Goal: Task Accomplishment & Management: Manage account settings

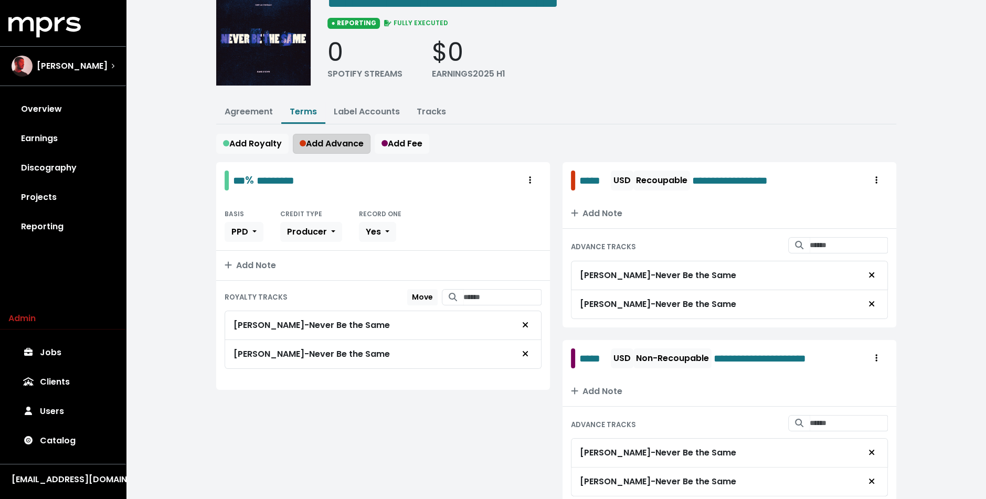
scroll to position [89, 0]
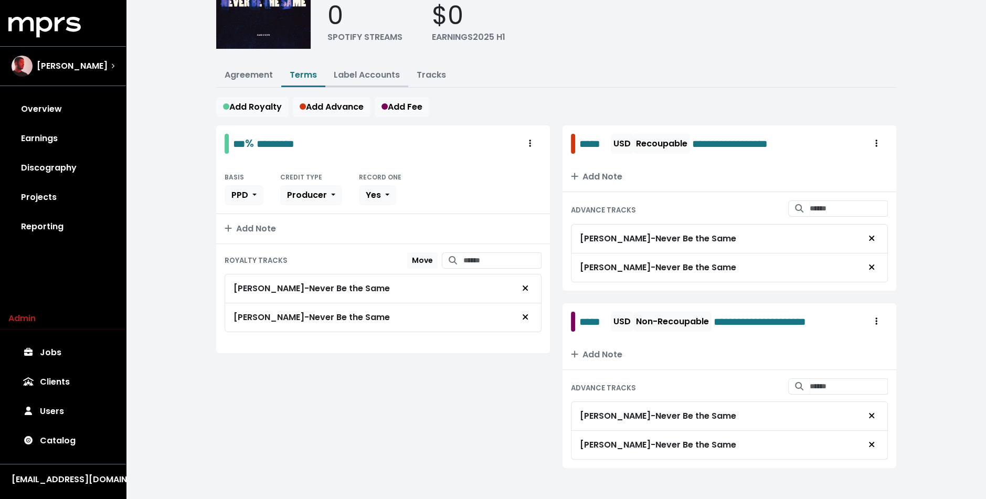
click at [360, 69] on link "Label Accounts" at bounding box center [367, 75] width 66 height 12
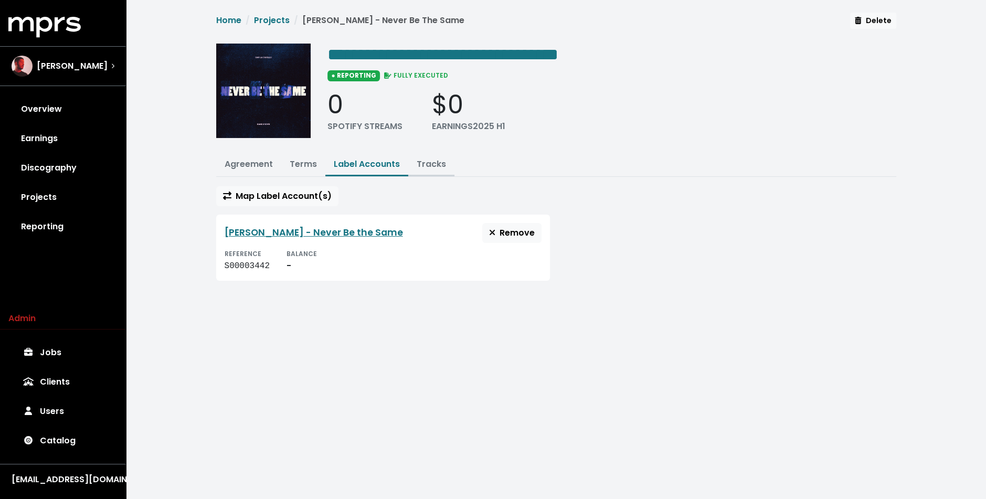
click at [425, 162] on link "Tracks" at bounding box center [430, 164] width 29 height 12
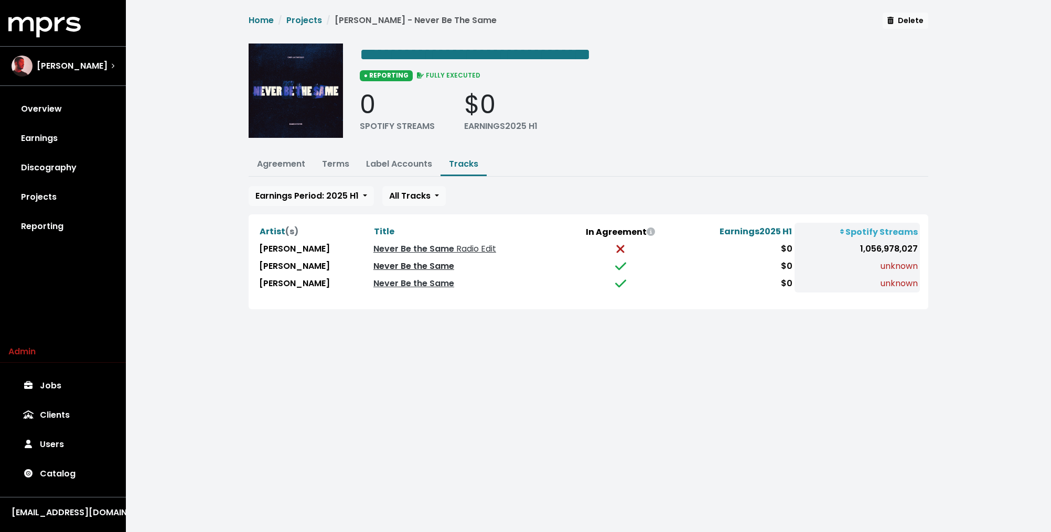
click at [423, 263] on link "Never Be the Same" at bounding box center [413, 266] width 81 height 12
click at [412, 282] on link "Never Be the Same" at bounding box center [413, 283] width 81 height 12
click at [336, 177] on div "**********" at bounding box center [588, 161] width 692 height 297
click at [330, 196] on span "Earnings Period: 2025 H1" at bounding box center [306, 196] width 103 height 12
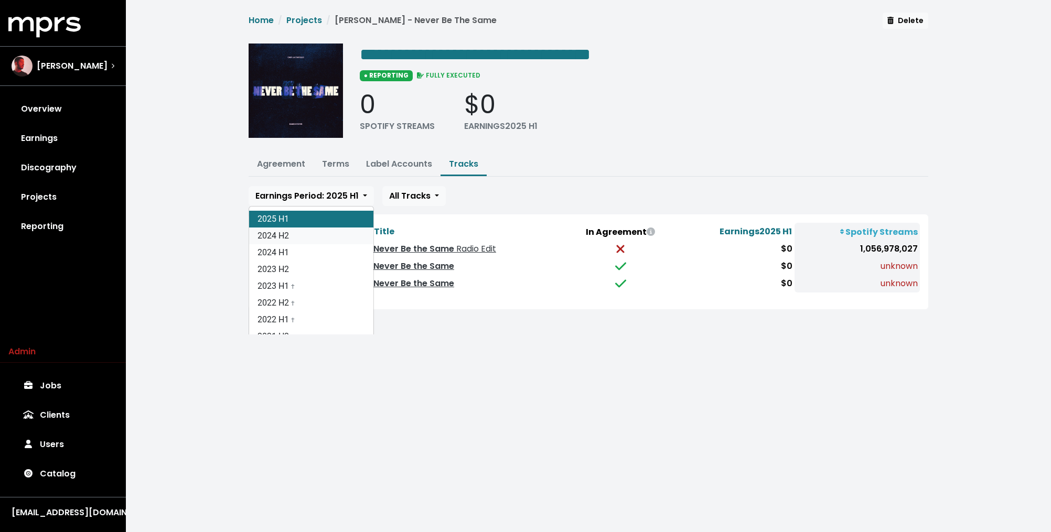
click at [318, 234] on link "2024 H2" at bounding box center [311, 236] width 124 height 17
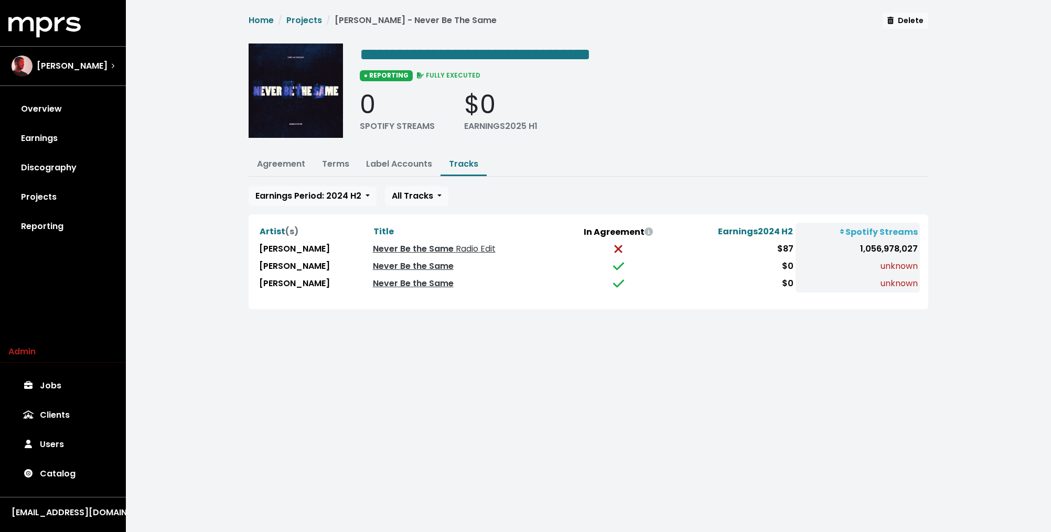
click at [606, 177] on div "**********" at bounding box center [588, 161] width 692 height 297
click at [417, 262] on link "Never Be the Same" at bounding box center [413, 266] width 81 height 12
click at [406, 280] on link "Never Be the Same" at bounding box center [413, 283] width 81 height 12
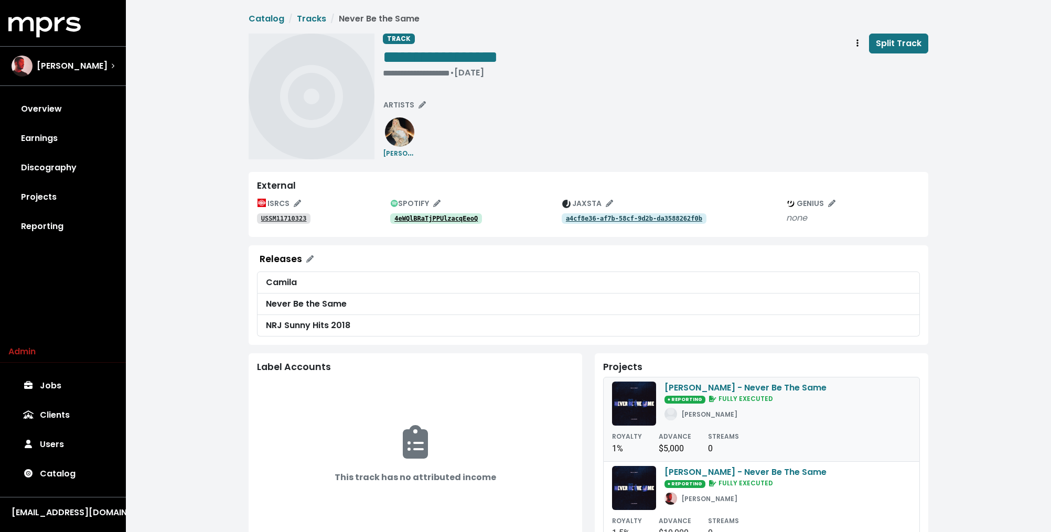
click at [682, 400] on span "● REPORTING" at bounding box center [685, 400] width 41 height 8
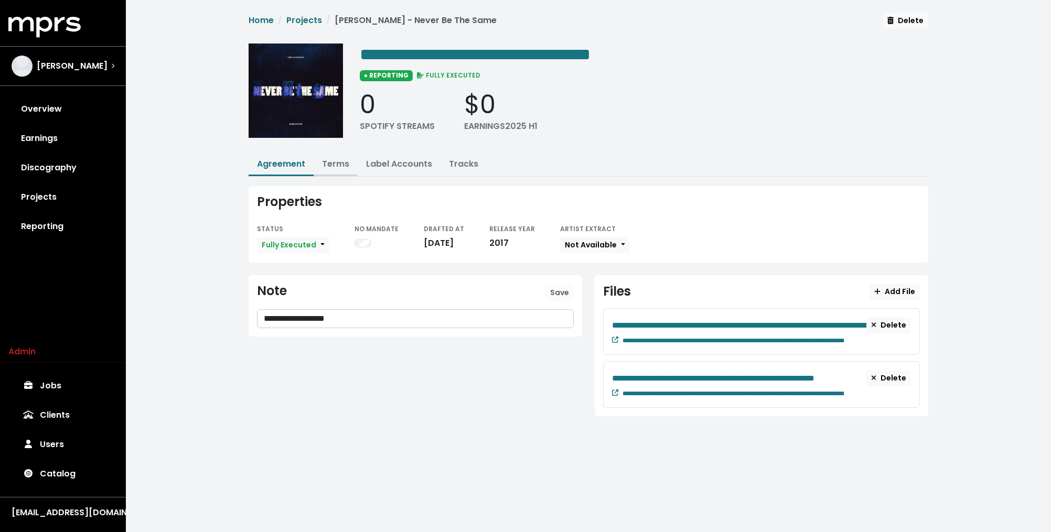
click at [332, 168] on link "Terms" at bounding box center [335, 164] width 27 height 12
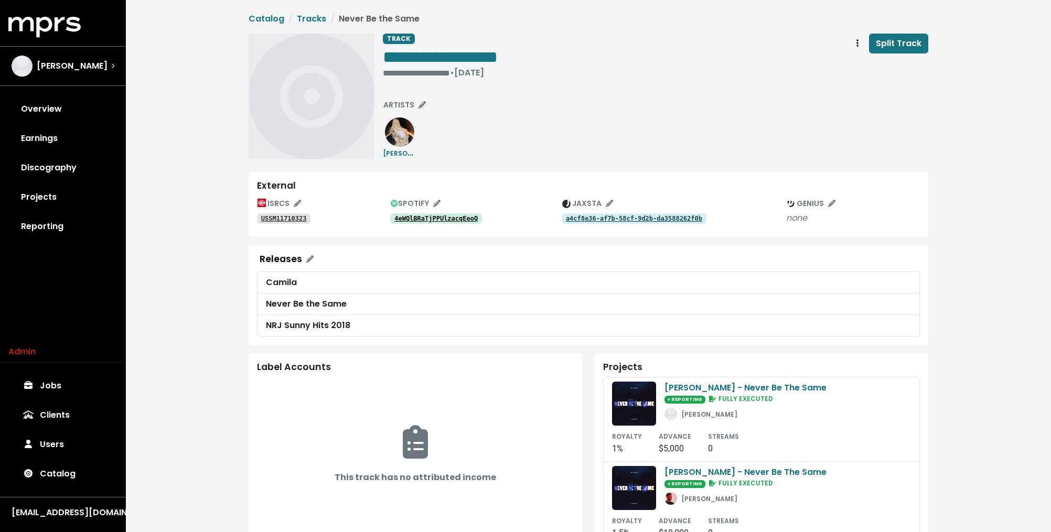
click at [436, 220] on tt "4eWQlBRaTjPPUlzacqEeoQ" at bounding box center [435, 218] width 83 height 7
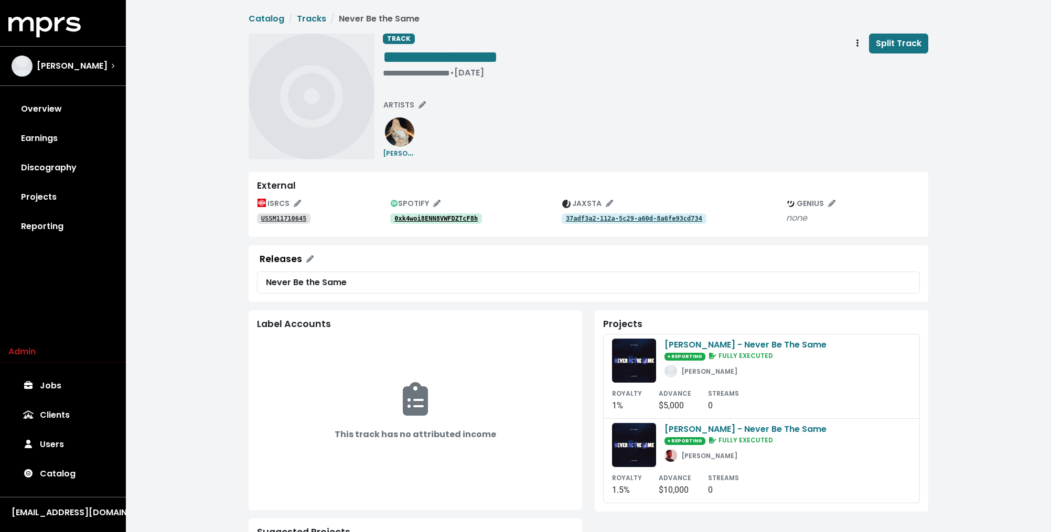
click at [457, 217] on tt "0xk4woi8ENN8VWFDZTcF8h" at bounding box center [435, 218] width 83 height 7
click at [488, 145] on div "**********" at bounding box center [656, 97] width 546 height 126
click at [540, 159] on span "**********" at bounding box center [589, 366] width 680 height 706
click at [578, 215] on tt "37adf3a2-112a-5c29-a60d-8a6fe93cd734" at bounding box center [634, 218] width 136 height 7
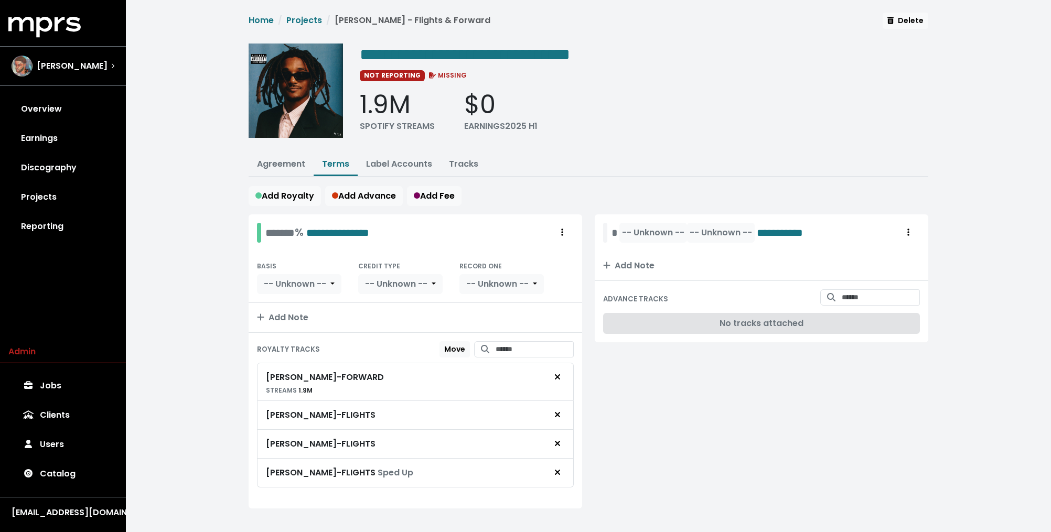
click at [546, 178] on div "**********" at bounding box center [588, 271] width 692 height 517
click at [906, 229] on span "Royalty administration options" at bounding box center [908, 233] width 9 height 13
click at [861, 272] on link "Delete" at bounding box center [878, 272] width 83 height 17
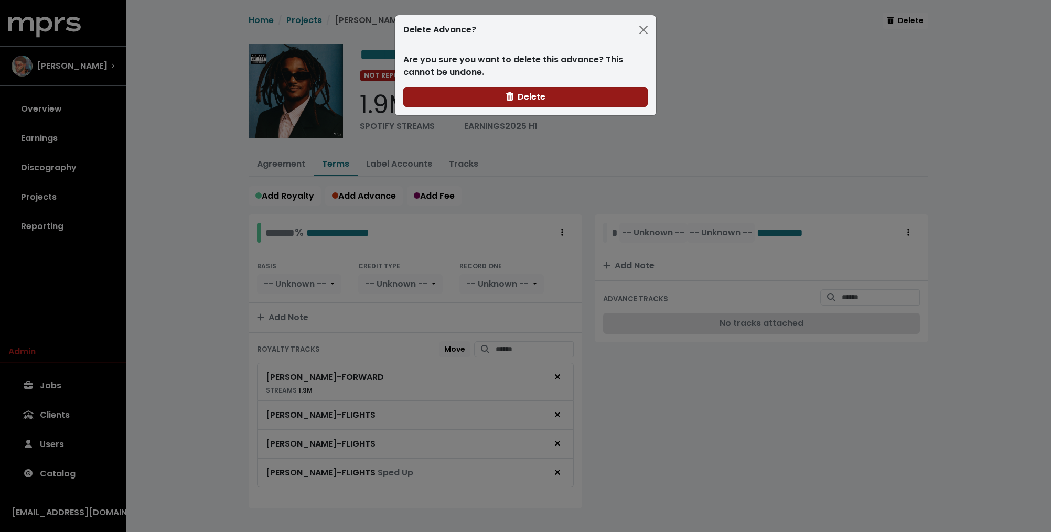
click at [576, 100] on button "Delete" at bounding box center [525, 97] width 244 height 20
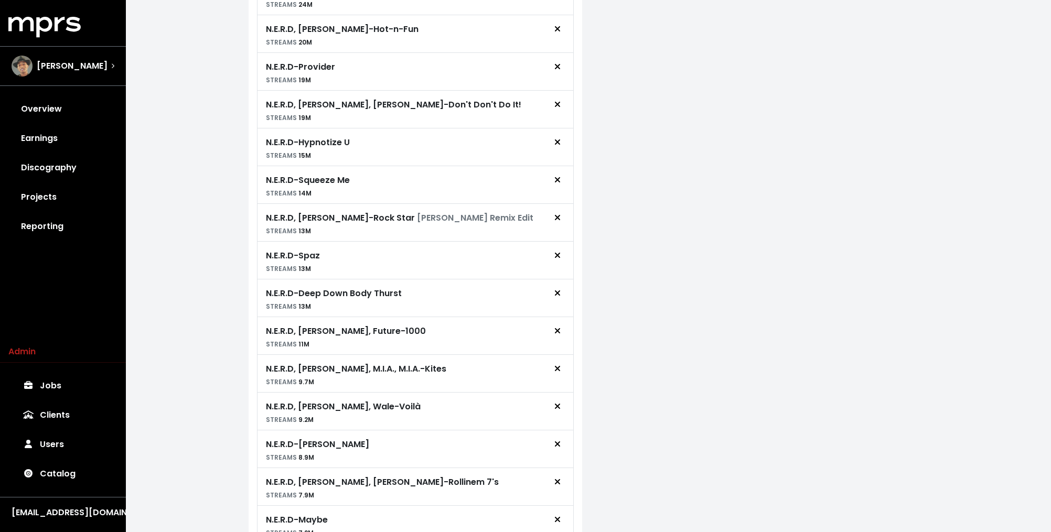
scroll to position [672, 0]
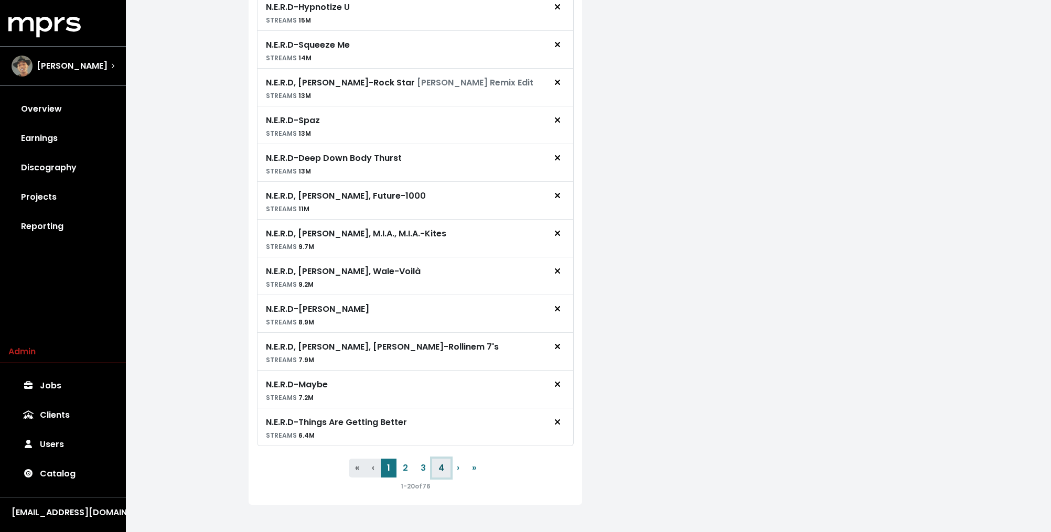
click at [441, 459] on button "4" at bounding box center [441, 468] width 18 height 19
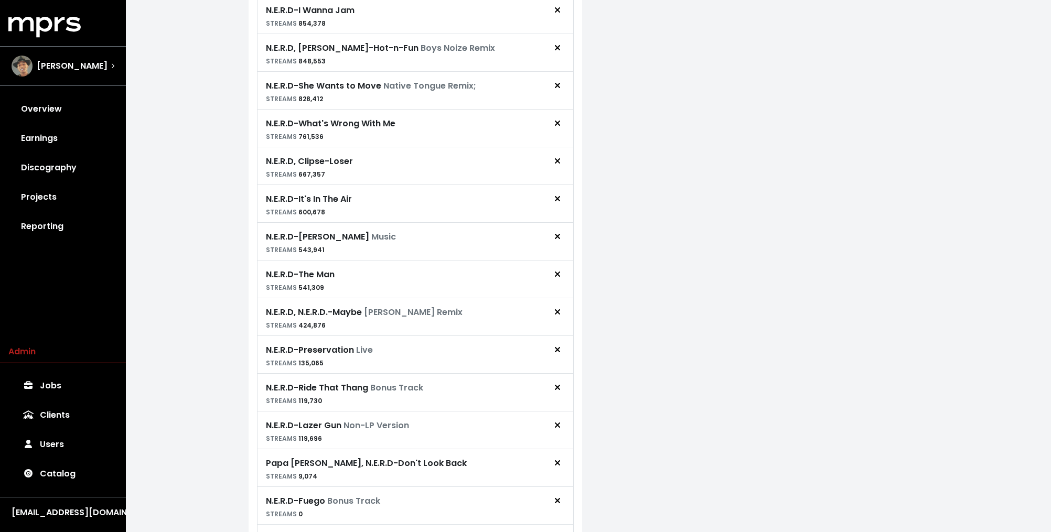
scroll to position [514, 0]
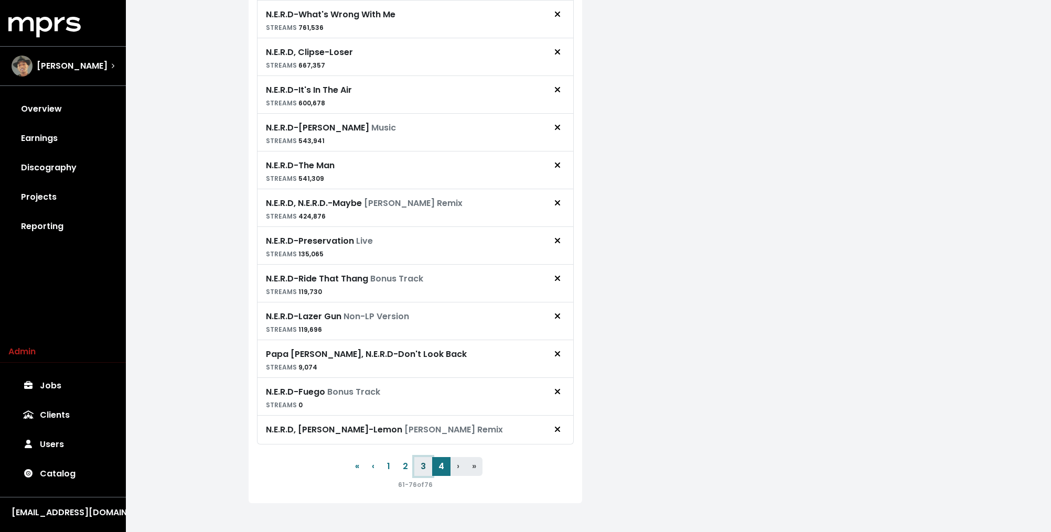
click at [424, 464] on button "3" at bounding box center [423, 466] width 18 height 19
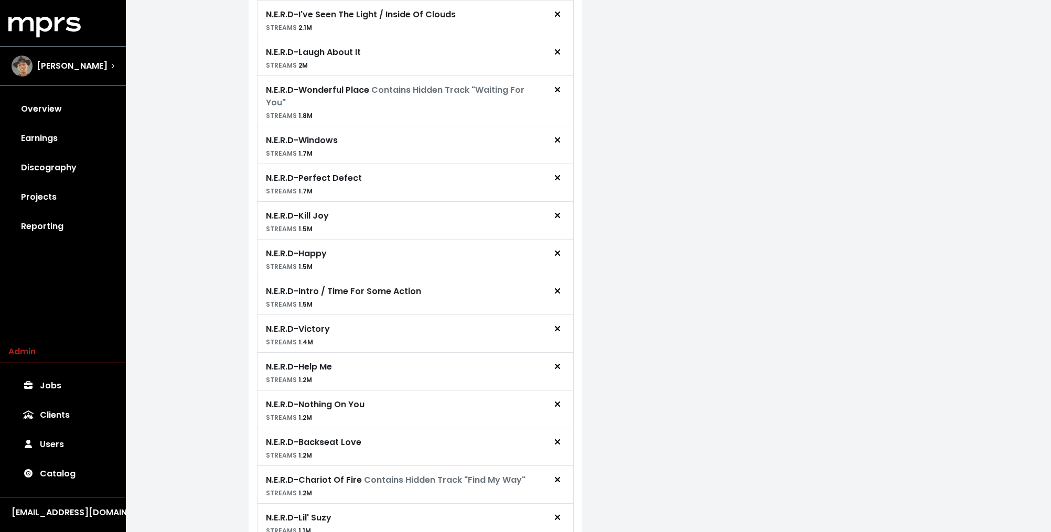
scroll to position [0, 0]
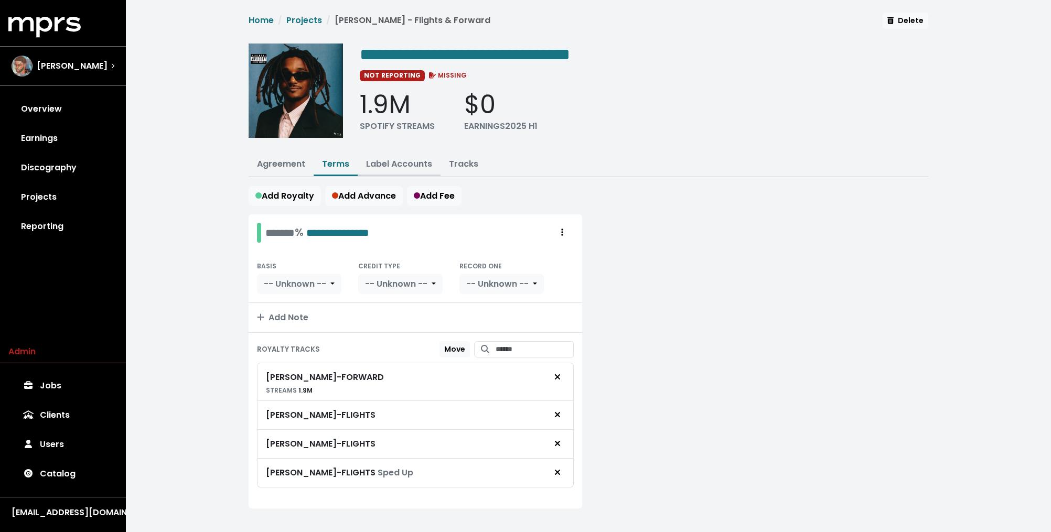
click at [413, 162] on link "Label Accounts" at bounding box center [399, 164] width 66 height 12
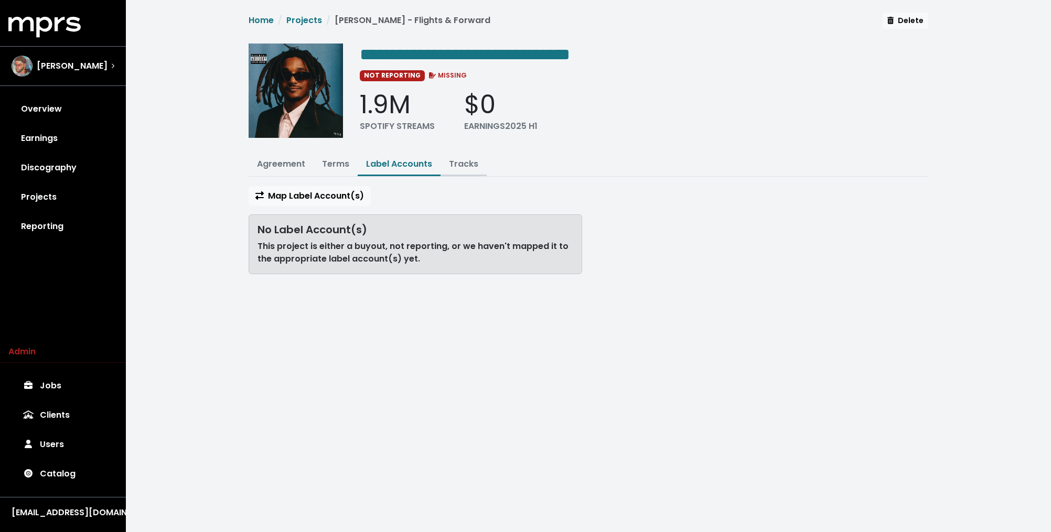
click at [445, 164] on button "Tracks" at bounding box center [464, 165] width 46 height 23
click at [464, 163] on link "Tracks" at bounding box center [463, 164] width 29 height 12
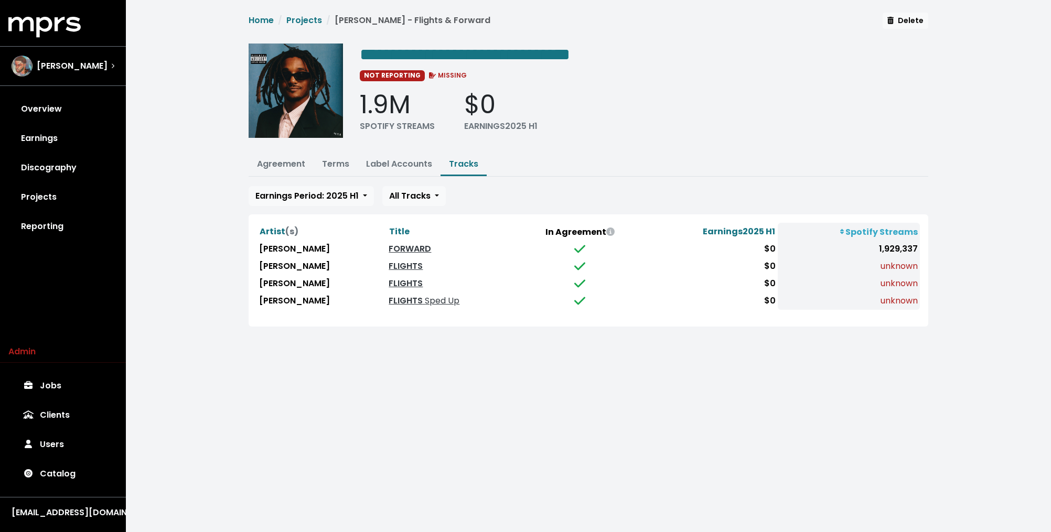
click at [217, 228] on div "**********" at bounding box center [588, 176] width 925 height 352
click at [390, 263] on link "FLIGHTS" at bounding box center [406, 266] width 34 height 12
click at [389, 283] on link "FLIGHTS" at bounding box center [406, 283] width 34 height 12
click at [338, 156] on button "Terms" at bounding box center [336, 165] width 44 height 23
click at [337, 163] on link "Terms" at bounding box center [335, 164] width 27 height 12
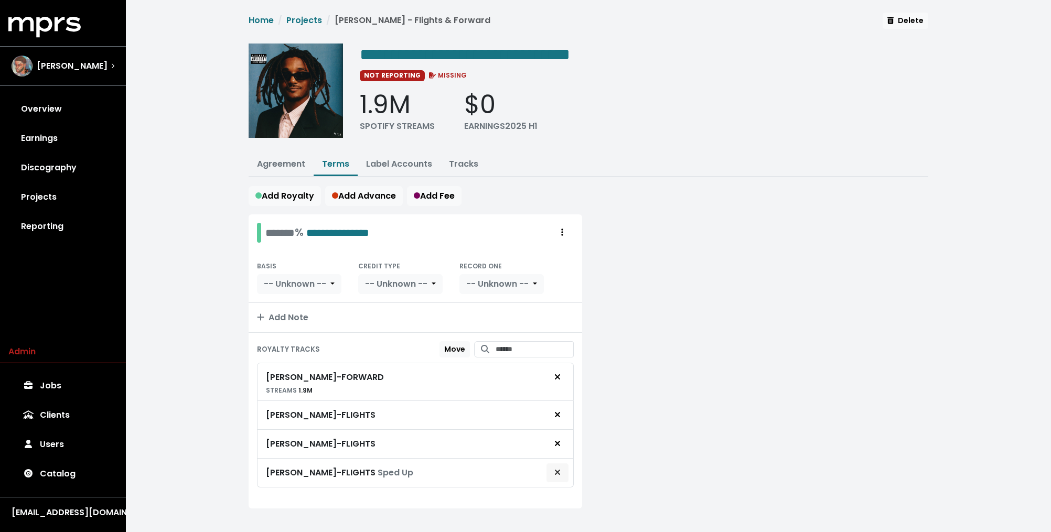
click at [558, 469] on icon "Remove royalty target" at bounding box center [557, 472] width 6 height 8
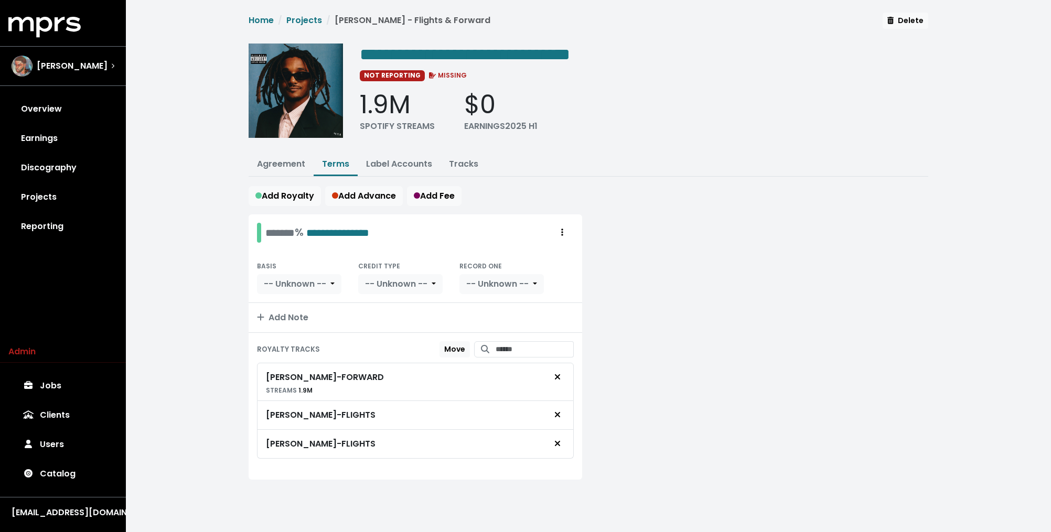
click at [632, 395] on div at bounding box center [762, 354] width 346 height 278
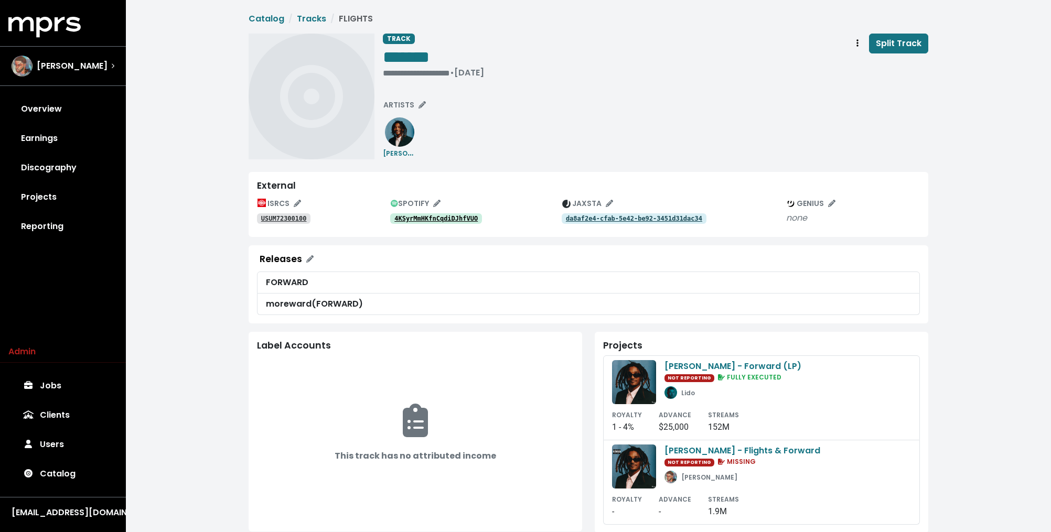
click at [437, 218] on tt "4KSyrMmHKfnCqdiDJhfVUO" at bounding box center [435, 218] width 83 height 7
click at [597, 218] on tt "da8af2e4-cfab-5e42-be92-3451d31dac34" at bounding box center [634, 218] width 136 height 7
click at [286, 215] on tt "USUM72300100" at bounding box center [284, 218] width 46 height 7
click at [859, 40] on icon "Track actions" at bounding box center [858, 42] width 2 height 7
click at [861, 67] on link "Merge" at bounding box center [888, 66] width 83 height 17
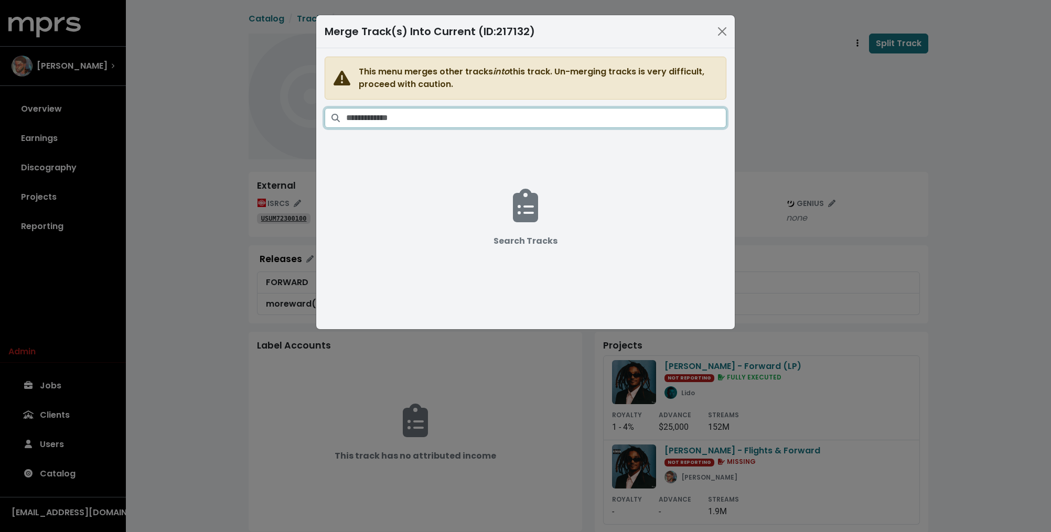
click at [496, 113] on input "Search tracks" at bounding box center [536, 118] width 380 height 20
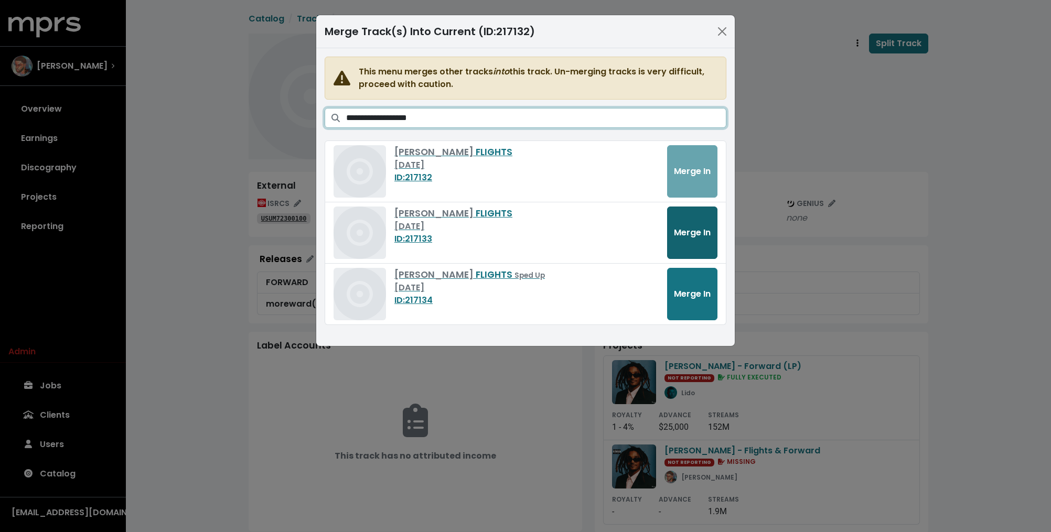
type input "**********"
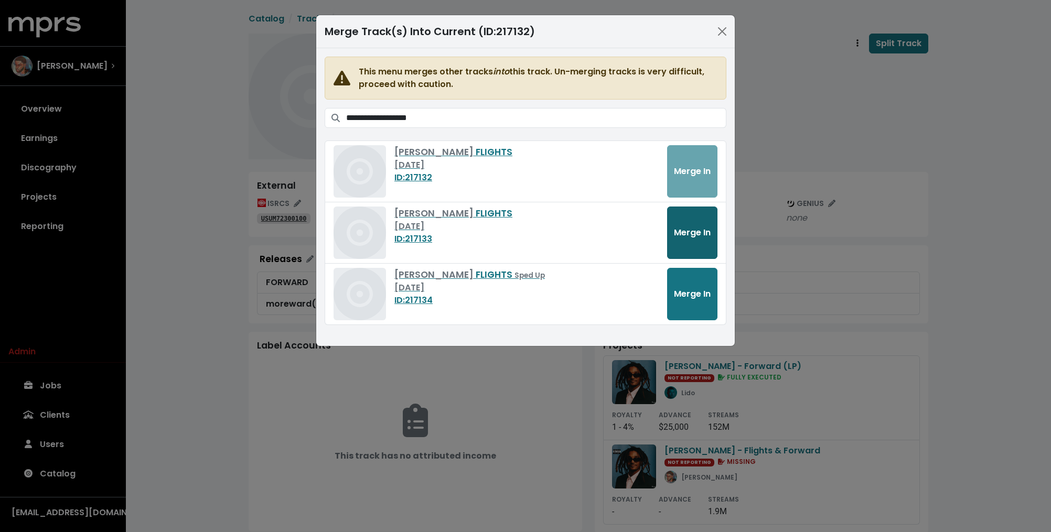
click at [691, 222] on button "Merge In" at bounding box center [692, 233] width 50 height 52
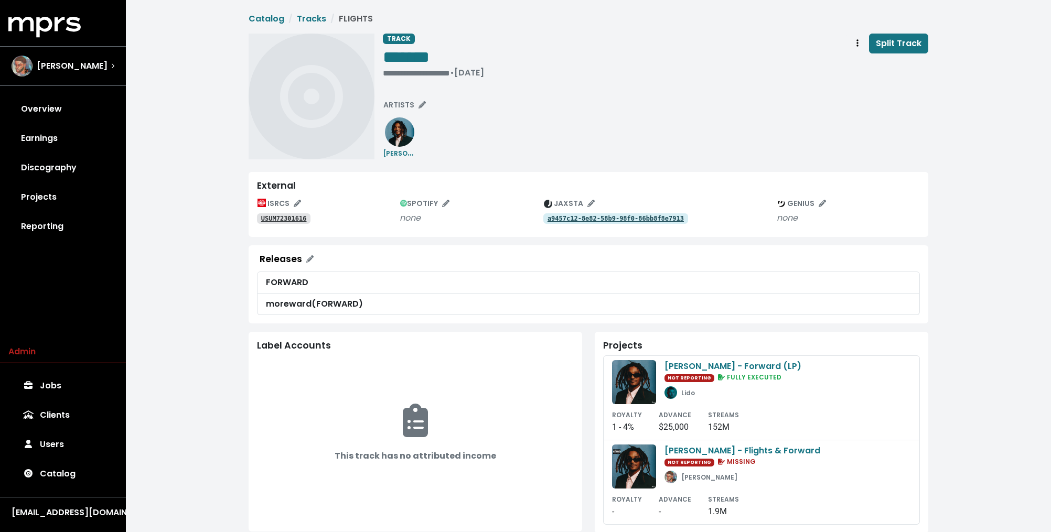
click at [597, 218] on tt "a9457c12-8e82-58b9-98f0-86bb8f8e7913" at bounding box center [616, 218] width 136 height 7
click at [288, 216] on tt "USUM72301616" at bounding box center [284, 218] width 46 height 7
click at [857, 42] on span "Track actions" at bounding box center [857, 43] width 9 height 13
click at [861, 63] on link "Merge" at bounding box center [888, 66] width 83 height 17
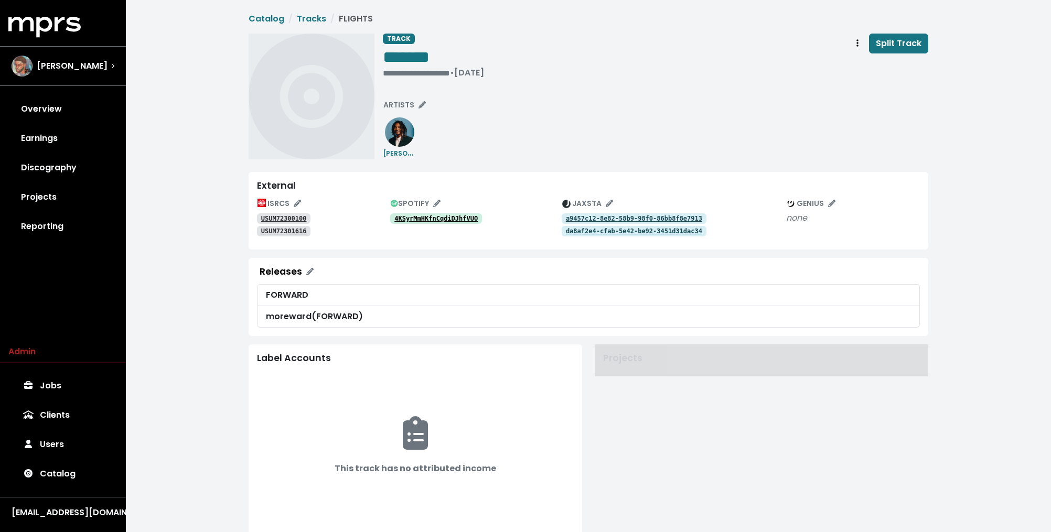
click at [741, 39] on div "**********" at bounding box center [656, 58] width 546 height 49
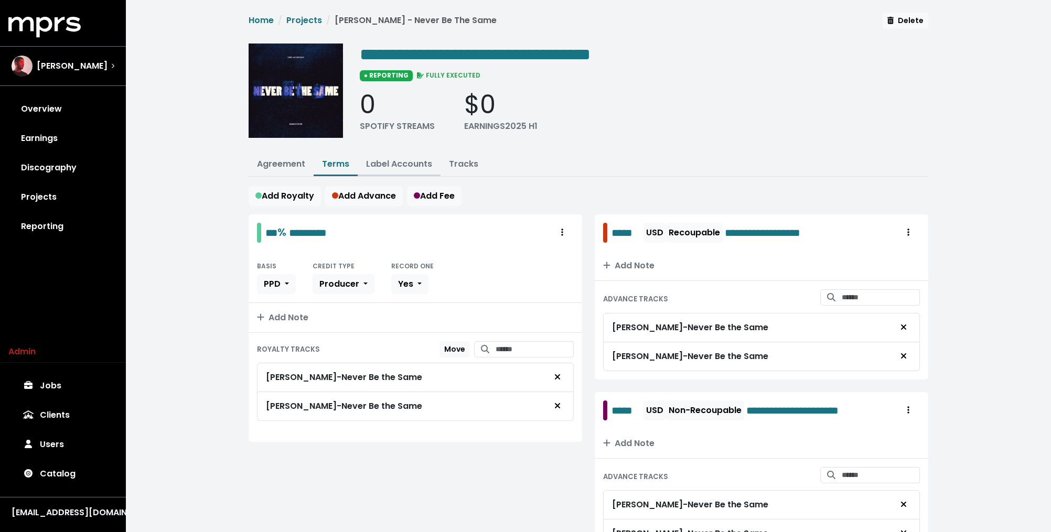
click at [402, 159] on link "Label Accounts" at bounding box center [399, 164] width 66 height 12
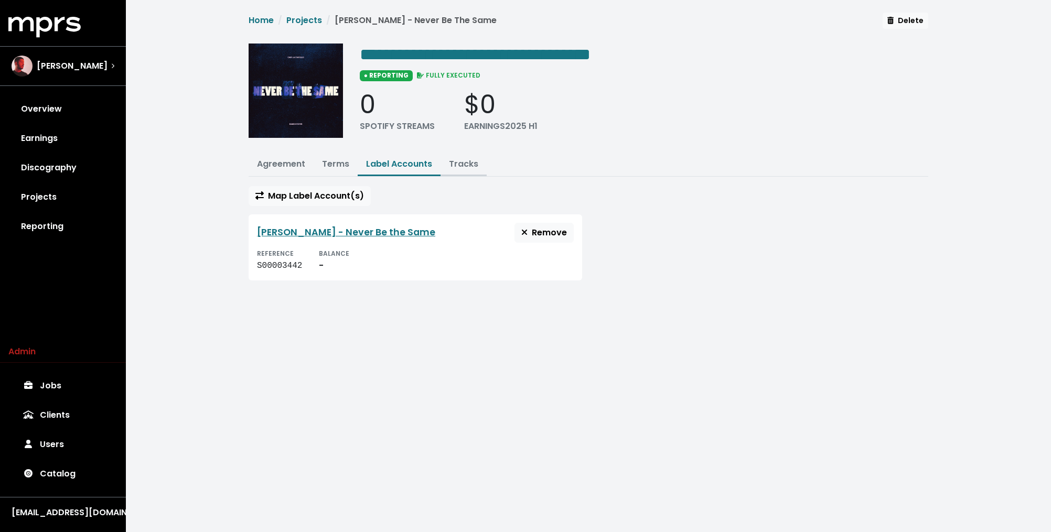
click at [455, 168] on link "Tracks" at bounding box center [463, 164] width 29 height 12
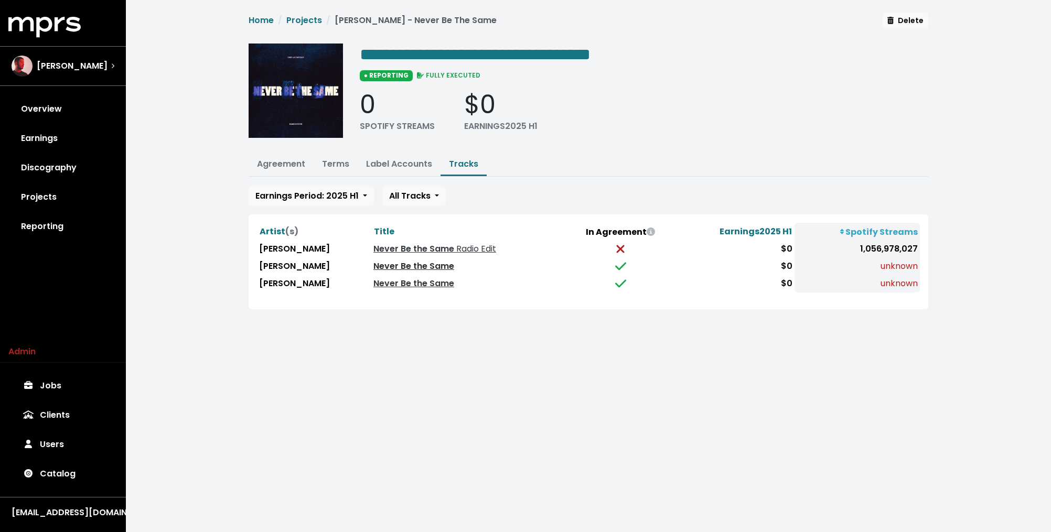
click at [419, 264] on link "Never Be the Same" at bounding box center [413, 266] width 81 height 12
click at [415, 280] on link "Never Be the Same" at bounding box center [413, 283] width 81 height 12
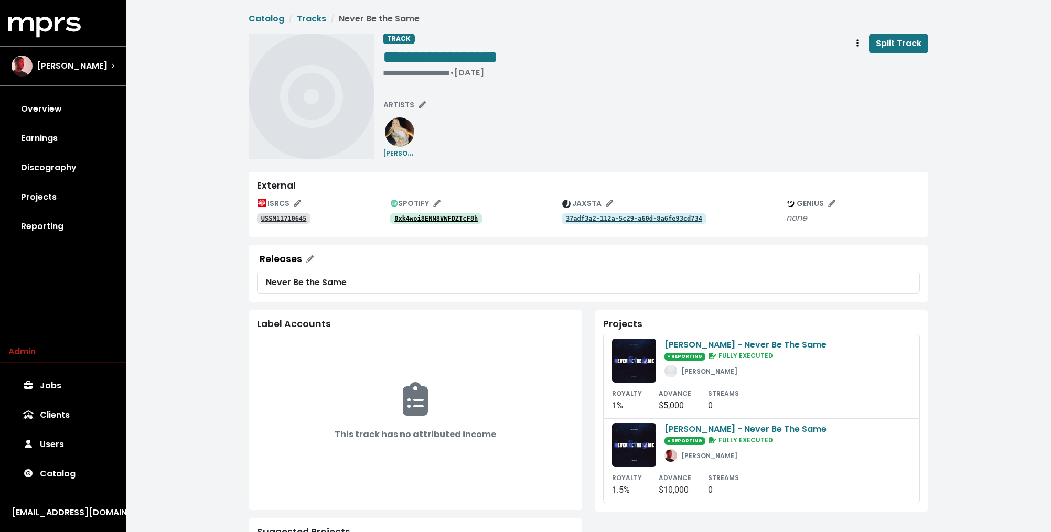
click at [446, 216] on tt "0xk4woi8ENN8VWFDZTcF8h" at bounding box center [435, 218] width 83 height 7
click at [419, 108] on icon "Edit artists" at bounding box center [422, 104] width 7 height 7
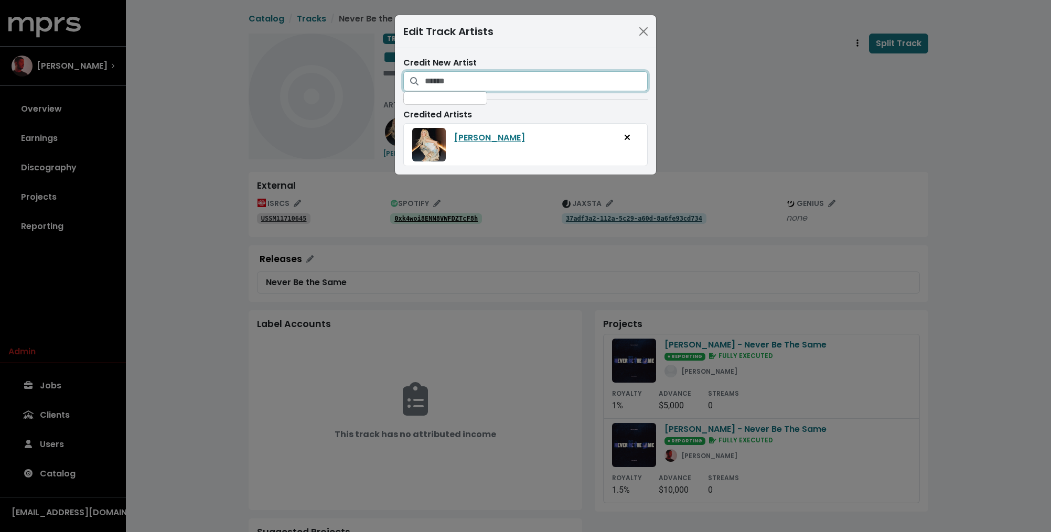
click at [461, 78] on input "Search for artists who should be credited on this track" at bounding box center [536, 81] width 223 height 20
type input "*******"
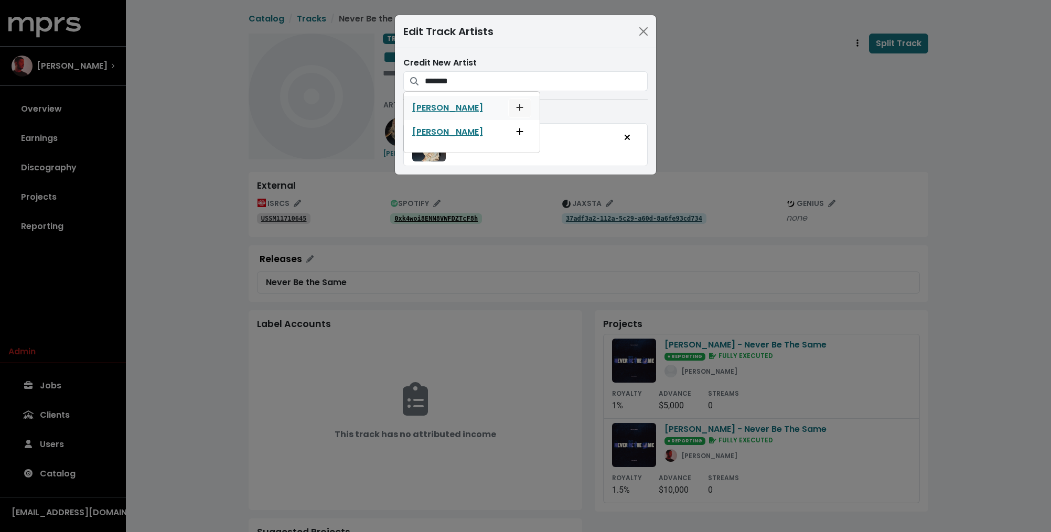
click at [517, 108] on icon "Add artist to this track's credited artists" at bounding box center [520, 107] width 7 height 7
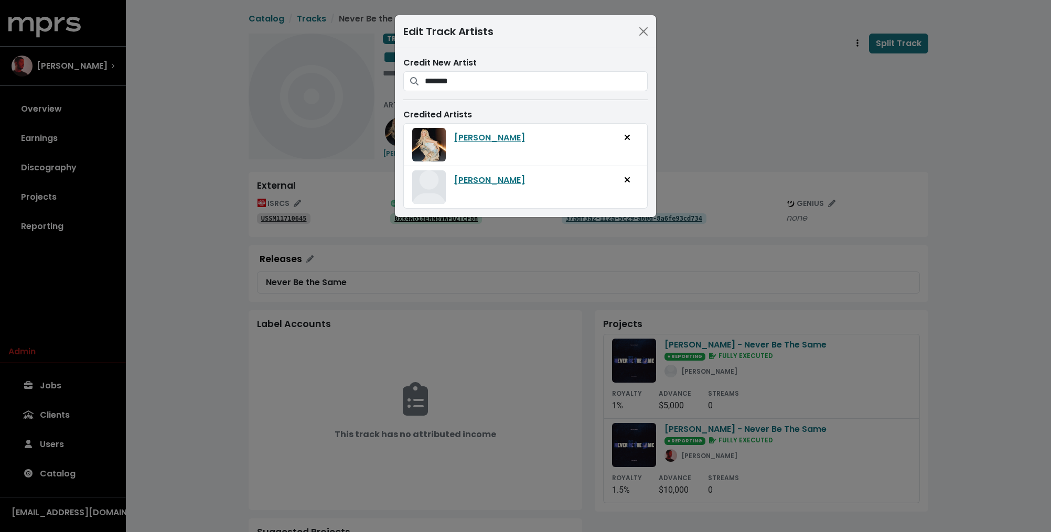
click at [191, 131] on div "Edit Track Artists Credit New Artist ******* Kane Brown Kane Brown Credited Art…" at bounding box center [525, 266] width 1051 height 532
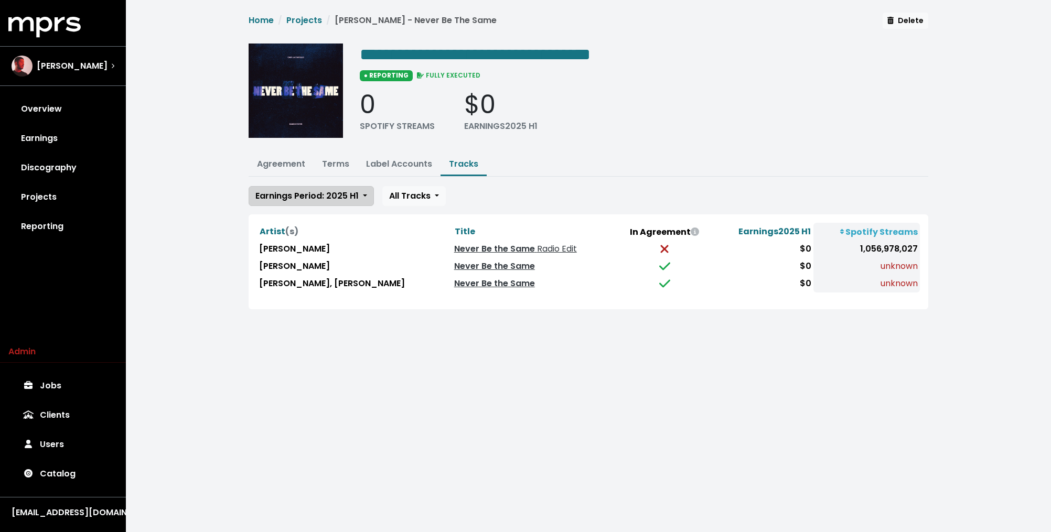
click at [343, 201] on button "Earnings Period: 2025 H1" at bounding box center [311, 196] width 125 height 20
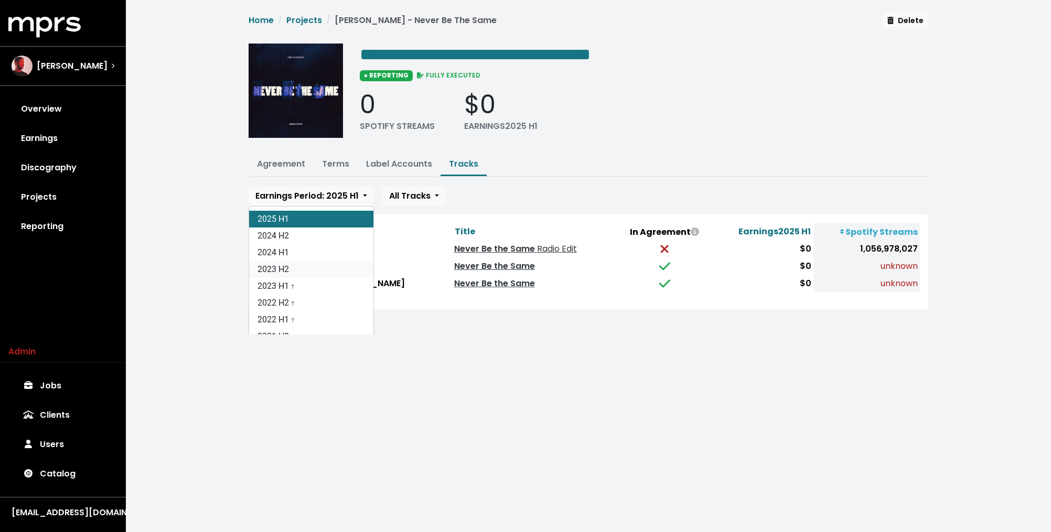
click at [305, 268] on link "2023 H2" at bounding box center [311, 269] width 124 height 17
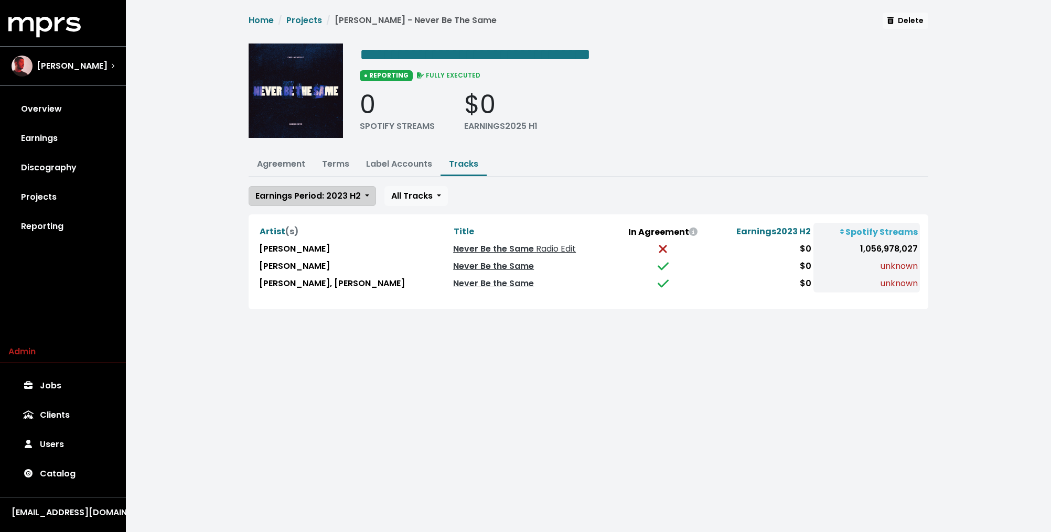
click at [314, 197] on span "Earnings Period: 2023 H2" at bounding box center [307, 196] width 105 height 12
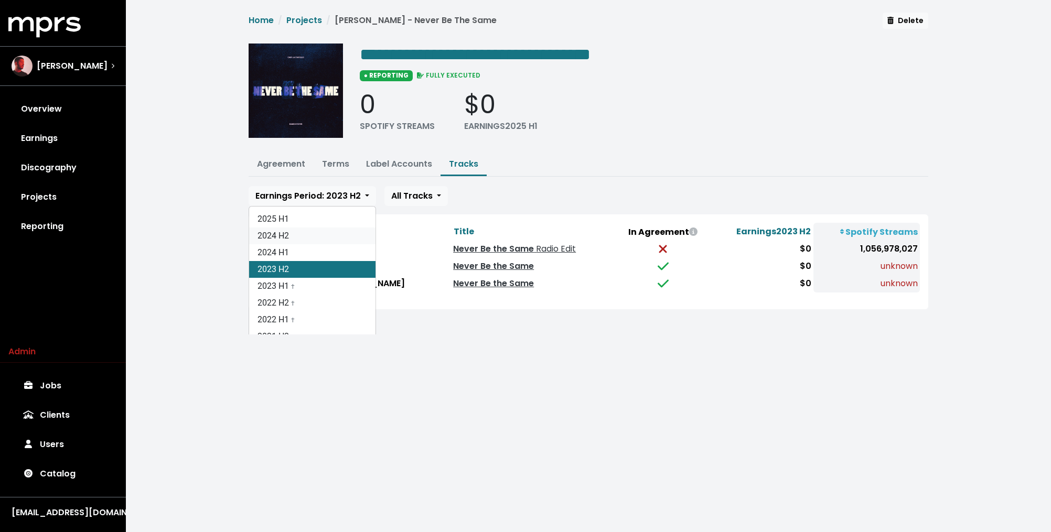
click at [291, 231] on link "2024 H2" at bounding box center [312, 236] width 126 height 17
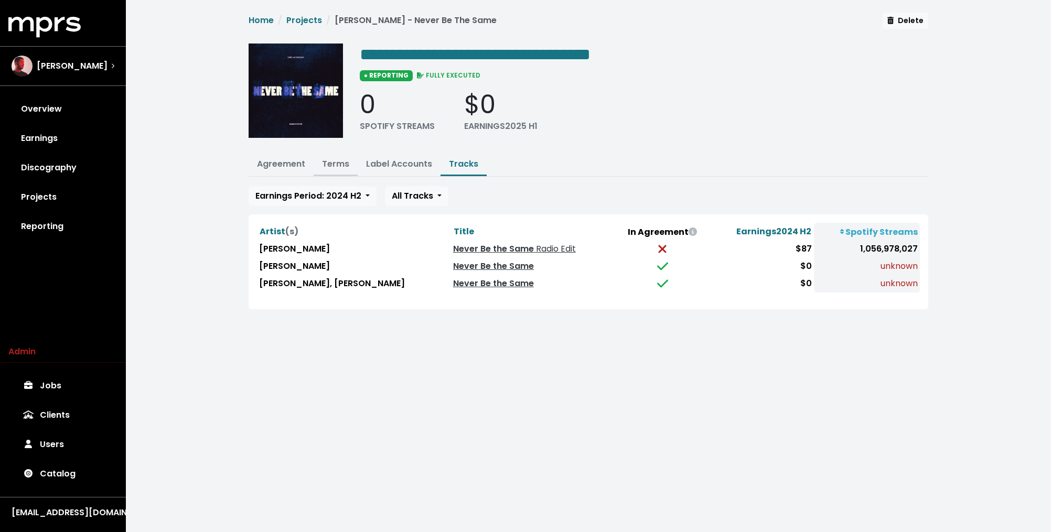
click at [338, 159] on link "Terms" at bounding box center [335, 164] width 27 height 12
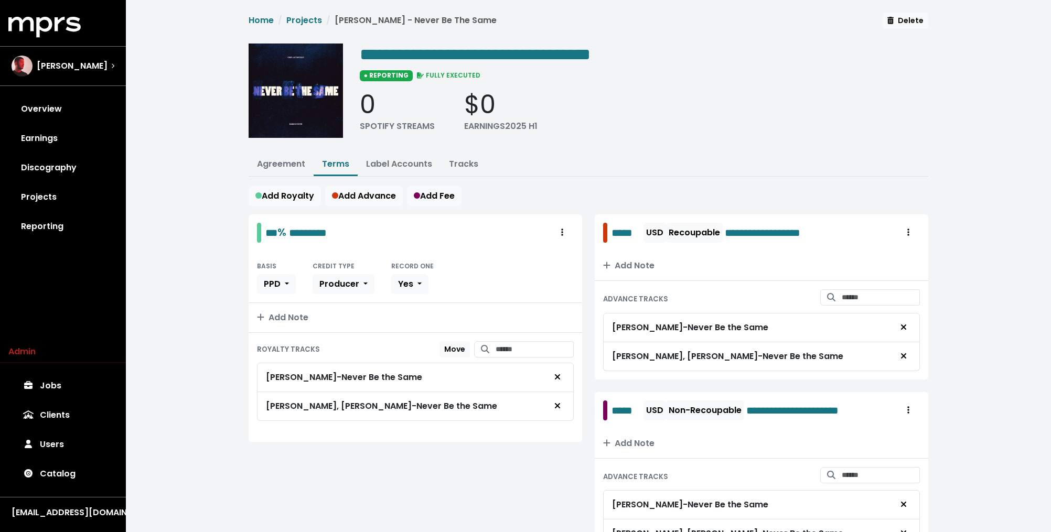
click at [208, 176] on div "**********" at bounding box center [588, 297] width 925 height 595
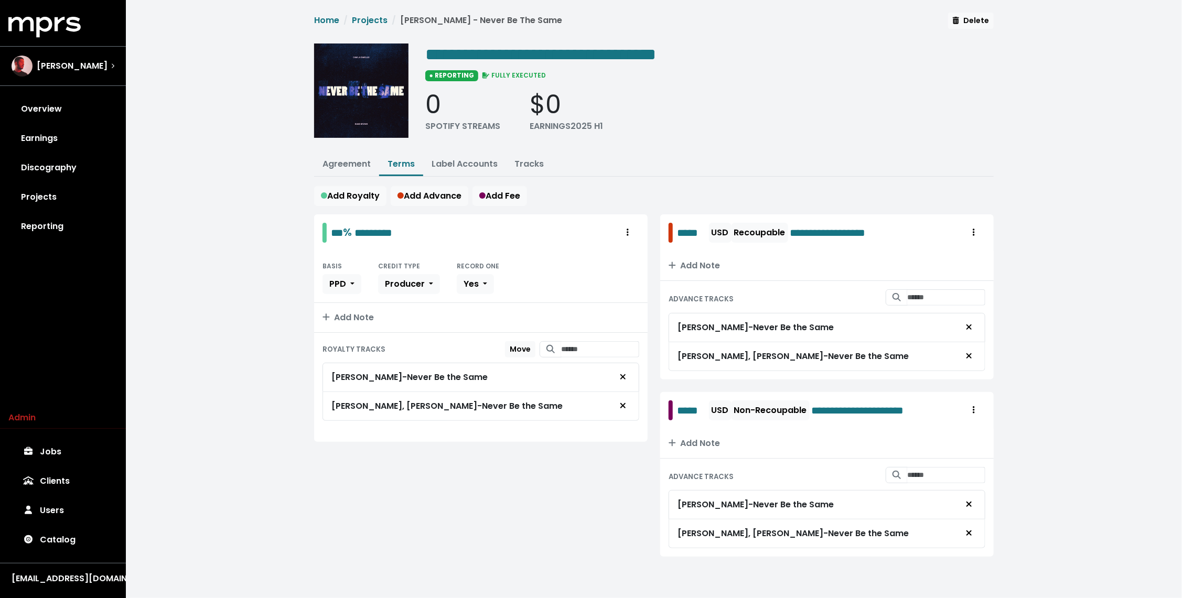
click at [233, 197] on div "**********" at bounding box center [654, 297] width 1056 height 595
click at [241, 226] on div "**********" at bounding box center [654, 297] width 1056 height 595
click at [271, 198] on div "**********" at bounding box center [654, 297] width 1056 height 595
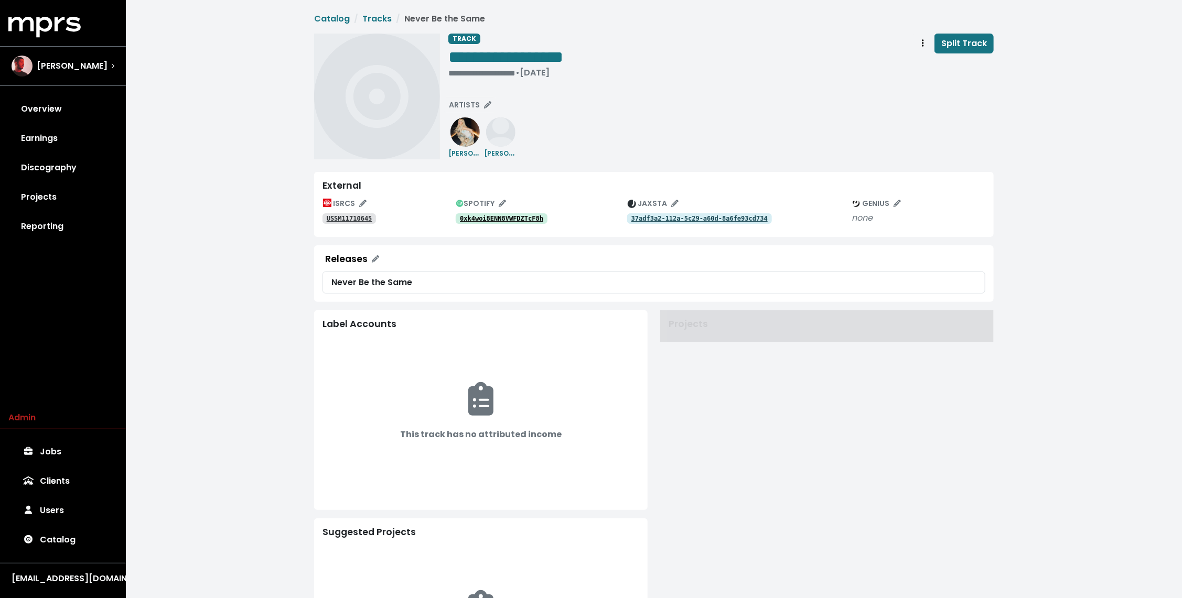
click at [271, 198] on div "**********" at bounding box center [654, 367] width 1056 height 735
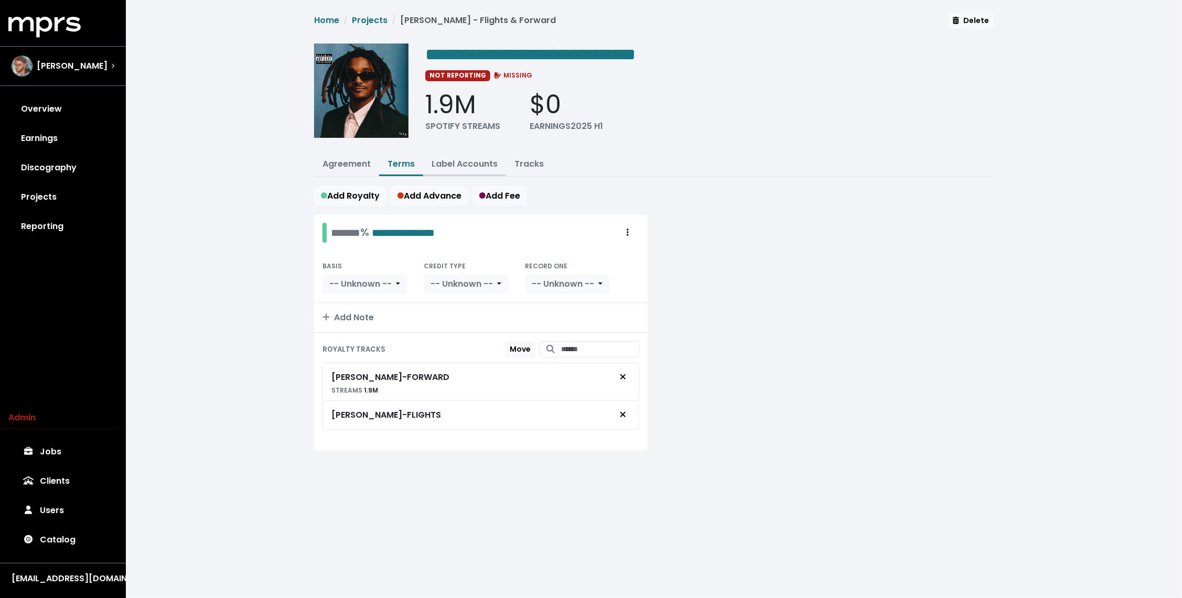
click at [459, 167] on link "Label Accounts" at bounding box center [465, 164] width 66 height 12
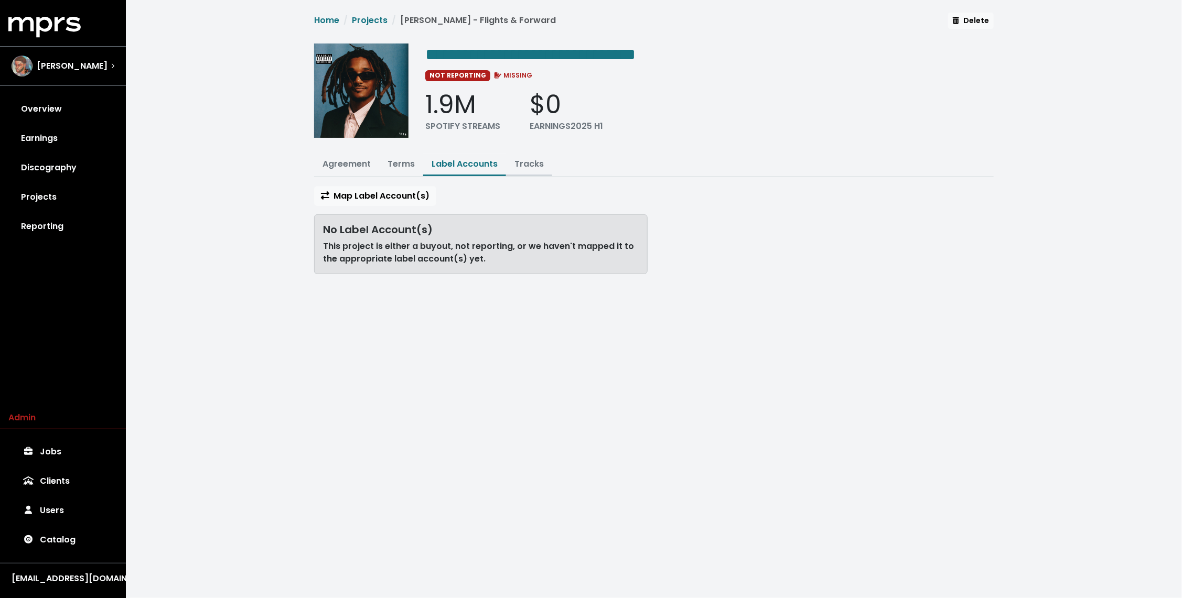
click at [515, 166] on link "Tracks" at bounding box center [529, 164] width 29 height 12
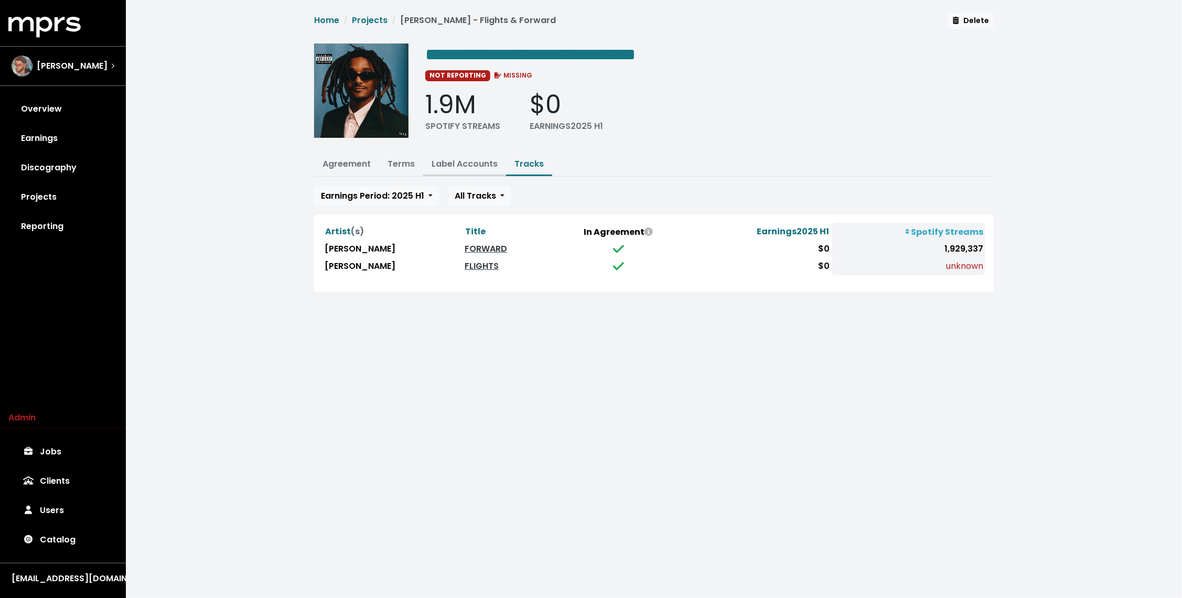
click at [451, 158] on link "Label Accounts" at bounding box center [465, 164] width 66 height 12
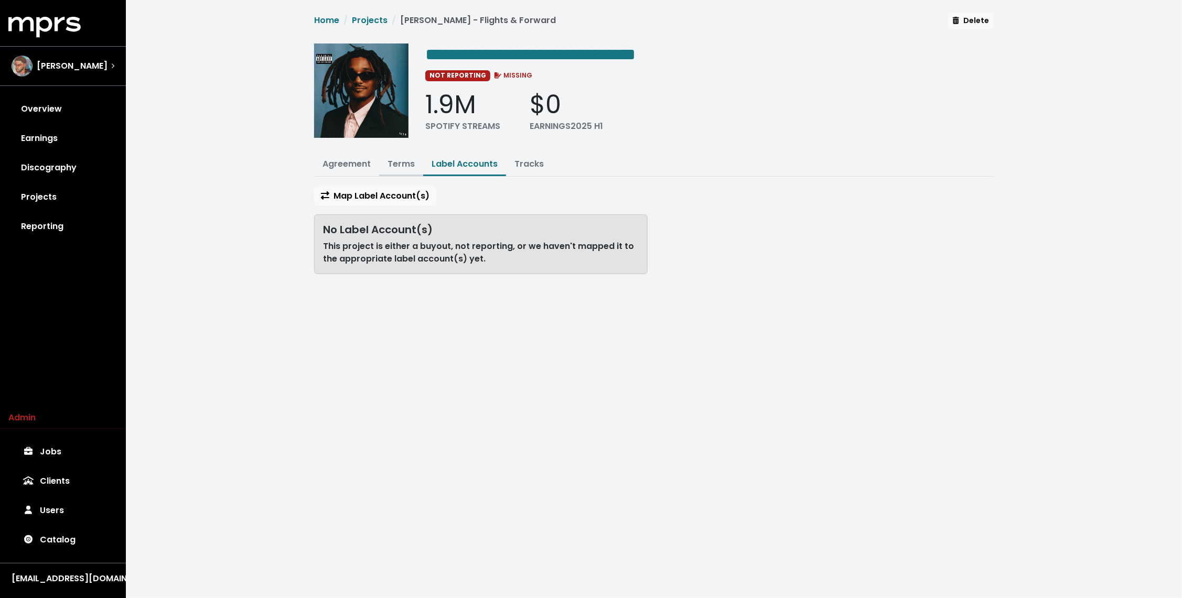
click at [407, 166] on link "Terms" at bounding box center [401, 164] width 27 height 12
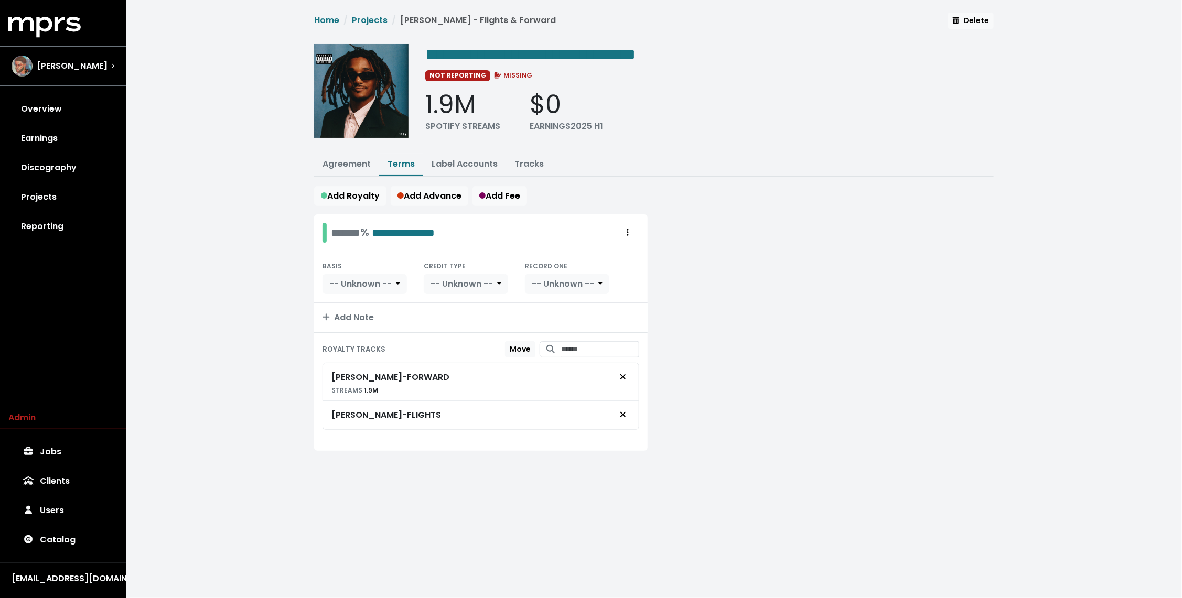
click at [280, 224] on div "**********" at bounding box center [654, 244] width 1056 height 489
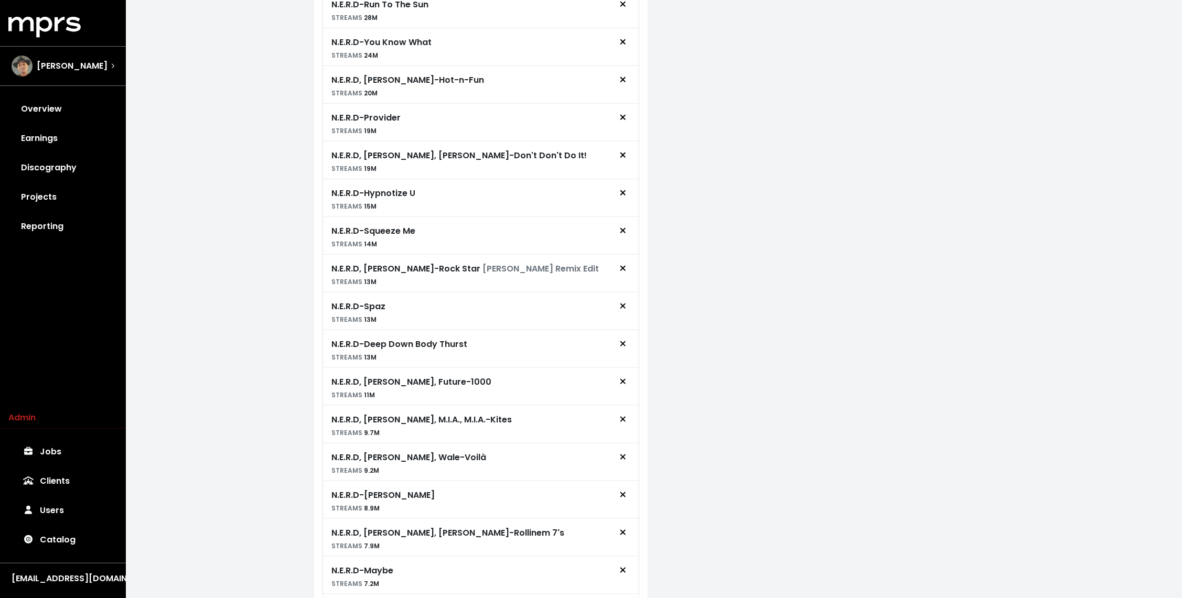
scroll to position [607, 0]
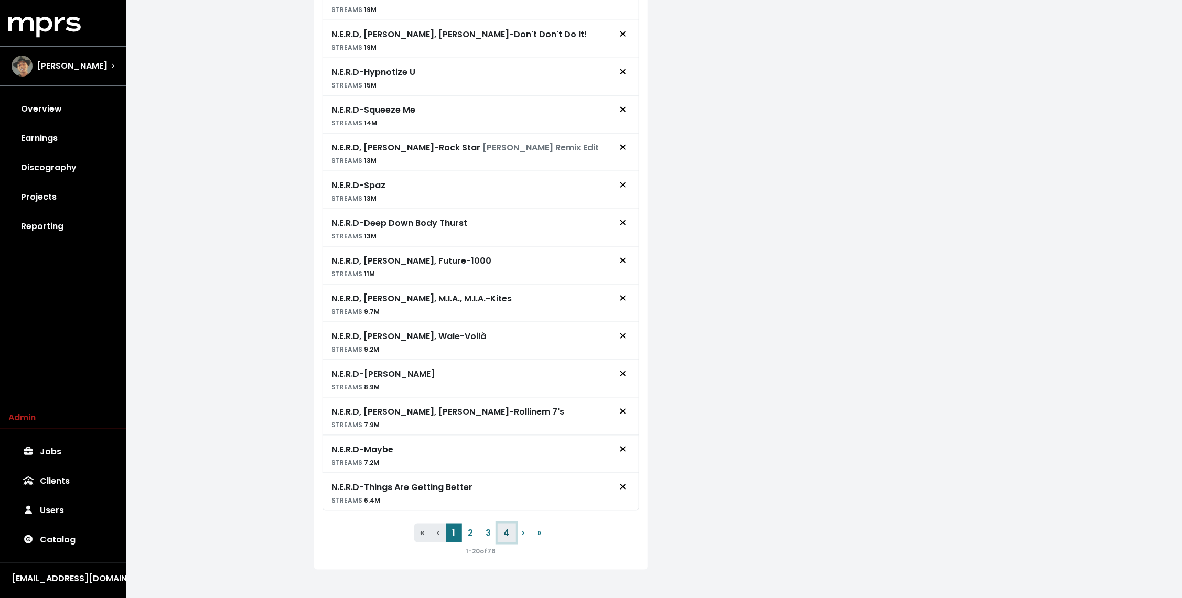
click at [505, 527] on button "4" at bounding box center [507, 533] width 18 height 19
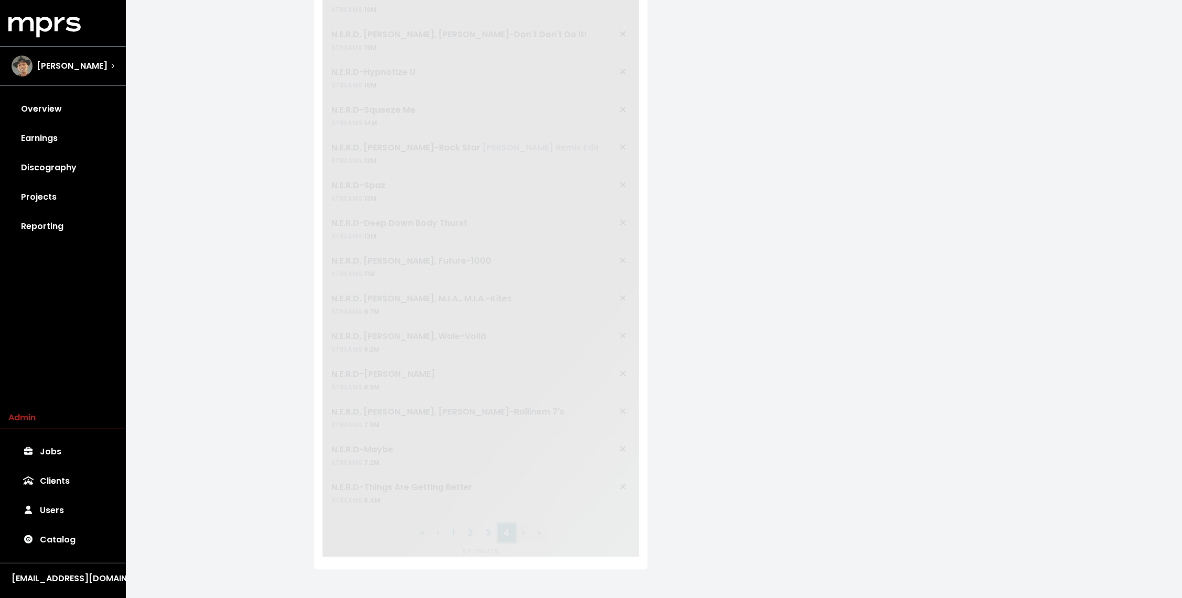
scroll to position [448, 0]
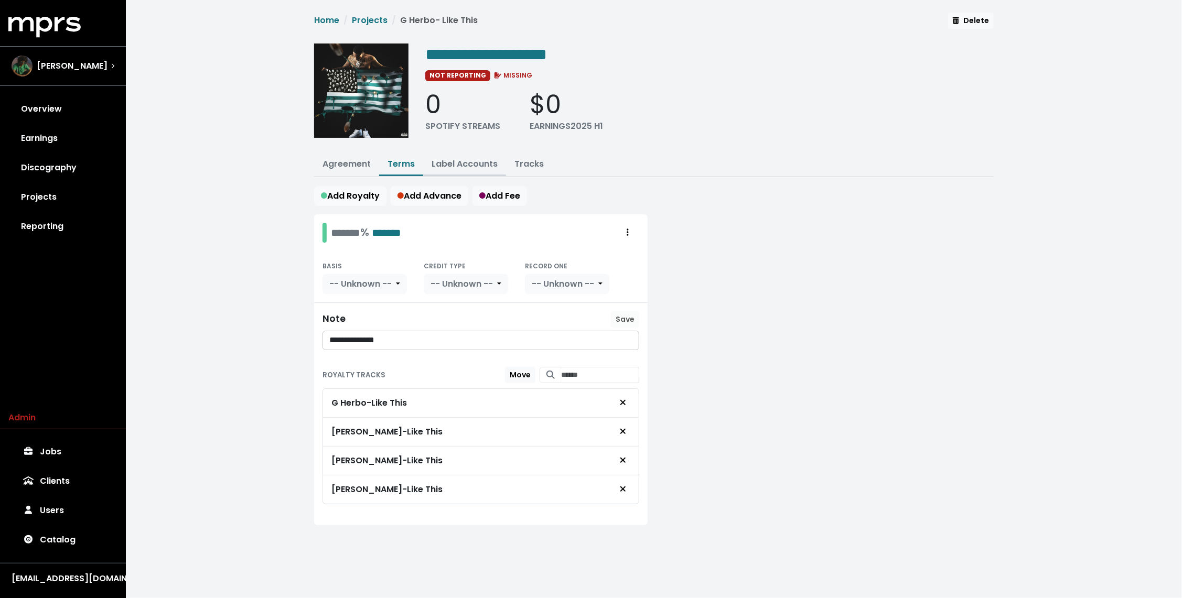
click at [450, 166] on link "Label Accounts" at bounding box center [465, 164] width 66 height 12
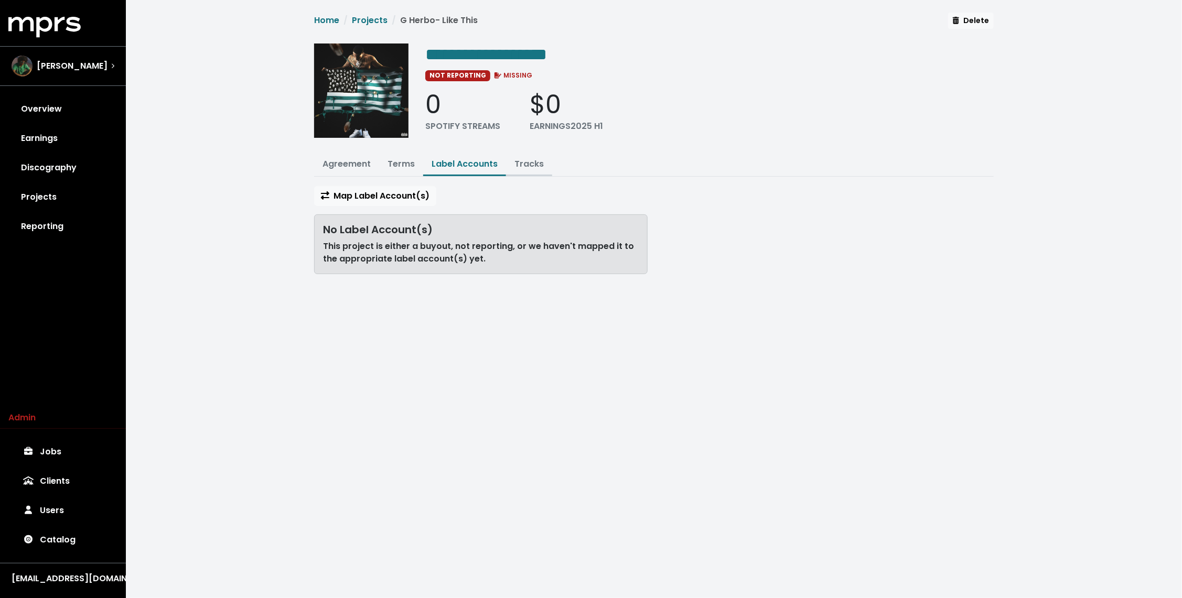
click at [517, 160] on link "Tracks" at bounding box center [529, 164] width 29 height 12
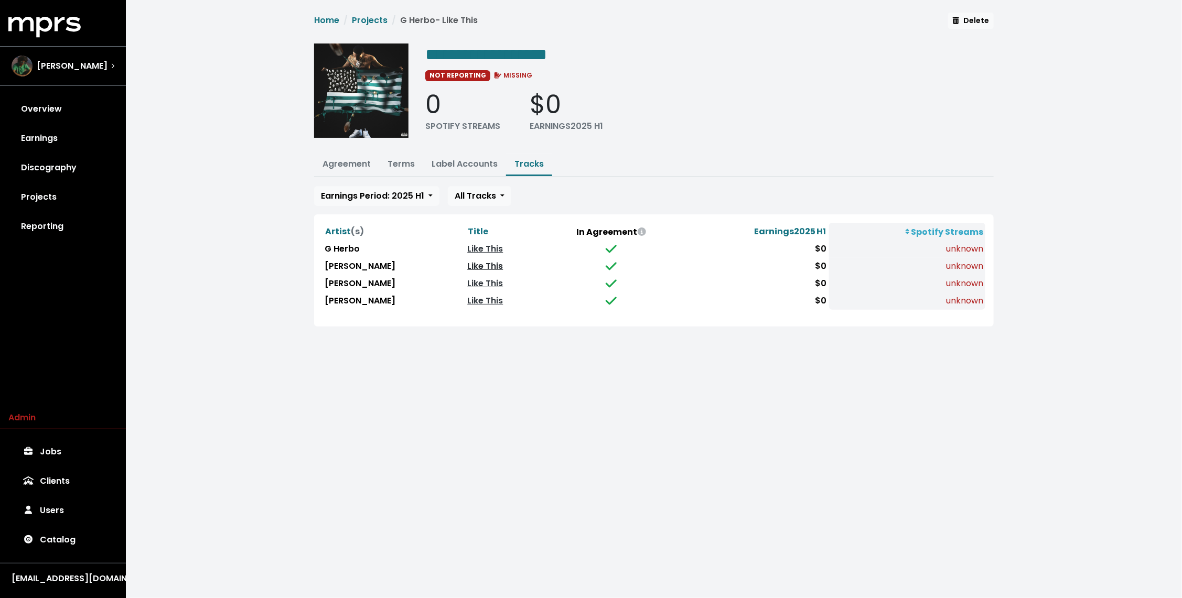
click at [467, 264] on link "Like This" at bounding box center [485, 266] width 36 height 12
click at [500, 57] on span "**********" at bounding box center [486, 54] width 122 height 17
click at [496, 57] on span "**********" at bounding box center [486, 54] width 122 height 17
click at [467, 248] on link "Like This" at bounding box center [485, 249] width 36 height 12
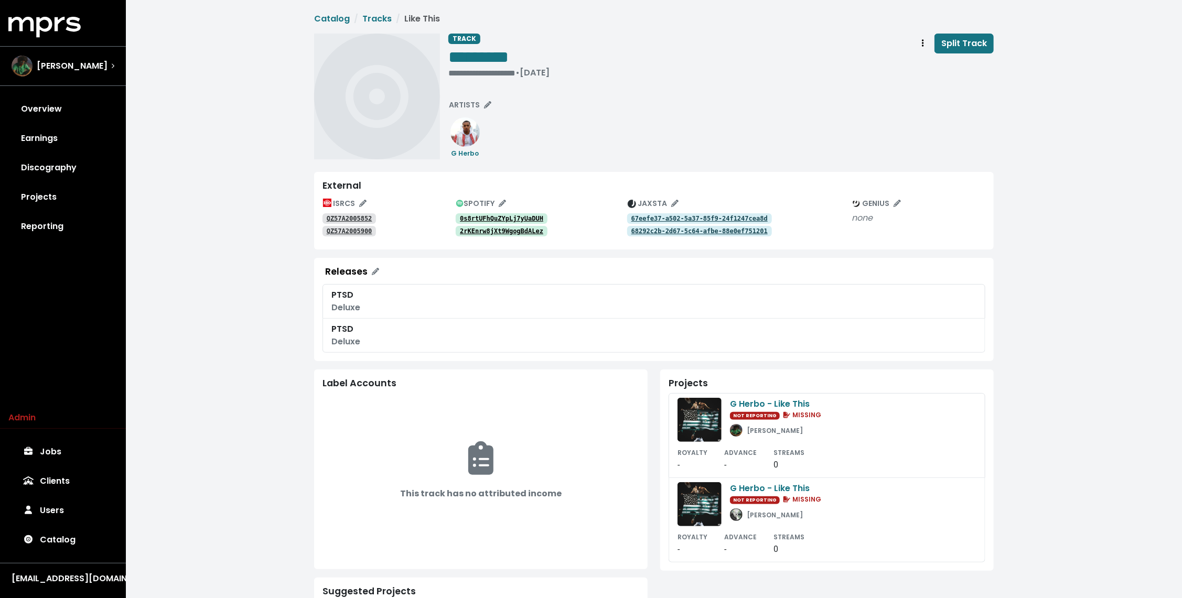
click at [536, 216] on tt "0s8rtUFhQuZYpLj7yUaDUH" at bounding box center [501, 218] width 83 height 7
click at [521, 233] on tt "2rKEnrw8jXt9WgogBdALez" at bounding box center [501, 231] width 83 height 7
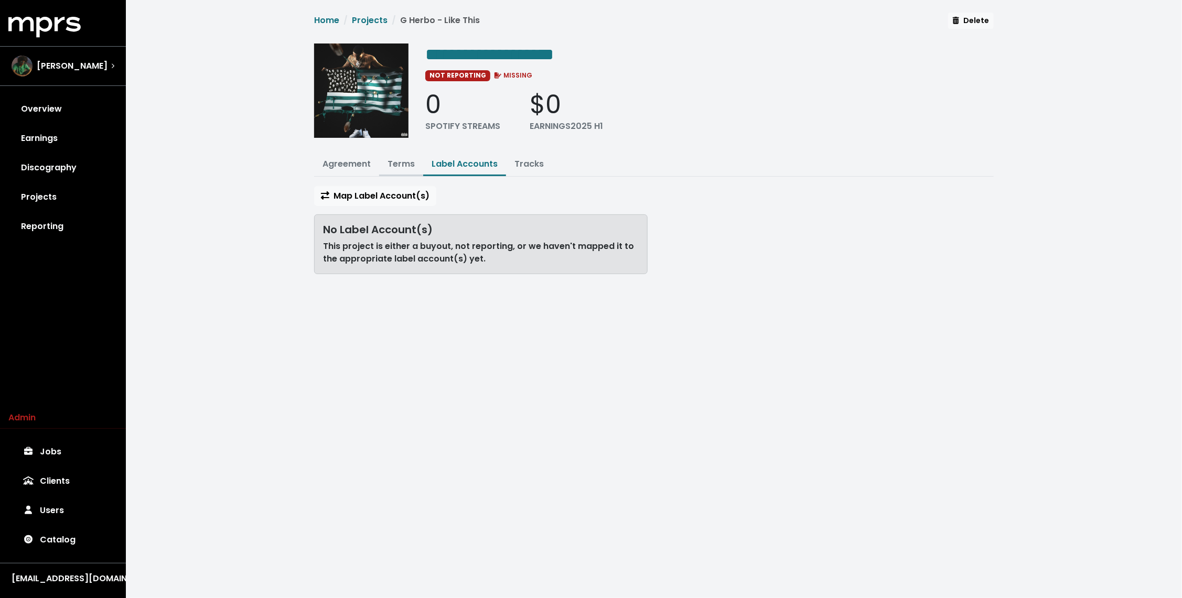
click at [398, 164] on link "Terms" at bounding box center [401, 164] width 27 height 12
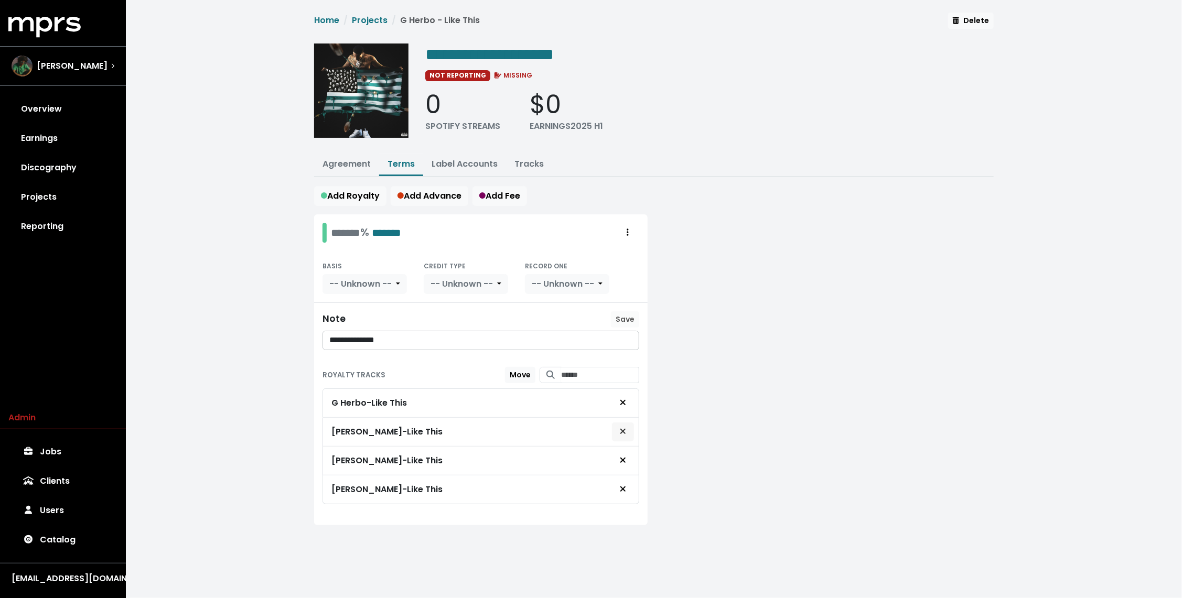
click at [626, 434] on span "Remove royalty target" at bounding box center [622, 432] width 9 height 13
click at [624, 451] on button "Remove royalty target" at bounding box center [623, 461] width 23 height 20
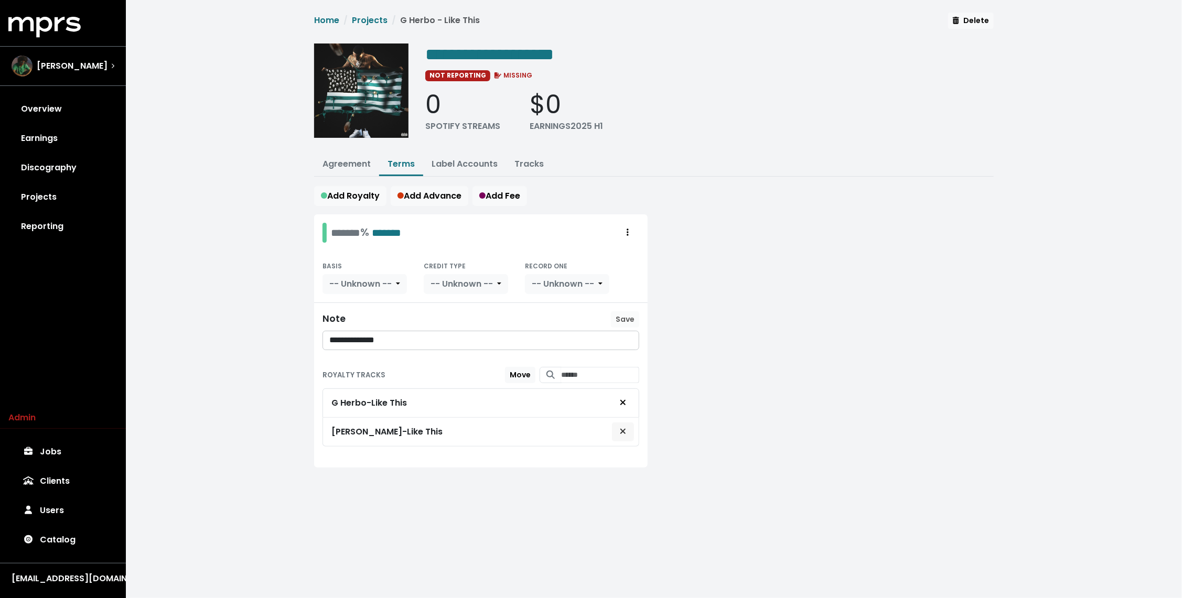
click at [625, 432] on span "Remove royalty target" at bounding box center [623, 432] width 6 height 12
click at [693, 319] on div at bounding box center [827, 333] width 346 height 237
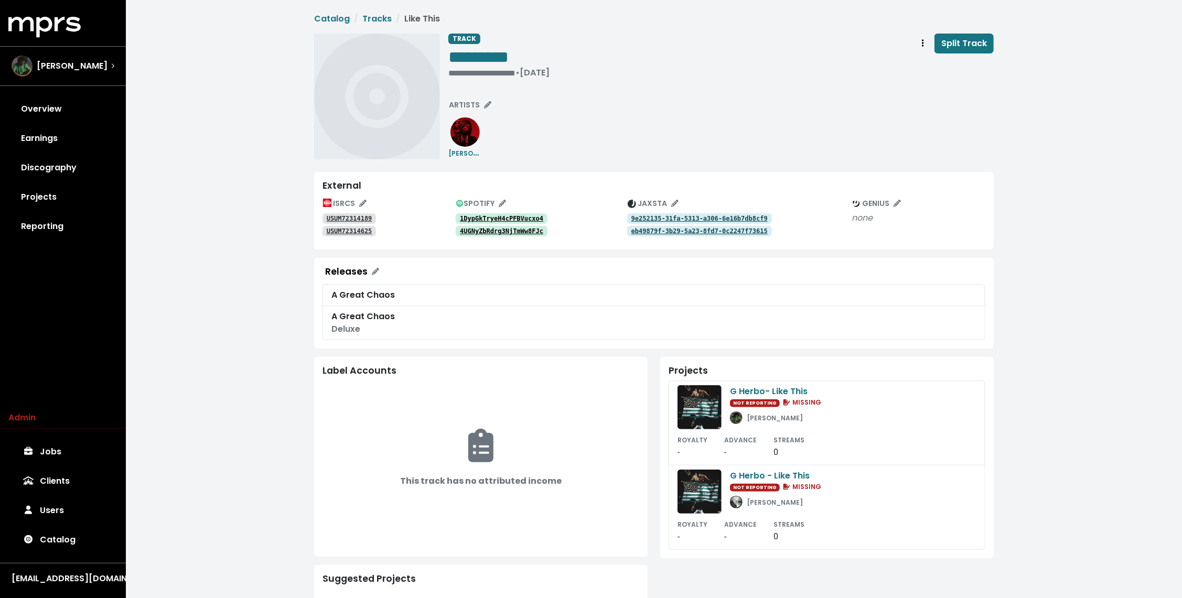
click at [489, 215] on tt "1DypGkTryeH4cPFBVucxo4" at bounding box center [501, 218] width 83 height 7
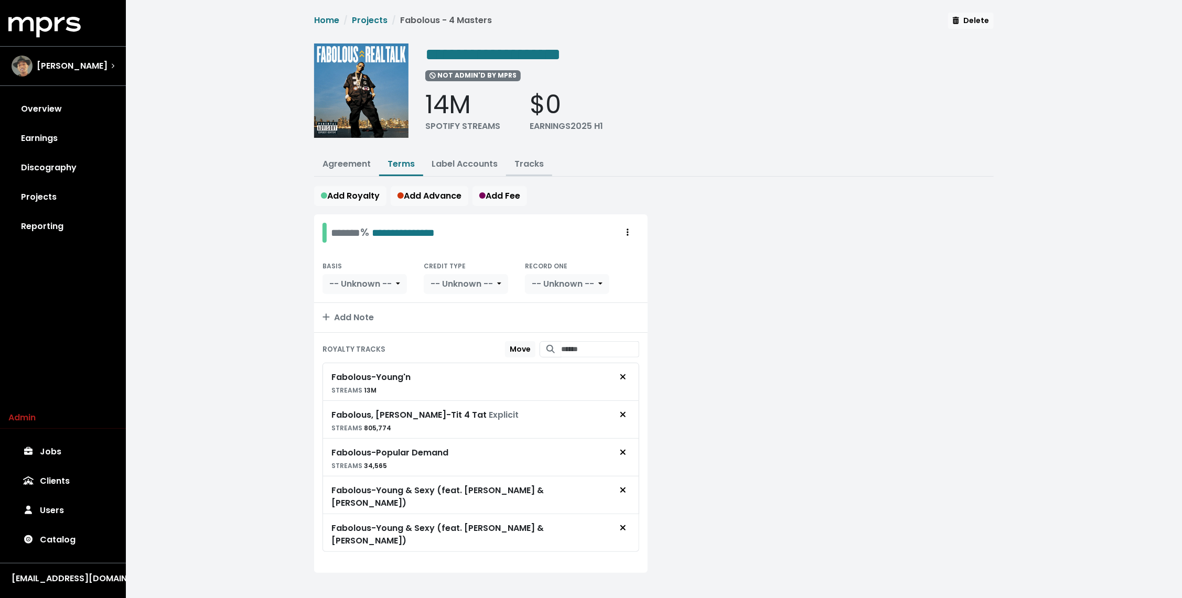
click at [519, 165] on link "Tracks" at bounding box center [529, 164] width 29 height 12
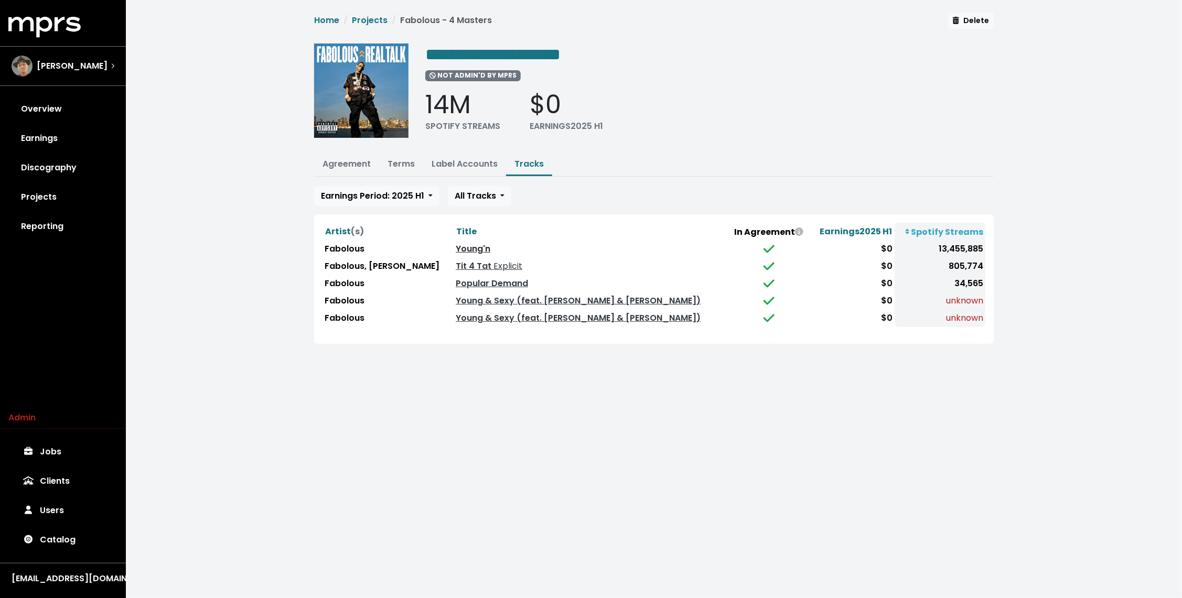
click at [490, 250] on link "Young'n" at bounding box center [473, 249] width 35 height 12
click at [509, 298] on link "Young & Sexy (feat. Pharrell & Mike Shorey)" at bounding box center [578, 301] width 245 height 12
click at [500, 322] on td "Young & Sexy (feat. [PERSON_NAME] & [PERSON_NAME])" at bounding box center [591, 318] width 275 height 17
click at [497, 314] on link "Young & Sexy (feat. [PERSON_NAME] & [PERSON_NAME])" at bounding box center [578, 318] width 245 height 12
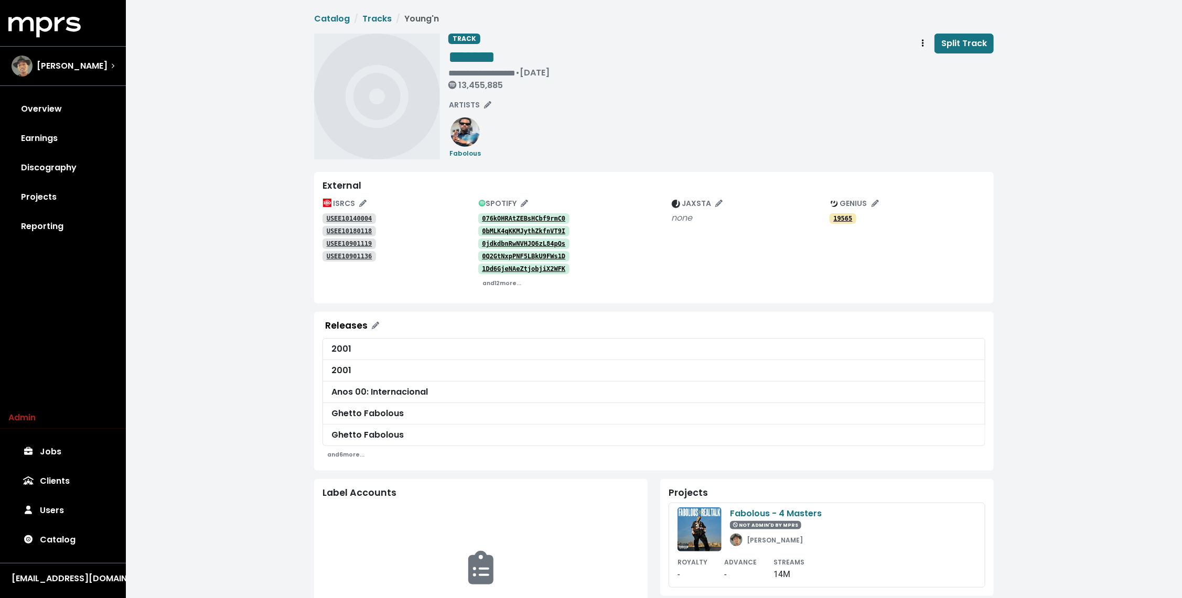
click at [503, 218] on tt "076kOHRAtZEBsHCbf9rmC0" at bounding box center [523, 218] width 83 height 7
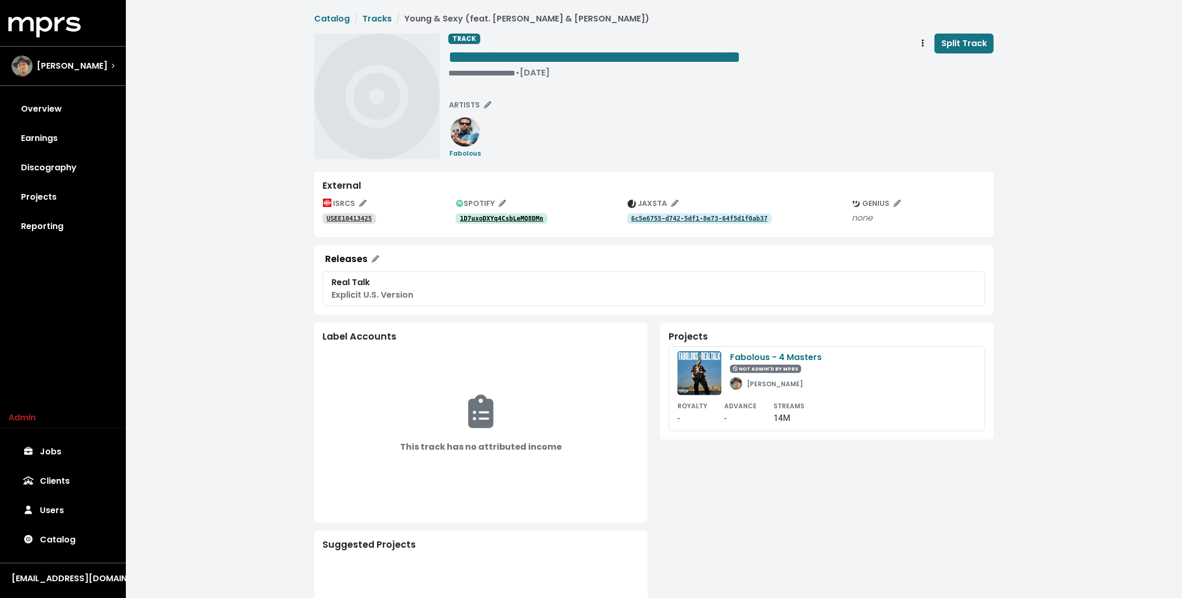
click at [485, 221] on tt "1D7uxoDXYq4CsbLeMQ8DMn" at bounding box center [501, 218] width 83 height 7
click at [511, 218] on tt "1D7uxoDXYq4CsbLeMQ8DMn" at bounding box center [501, 218] width 83 height 7
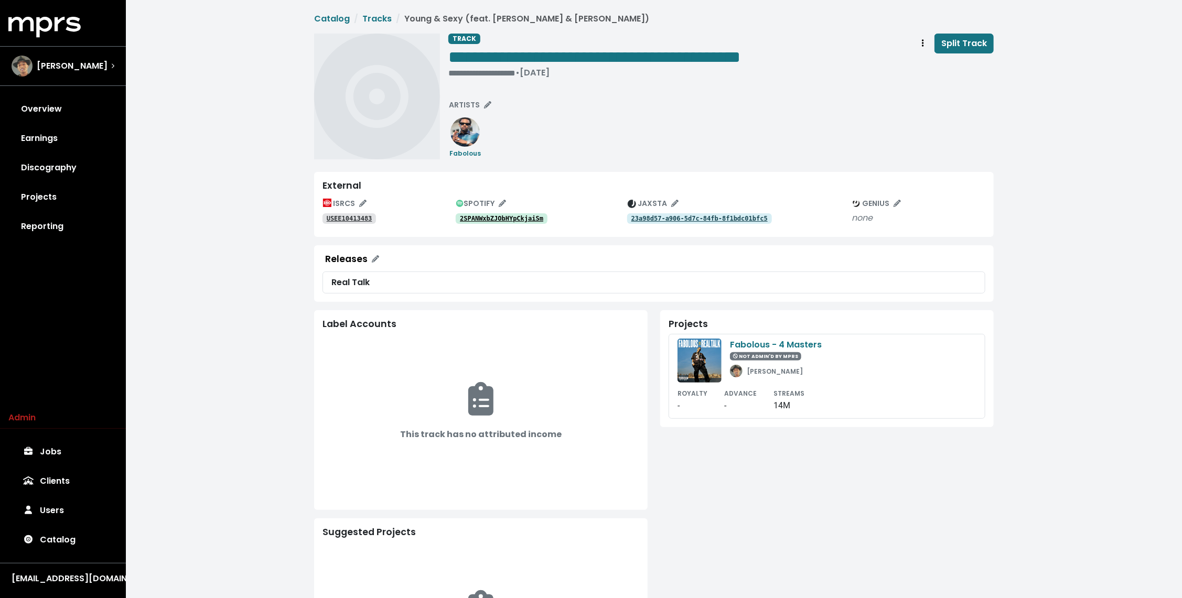
click at [691, 220] on tt "23a98d57-a906-5d7c-84fb-8f1bdc01bfc5" at bounding box center [700, 218] width 136 height 7
click at [511, 218] on tt "2SPANWxbZJObHYpCkjaiSm" at bounding box center [501, 218] width 83 height 7
click at [502, 69] on div "**********" at bounding box center [594, 73] width 292 height 10
click at [470, 68] on span "• Oct 11th, 2004" at bounding box center [465, 73] width 34 height 12
click at [448, 70] on span "• Oct 11th, 2004" at bounding box center [465, 73] width 34 height 12
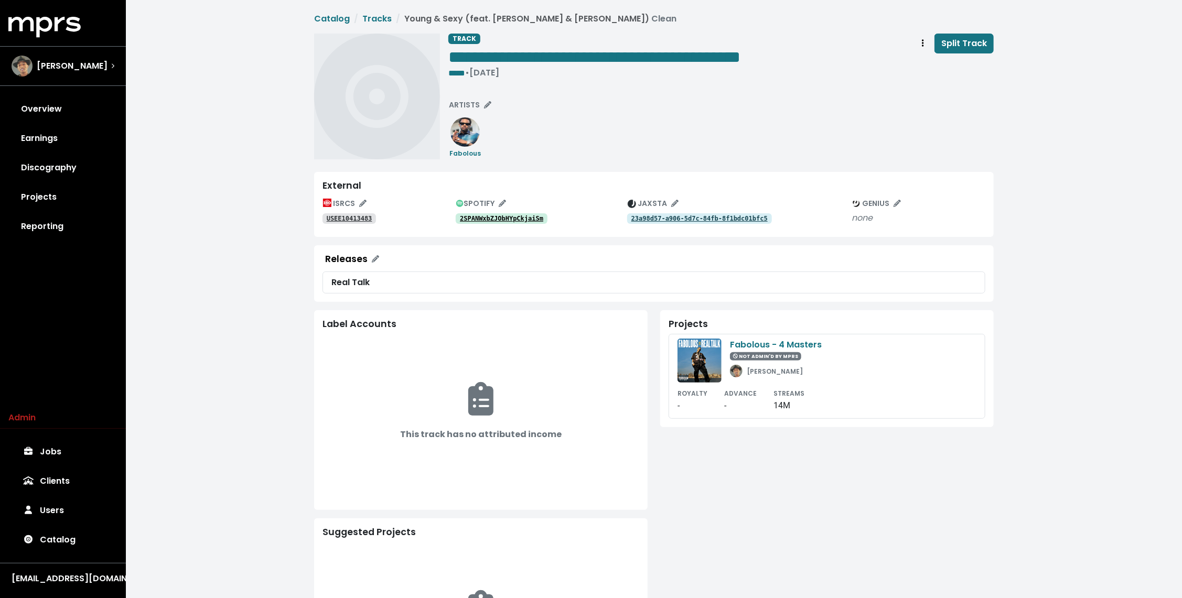
click at [594, 119] on div "**********" at bounding box center [721, 97] width 546 height 126
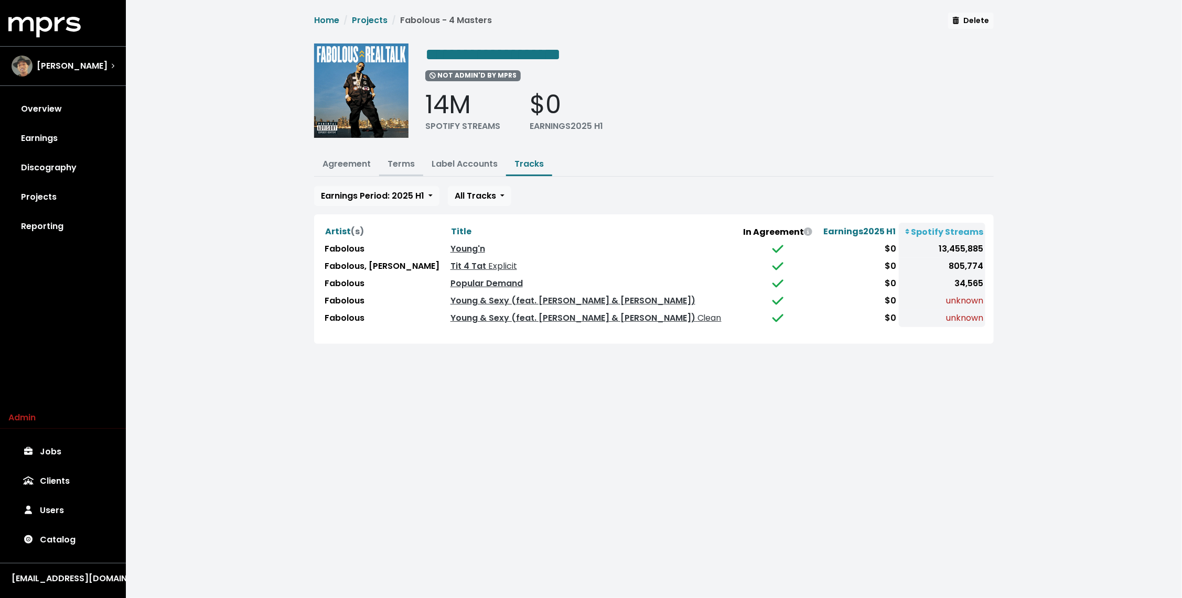
click at [418, 161] on button "Terms" at bounding box center [401, 165] width 44 height 23
click at [367, 165] on link "Agreement" at bounding box center [347, 164] width 48 height 12
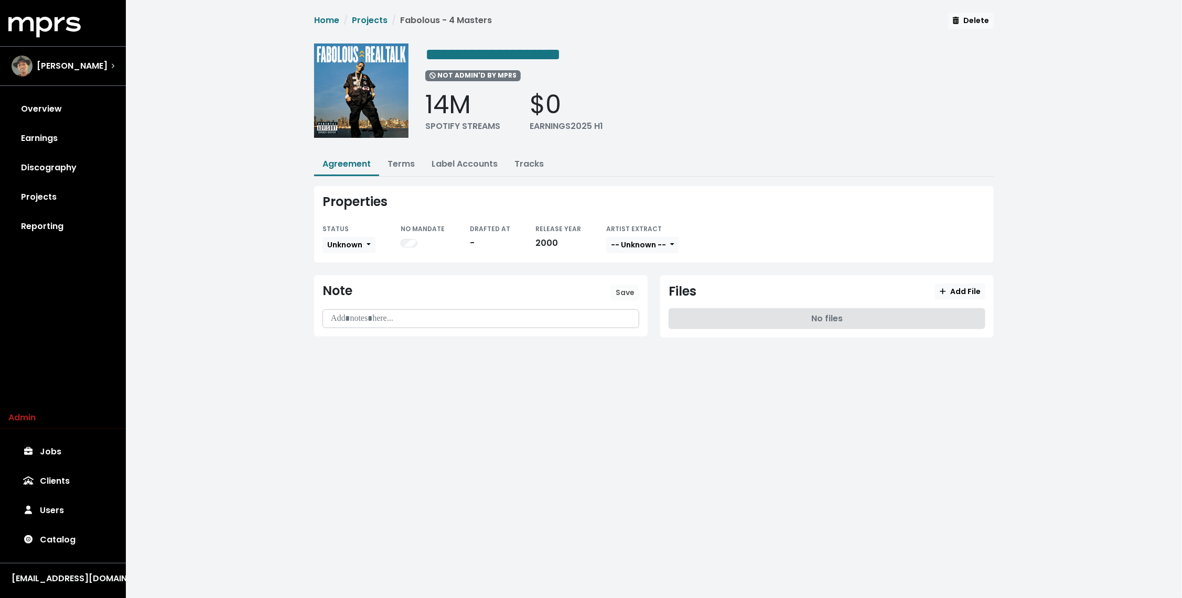
click at [465, 65] on div "**********" at bounding box center [709, 95] width 569 height 102
click at [373, 22] on link "Projects" at bounding box center [370, 20] width 36 height 12
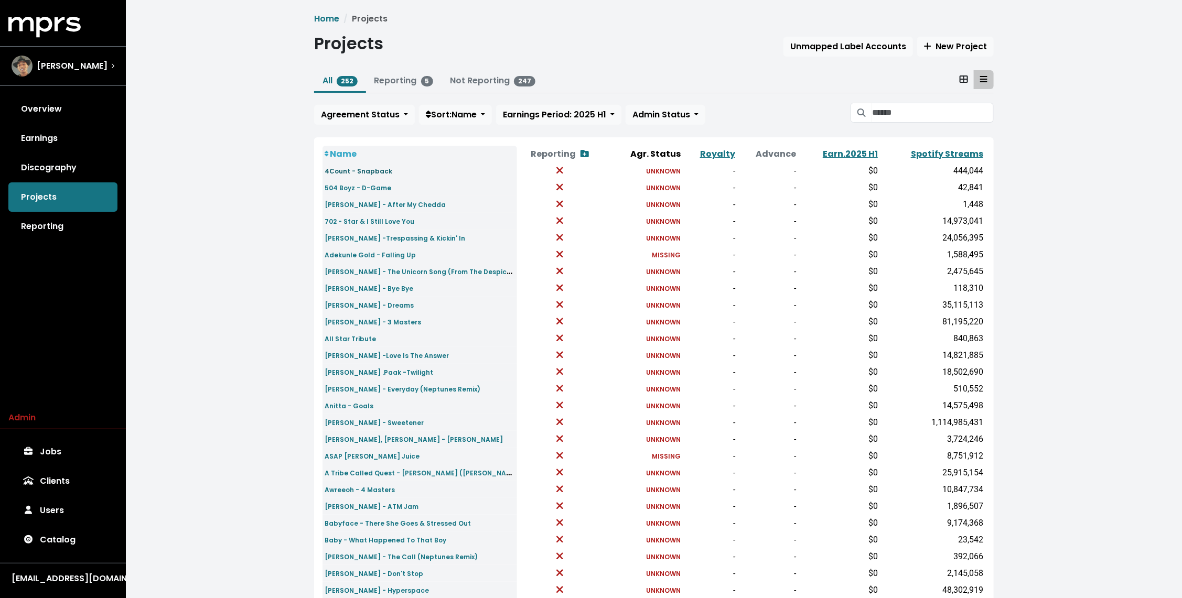
click at [369, 175] on small "4Count - Snapback" at bounding box center [359, 171] width 68 height 9
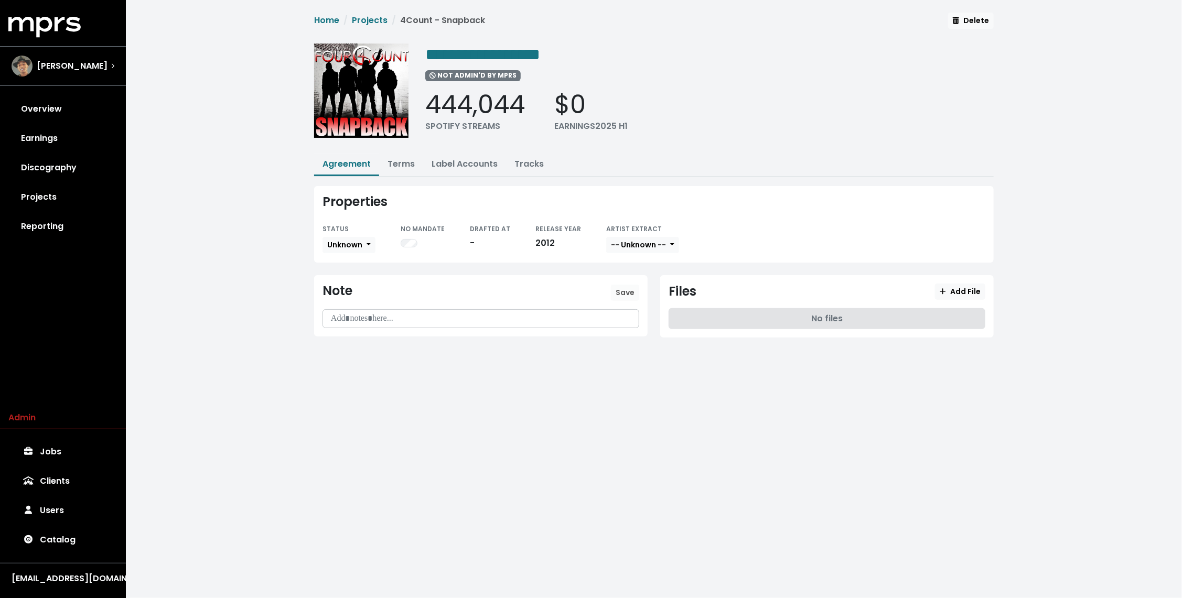
click at [284, 152] on div "**********" at bounding box center [654, 183] width 1056 height 367
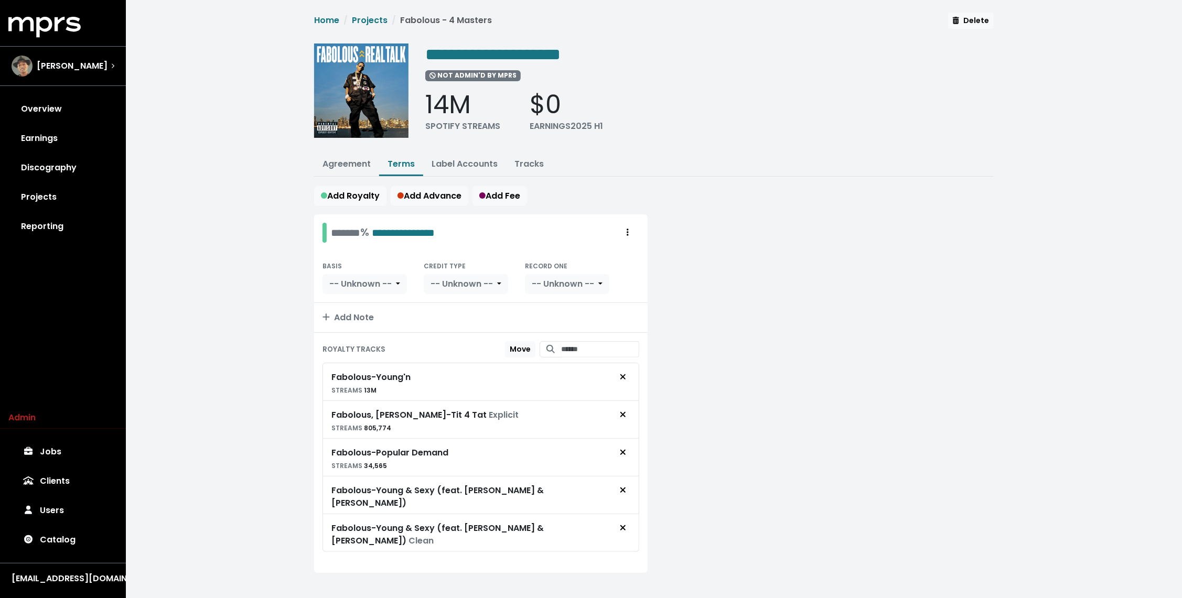
click at [298, 367] on div "**********" at bounding box center [654, 305] width 1056 height 611
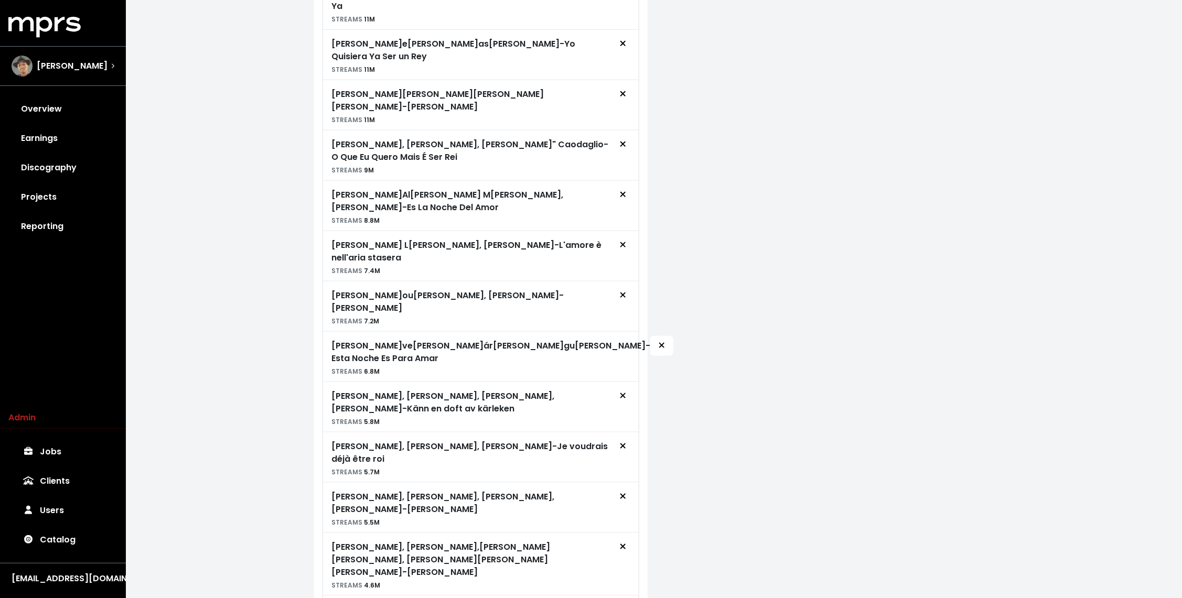
scroll to position [834, 0]
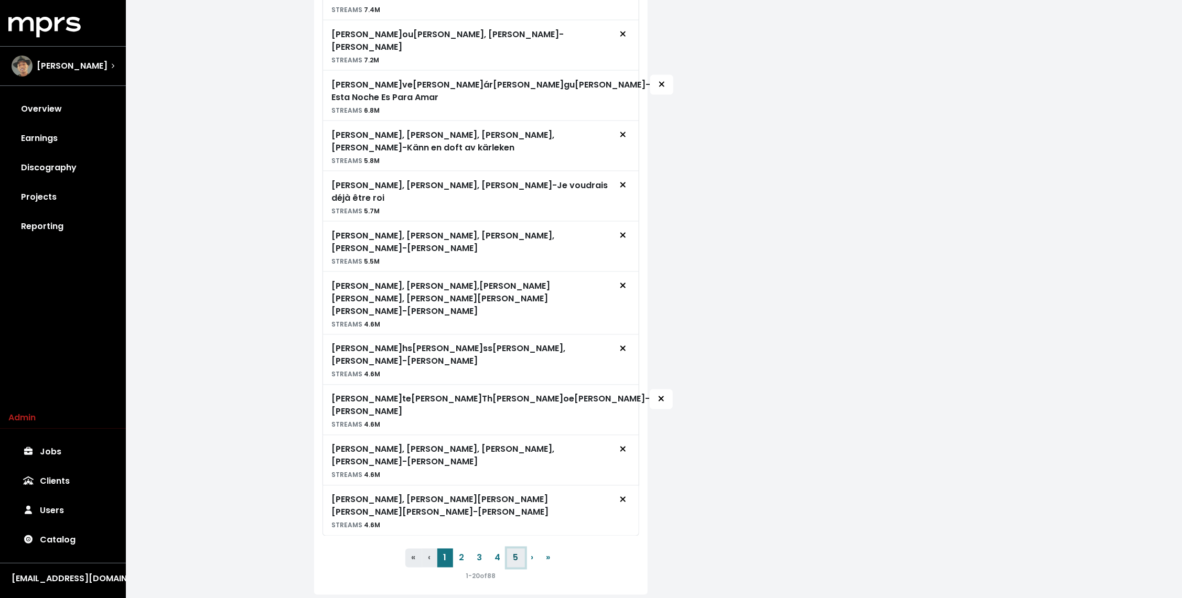
click at [516, 549] on button "5" at bounding box center [516, 558] width 18 height 19
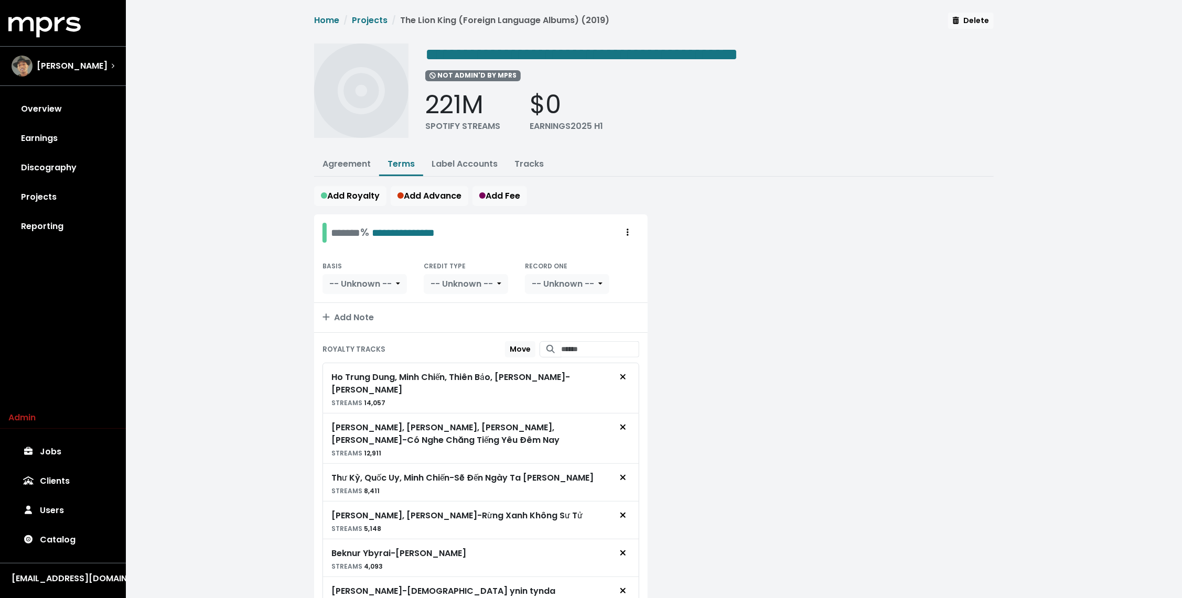
scroll to position [0, 0]
click at [467, 156] on button "Label Accounts" at bounding box center [464, 165] width 83 height 23
click at [462, 161] on link "Label Accounts" at bounding box center [465, 164] width 66 height 12
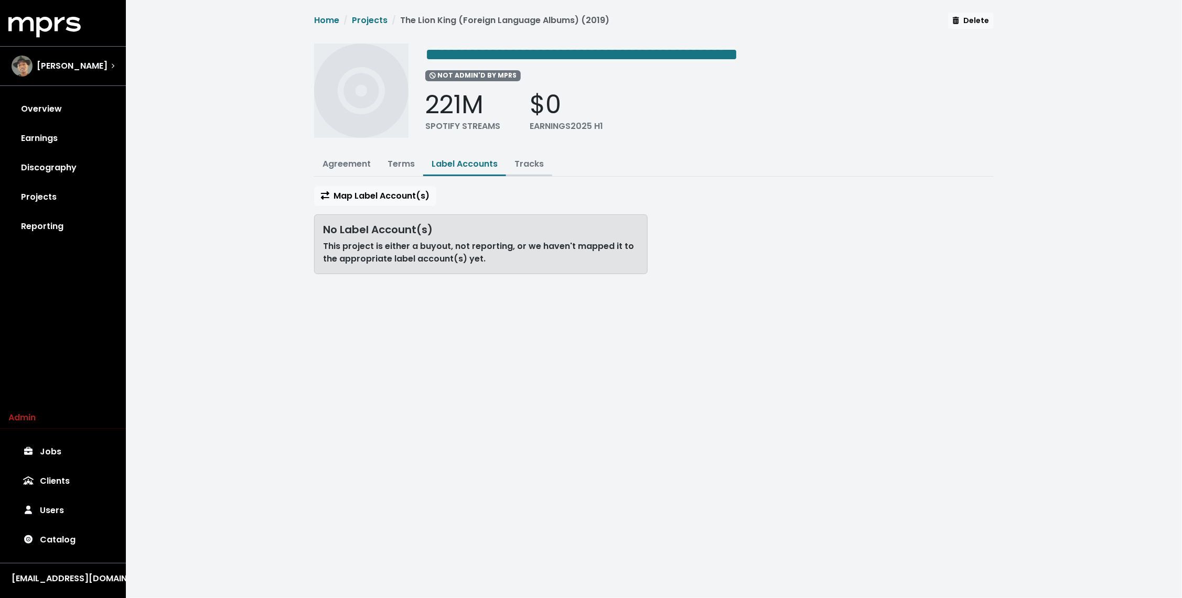
click at [528, 159] on link "Tracks" at bounding box center [529, 164] width 29 height 12
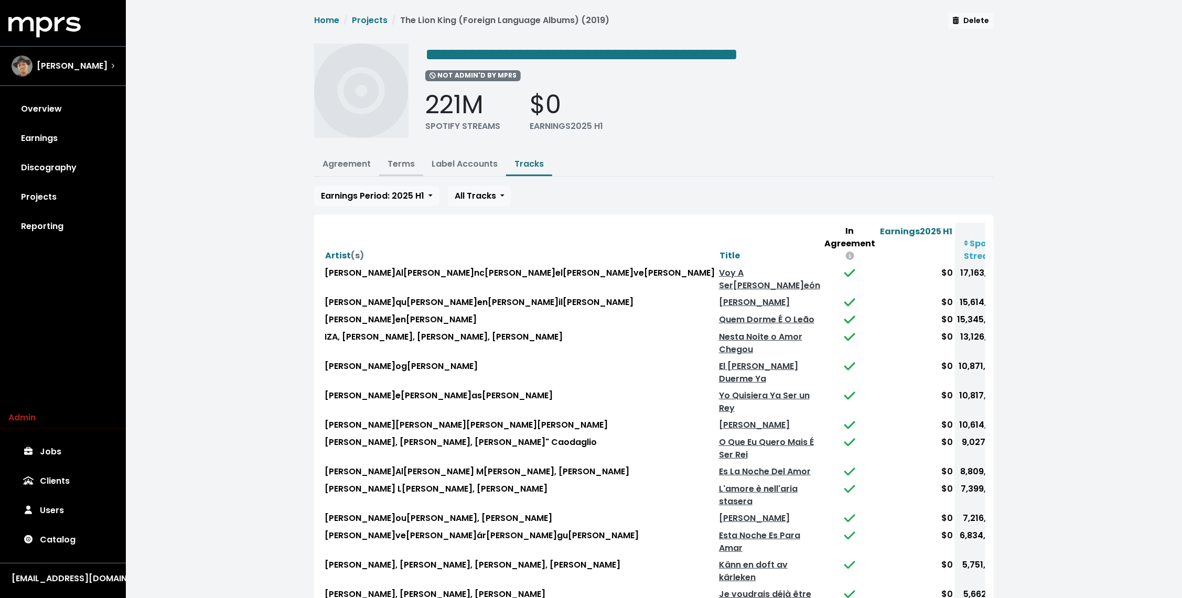
click at [410, 154] on button "Terms" at bounding box center [401, 165] width 44 height 23
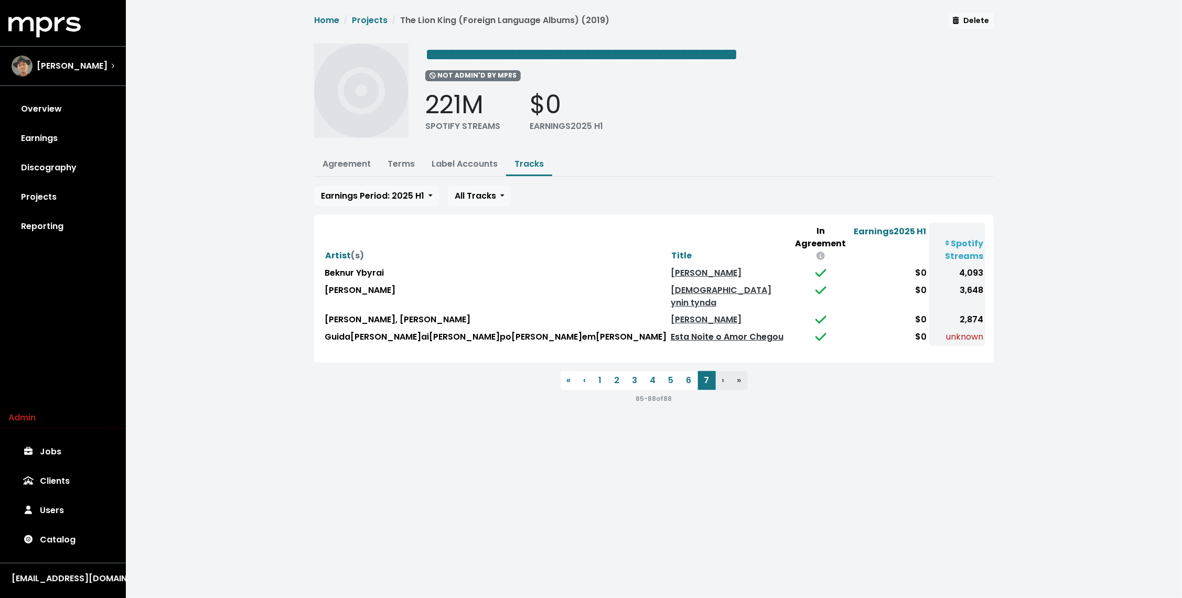
click at [671, 331] on link "Esta Noite o Amor Chegou" at bounding box center [727, 337] width 113 height 12
click at [399, 163] on link "Terms" at bounding box center [401, 164] width 27 height 12
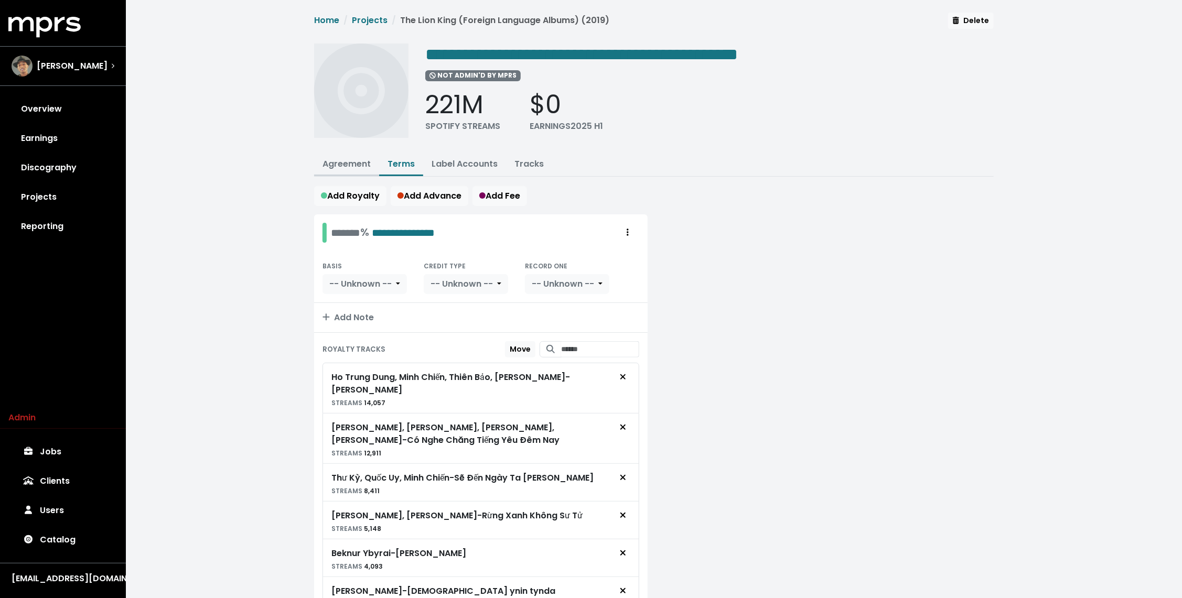
click at [346, 156] on button "Agreement" at bounding box center [346, 165] width 65 height 23
click at [340, 161] on link "Agreement" at bounding box center [347, 164] width 48 height 12
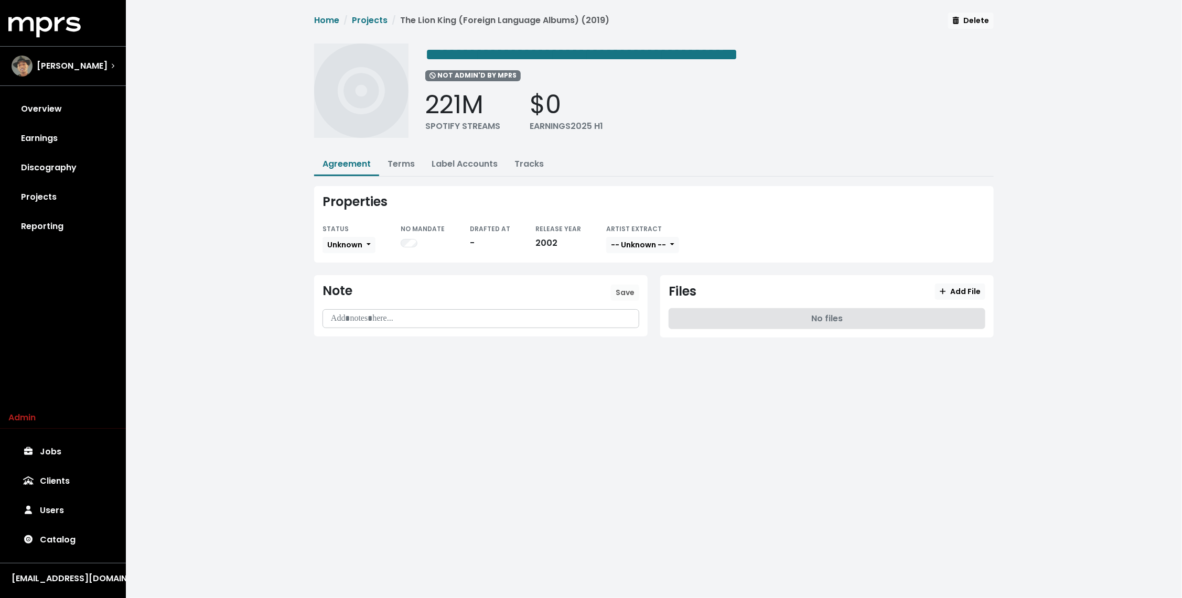
click at [288, 181] on div "**********" at bounding box center [654, 183] width 1056 height 367
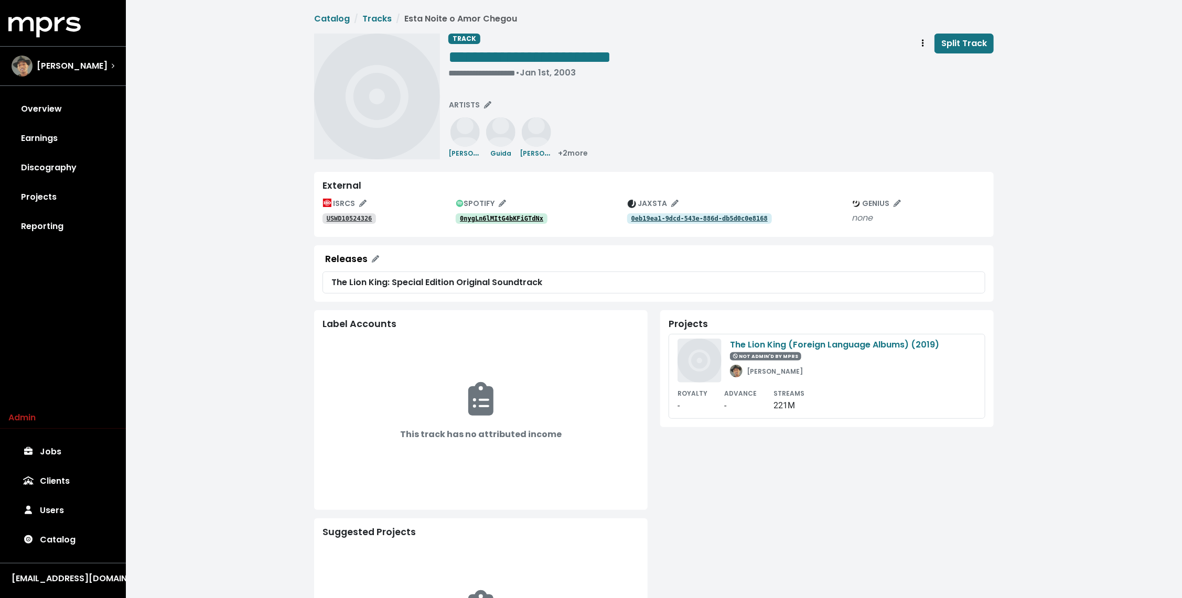
click at [505, 215] on tt "0nygLn6lMItG4bKFiGTdNx" at bounding box center [501, 218] width 83 height 7
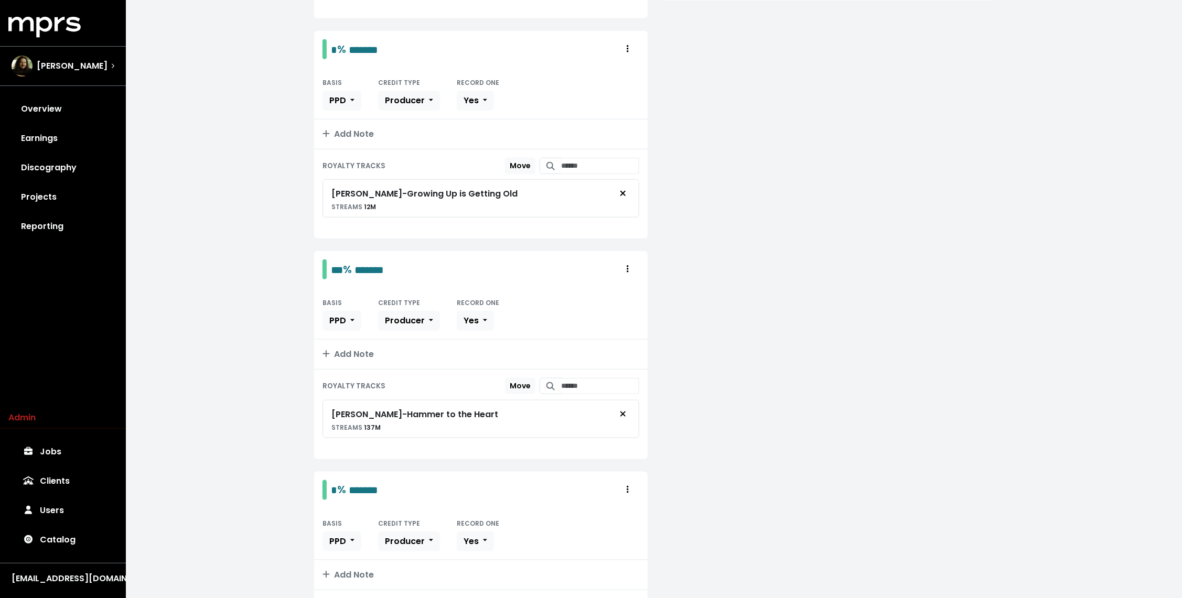
scroll to position [620, 0]
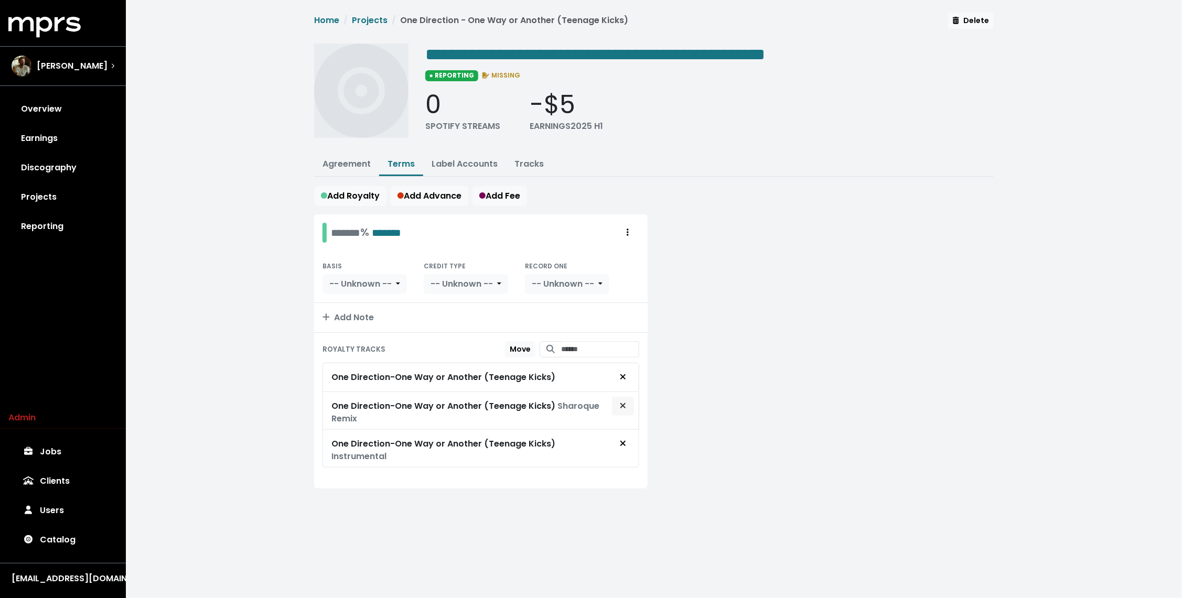
click at [625, 405] on icon "Remove royalty target" at bounding box center [623, 405] width 5 height 5
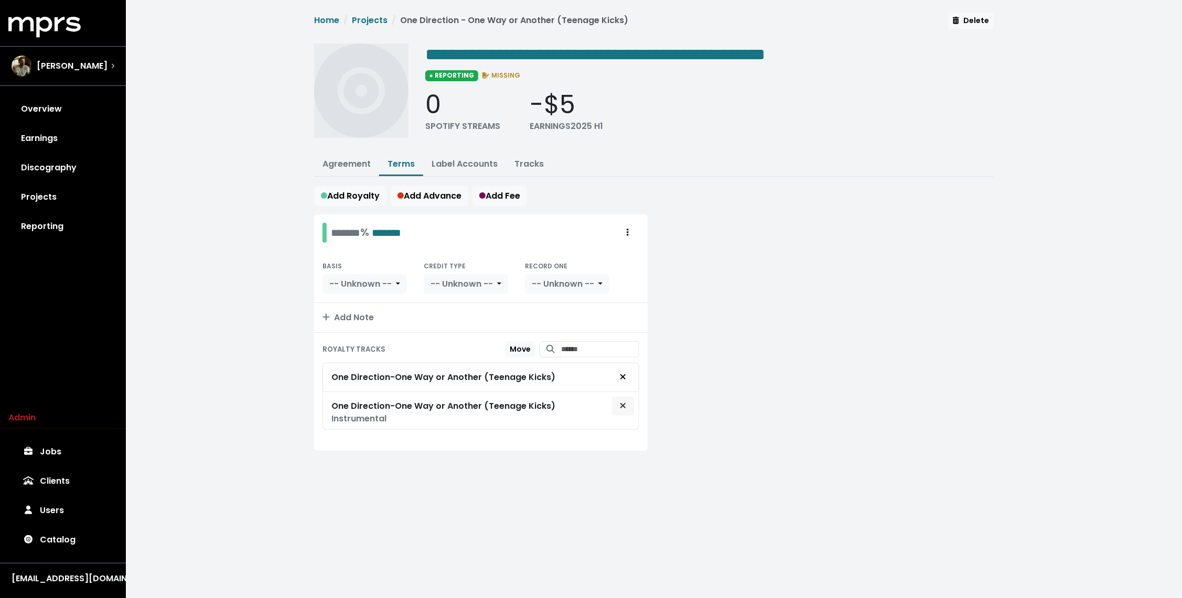
click at [625, 402] on icon "Remove royalty target" at bounding box center [623, 406] width 6 height 8
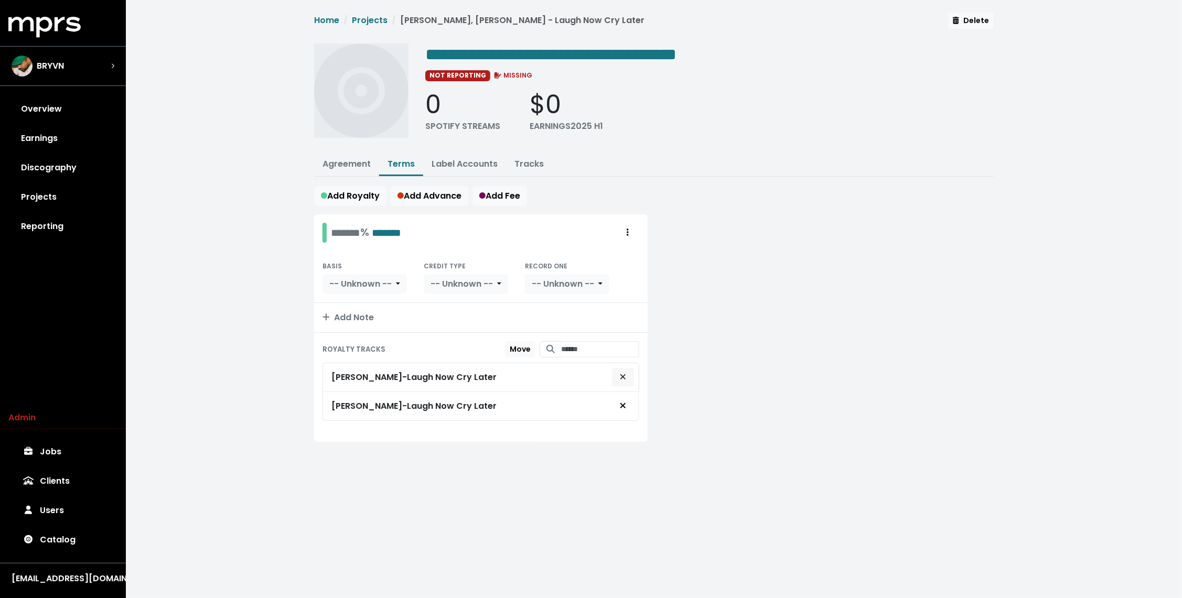
click at [624, 378] on icon "Remove royalty target" at bounding box center [623, 377] width 6 height 8
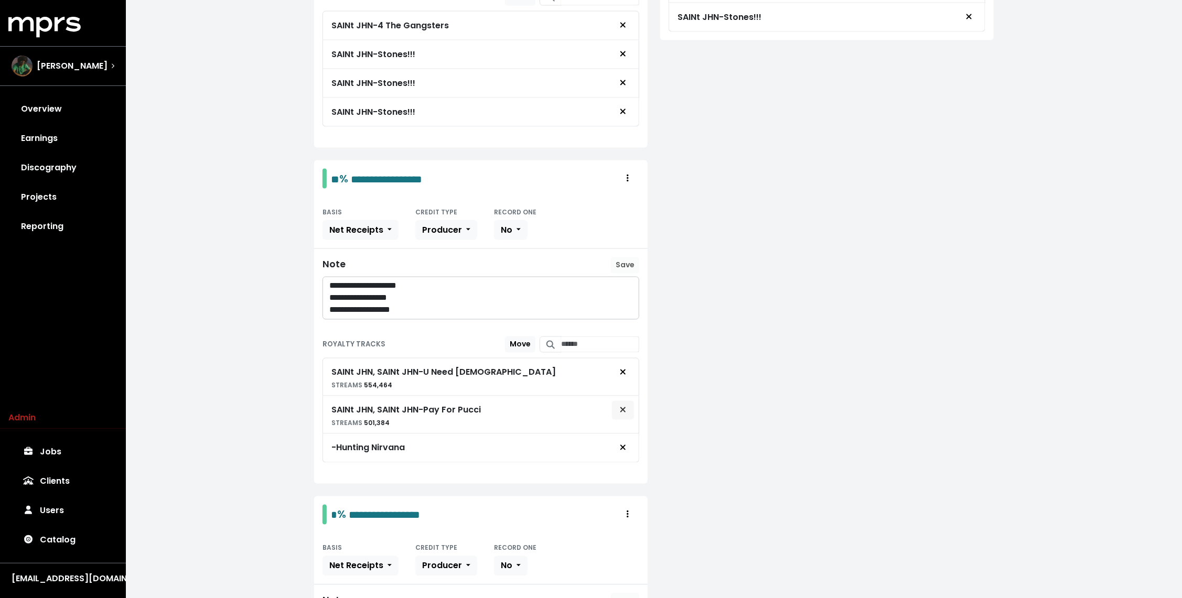
scroll to position [1111, 0]
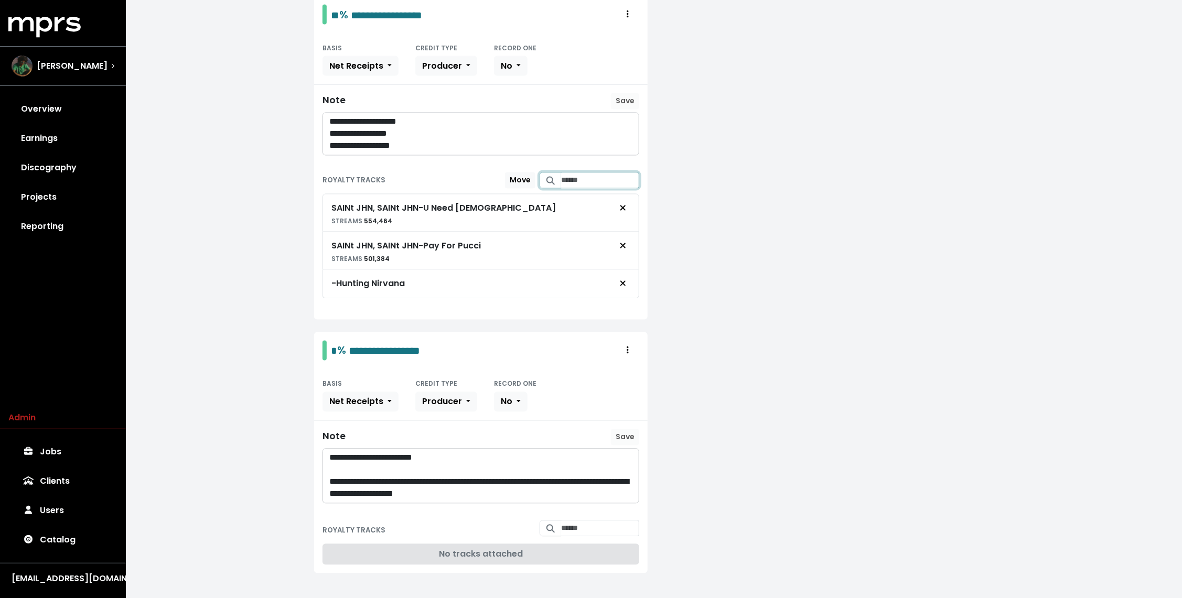
click at [573, 173] on input "Search for tracks by title and link them to this royalty" at bounding box center [600, 181] width 78 height 16
type input "**********"
click at [603, 219] on span "SAINt JHN, SAINt JHN - Hunting Nirvana" at bounding box center [589, 223] width 81 height 22
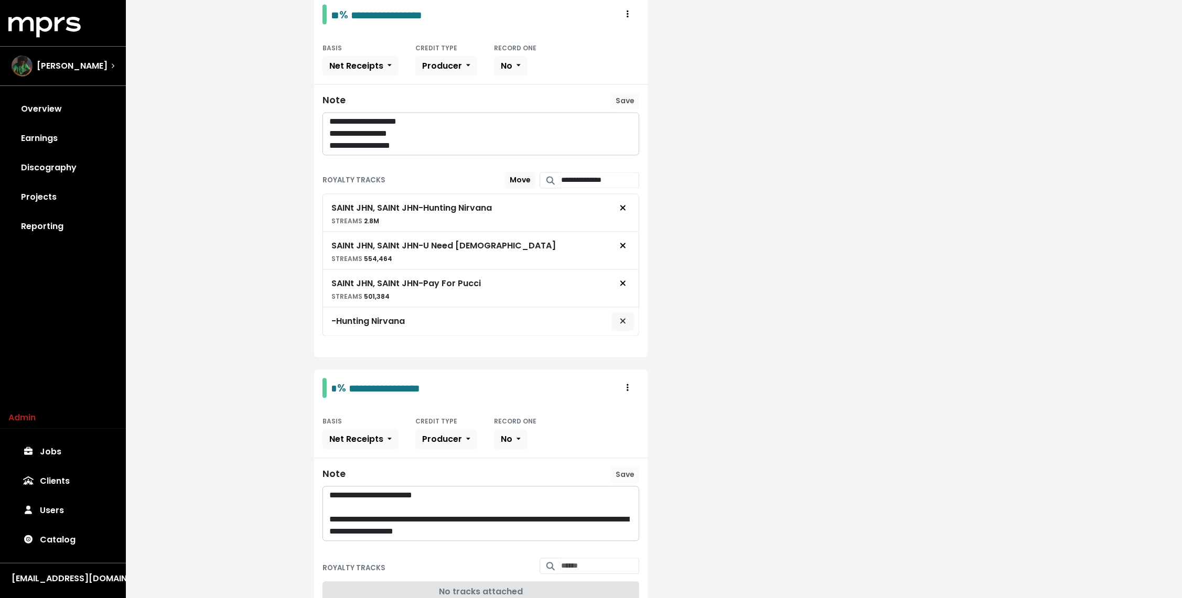
click at [624, 317] on icon "Remove royalty target" at bounding box center [623, 321] width 6 height 8
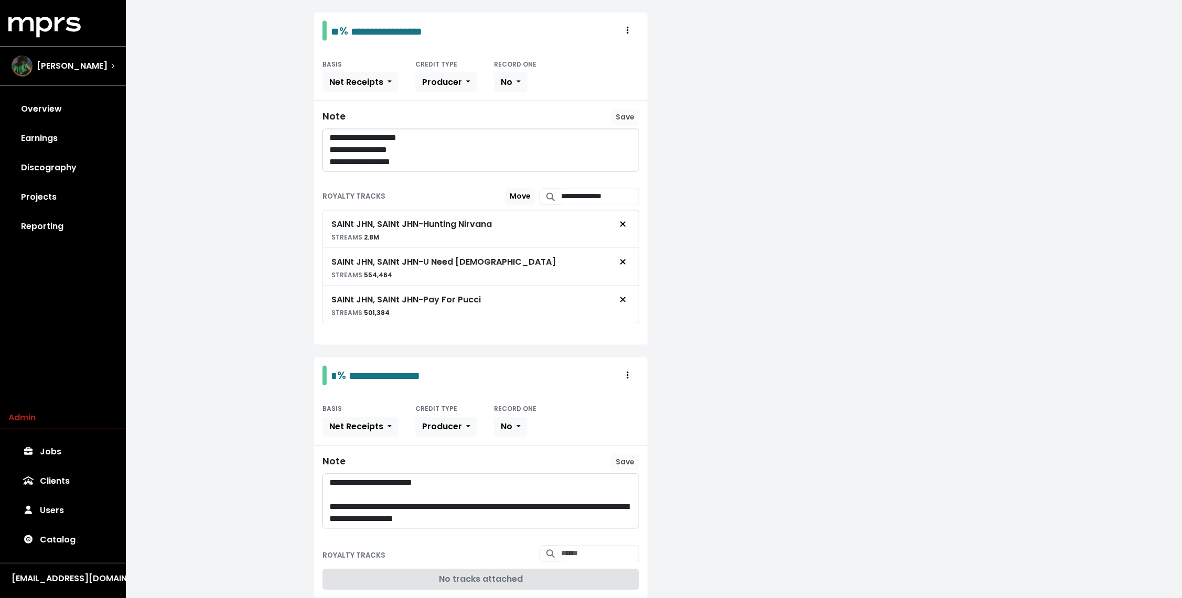
scroll to position [1120, 0]
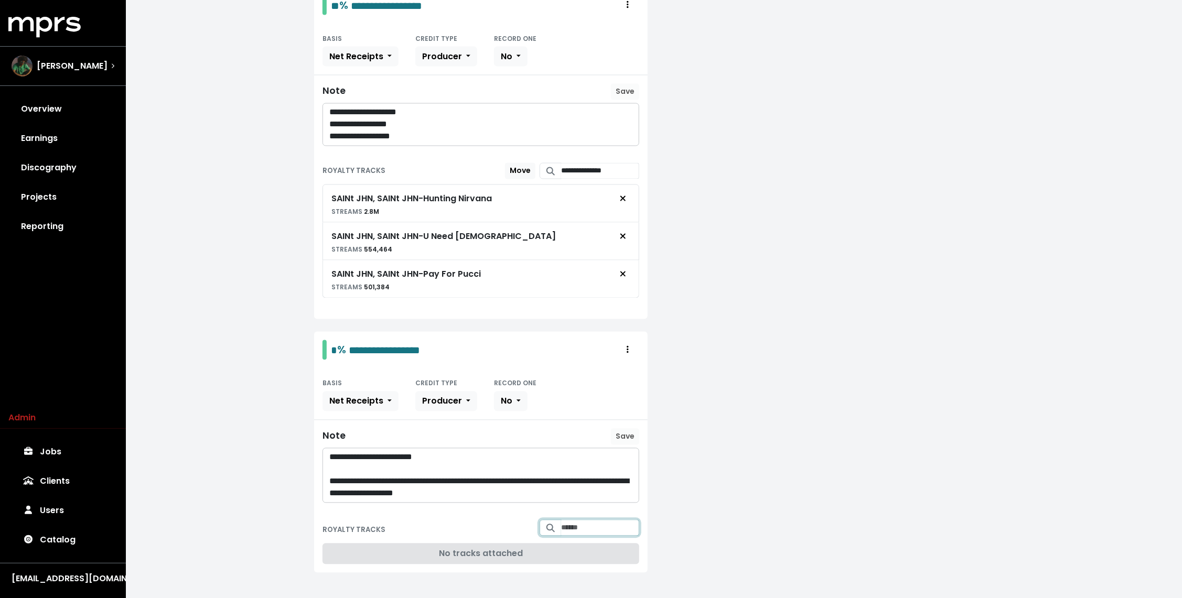
click at [567, 520] on input "Search for tracks by title and link them to this royalty" at bounding box center [600, 528] width 78 height 16
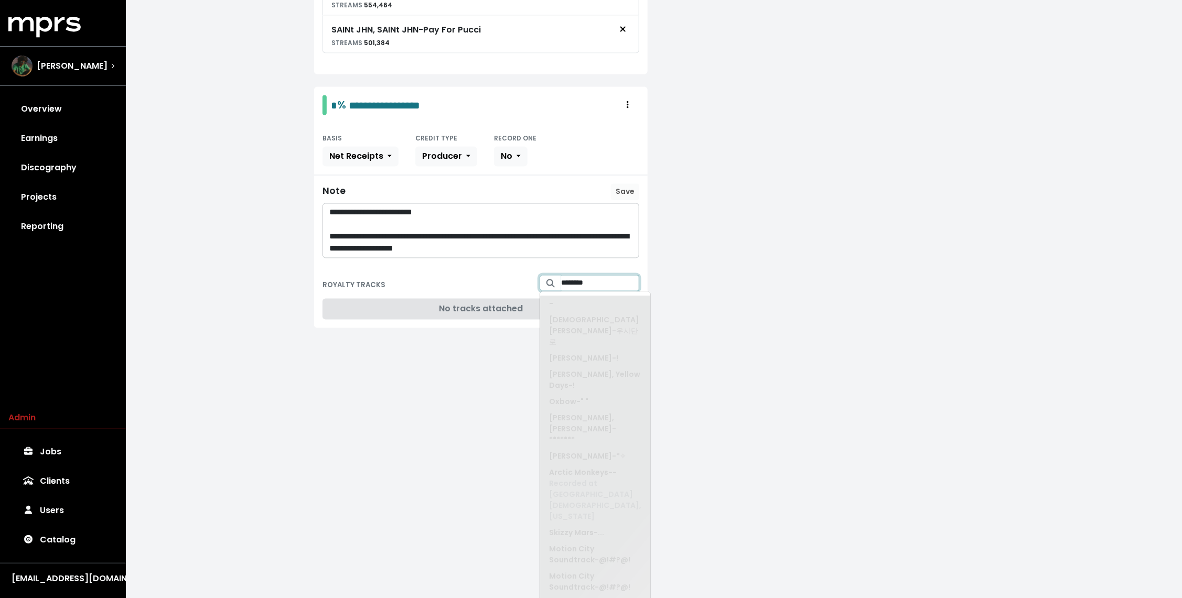
scroll to position [0, 0]
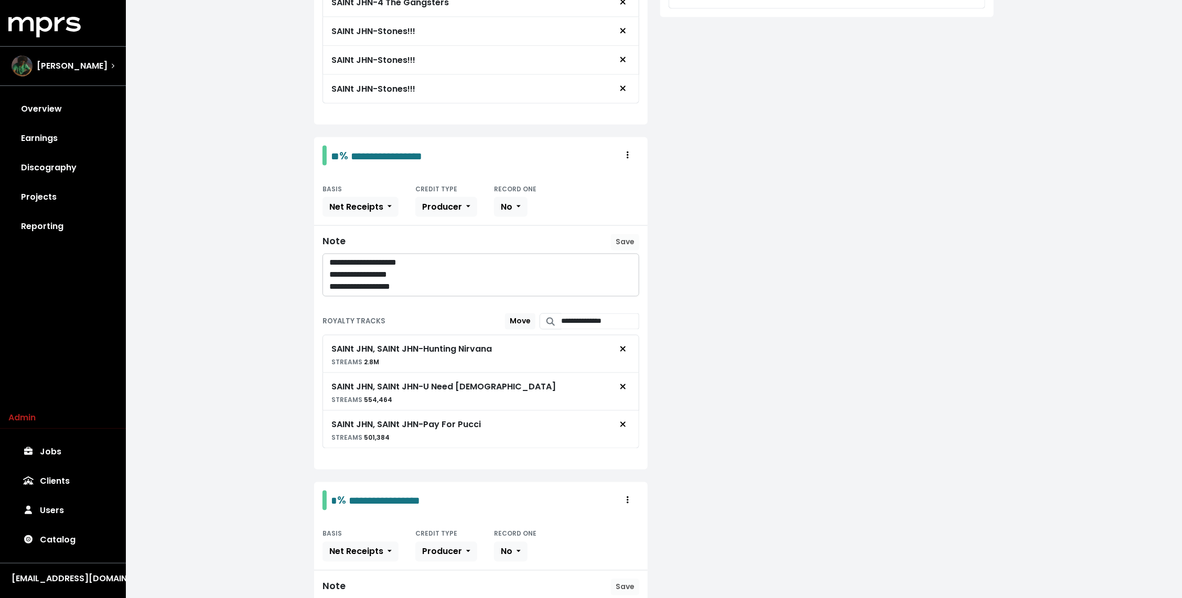
type input "********"
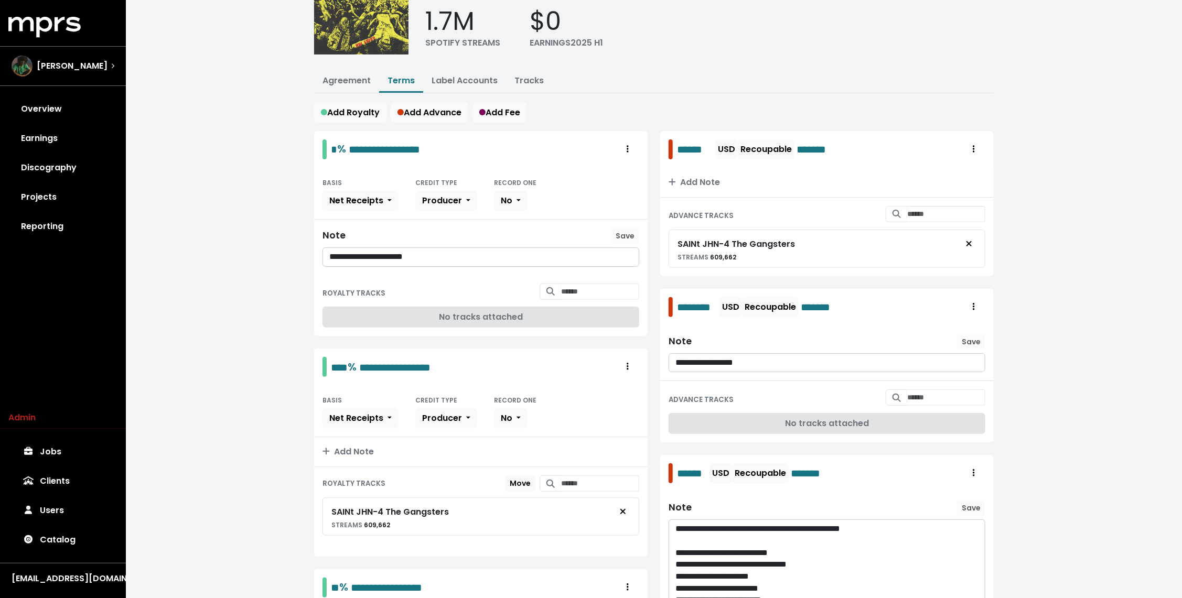
scroll to position [82, 0]
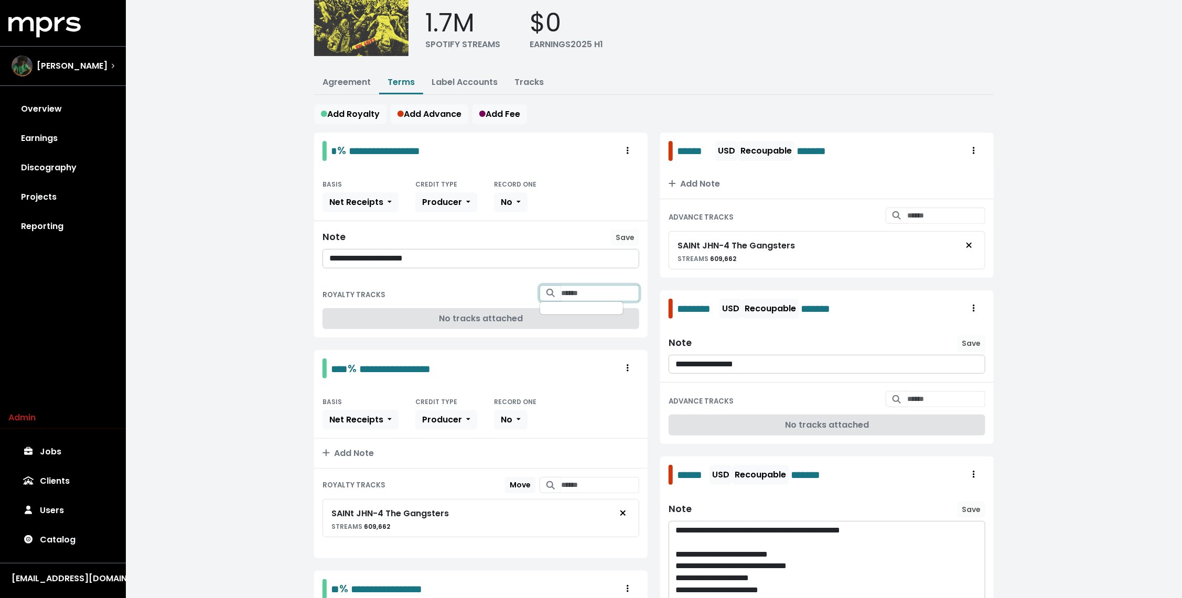
click at [585, 285] on input "Search for tracks by title and link them to this royalty" at bounding box center [600, 293] width 78 height 16
type input "**********"
click at [564, 311] on span "SAINt JHN - Body On Me" at bounding box center [585, 320] width 73 height 22
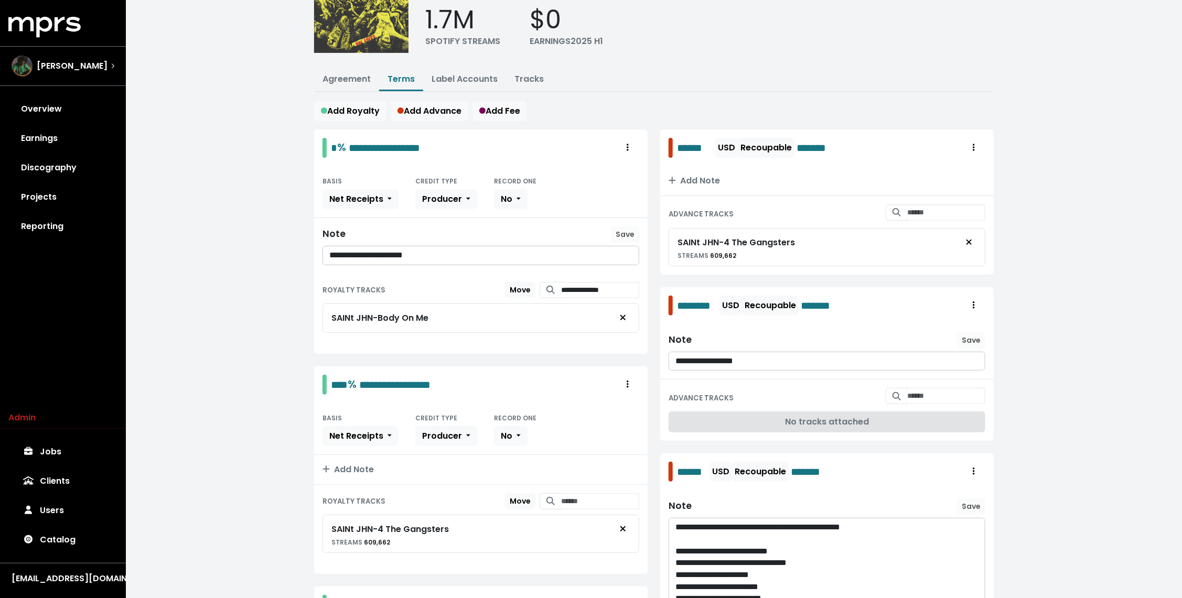
scroll to position [0, 0]
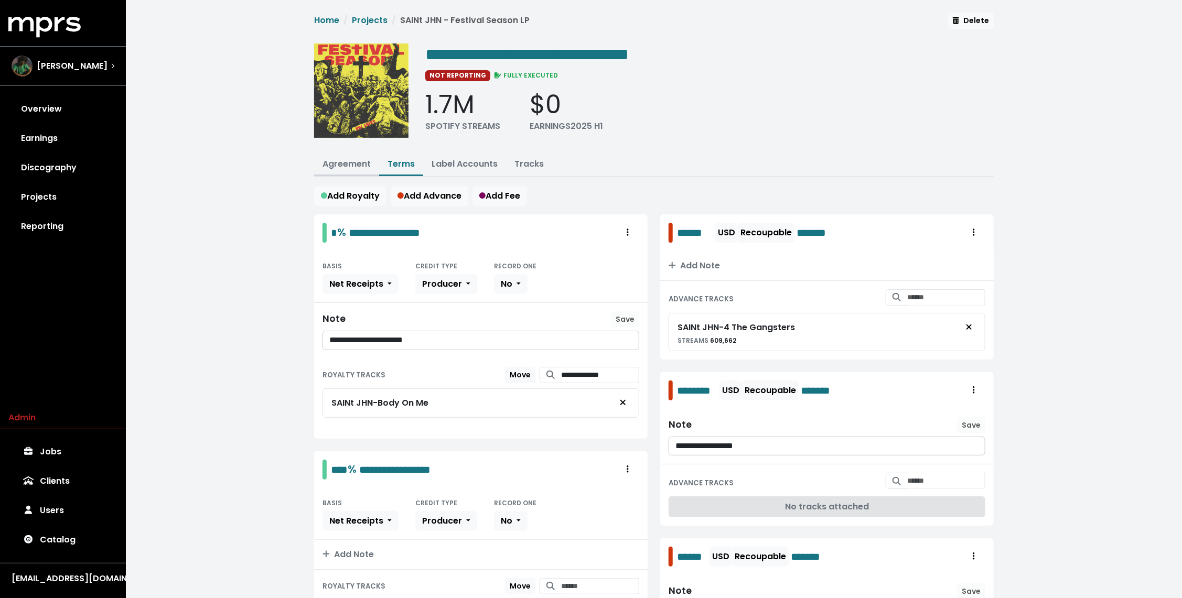
click at [343, 156] on button "Agreement" at bounding box center [346, 165] width 65 height 23
click at [337, 164] on link "Agreement" at bounding box center [347, 164] width 48 height 12
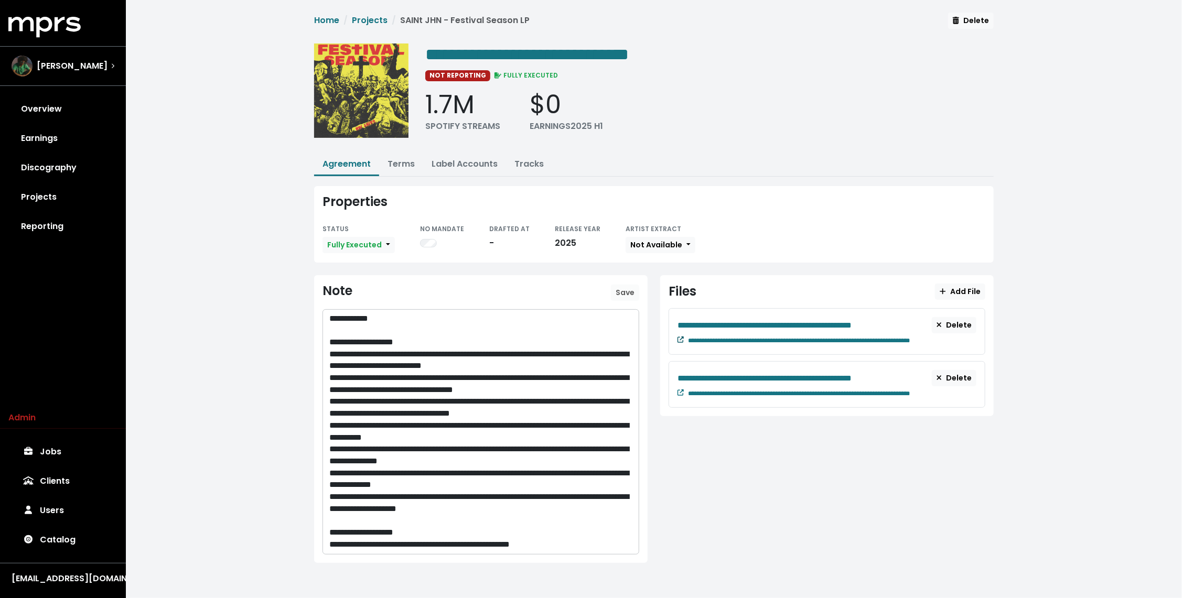
click at [681, 339] on icon at bounding box center [681, 340] width 6 height 6
click at [681, 390] on icon at bounding box center [681, 393] width 6 height 6
click at [402, 167] on link "Terms" at bounding box center [401, 164] width 27 height 12
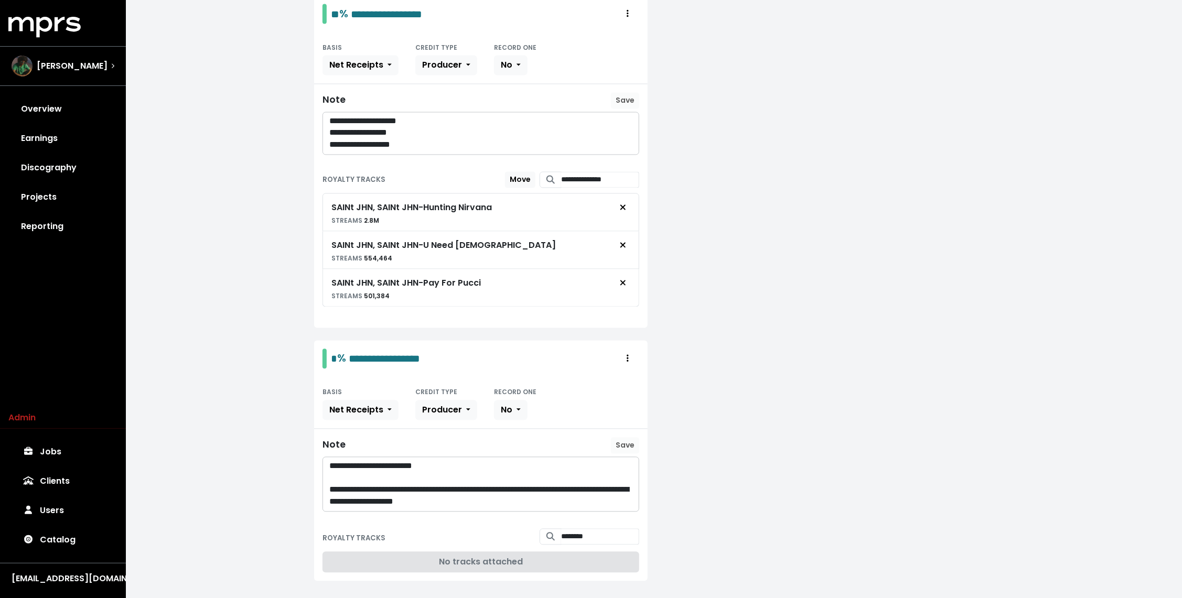
scroll to position [1139, 0]
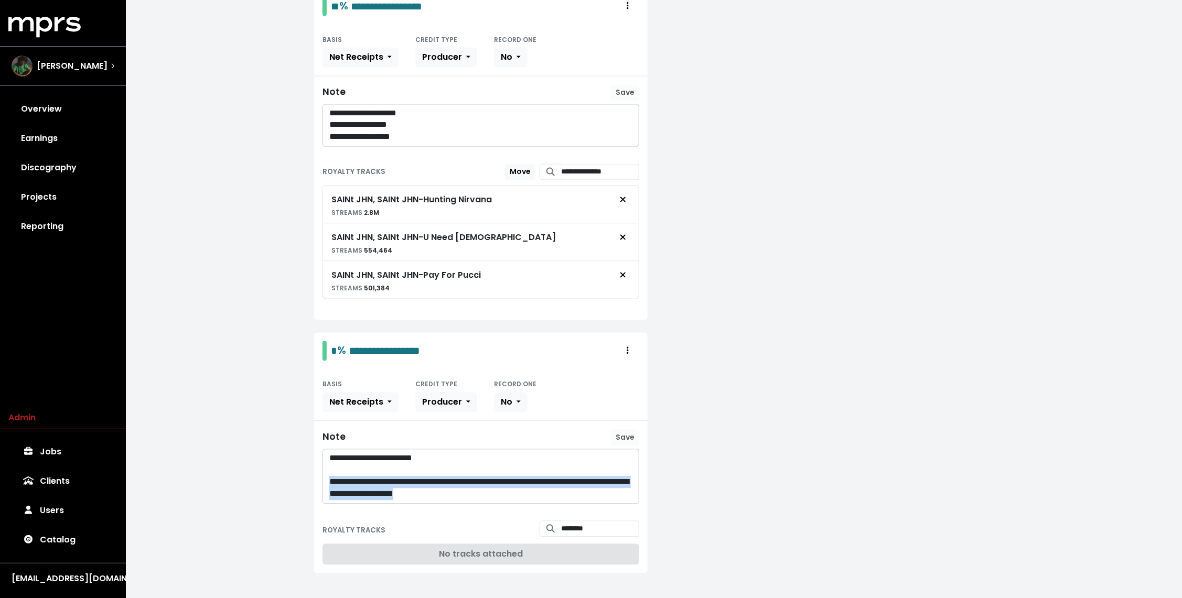
drag, startPoint x: 550, startPoint y: 486, endPoint x: 313, endPoint y: 467, distance: 237.3
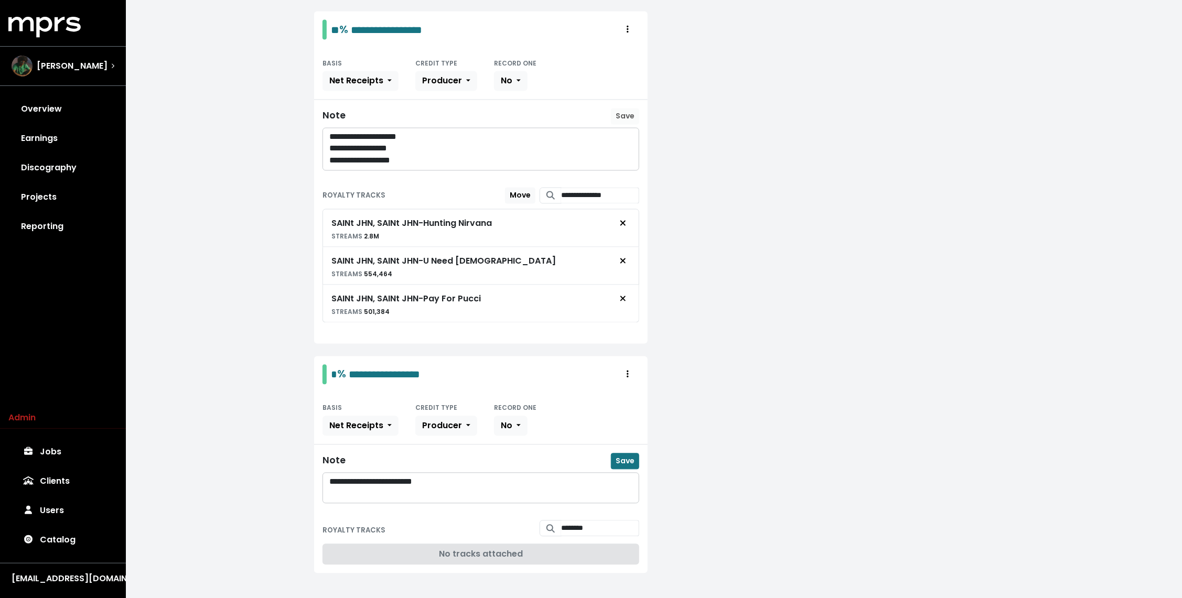
scroll to position [1103, 0]
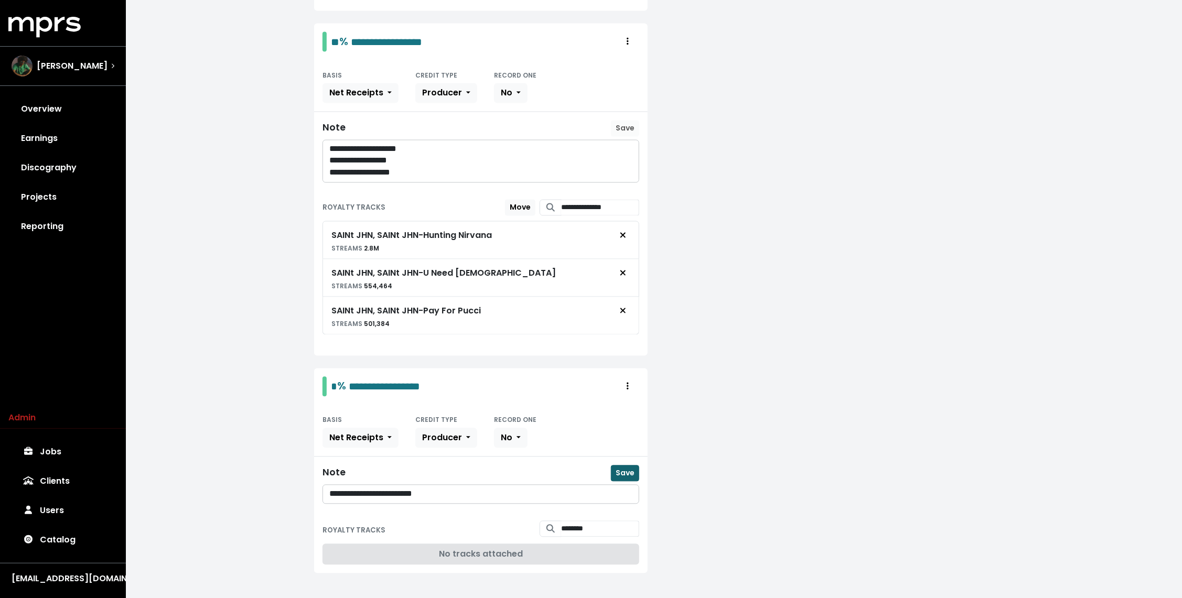
click at [625, 466] on button "Save" at bounding box center [625, 474] width 28 height 16
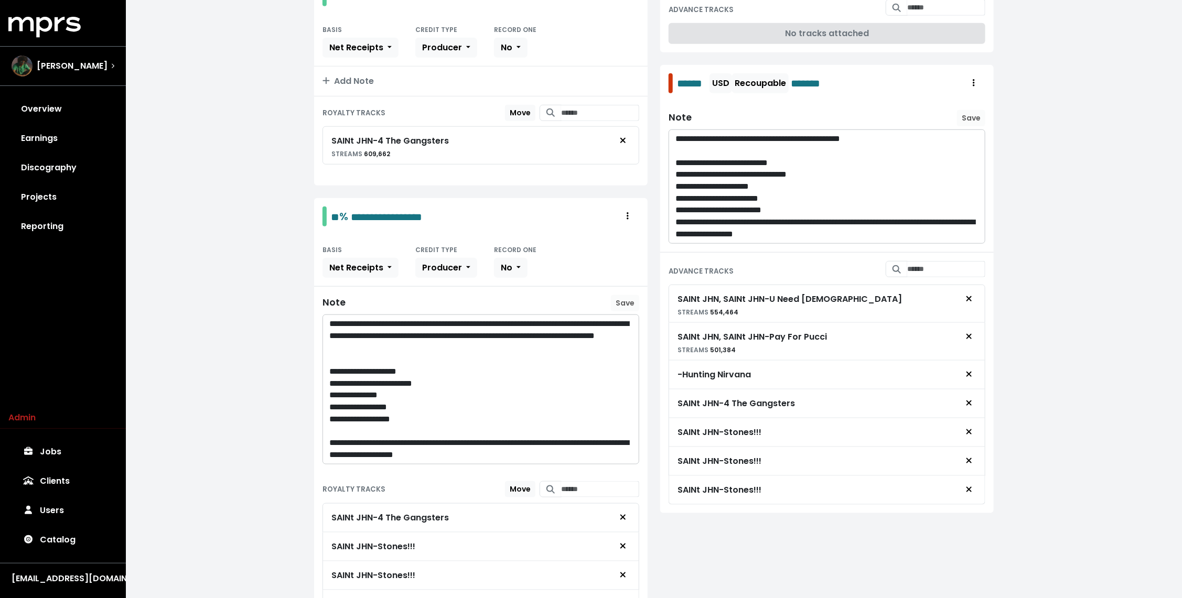
scroll to position [551, 0]
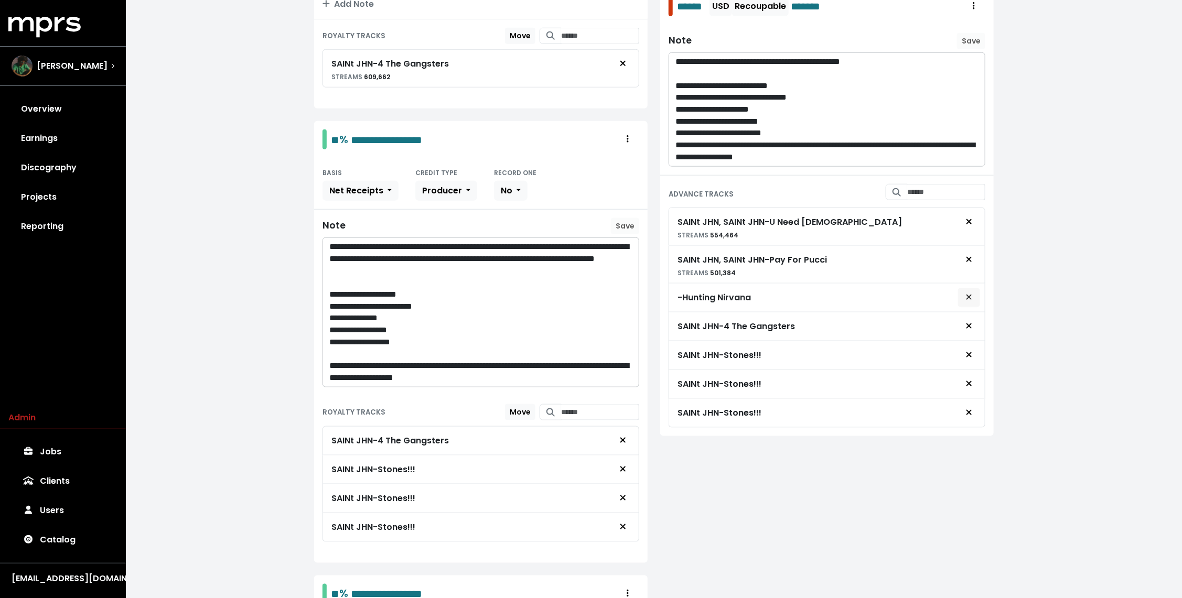
click at [967, 293] on icon "Remove advance target" at bounding box center [969, 297] width 6 height 8
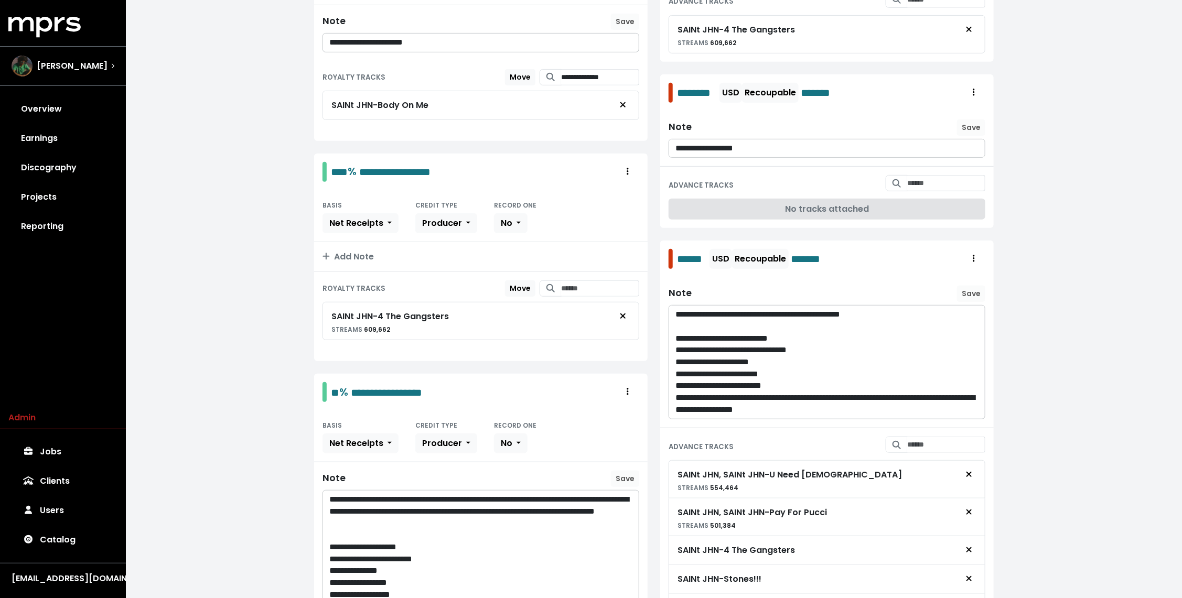
scroll to position [296, 0]
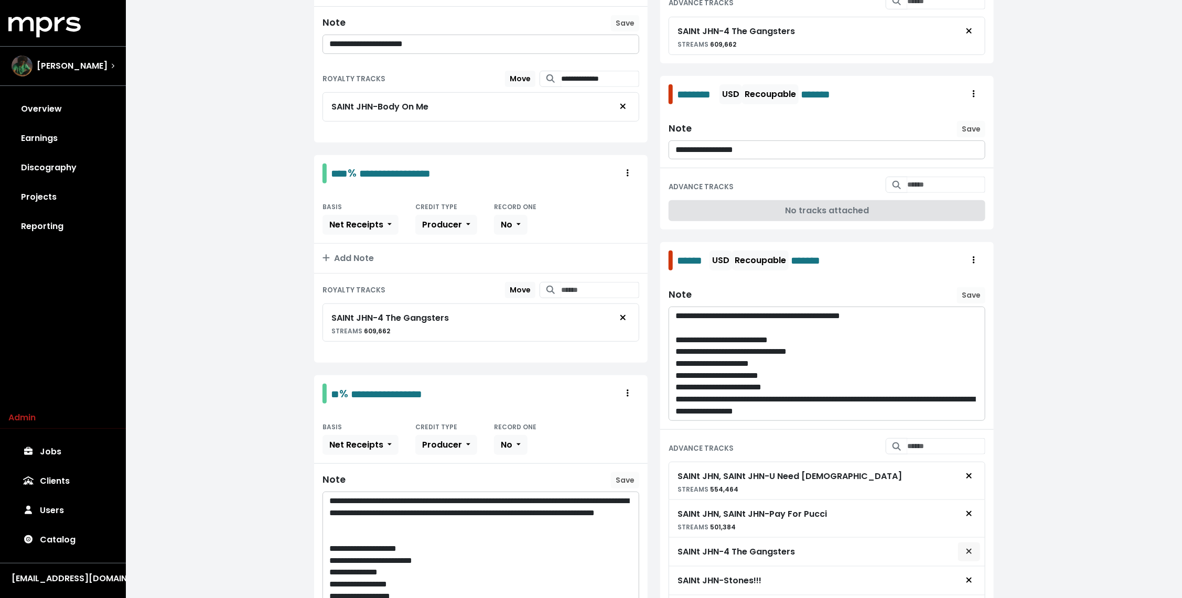
click at [965, 546] on span "Remove advance target" at bounding box center [969, 552] width 9 height 13
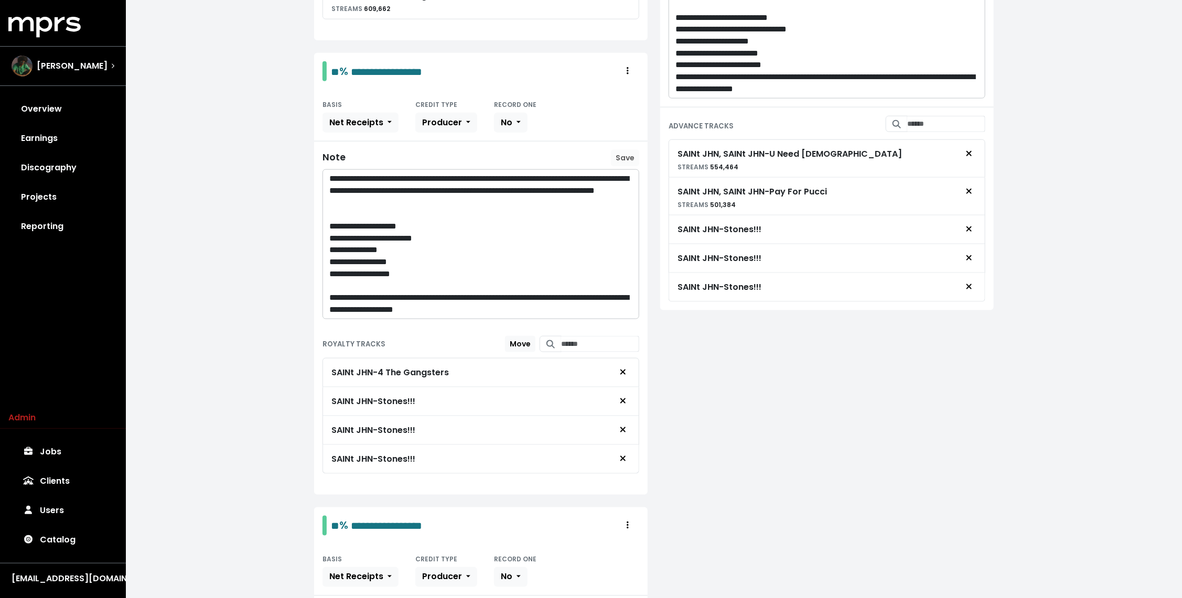
scroll to position [656, 0]
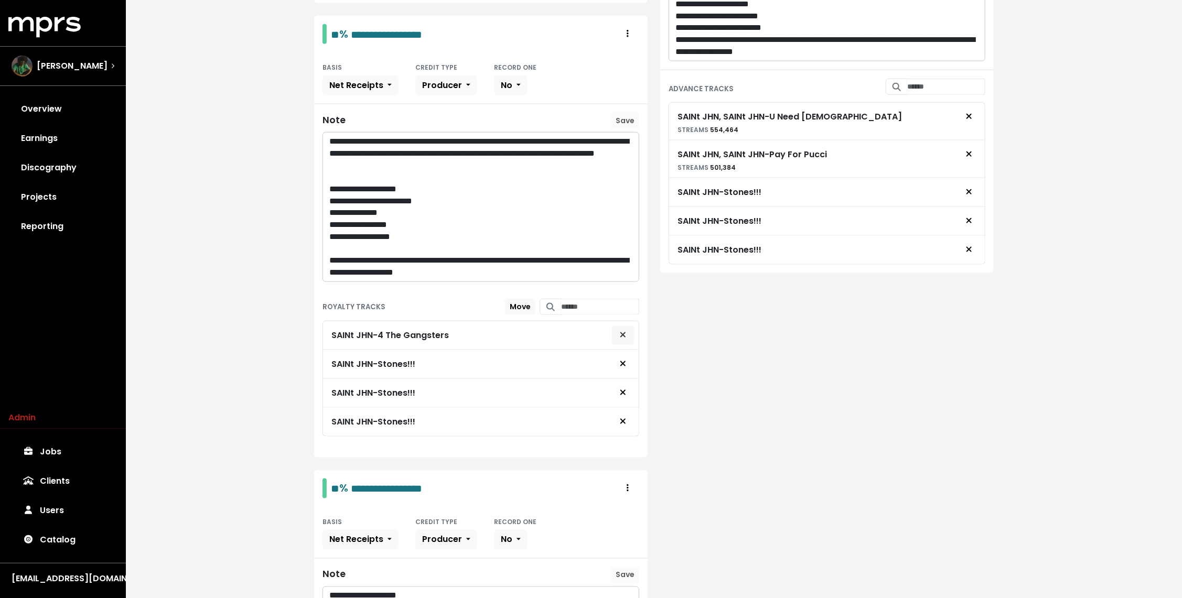
click at [623, 331] on icon "Remove royalty target" at bounding box center [623, 335] width 6 height 8
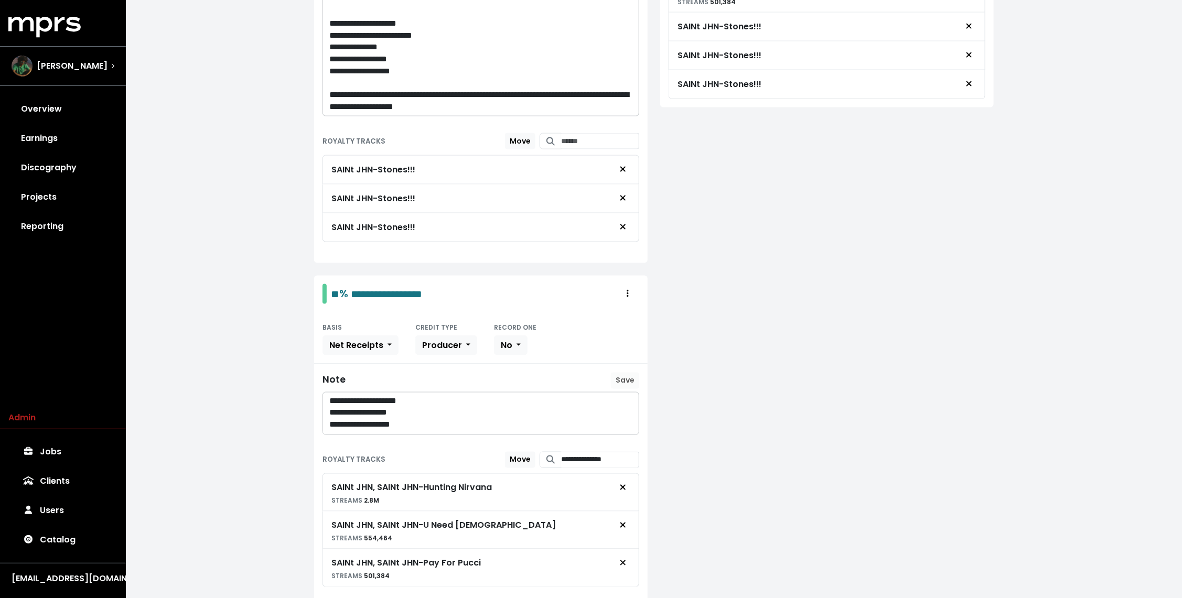
scroll to position [819, 0]
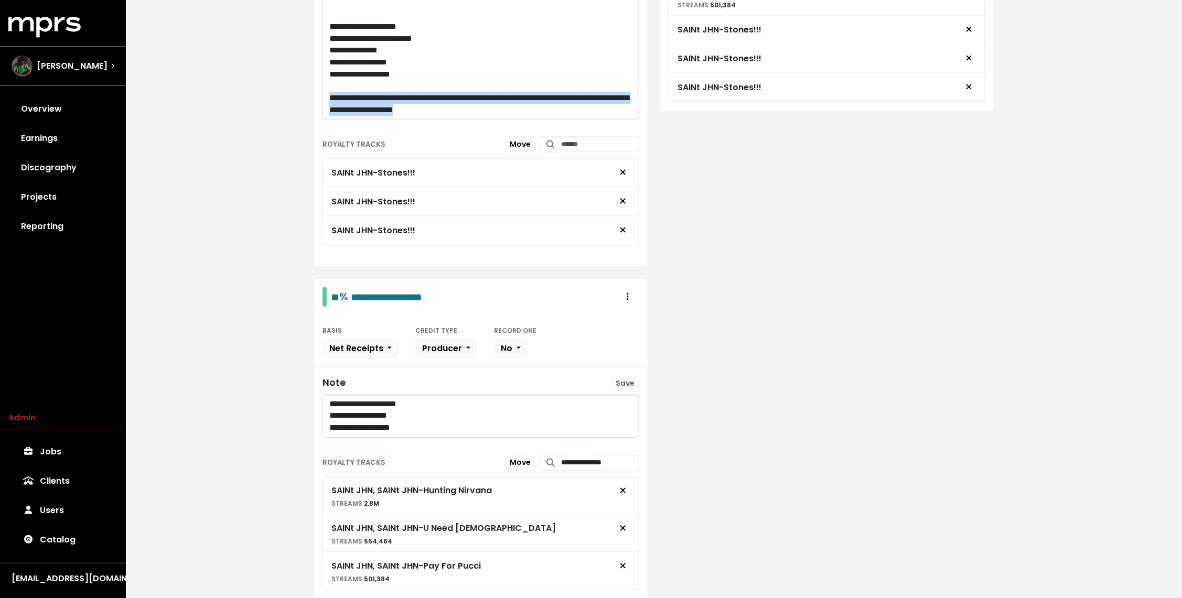
drag, startPoint x: 533, startPoint y: 99, endPoint x: 328, endPoint y: 91, distance: 205.2
click at [328, 91] on div "**********" at bounding box center [481, 44] width 316 height 149
copy p "**********"
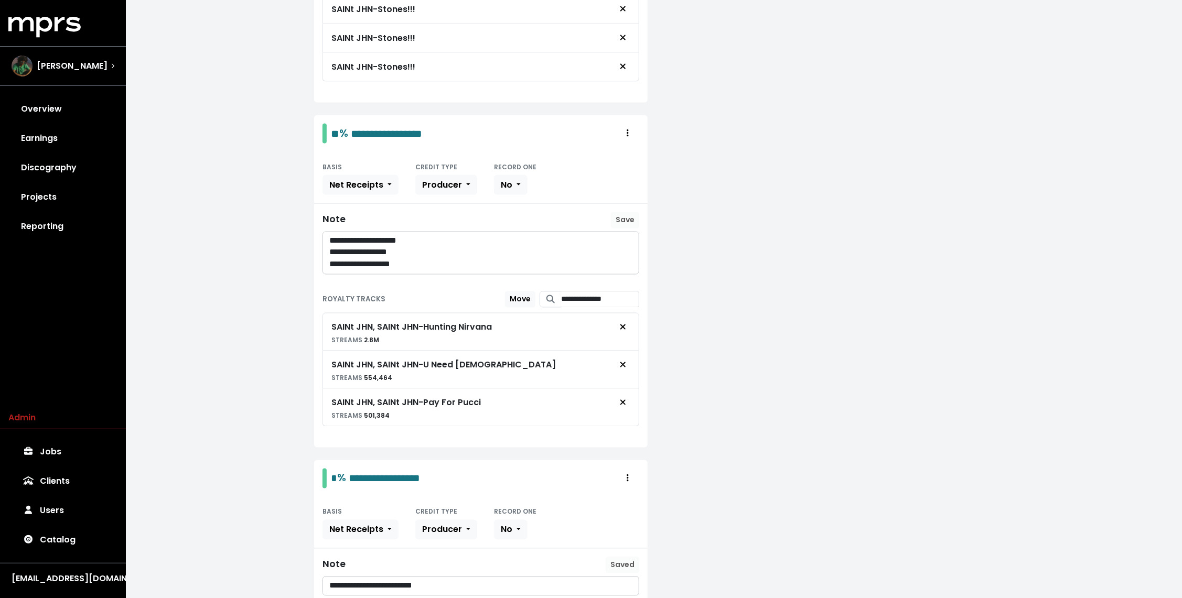
scroll to position [1075, 0]
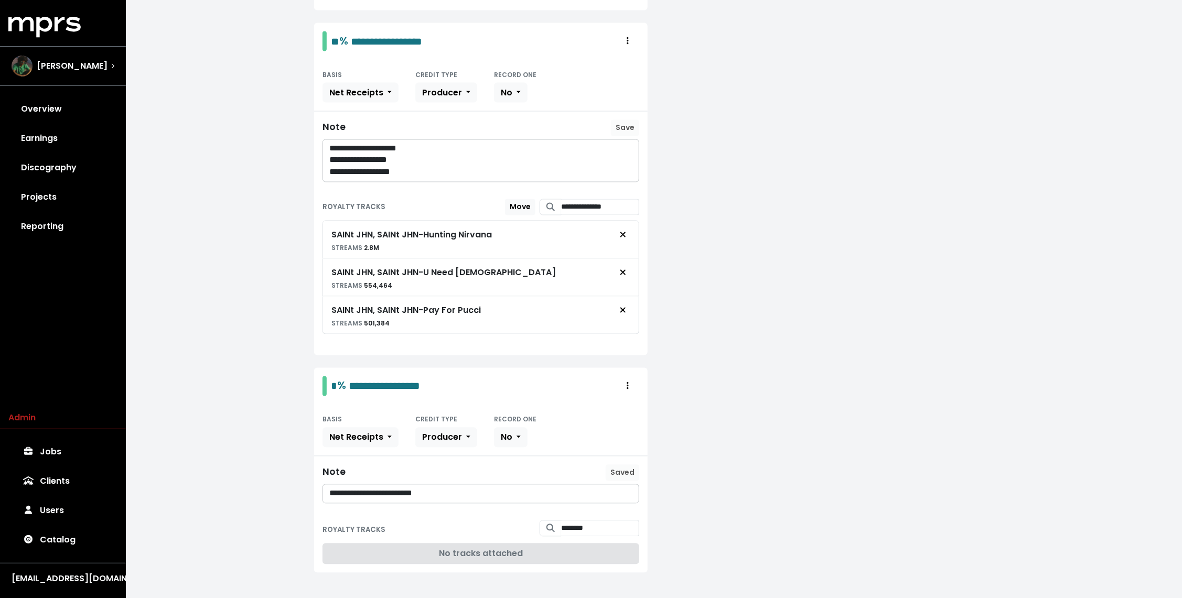
click at [456, 488] on div "**********" at bounding box center [481, 494] width 316 height 18
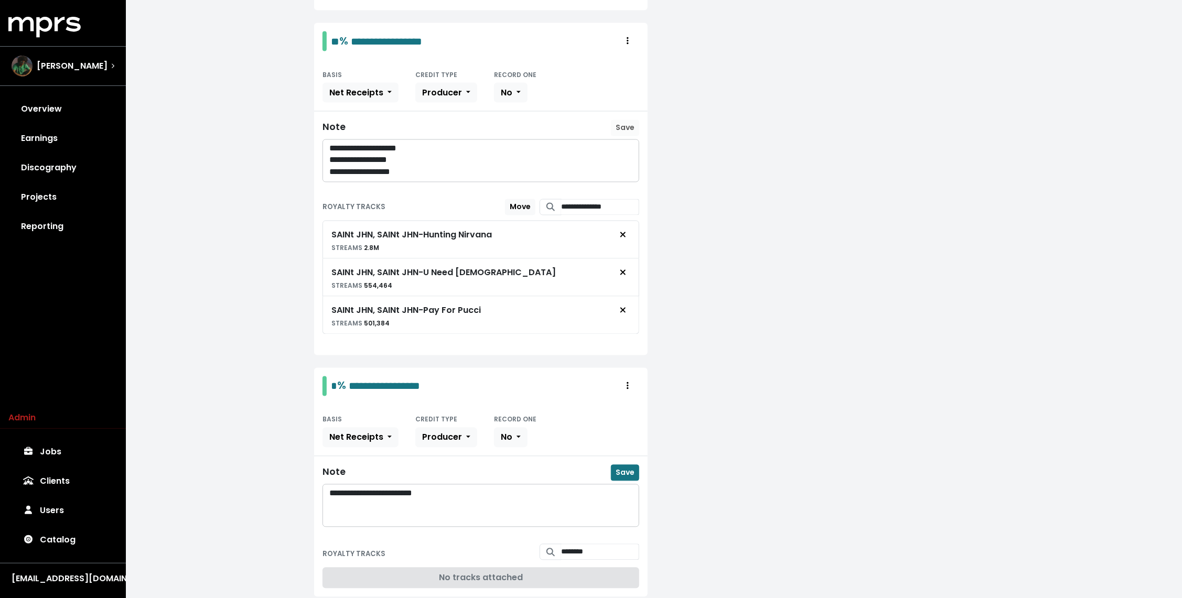
scroll to position [0, 0]
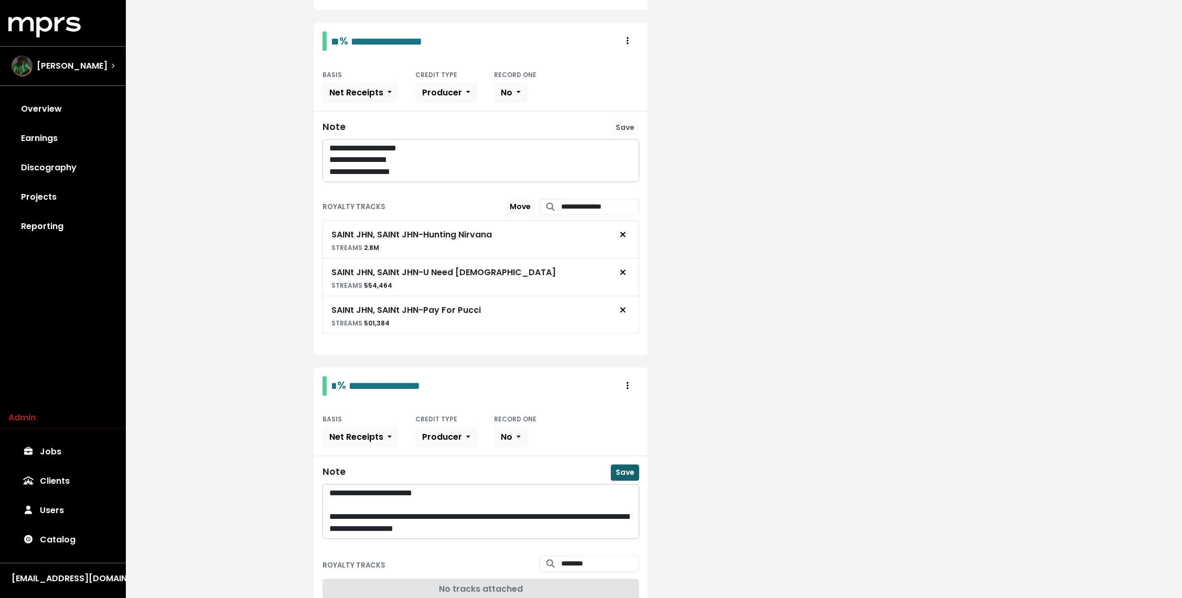
click at [630, 468] on span "Save" at bounding box center [625, 473] width 19 height 10
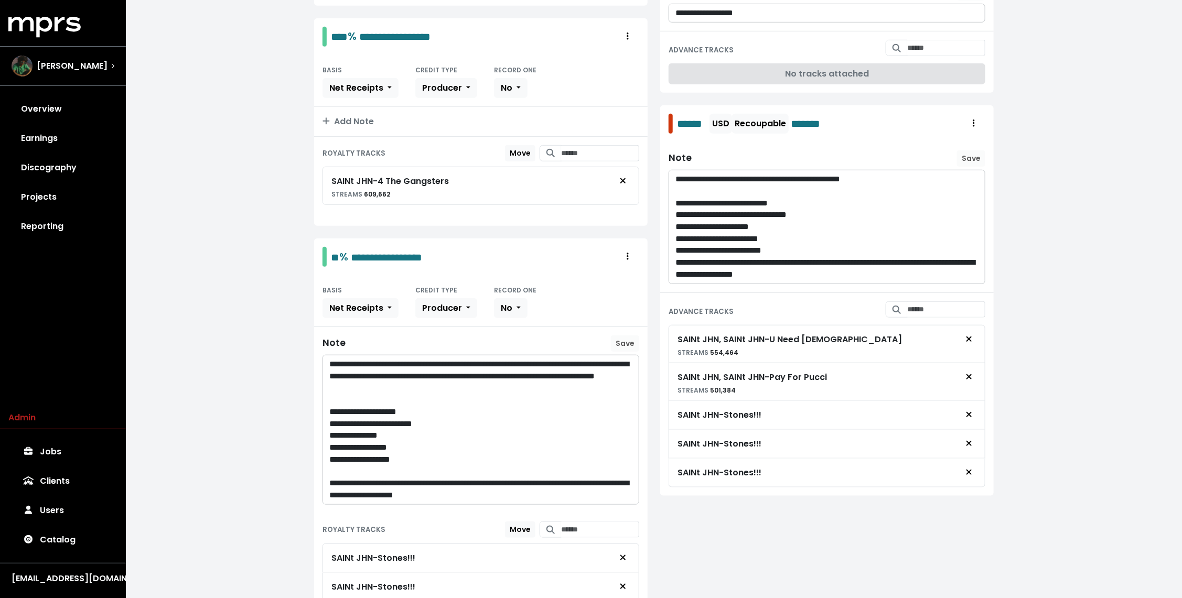
scroll to position [432, 0]
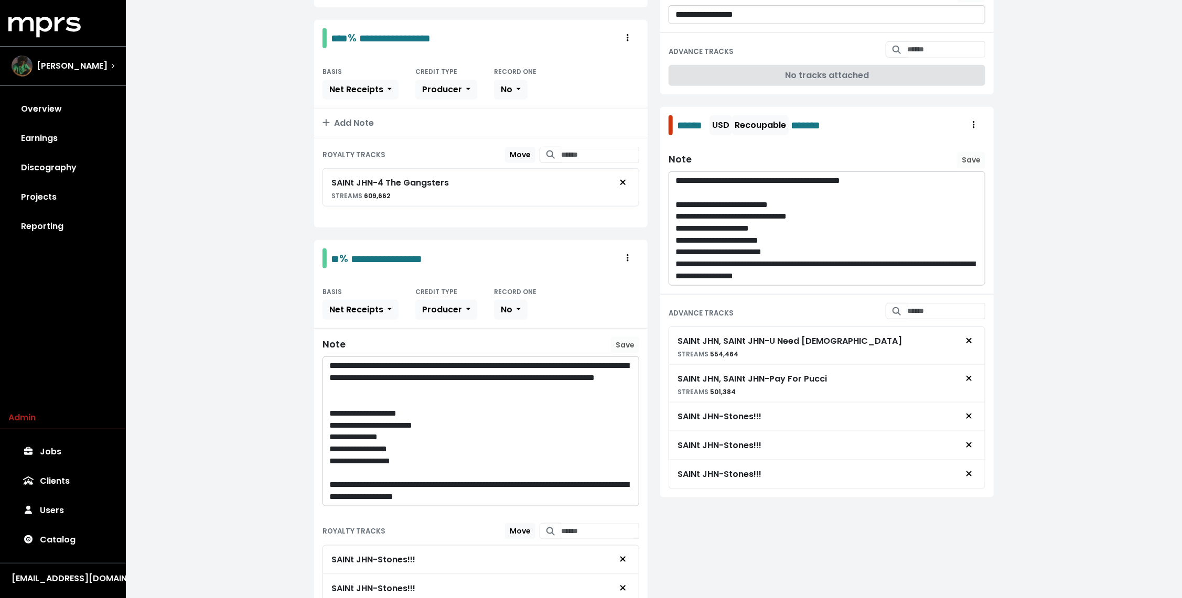
click at [382, 364] on p "**********" at bounding box center [481, 378] width 304 height 36
click at [621, 340] on span "Save" at bounding box center [625, 345] width 19 height 10
click at [531, 382] on p "**********" at bounding box center [481, 378] width 304 height 36
click at [521, 372] on p "**********" at bounding box center [481, 378] width 304 height 36
click at [413, 383] on p "**********" at bounding box center [481, 378] width 304 height 36
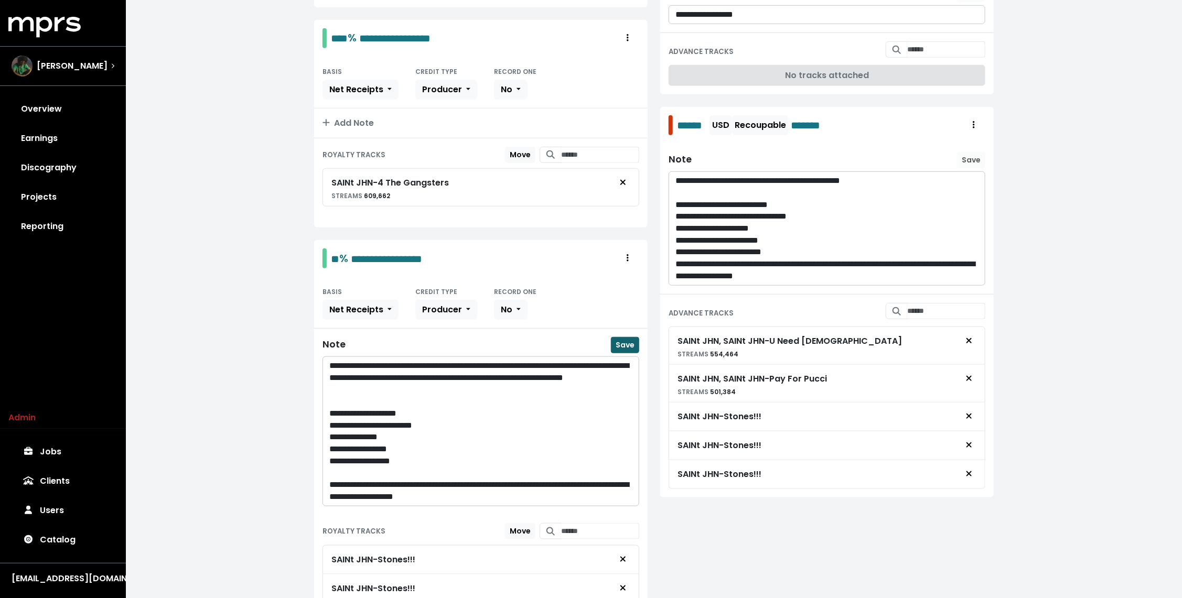
click at [616, 340] on span "Save" at bounding box center [625, 345] width 19 height 10
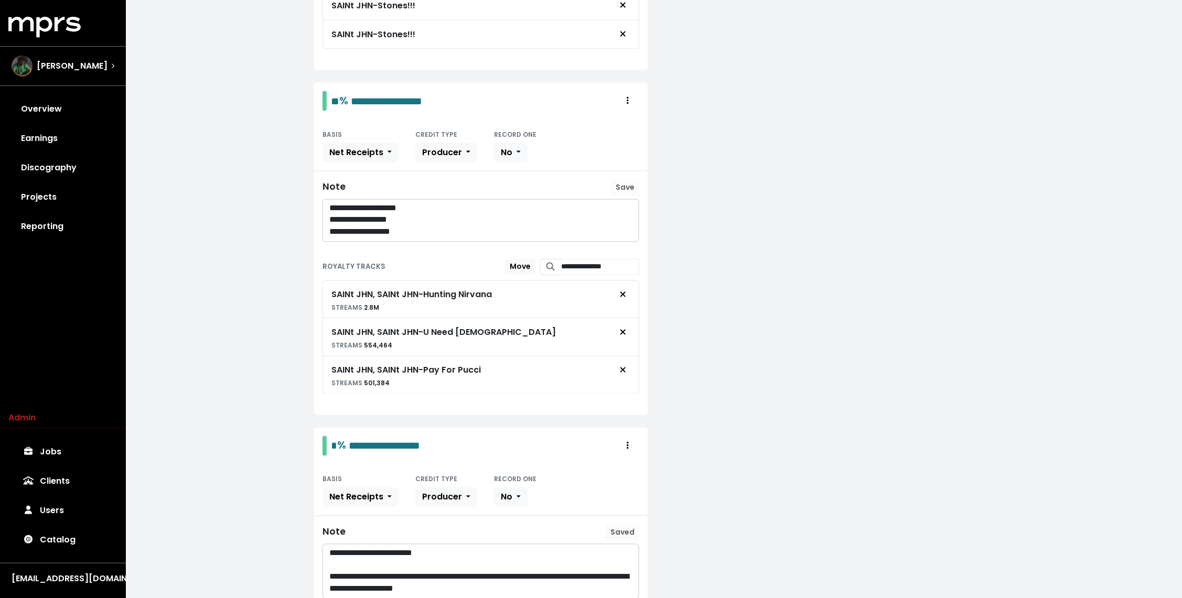
scroll to position [926, 0]
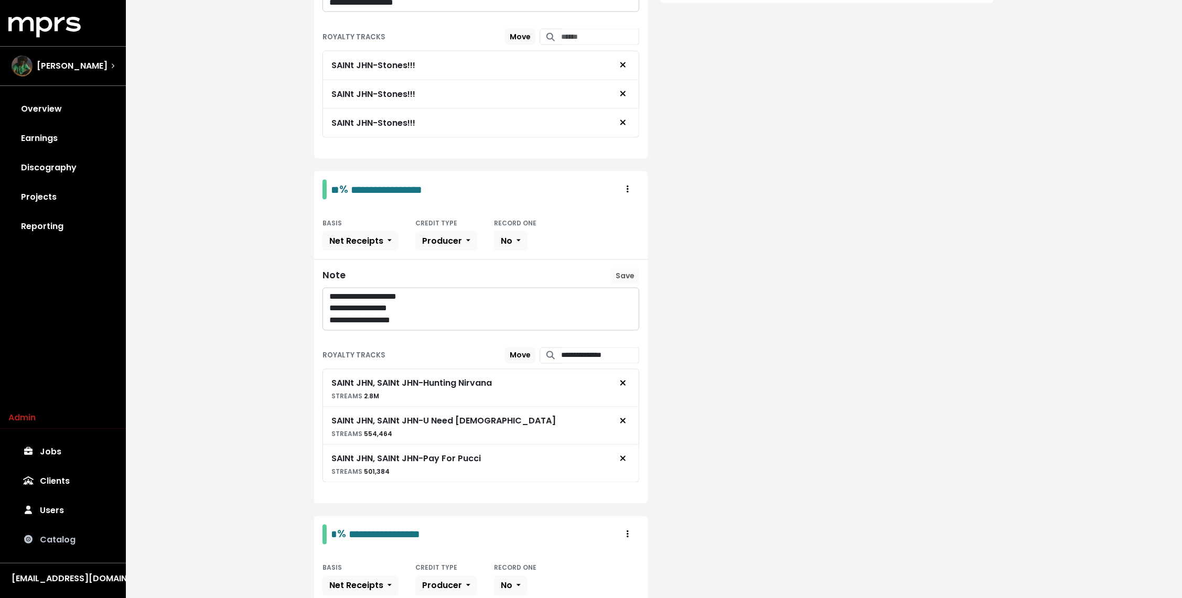
click at [62, 540] on link "Catalog" at bounding box center [62, 540] width 109 height 29
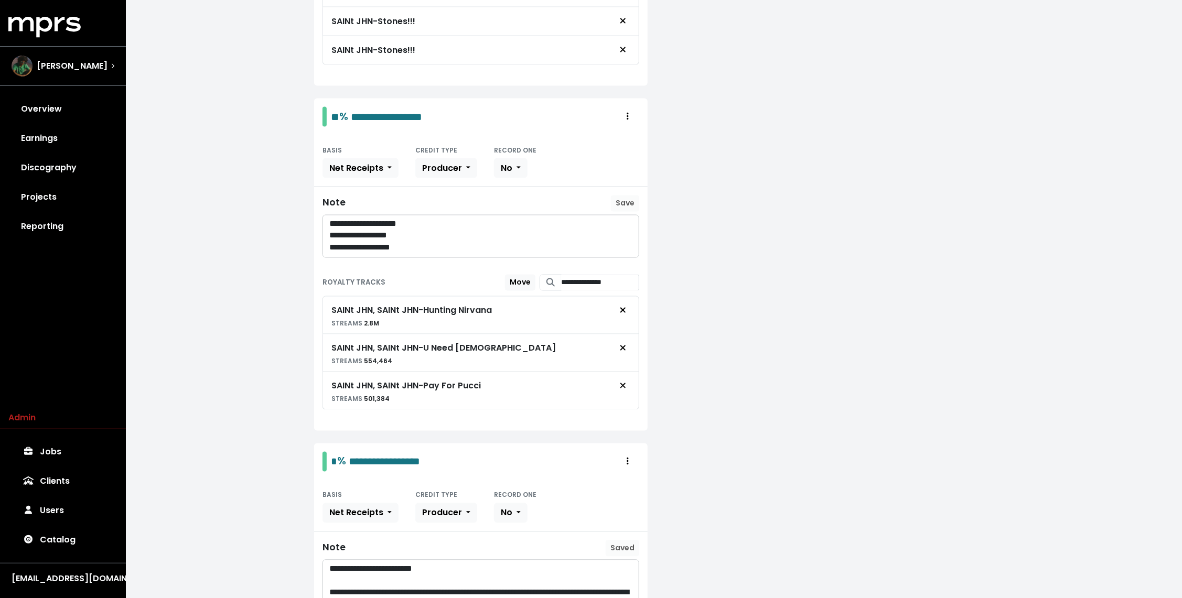
scroll to position [1110, 0]
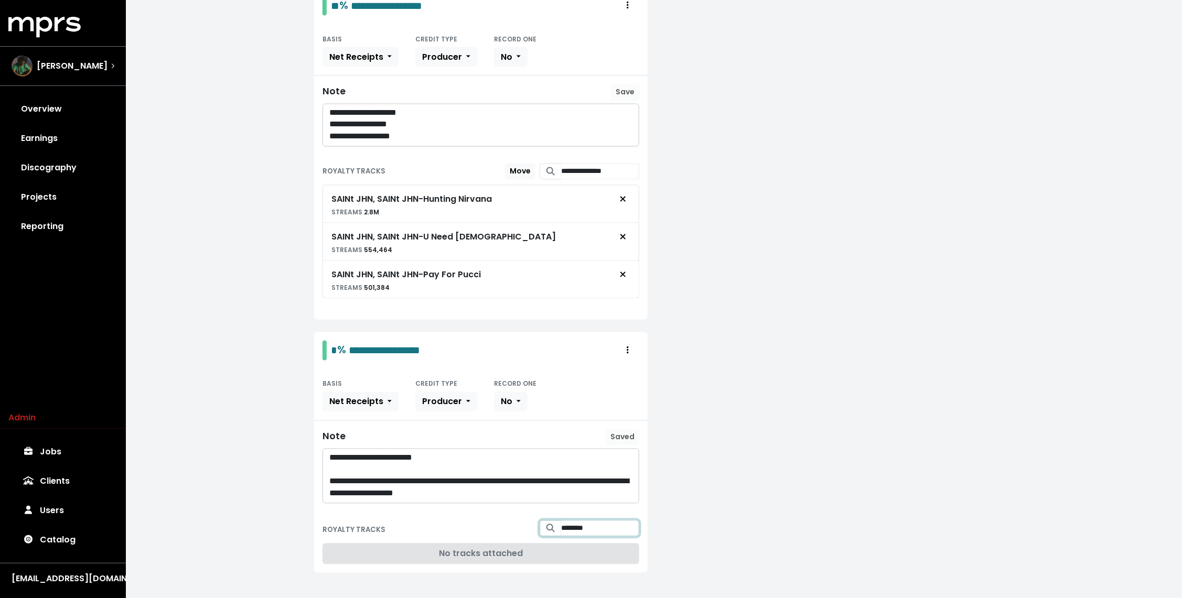
click at [584, 521] on input "********" at bounding box center [600, 529] width 78 height 16
type input "********"
click at [607, 549] on span "SAINt JHN - Whose Ex Wife Is This" at bounding box center [589, 555] width 81 height 22
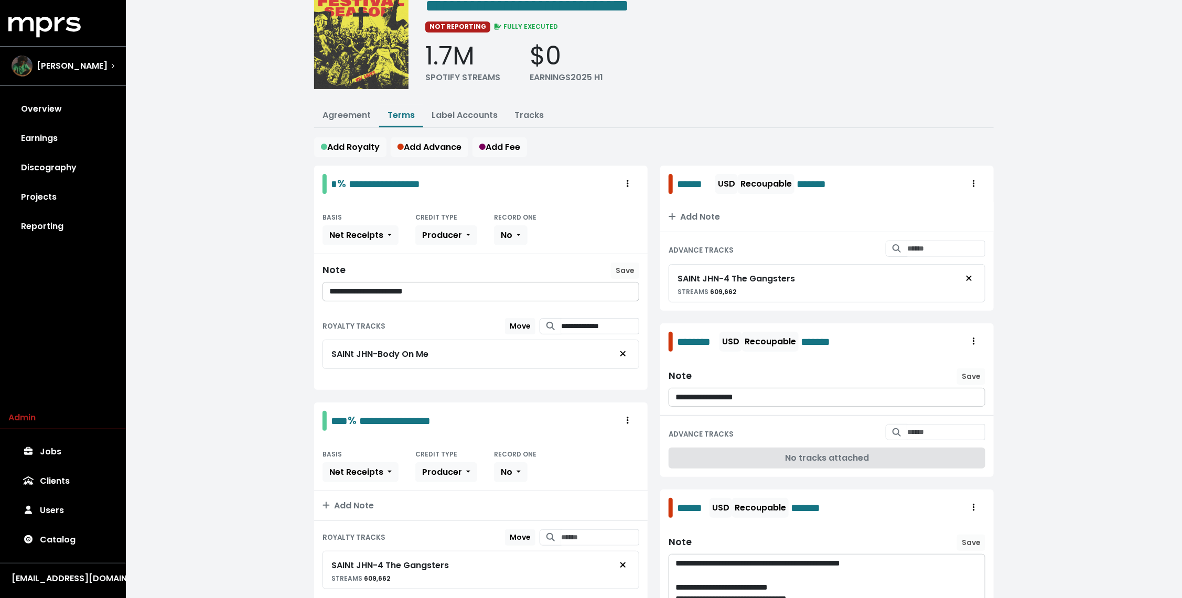
scroll to position [47, 0]
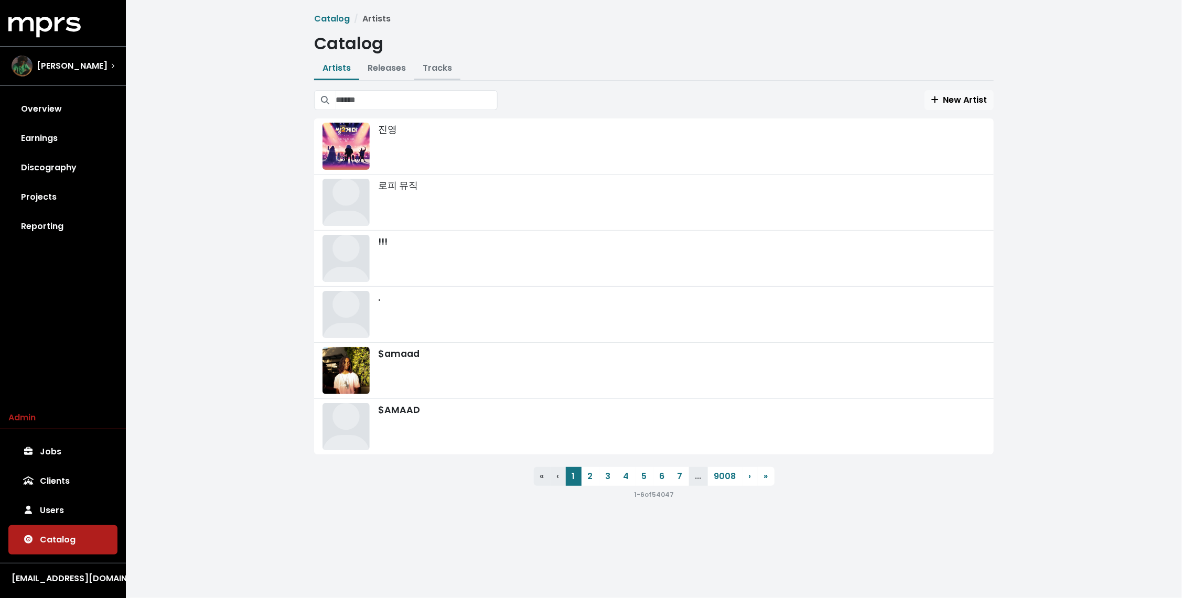
click at [437, 71] on link "Tracks" at bounding box center [437, 68] width 29 height 12
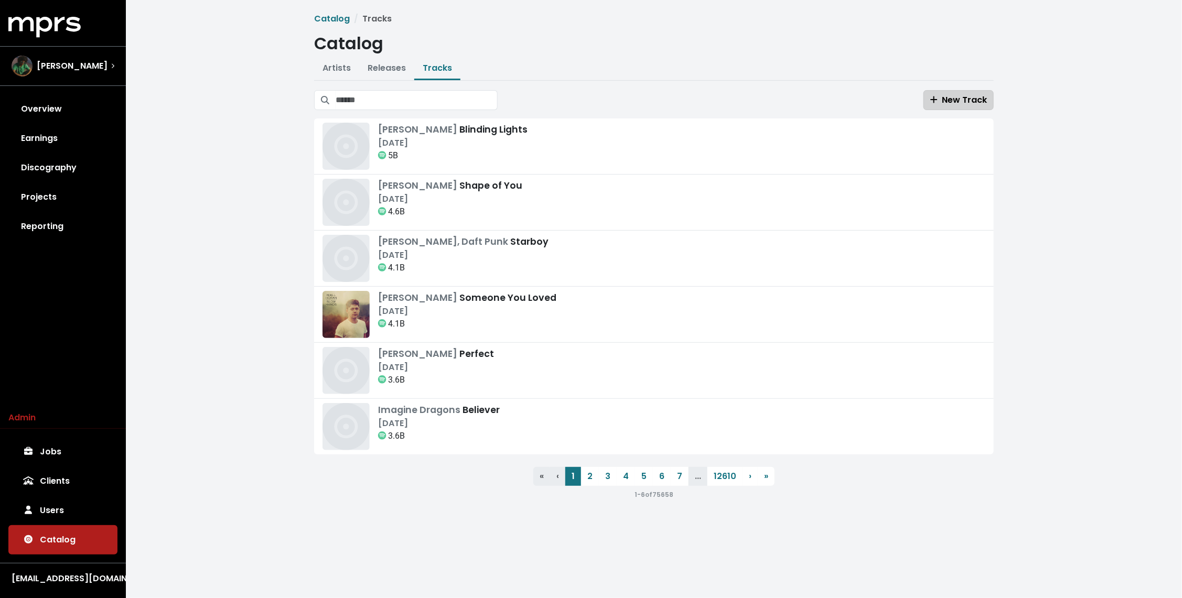
click at [947, 97] on span "New Track" at bounding box center [959, 100] width 57 height 12
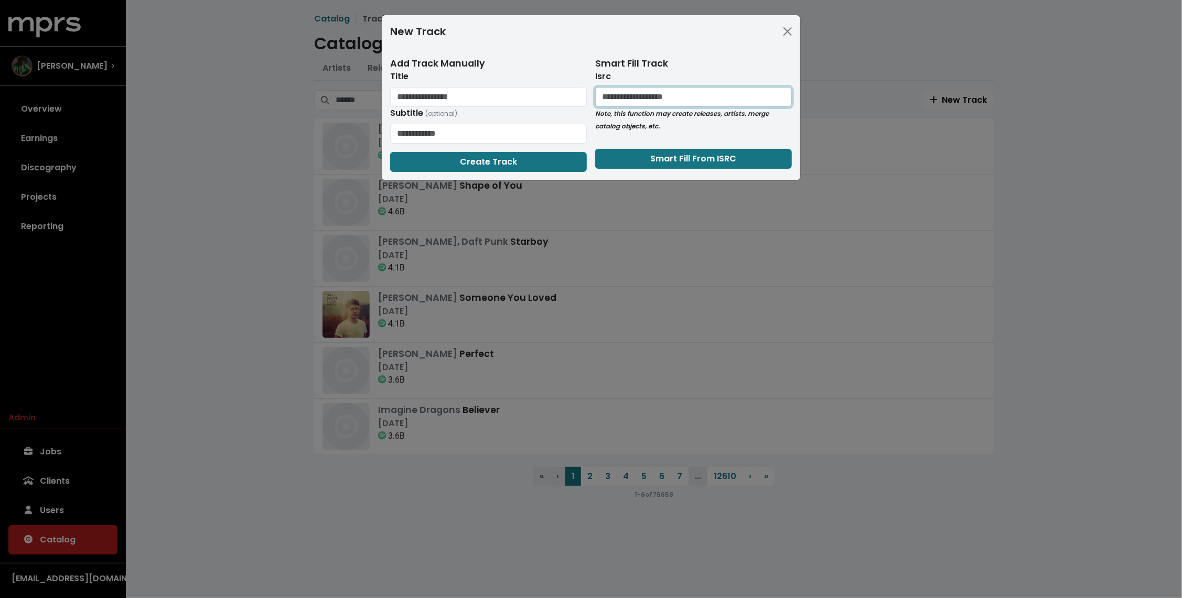
click at [657, 97] on input "text" at bounding box center [693, 97] width 197 height 20
paste input "**********"
type input "**********"
click at [610, 152] on button "Smart Fill From ISRC" at bounding box center [693, 159] width 197 height 20
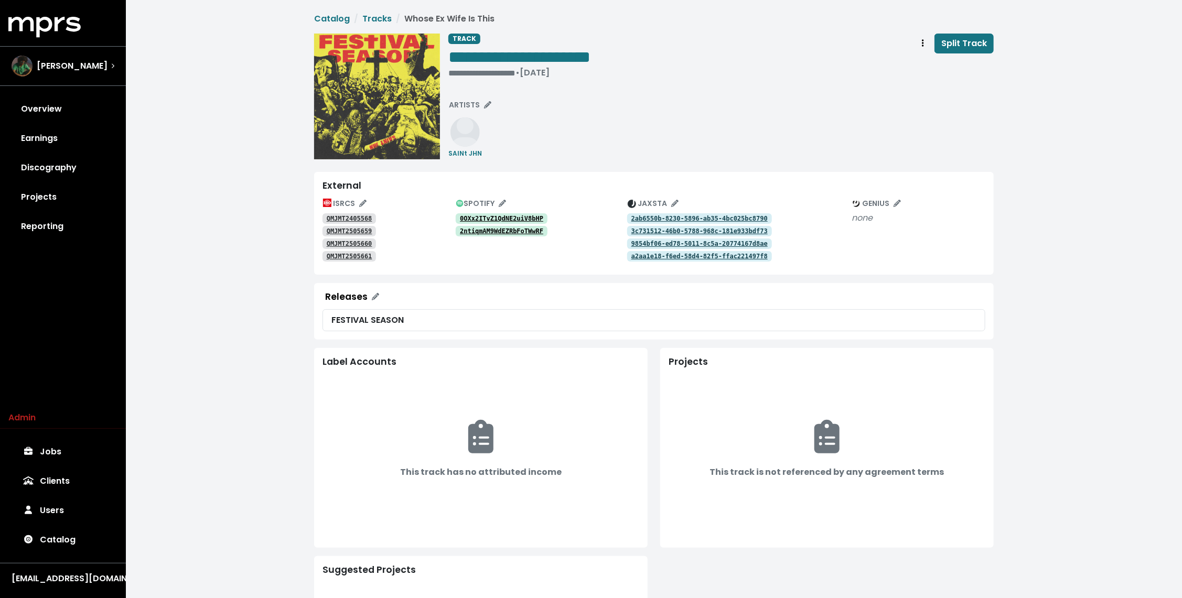
click at [478, 213] on link "0OXx2ITvZ1QdNE2uiV8bHP" at bounding box center [502, 218] width 92 height 10
click at [468, 228] on tt "2ntiqmAM9WdEZRbFoTWwRF" at bounding box center [501, 231] width 83 height 7
click at [351, 213] on link "QMJMT2405568" at bounding box center [350, 218] width 54 height 10
click at [343, 225] on div "QMJMT2505659" at bounding box center [389, 230] width 133 height 13
click at [342, 231] on tt "QMJMT2505659" at bounding box center [350, 231] width 46 height 7
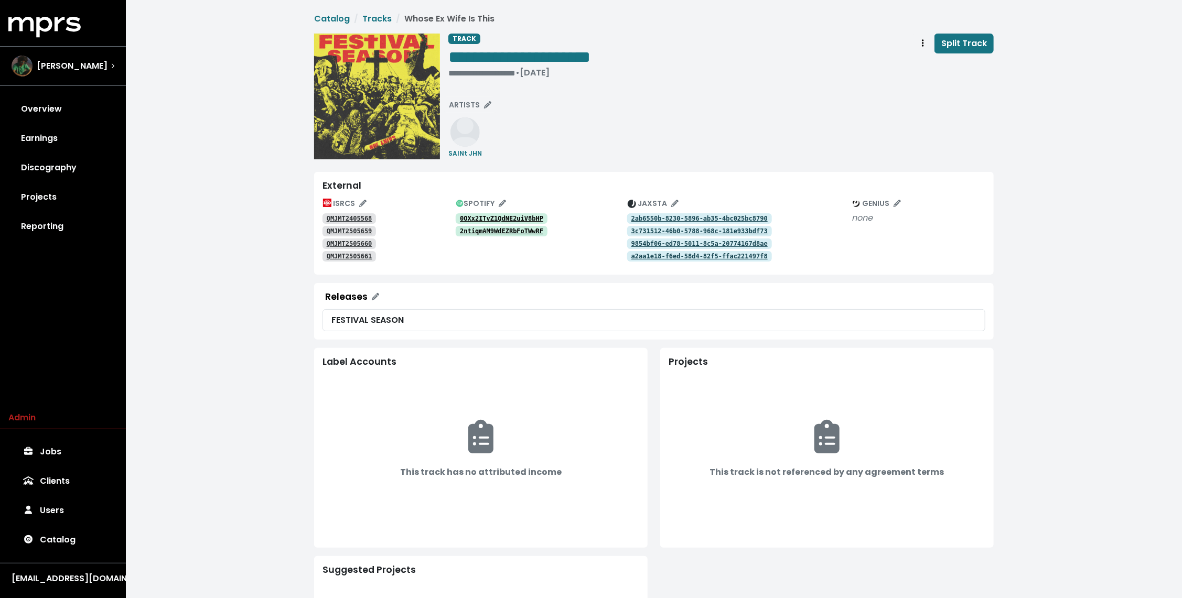
click at [338, 239] on link "QMJMT2505660" at bounding box center [350, 244] width 54 height 10
click at [336, 254] on tt "QMJMT2505661" at bounding box center [350, 256] width 46 height 7
click at [378, 19] on link "Tracks" at bounding box center [376, 19] width 29 height 12
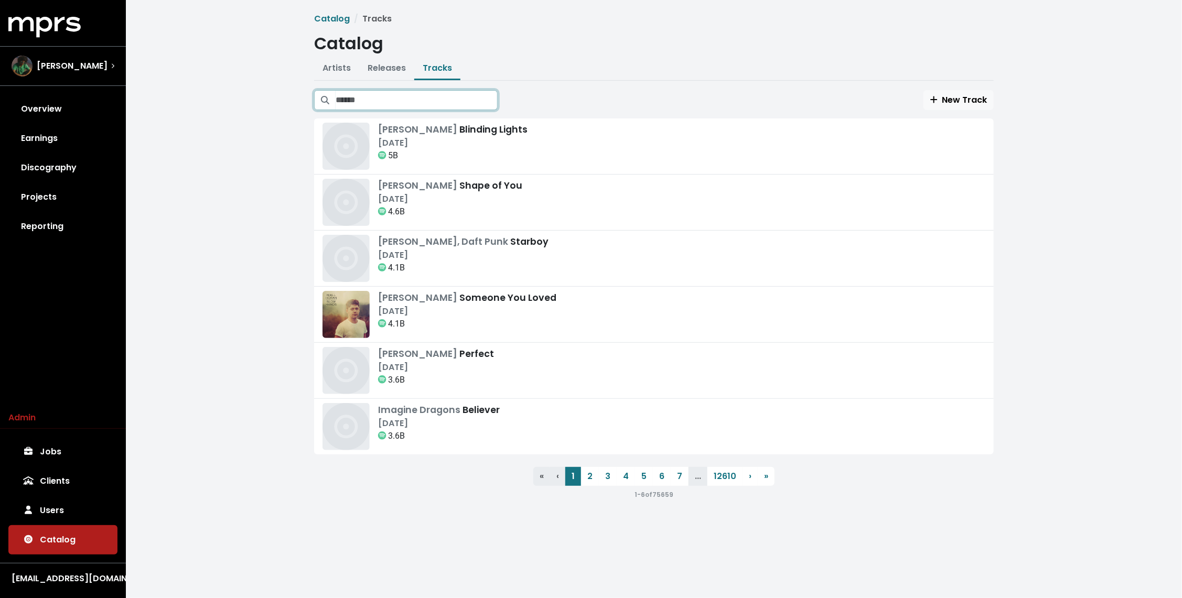
click at [447, 96] on input "Search tracks" at bounding box center [417, 100] width 162 height 20
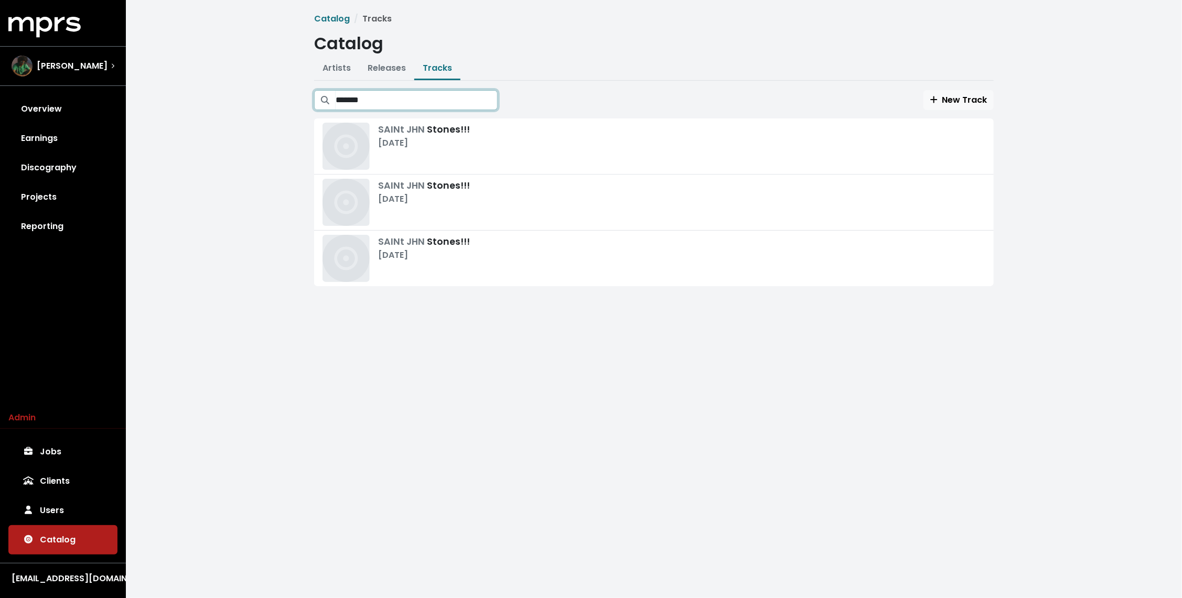
type input "*******"
click at [440, 151] on div "SAINt JHN Stones!!! Feb 21st, 2025" at bounding box center [424, 146] width 92 height 47
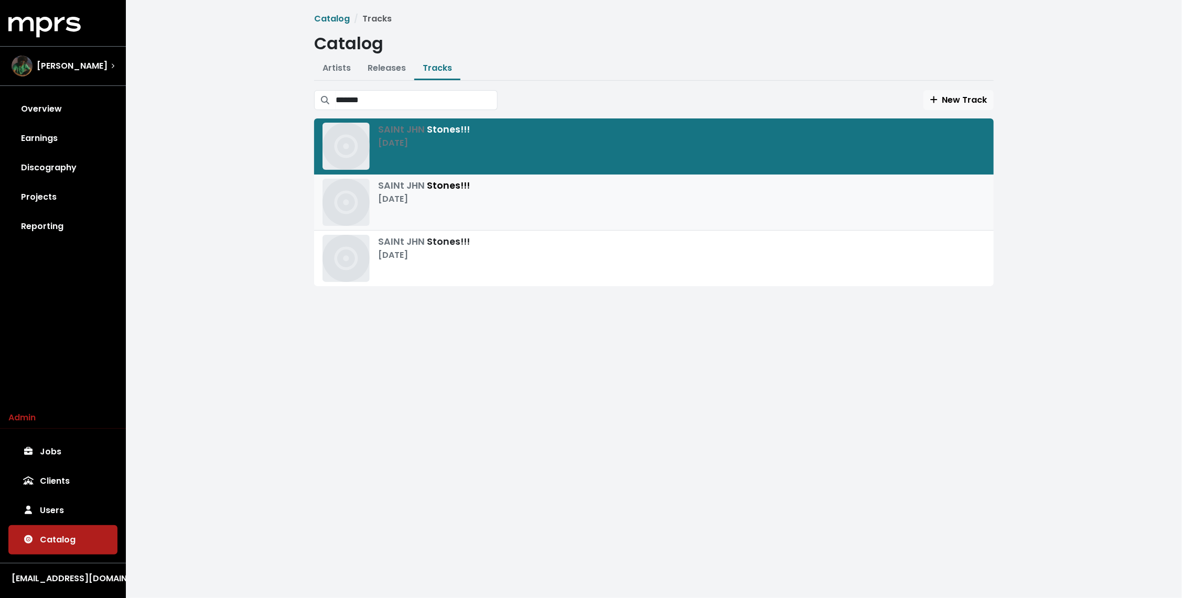
click at [426, 197] on div "[DATE]" at bounding box center [424, 199] width 92 height 13
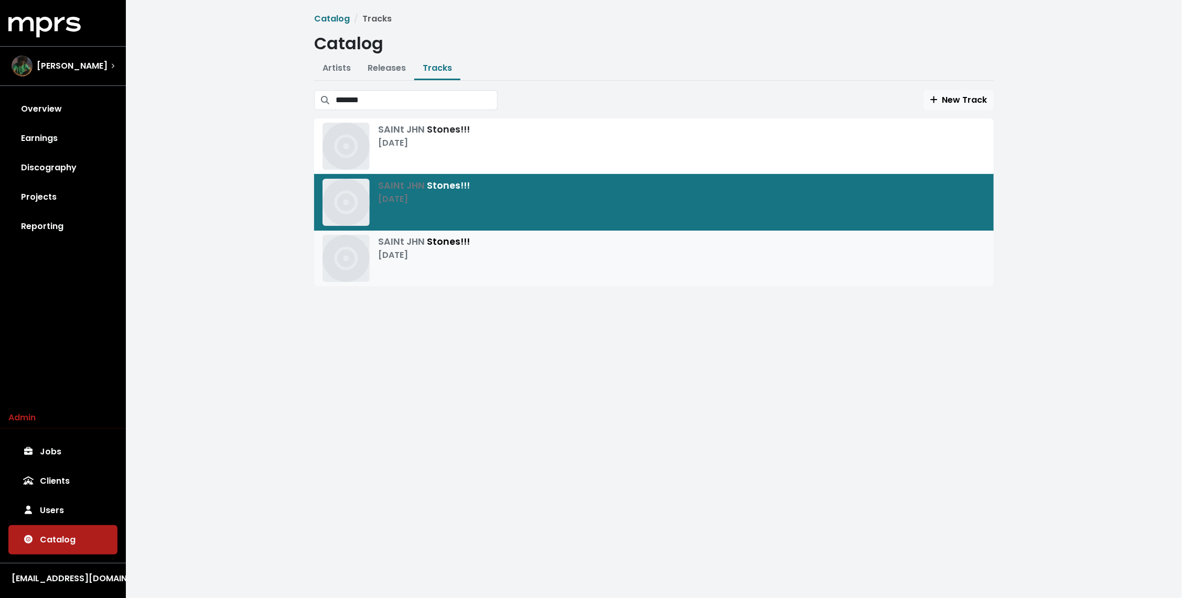
click at [422, 262] on div "SAINt JHN Stones!!! Feb 21st, 2025" at bounding box center [424, 258] width 92 height 47
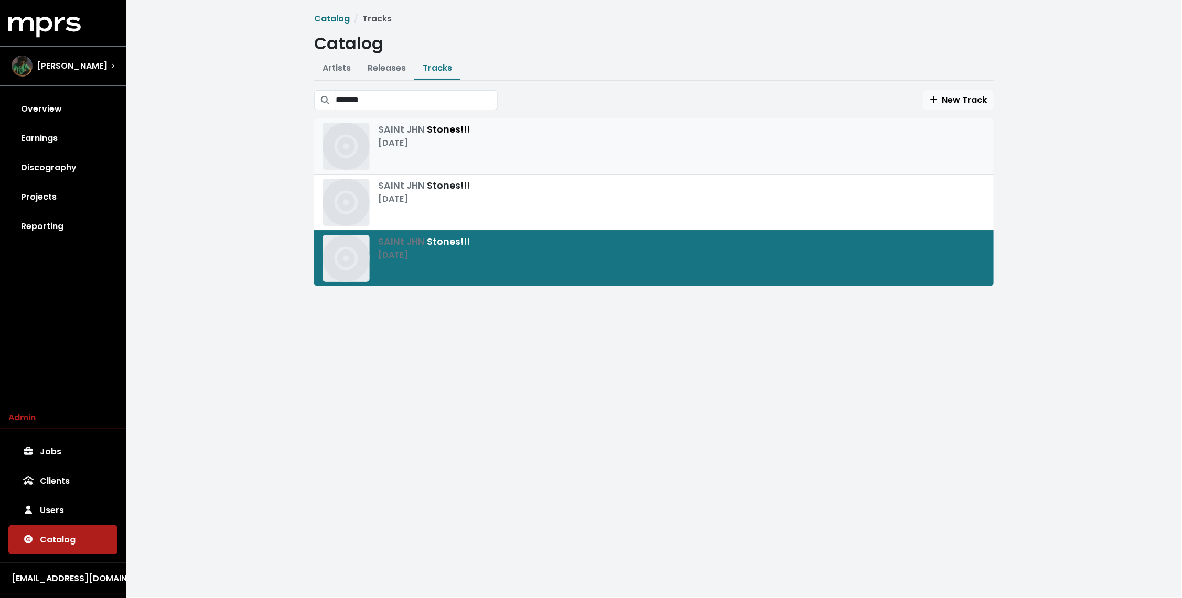
click at [507, 154] on div "SAINt JHN Stones!!! Feb 21st, 2025" at bounding box center [654, 146] width 663 height 47
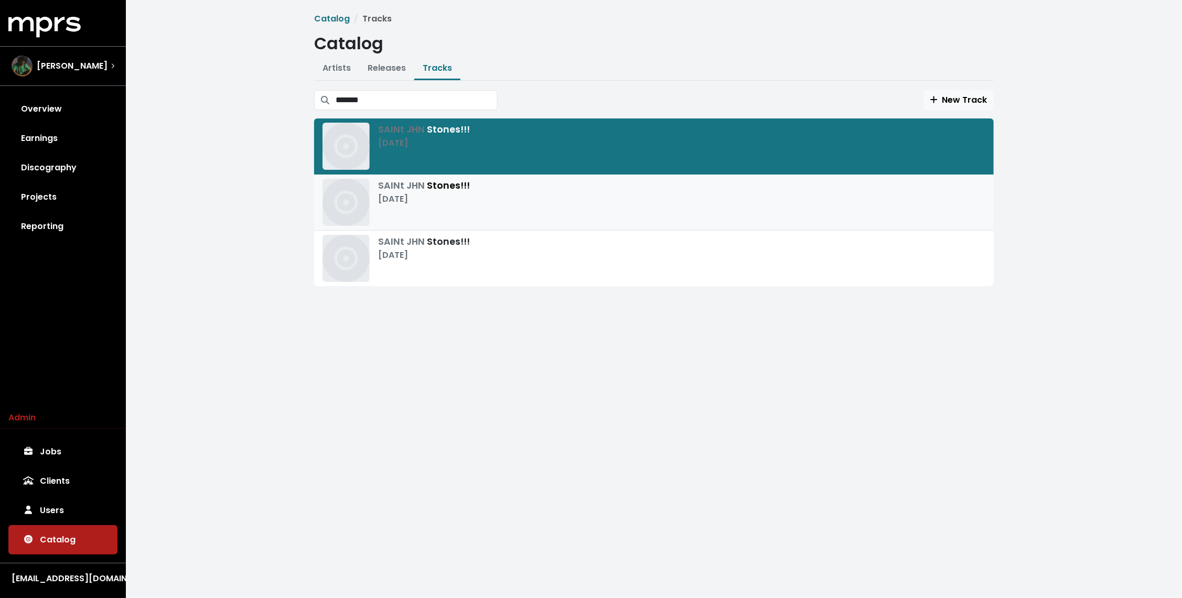
click at [476, 204] on div "SAINt JHN Stones!!! Feb 21st, 2025" at bounding box center [654, 202] width 663 height 47
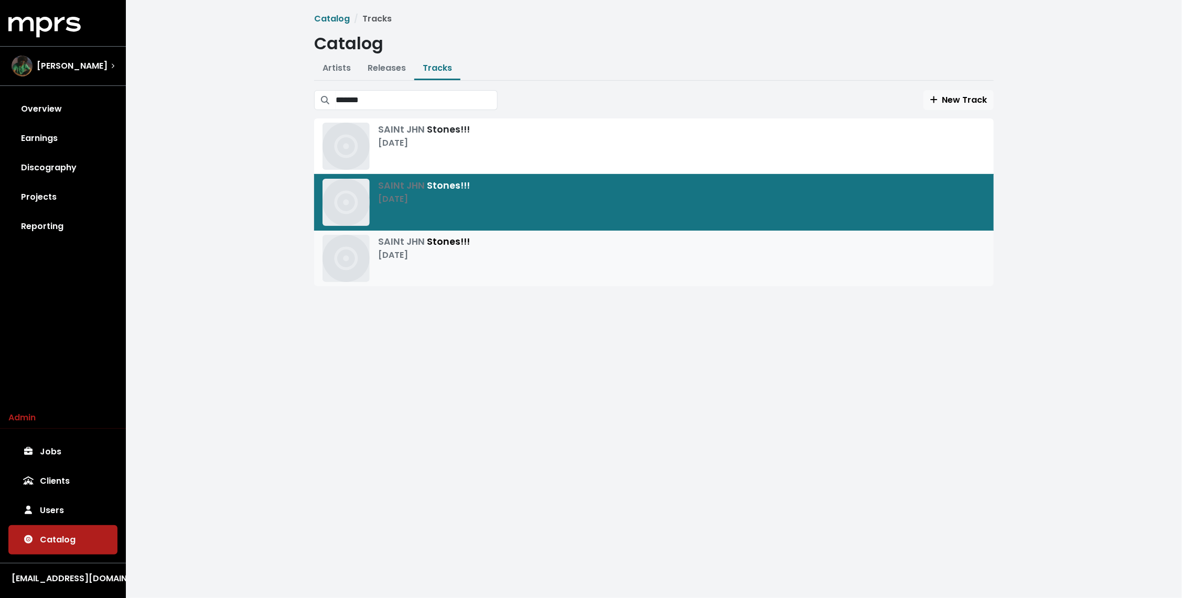
click at [525, 252] on div "SAINt JHN Stones!!! Feb 21st, 2025" at bounding box center [654, 258] width 663 height 47
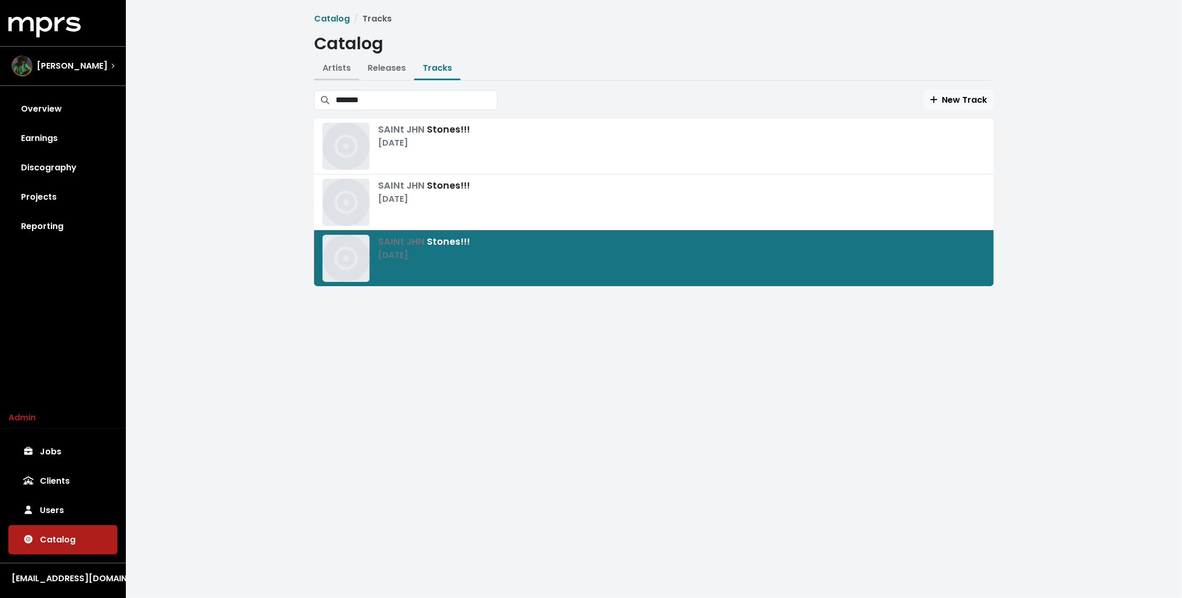
click at [336, 69] on link "Artists" at bounding box center [337, 68] width 28 height 12
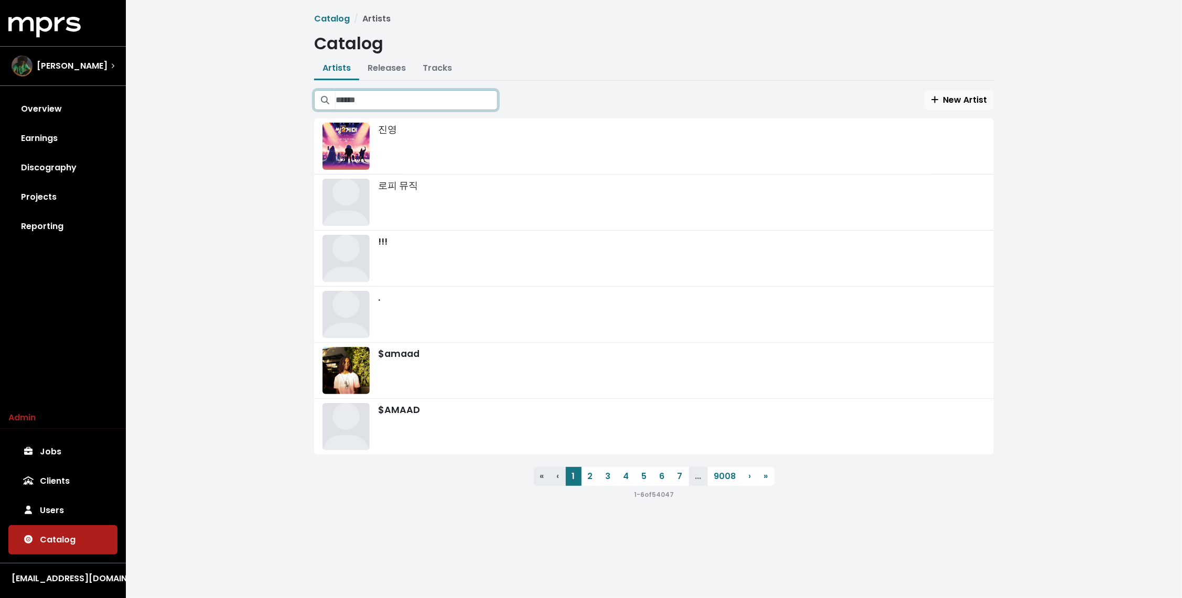
click at [368, 108] on input "Search artists" at bounding box center [417, 100] width 162 height 20
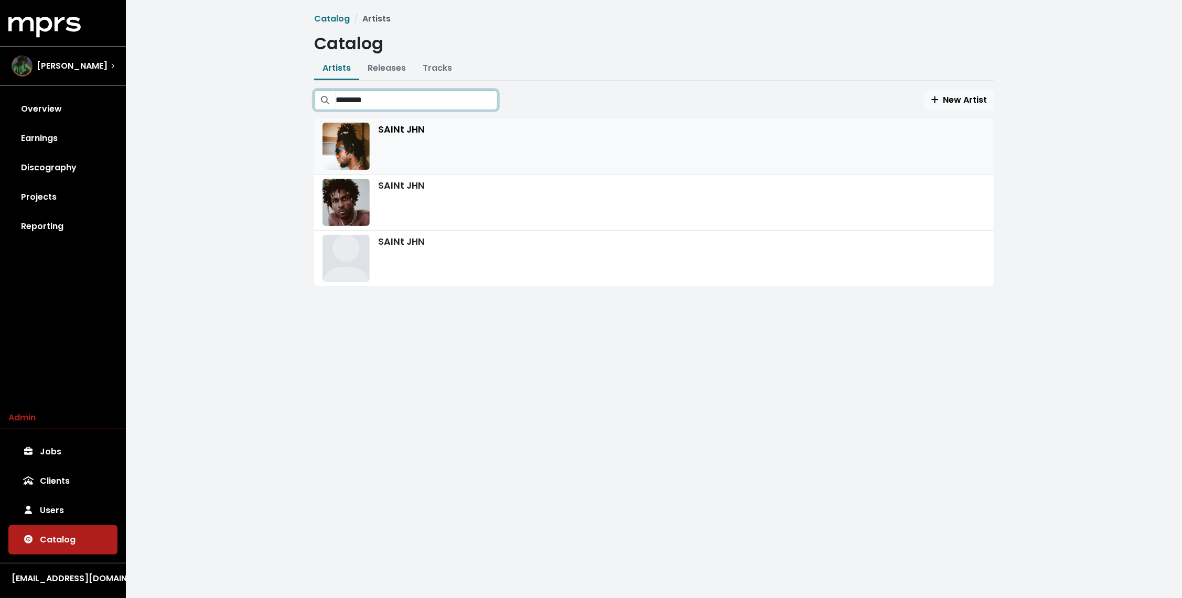
type input "********"
click at [401, 134] on div "SAINt JHN" at bounding box center [654, 146] width 663 height 47
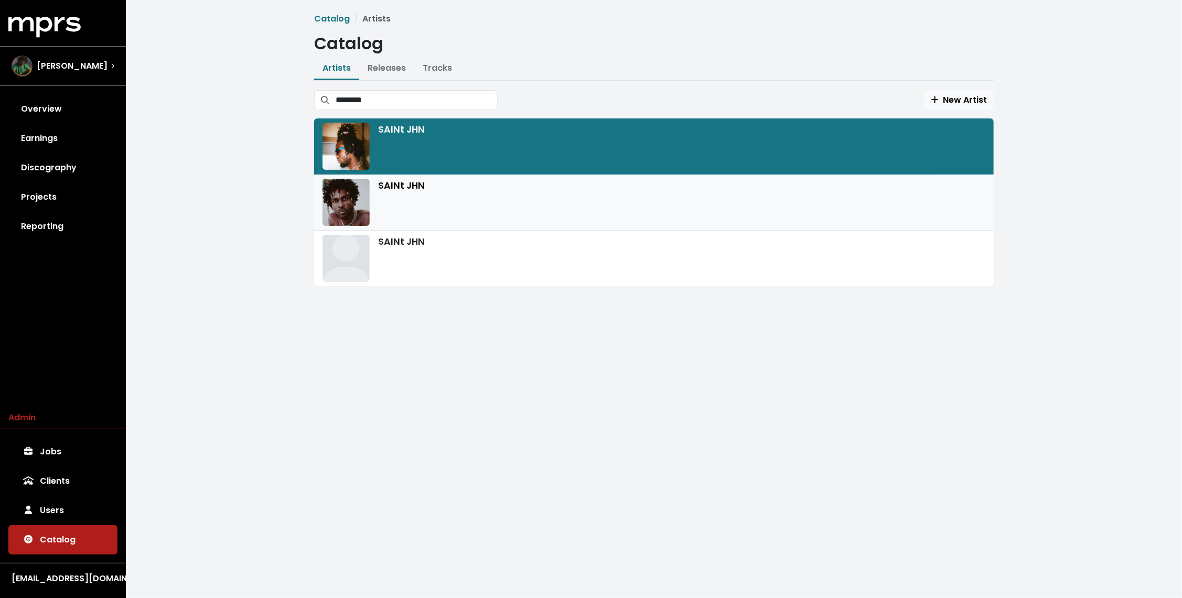
click at [415, 196] on div "SAINt JHN" at bounding box center [654, 202] width 663 height 47
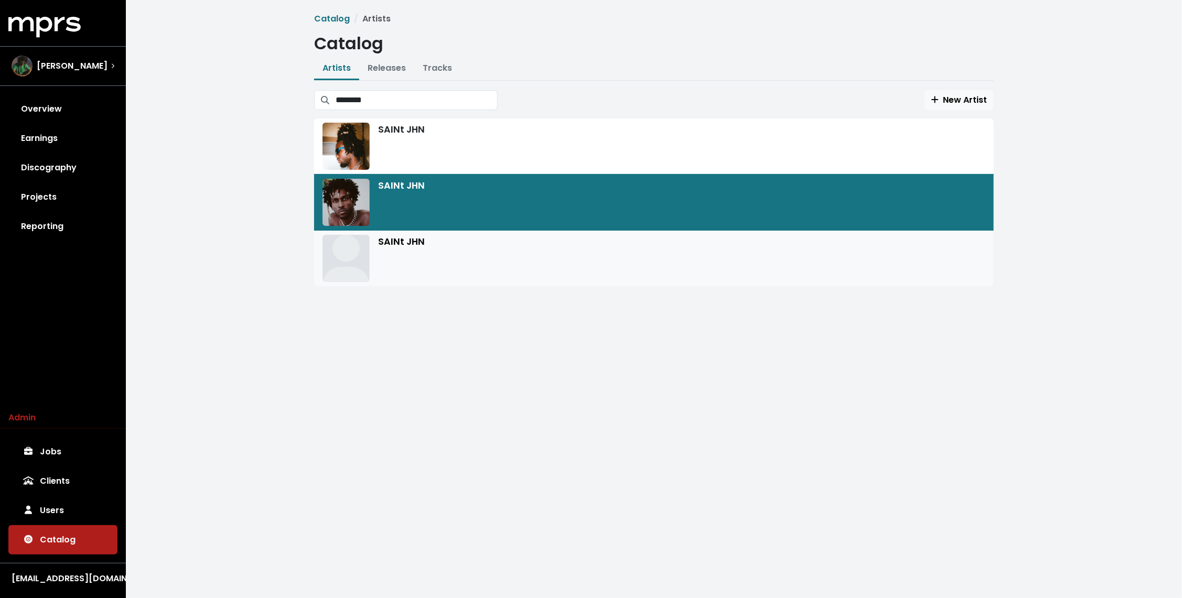
click at [416, 255] on div "SAINt JHN" at bounding box center [654, 258] width 663 height 47
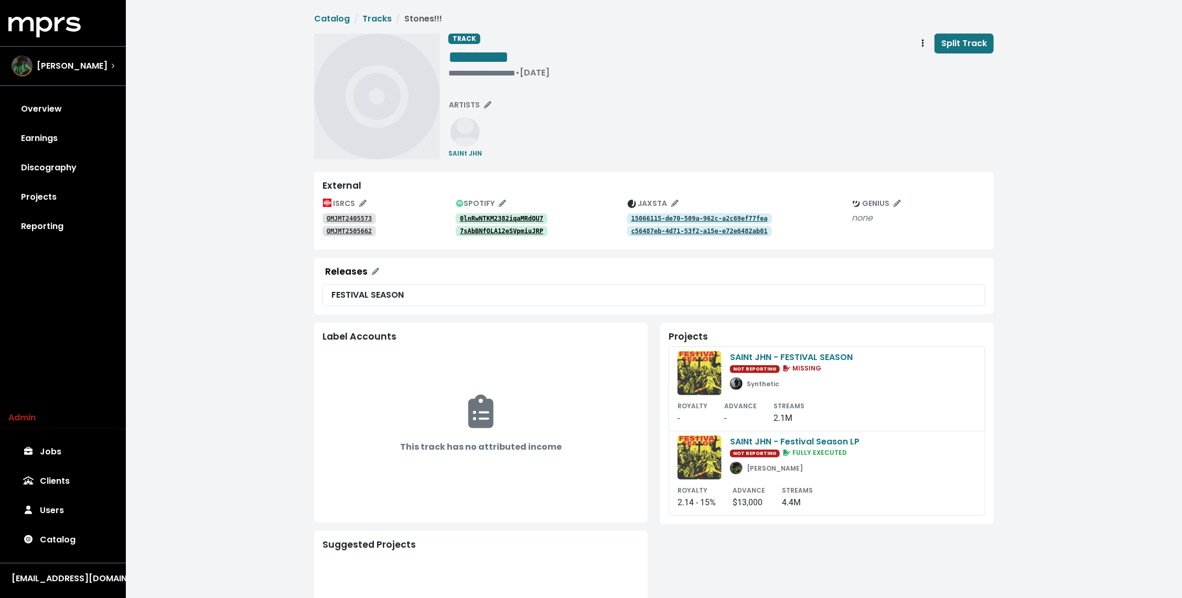
click at [485, 218] on tt "0lnRwNTKM2382iqaMRdQU7" at bounding box center [501, 218] width 83 height 7
click at [471, 233] on tt "7sAbBNfOLA12eSVpmiuJRP" at bounding box center [501, 231] width 83 height 7
click at [654, 219] on tt "15066115-de70-509a-962c-a2c69ef77fea" at bounding box center [700, 218] width 136 height 7
click at [645, 231] on tt "c56487eb-4d71-53f2-a15e-e72e6482ab01" at bounding box center [700, 231] width 136 height 7
click at [361, 217] on tt "QMJMT2405573" at bounding box center [350, 218] width 46 height 7
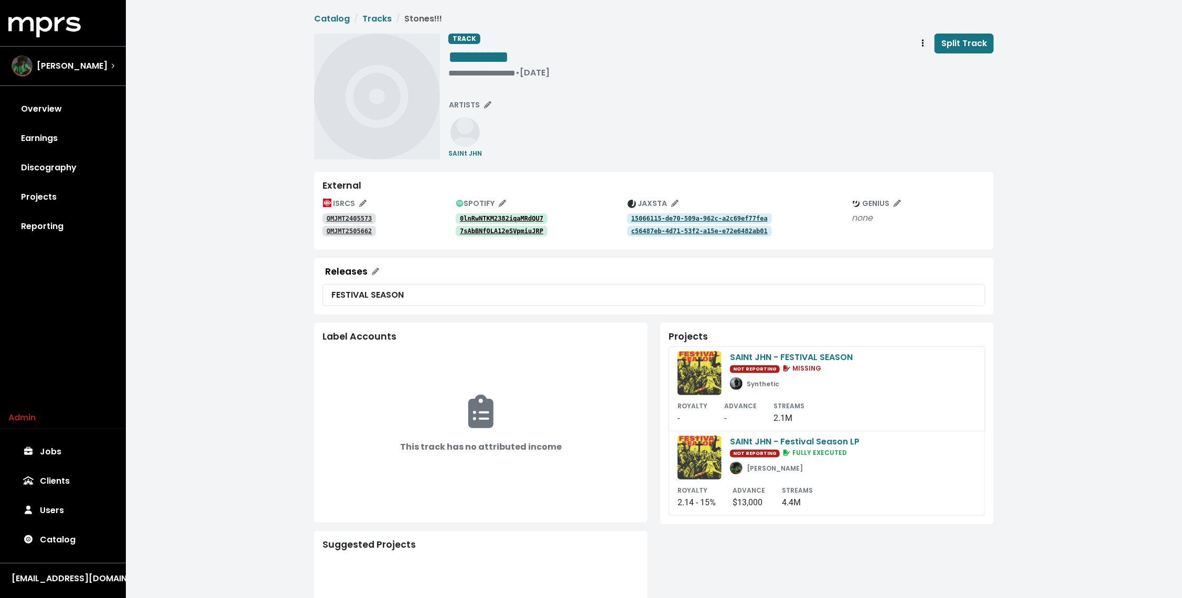
click at [356, 231] on tt "QMJMT2505662" at bounding box center [350, 231] width 46 height 7
click at [655, 215] on tt "15066115-de70-509a-962c-a2c69ef77fea" at bounding box center [700, 218] width 136 height 7
click at [645, 234] on link "c56487eb-4d71-53f2-a15e-e72e6482ab01" at bounding box center [699, 231] width 145 height 10
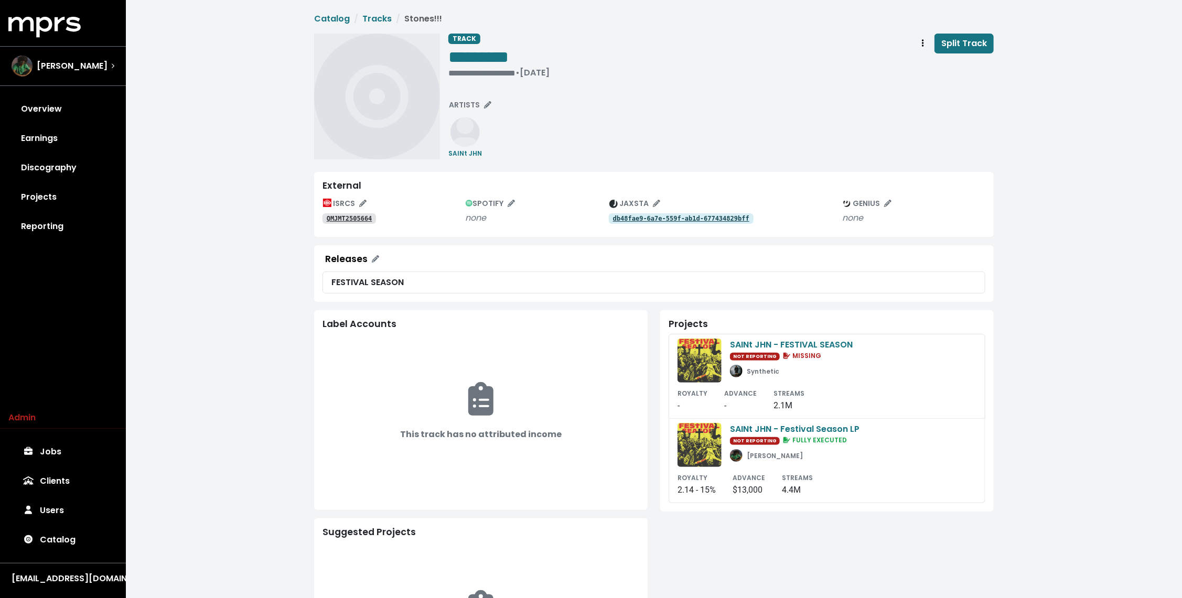
click at [357, 219] on tt "QMJMT2505664" at bounding box center [350, 218] width 46 height 7
click at [360, 218] on tt "QMJMT2505663" at bounding box center [350, 218] width 46 height 7
click at [651, 219] on tt "6b45989b-fc39-5fda-b4b8-c9e38c20d2bb" at bounding box center [681, 218] width 136 height 7
click at [924, 39] on icon "Track actions" at bounding box center [923, 43] width 2 height 8
click at [927, 68] on link "Merge" at bounding box center [953, 66] width 83 height 17
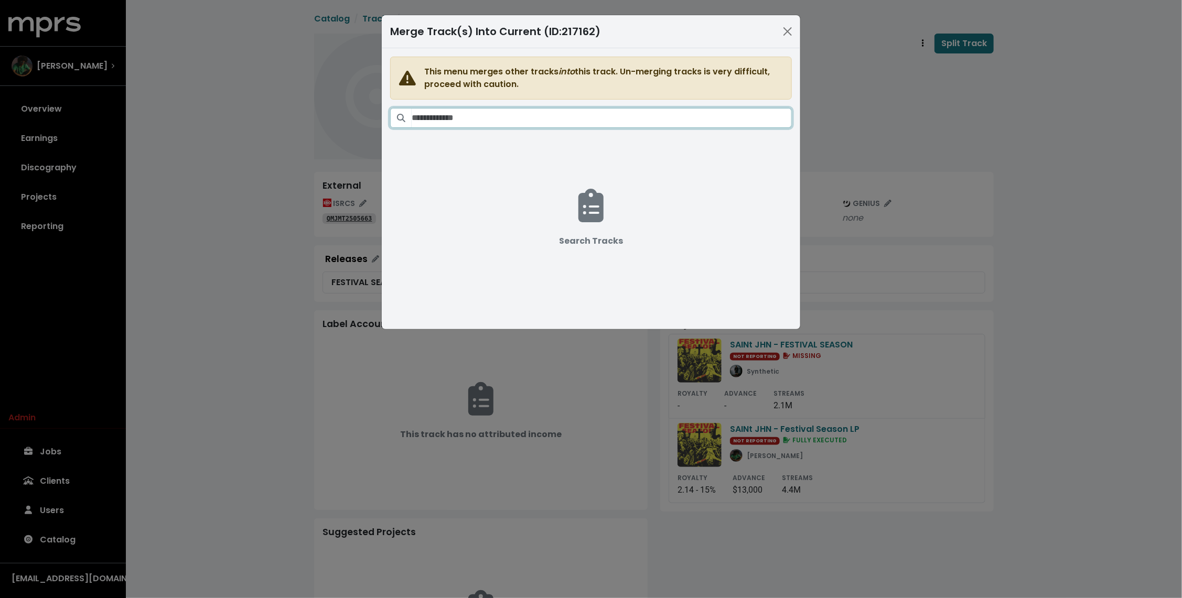
click at [607, 119] on input "Search tracks" at bounding box center [602, 118] width 380 height 20
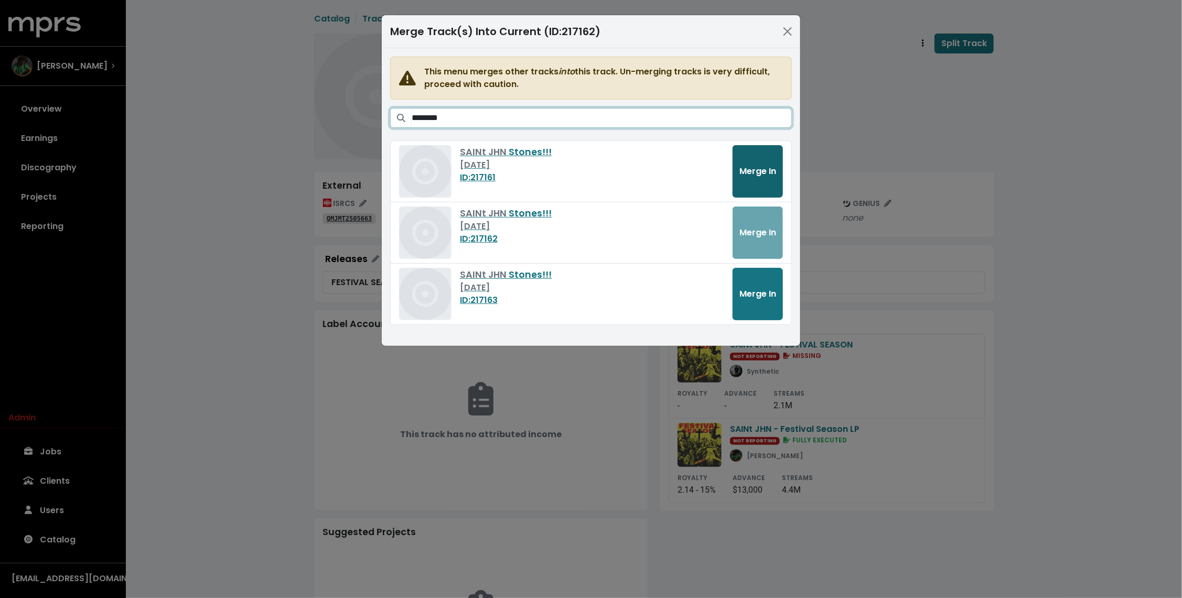
type input "********"
click at [754, 165] on span "Merge In" at bounding box center [758, 171] width 37 height 13
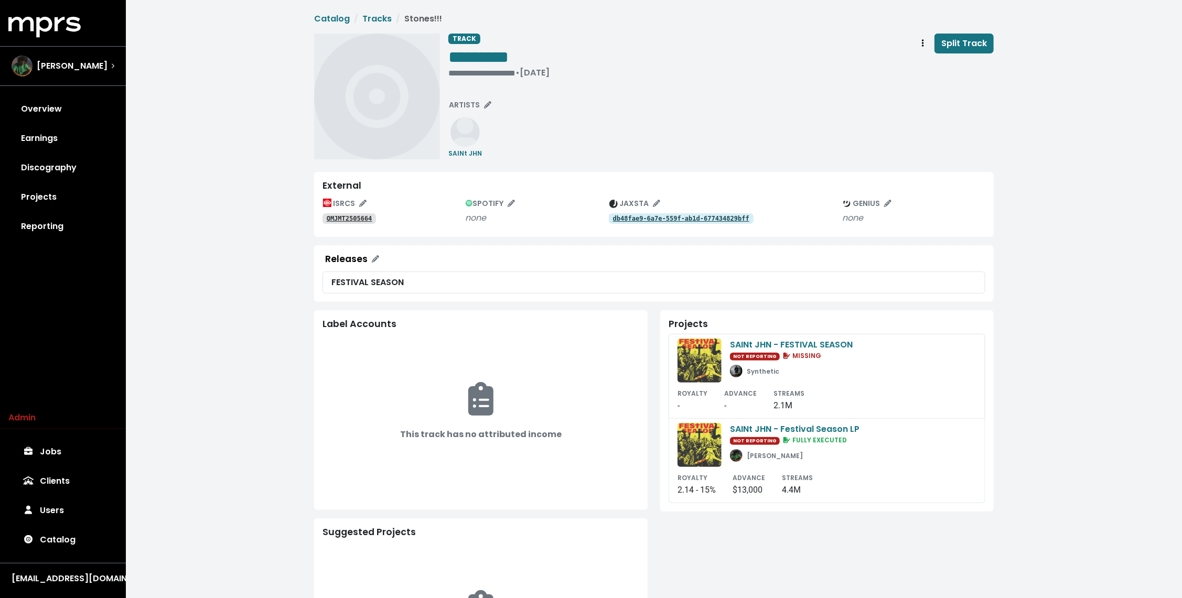
click at [657, 218] on tt "db48fae9-6a7e-559f-ab1d-677434829bff" at bounding box center [681, 218] width 136 height 7
click at [373, 15] on link "Tracks" at bounding box center [376, 19] width 29 height 12
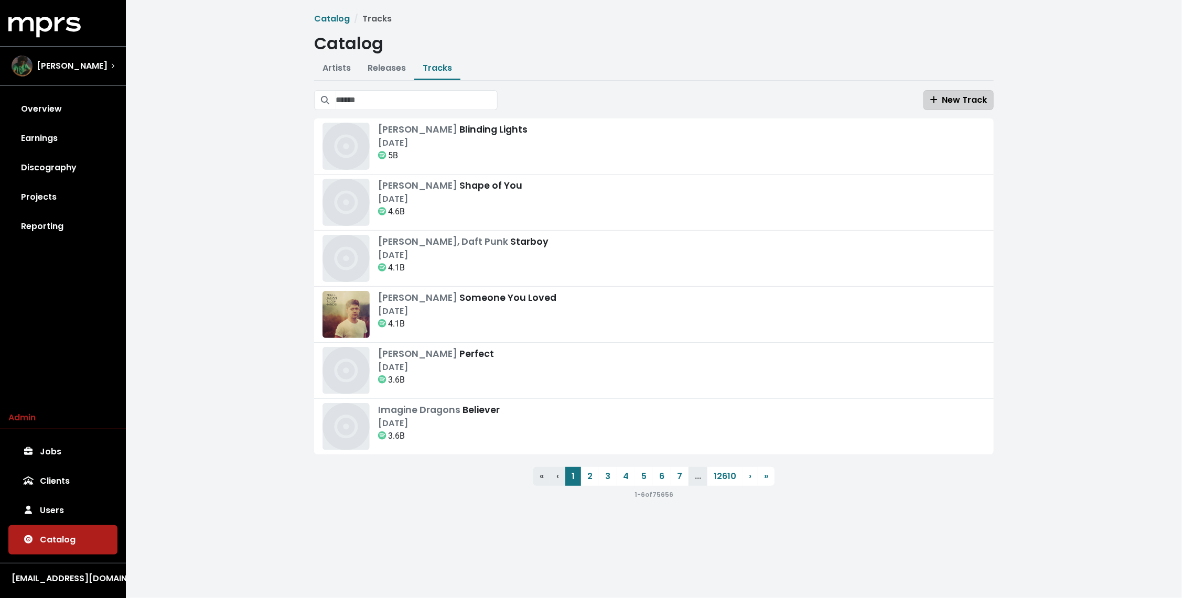
click at [952, 103] on span "New Track" at bounding box center [959, 100] width 57 height 12
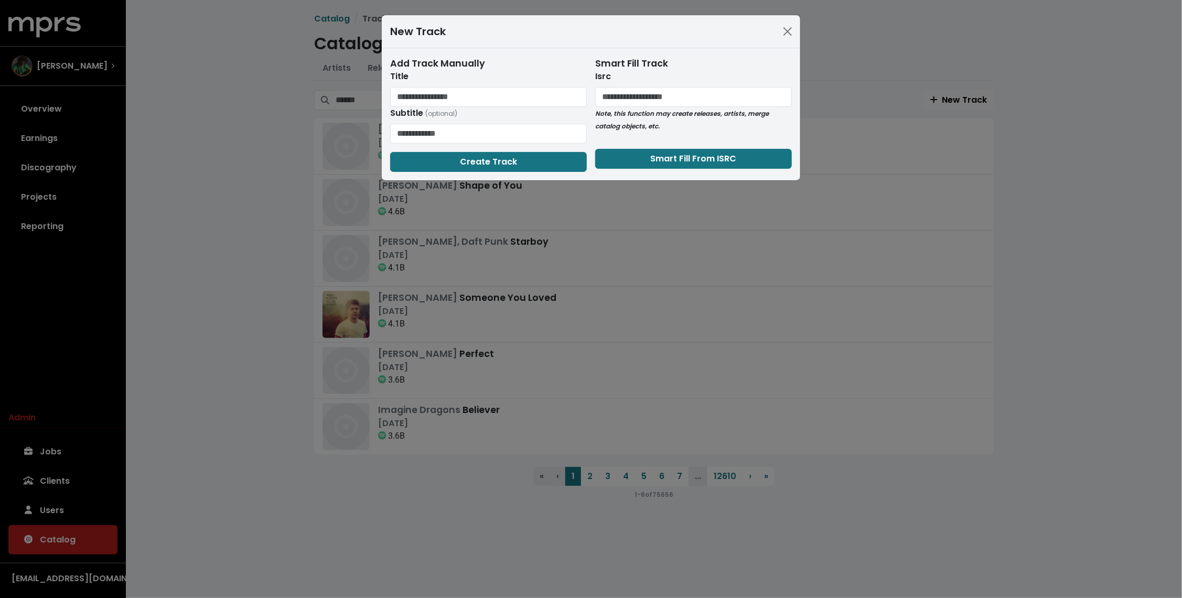
click at [634, 111] on icon "Note, this function may create releases, artists, merge catalog objects, etc." at bounding box center [682, 120] width 174 height 22
click at [636, 100] on input "text" at bounding box center [693, 97] width 197 height 20
paste input "**********"
type input "**********"
click at [630, 151] on button "Smart Fill From ISRC" at bounding box center [693, 159] width 197 height 20
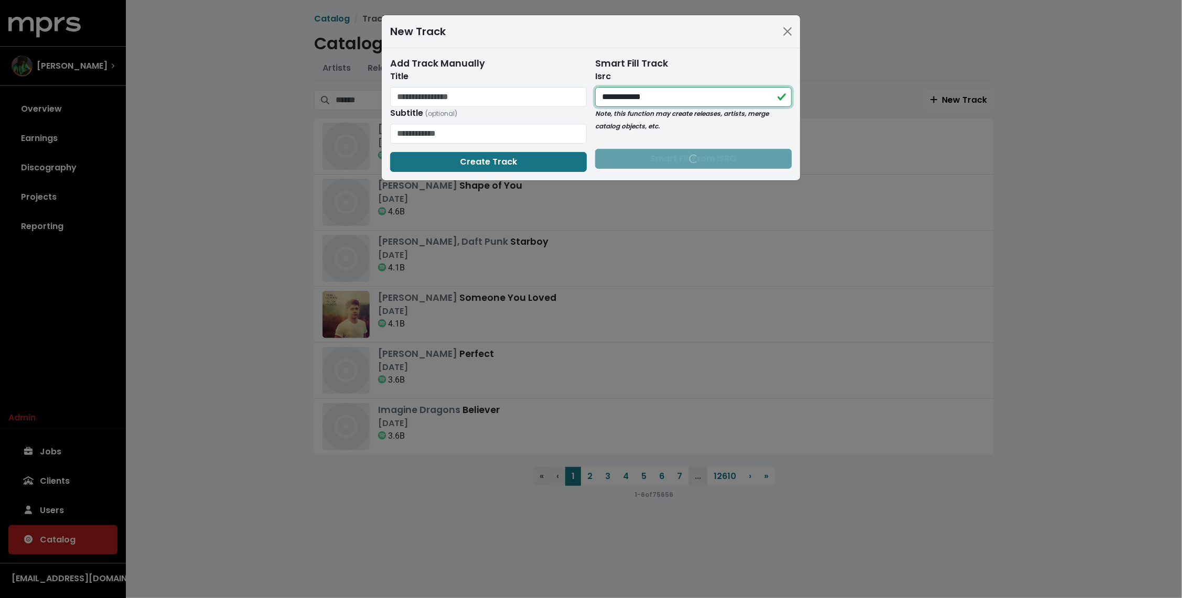
click at [693, 98] on input "**********" at bounding box center [693, 97] width 197 height 20
click at [62, 468] on div "**********" at bounding box center [591, 299] width 1182 height 598
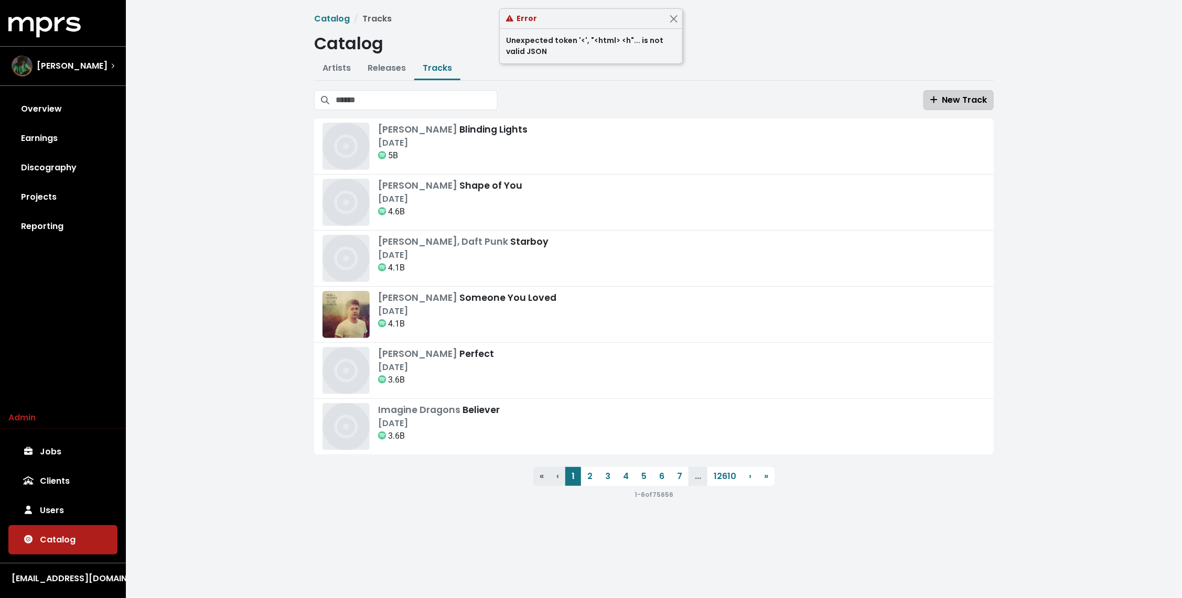
click at [967, 102] on span "New Track" at bounding box center [959, 100] width 57 height 12
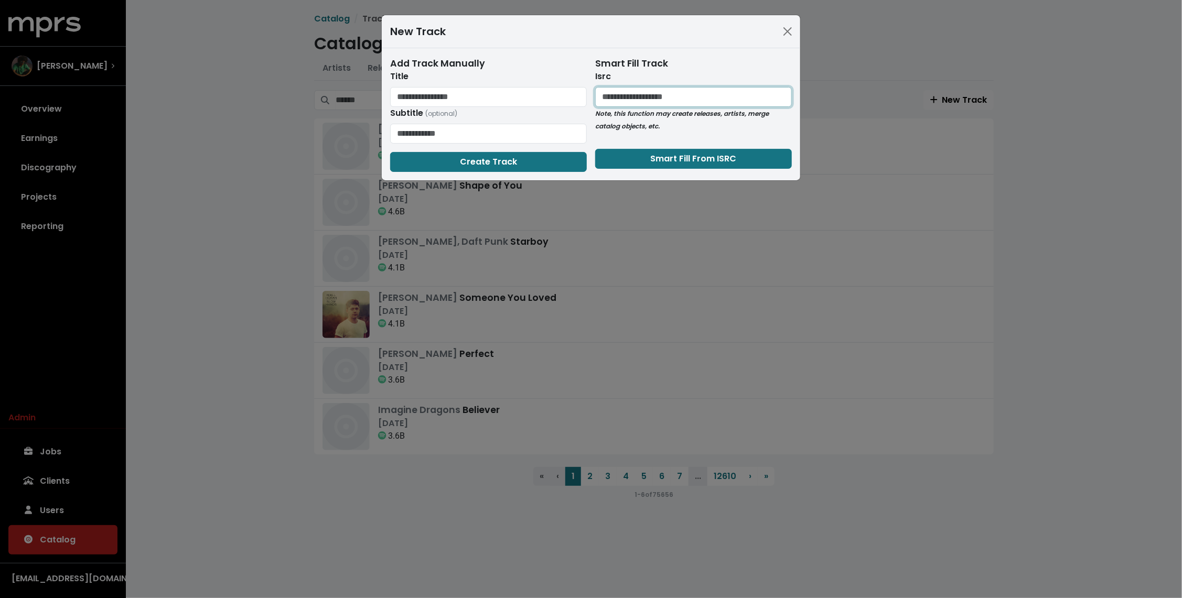
click at [742, 93] on input "text" at bounding box center [693, 97] width 197 height 20
paste input "**********"
type input "**********"
click at [787, 31] on button "Close" at bounding box center [787, 31] width 17 height 17
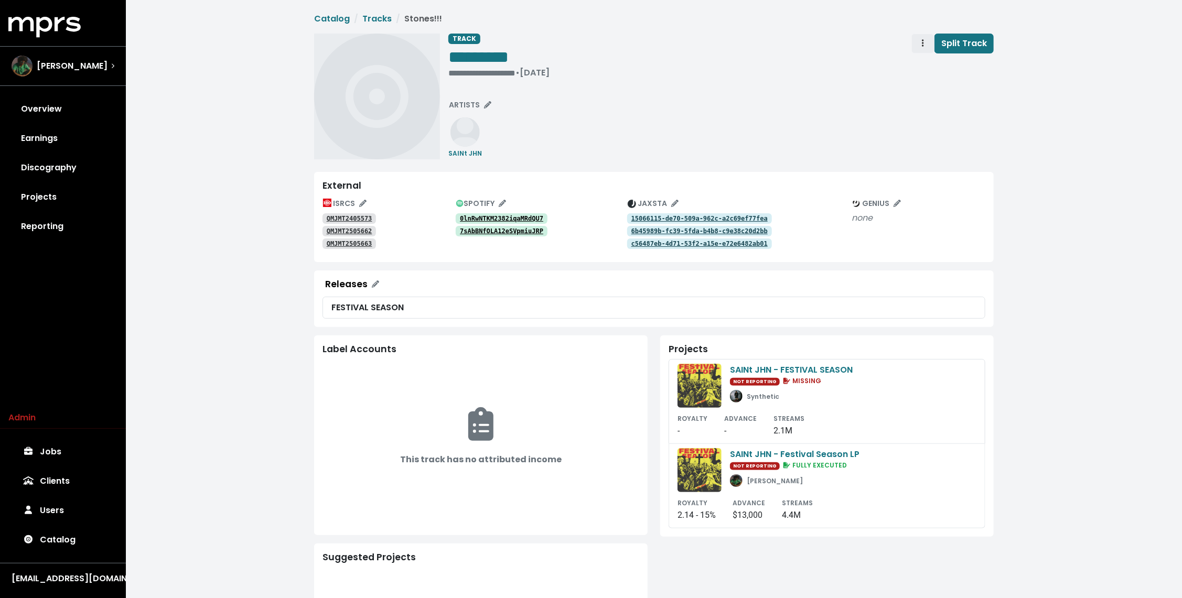
click at [926, 42] on span "Track actions" at bounding box center [922, 43] width 9 height 13
click at [920, 66] on link "Merge" at bounding box center [953, 66] width 83 height 17
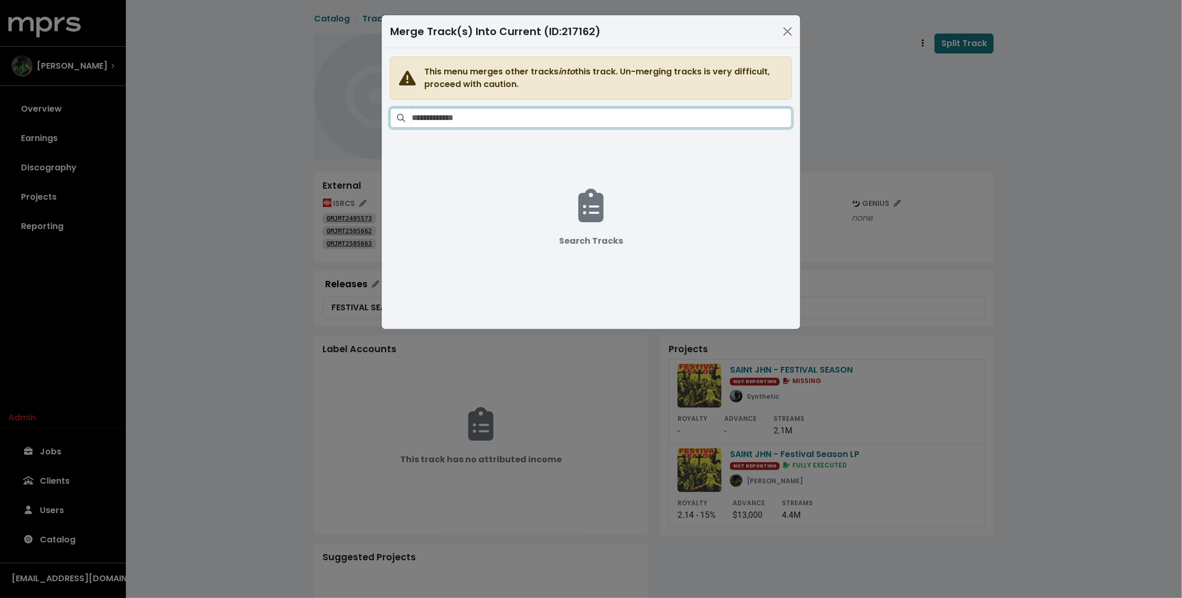
click at [685, 112] on input "Search tracks" at bounding box center [602, 118] width 380 height 20
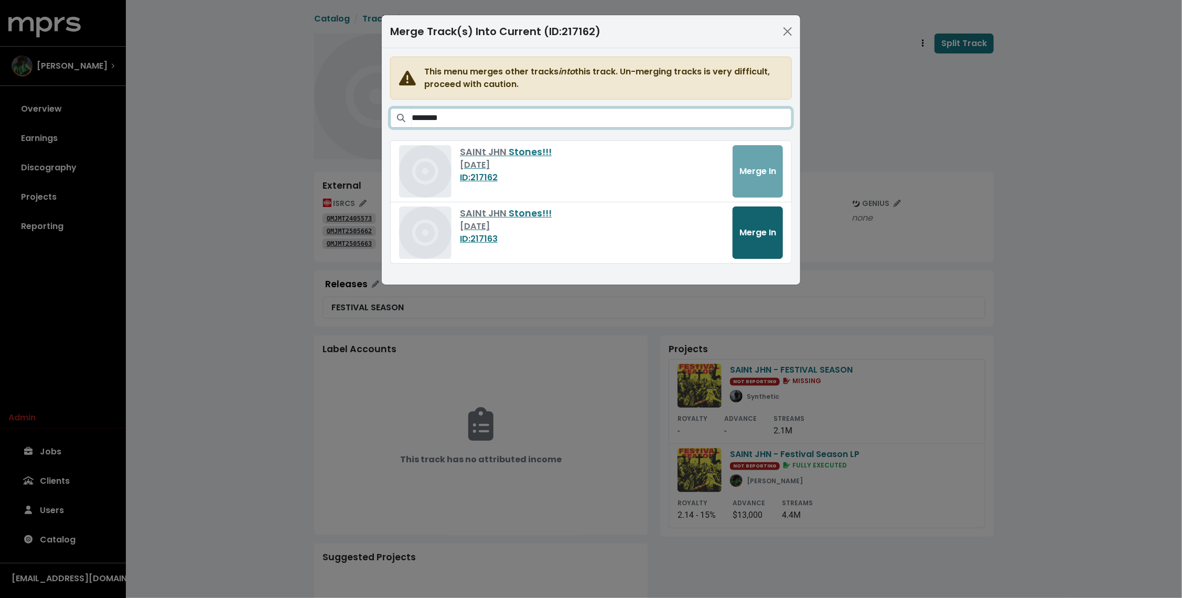
type input "********"
click at [754, 230] on span "Merge In" at bounding box center [758, 233] width 37 height 12
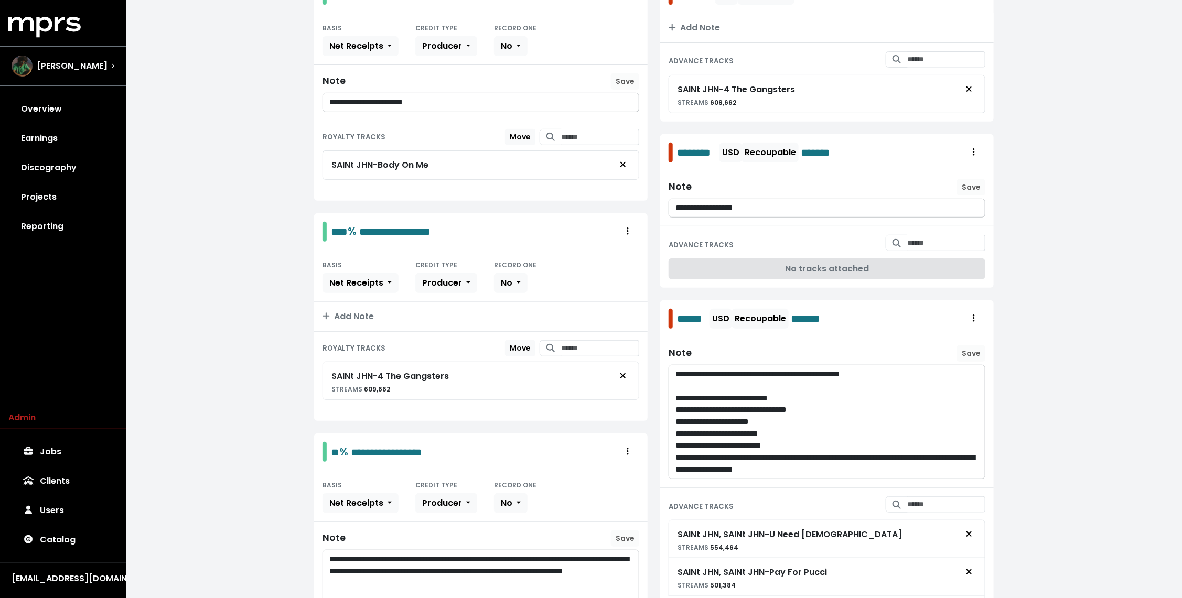
scroll to position [197, 0]
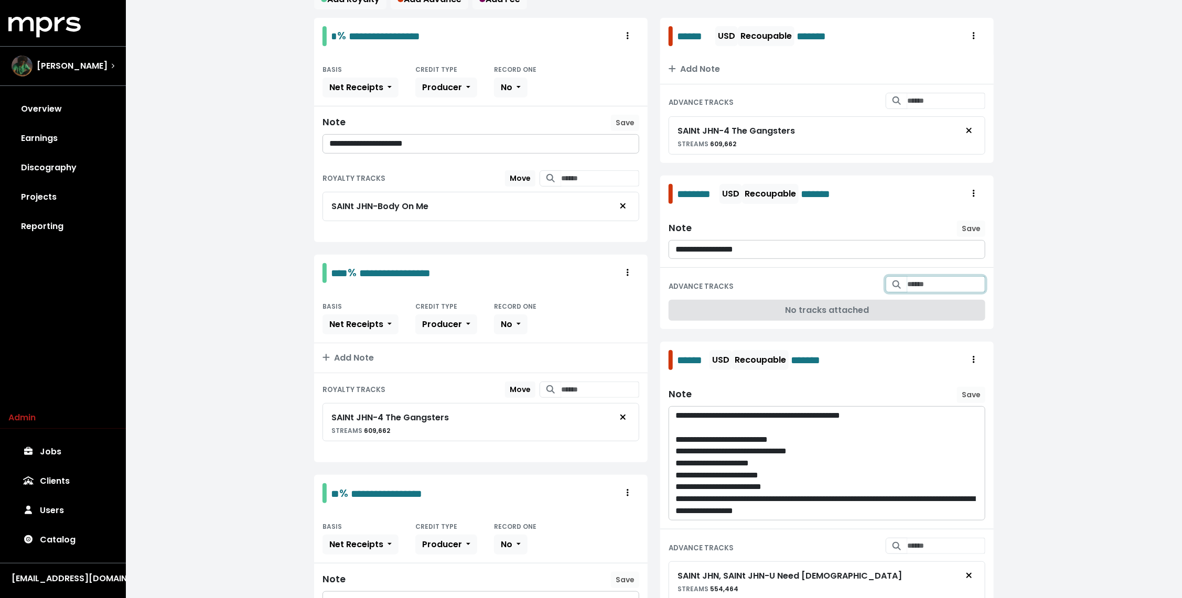
click at [928, 282] on input "Search for tracks by title and link them to this advance" at bounding box center [946, 284] width 78 height 16
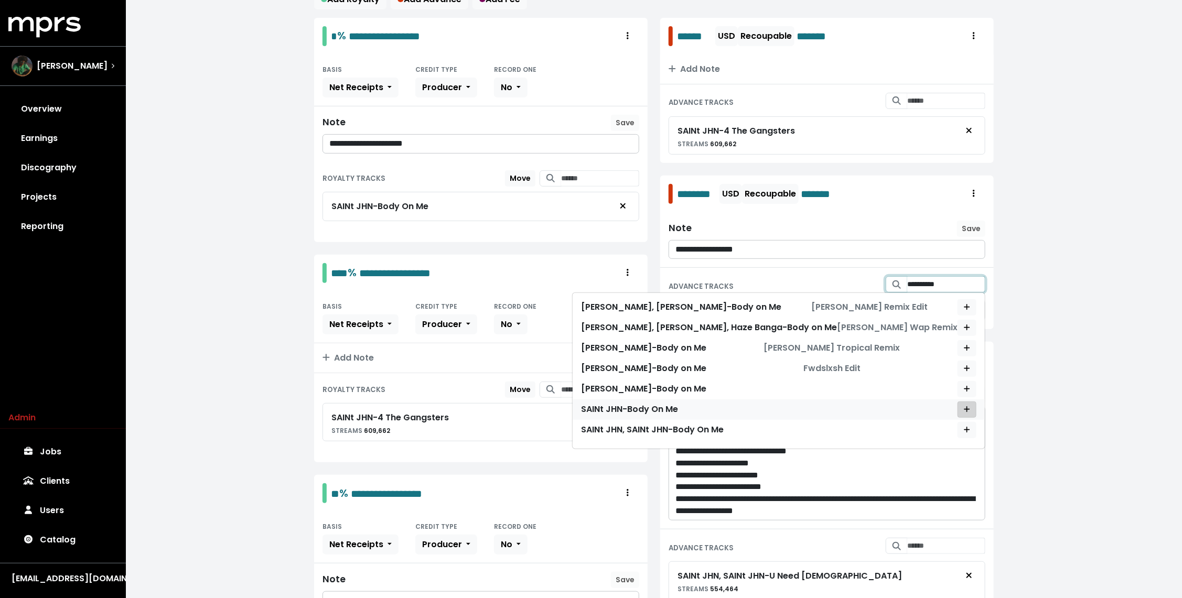
type input "**********"
click at [966, 410] on button "Add advance target" at bounding box center [967, 410] width 19 height 16
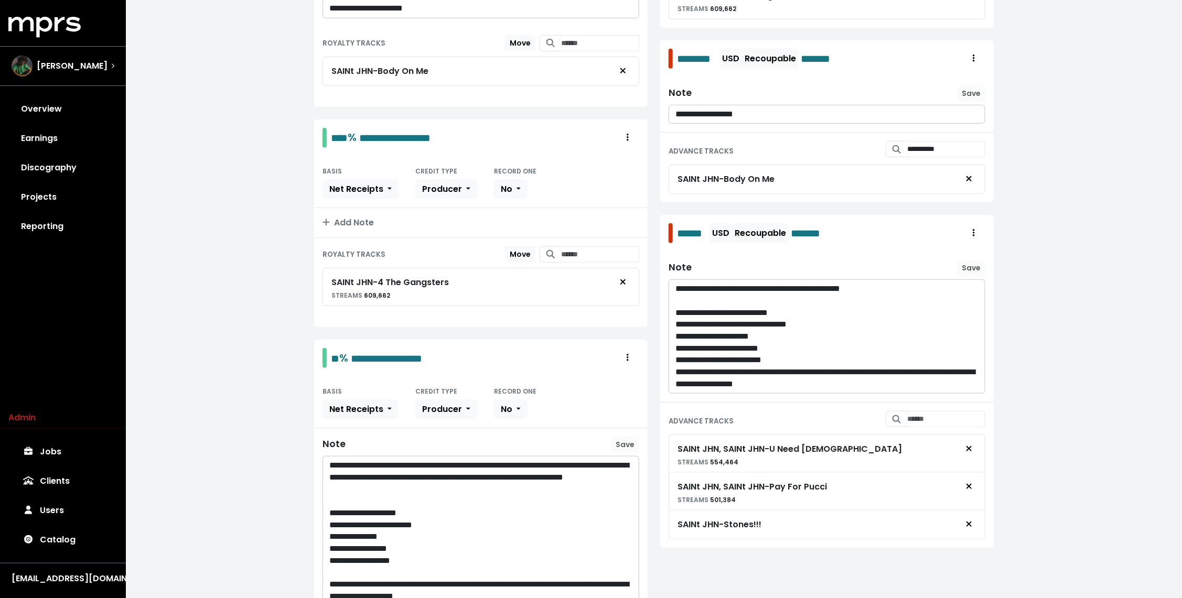
scroll to position [339, 0]
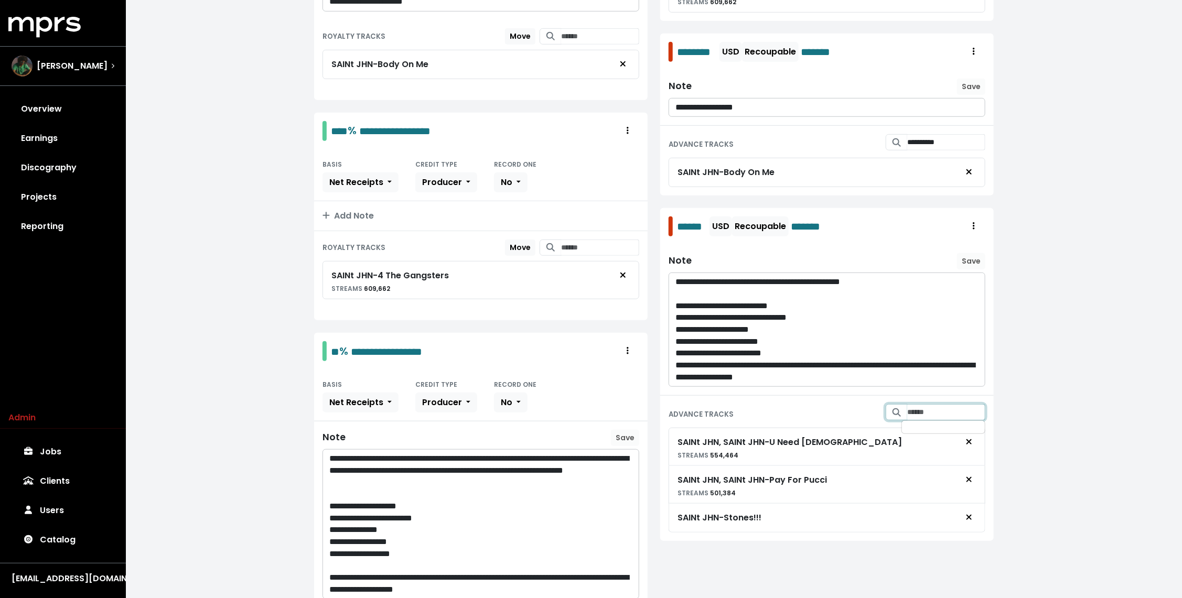
click at [935, 411] on input "Search for tracks by title and link them to this advance" at bounding box center [946, 412] width 78 height 16
click at [969, 453] on span "Add advance target" at bounding box center [967, 456] width 6 height 10
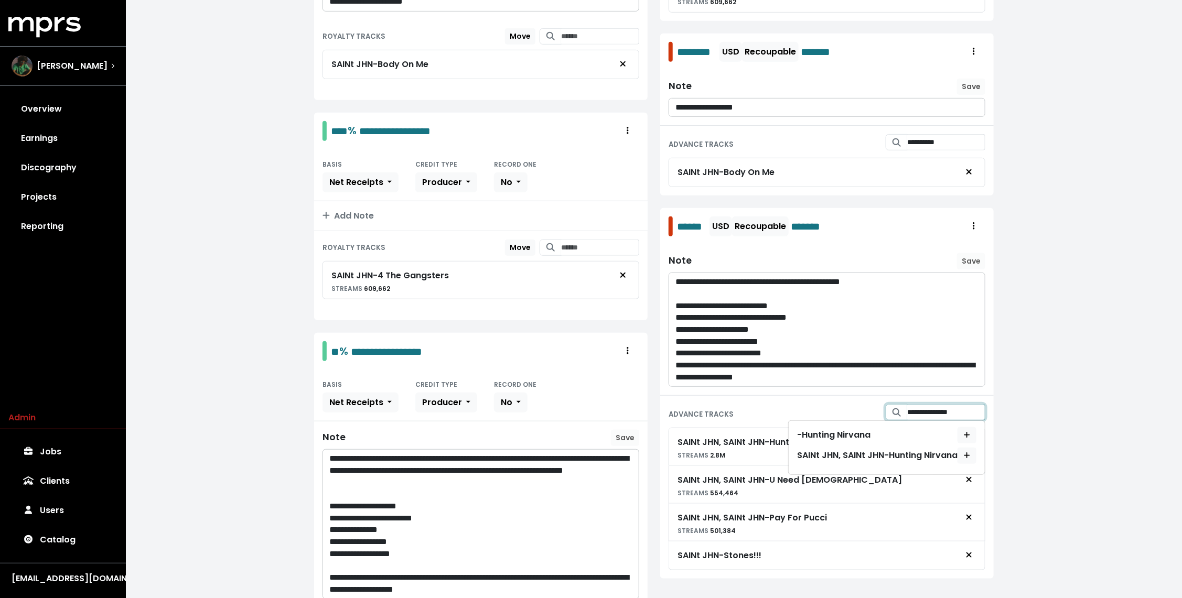
click at [950, 409] on input "**********" at bounding box center [946, 412] width 78 height 16
click at [966, 432] on icon "Add advance target" at bounding box center [967, 435] width 6 height 7
click at [950, 405] on input "**********" at bounding box center [946, 412] width 78 height 16
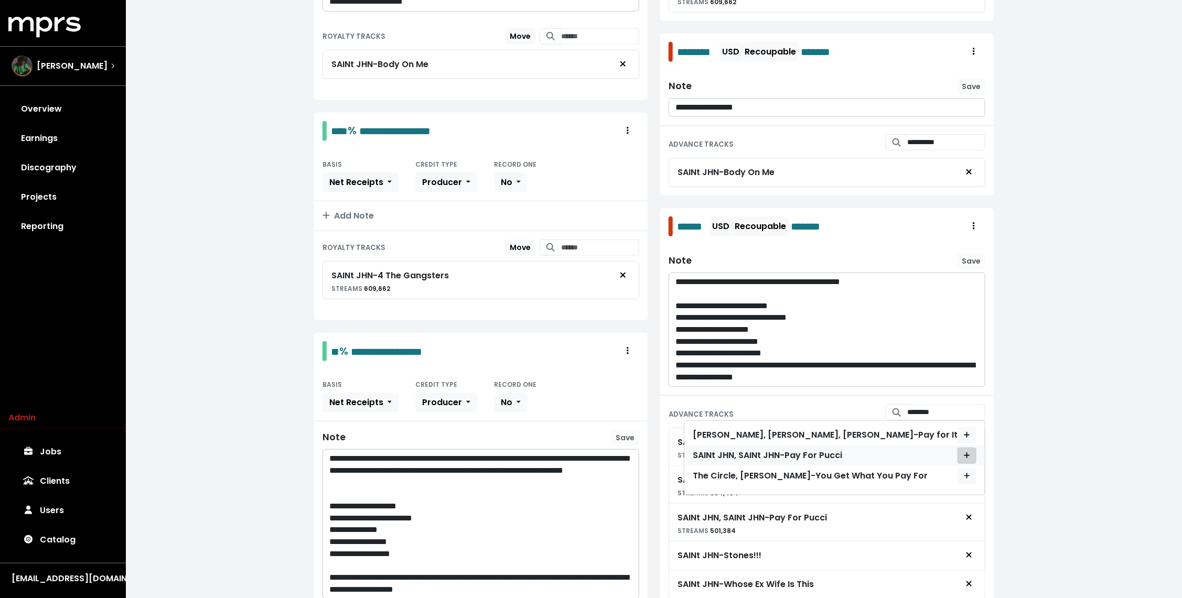
click at [967, 453] on icon "Add advance target" at bounding box center [967, 456] width 6 height 6
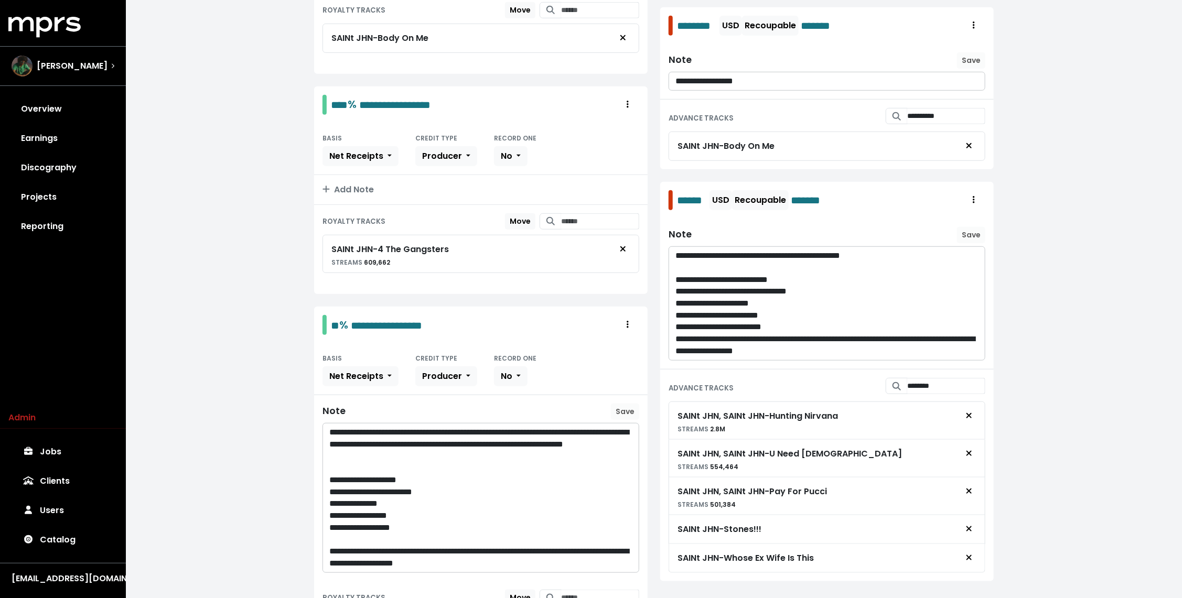
scroll to position [366, 0]
click at [937, 378] on input "*******" at bounding box center [946, 386] width 78 height 16
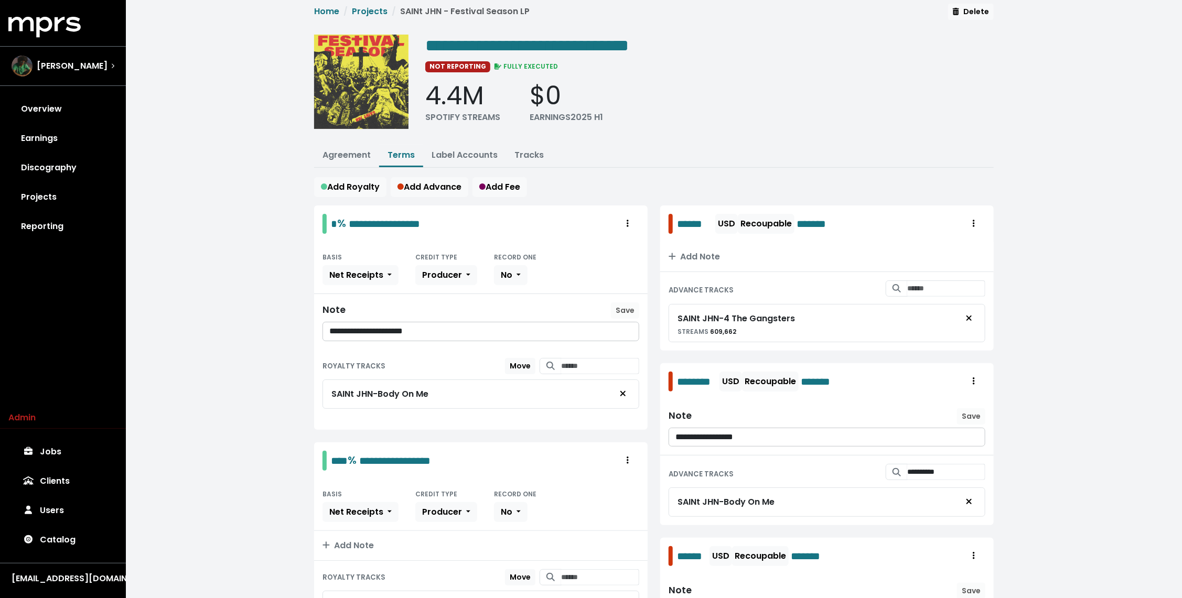
scroll to position [0, 0]
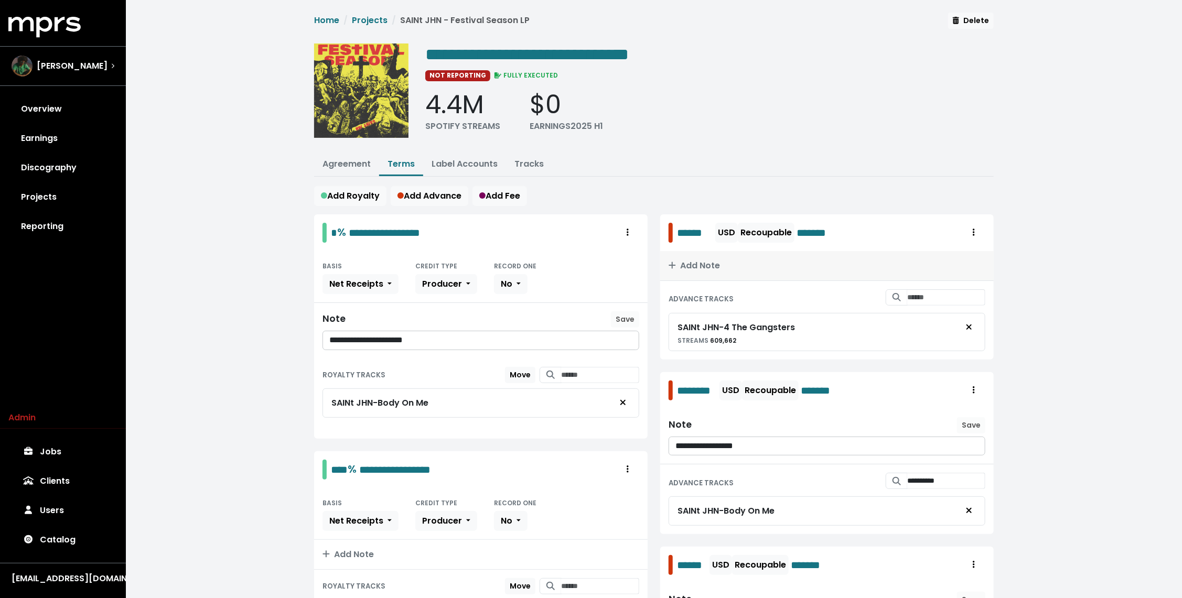
type input "**********"
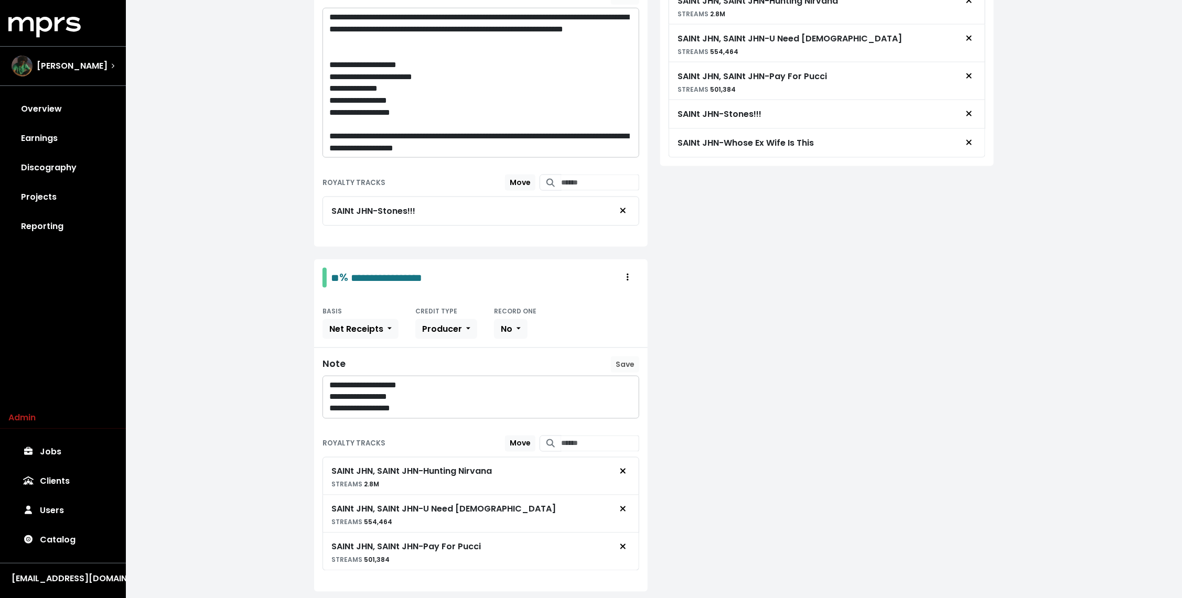
scroll to position [623, 0]
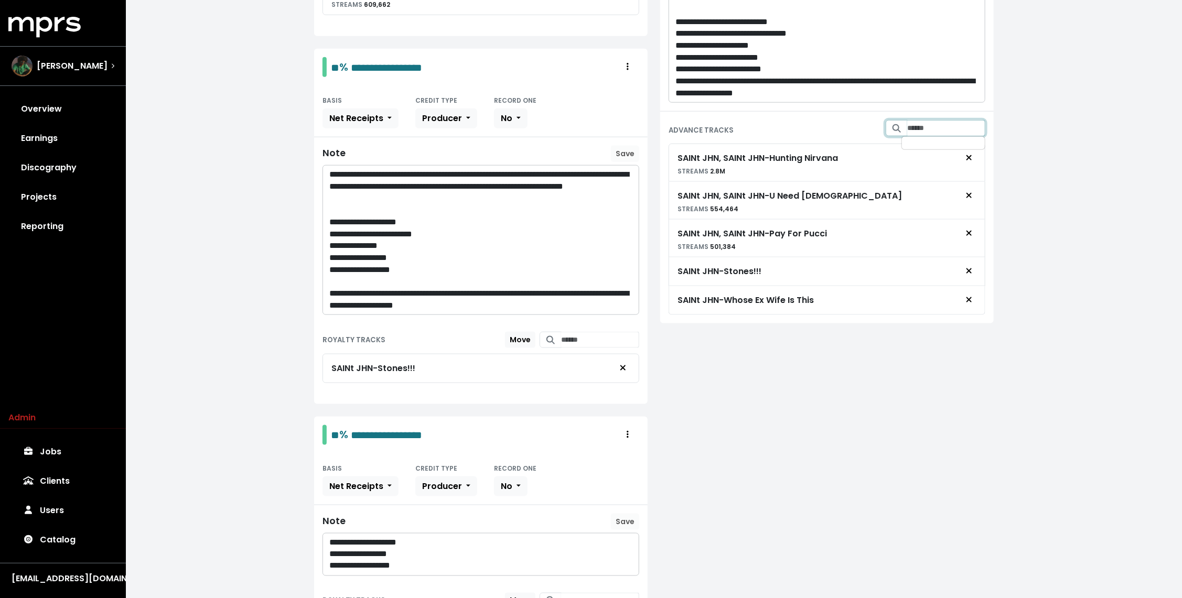
click at [907, 123] on input "Search for tracks by title and link them to this advance" at bounding box center [946, 128] width 78 height 16
type input "**********"
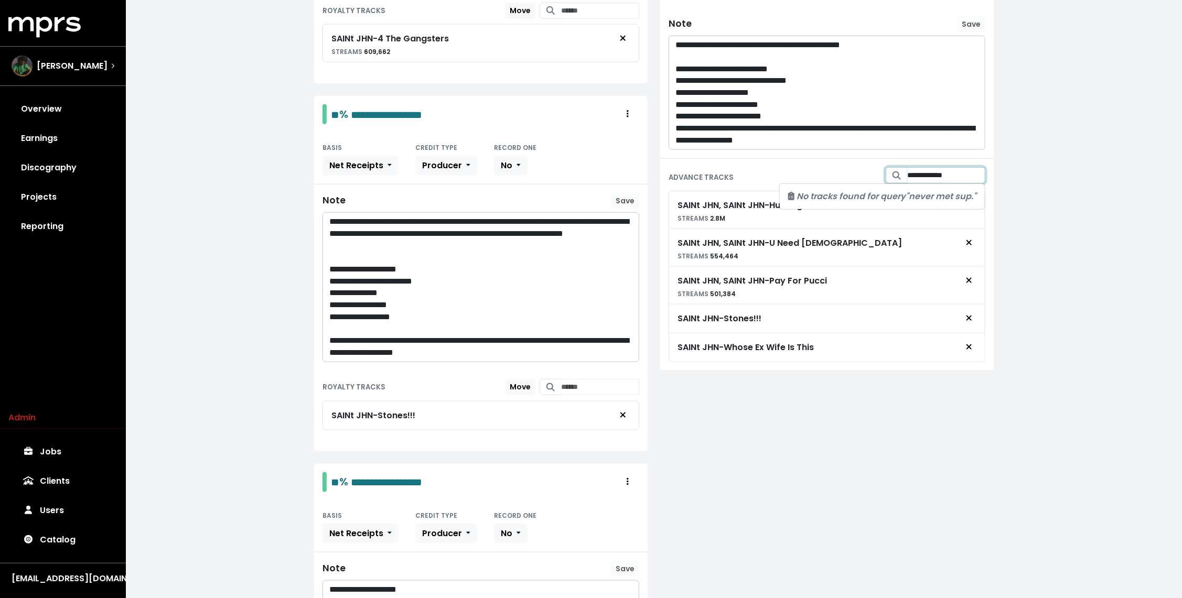
scroll to position [563, 0]
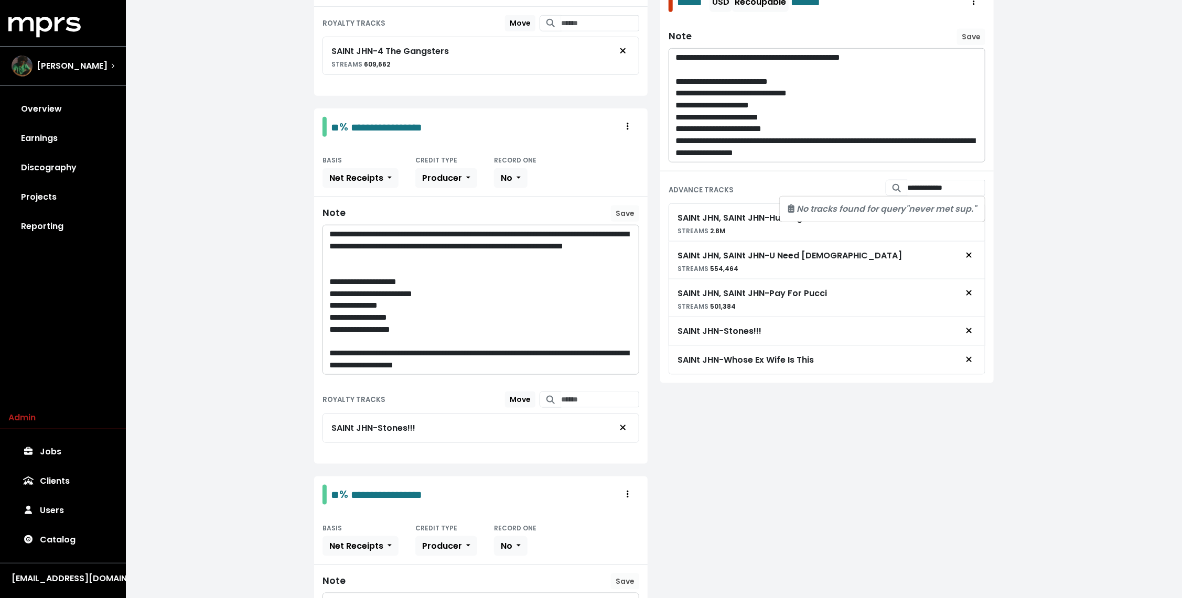
click at [755, 406] on div "**********" at bounding box center [827, 373] width 346 height 1444
drag, startPoint x: 671, startPoint y: 136, endPoint x: 761, endPoint y: 135, distance: 90.2
click at [761, 135] on div "**********" at bounding box center [827, 105] width 316 height 113
click at [789, 350] on div "SAINt JHN - Whose Ex Wife Is This" at bounding box center [827, 360] width 299 height 20
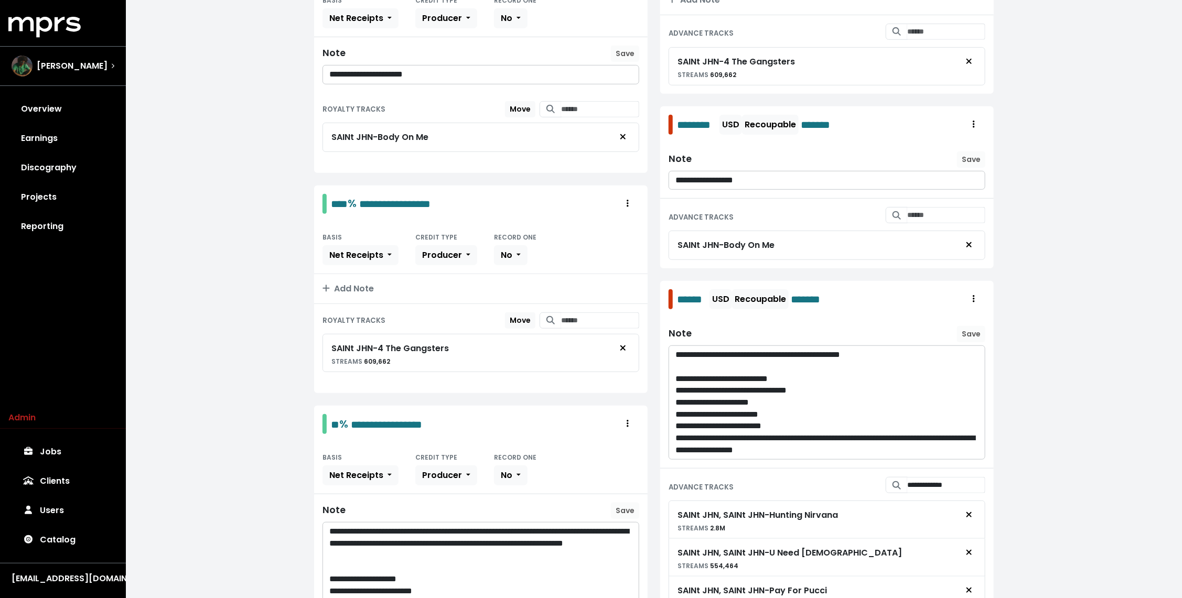
scroll to position [0, 0]
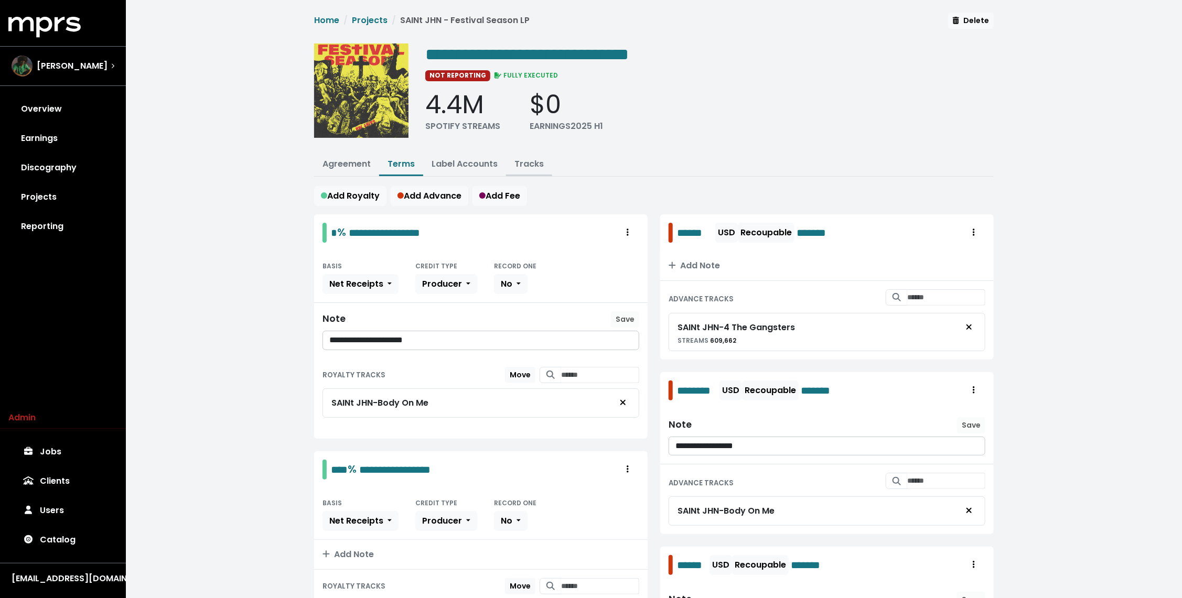
click at [523, 159] on link "Tracks" at bounding box center [529, 164] width 29 height 12
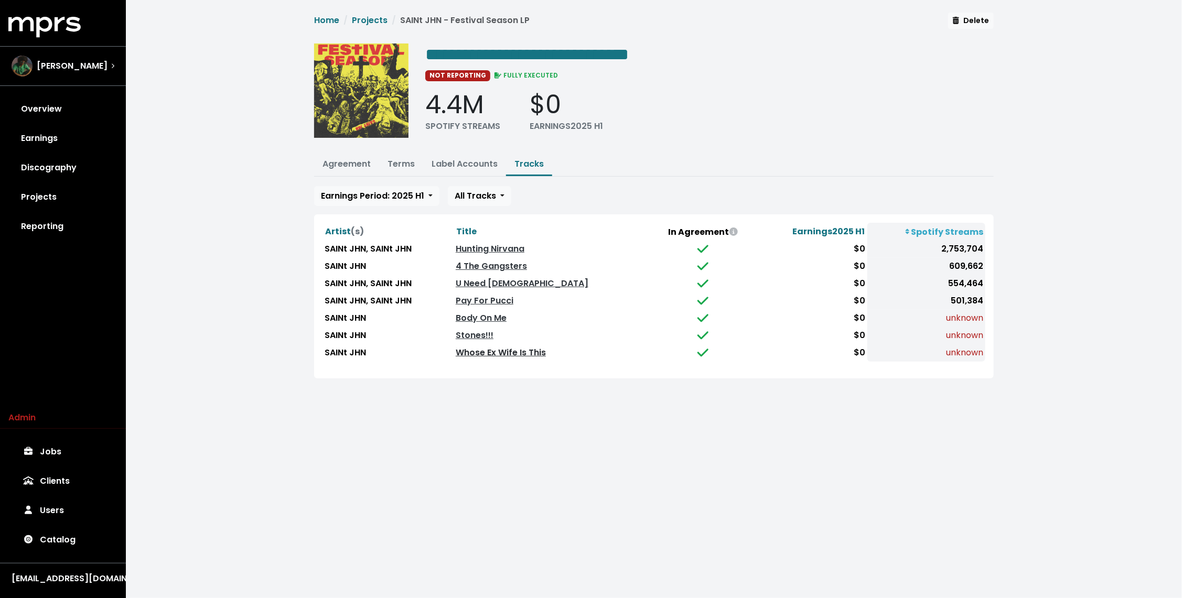
click at [518, 350] on link "Whose Ex Wife Is This" at bounding box center [501, 353] width 90 height 12
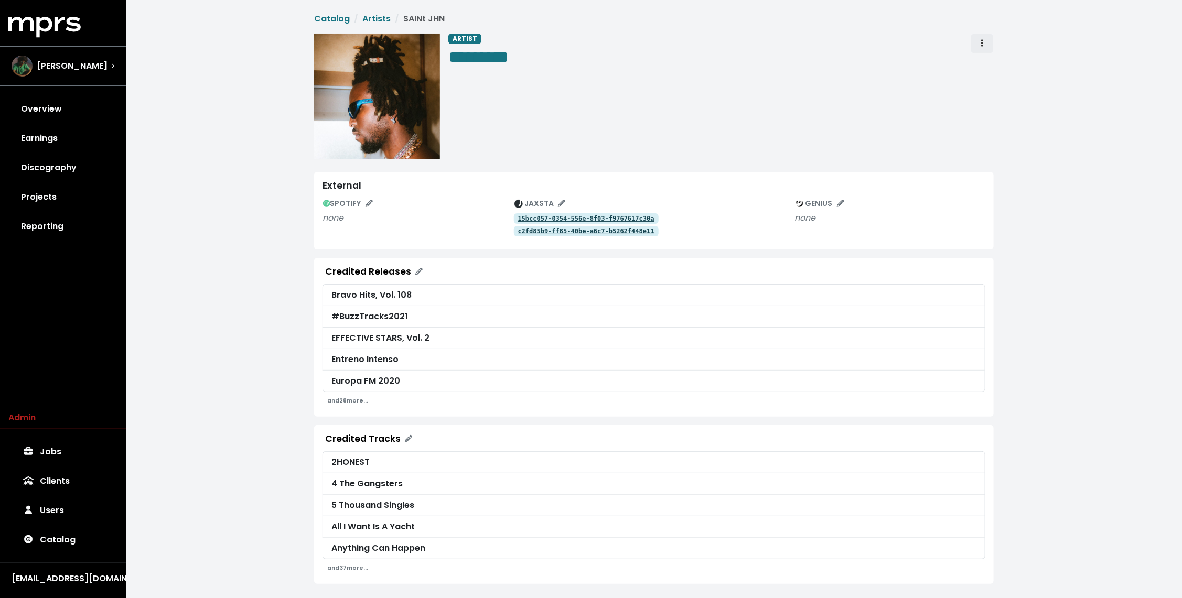
click at [982, 45] on icon "Artist actions" at bounding box center [982, 43] width 2 height 8
click at [995, 67] on link "Merge" at bounding box center [1012, 66] width 83 height 17
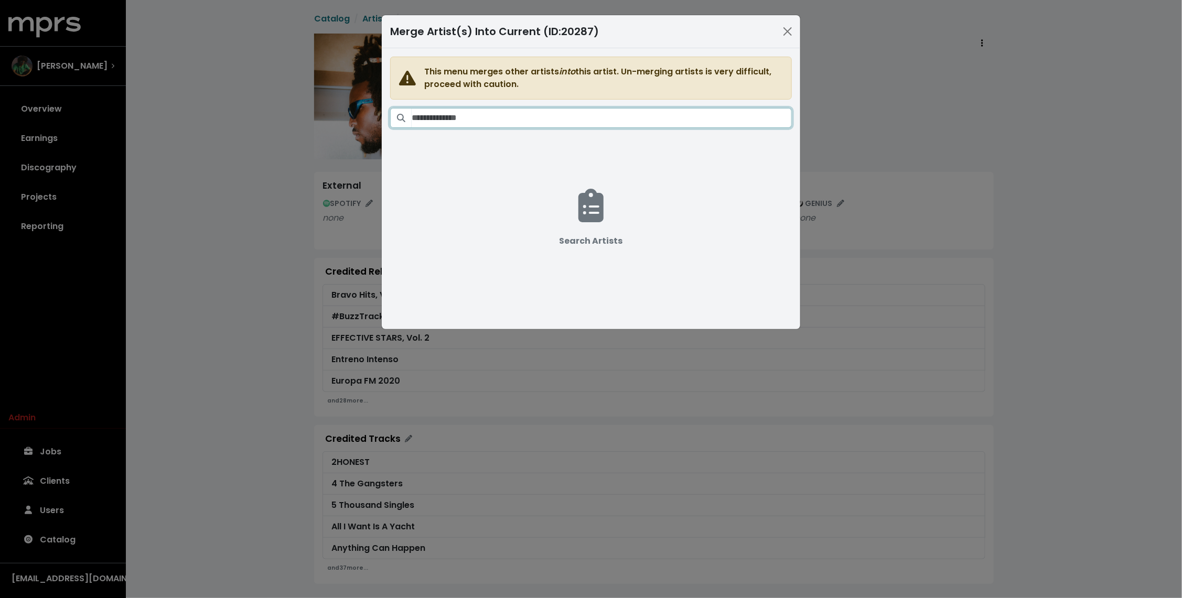
click at [575, 116] on input "Search artists" at bounding box center [602, 118] width 380 height 20
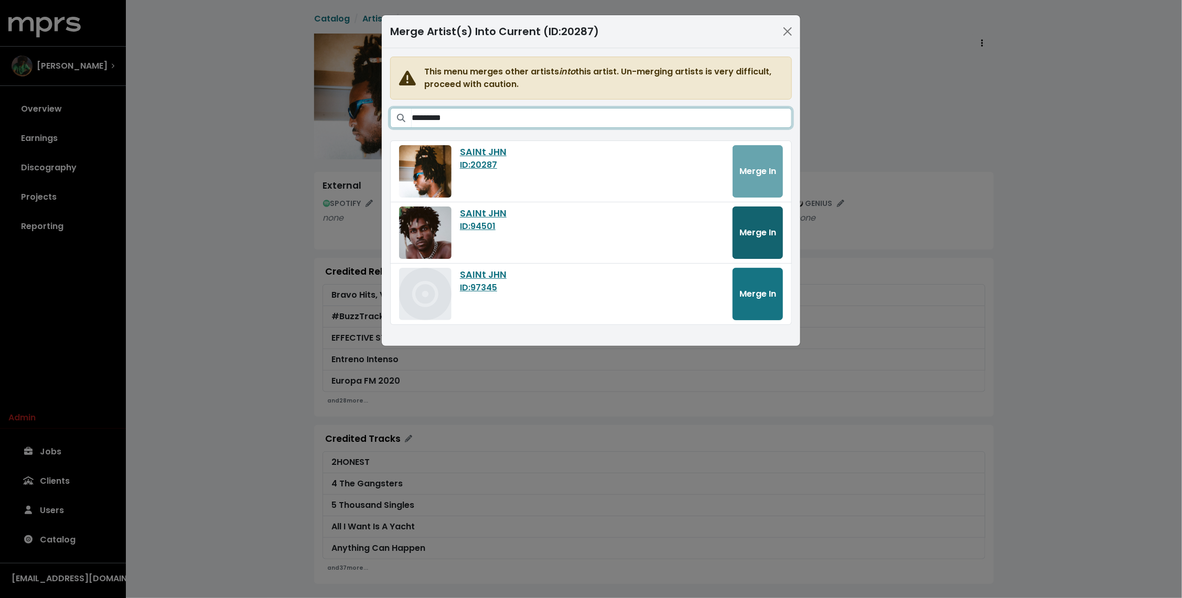
type input "*********"
click at [769, 221] on button "Merge In" at bounding box center [758, 233] width 50 height 52
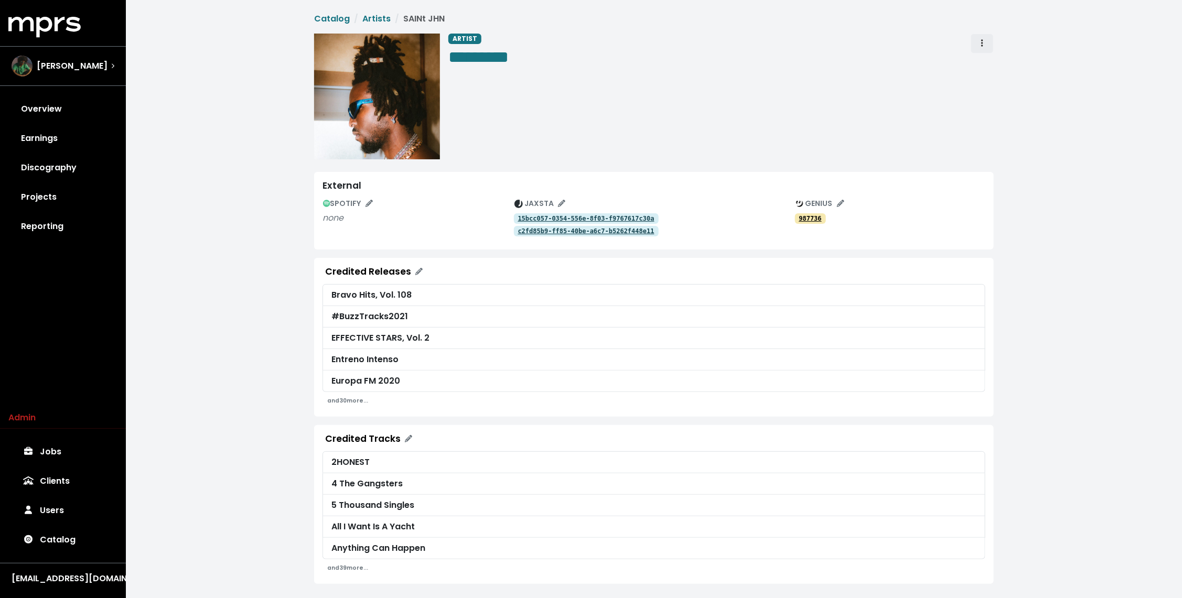
click at [985, 38] on span "Artist actions" at bounding box center [982, 43] width 9 height 13
click at [985, 67] on link "Merge" at bounding box center [1012, 66] width 83 height 17
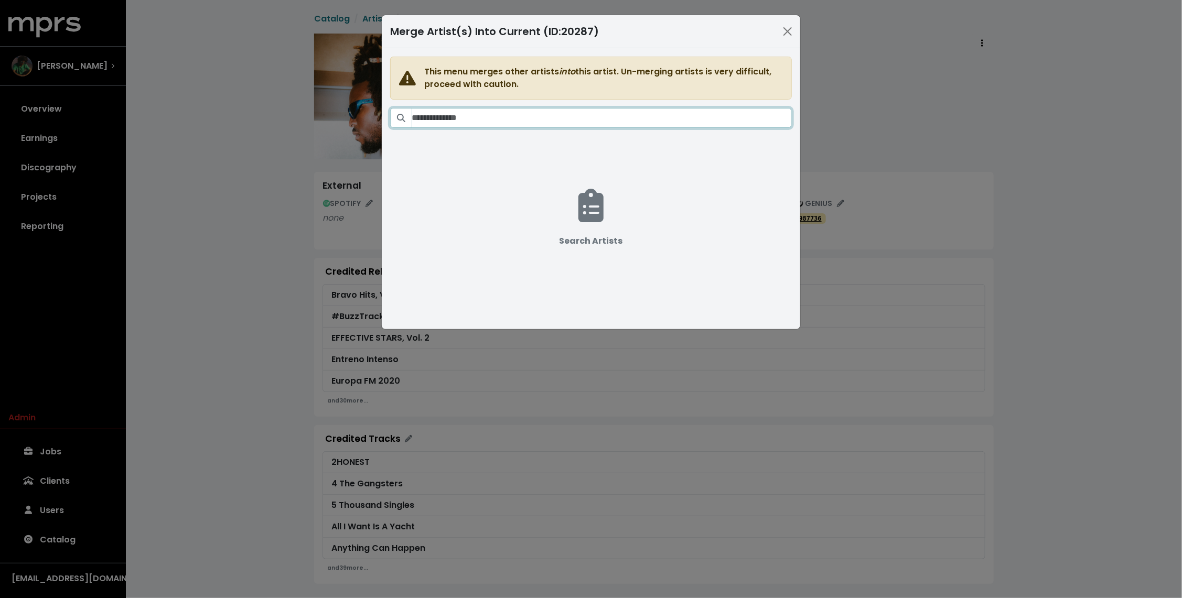
click at [688, 125] on input "Search artists" at bounding box center [602, 118] width 380 height 20
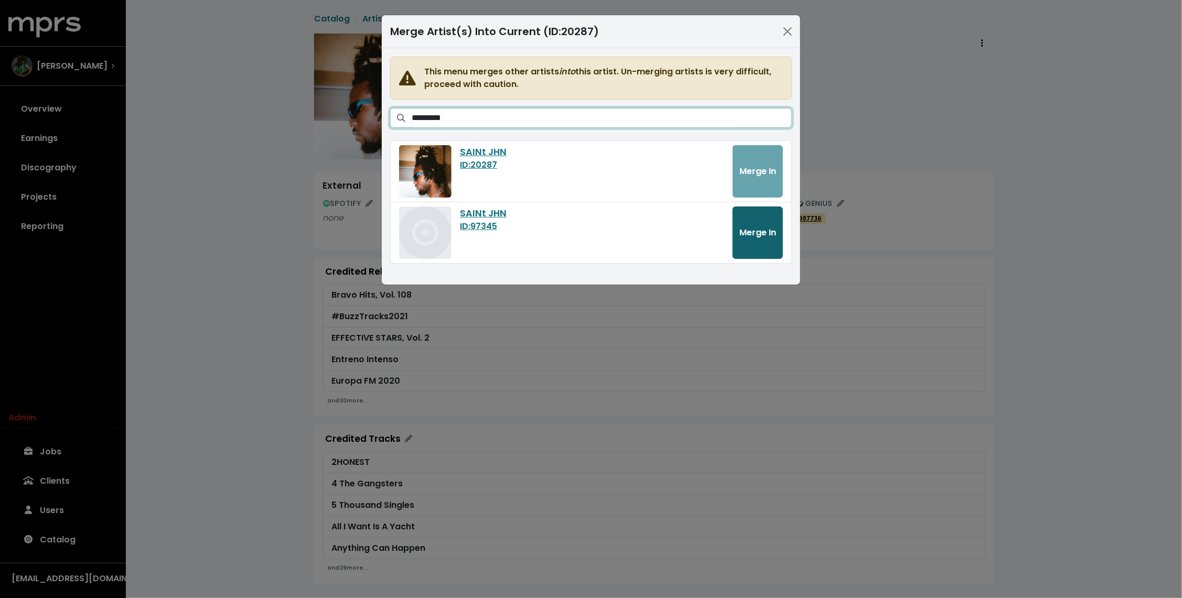
type input "*********"
click at [773, 227] on span "Merge In" at bounding box center [758, 233] width 37 height 12
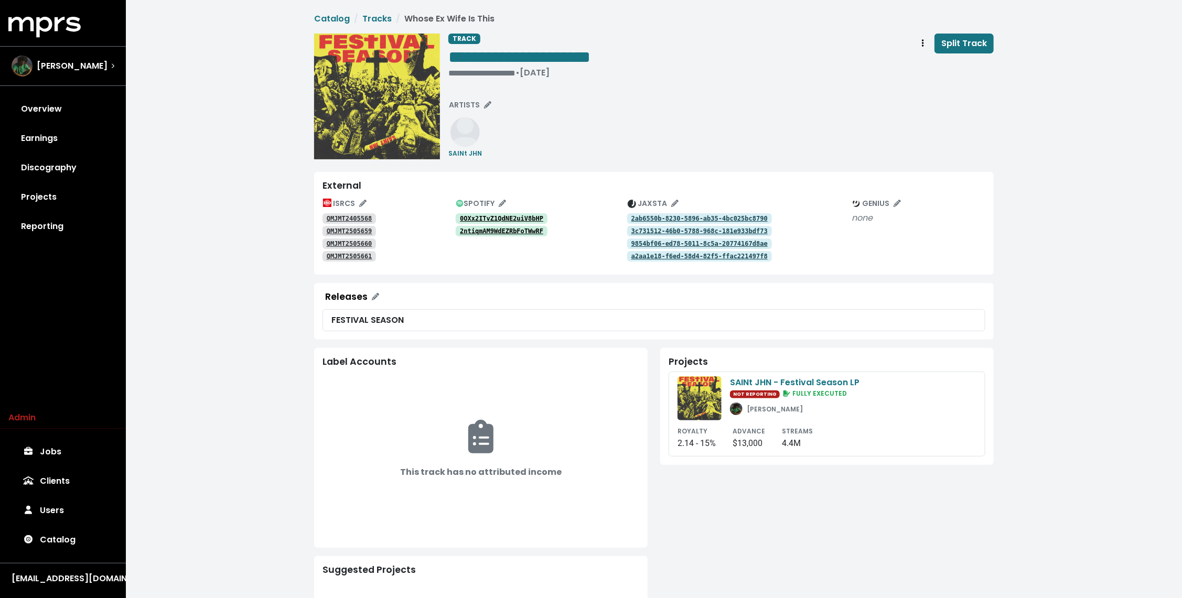
click at [473, 219] on tt "0OXx2ITvZ1QdNE2uiV8bHP" at bounding box center [501, 218] width 83 height 7
click at [472, 232] on tt "2ntiqmAM9WdEZRbFoTWwRF" at bounding box center [501, 231] width 83 height 7
click at [680, 211] on button "JAXSTA" at bounding box center [653, 204] width 60 height 16
click at [671, 218] on tt "2ab6550b-8230-5896-ab35-4bc025bc8790" at bounding box center [700, 218] width 136 height 7
click at [663, 230] on tt "3c731512-46b0-5788-968c-181e933bdf73" at bounding box center [700, 231] width 136 height 7
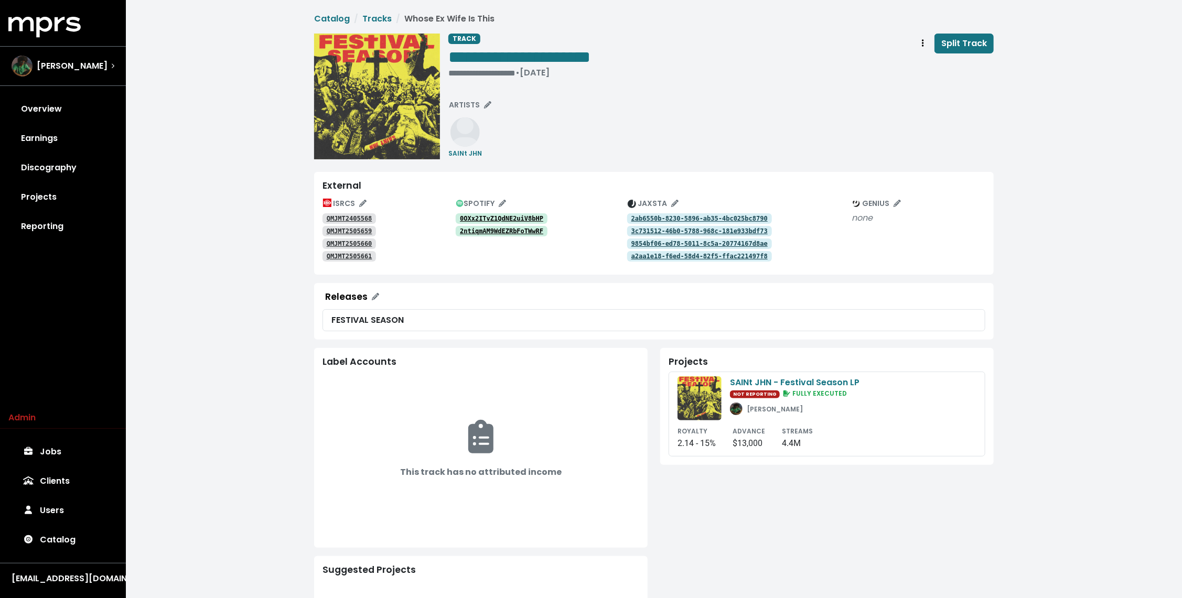
click at [660, 242] on tt "9854bf06-ed78-5011-8c5a-20774167d8ae" at bounding box center [700, 243] width 136 height 7
click at [658, 256] on tt "a2aa1e18-f6ed-58d4-82f5-ffac221497f8" at bounding box center [700, 256] width 136 height 7
click at [365, 214] on link "QMJMT2405568" at bounding box center [350, 218] width 54 height 10
click at [361, 228] on tt "QMJMT2505659" at bounding box center [350, 231] width 46 height 7
click at [361, 243] on tt "QMJMT2505660" at bounding box center [350, 243] width 46 height 7
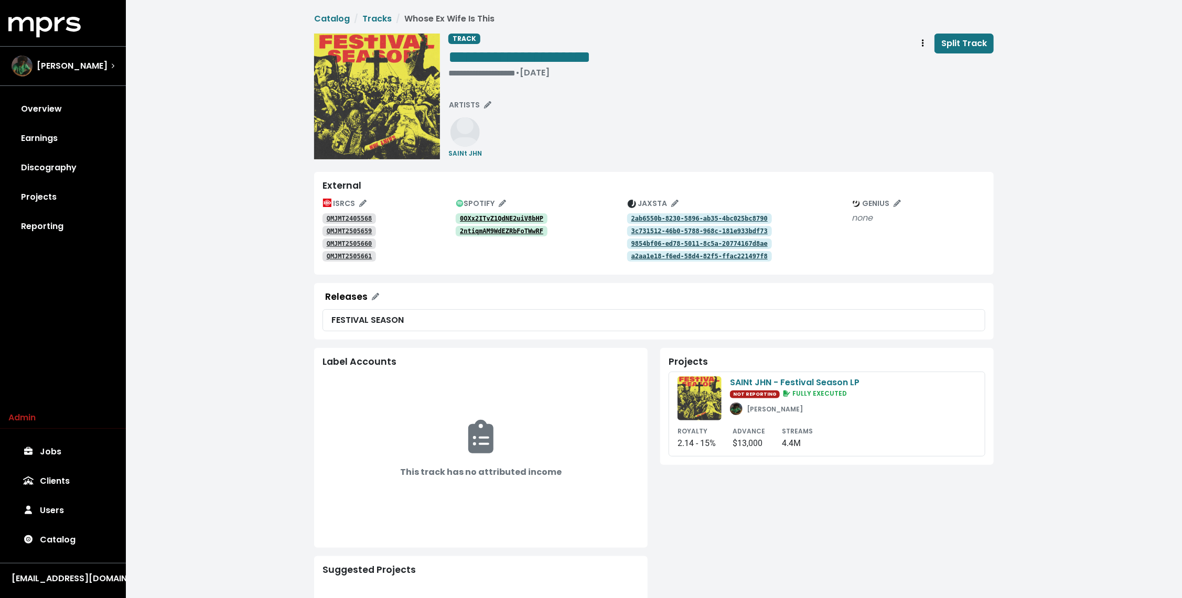
click at [362, 255] on tt "QMJMT2505661" at bounding box center [350, 256] width 46 height 7
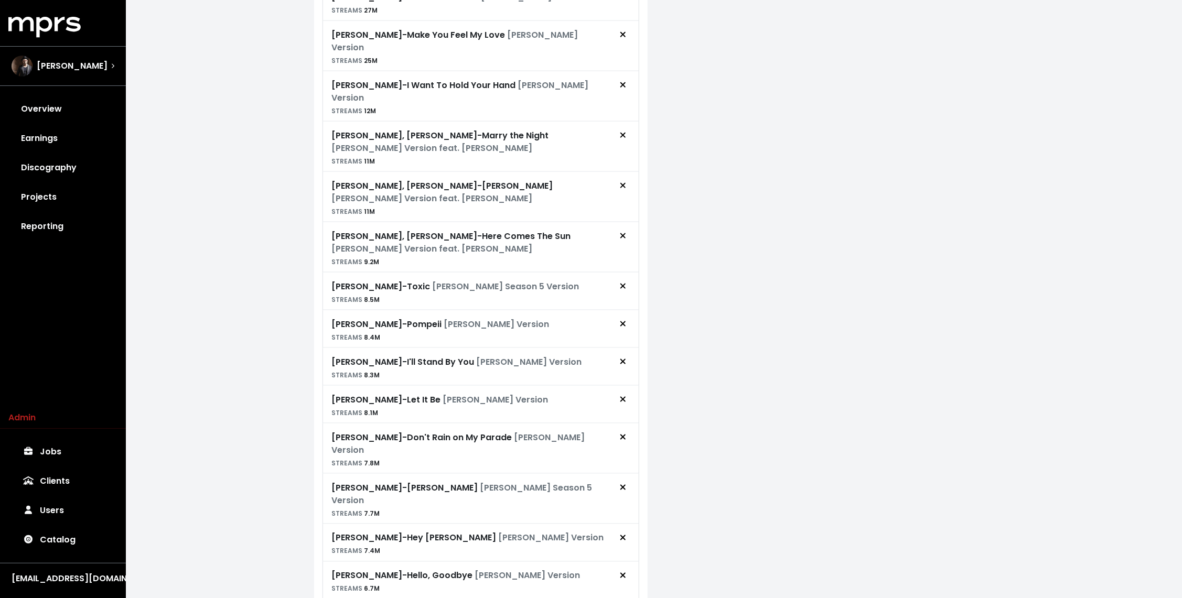
scroll to position [755, 0]
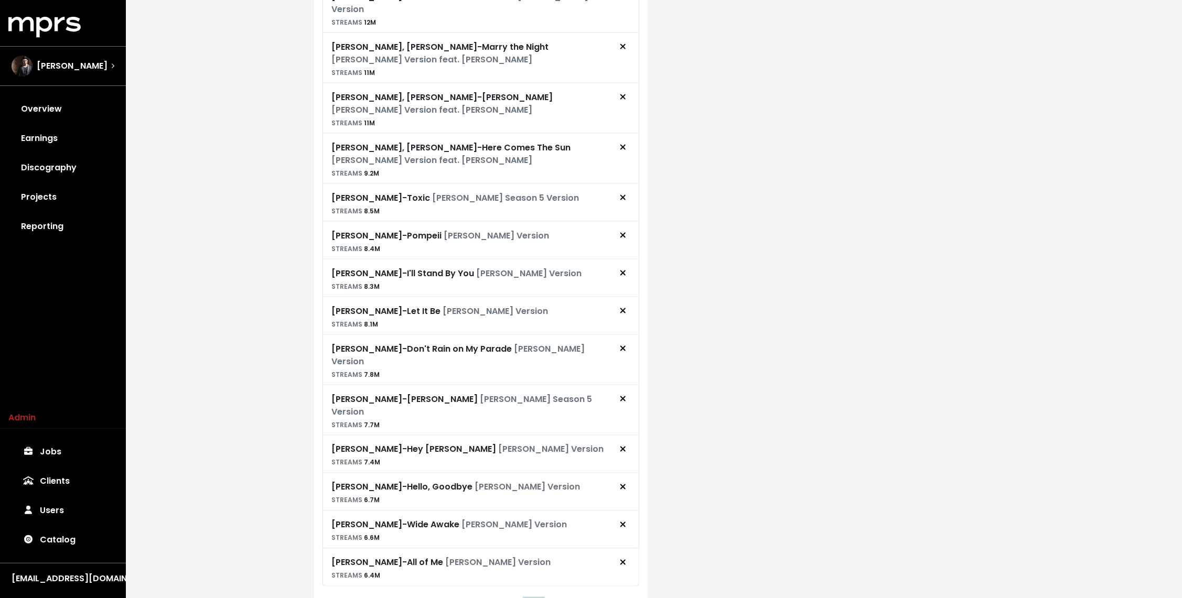
click at [536, 598] on button "7" at bounding box center [534, 609] width 18 height 19
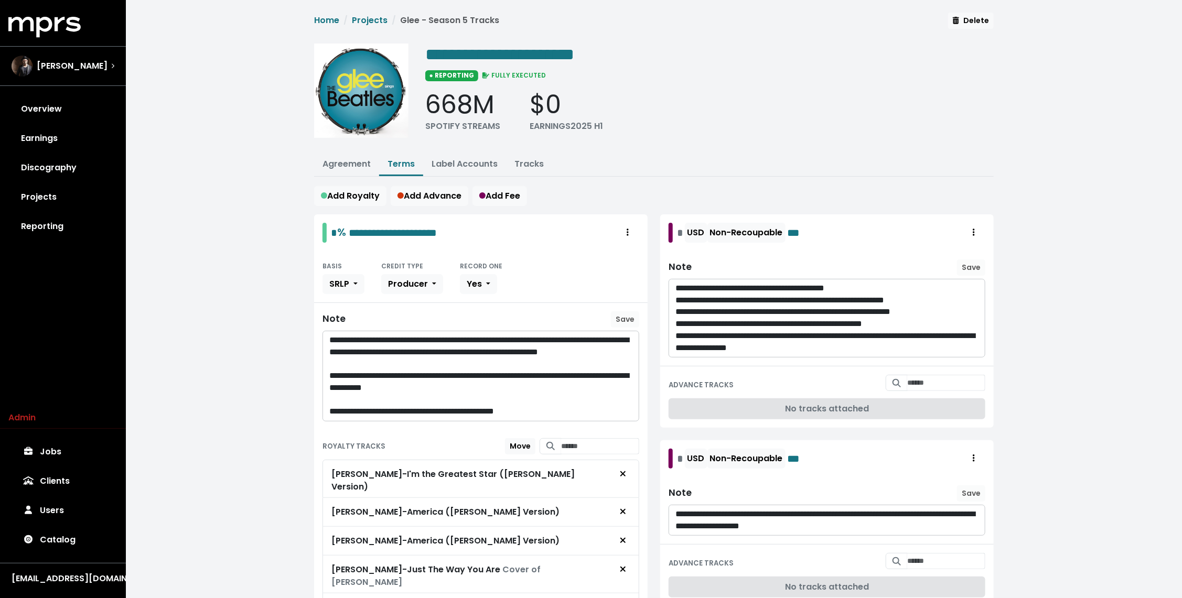
scroll to position [125, 0]
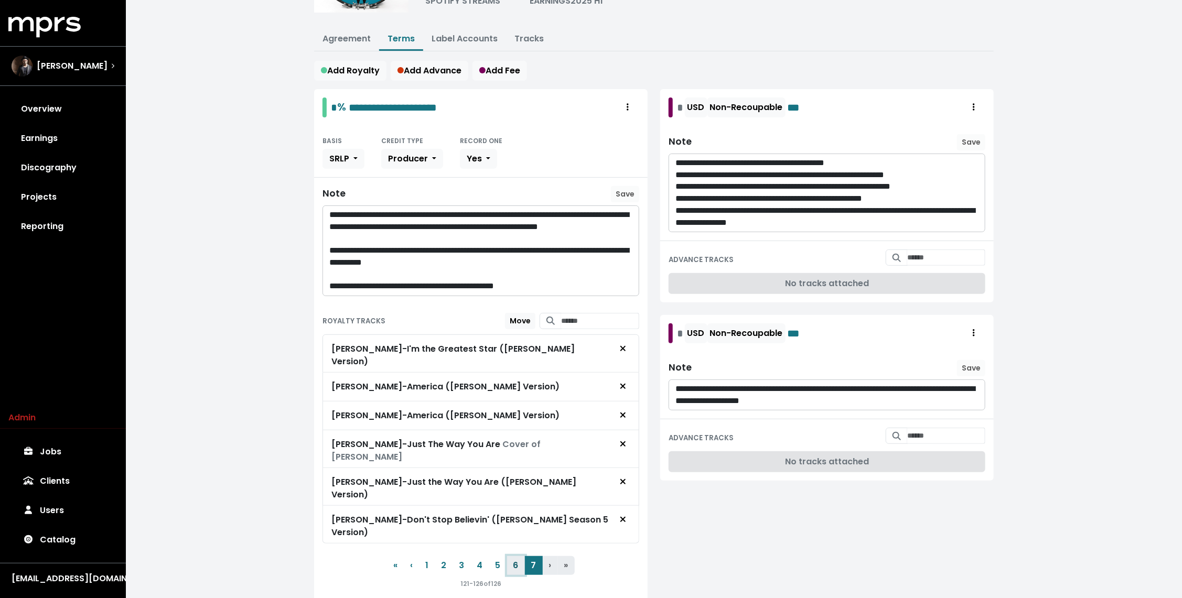
click at [517, 557] on button "6" at bounding box center [516, 566] width 18 height 19
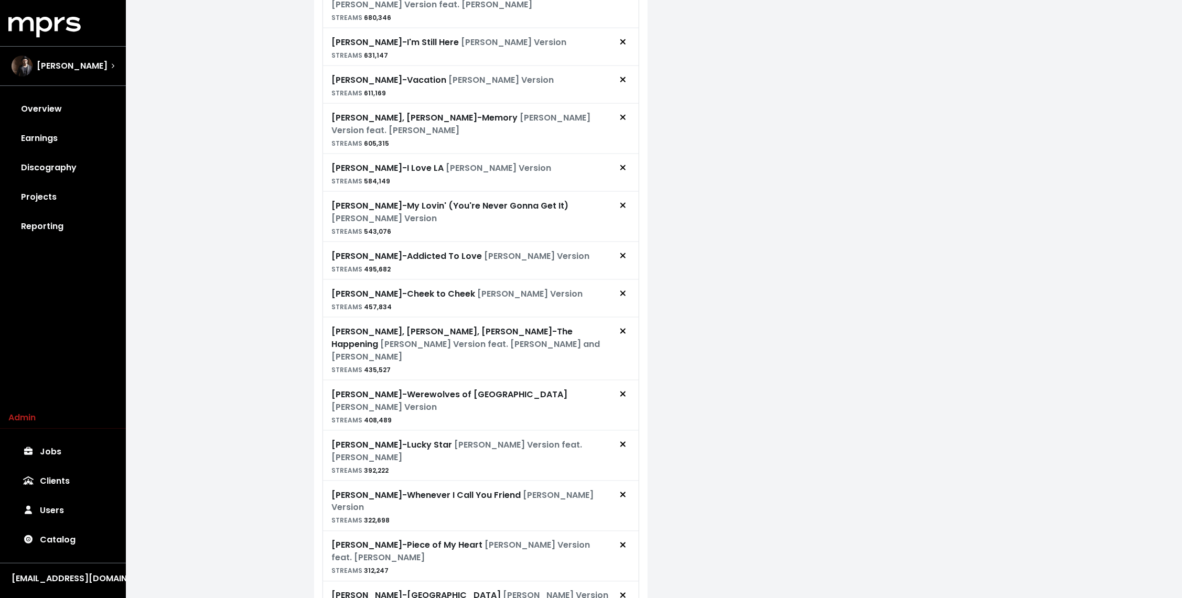
scroll to position [771, 0]
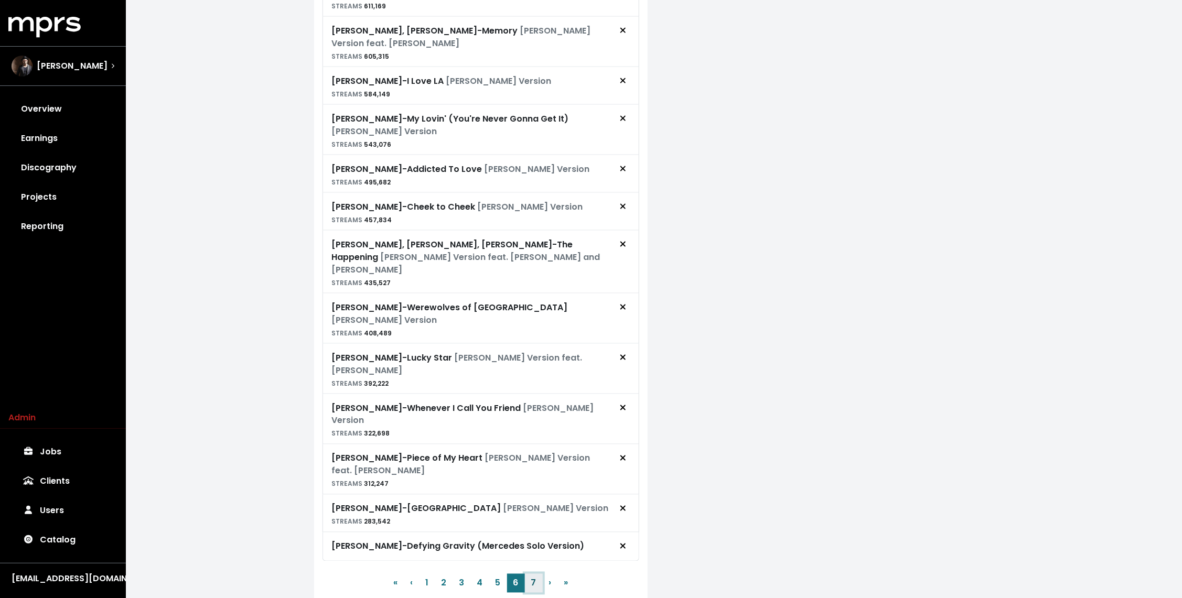
click at [527, 574] on button "7" at bounding box center [534, 583] width 18 height 19
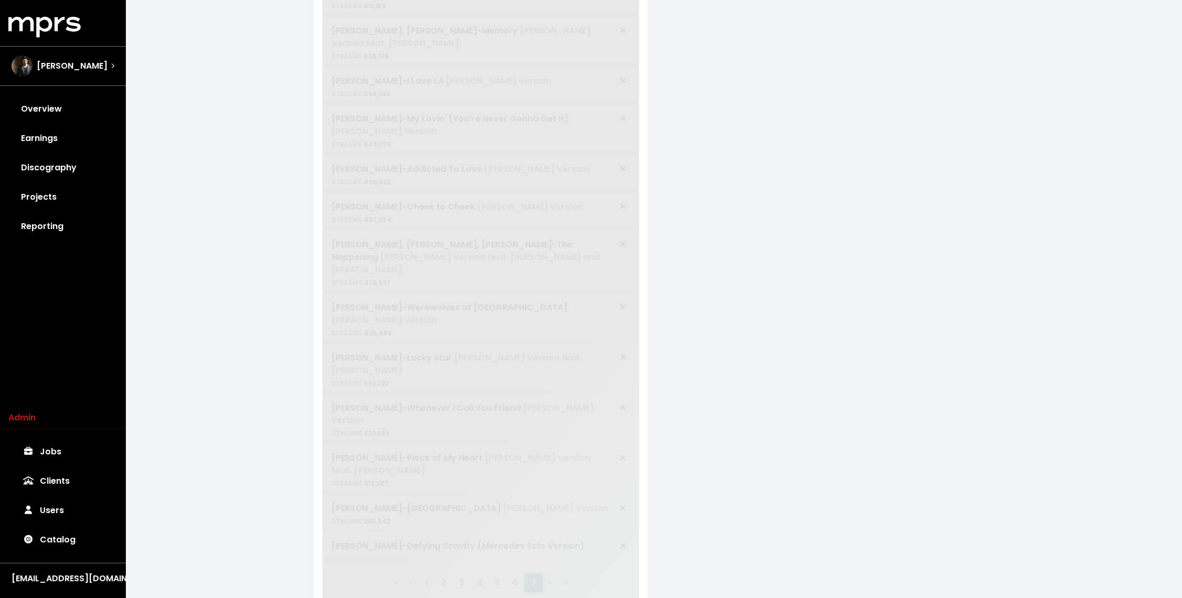
scroll to position [125, 0]
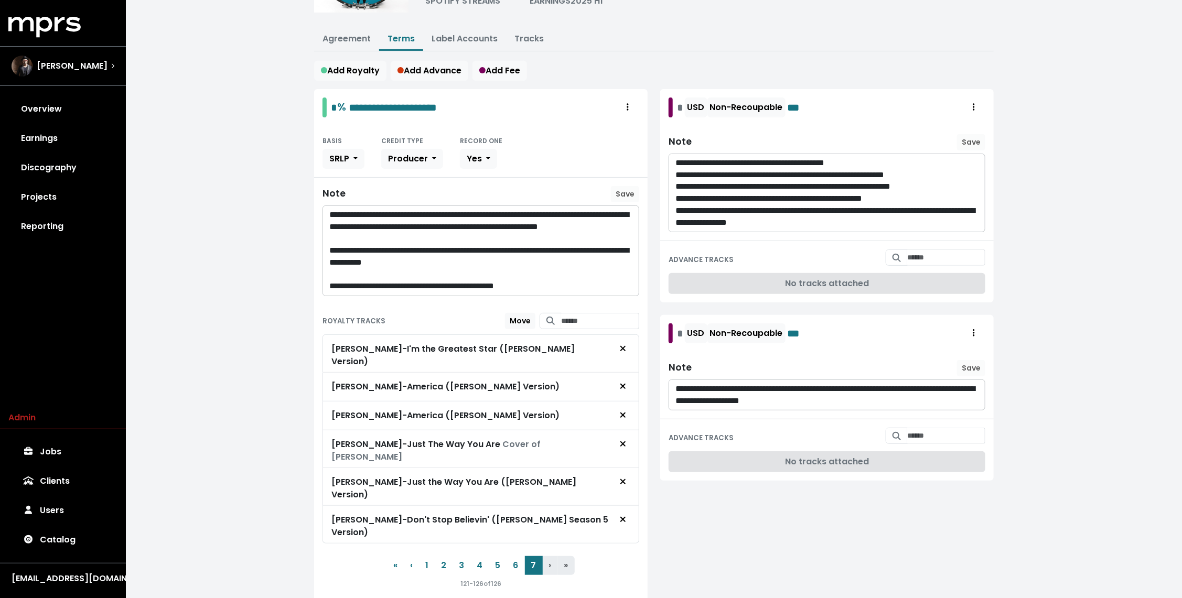
click at [282, 394] on div "**********" at bounding box center [654, 258] width 1056 height 766
click at [517, 557] on button "6" at bounding box center [516, 566] width 18 height 19
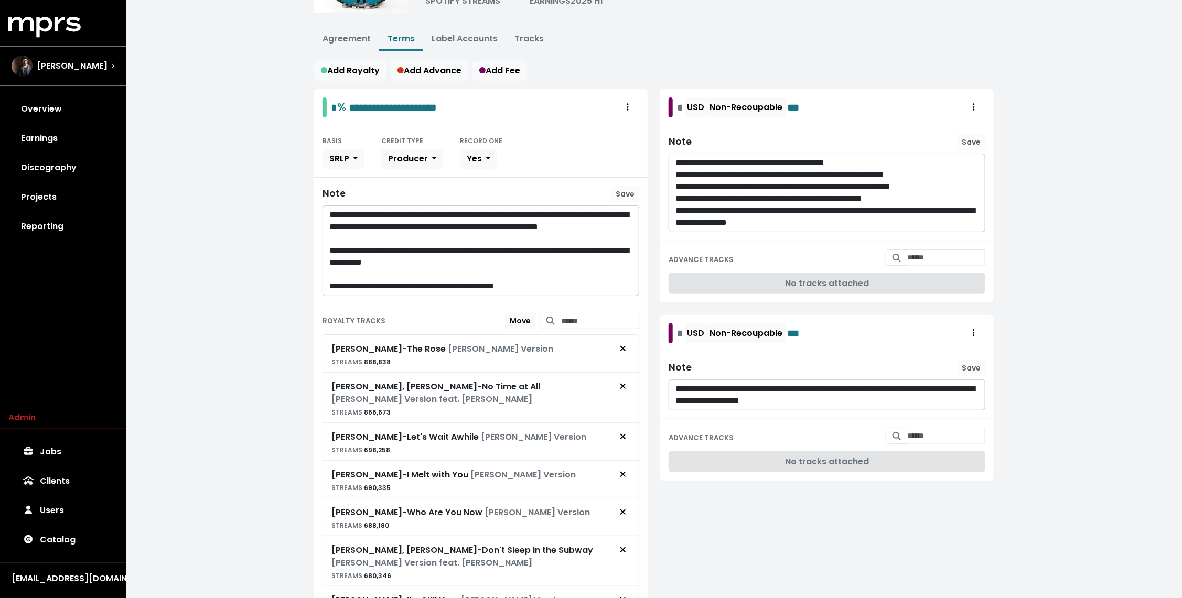
click at [248, 305] on div "**********" at bounding box center [654, 589] width 1056 height 1429
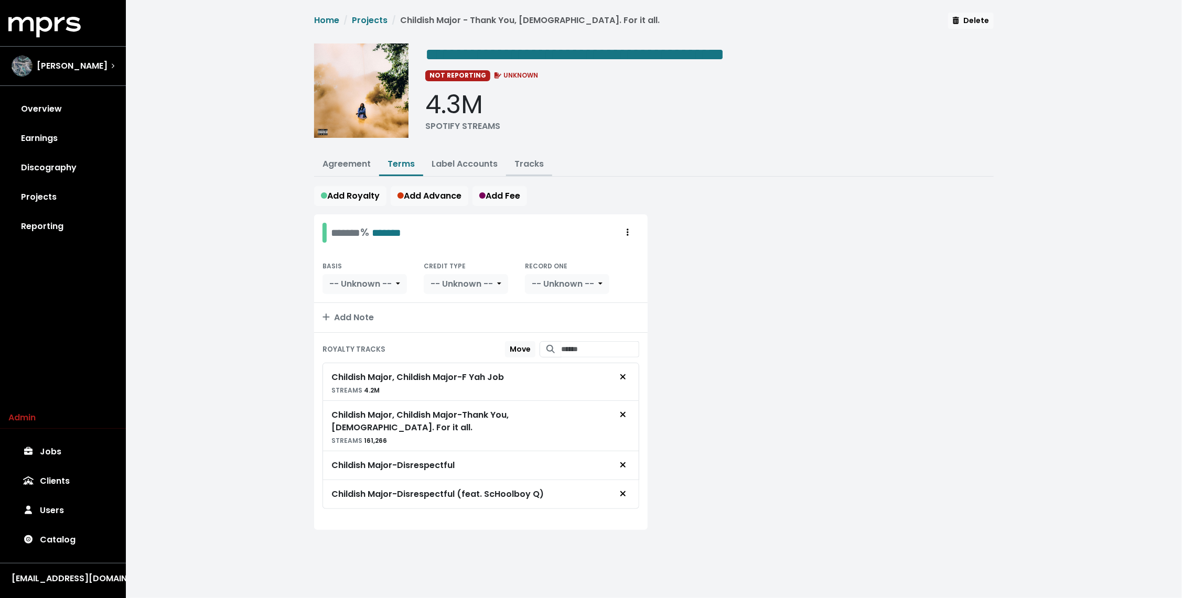
click at [526, 161] on link "Tracks" at bounding box center [529, 164] width 29 height 12
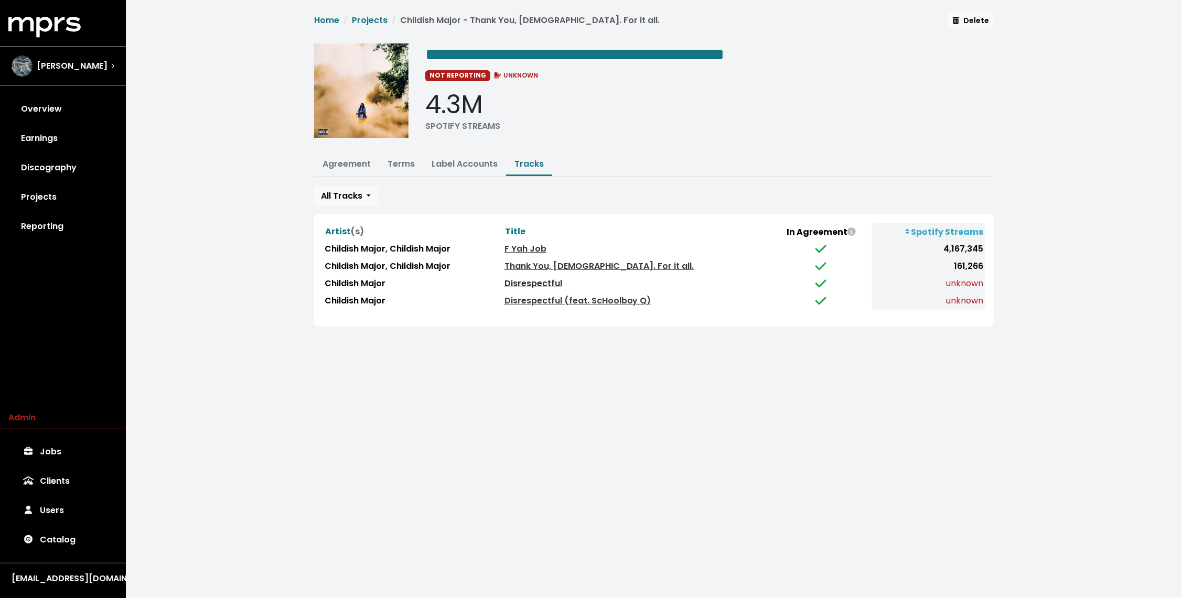
click at [552, 280] on link "Disrespectful" at bounding box center [534, 283] width 58 height 12
click at [538, 298] on link "Disrespectful (feat. ScHoolboy Q)" at bounding box center [578, 301] width 147 height 12
click at [587, 181] on div "**********" at bounding box center [654, 170] width 692 height 314
click at [440, 164] on link "Label Accounts" at bounding box center [465, 164] width 66 height 12
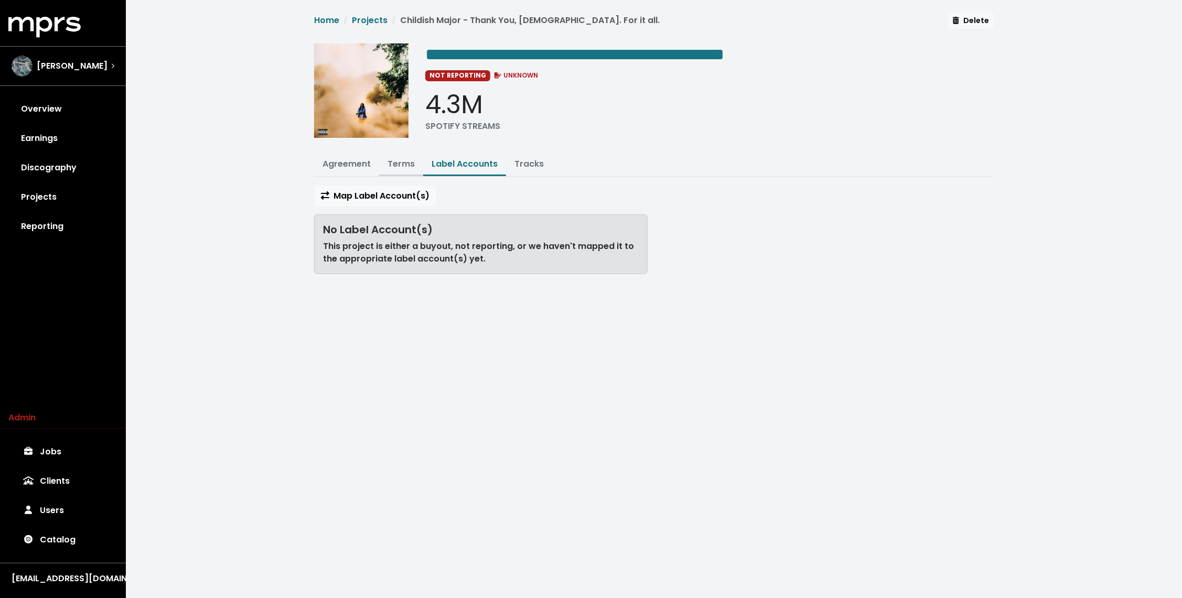
click at [399, 162] on link "Terms" at bounding box center [401, 164] width 27 height 12
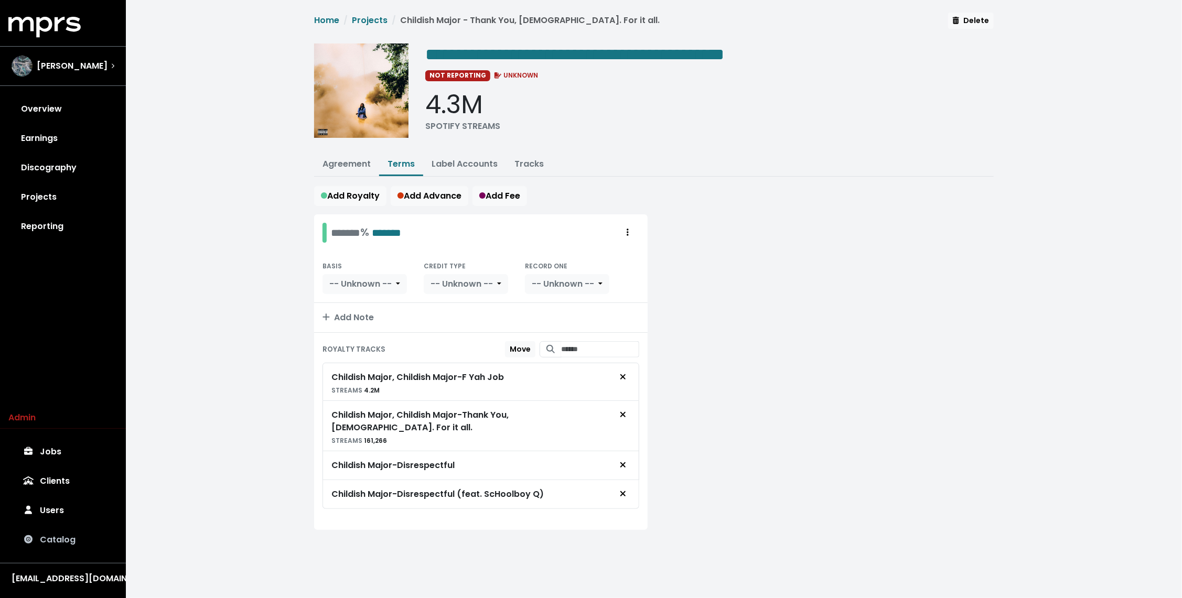
click at [66, 537] on link "Catalog" at bounding box center [62, 540] width 109 height 29
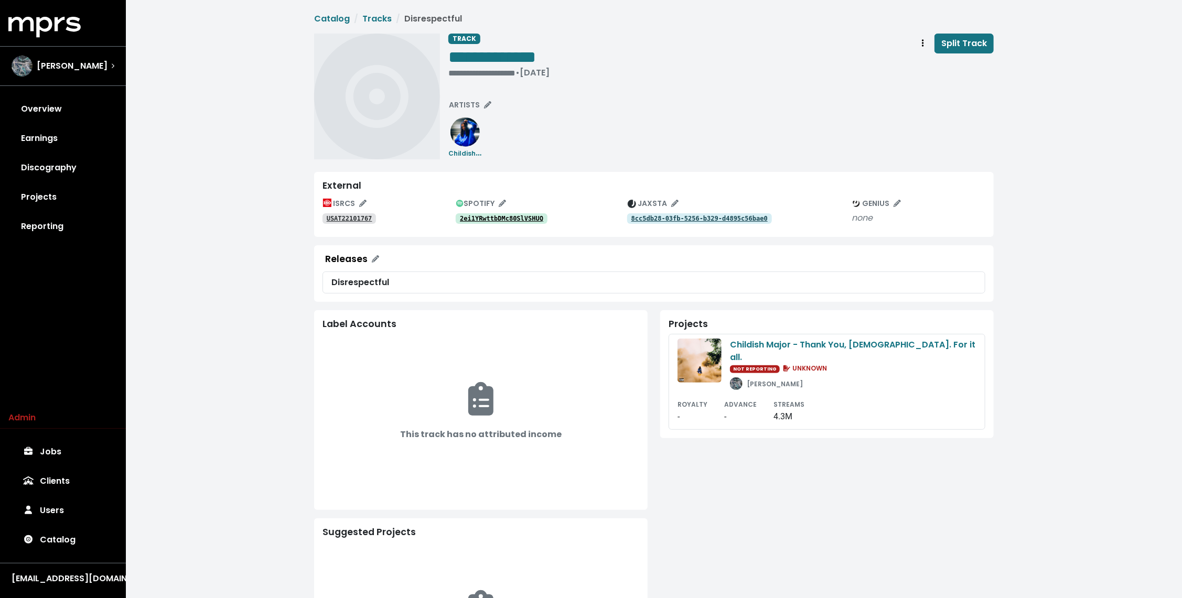
click at [528, 214] on link "2ei1YRwttbDMc80SlVSHUQ" at bounding box center [502, 218] width 92 height 10
click at [523, 216] on tt "50dfiXvoiEtO51MKNgxIt4" at bounding box center [501, 218] width 83 height 7
click at [685, 152] on div "**********" at bounding box center [721, 97] width 546 height 126
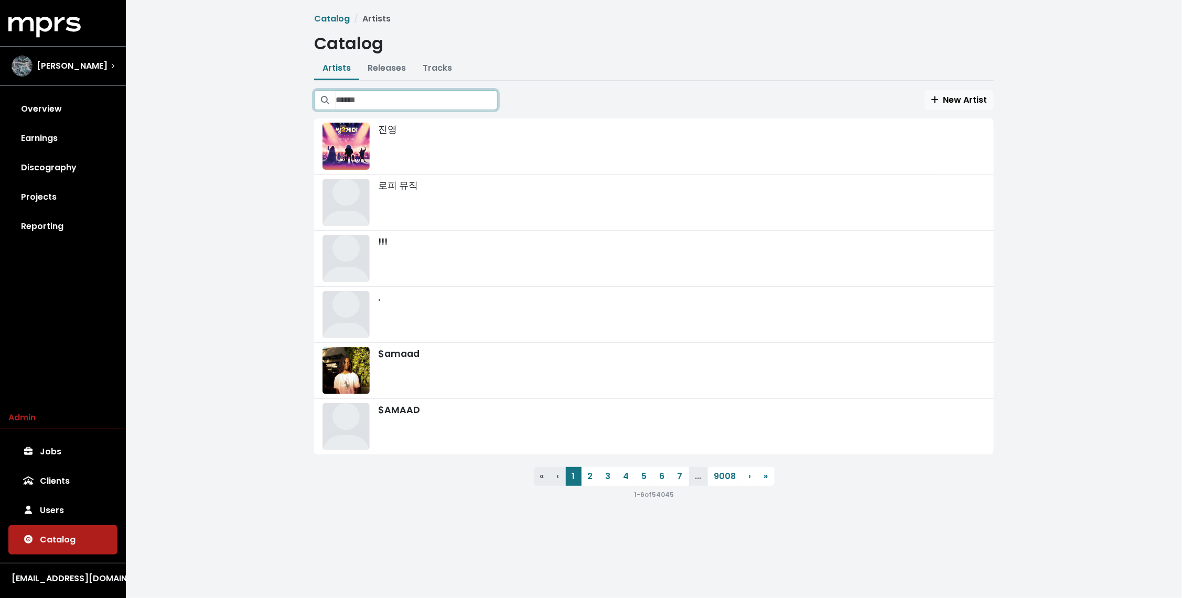
click at [397, 104] on input "Search artists" at bounding box center [417, 100] width 162 height 20
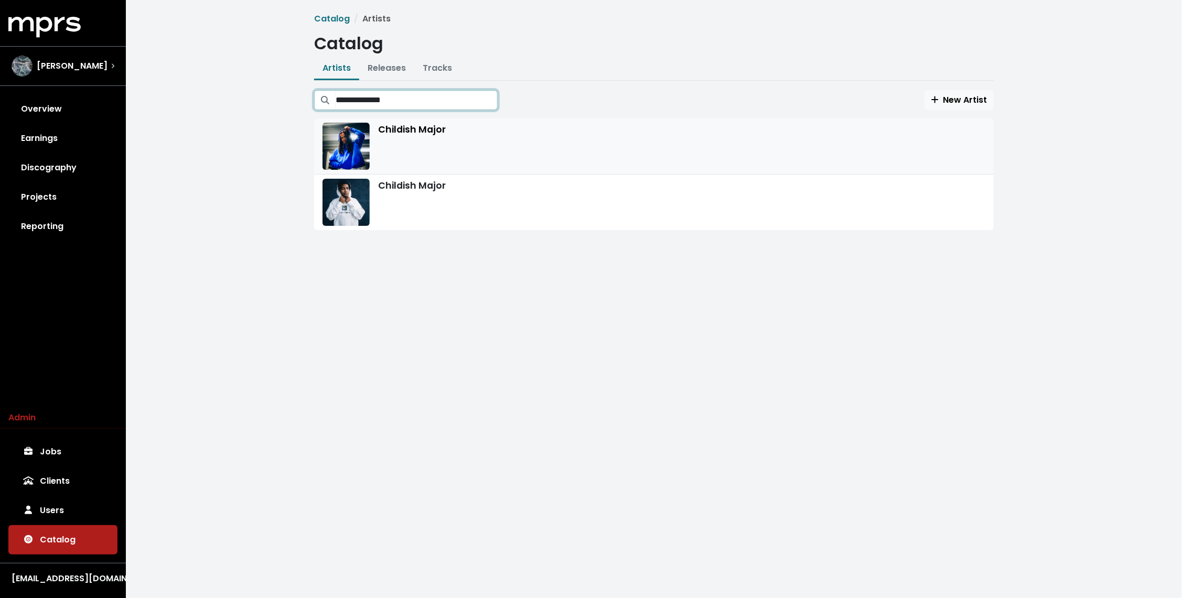
type input "**********"
click at [409, 146] on div "Childish Major" at bounding box center [654, 146] width 663 height 47
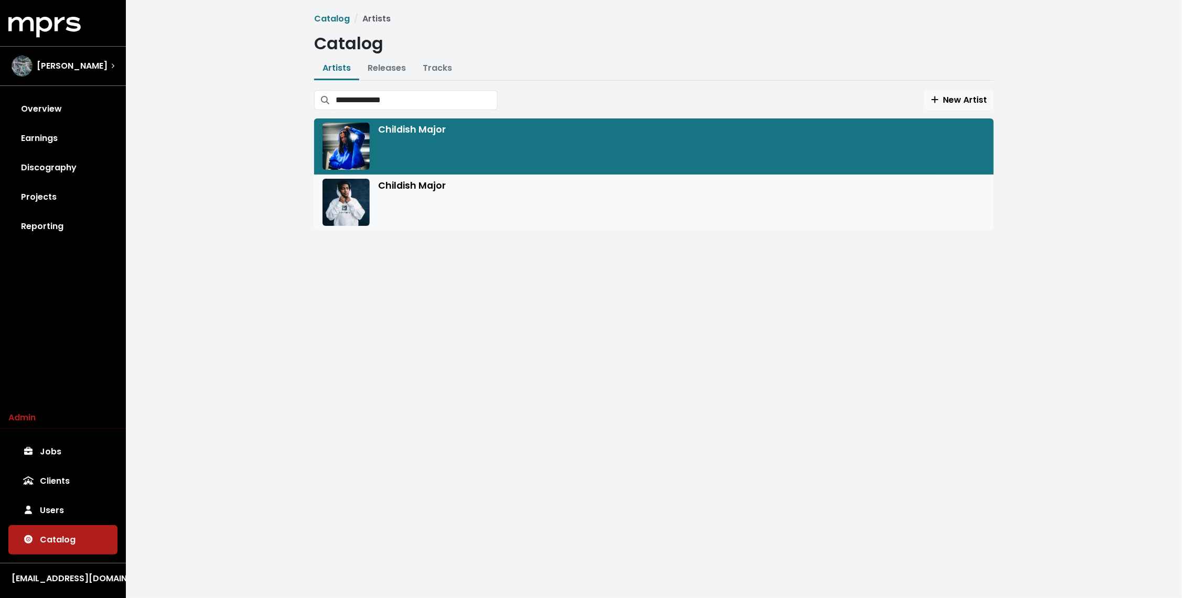
click at [391, 191] on div "Childish Major" at bounding box center [654, 202] width 663 height 47
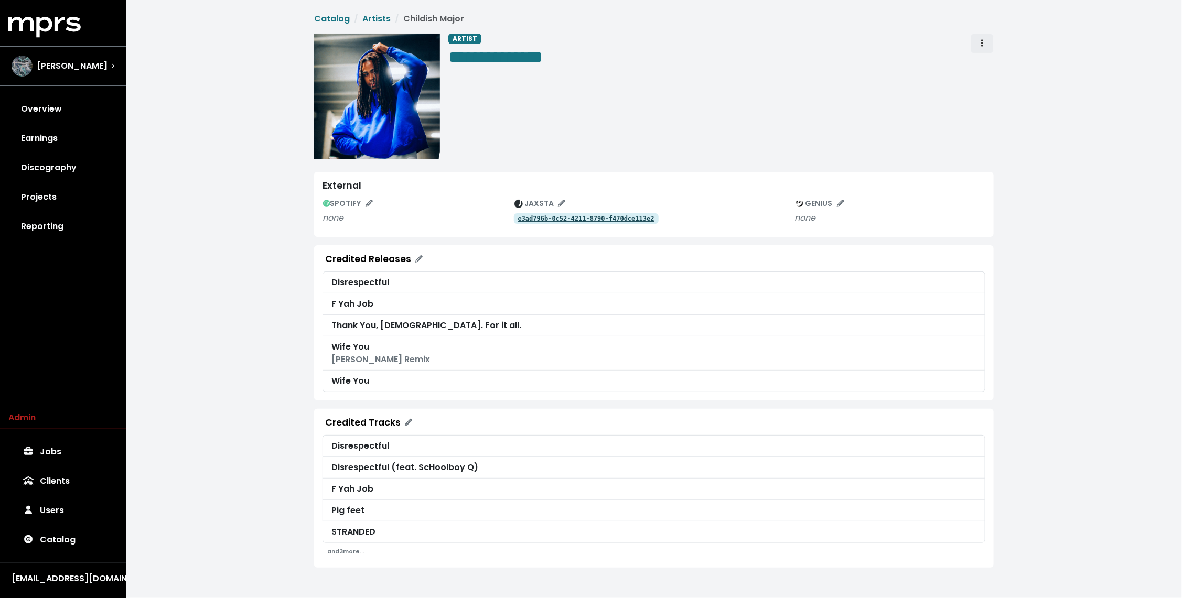
click at [984, 45] on span "Artist actions" at bounding box center [982, 43] width 9 height 13
click at [994, 62] on link "Merge" at bounding box center [1012, 66] width 83 height 17
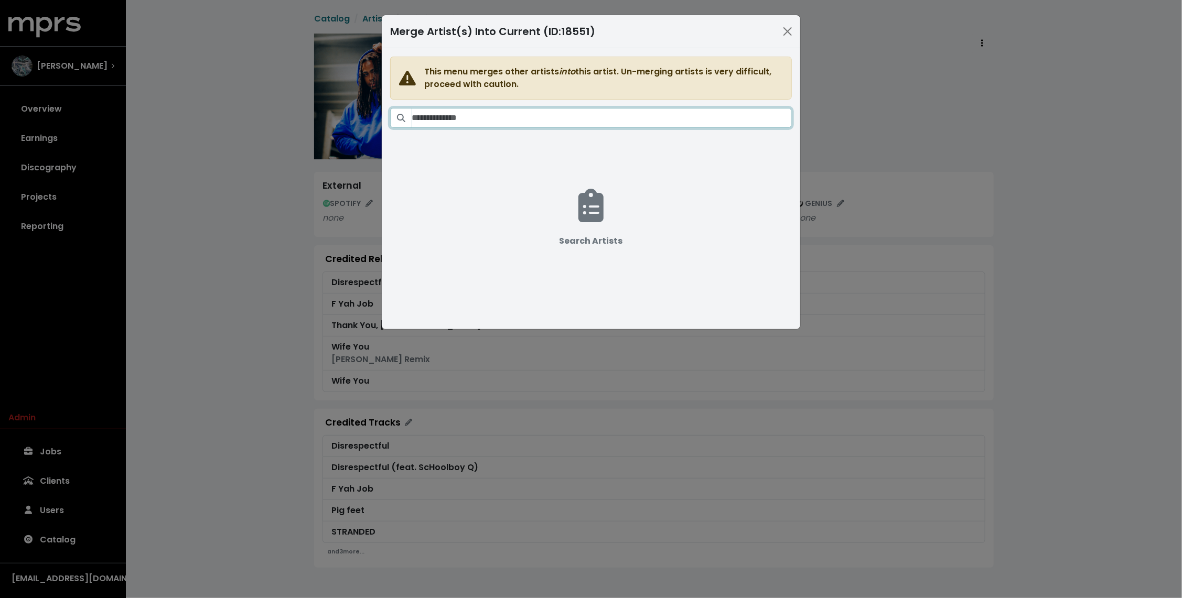
click at [594, 110] on input "Search artists" at bounding box center [602, 118] width 380 height 20
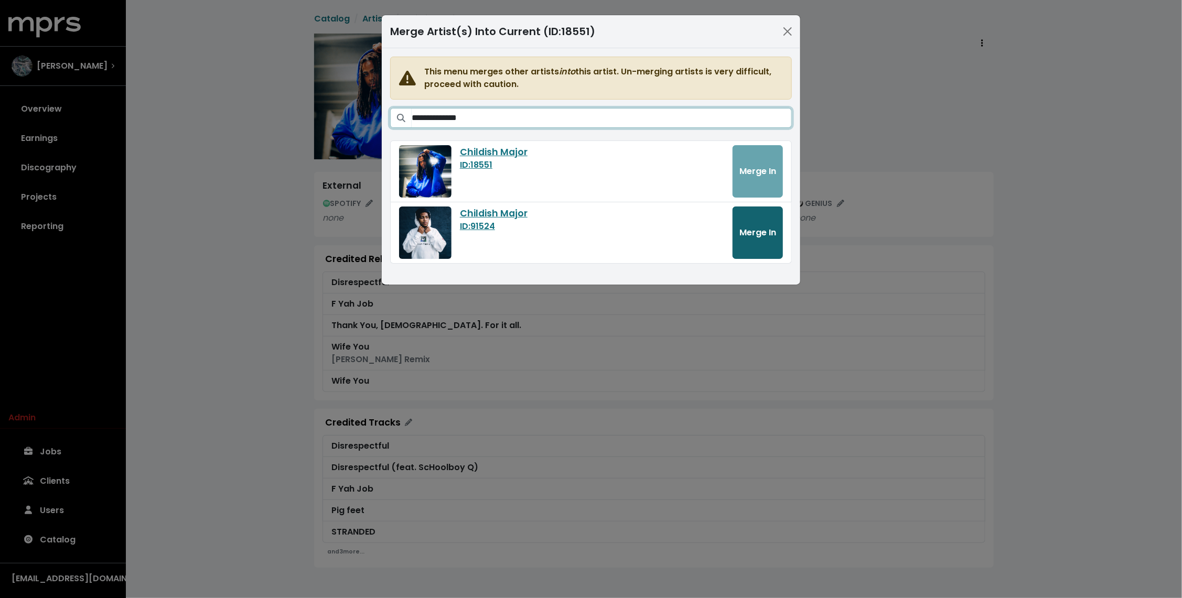
type input "**********"
click at [752, 235] on span "Merge In" at bounding box center [758, 233] width 37 height 12
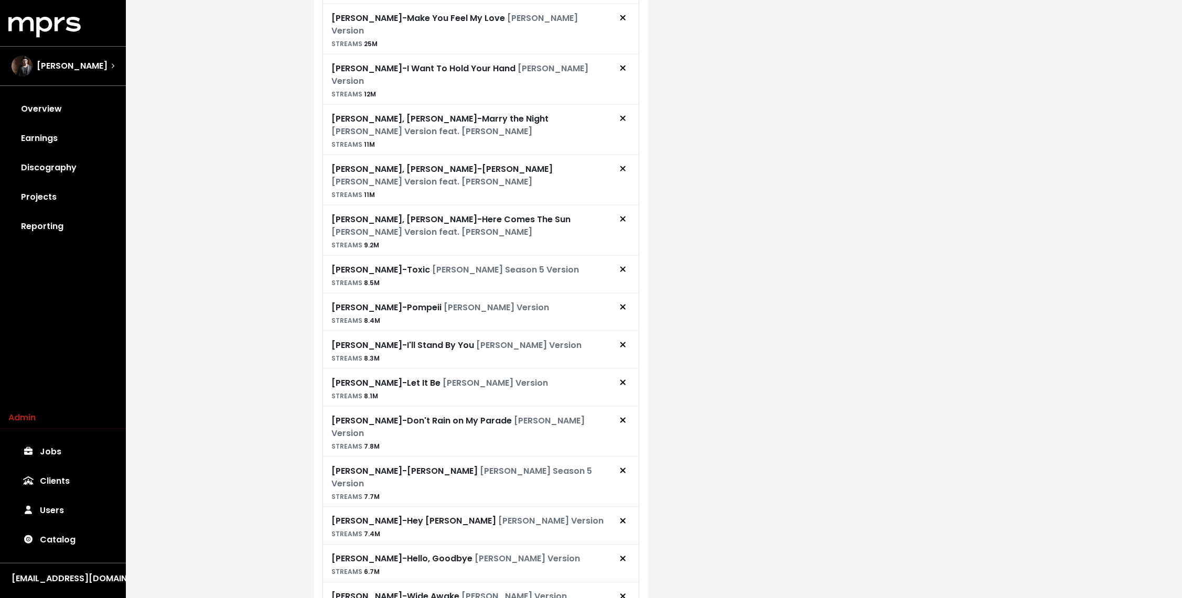
scroll to position [755, 0]
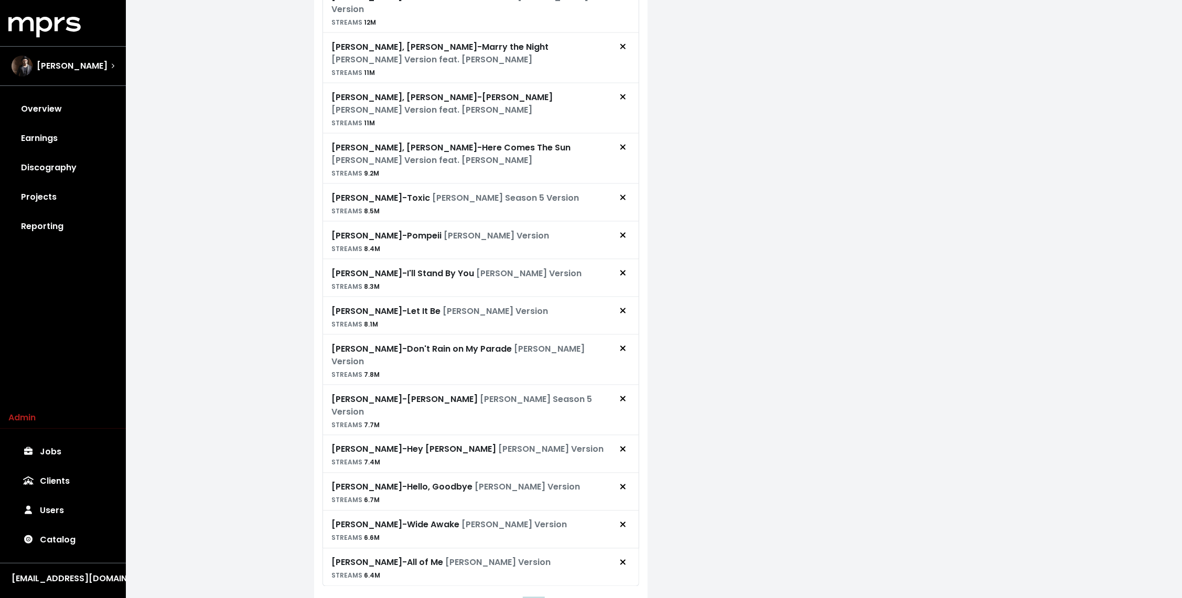
click at [534, 598] on button "7" at bounding box center [534, 609] width 18 height 19
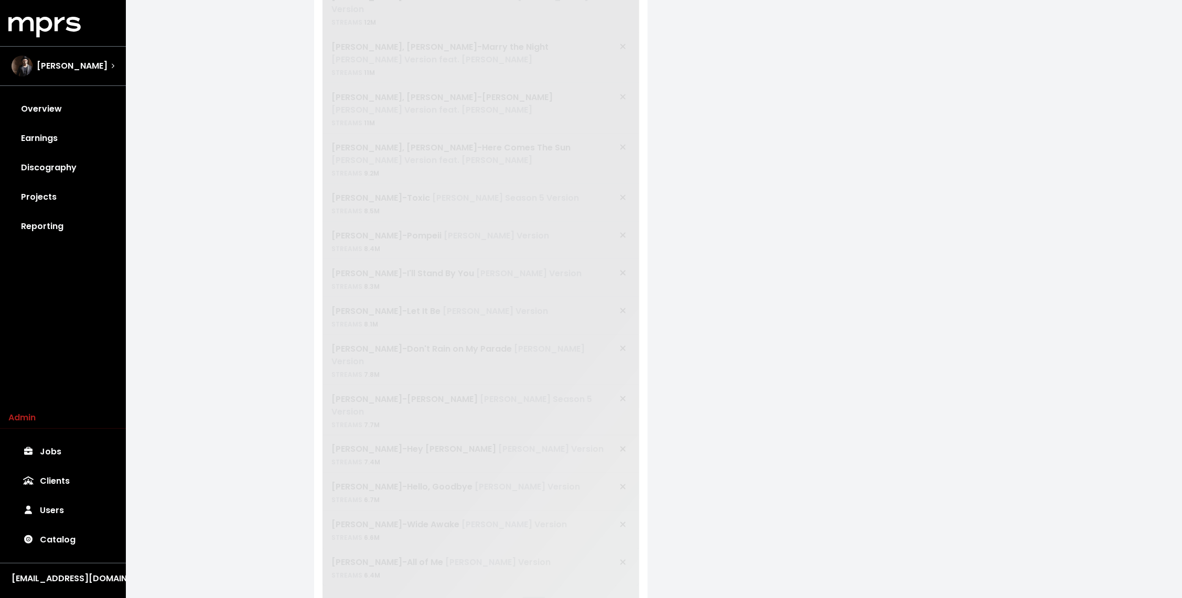
scroll to position [125, 0]
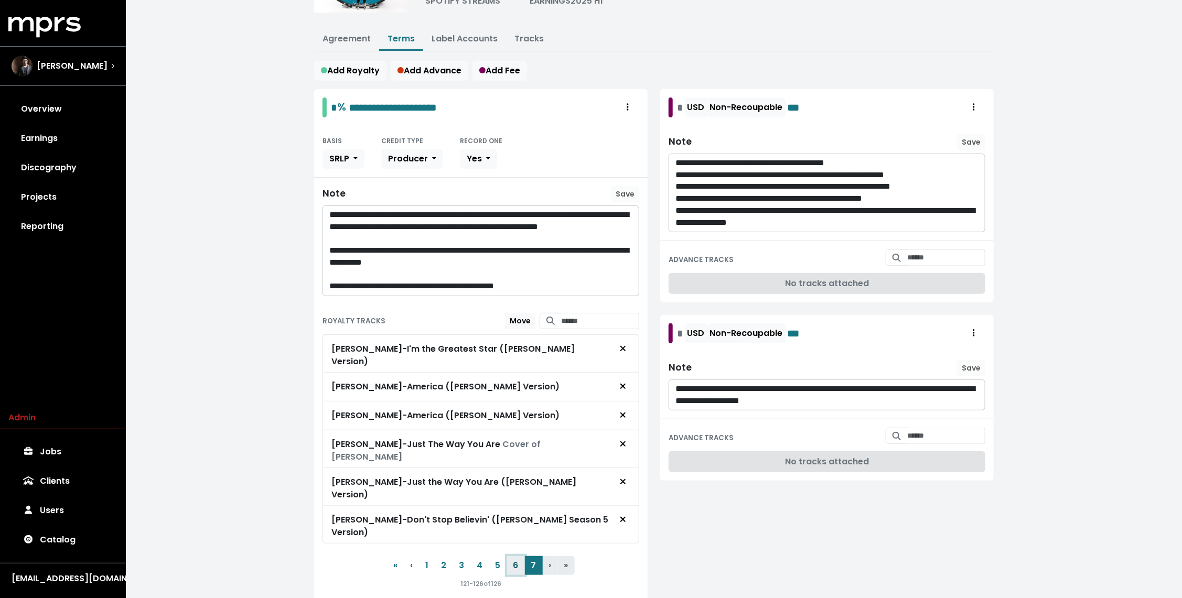
click at [517, 557] on button "6" at bounding box center [516, 566] width 18 height 19
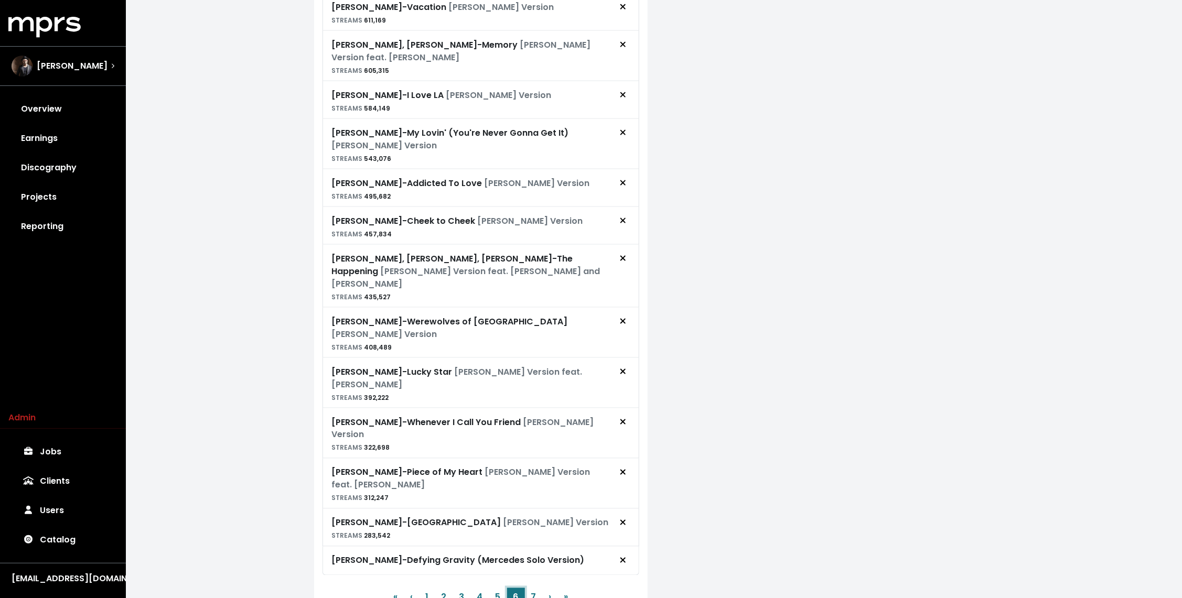
scroll to position [760, 0]
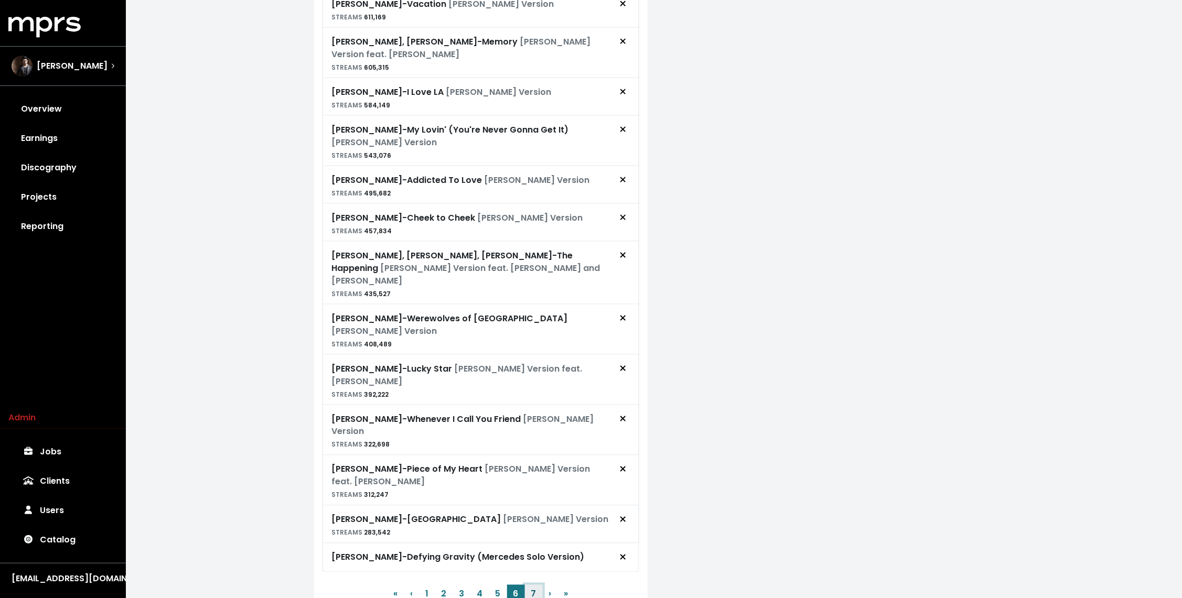
click at [532, 585] on button "7" at bounding box center [534, 594] width 18 height 19
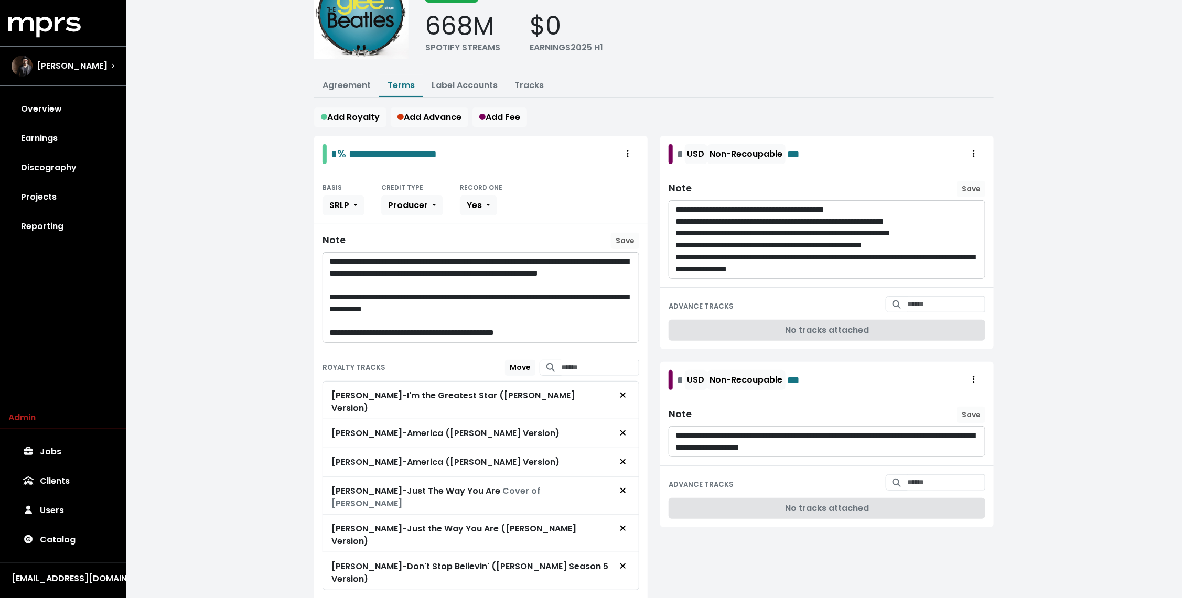
scroll to position [0, 0]
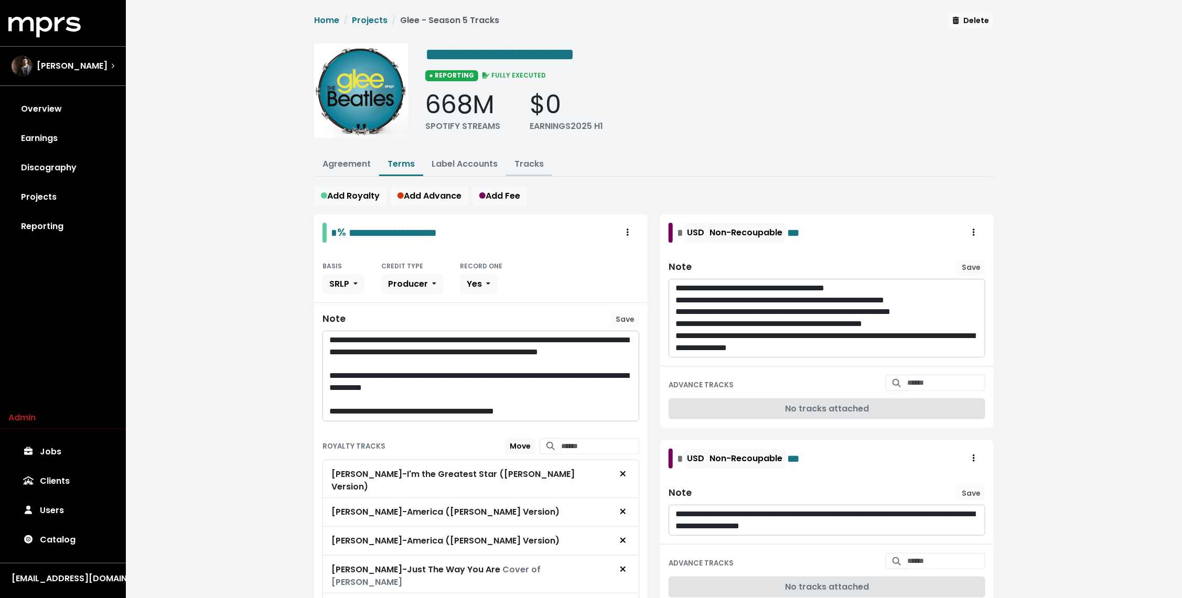
click at [522, 166] on link "Tracks" at bounding box center [529, 164] width 29 height 12
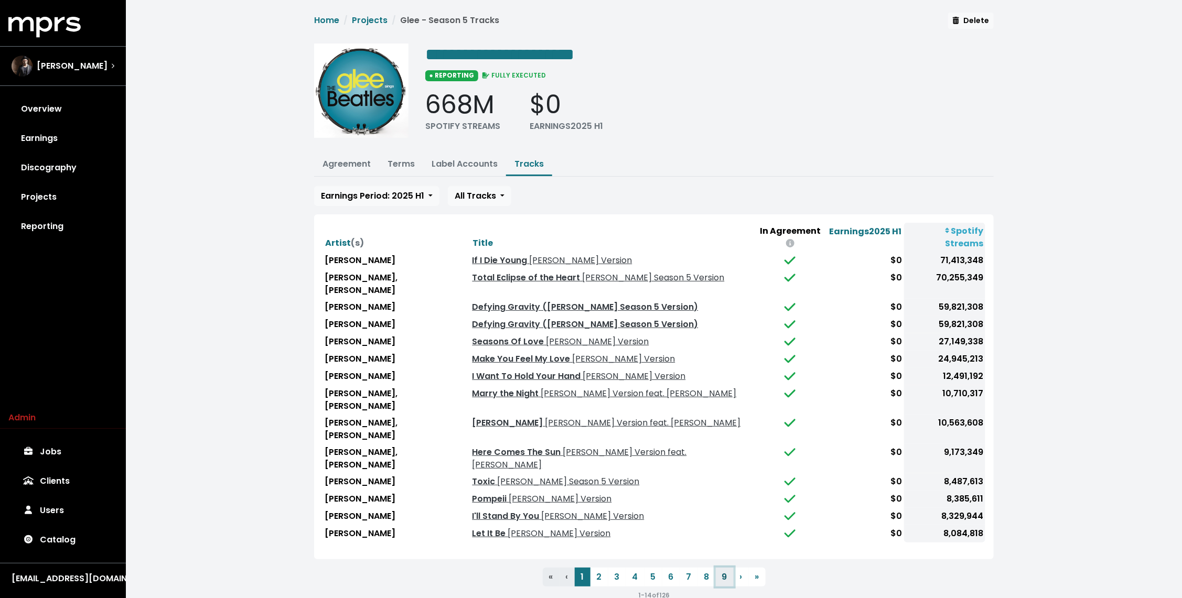
click at [720, 568] on button "9" at bounding box center [725, 577] width 18 height 19
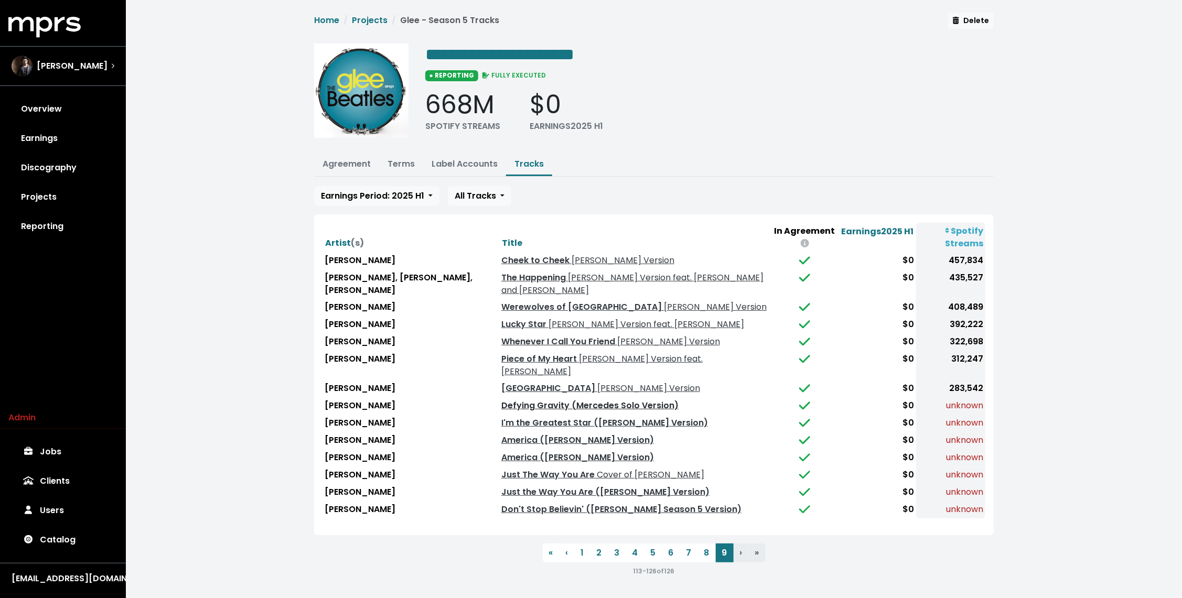
click at [578, 400] on link "Defying Gravity (Mercedes Solo Version)" at bounding box center [589, 406] width 177 height 12
click at [559, 417] on link "I'm the Greatest Star ([PERSON_NAME] Version)" at bounding box center [604, 423] width 207 height 12
click at [525, 434] on link "America ([PERSON_NAME] Version)" at bounding box center [577, 440] width 153 height 12
click at [512, 452] on link "America ([PERSON_NAME] Version)" at bounding box center [577, 458] width 153 height 12
click at [509, 434] on link "America ([PERSON_NAME] Version)" at bounding box center [577, 440] width 153 height 12
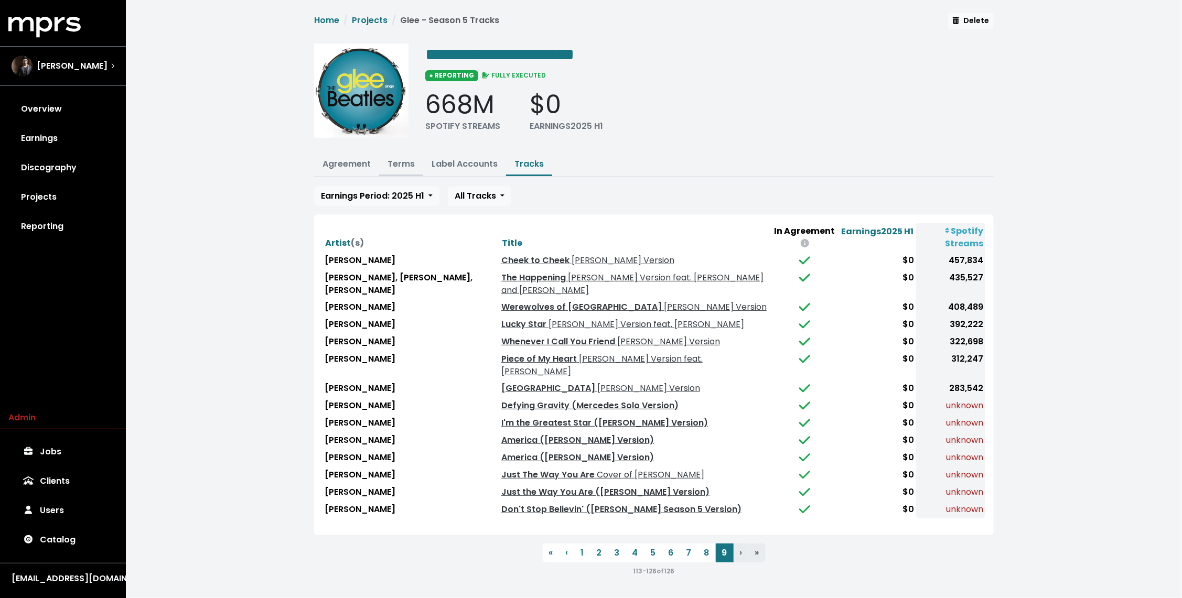
click at [400, 158] on link "Terms" at bounding box center [401, 164] width 27 height 12
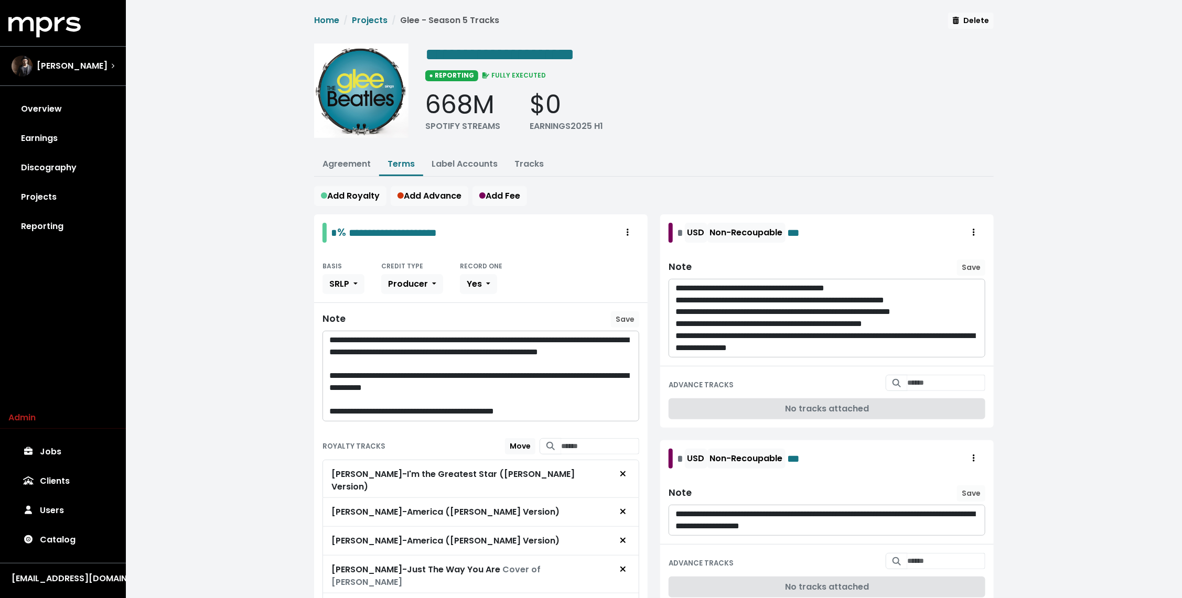
scroll to position [125, 0]
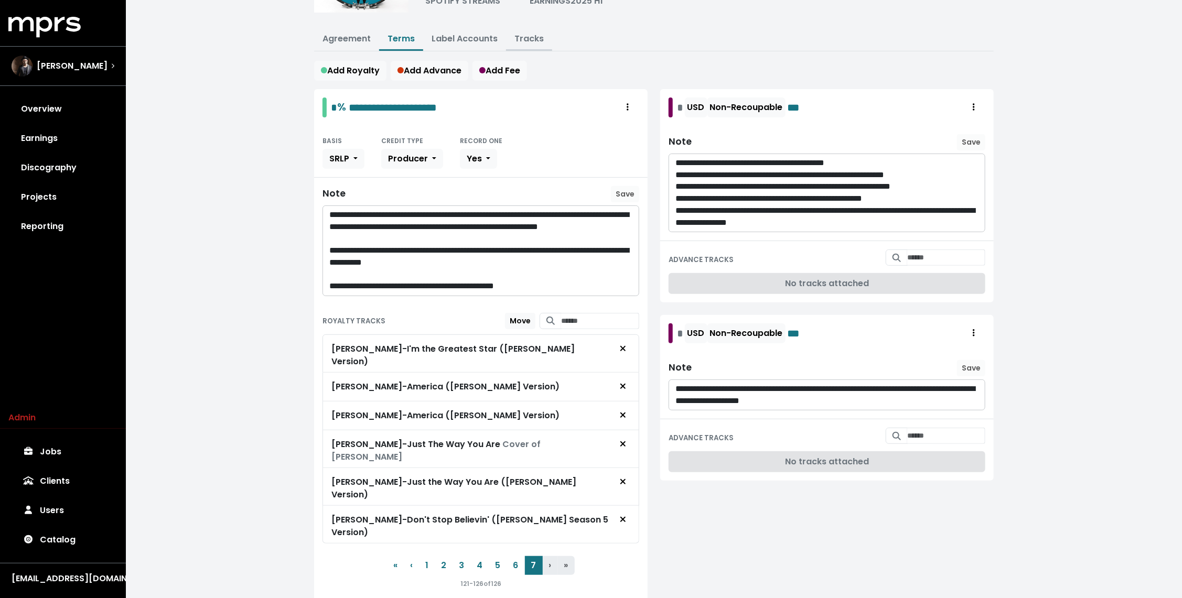
click at [525, 33] on link "Tracks" at bounding box center [529, 39] width 29 height 12
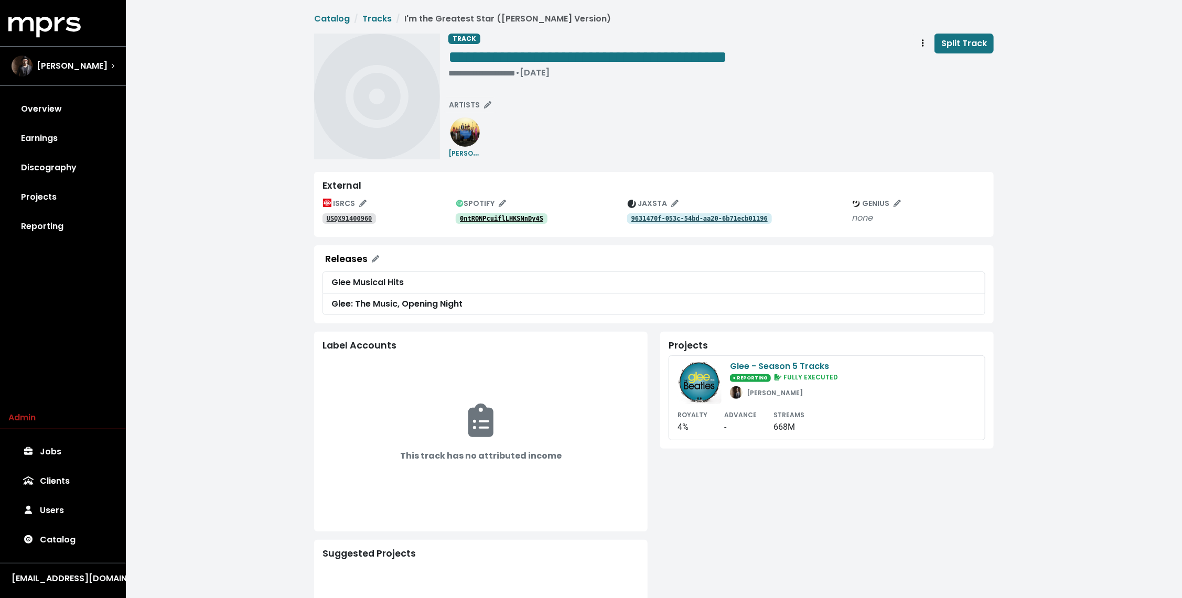
click at [522, 216] on tt "0ntRONPcuiflLHKSNnDy4S" at bounding box center [501, 218] width 83 height 7
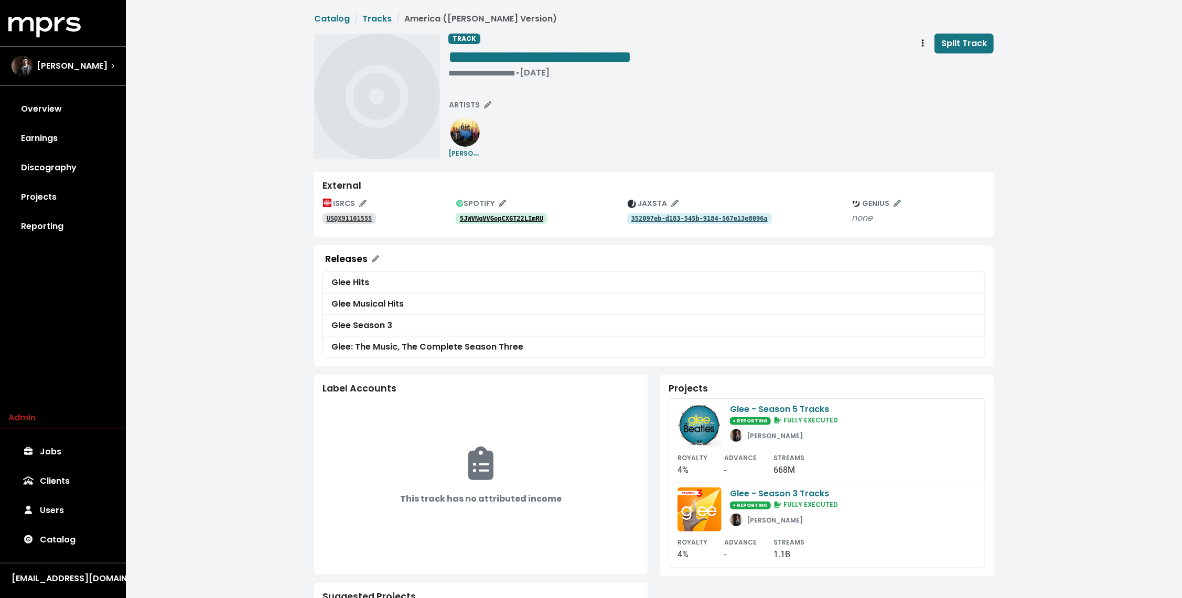
click at [527, 216] on tt "5JWVNgVVGopCXGT22LImRU" at bounding box center [501, 218] width 83 height 7
click at [362, 218] on tt "USQX91101555" at bounding box center [350, 218] width 46 height 7
click at [263, 194] on div "**********" at bounding box center [654, 400] width 1056 height 800
click at [589, 163] on span "**********" at bounding box center [654, 398] width 680 height 771
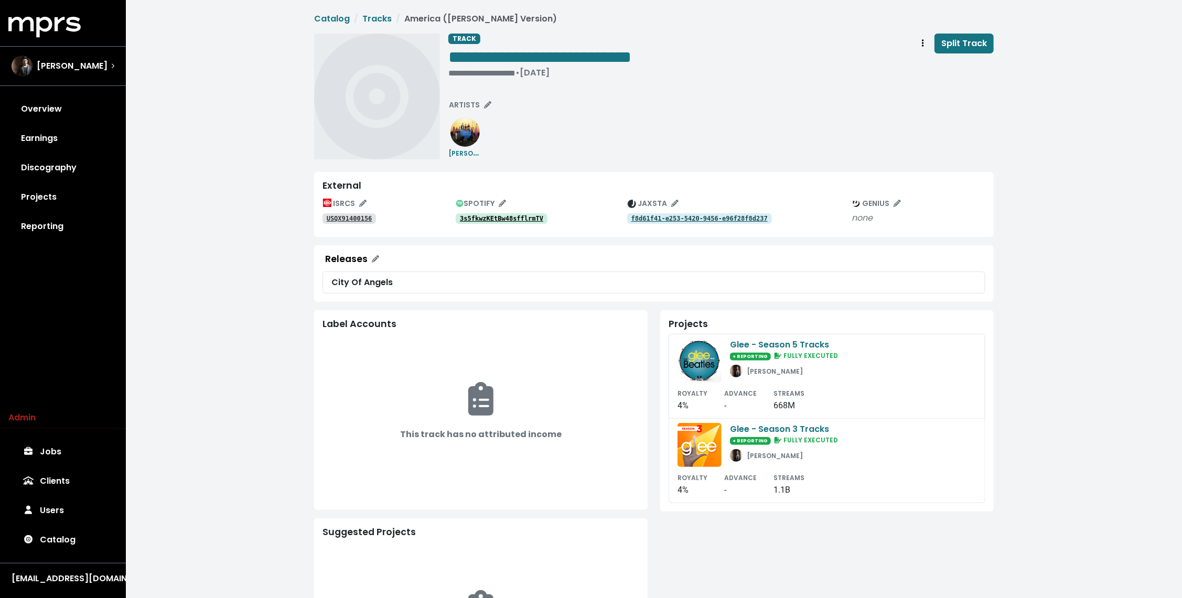
click at [527, 216] on tt "3s5fkwzKEtBw48sfflrmTV" at bounding box center [501, 218] width 83 height 7
click at [359, 215] on tt "USQX91400156" at bounding box center [350, 218] width 46 height 7
click at [494, 75] on div "• Mar 11th, 2014" at bounding box center [539, 73] width 183 height 10
click at [578, 127] on div "**********" at bounding box center [721, 97] width 546 height 126
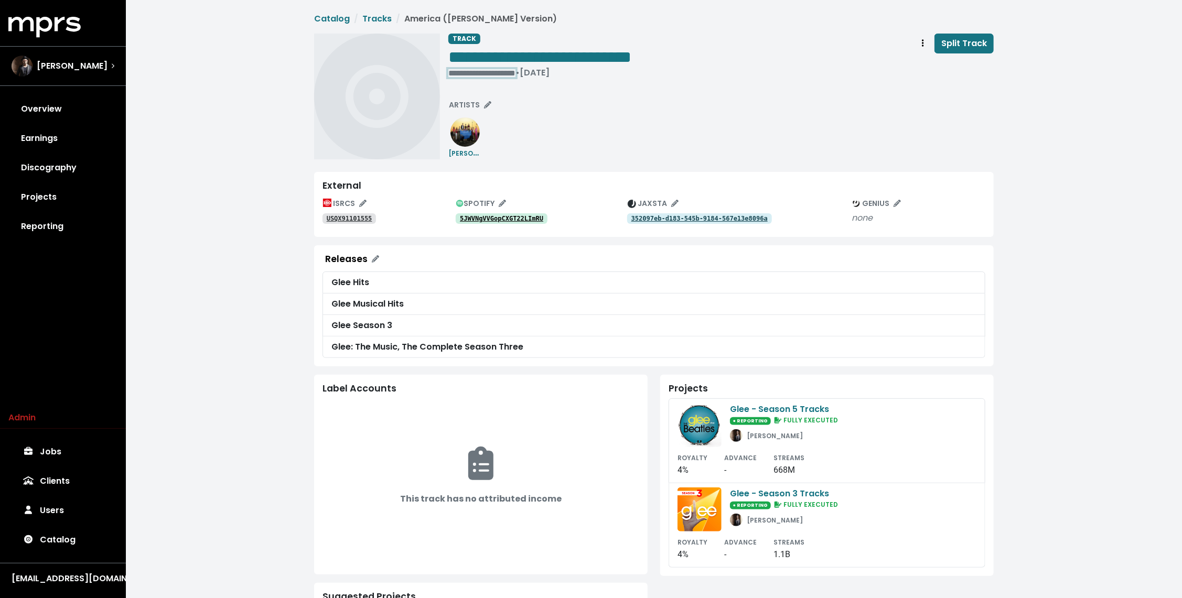
click at [463, 71] on div "**********" at bounding box center [539, 73] width 183 height 10
click at [578, 157] on div "**********" at bounding box center [721, 97] width 546 height 126
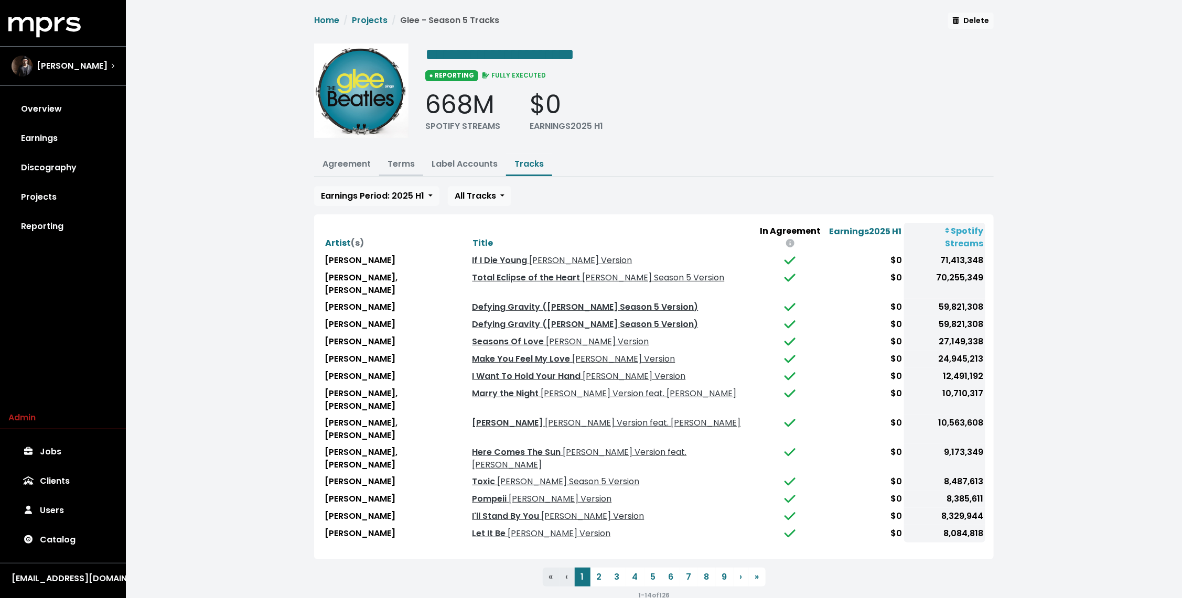
click at [401, 158] on link "Terms" at bounding box center [401, 164] width 27 height 12
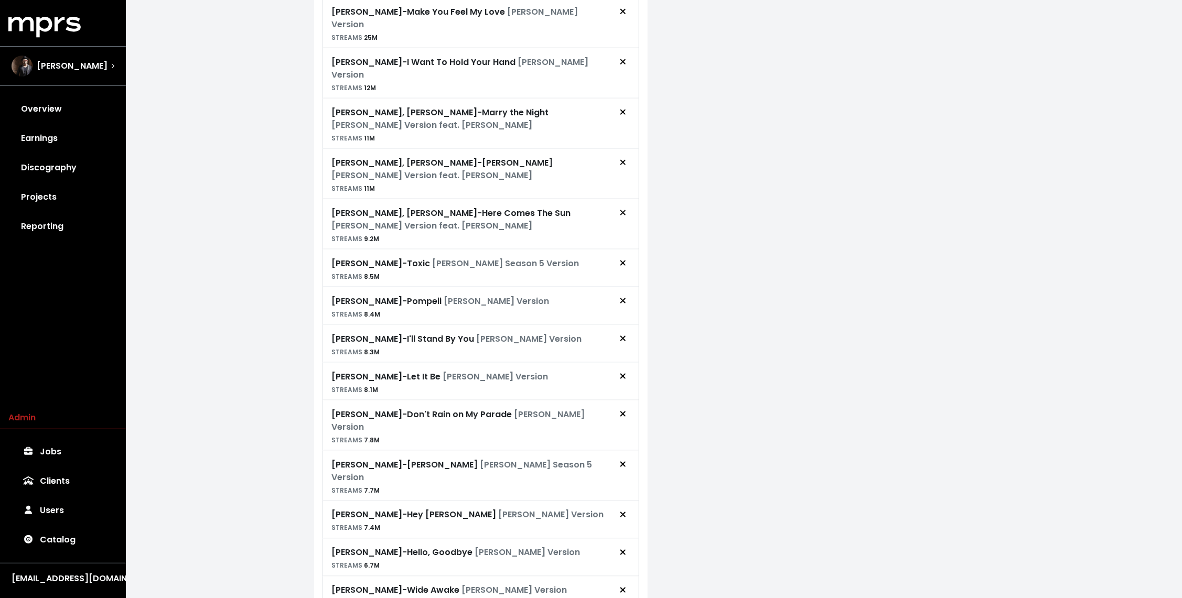
scroll to position [755, 0]
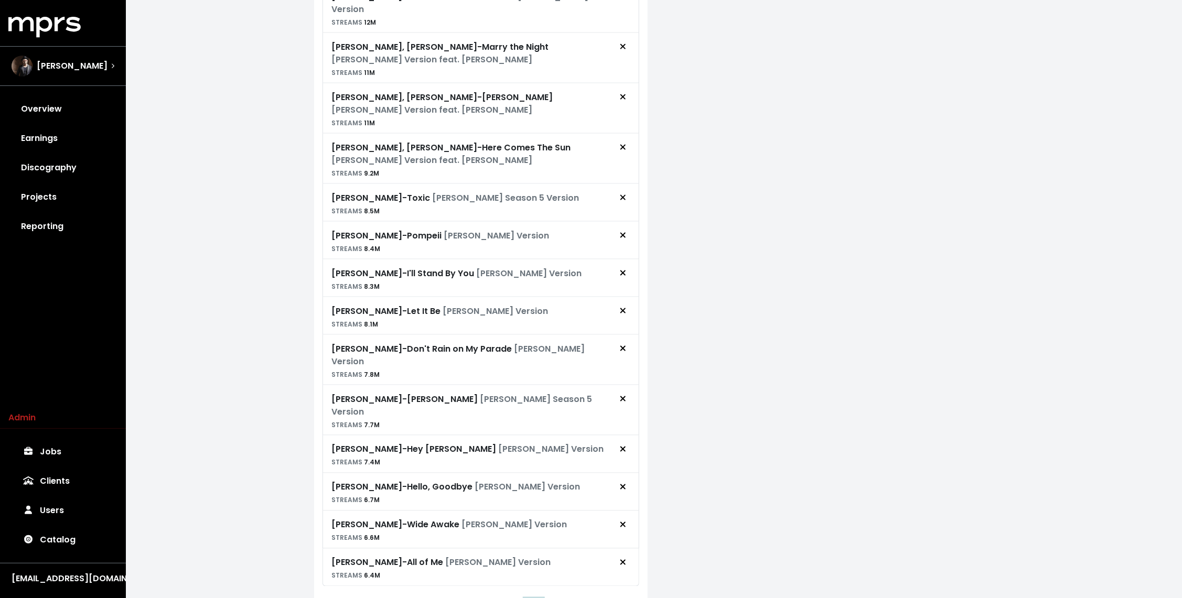
click at [537, 598] on button "7" at bounding box center [534, 609] width 18 height 19
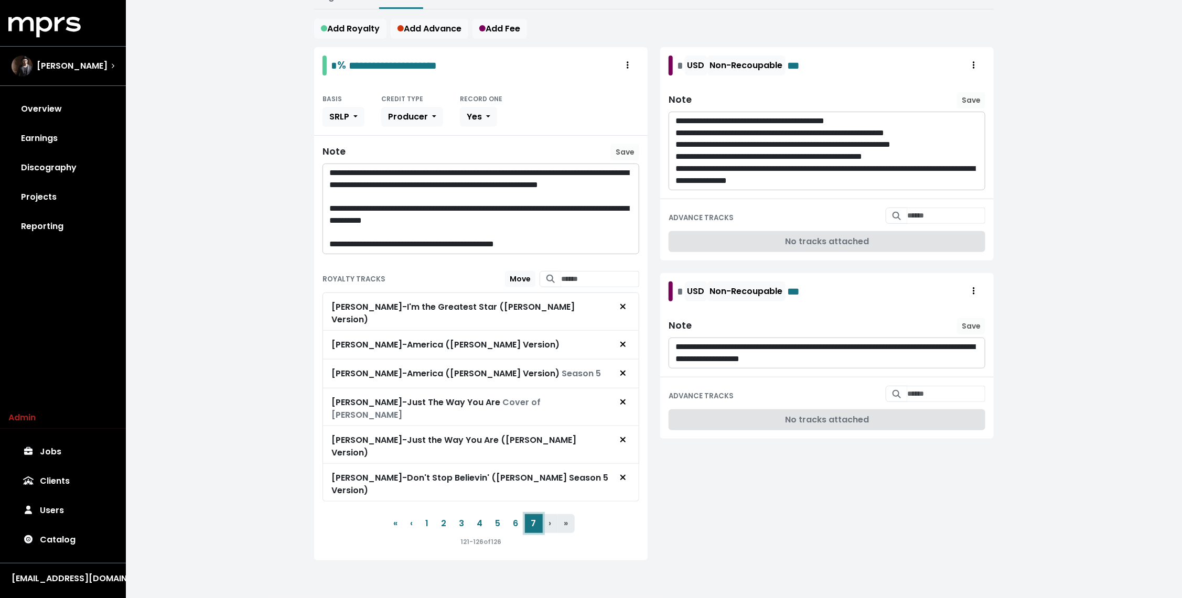
scroll to position [125, 0]
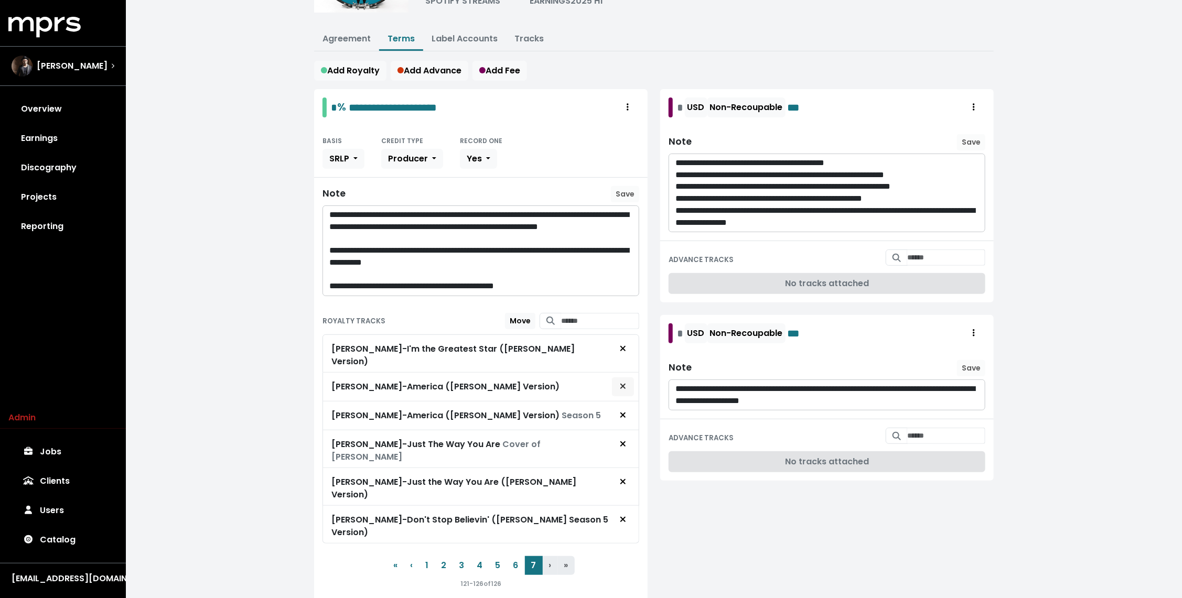
click at [625, 381] on span "Remove royalty target" at bounding box center [623, 387] width 6 height 12
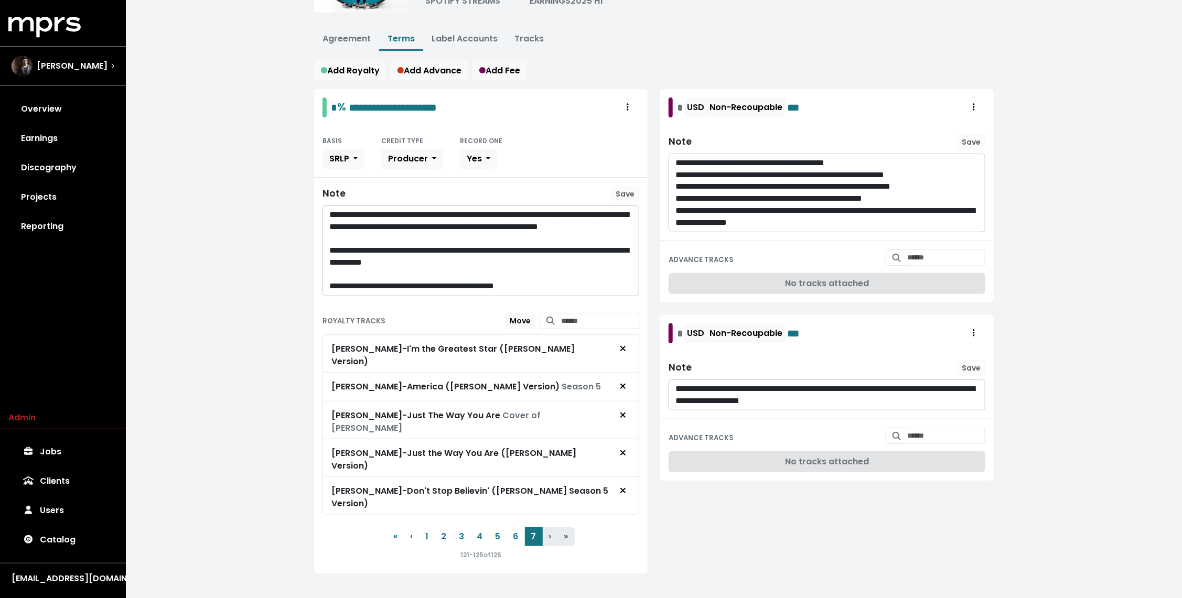
scroll to position [97, 0]
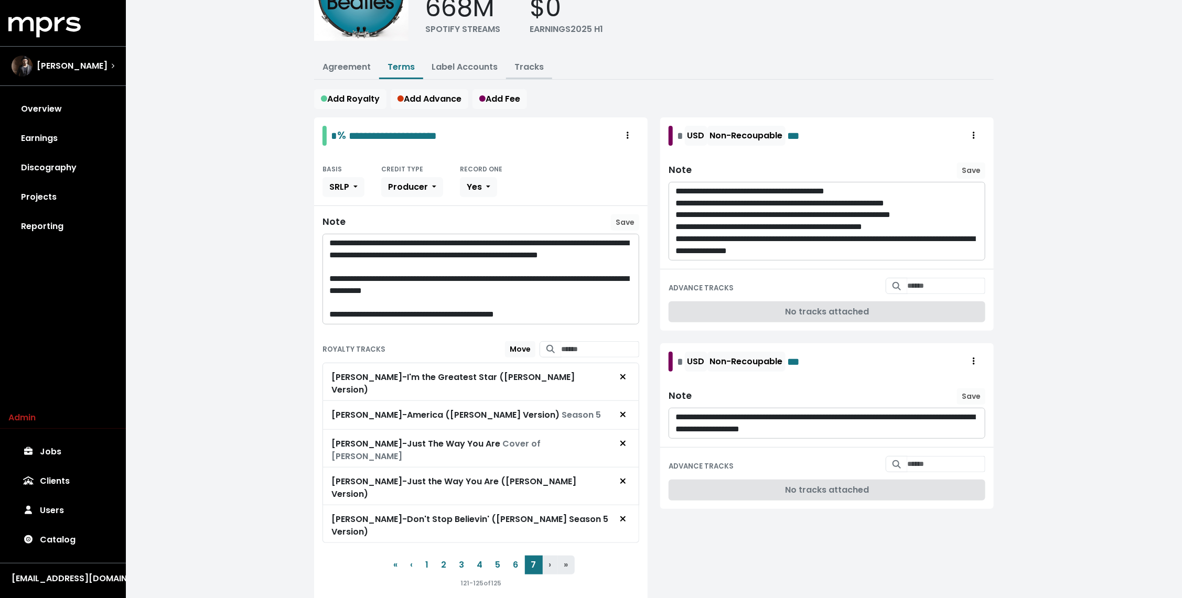
click at [522, 72] on button "Tracks" at bounding box center [529, 68] width 46 height 23
click at [518, 72] on button "Tracks" at bounding box center [529, 68] width 46 height 23
click at [522, 69] on link "Tracks" at bounding box center [529, 67] width 29 height 12
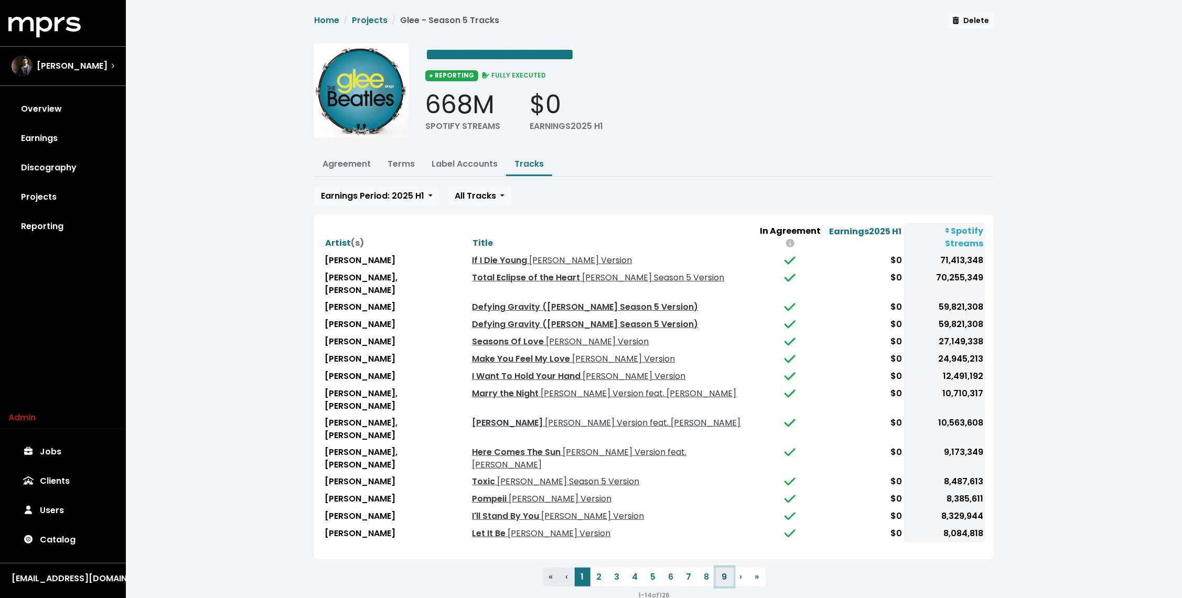
click at [721, 568] on button "9" at bounding box center [725, 577] width 18 height 19
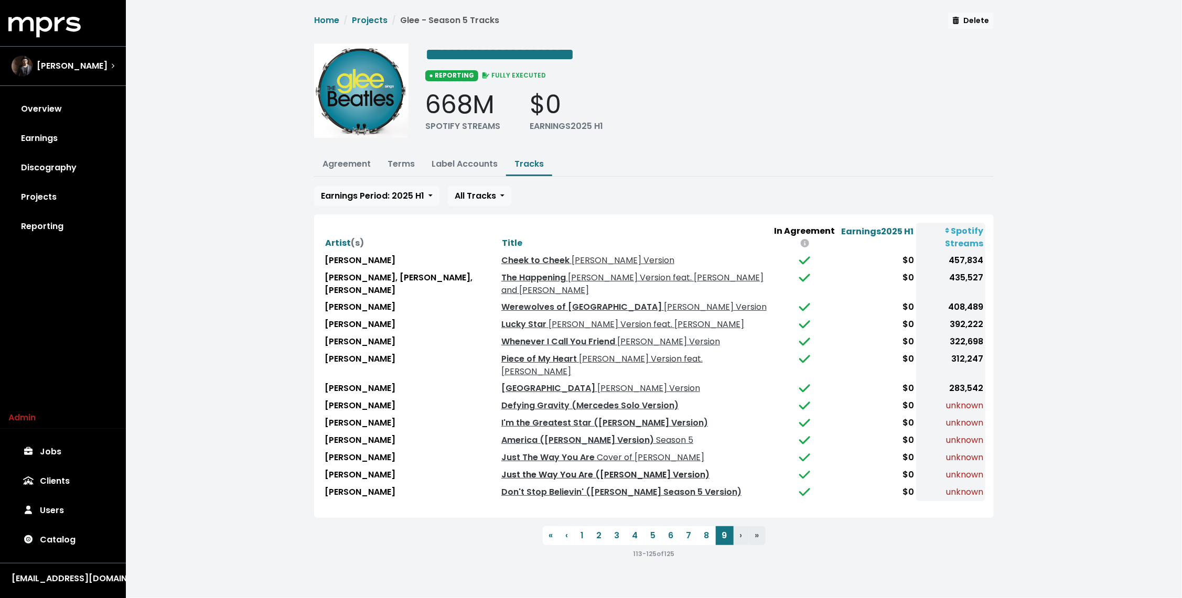
click at [519, 469] on link "Just the Way You Are ([PERSON_NAME] Version)" at bounding box center [605, 475] width 208 height 12
click at [530, 452] on link "Just The Way You Are Cover of Bruno Mars" at bounding box center [602, 458] width 203 height 12
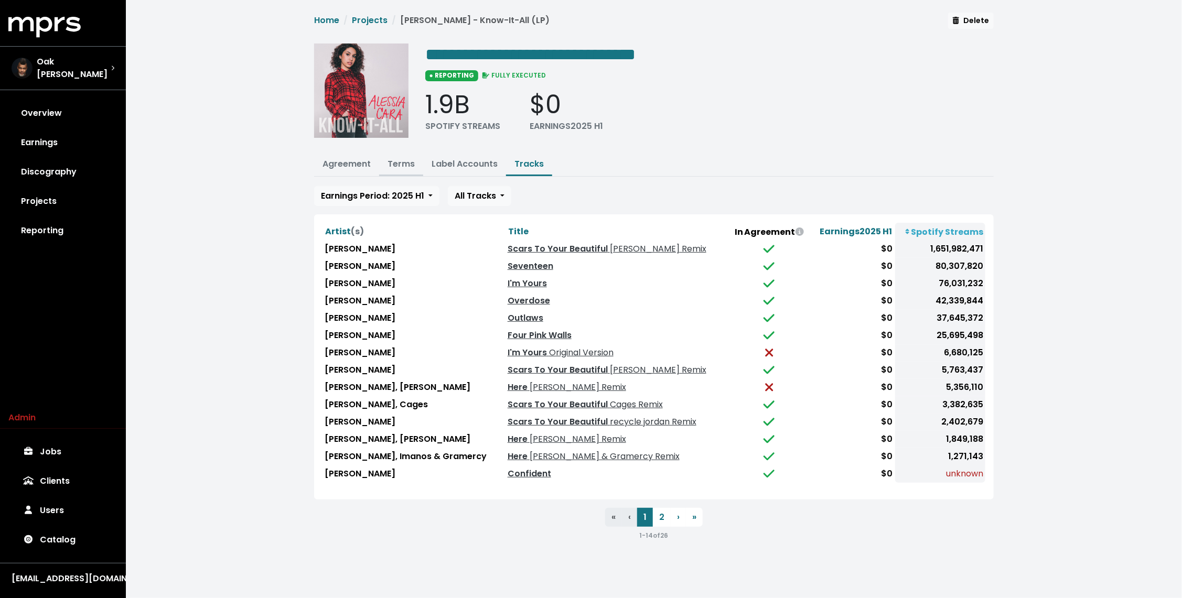
click at [407, 158] on link "Terms" at bounding box center [401, 164] width 27 height 12
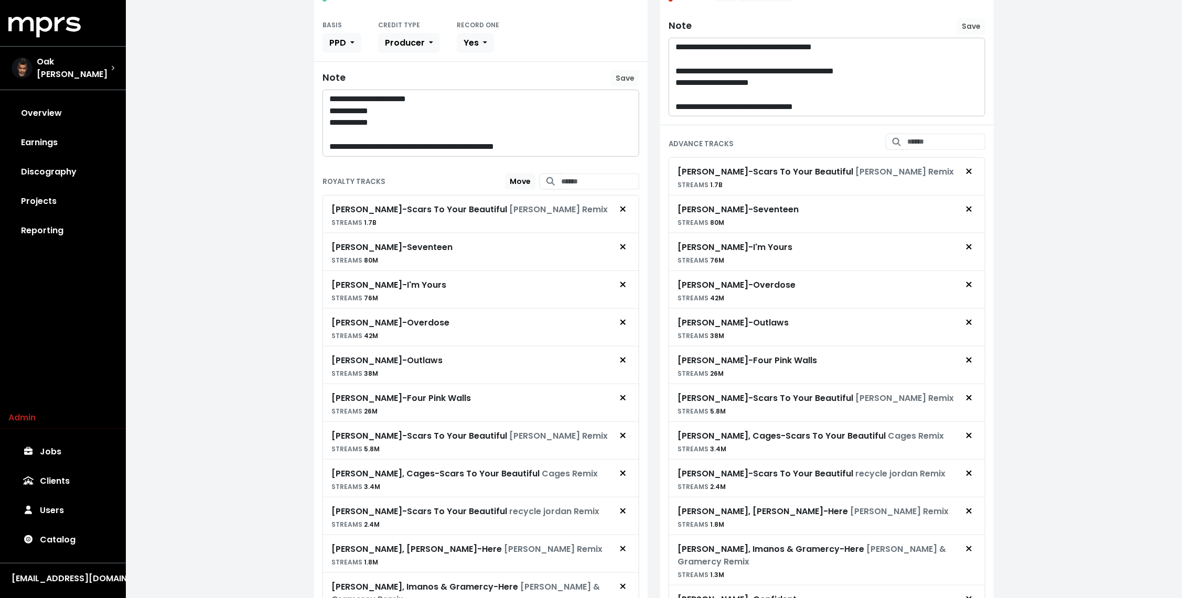
scroll to position [612, 0]
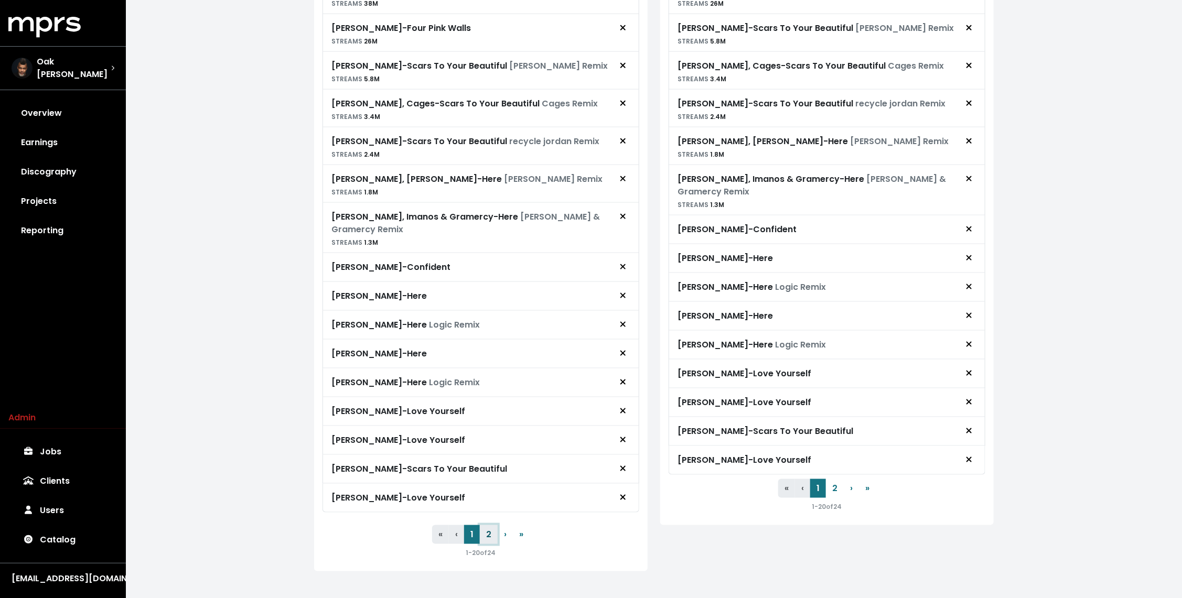
click at [485, 527] on button "2" at bounding box center [489, 535] width 18 height 19
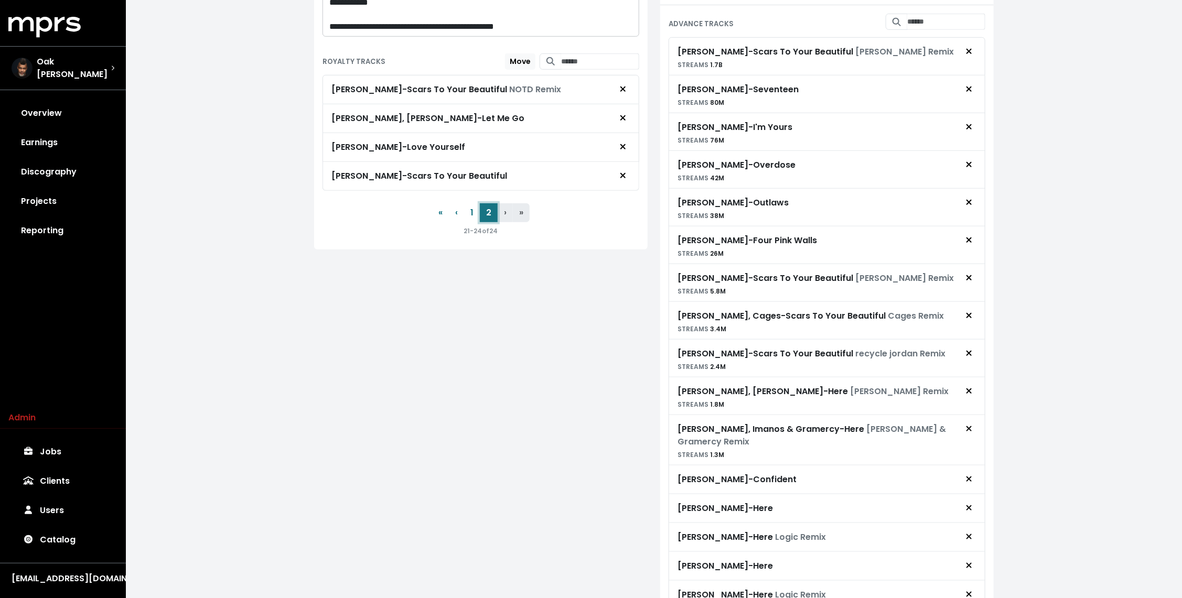
scroll to position [0, 0]
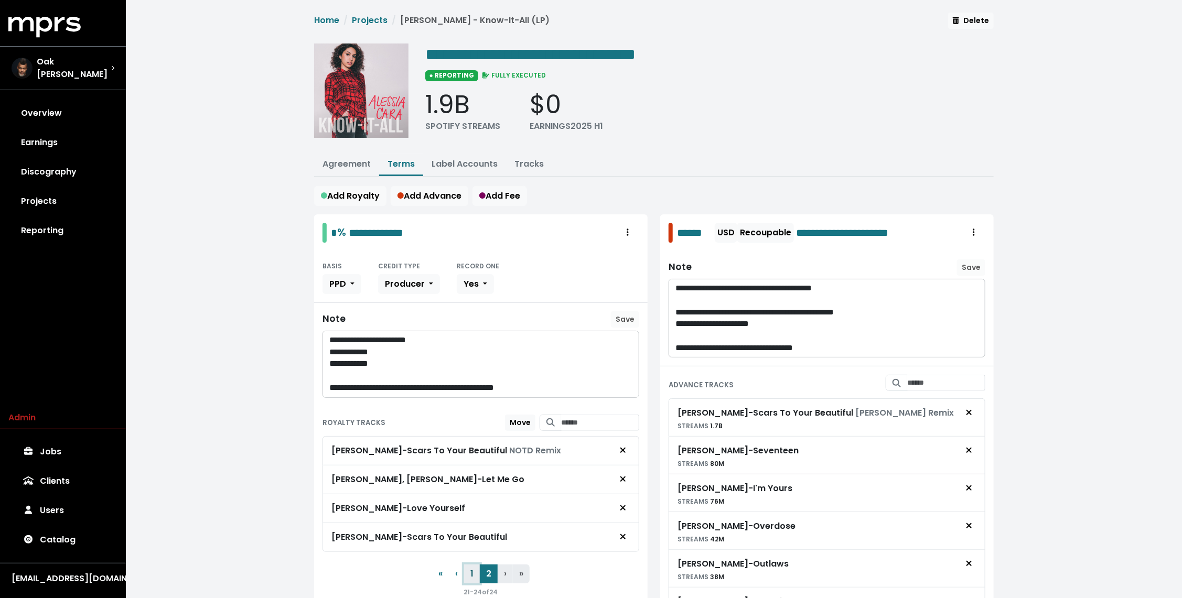
click at [472, 569] on button "1" at bounding box center [472, 574] width 16 height 19
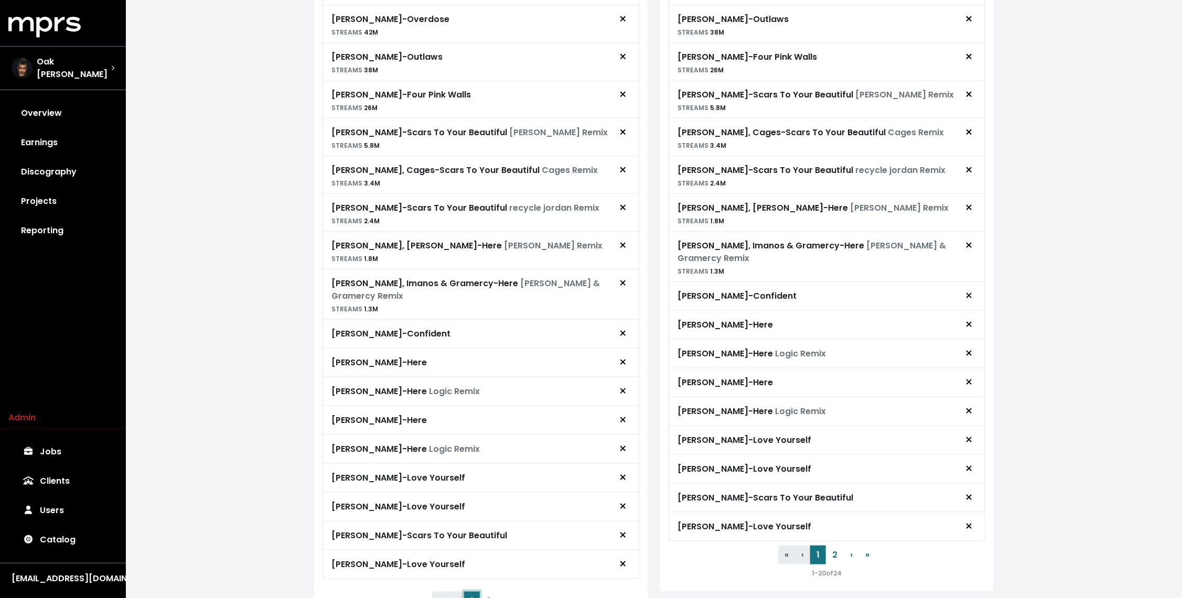
scroll to position [612, 0]
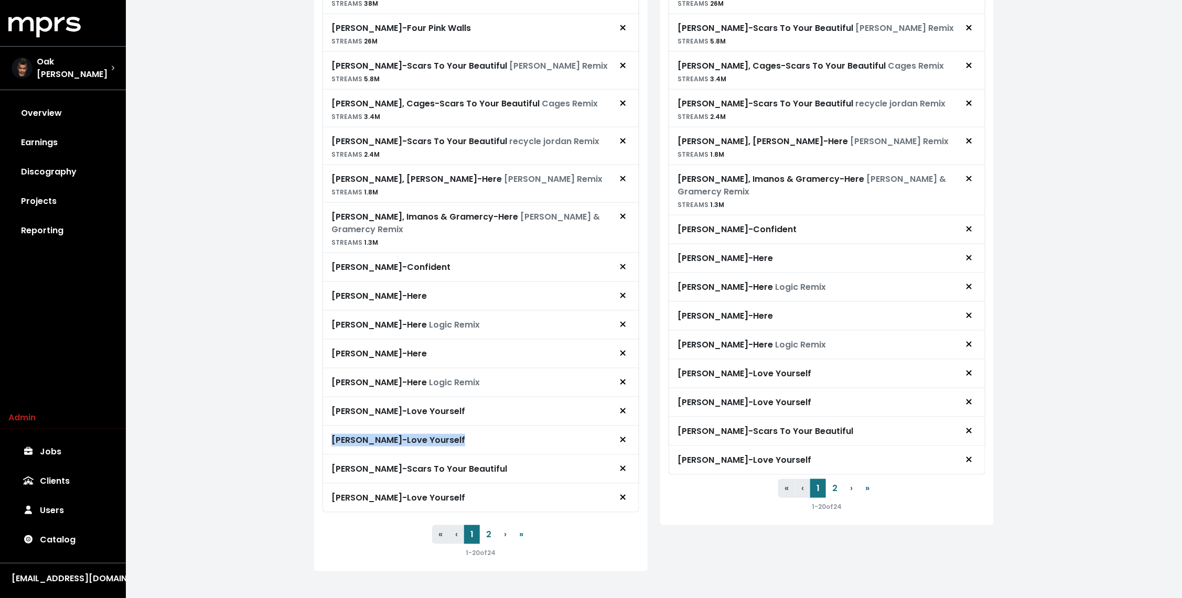
drag, startPoint x: 328, startPoint y: 432, endPoint x: 454, endPoint y: 435, distance: 126.5
click at [455, 434] on div "Justin Bieber - Love Yourself" at bounding box center [481, 440] width 317 height 29
drag, startPoint x: 324, startPoint y: 462, endPoint x: 554, endPoint y: 466, distance: 230.8
click at [554, 466] on div "Alessia Cara - Scars To Your Beautiful" at bounding box center [481, 469] width 317 height 29
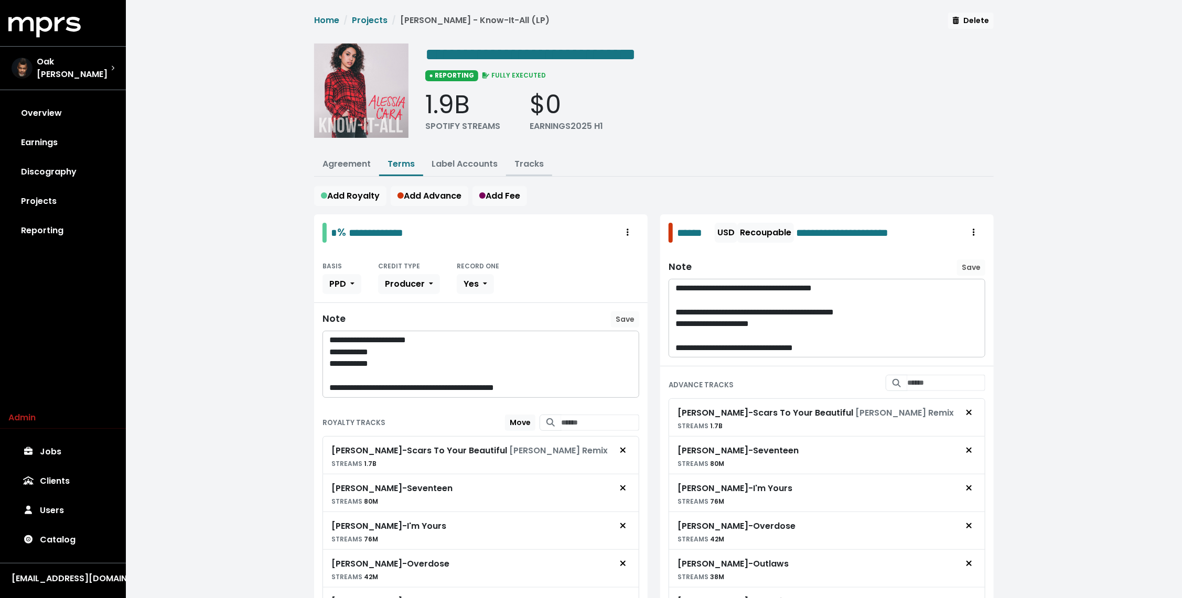
click at [533, 166] on link "Tracks" at bounding box center [529, 164] width 29 height 12
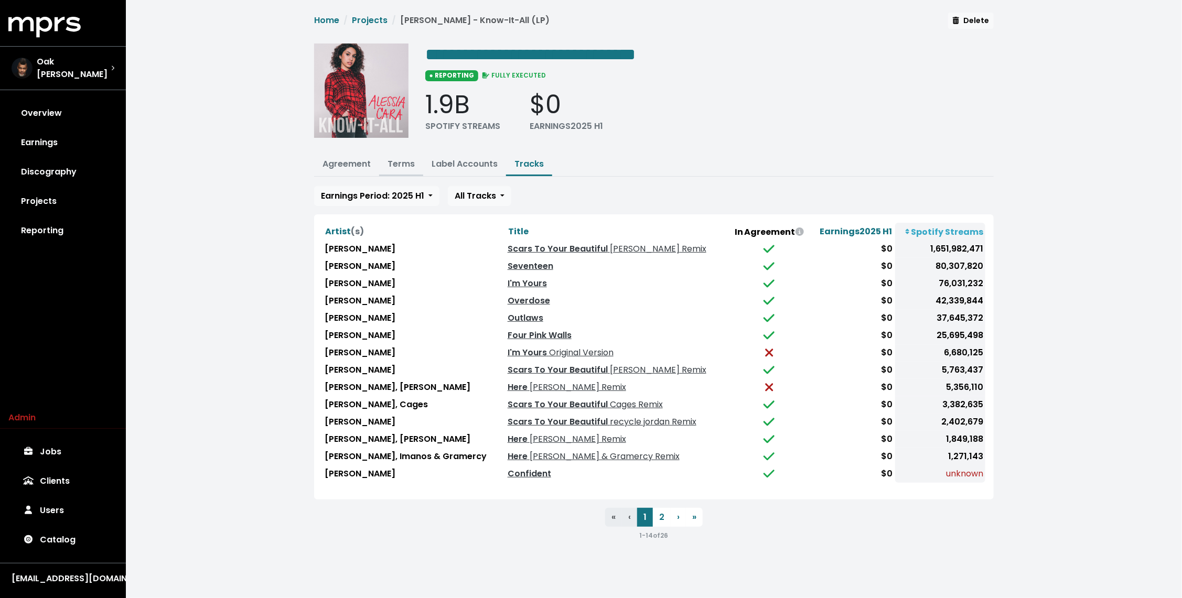
click at [397, 165] on link "Terms" at bounding box center [401, 164] width 27 height 12
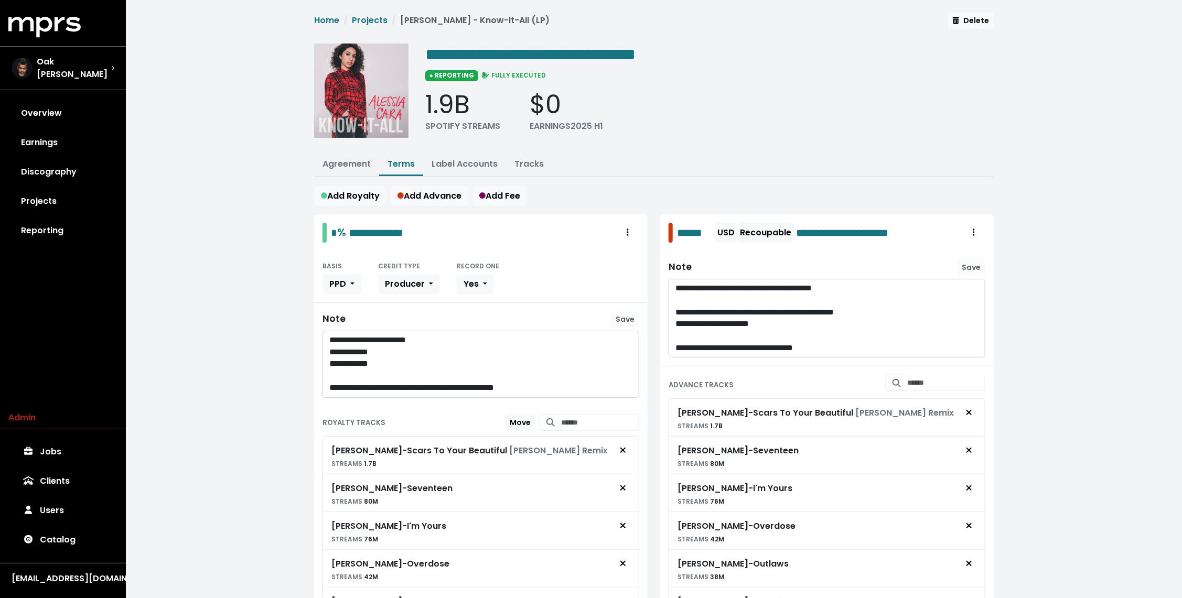
scroll to position [612, 0]
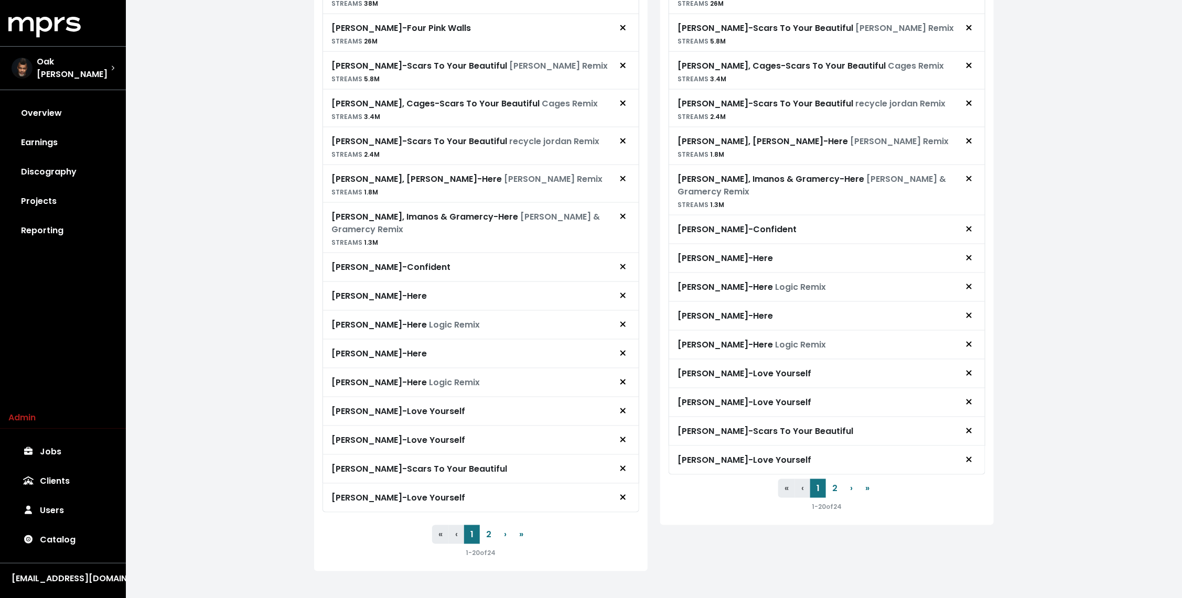
click at [518, 434] on div "Justin Bieber - Love Yourself" at bounding box center [481, 441] width 299 height 20
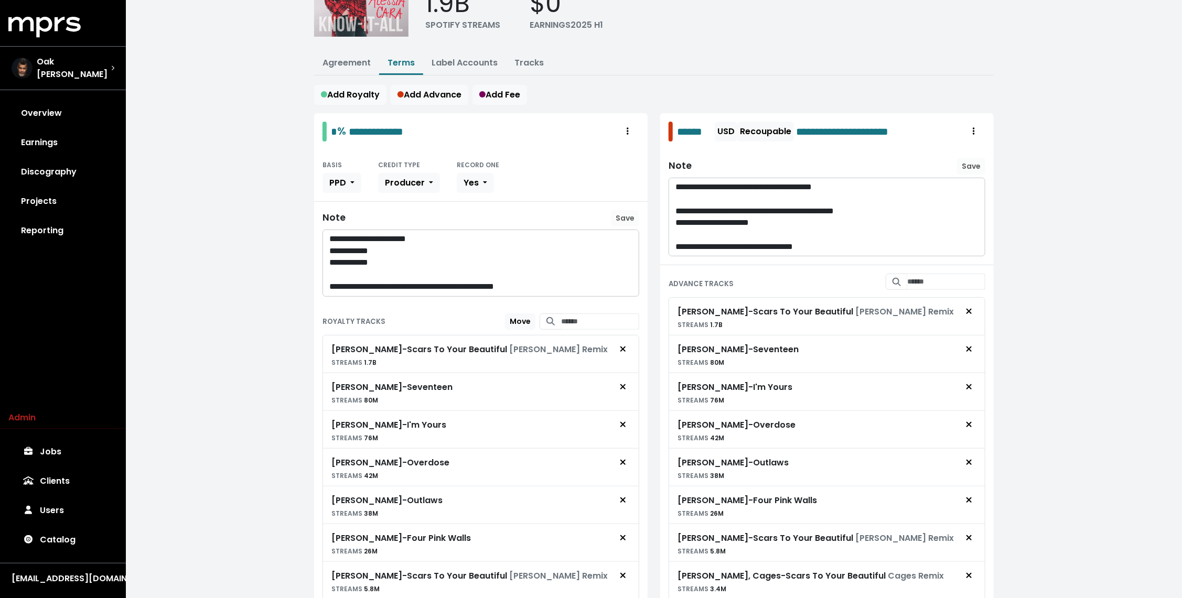
scroll to position [107, 0]
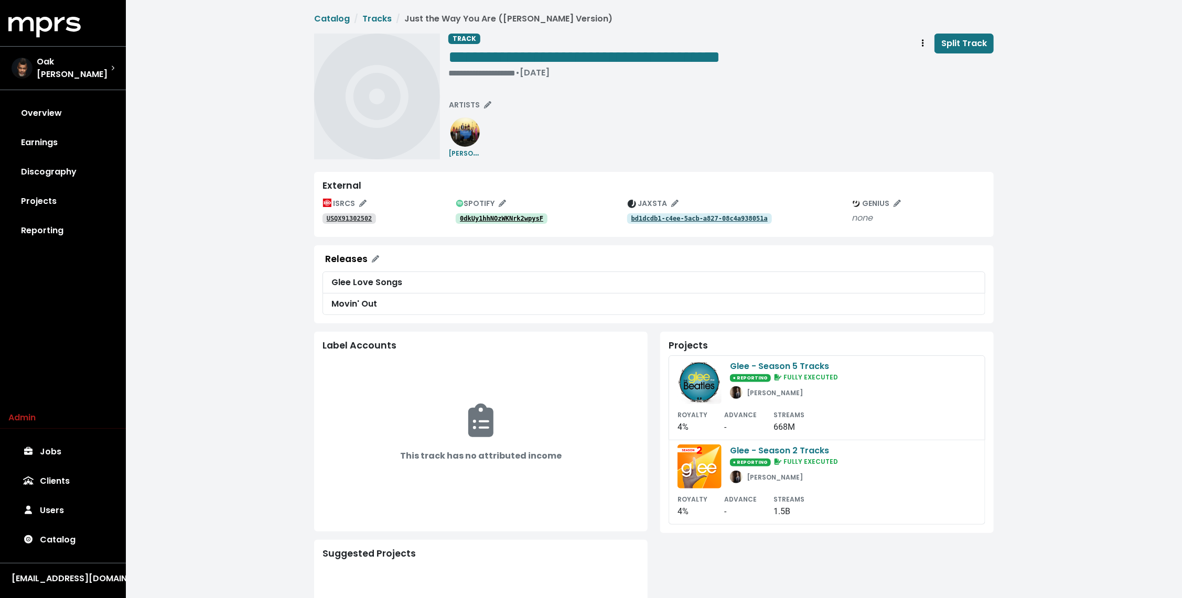
click at [508, 221] on tt "0dkUy1hhNOzWKNrk2wpysF" at bounding box center [501, 218] width 83 height 7
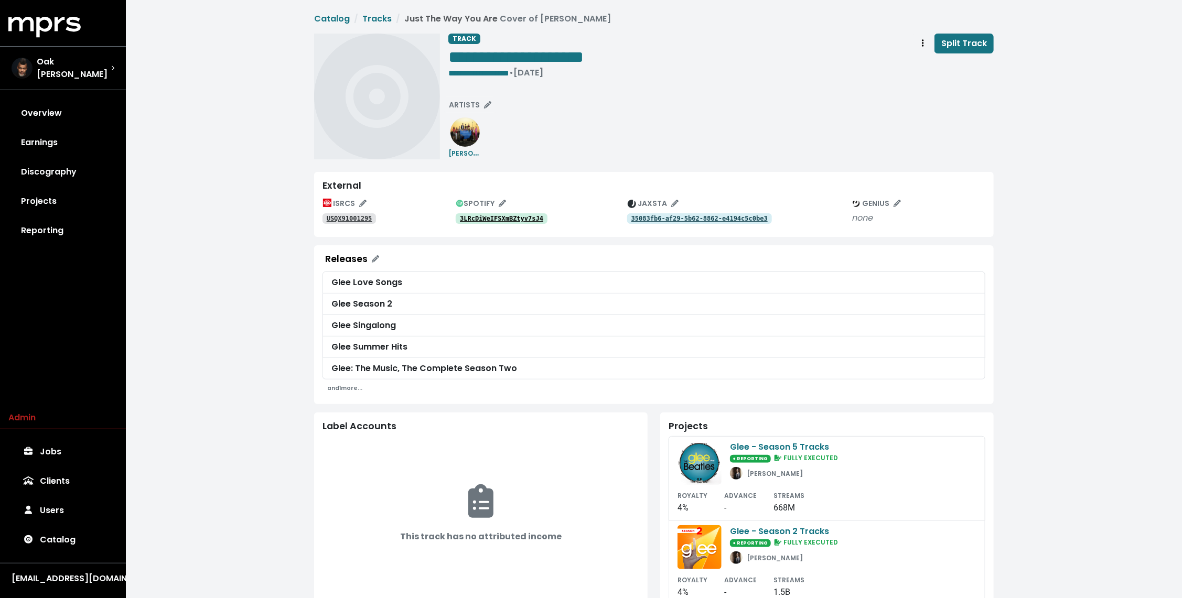
click at [501, 219] on tt "3LRcDiWeIFSXmBZtyv7sJ4" at bounding box center [501, 218] width 83 height 7
click at [509, 73] on span "**********" at bounding box center [478, 73] width 61 height 8
click at [600, 153] on div "**********" at bounding box center [721, 97] width 546 height 126
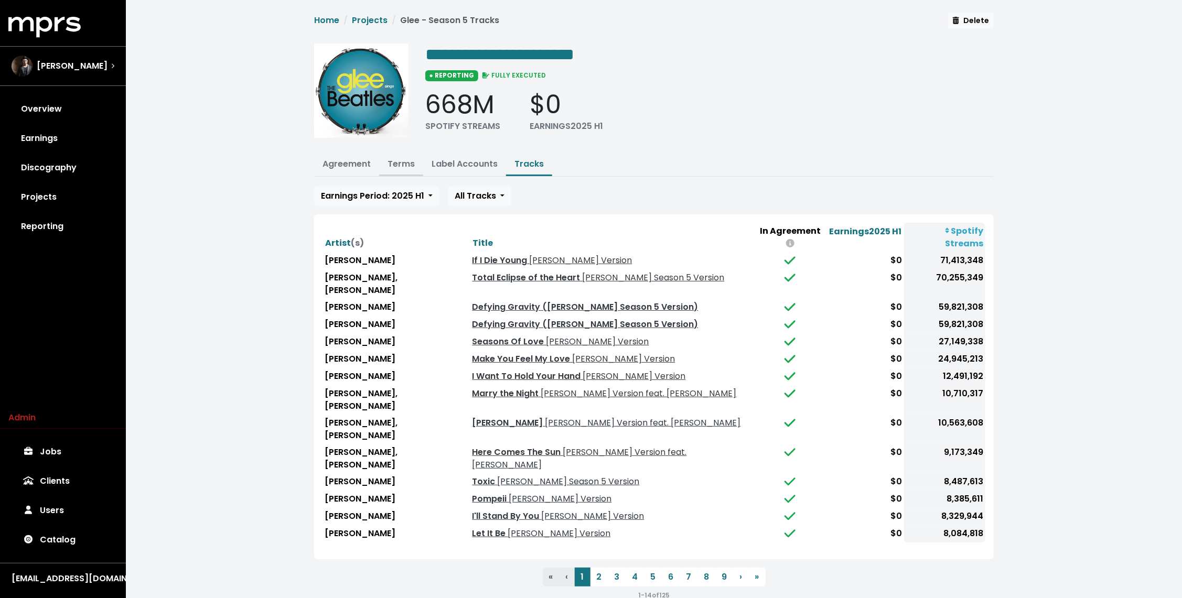
click at [409, 158] on link "Terms" at bounding box center [401, 164] width 27 height 12
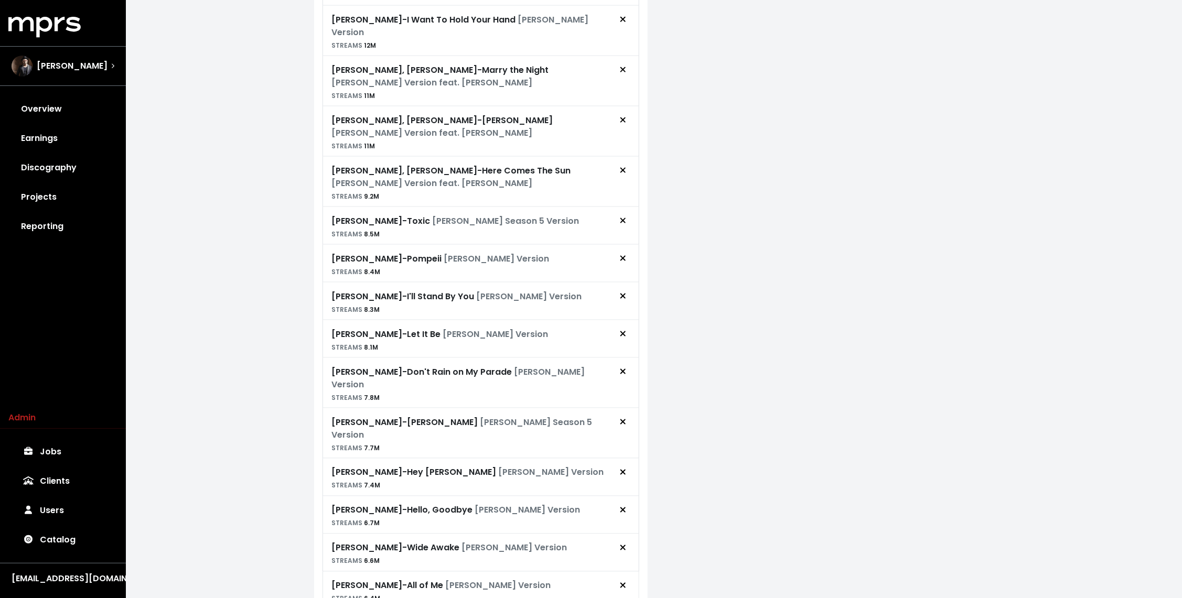
scroll to position [755, 0]
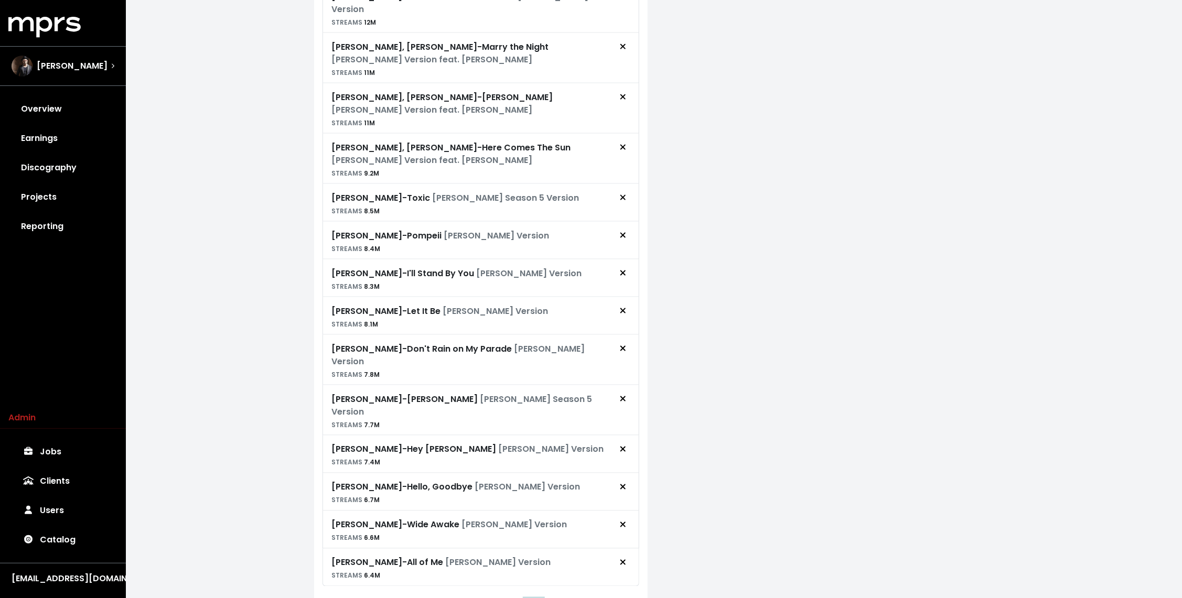
click at [532, 598] on button "7" at bounding box center [534, 609] width 18 height 19
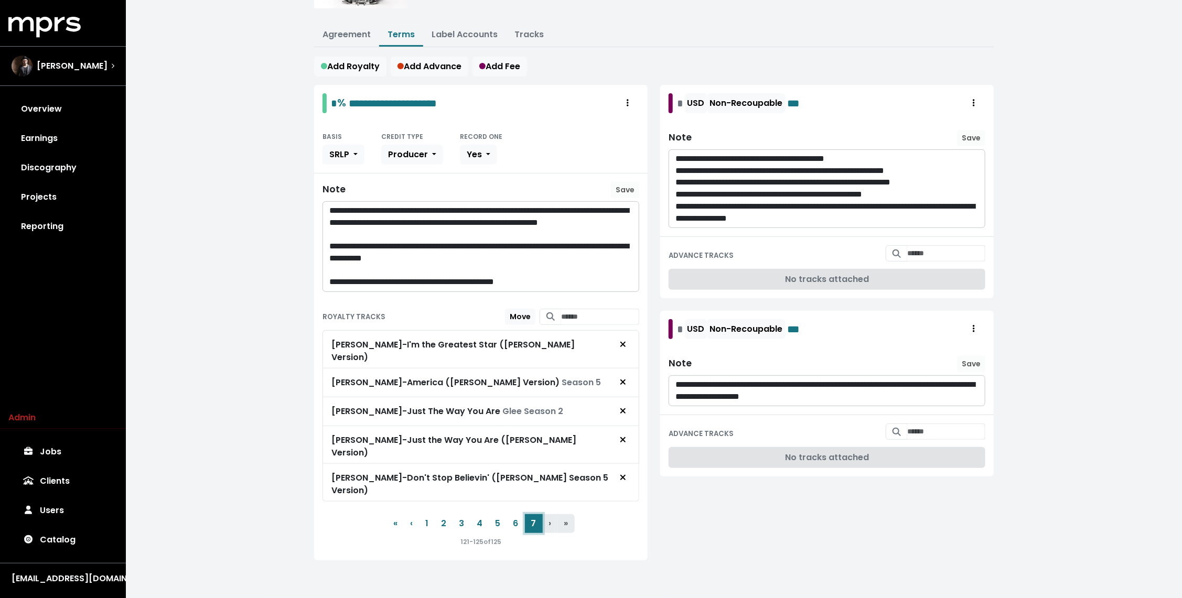
scroll to position [97, 0]
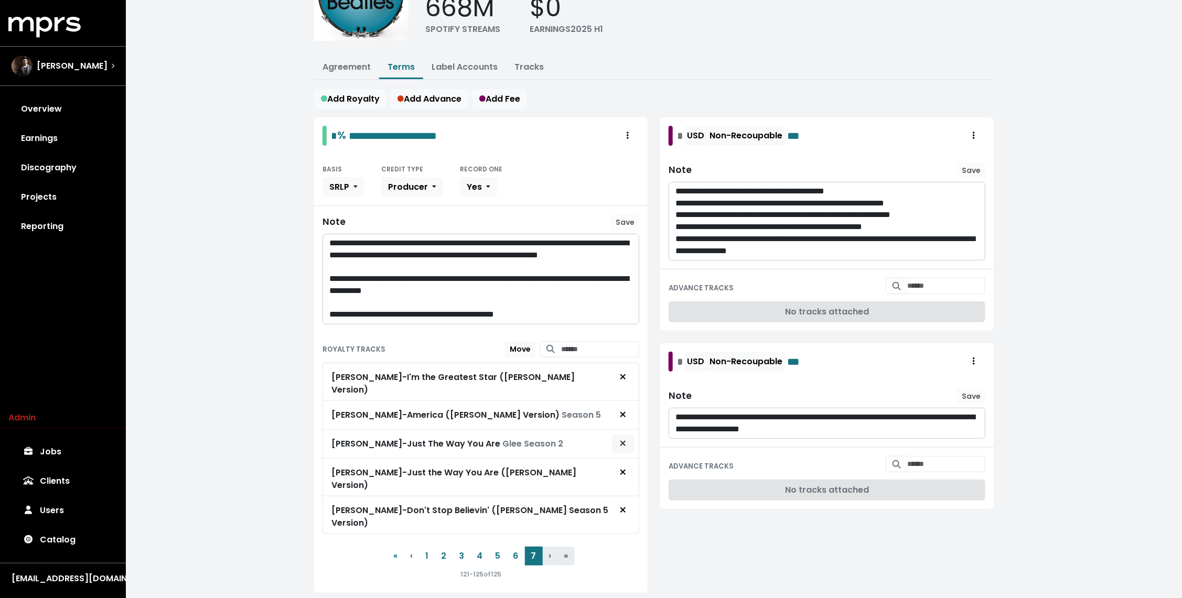
click at [624, 440] on icon "Remove royalty target" at bounding box center [623, 444] width 6 height 8
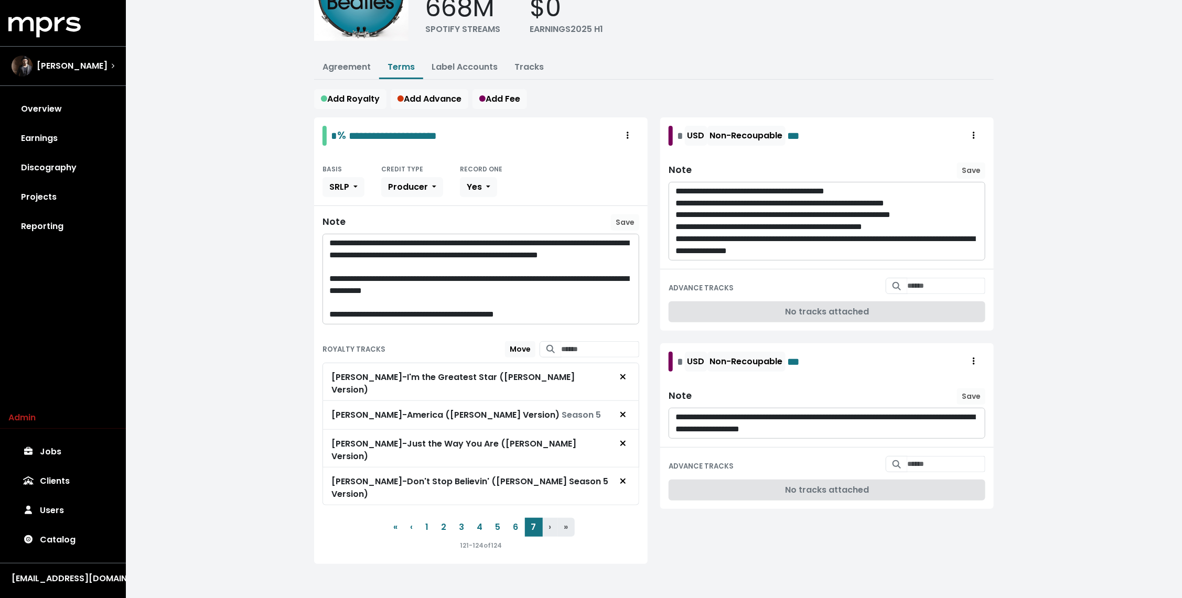
scroll to position [68, 0]
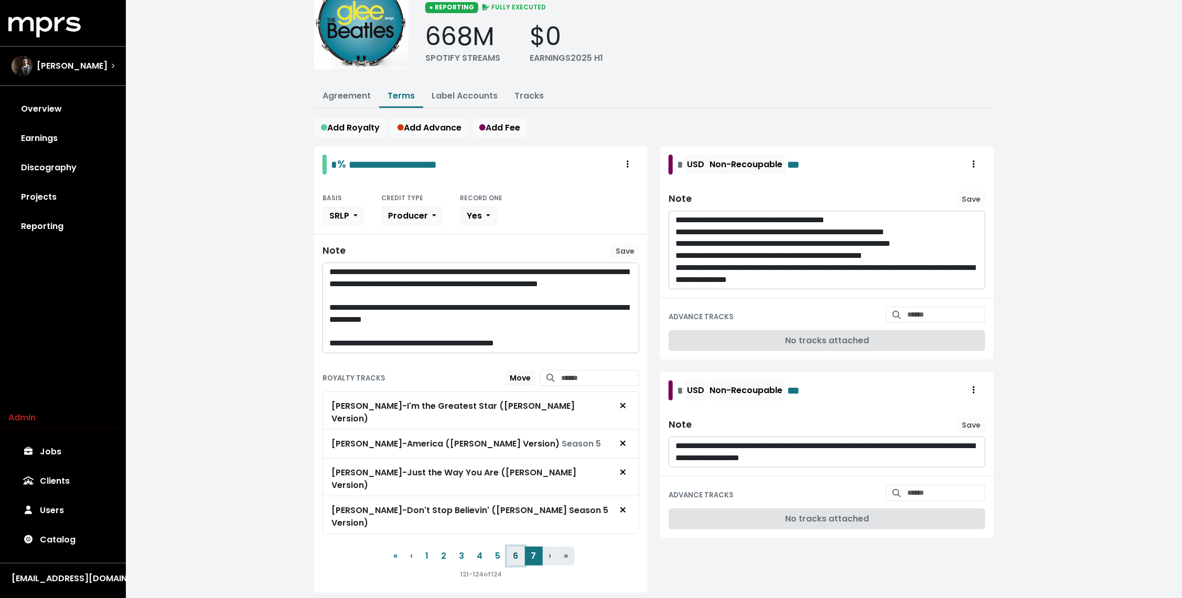
click at [516, 547] on button "6" at bounding box center [516, 556] width 18 height 19
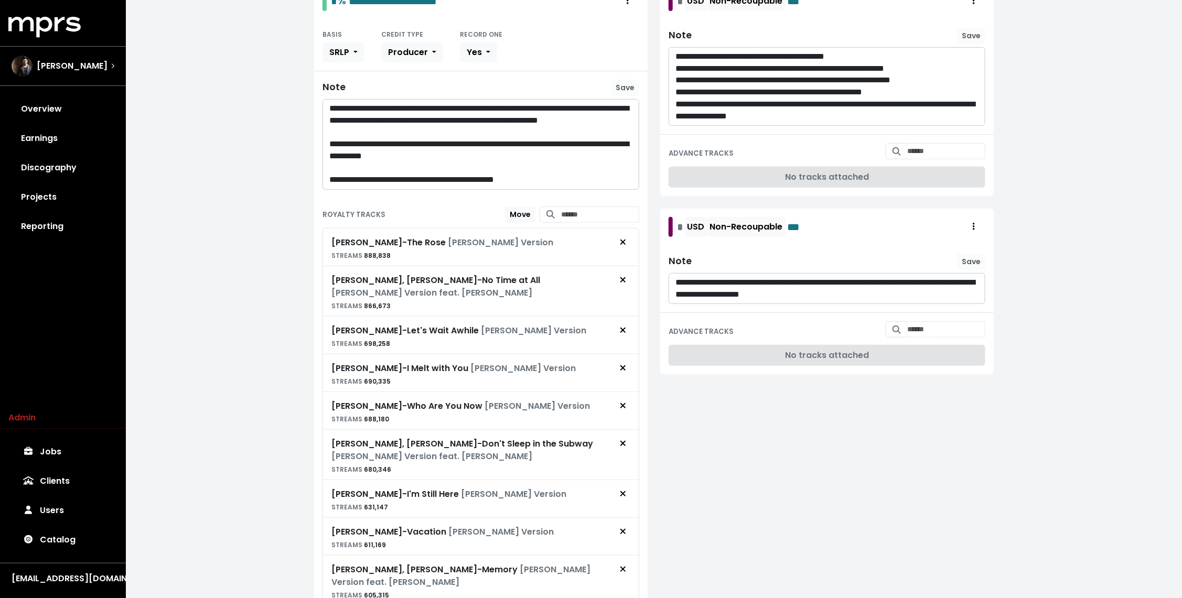
scroll to position [399, 0]
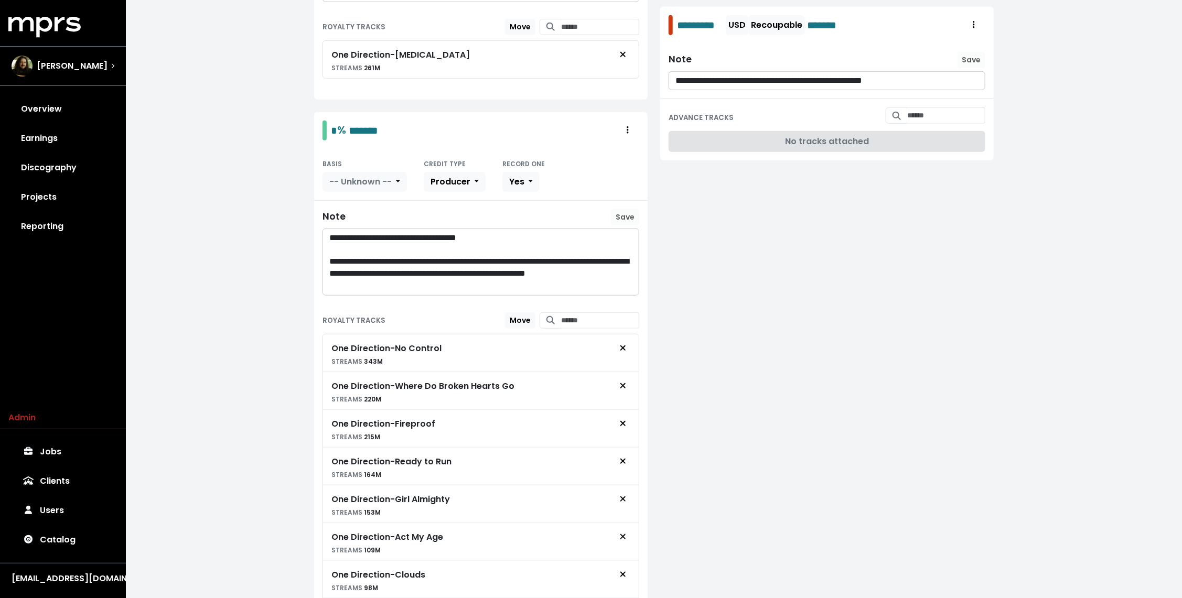
scroll to position [635, 0]
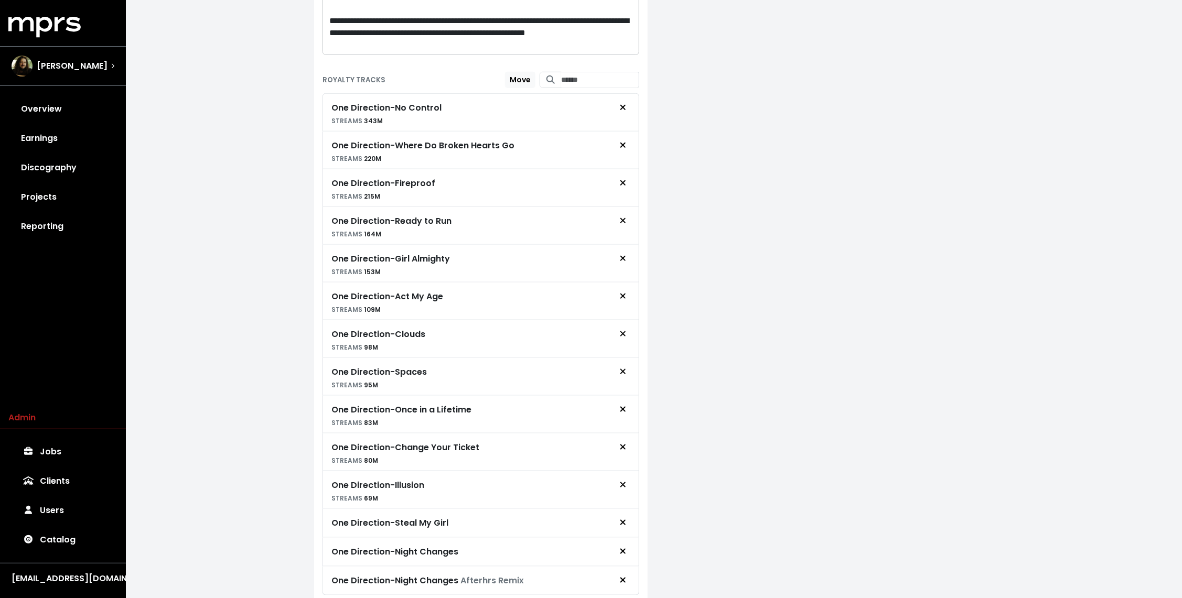
scroll to position [635, 0]
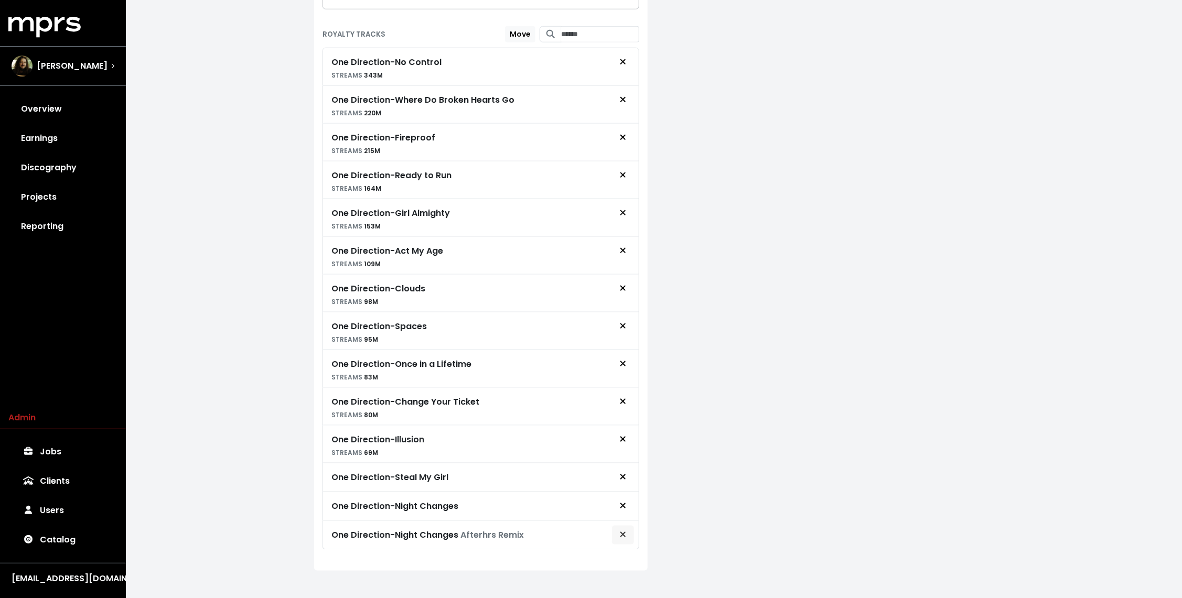
click at [627, 529] on span "Remove royalty target" at bounding box center [622, 535] width 9 height 13
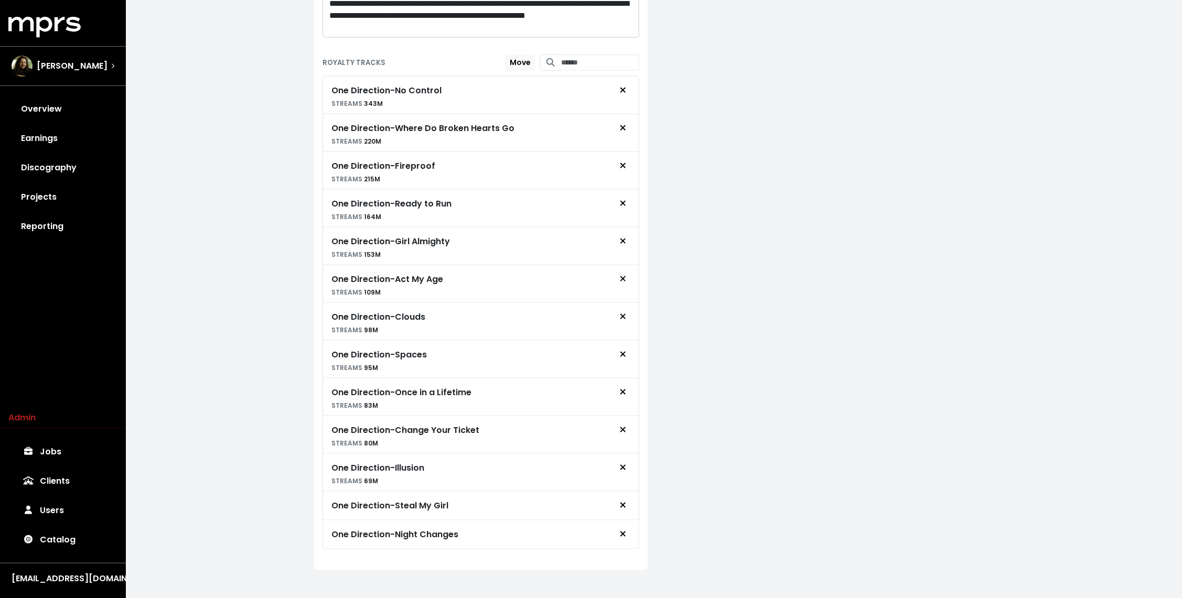
click at [292, 340] on div "**********" at bounding box center [654, 1] width 1056 height 1215
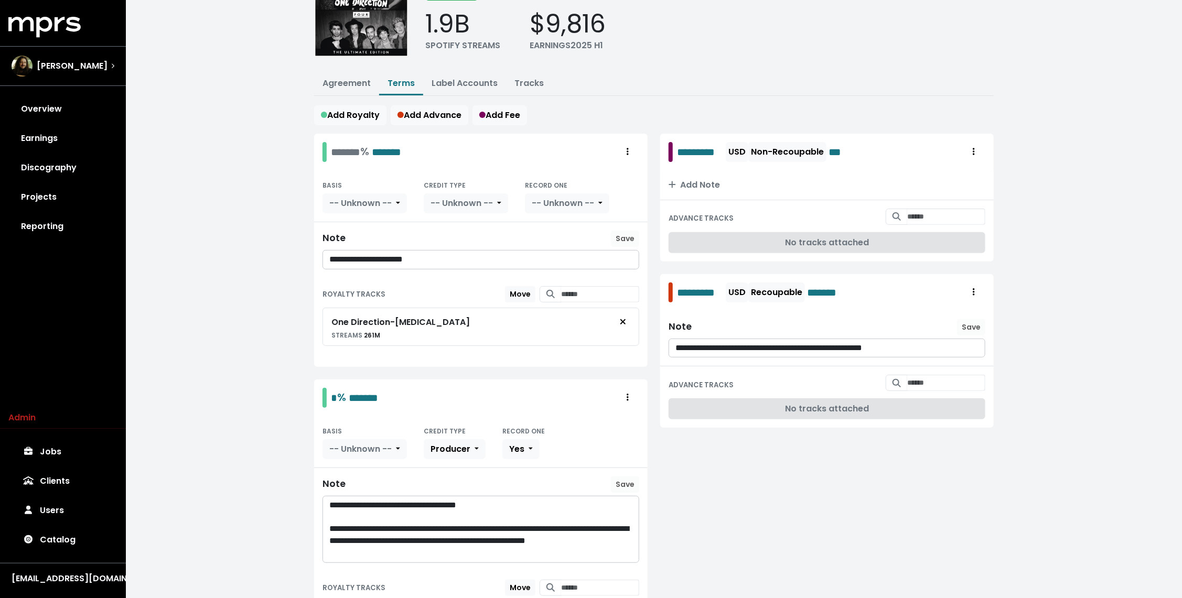
scroll to position [0, 0]
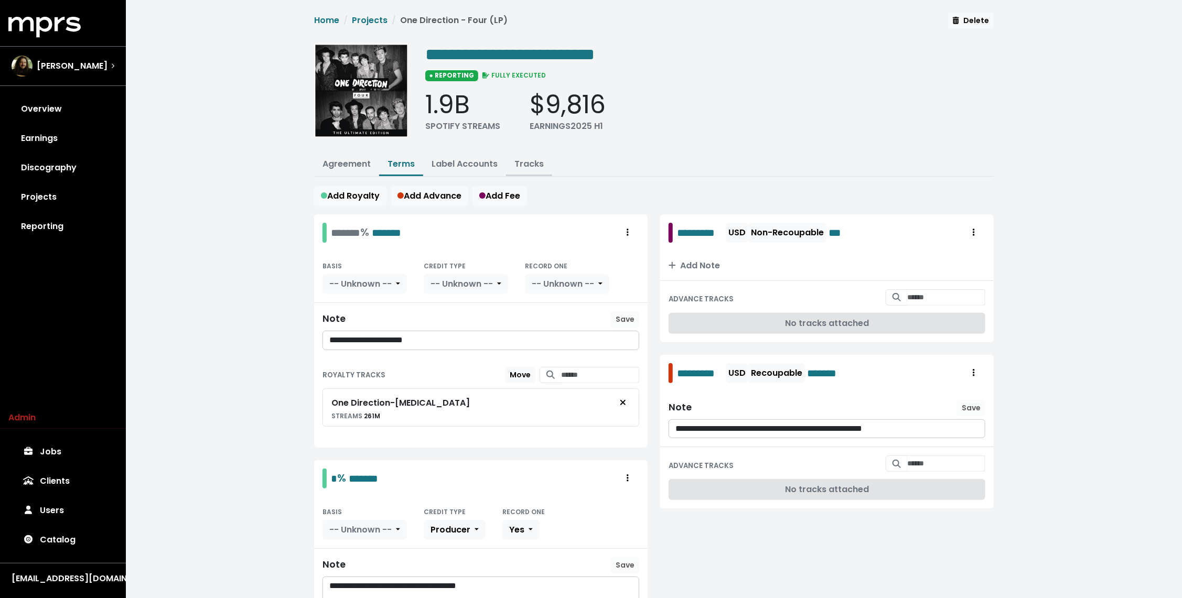
click at [517, 165] on link "Tracks" at bounding box center [529, 164] width 29 height 12
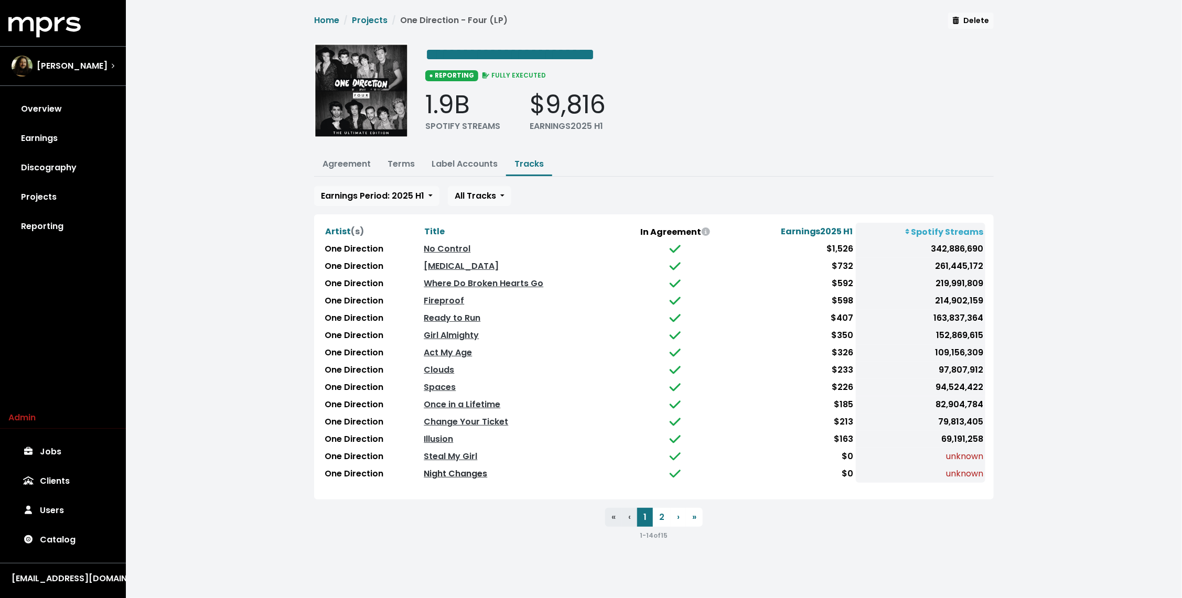
click at [457, 472] on link "Night Changes" at bounding box center [455, 474] width 63 height 12
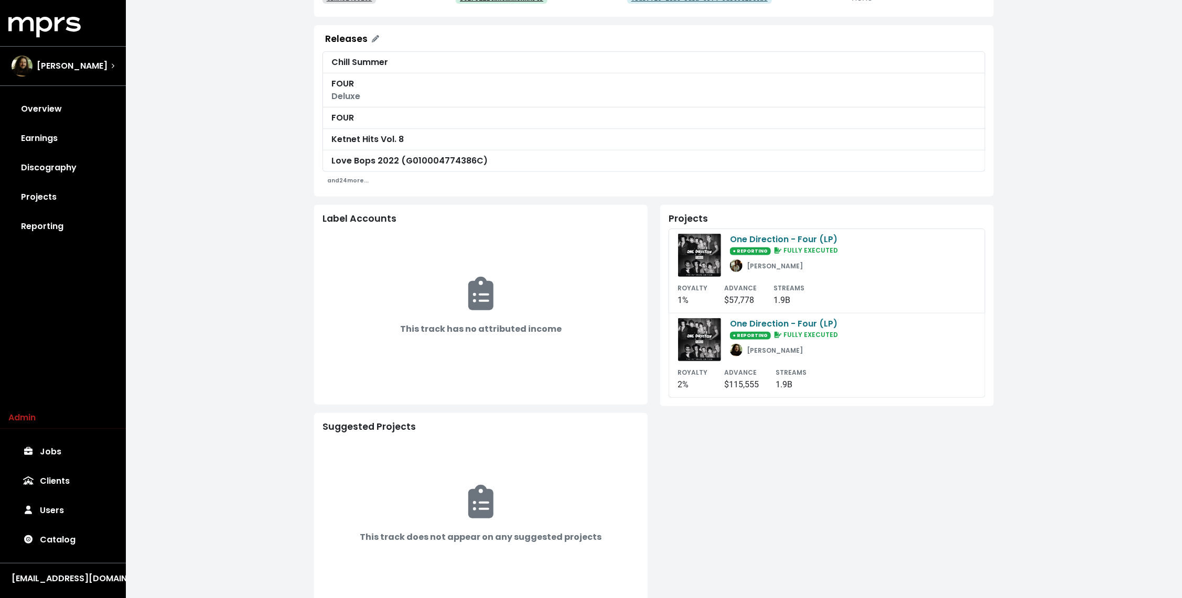
scroll to position [222, 0]
click at [807, 273] on div "One Direction - Four (LP) ● REPORTING FULLY EXECUTED John Ryan" at bounding box center [784, 254] width 109 height 44
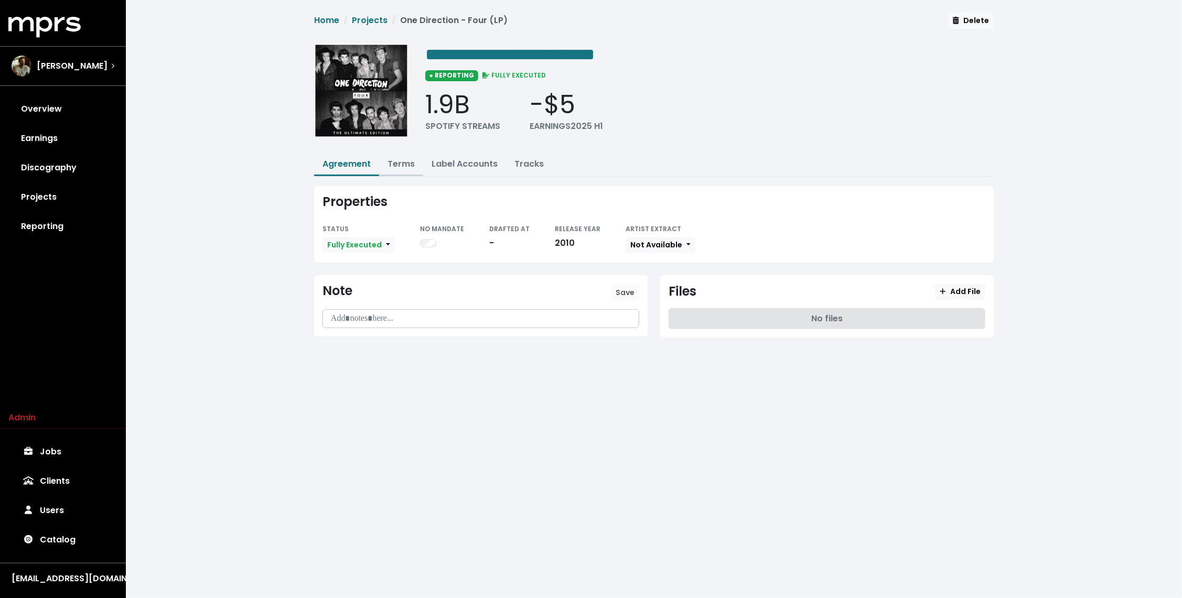
click at [403, 162] on link "Terms" at bounding box center [401, 164] width 27 height 12
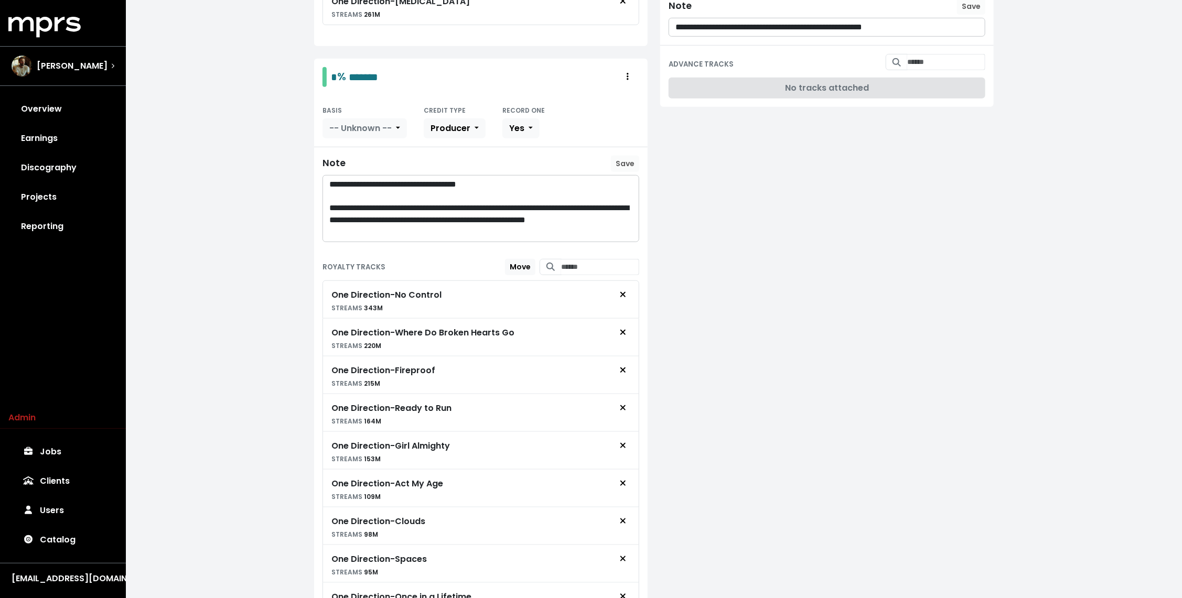
scroll to position [635, 0]
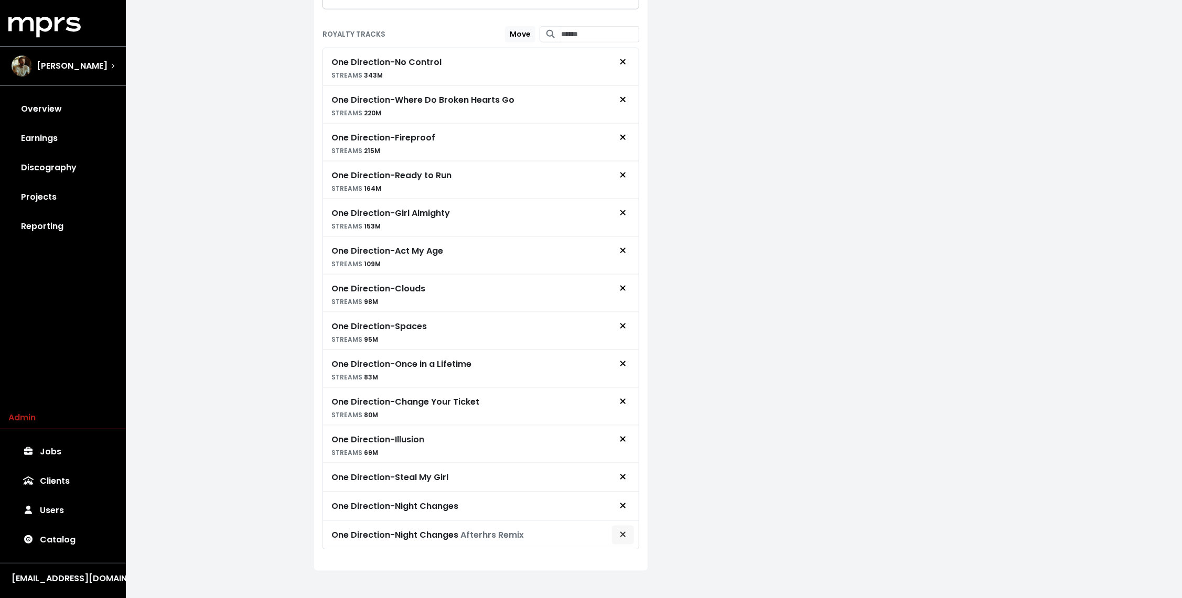
click at [627, 531] on span "Remove royalty target" at bounding box center [622, 535] width 9 height 13
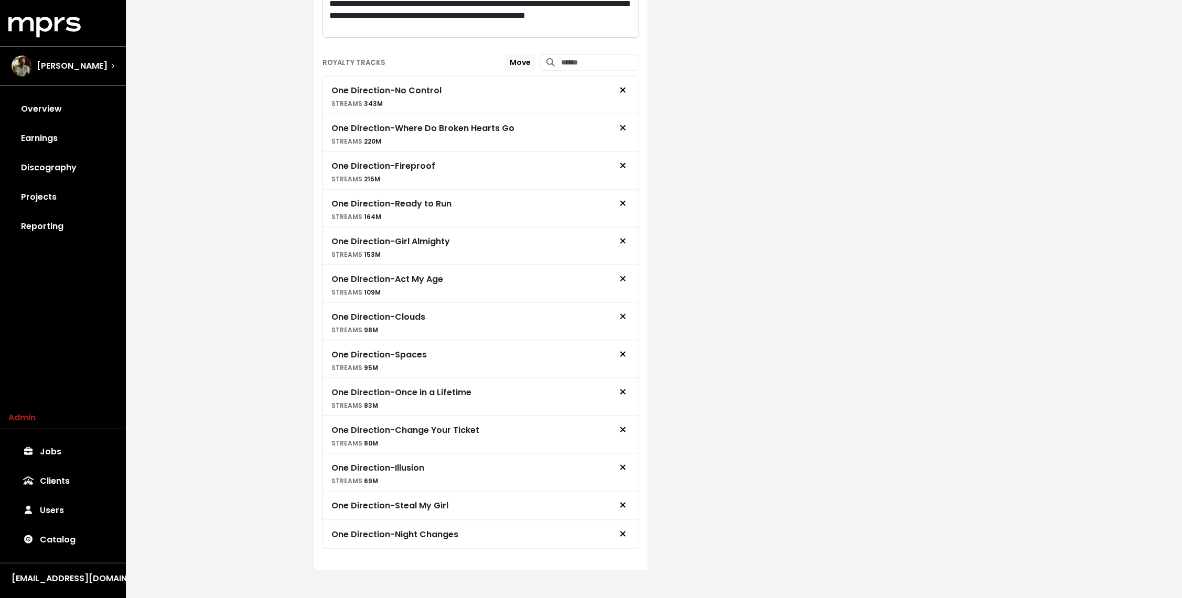
click at [723, 473] on div "**********" at bounding box center [827, 95] width 346 height 975
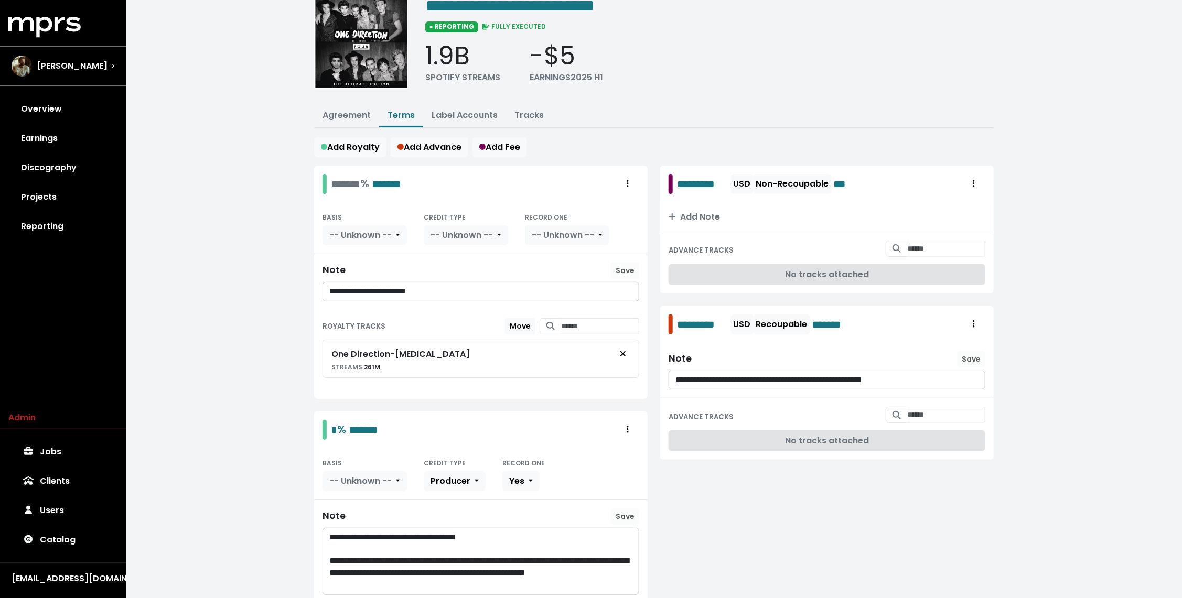
scroll to position [0, 0]
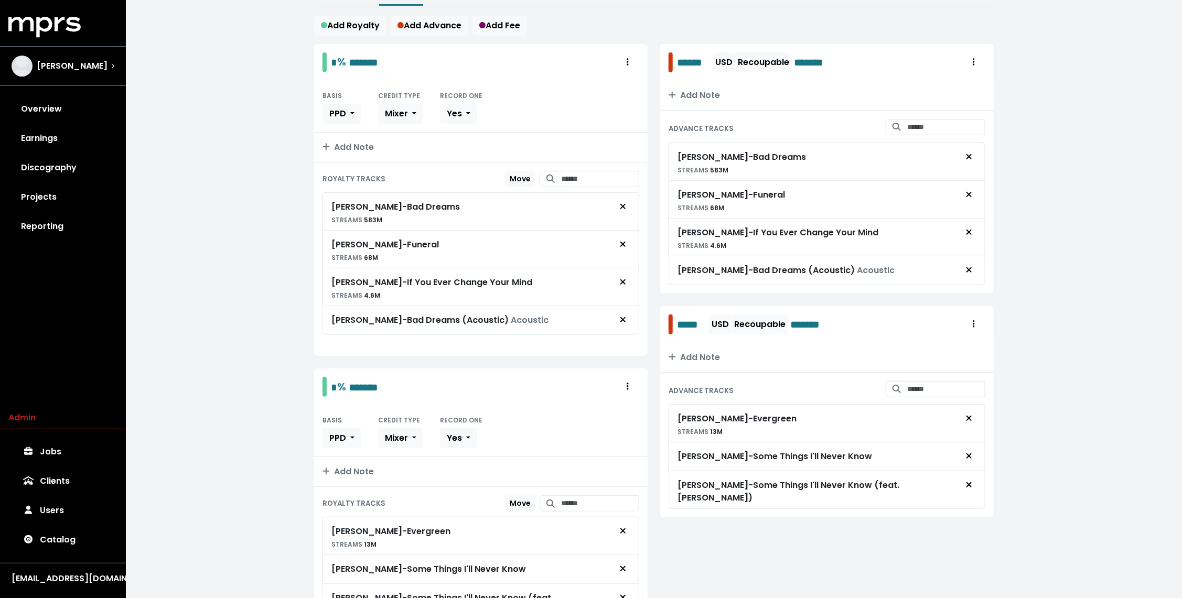
scroll to position [181, 0]
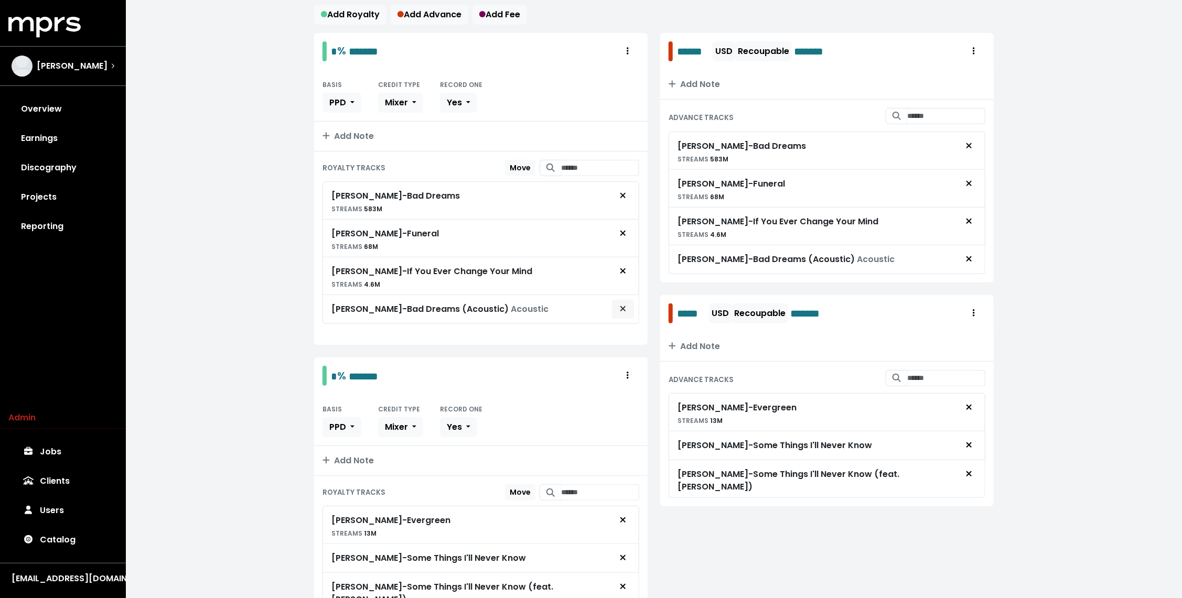
click at [629, 319] on button "Remove royalty target" at bounding box center [623, 310] width 23 height 20
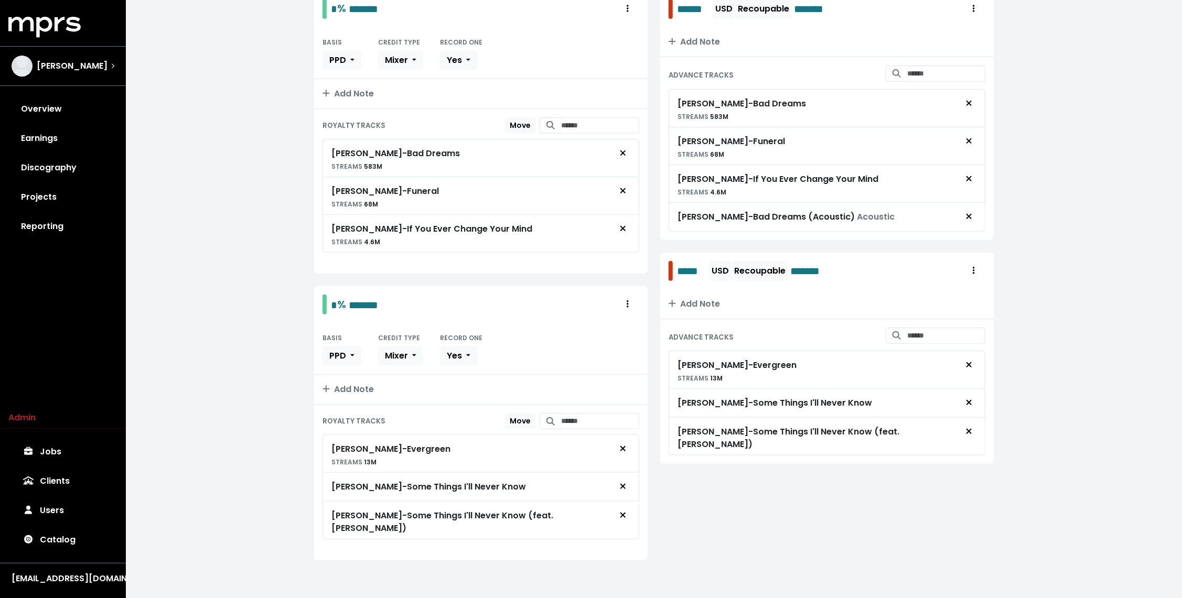
scroll to position [195, 0]
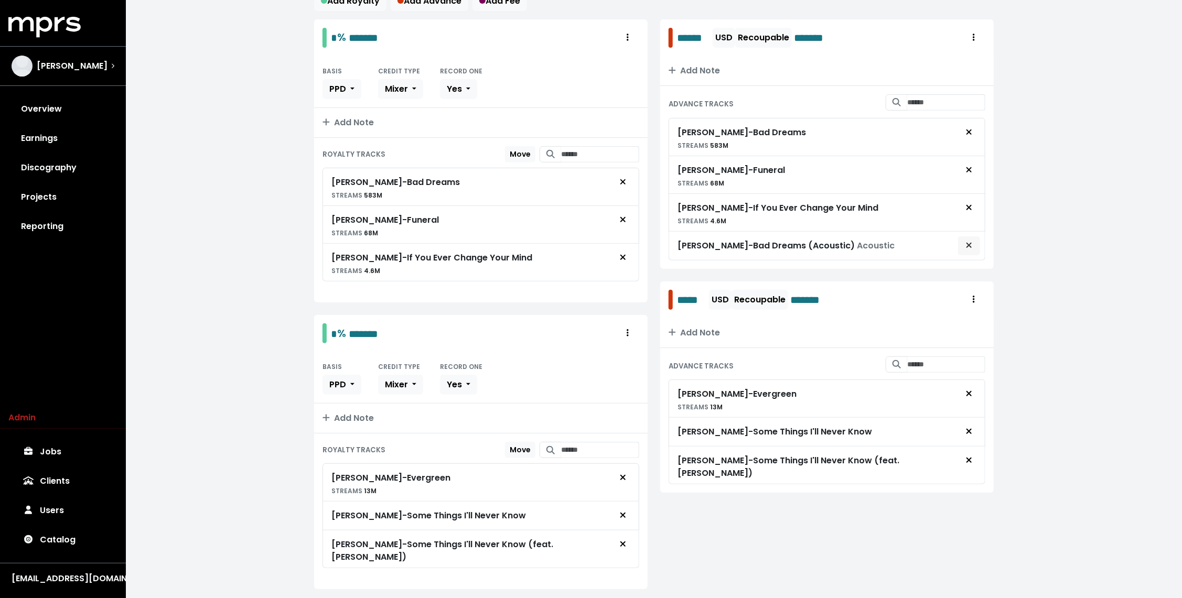
click at [974, 252] on span "Remove advance target" at bounding box center [969, 246] width 9 height 13
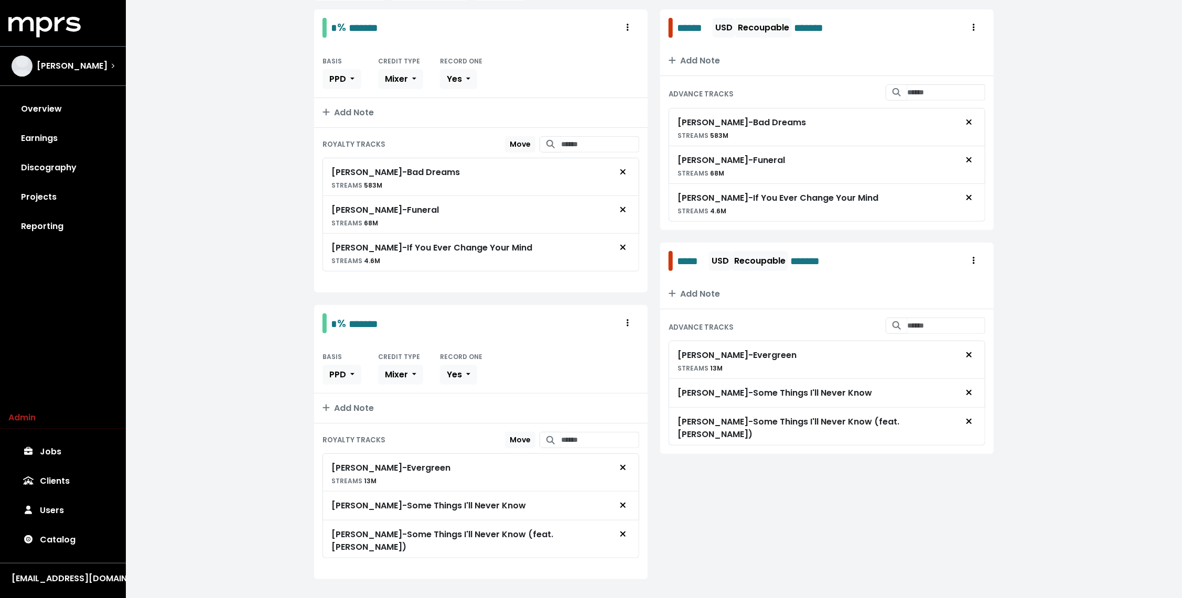
scroll to position [218, 0]
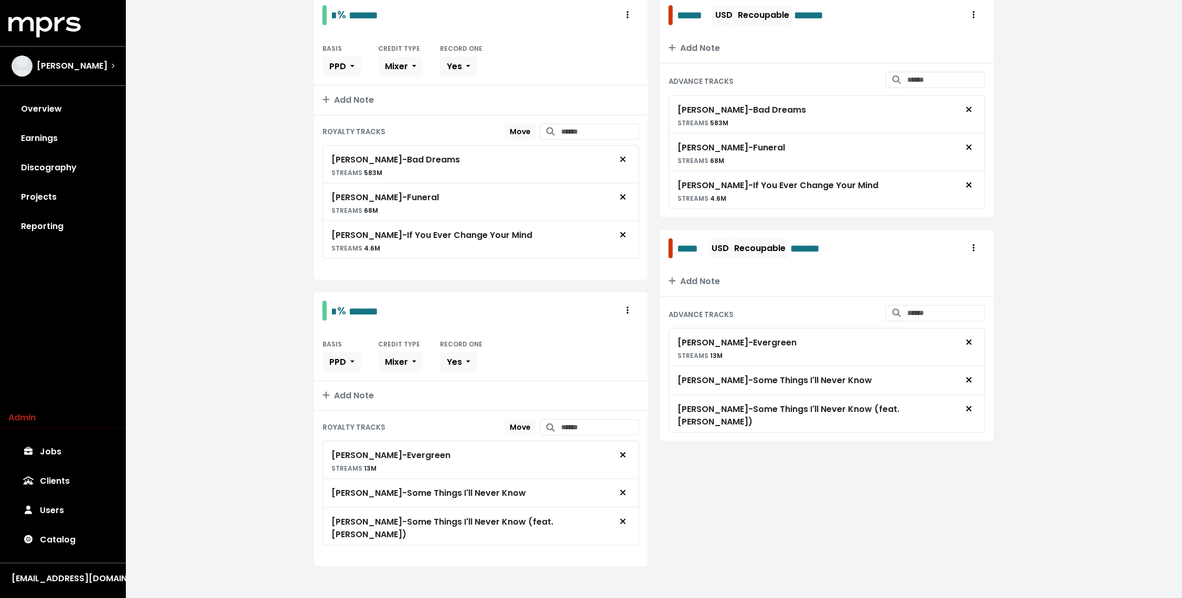
click at [245, 306] on div "**********" at bounding box center [654, 193] width 1056 height 822
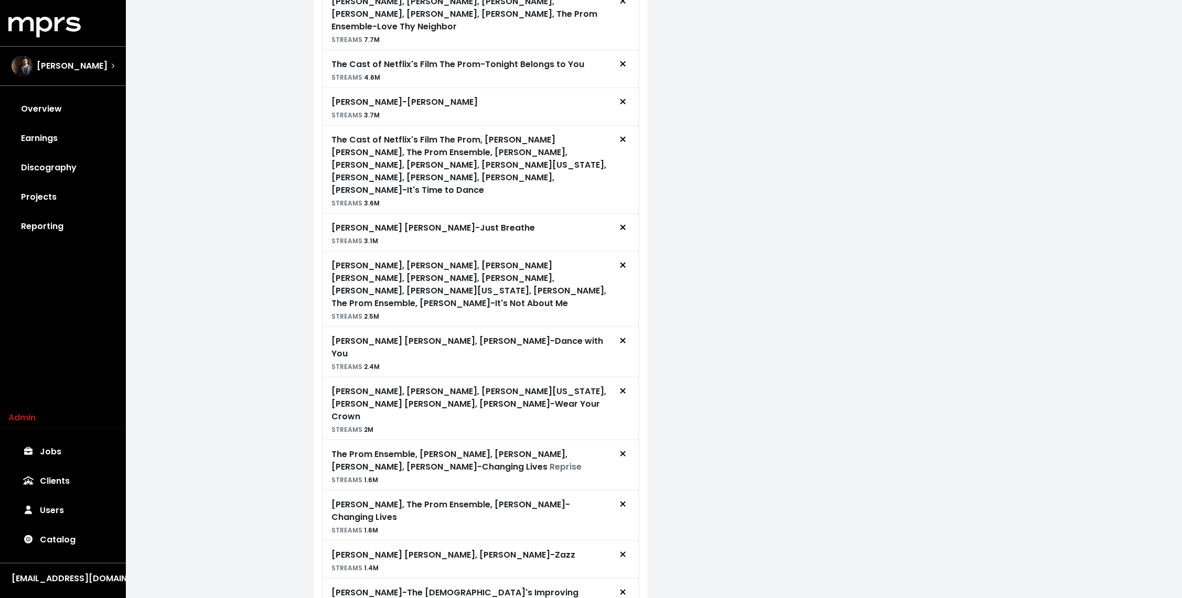
scroll to position [715, 0]
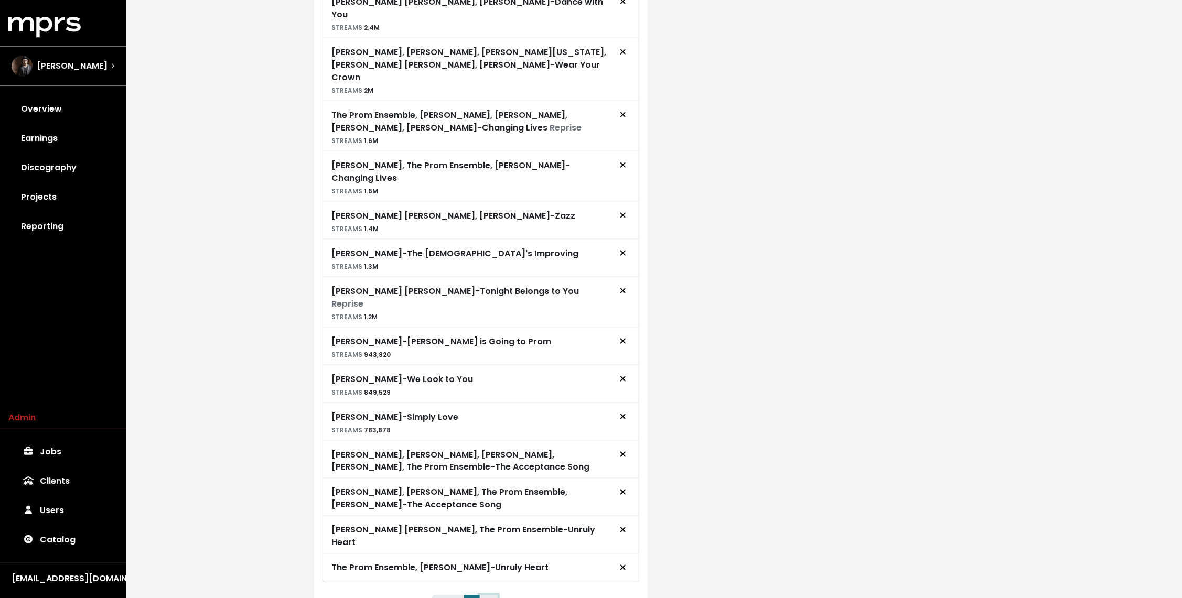
click at [483, 596] on button "2" at bounding box center [489, 605] width 18 height 19
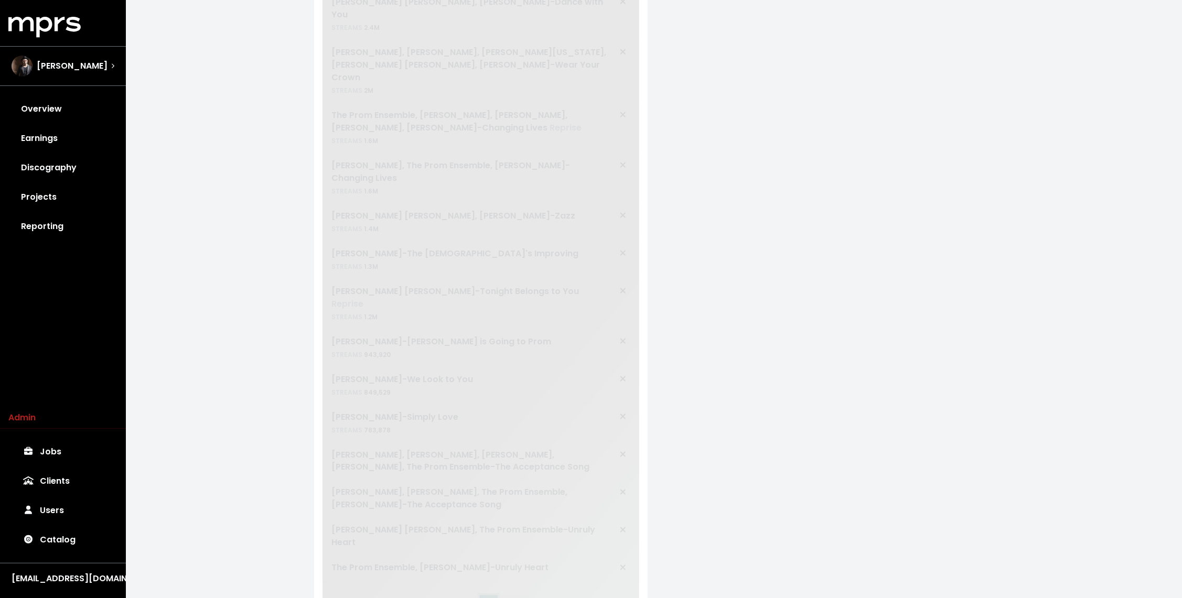
scroll to position [0, 0]
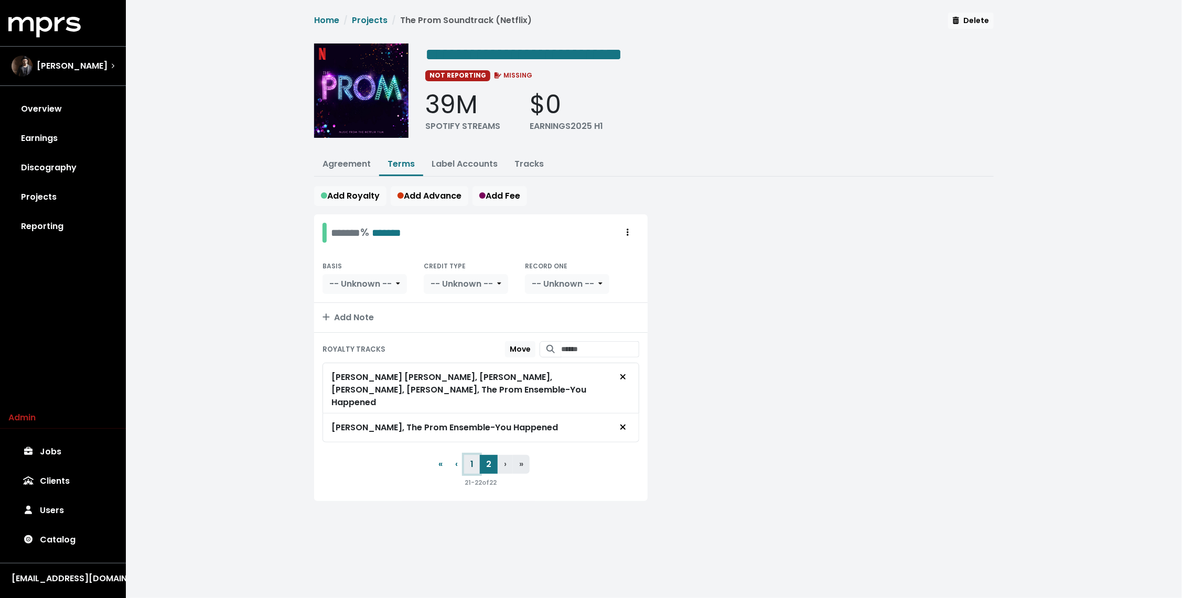
click at [474, 455] on button "1" at bounding box center [472, 464] width 16 height 19
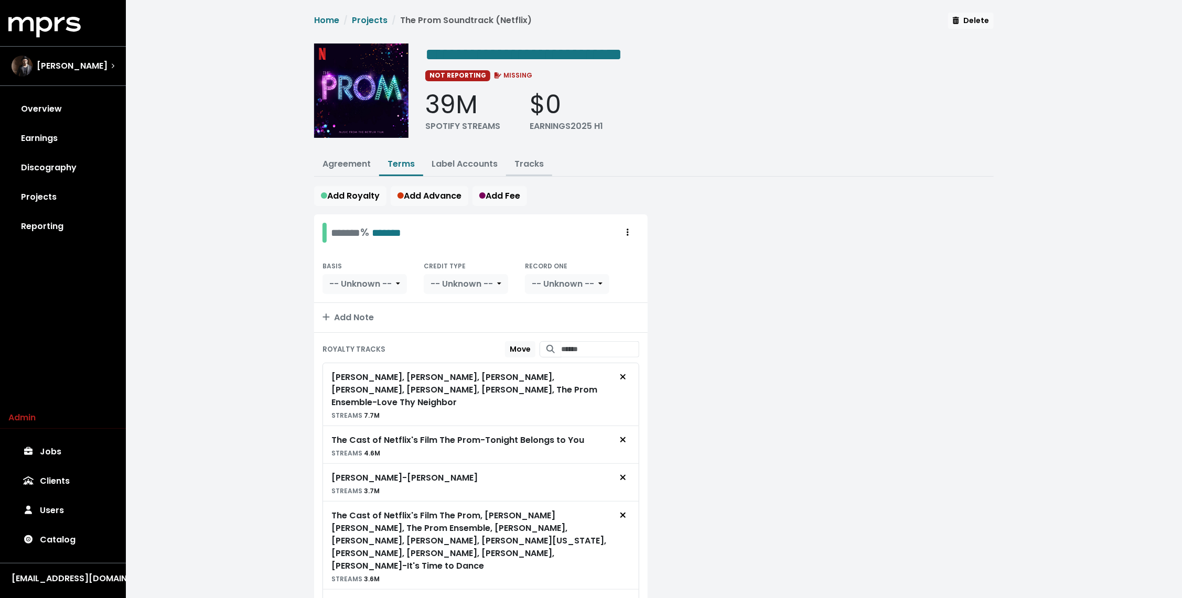
click at [523, 164] on link "Tracks" at bounding box center [529, 164] width 29 height 12
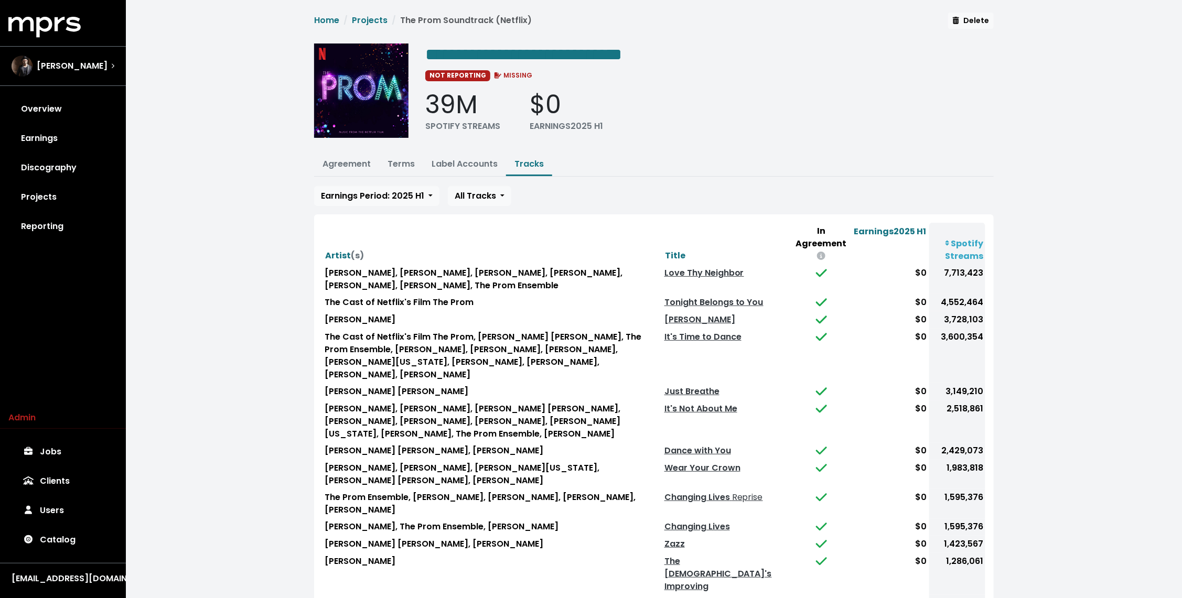
scroll to position [94, 0]
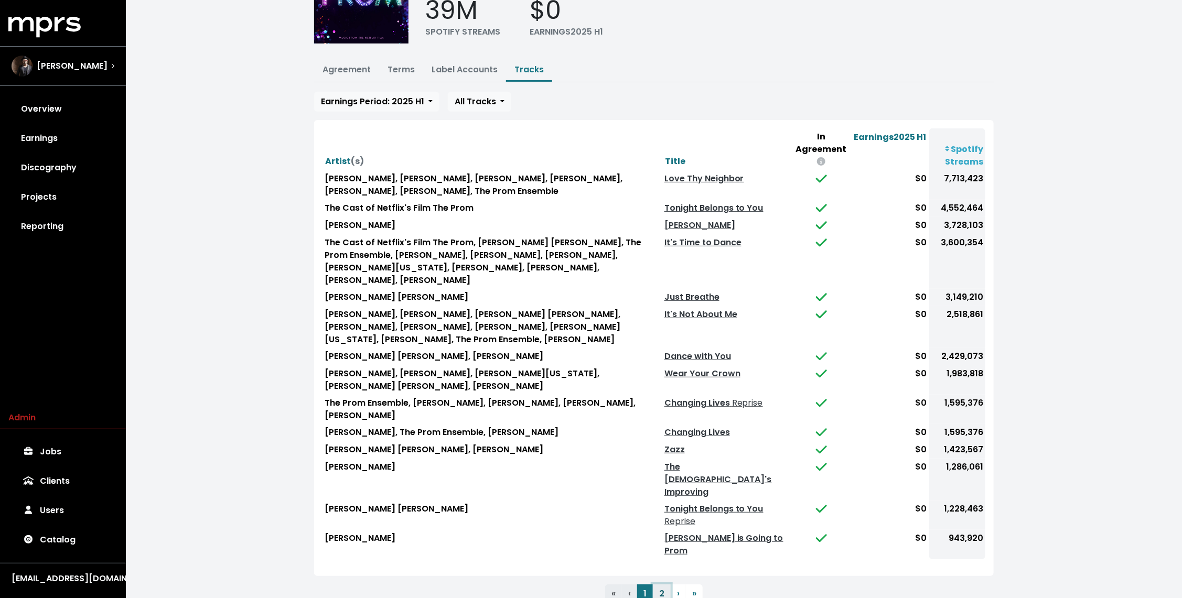
click at [661, 585] on button "2" at bounding box center [662, 594] width 18 height 19
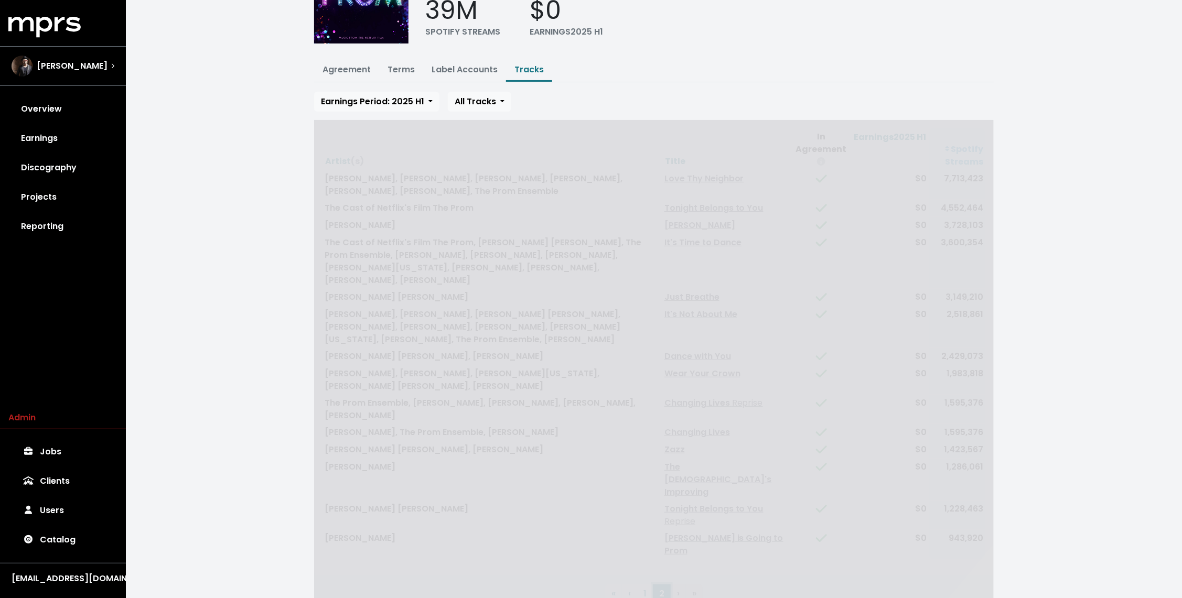
scroll to position [0, 0]
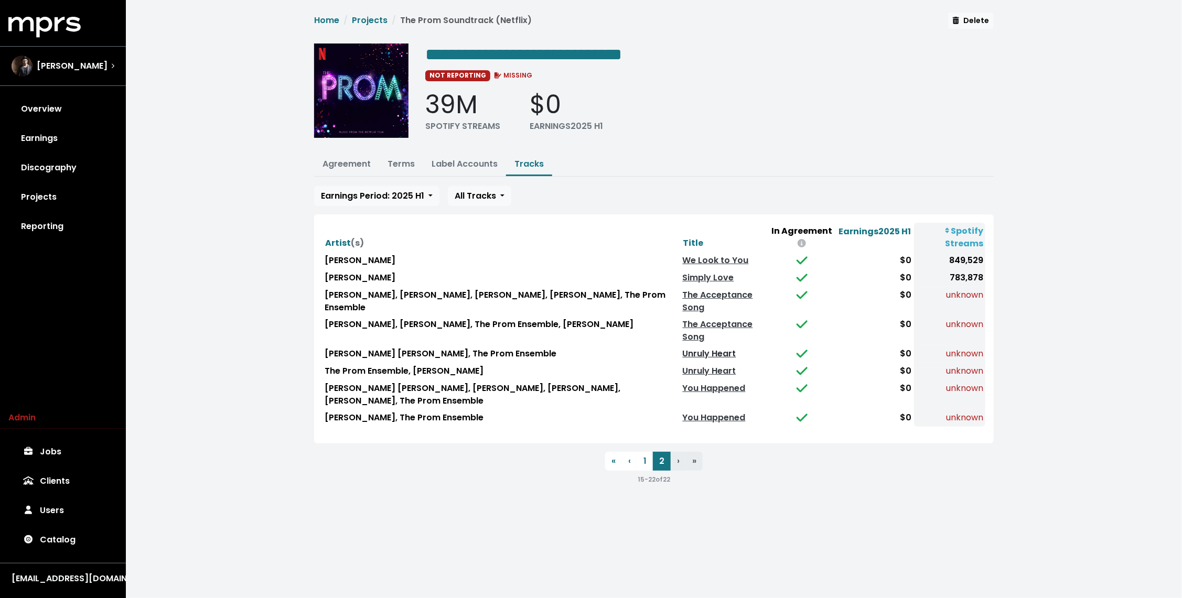
click at [701, 350] on link "Unruly Heart" at bounding box center [710, 354] width 54 height 12
click at [692, 365] on link "Unruly Heart" at bounding box center [710, 371] width 54 height 12
click at [409, 168] on button "Terms" at bounding box center [401, 165] width 44 height 23
click at [409, 158] on link "Terms" at bounding box center [401, 164] width 27 height 12
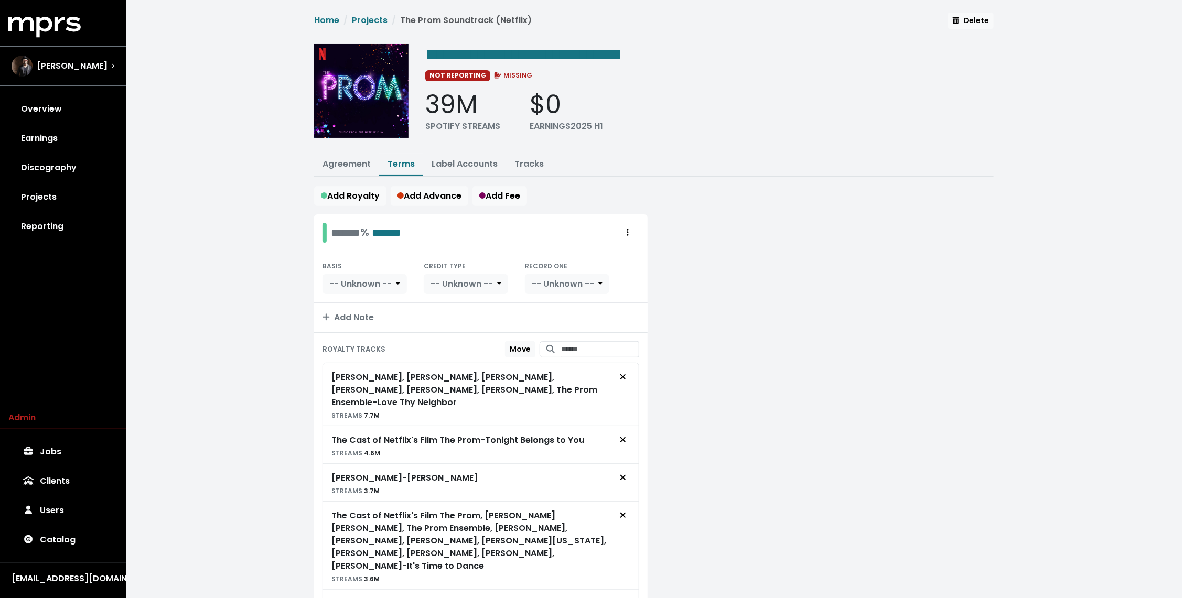
scroll to position [715, 0]
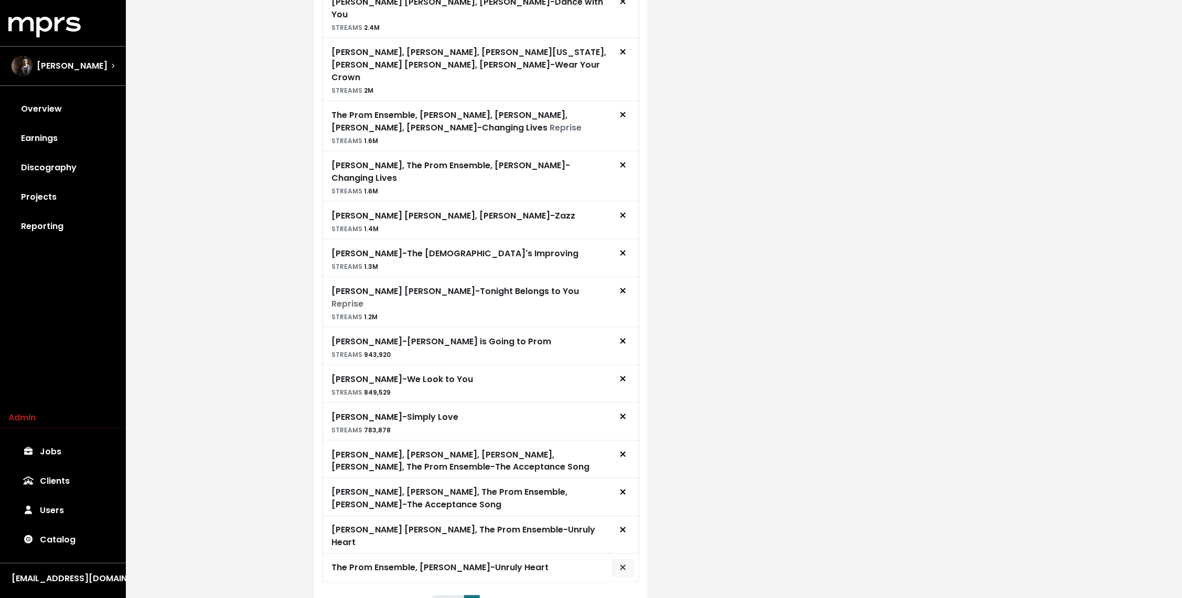
click at [626, 564] on icon "Remove royalty target" at bounding box center [623, 568] width 6 height 8
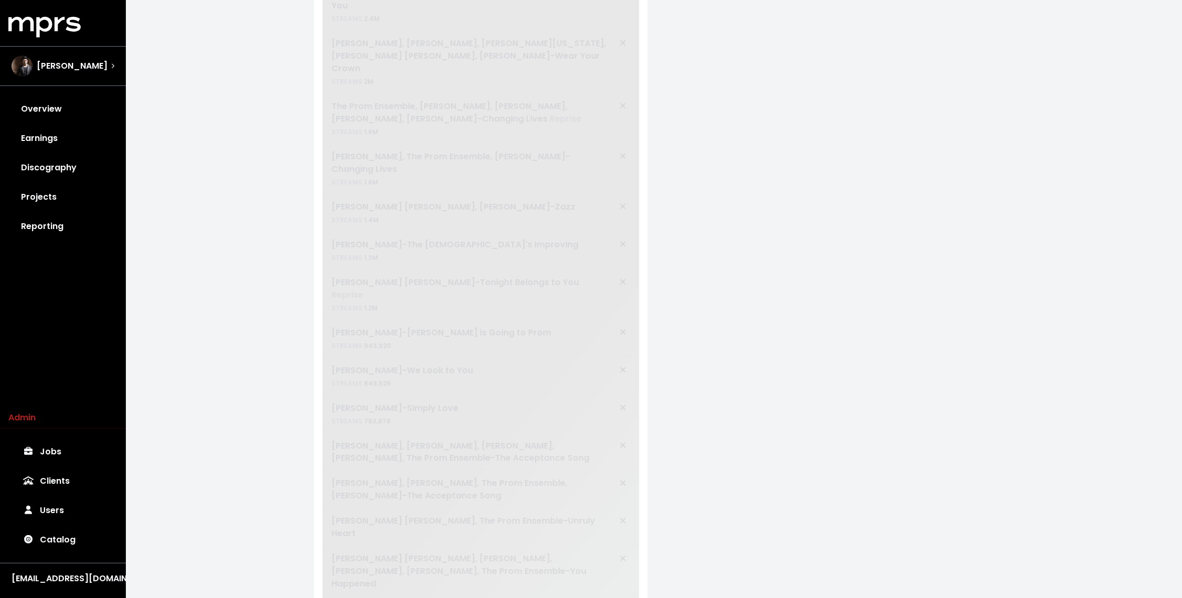
scroll to position [0, 0]
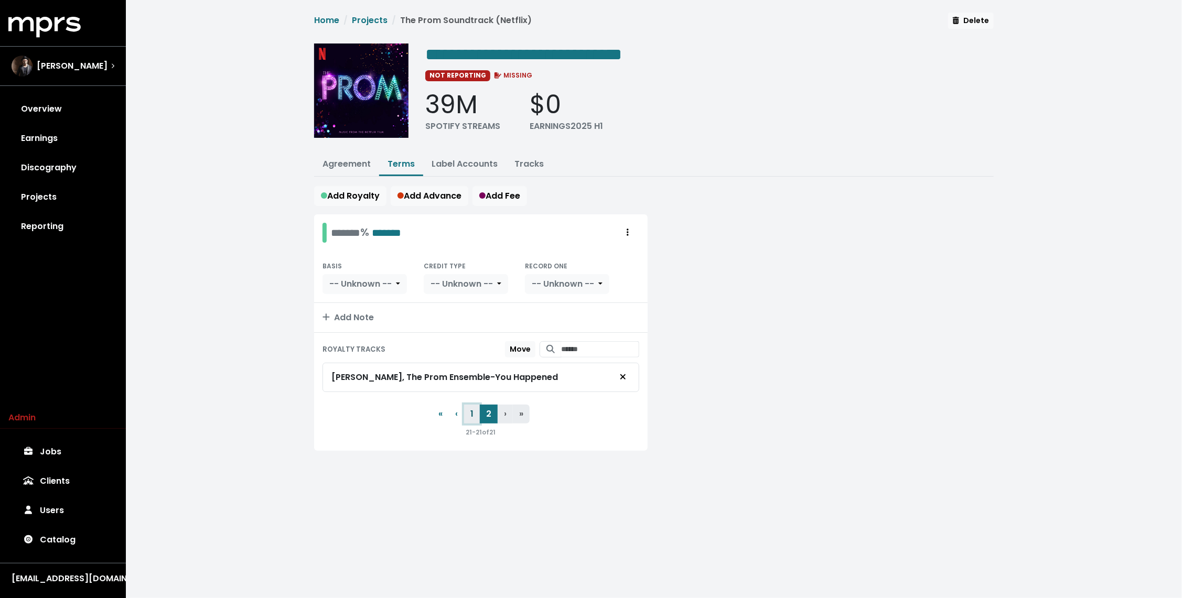
click at [472, 409] on button "1" at bounding box center [472, 414] width 16 height 19
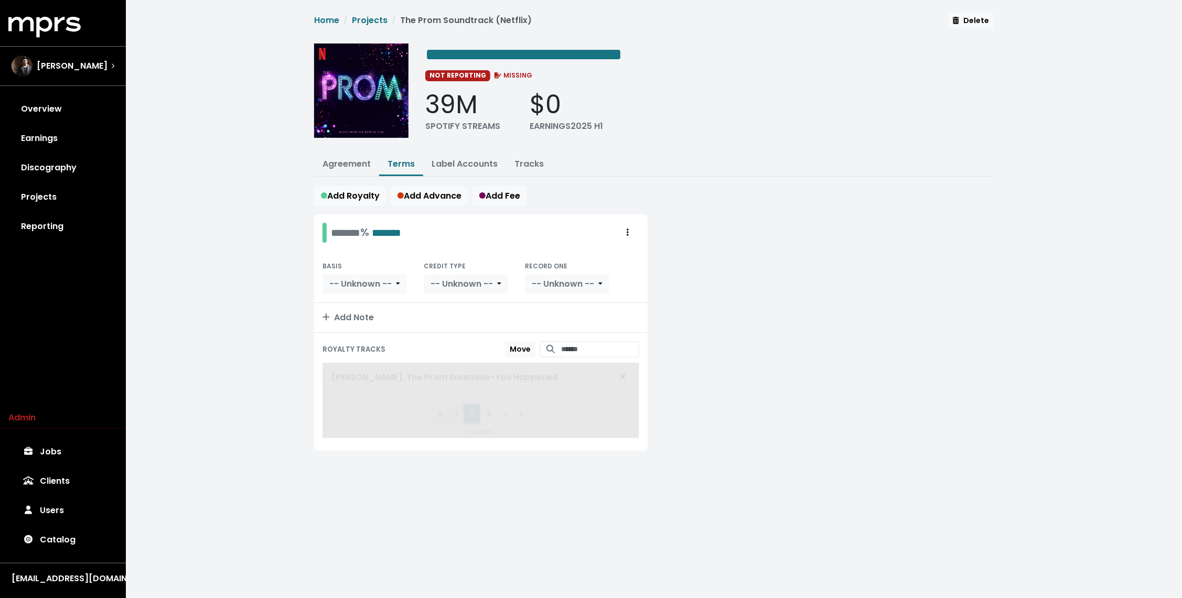
scroll to position [724, 0]
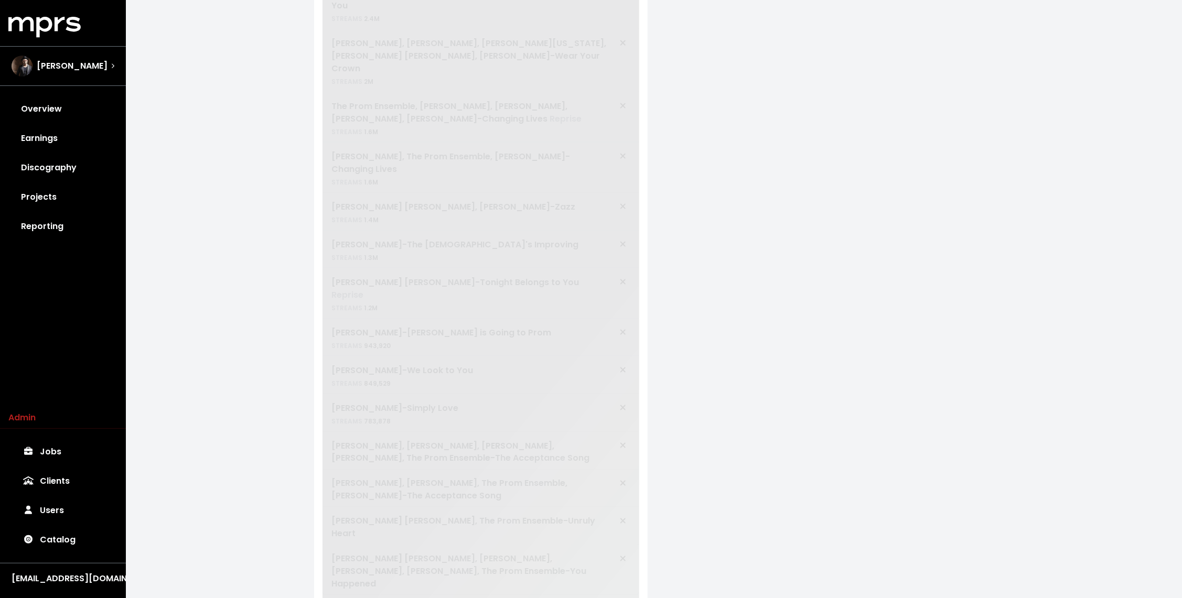
scroll to position [0, 0]
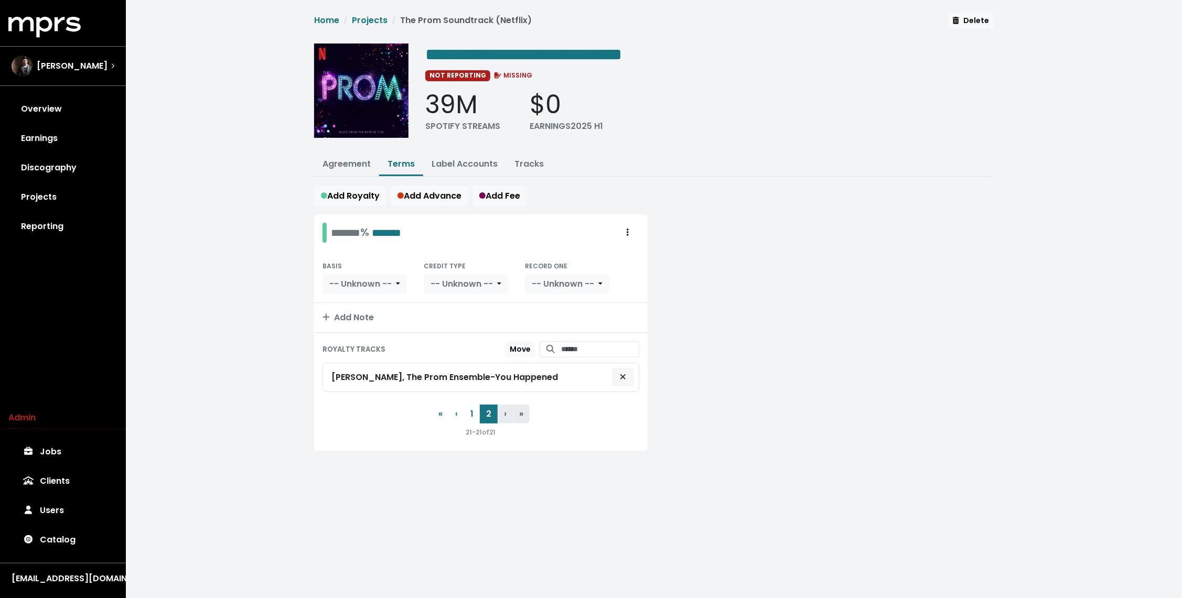
click at [618, 374] on span "Remove royalty target" at bounding box center [622, 377] width 9 height 13
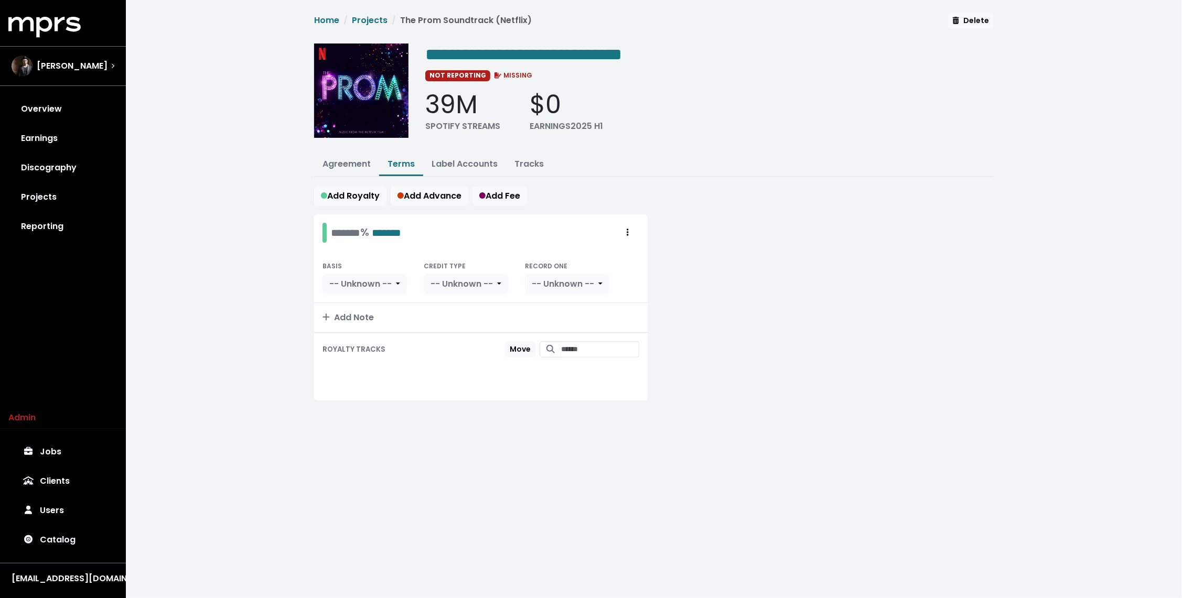
click at [712, 310] on div at bounding box center [827, 314] width 346 height 199
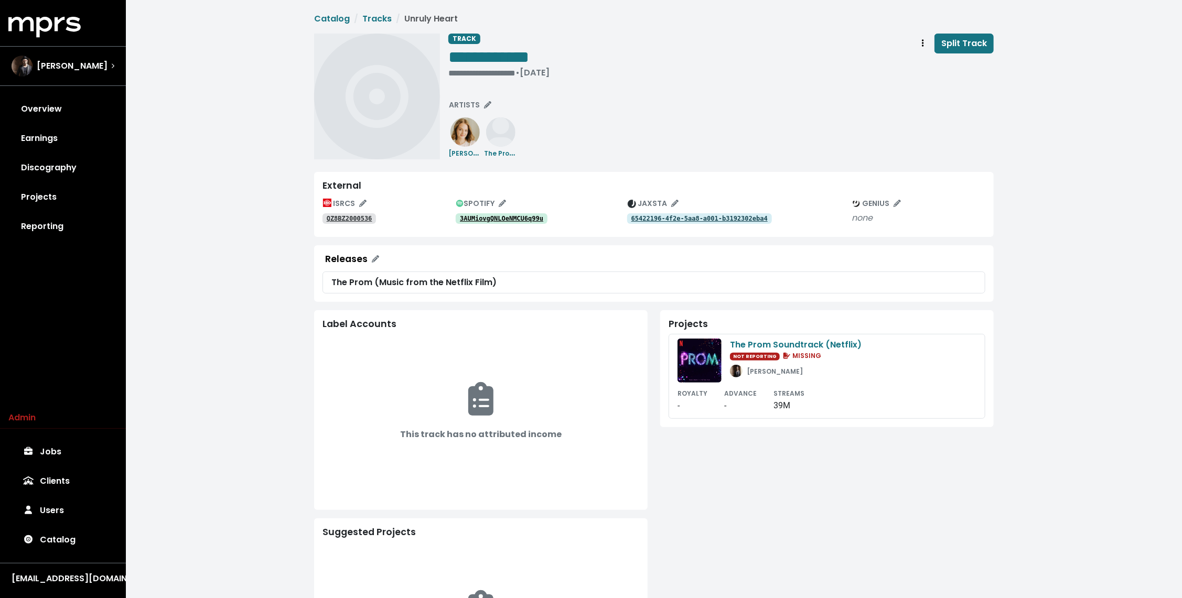
click at [515, 218] on tt "3AUMiovgQNLOeNMCU6q99u" at bounding box center [501, 218] width 83 height 7
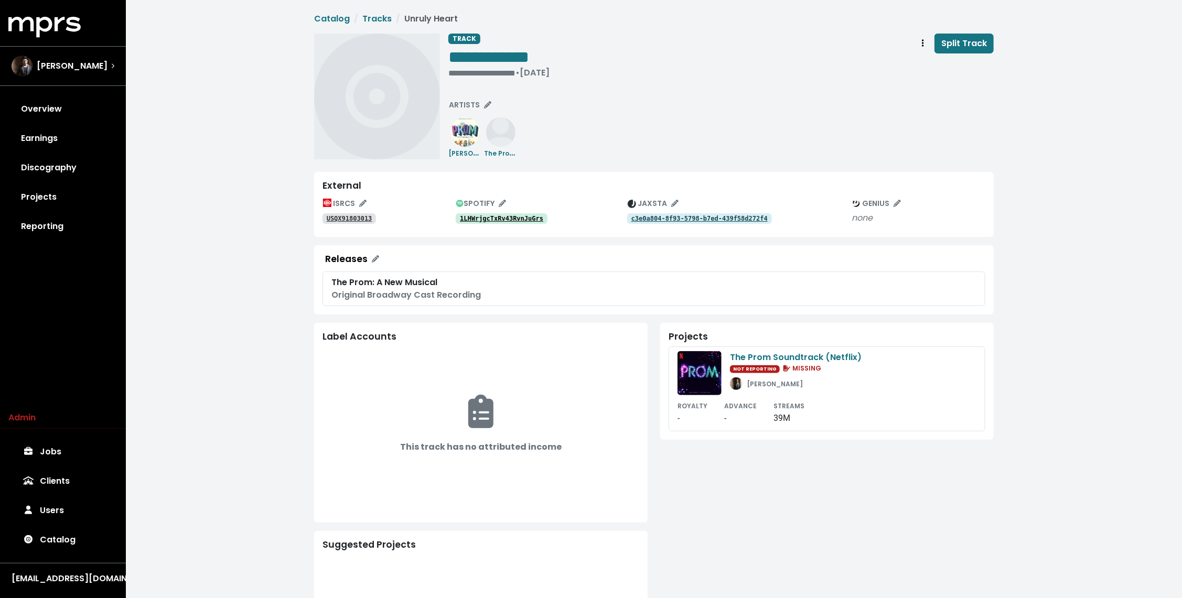
click at [515, 218] on tt "1LHWrjgcTxRv43RvnJuGrs" at bounding box center [501, 218] width 83 height 7
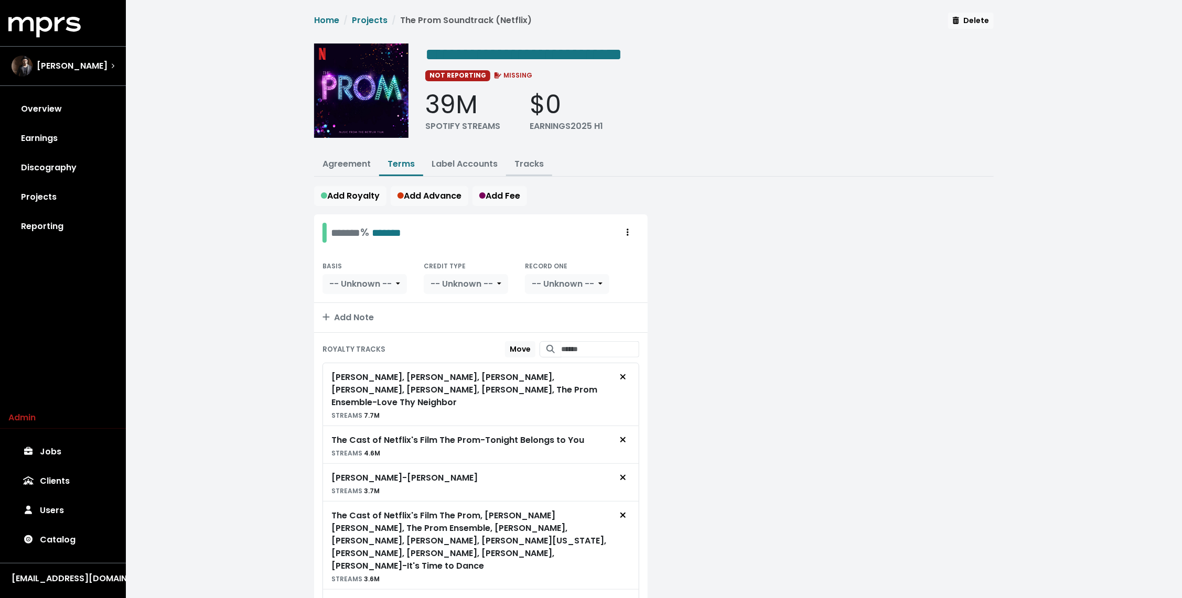
click at [529, 164] on link "Tracks" at bounding box center [529, 164] width 29 height 12
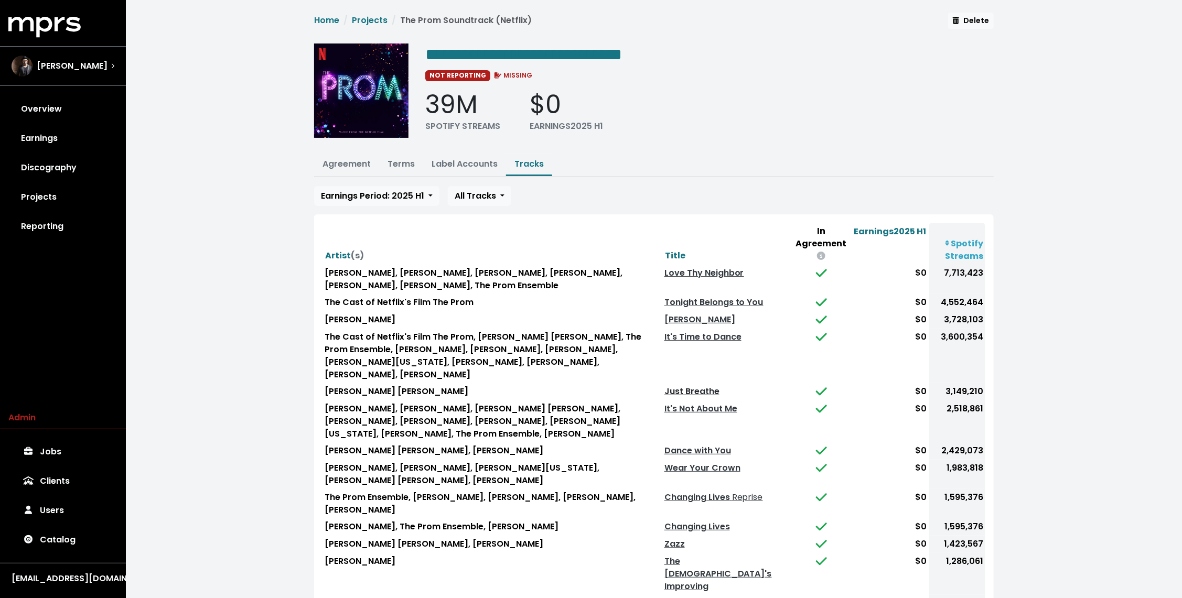
click at [720, 388] on link "Just Breathe" at bounding box center [692, 392] width 55 height 12
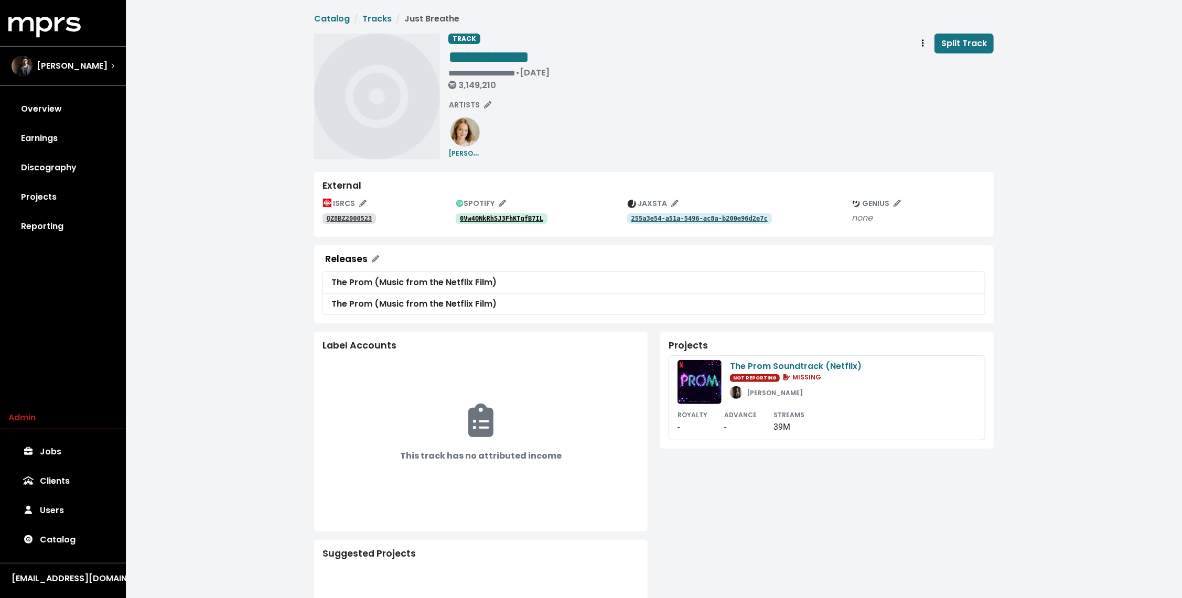
click at [536, 216] on tt "0Vw4ONkRhSJ3FhKTgfB7IL" at bounding box center [501, 218] width 83 height 7
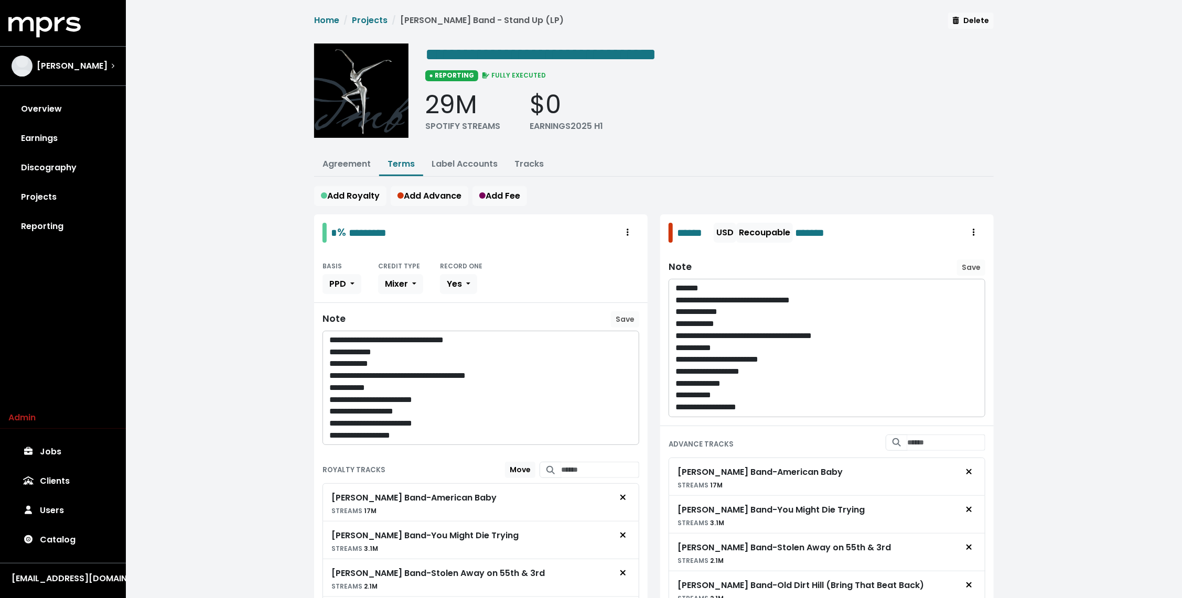
scroll to position [319, 0]
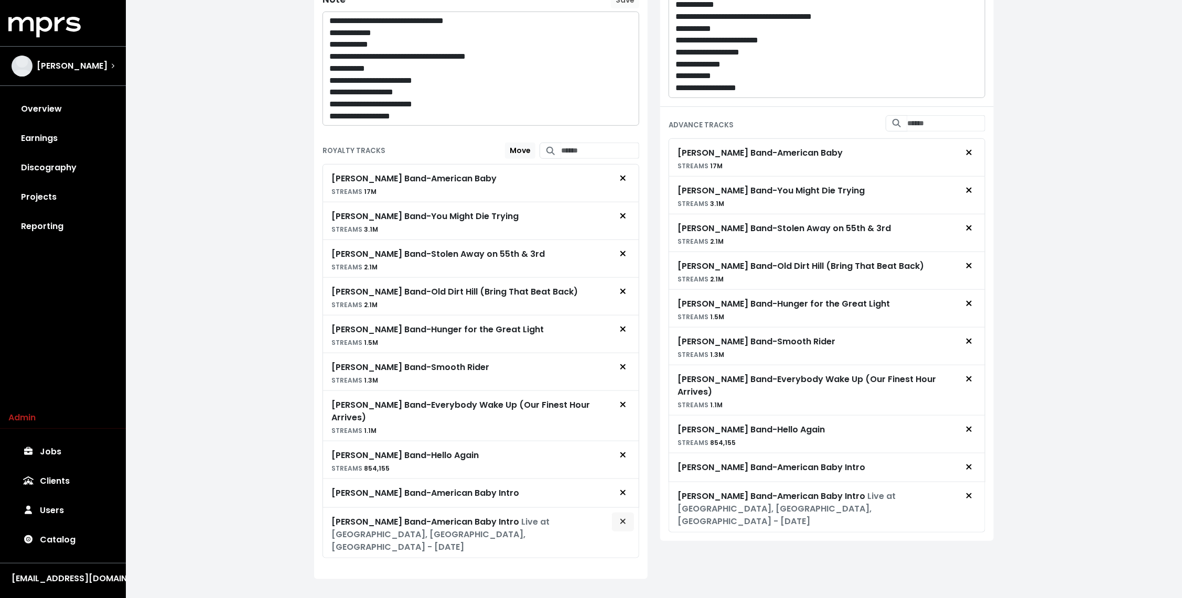
click at [627, 517] on span "Remove royalty target" at bounding box center [622, 522] width 9 height 13
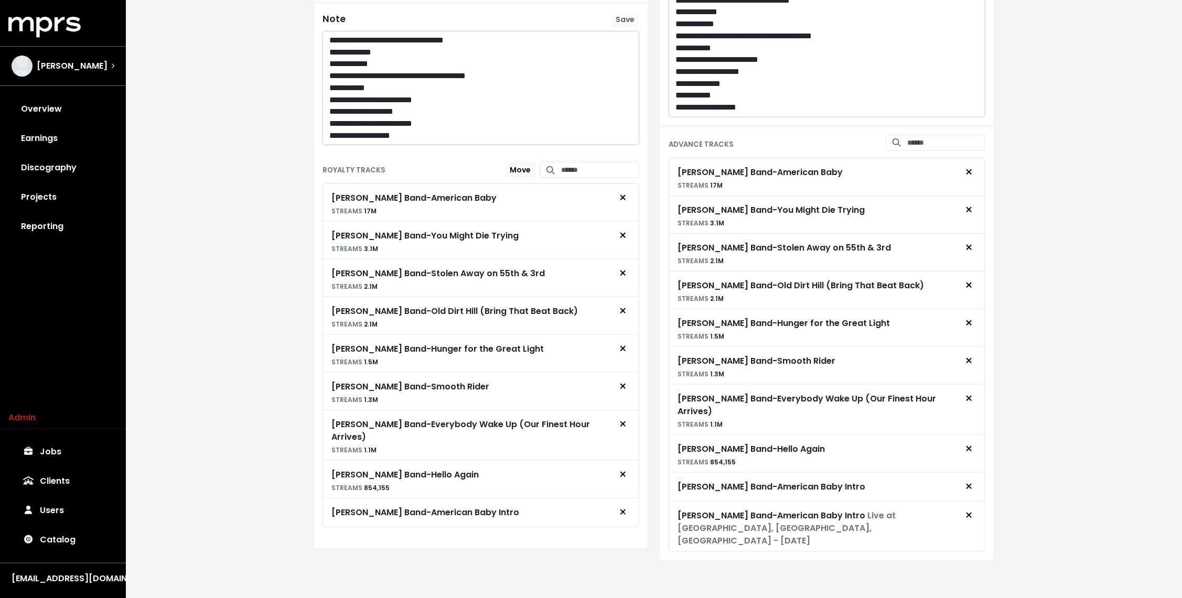
scroll to position [282, 0]
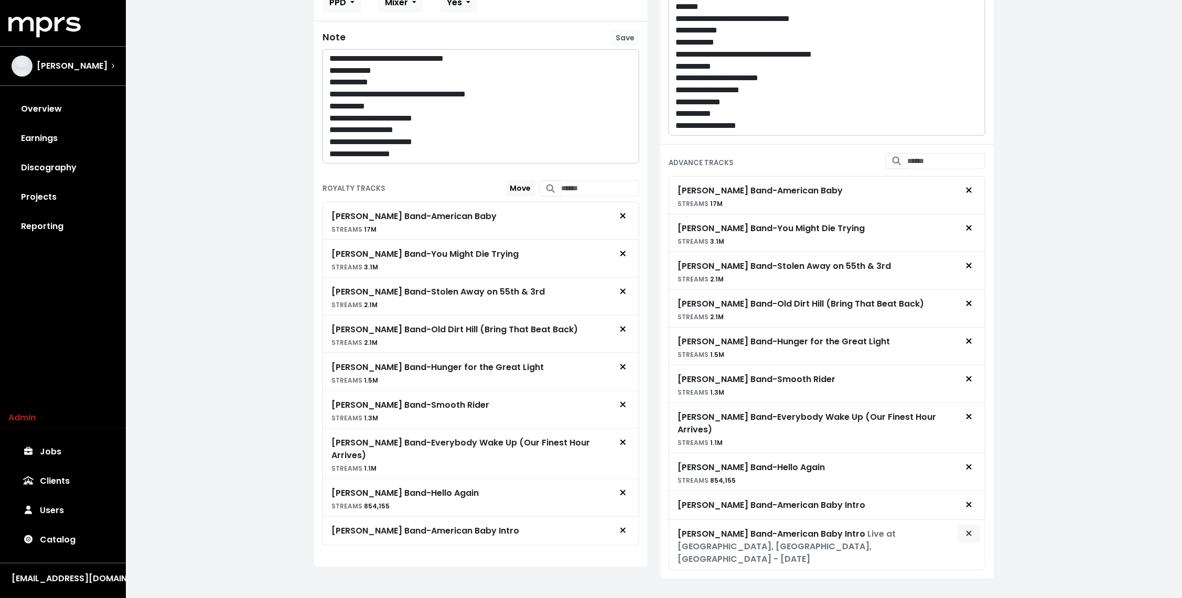
click at [972, 528] on span "Remove advance target" at bounding box center [969, 534] width 9 height 13
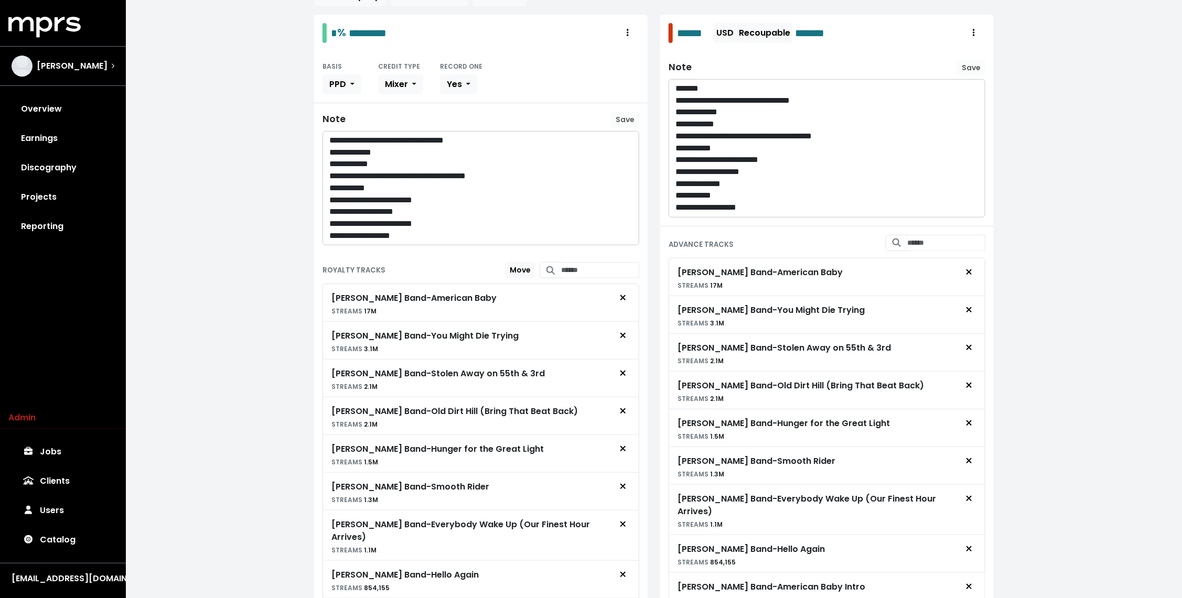
scroll to position [204, 0]
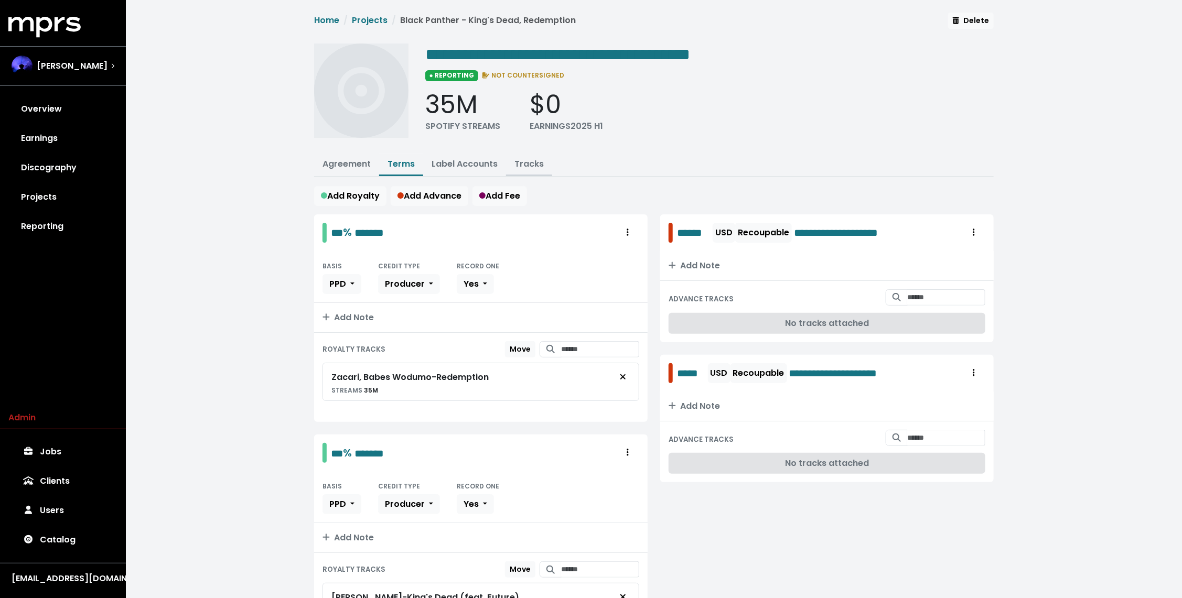
click at [527, 158] on link "Tracks" at bounding box center [529, 164] width 29 height 12
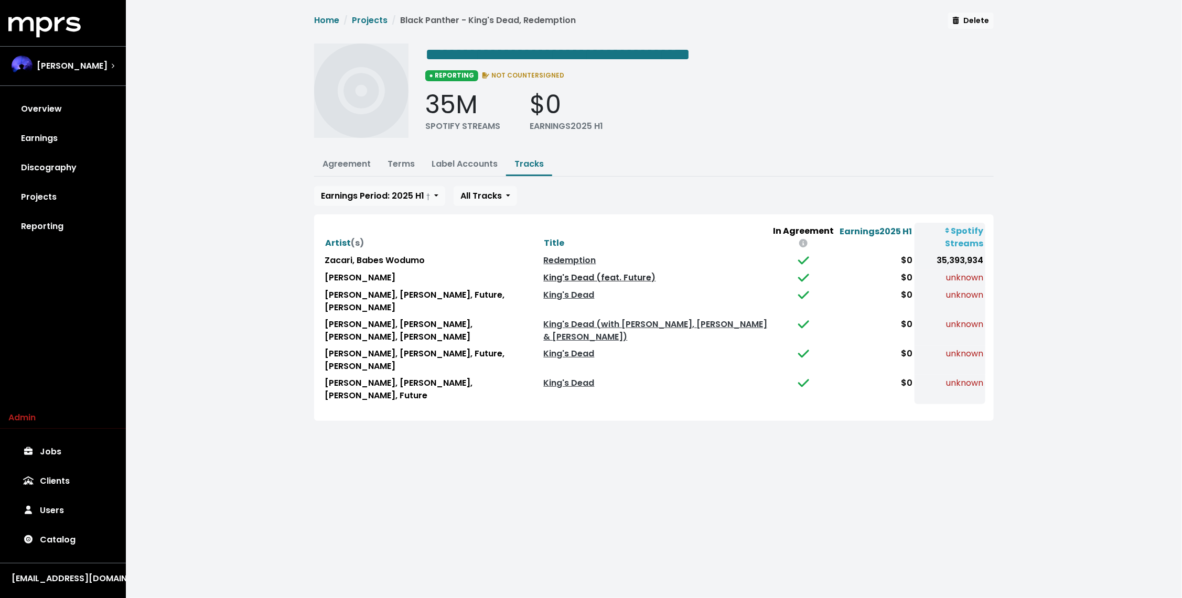
click at [546, 276] on link "King's Dead (feat. Future)" at bounding box center [600, 278] width 112 height 12
click at [544, 294] on link "King's Dead" at bounding box center [569, 295] width 51 height 12
click at [544, 334] on link "King's Dead (with [PERSON_NAME], [PERSON_NAME] & [PERSON_NAME])" at bounding box center [656, 330] width 224 height 25
click at [544, 354] on link "King's Dead" at bounding box center [569, 354] width 51 height 12
click at [544, 384] on link "King's Dead" at bounding box center [569, 383] width 51 height 12
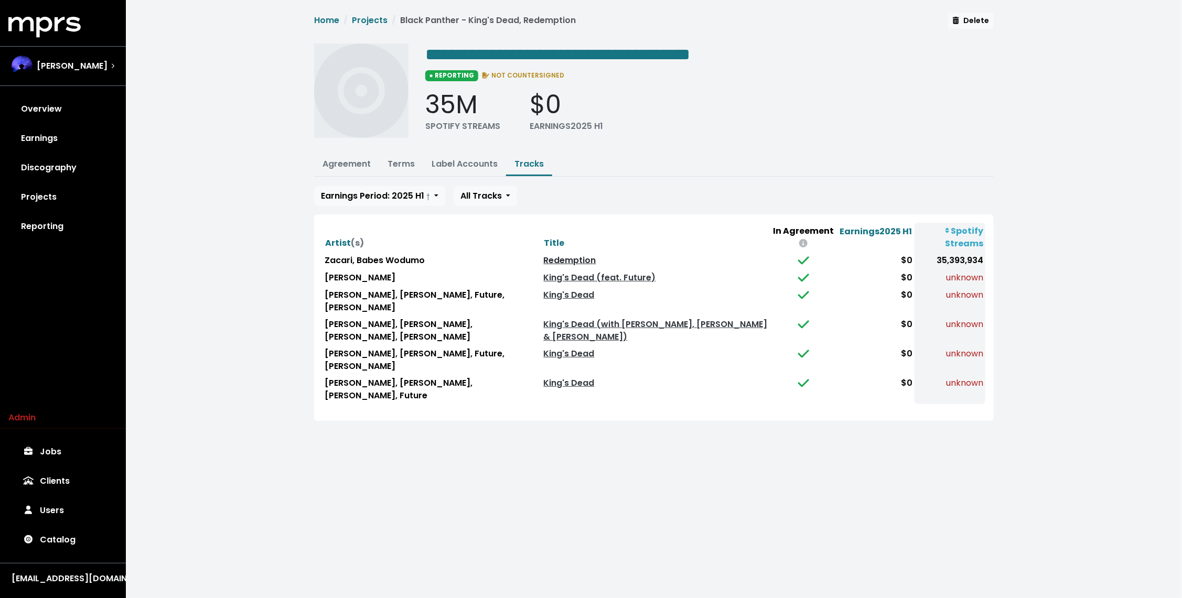
click at [544, 258] on link "Redemption" at bounding box center [570, 260] width 52 height 12
click at [544, 275] on link "King's Dead (feat. Future)" at bounding box center [600, 278] width 112 height 12
click at [544, 294] on link "King's Dead" at bounding box center [569, 295] width 51 height 12
click at [544, 327] on link "King's Dead (with [PERSON_NAME], [PERSON_NAME] & [PERSON_NAME])" at bounding box center [656, 330] width 224 height 25
click at [544, 353] on link "King's Dead" at bounding box center [569, 354] width 51 height 12
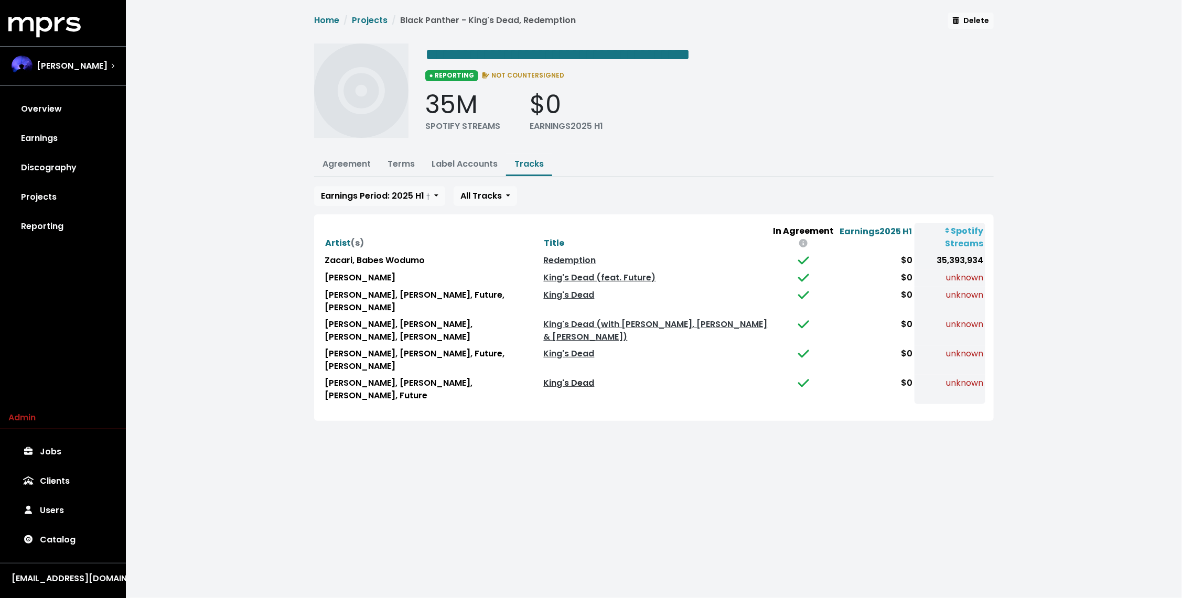
click at [544, 382] on link "King's Dead" at bounding box center [569, 383] width 51 height 12
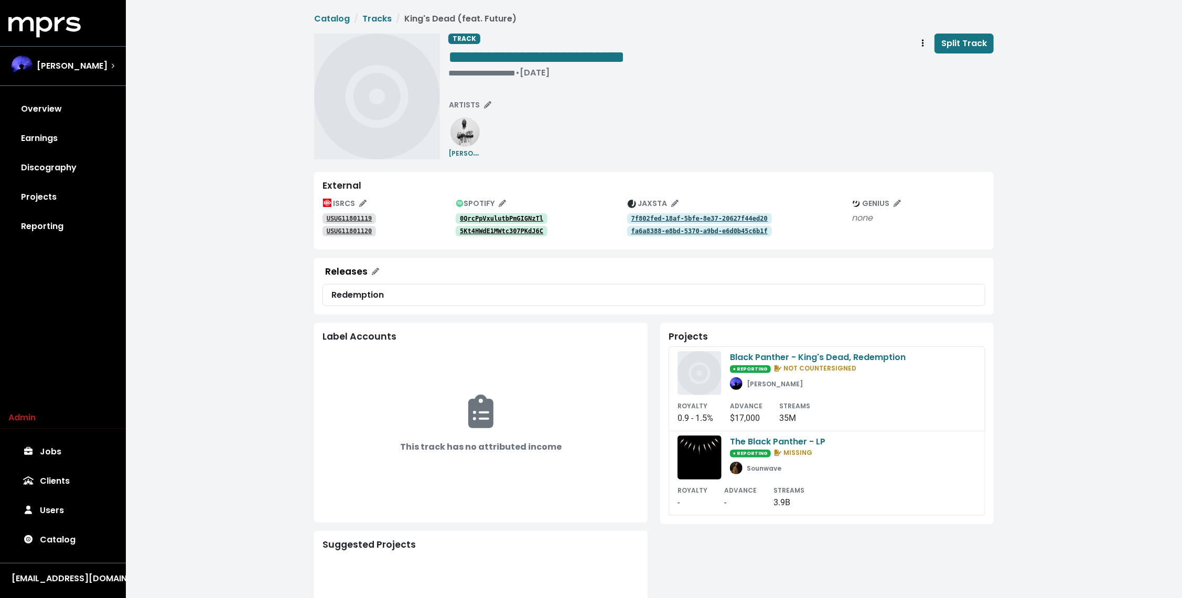
click at [515, 216] on tt "0QrcPpVxulutbPmGIGNzTl" at bounding box center [501, 218] width 83 height 7
click at [500, 230] on tt "5Kt4HWdE1MWtc307PKdJ6C" at bounding box center [501, 231] width 83 height 7
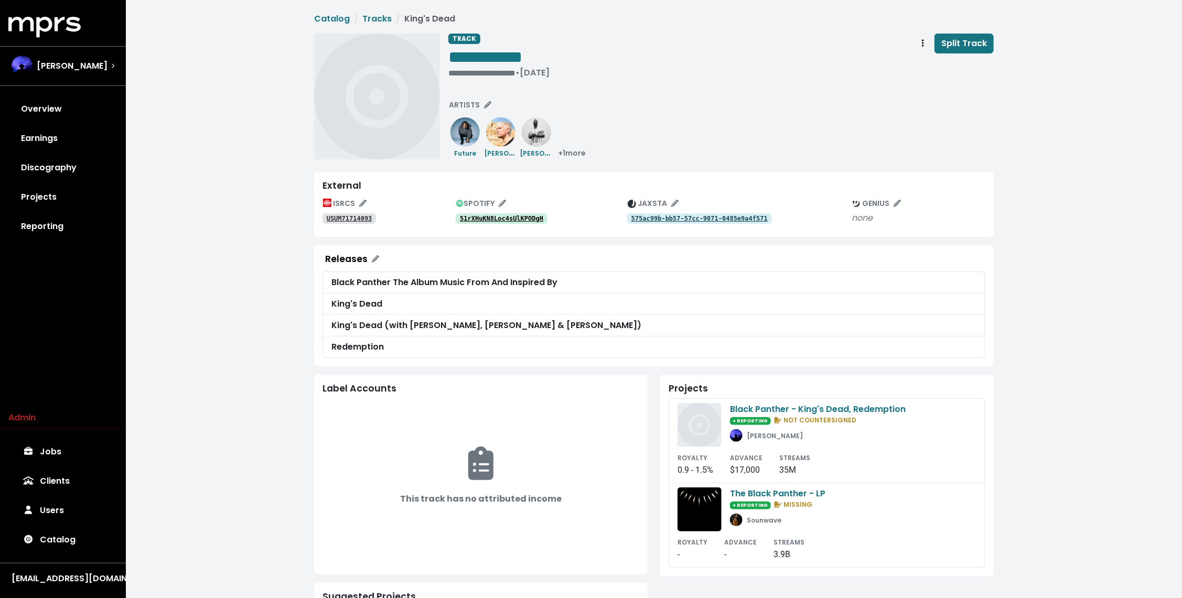
click at [503, 217] on tt "51rXHuKN8Loc4sUlKPODgH" at bounding box center [501, 218] width 83 height 7
click at [629, 108] on div "**********" at bounding box center [721, 97] width 546 height 126
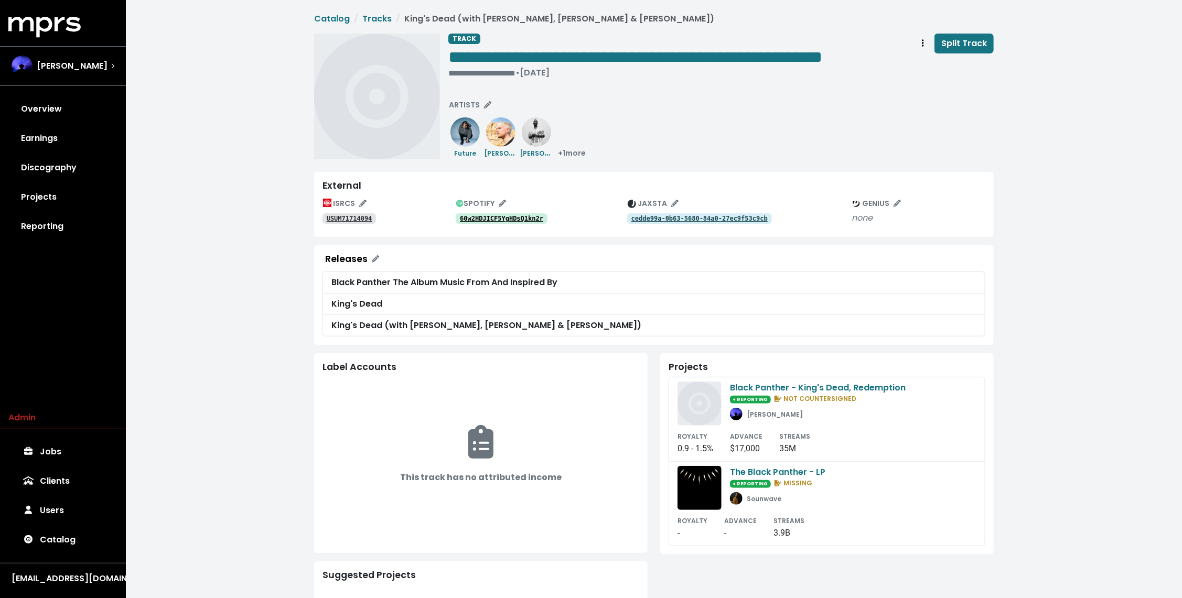
click at [503, 222] on tt "60w2HDJICF5YgHDsQ1kn2r" at bounding box center [501, 218] width 83 height 7
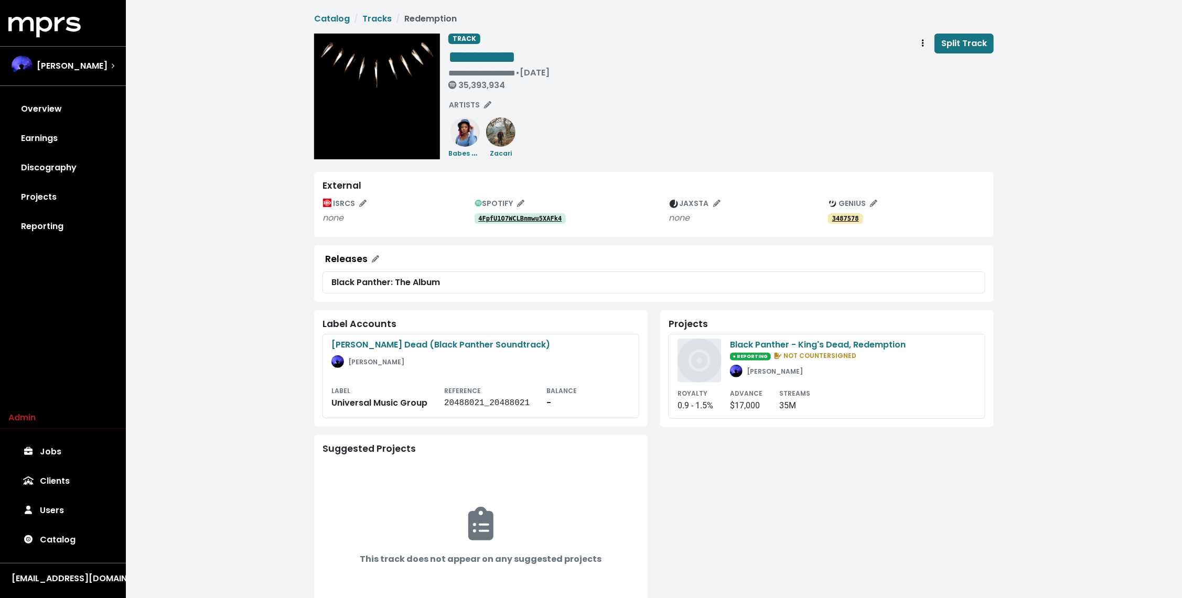
click at [529, 208] on div "SPOTIFY" at bounding box center [572, 204] width 195 height 16
click at [521, 215] on tt "4FpfU1O7WCLBnmwu5XAFk4" at bounding box center [519, 218] width 83 height 7
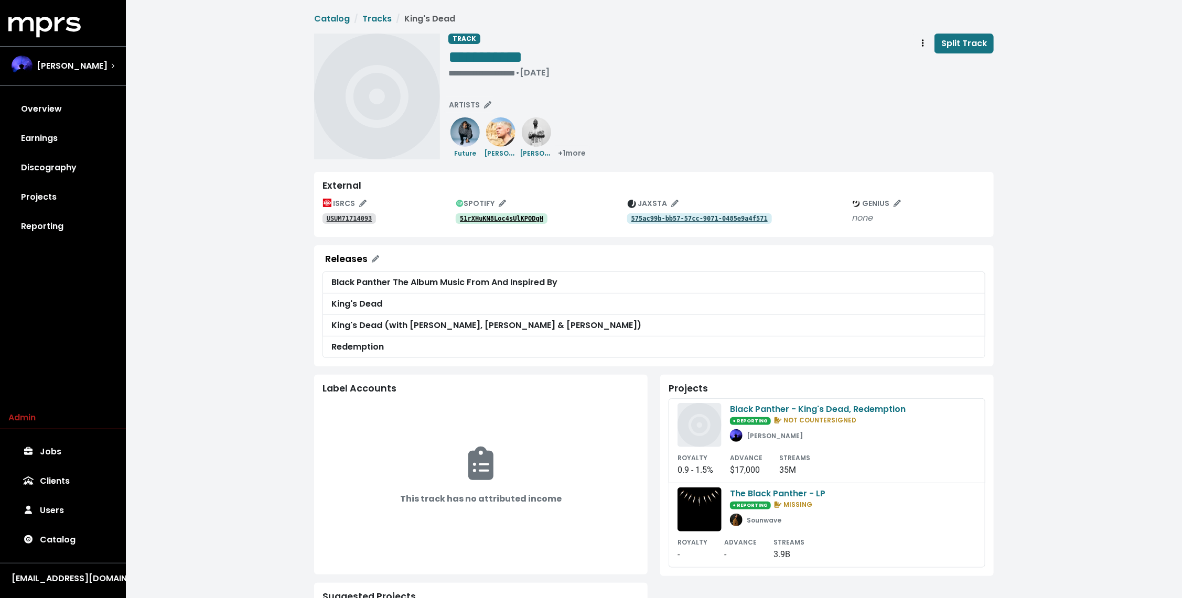
click at [526, 217] on tt "51rXHuKN8Loc4sUlKPODgH" at bounding box center [501, 218] width 83 height 7
click at [357, 217] on tt "USUM71714093" at bounding box center [350, 218] width 46 height 7
click at [861, 108] on div "**********" at bounding box center [721, 97] width 546 height 126
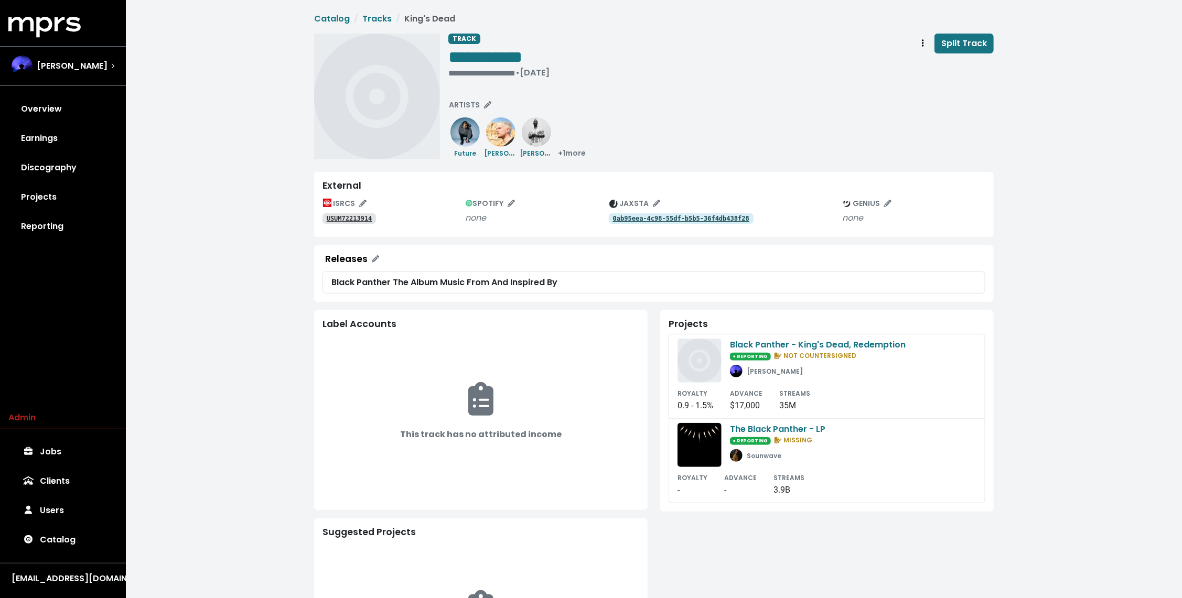
click at [680, 222] on tt "0ab95eea-4c98-55df-b5b5-36f4db438f28" at bounding box center [681, 218] width 136 height 7
click at [928, 43] on span "Track actions" at bounding box center [922, 43] width 9 height 13
click at [350, 224] on div "ISRCS USUM72213914 SPOTIFY none JAXSTA 0ab95eea-4c98-55df-b5b5-36f4db438f28 GEN…" at bounding box center [654, 212] width 663 height 33
click at [349, 219] on tt "USUM72213914" at bounding box center [350, 218] width 46 height 7
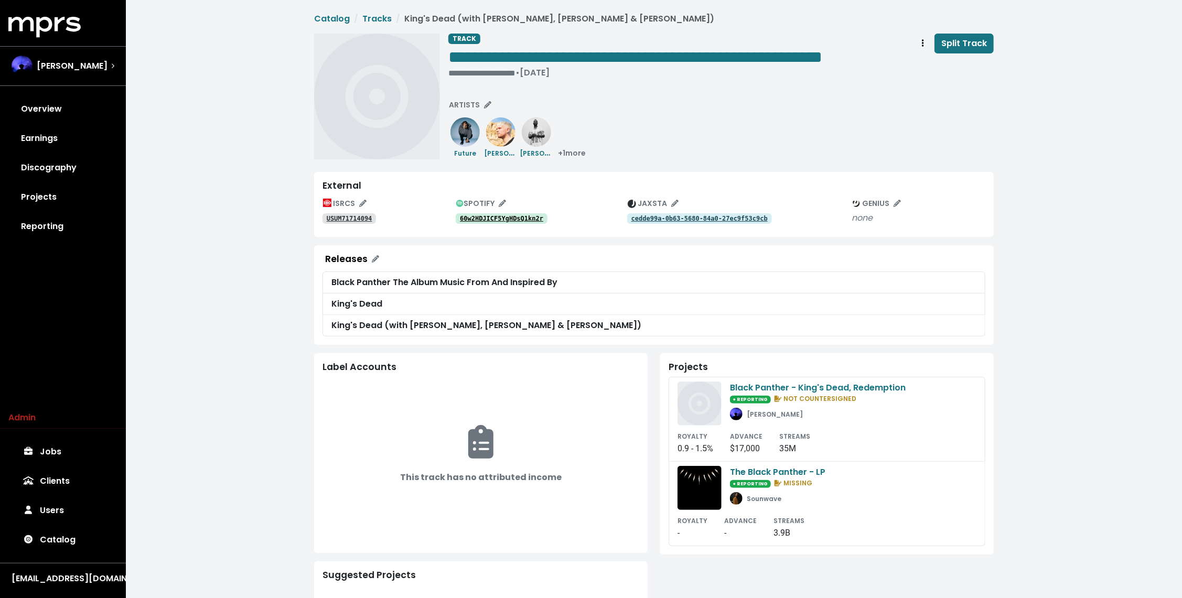
click at [506, 222] on tt "60w2HDJICF5YgHDsQ1kn2r" at bounding box center [501, 218] width 83 height 7
click at [354, 222] on tt "USUM71714094" at bounding box center [350, 218] width 46 height 7
click at [230, 201] on div "**********" at bounding box center [654, 389] width 1056 height 778
click at [708, 222] on tt "cedde99a-0b63-5680-84a0-27ec9f53c9cb" at bounding box center [700, 218] width 136 height 7
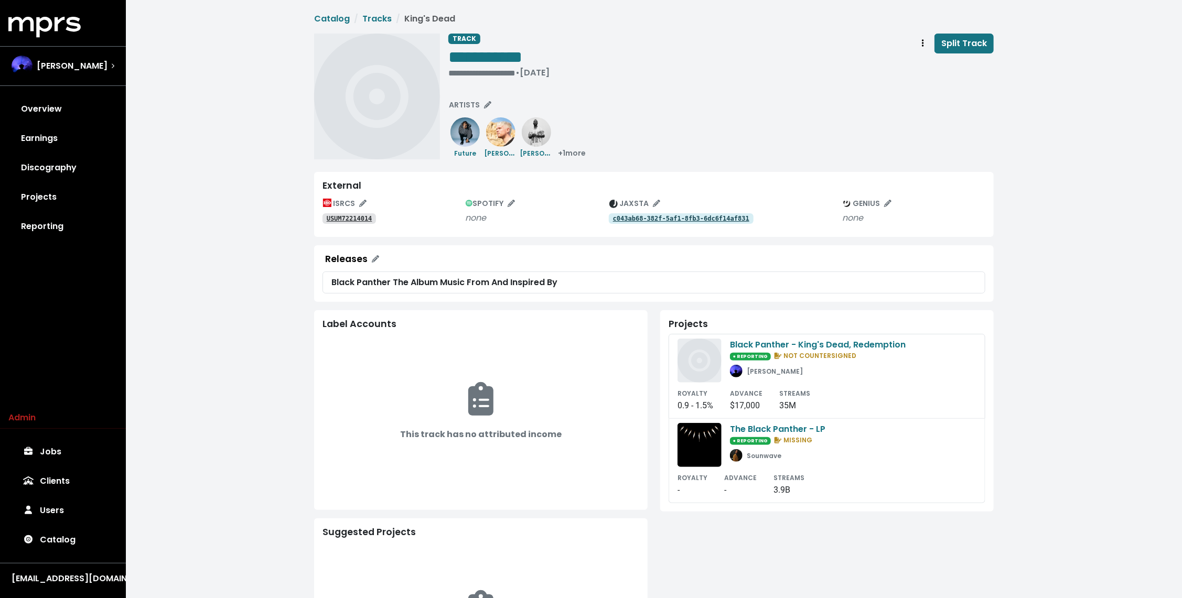
click at [680, 222] on tt "c043ab68-382f-5af1-8fb3-6dc6f14af831" at bounding box center [681, 218] width 136 height 7
click at [651, 222] on link "c043ab68-382f-5af1-8fb3-6dc6f14af831" at bounding box center [681, 218] width 145 height 10
click at [349, 219] on tt "USUM72214014" at bounding box center [350, 218] width 46 height 7
click at [920, 42] on span "Track actions" at bounding box center [922, 43] width 9 height 13
click at [927, 62] on link "Merge" at bounding box center [953, 66] width 83 height 17
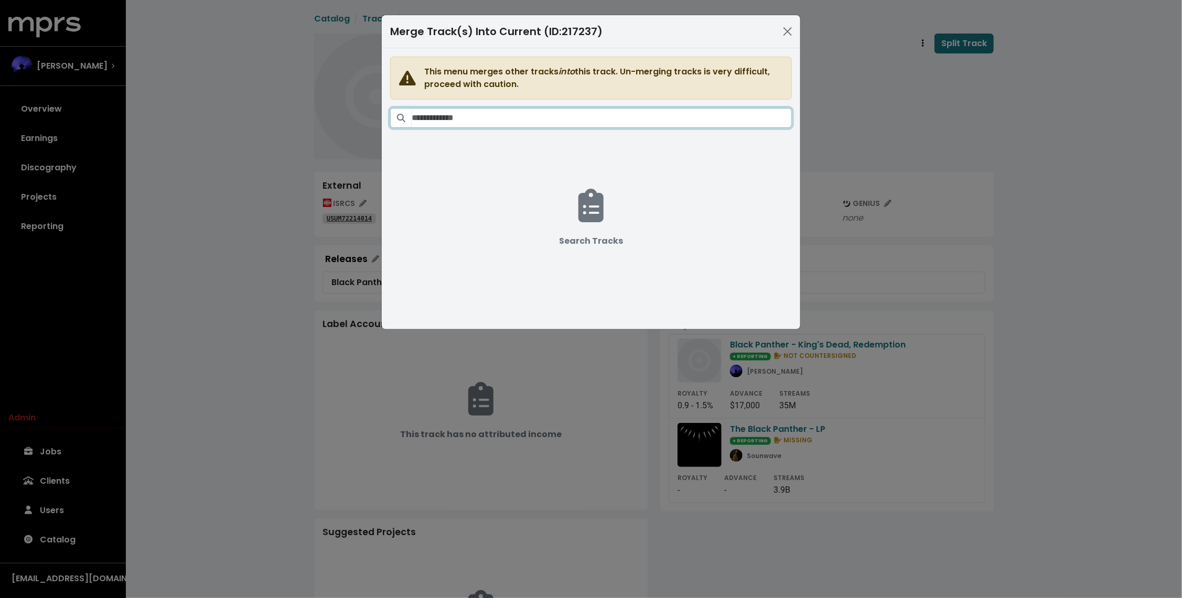
click at [650, 113] on input "Search tracks" at bounding box center [602, 118] width 380 height 20
type input "****"
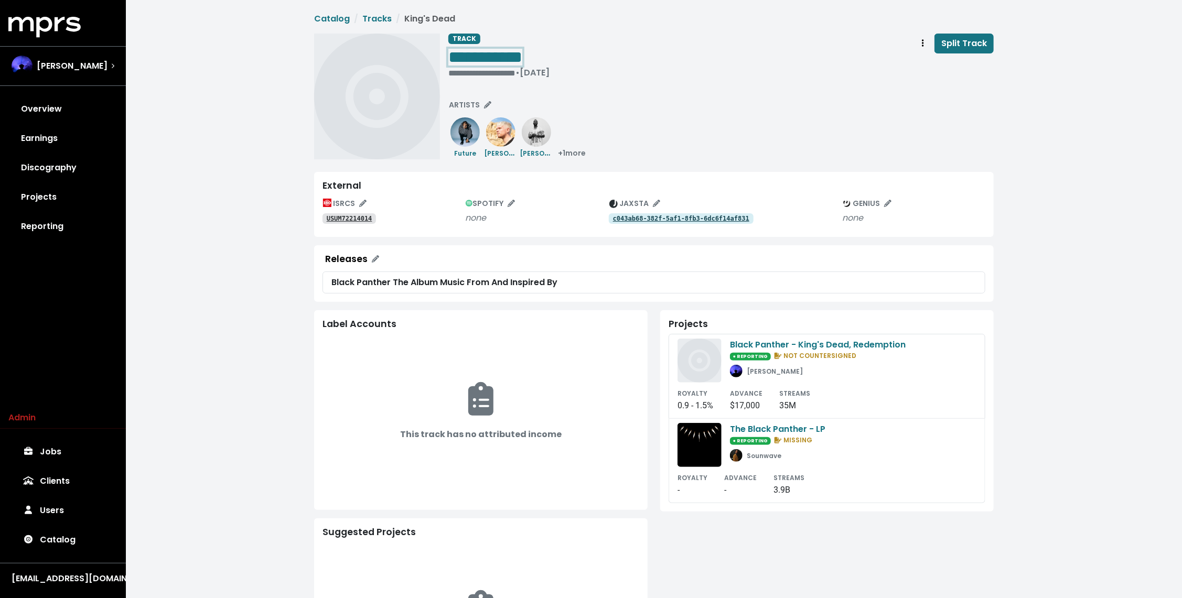
click at [503, 62] on span "**********" at bounding box center [485, 57] width 74 height 17
click at [930, 41] on button "Track actions" at bounding box center [923, 44] width 23 height 20
click at [930, 60] on link "Merge" at bounding box center [953, 66] width 83 height 17
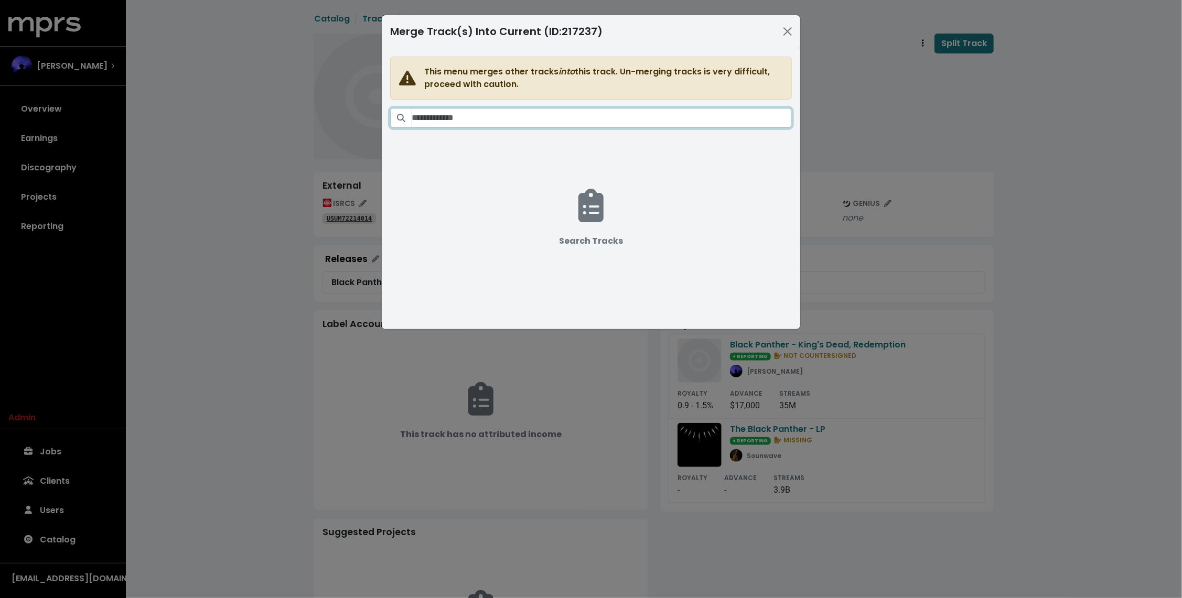
click at [640, 116] on input "Search tracks" at bounding box center [602, 118] width 380 height 20
paste input "**********"
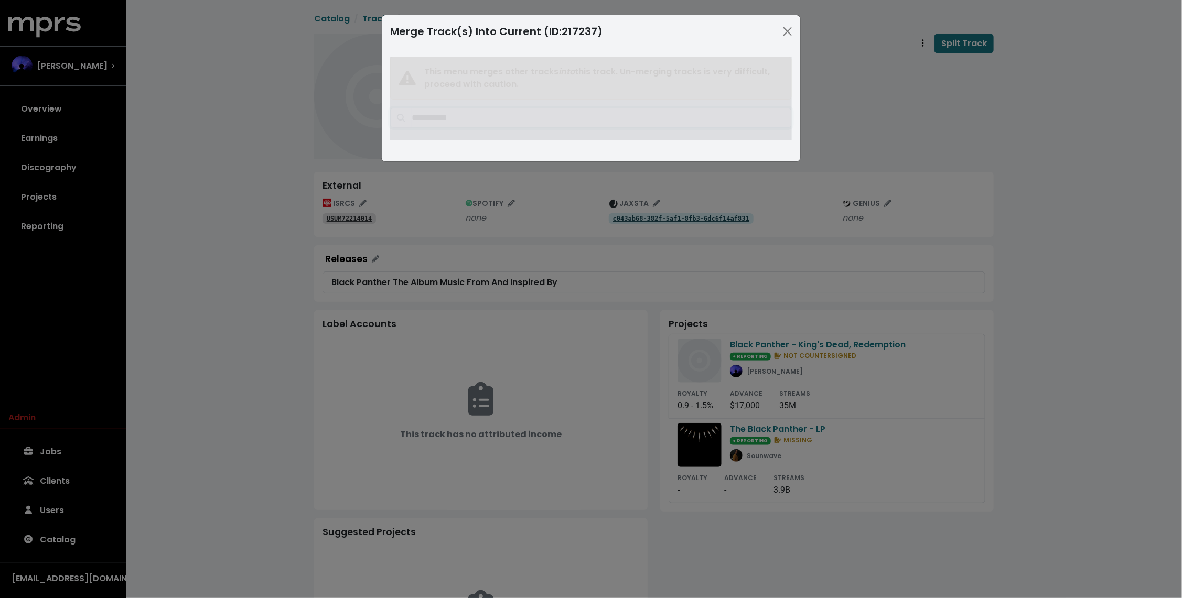
type input "**********"
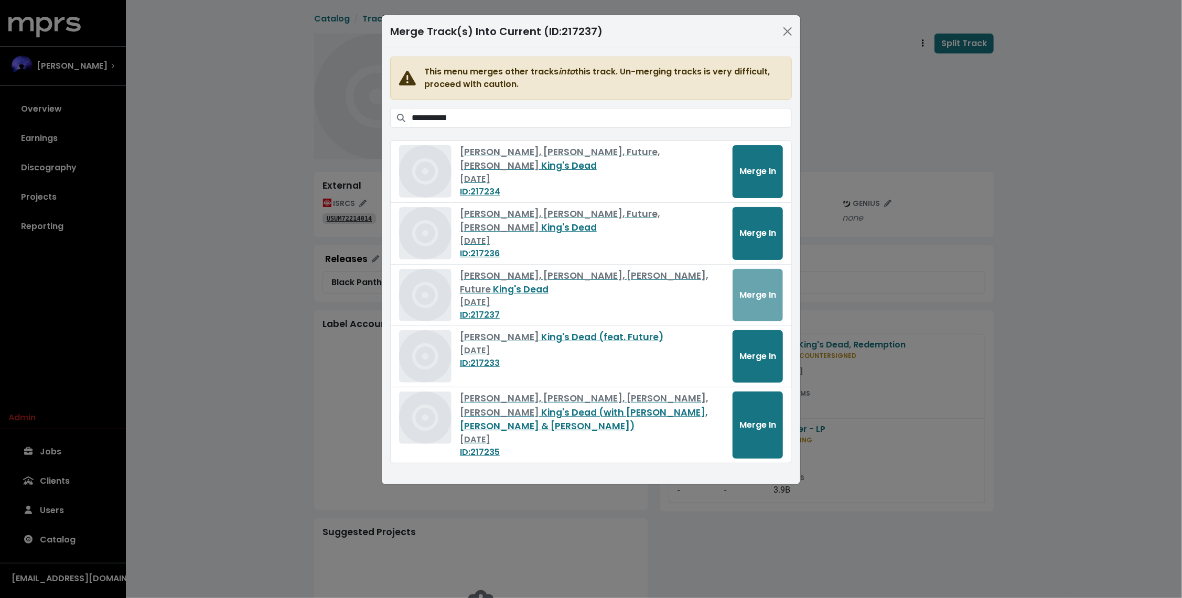
drag, startPoint x: 617, startPoint y: 36, endPoint x: 626, endPoint y: 97, distance: 61.5
click at [626, 97] on div "**********" at bounding box center [591, 250] width 420 height 471
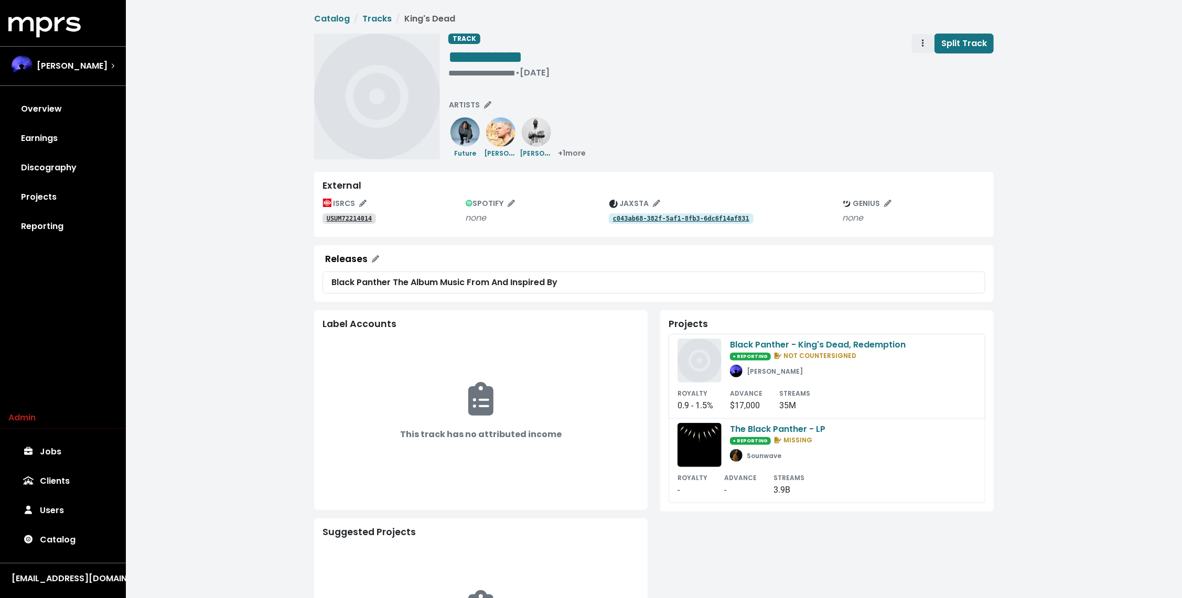
click at [924, 39] on icon "Track actions" at bounding box center [923, 43] width 2 height 8
click at [928, 62] on link "Merge" at bounding box center [953, 66] width 83 height 17
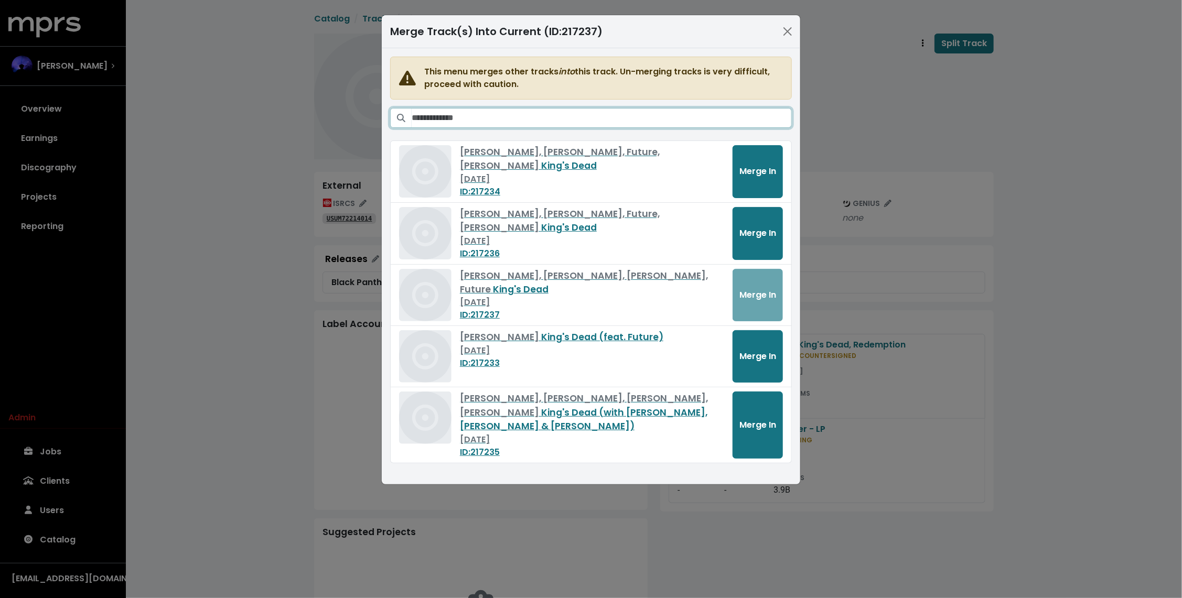
click at [582, 117] on input "Search tracks" at bounding box center [602, 118] width 380 height 20
paste input "**********"
type input "**********"
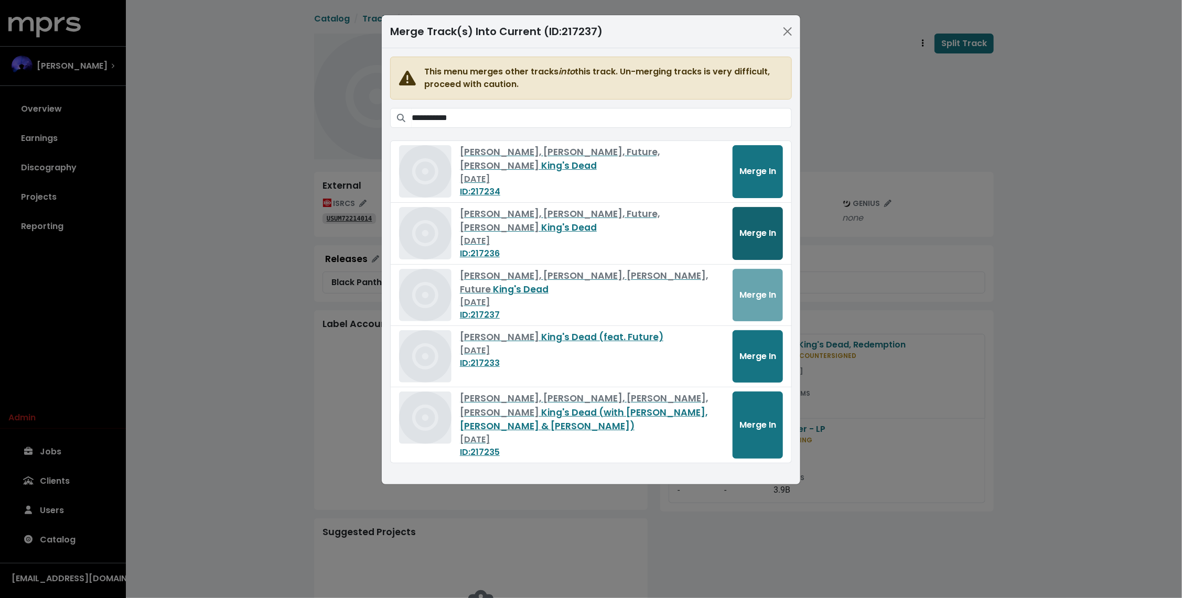
click at [752, 238] on span "Merge In" at bounding box center [758, 233] width 37 height 13
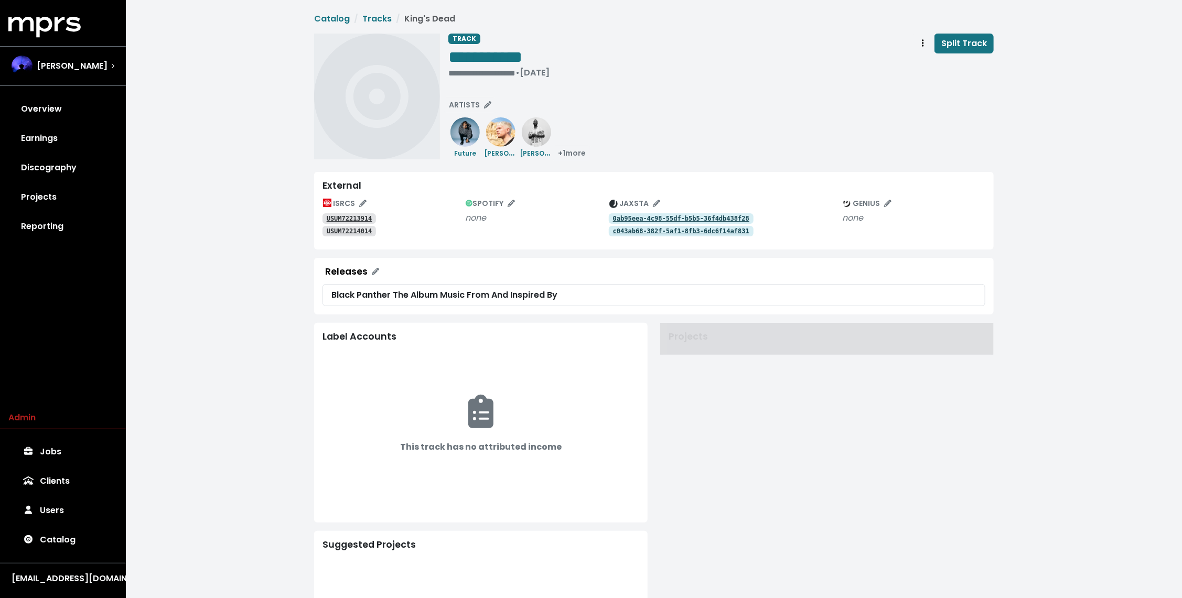
click at [839, 145] on div "**********" at bounding box center [721, 97] width 546 height 126
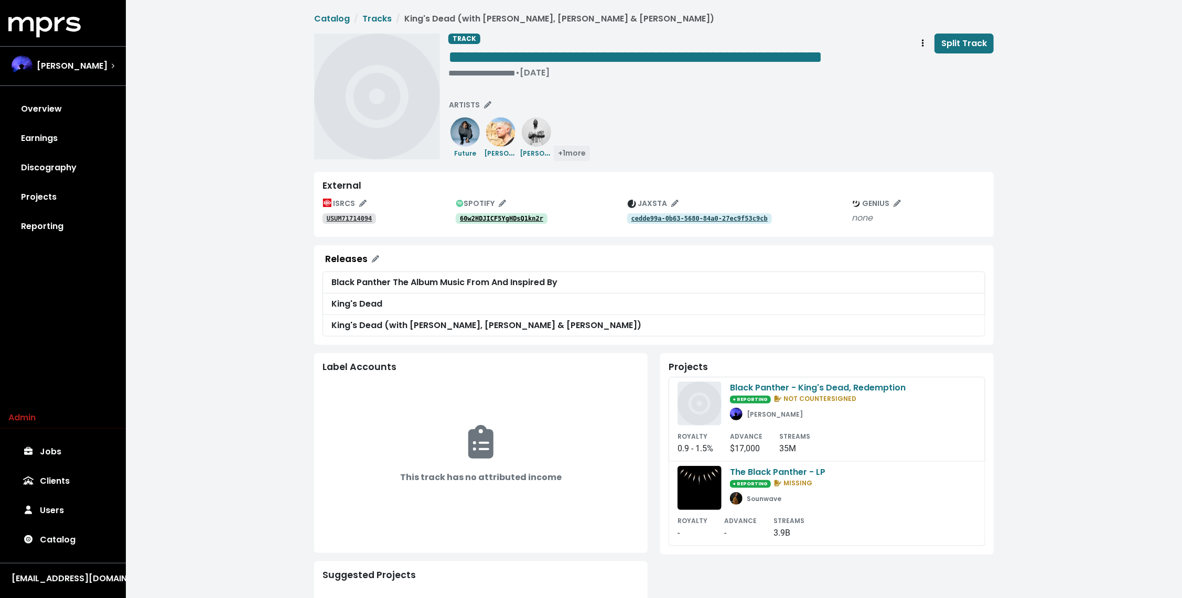
click at [558, 158] on span "+ 1 more" at bounding box center [572, 153] width 28 height 10
click at [657, 222] on tt "cedde99a-0b63-5680-84a0-27ec9f53c9cb" at bounding box center [700, 218] width 136 height 7
click at [448, 66] on span "**********" at bounding box center [635, 57] width 374 height 17
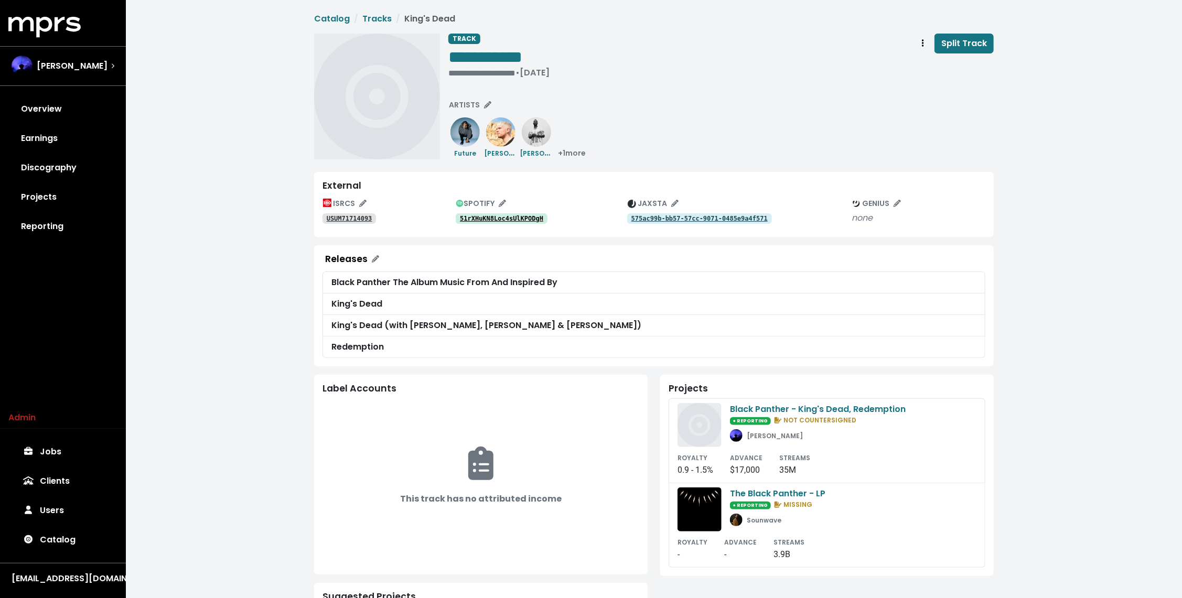
click at [678, 218] on tt "575ac99b-bb57-57cc-9071-0485e9a4f571" at bounding box center [700, 218] width 136 height 7
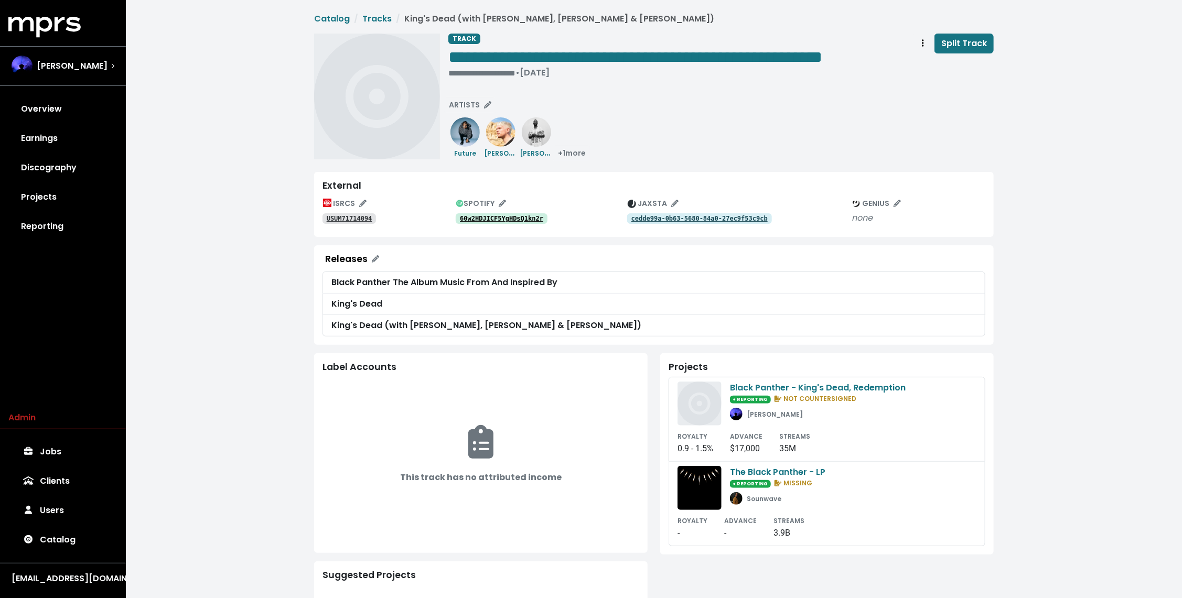
click at [749, 224] on link "cedde99a-0b63-5680-84a0-27ec9f53c9cb" at bounding box center [699, 218] width 145 height 10
click at [448, 66] on span "**********" at bounding box center [635, 57] width 374 height 17
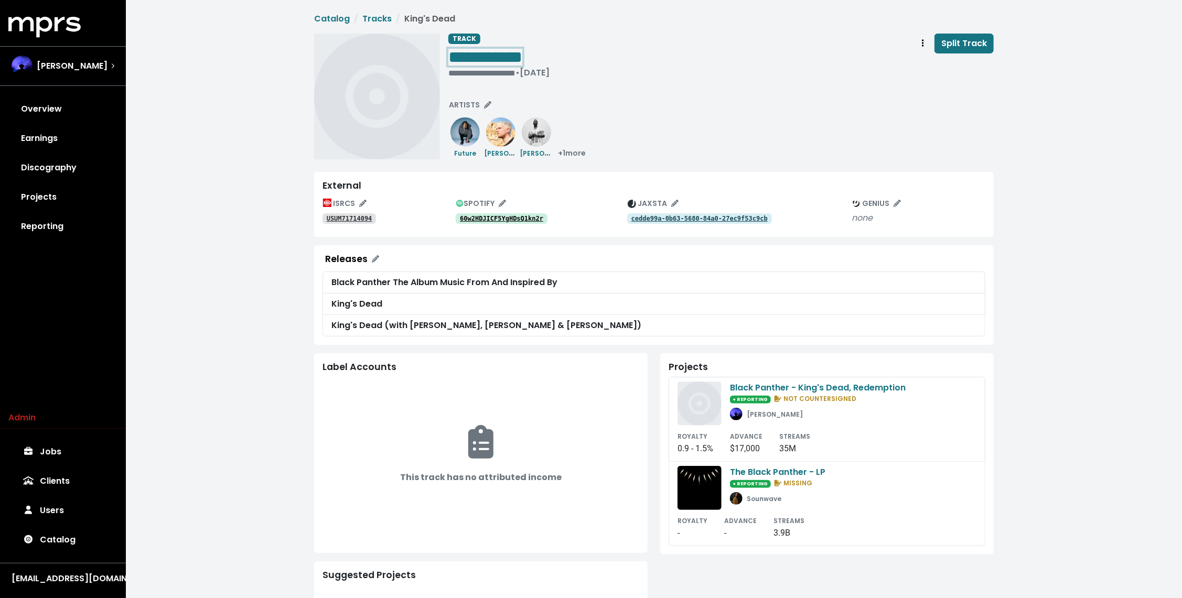
click at [522, 51] on span "**********" at bounding box center [485, 57] width 74 height 17
click at [922, 46] on span "Track actions" at bounding box center [922, 43] width 9 height 13
click at [926, 64] on link "Merge" at bounding box center [953, 66] width 83 height 17
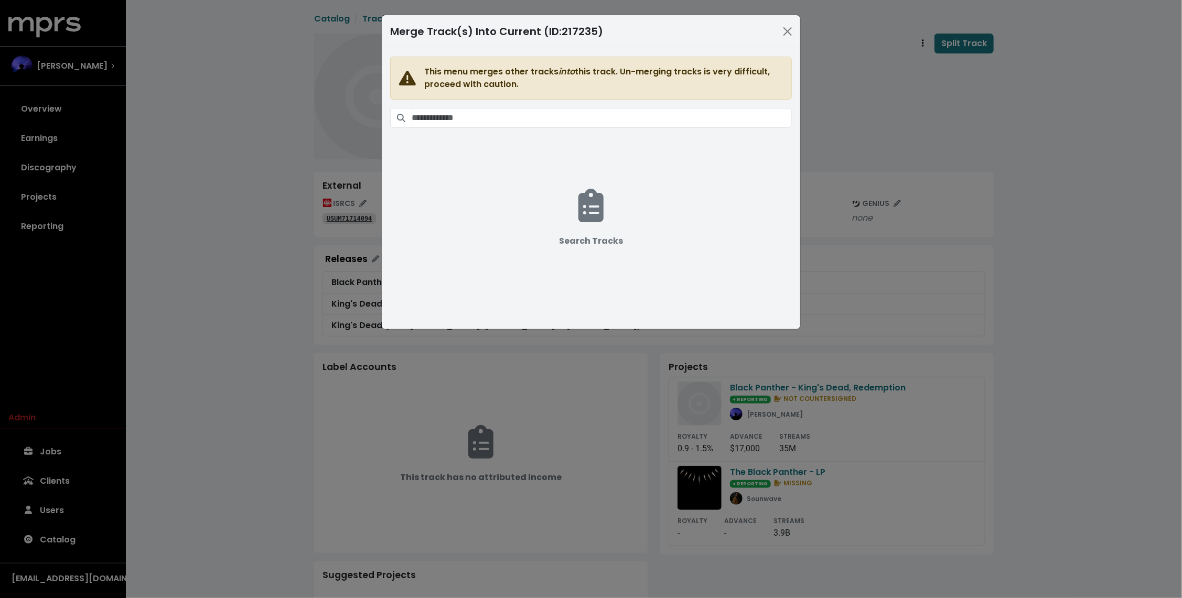
click at [549, 129] on span "This menu merges other tracks into this track. Un-merging tracks is very diffic…" at bounding box center [591, 183] width 402 height 252
click at [560, 111] on input "Search tracks" at bounding box center [602, 118] width 380 height 20
paste input "**********"
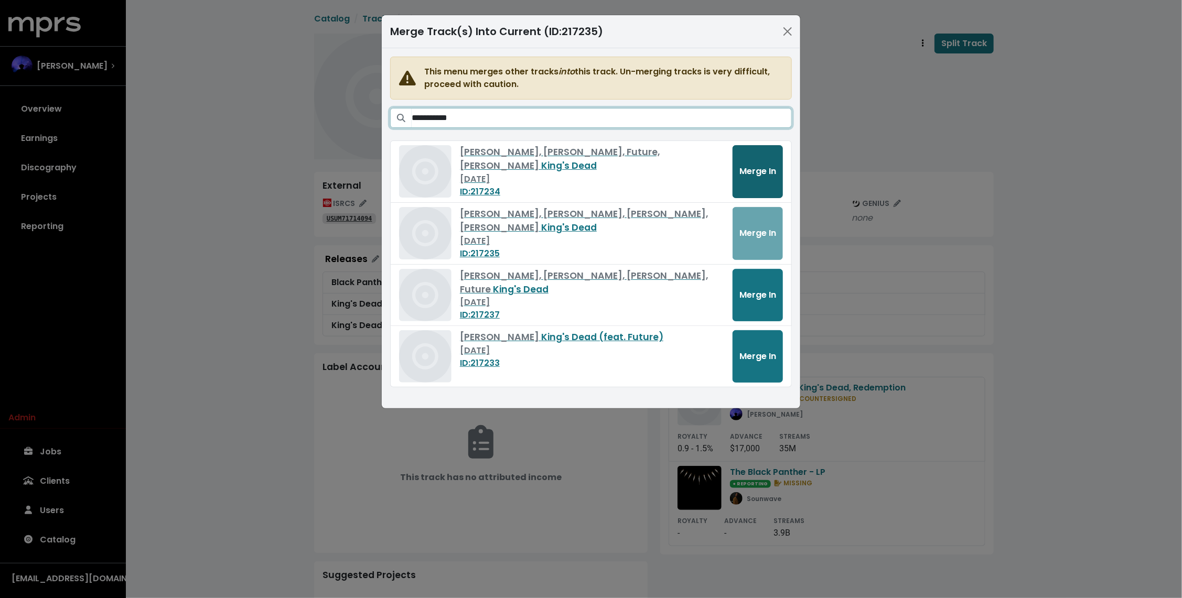
type input "**********"
click at [759, 169] on span "Merge In" at bounding box center [758, 171] width 37 height 12
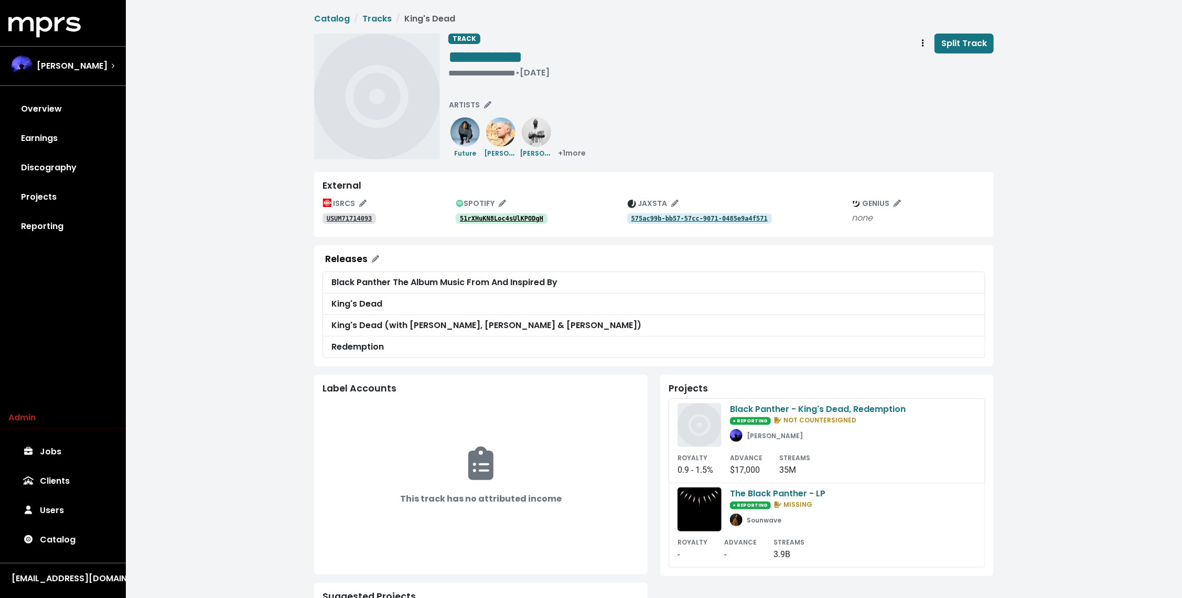
click at [732, 220] on tt "575ac99b-bb57-57cc-9071-0485e9a4f571" at bounding box center [700, 218] width 136 height 7
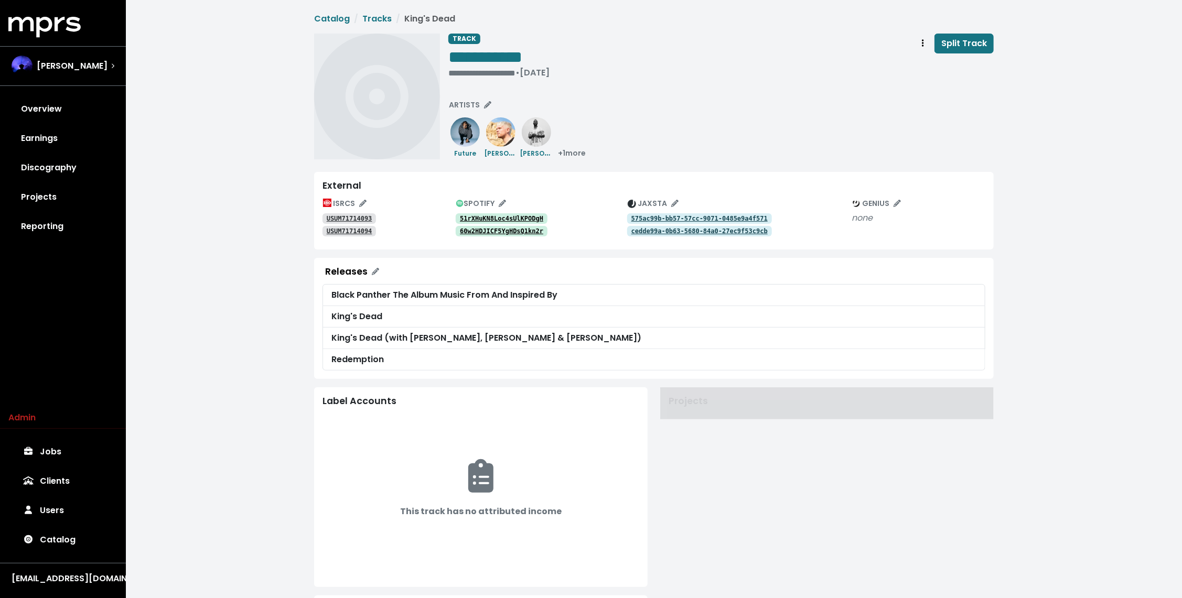
click at [875, 126] on div "**********" at bounding box center [721, 97] width 546 height 126
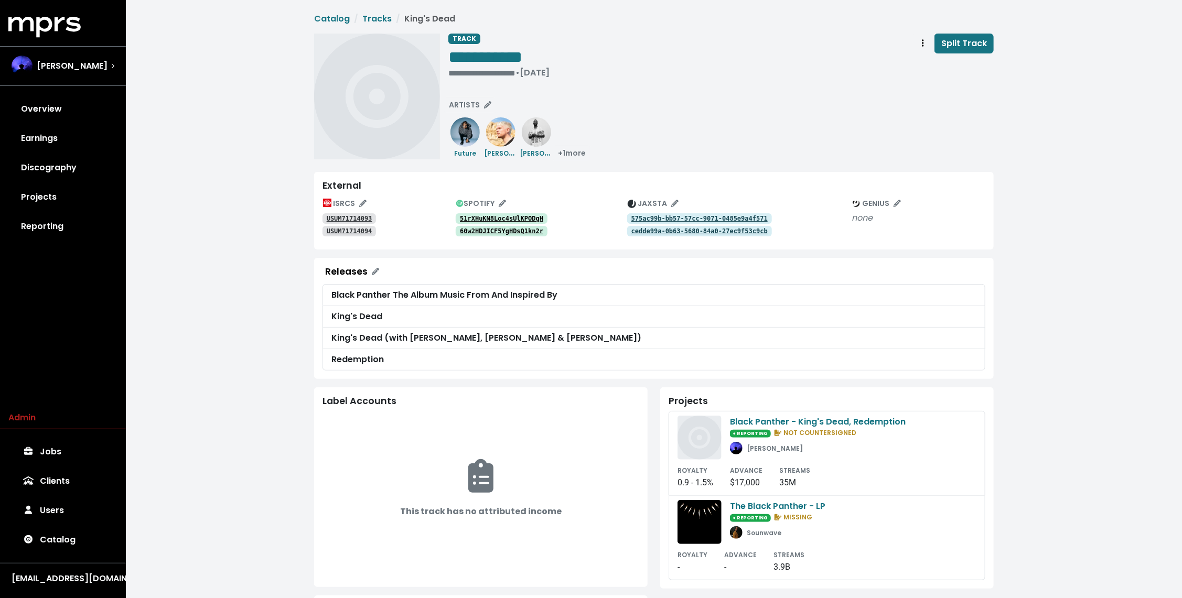
click at [529, 218] on tt "51rXHuKN8Loc4sUlKPODgH" at bounding box center [501, 218] width 83 height 7
click at [516, 232] on tt "60w2HDJICF5YgHDsQ1kn2r" at bounding box center [501, 231] width 83 height 7
click at [706, 98] on div "**********" at bounding box center [721, 97] width 546 height 126
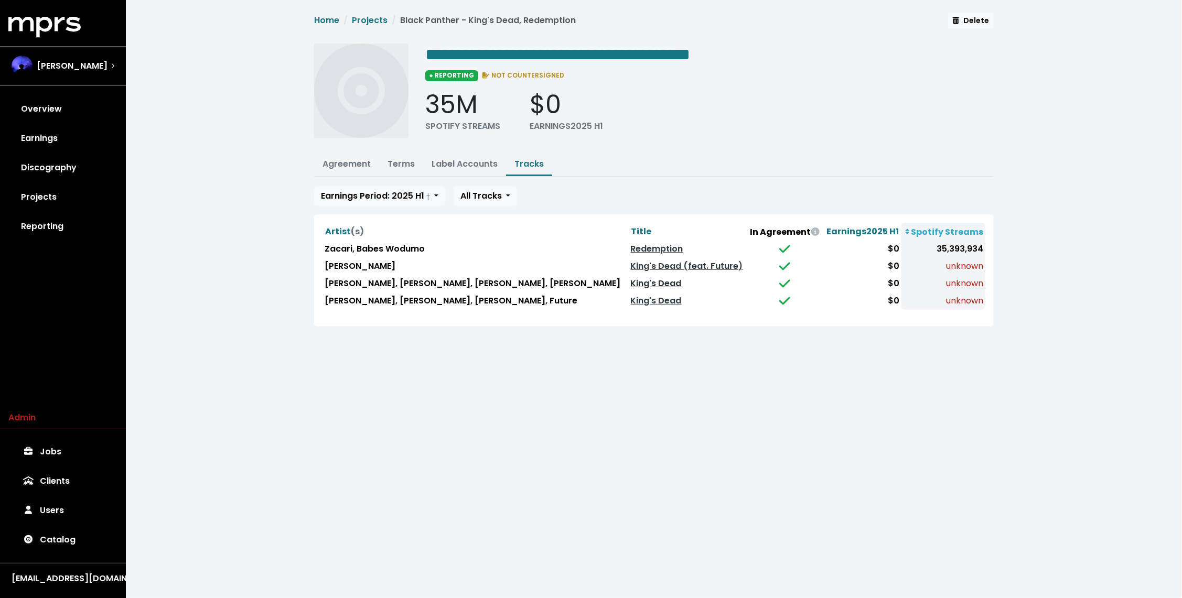
click at [631, 279] on link "King's Dead" at bounding box center [656, 283] width 51 height 12
click at [629, 306] on td "King's Dead" at bounding box center [688, 301] width 119 height 17
click at [631, 300] on link "King's Dead" at bounding box center [656, 301] width 51 height 12
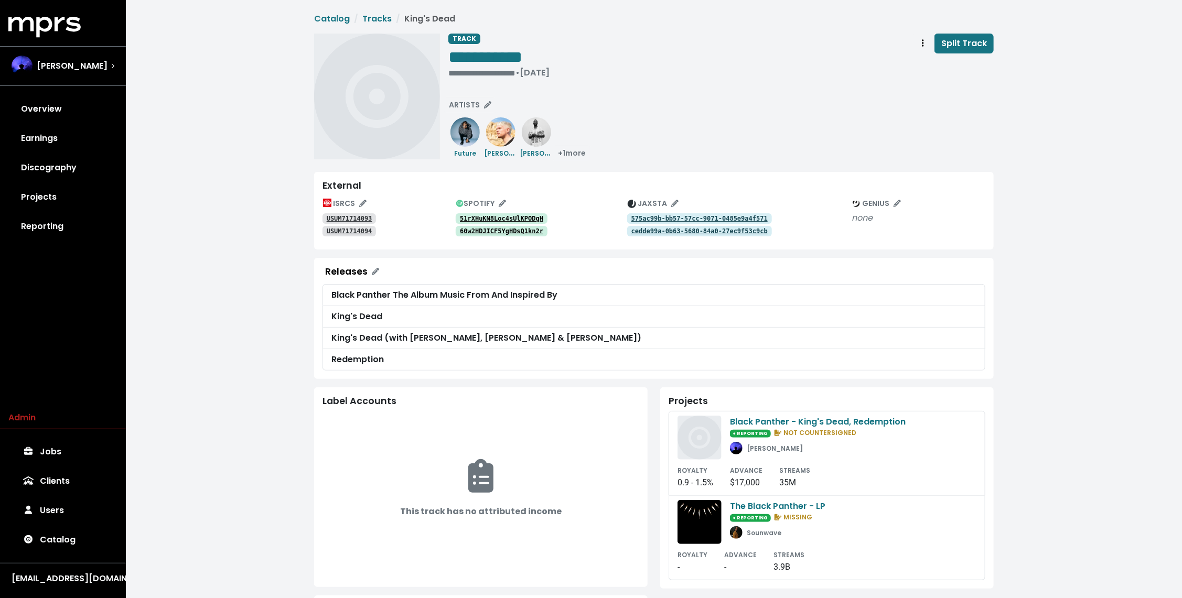
click at [365, 219] on tt "USUM71714093" at bounding box center [350, 218] width 46 height 7
click at [354, 234] on tt "USUM71714094" at bounding box center [350, 231] width 46 height 7
click at [654, 218] on tt "575ac99b-bb57-57cc-9071-0485e9a4f571" at bounding box center [700, 218] width 136 height 7
click at [645, 230] on tt "cedde99a-0b63-5680-84a0-27ec9f53c9cb" at bounding box center [700, 231] width 136 height 7
click at [924, 44] on icon "Track actions" at bounding box center [923, 43] width 2 height 8
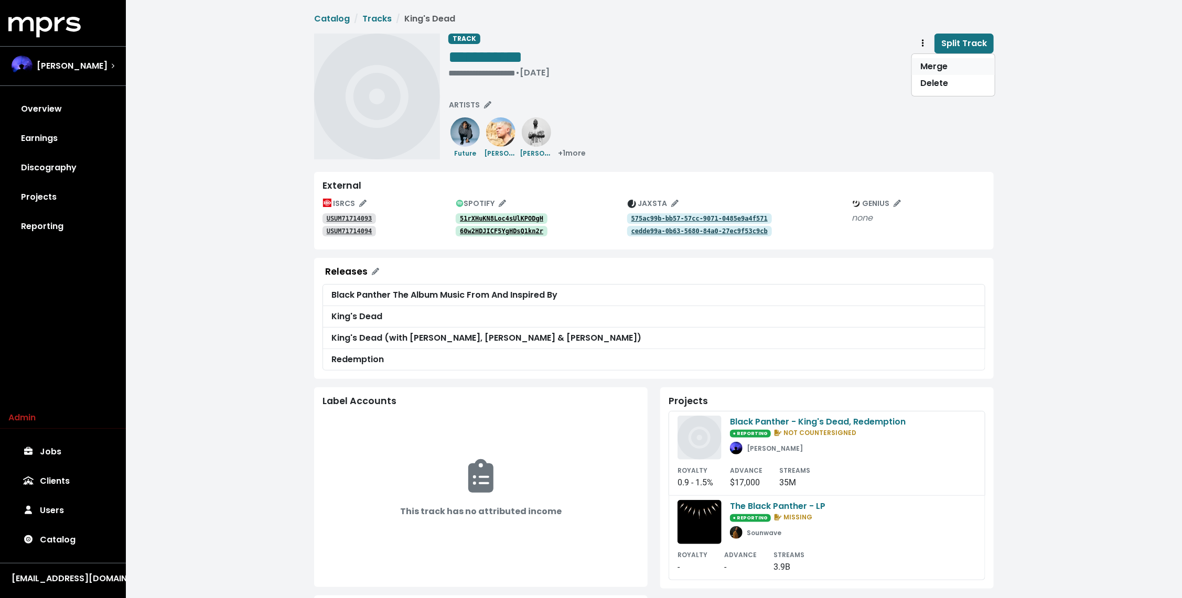
click at [934, 68] on link "Merge" at bounding box center [953, 66] width 83 height 17
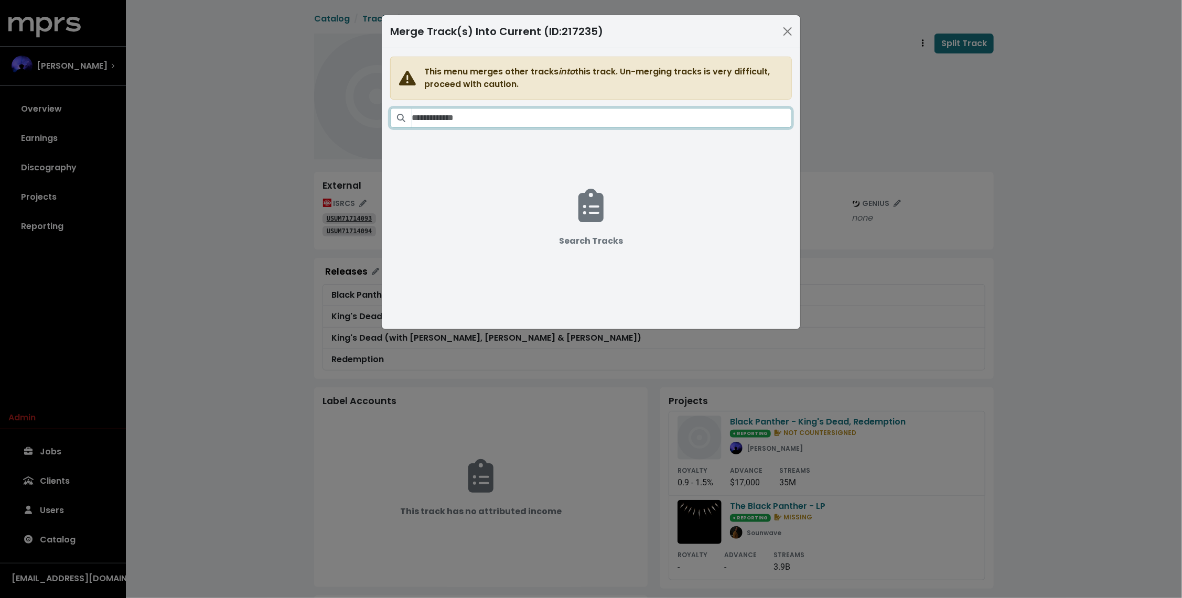
click at [500, 124] on input "Search tracks" at bounding box center [602, 118] width 380 height 20
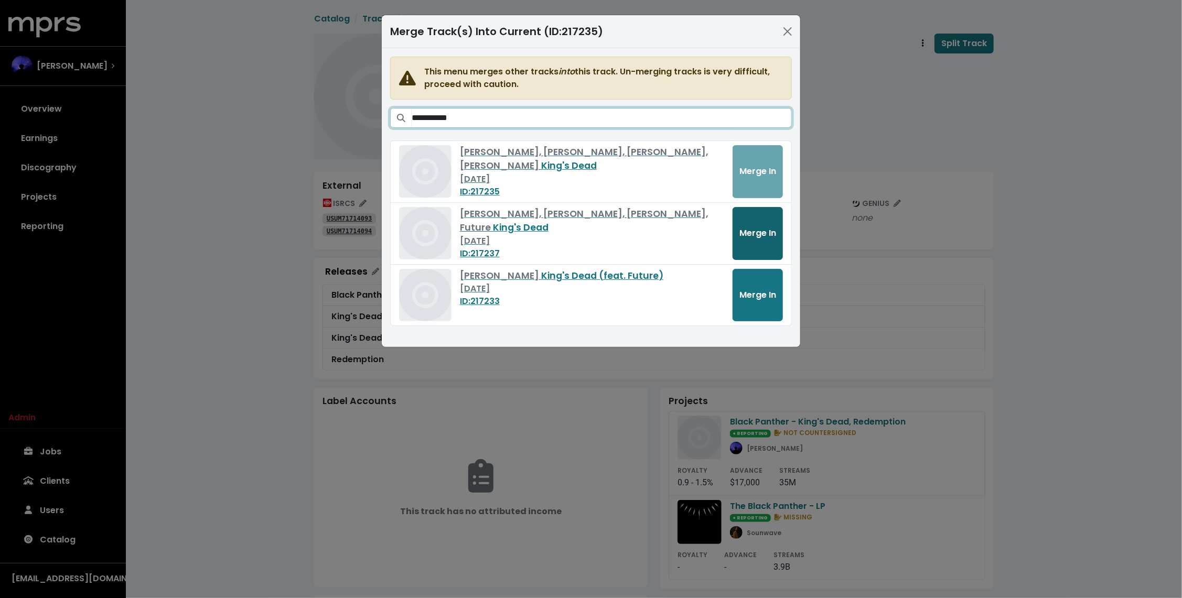
type input "**********"
click at [753, 236] on span "Merge In" at bounding box center [758, 233] width 37 height 12
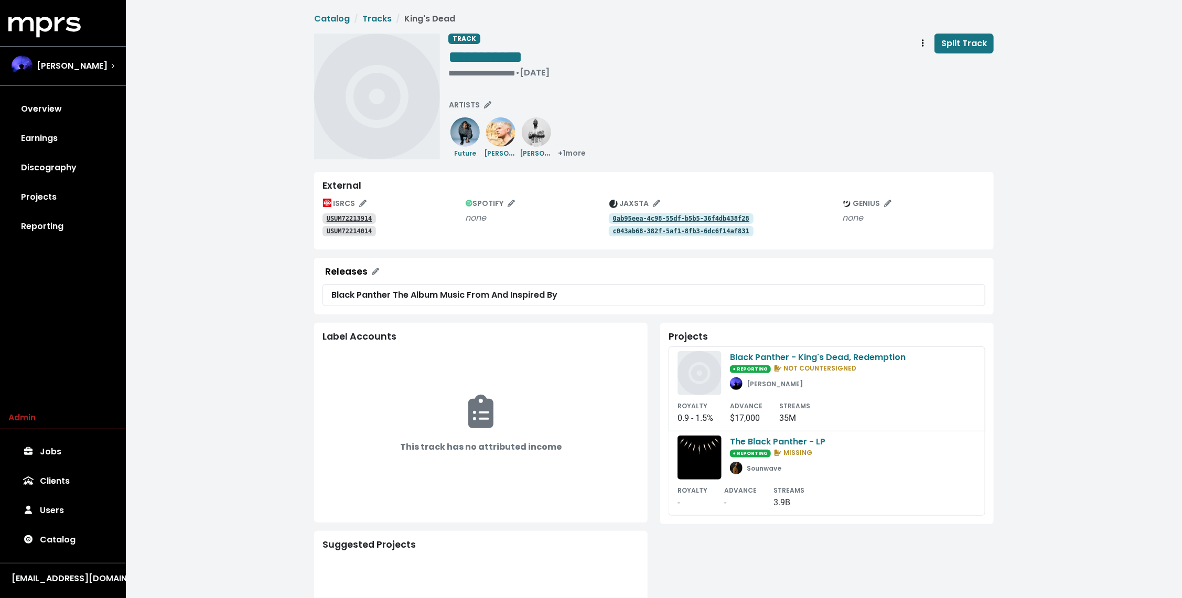
click at [638, 212] on div "0ab95eea-4c98-55df-b5b5-36f4db438f28" at bounding box center [725, 218] width 233 height 13
click at [637, 218] on tt "0ab95eea-4c98-55df-b5b5-36f4db438f28" at bounding box center [681, 218] width 136 height 7
click at [630, 229] on tt "c043ab68-382f-5af1-8fb3-6dc6f14af831" at bounding box center [681, 231] width 136 height 7
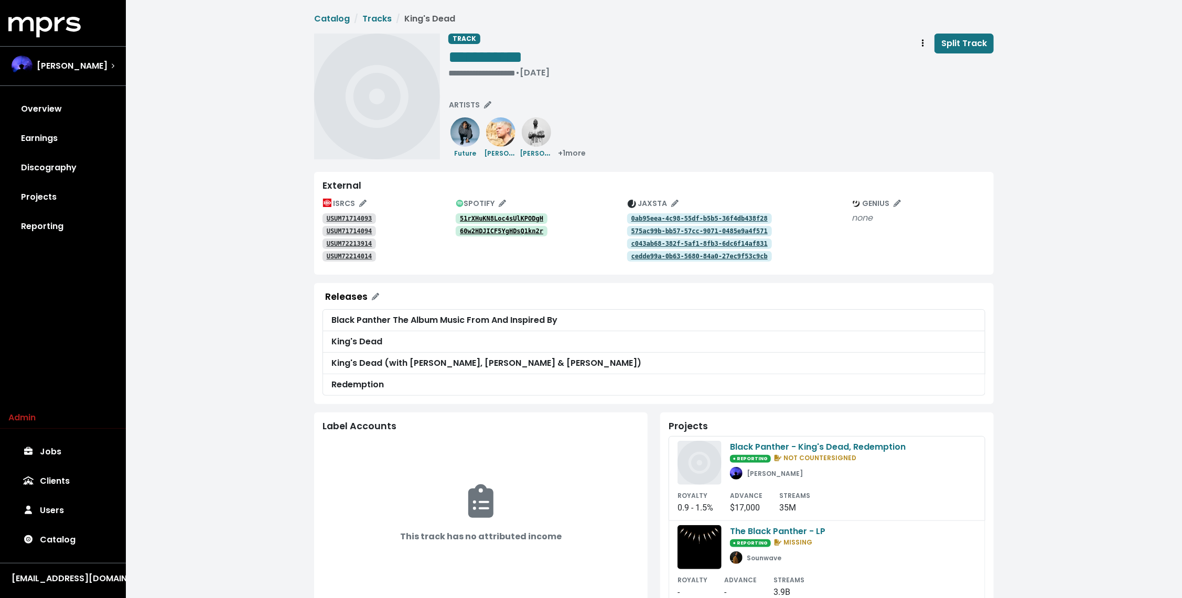
click at [301, 126] on div "**********" at bounding box center [654, 419] width 1056 height 838
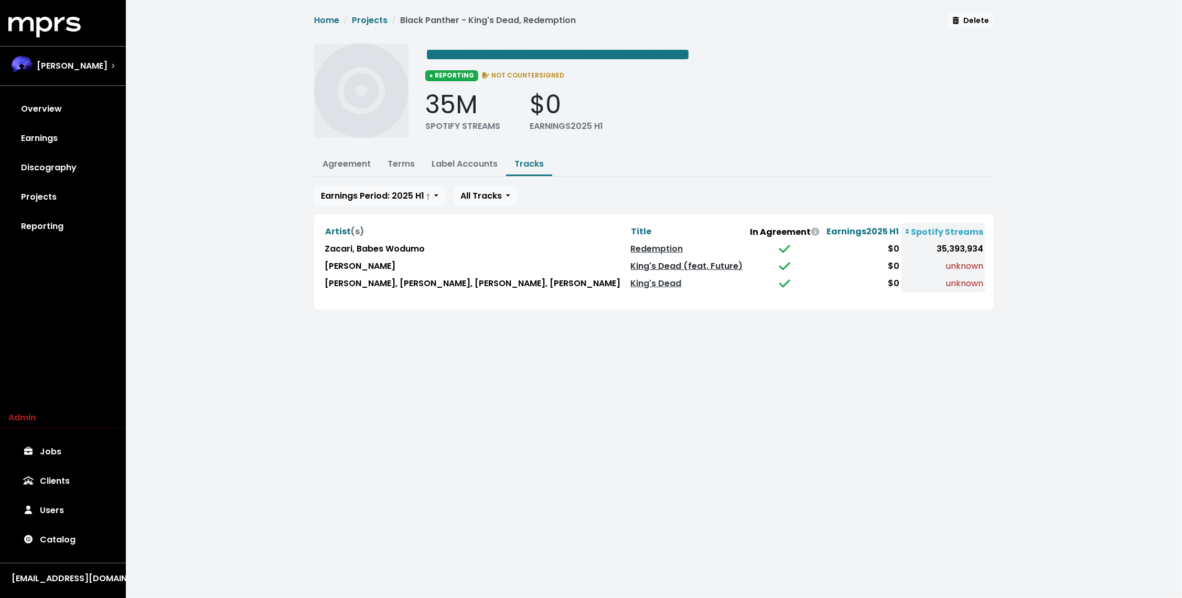
click at [631, 263] on link "King's Dead (feat. Future)" at bounding box center [687, 266] width 112 height 12
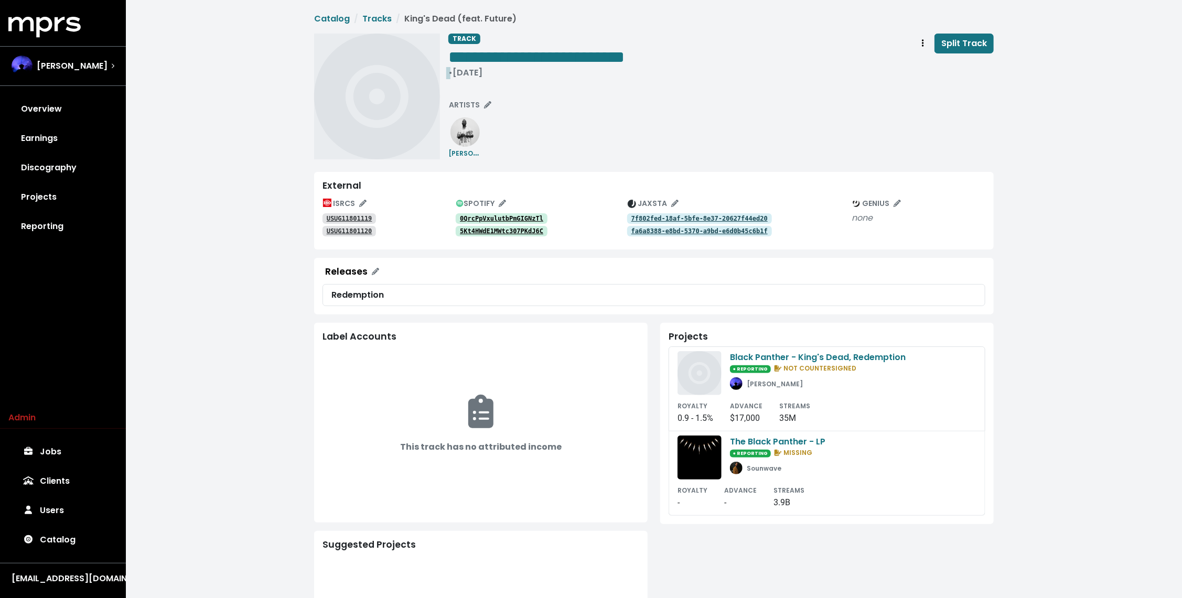
click at [476, 72] on div "• Jun 15th, 2018" at bounding box center [536, 73] width 176 height 10
click at [446, 73] on div "**********" at bounding box center [654, 97] width 680 height 126
click at [448, 73] on span "• Jun 15th, 2018" at bounding box center [465, 73] width 34 height 12
click at [256, 110] on div "**********" at bounding box center [654, 374] width 1056 height 748
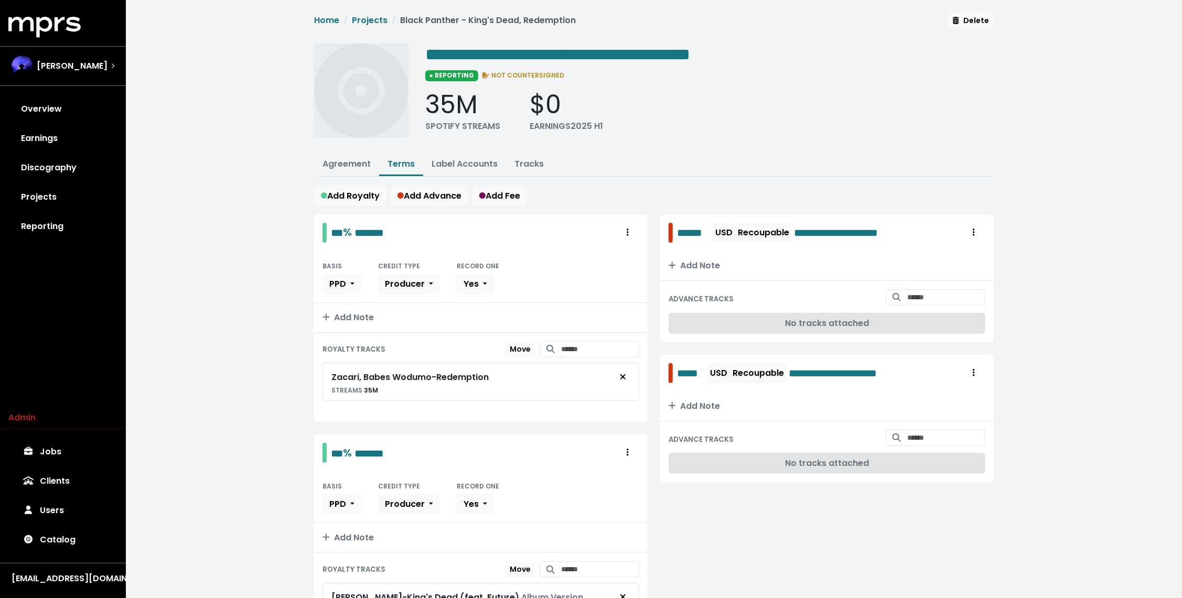
click at [219, 271] on div "**********" at bounding box center [654, 354] width 1056 height 709
click at [532, 163] on link "Tracks" at bounding box center [529, 164] width 29 height 12
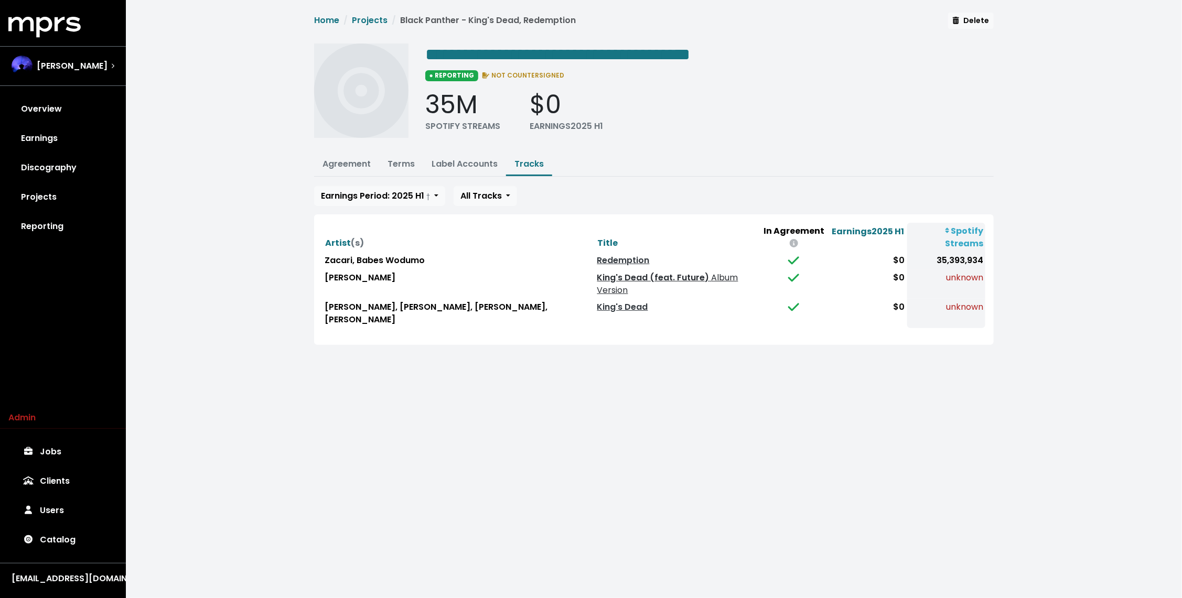
click at [597, 272] on link "King's Dead (feat. Future) Album Version" at bounding box center [667, 284] width 141 height 25
click at [372, 190] on span "Earnings Period: 2025 H1 †" at bounding box center [375, 196] width 109 height 12
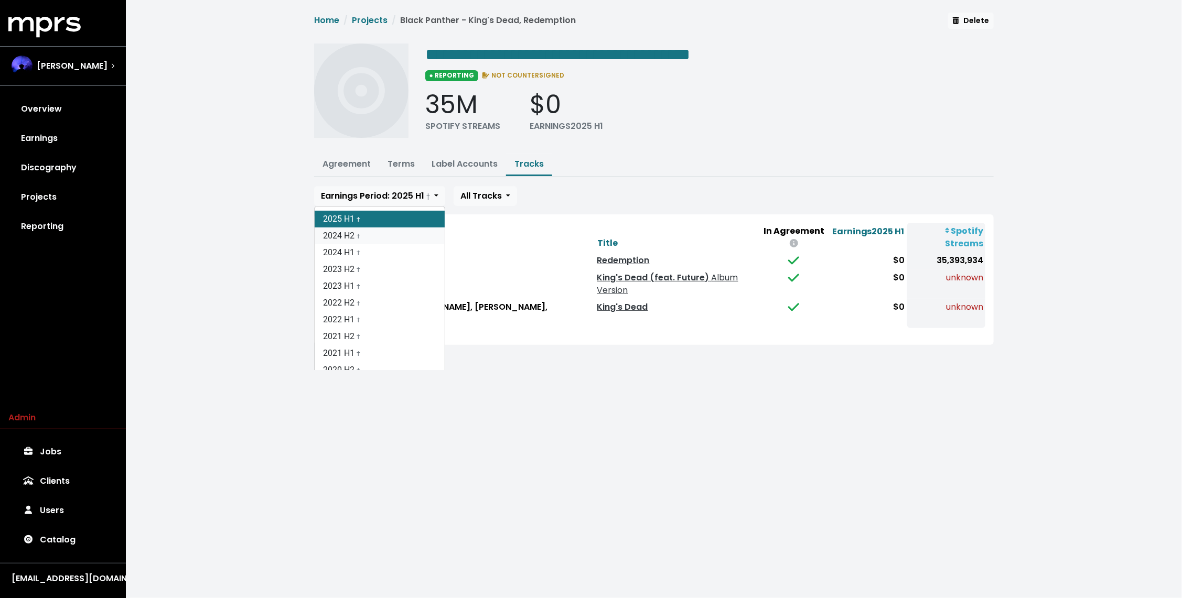
click at [352, 230] on link "2024 H2 †" at bounding box center [380, 236] width 130 height 17
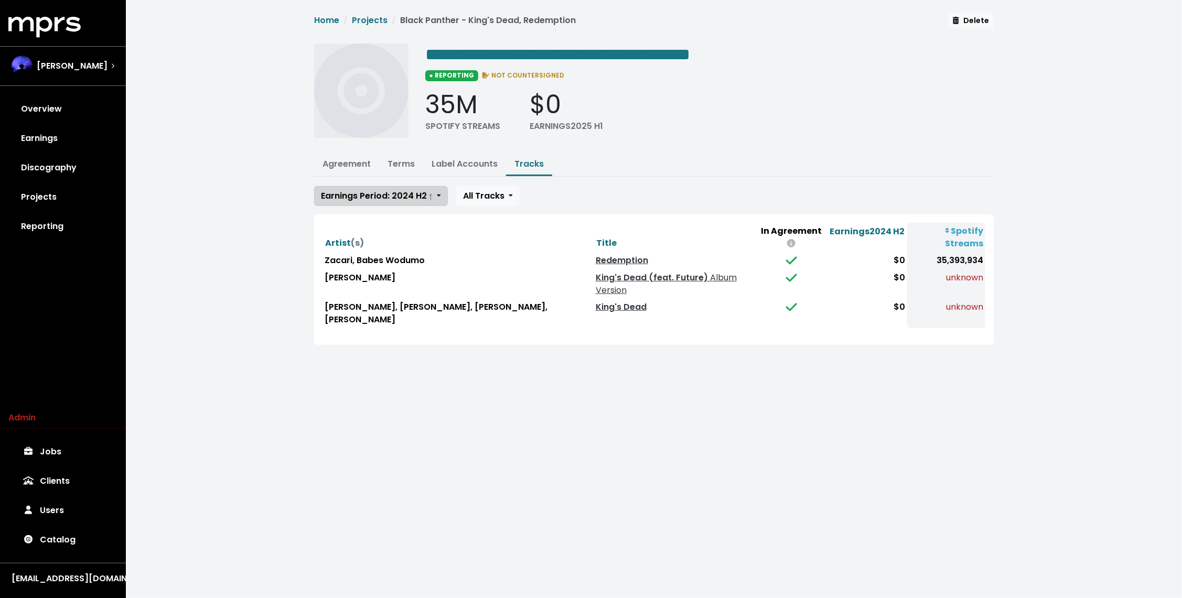
click at [352, 202] on button "Earnings Period: 2024 H2 †" at bounding box center [381, 196] width 134 height 20
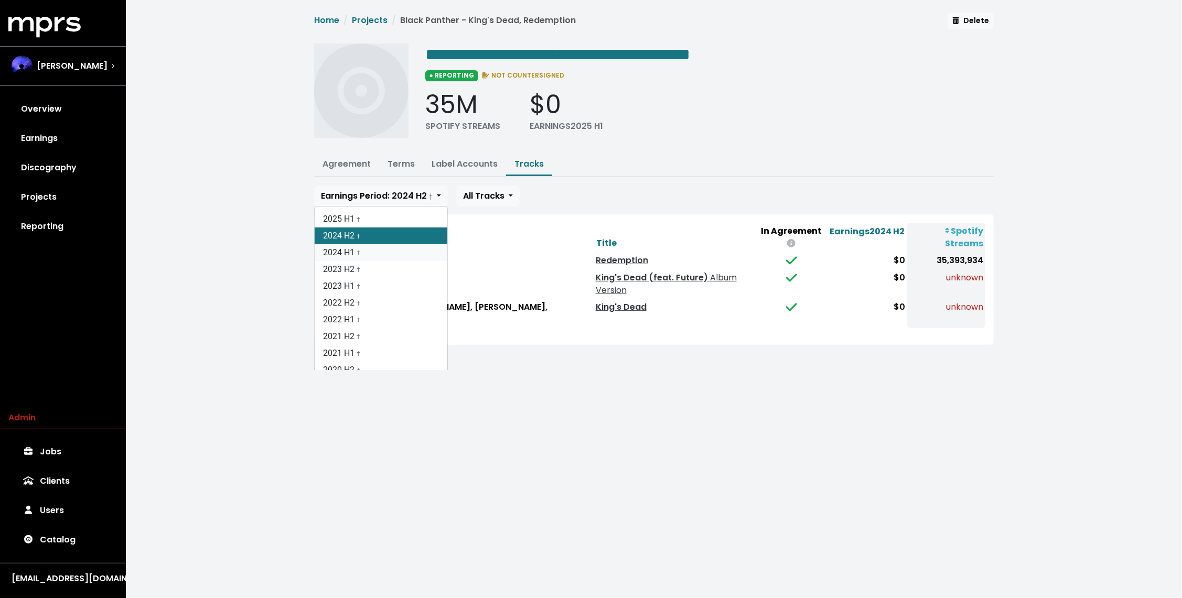
click at [351, 254] on link "2024 H1 †" at bounding box center [381, 252] width 133 height 17
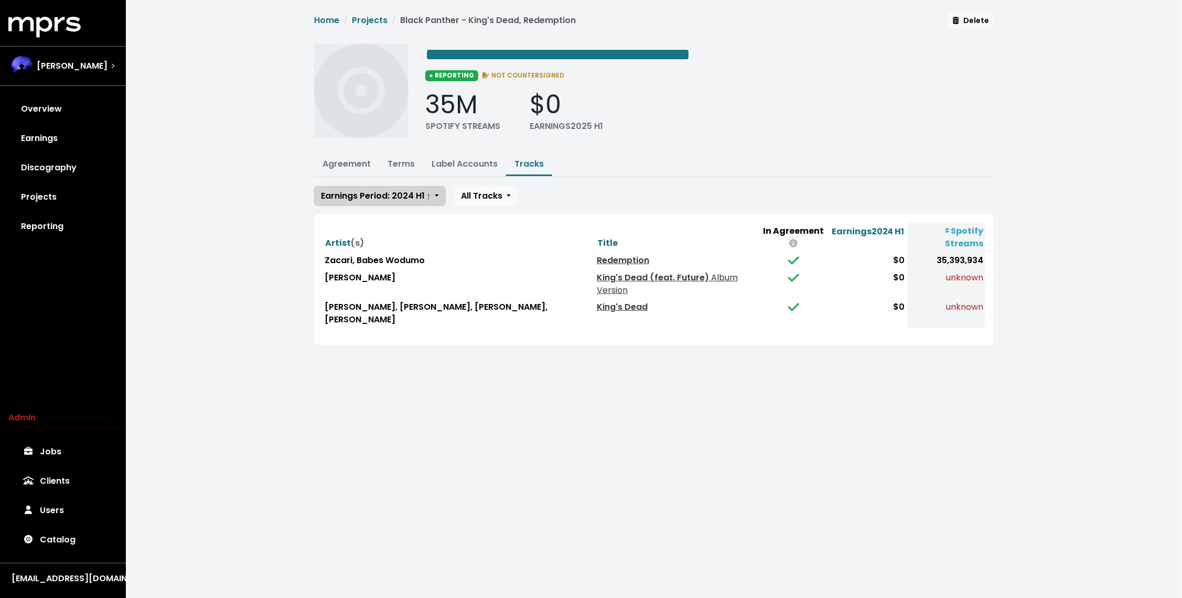
click at [361, 190] on span "Earnings Period: 2024 H1 †" at bounding box center [376, 196] width 110 height 12
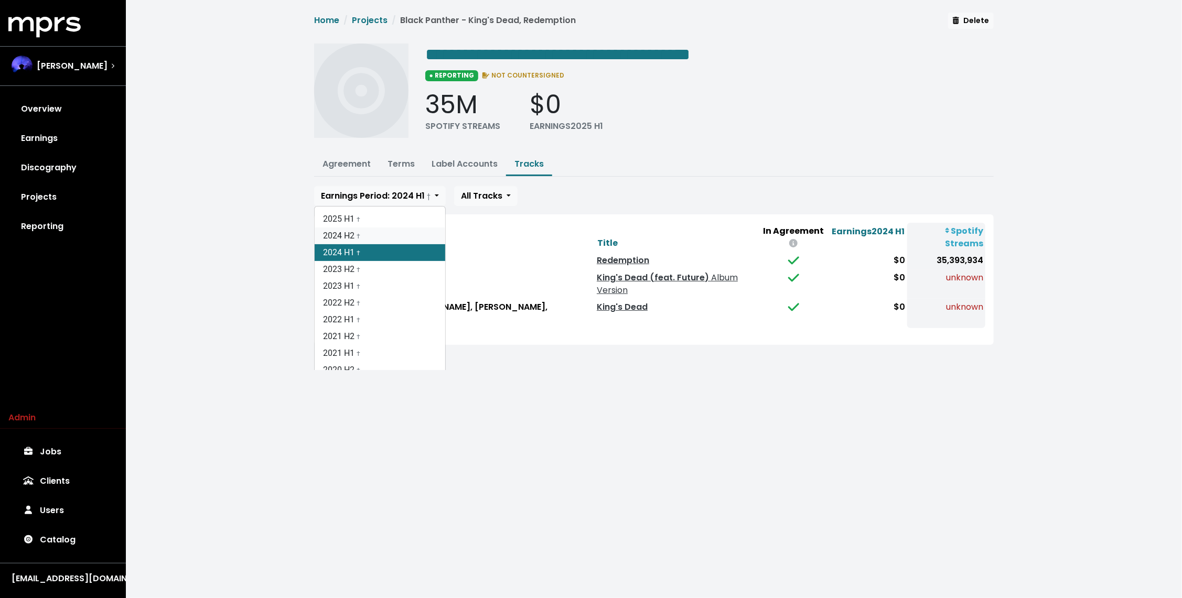
click at [347, 230] on link "2024 H2 †" at bounding box center [380, 236] width 131 height 17
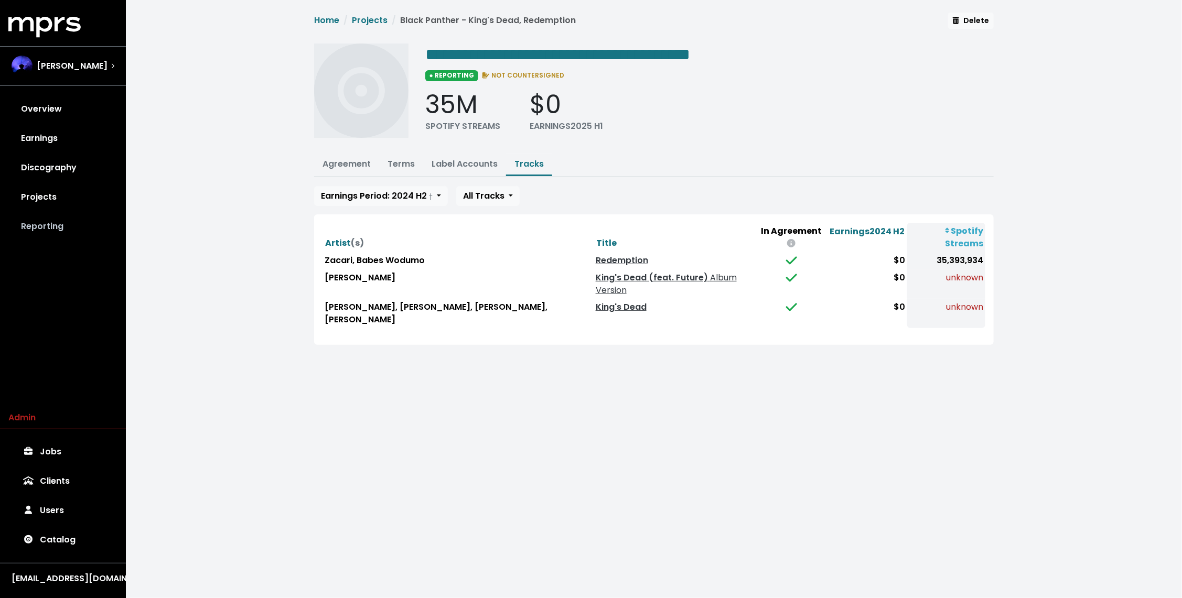
click at [68, 234] on link "Reporting" at bounding box center [62, 226] width 109 height 29
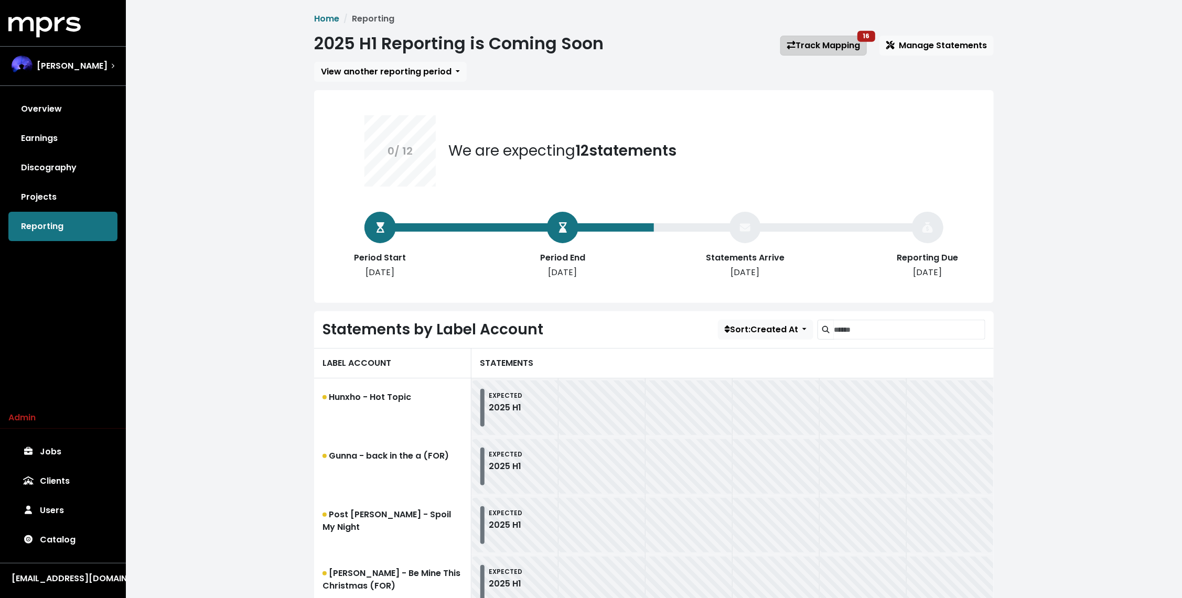
click at [829, 47] on link "Track Mapping 16" at bounding box center [824, 46] width 87 height 20
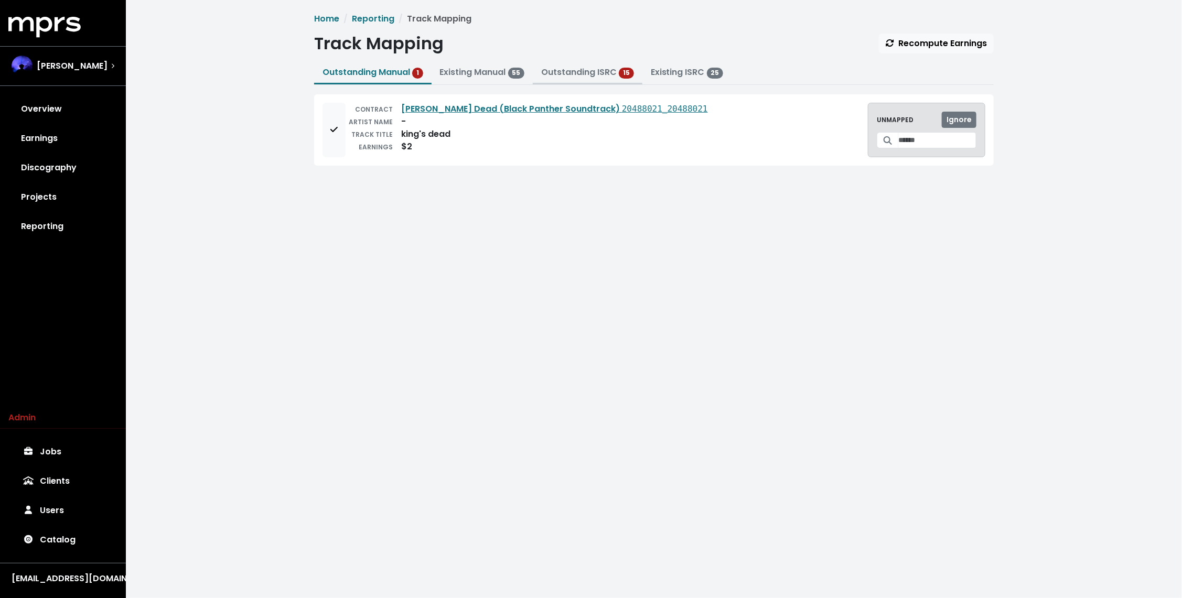
click at [564, 72] on link "Outstanding ISRC" at bounding box center [579, 72] width 76 height 12
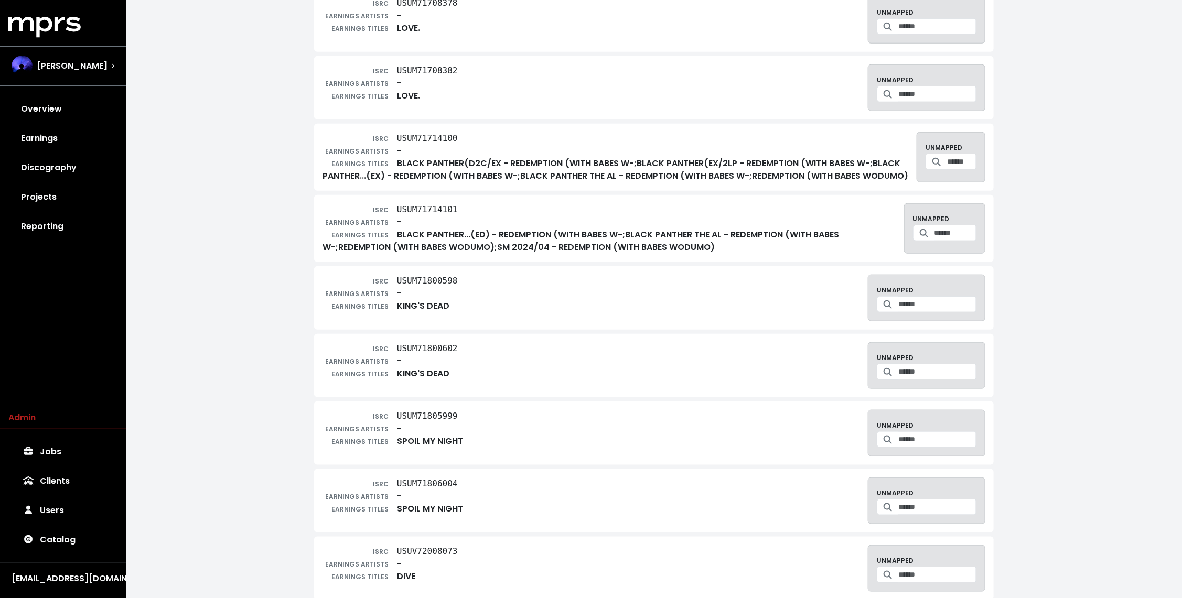
scroll to position [543, 0]
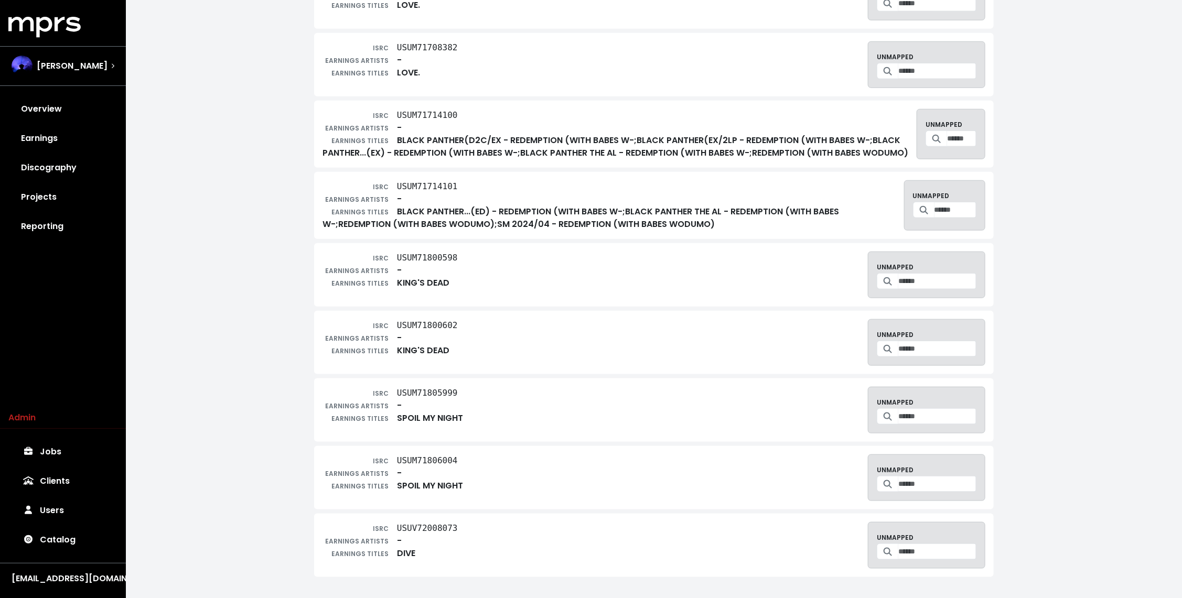
click at [423, 261] on tt "USUM71800598" at bounding box center [427, 258] width 61 height 10
copy div "ISRC USUM71800598"
click at [440, 270] on div "EARNINGS ARTISTS -" at bounding box center [390, 270] width 135 height 13
drag, startPoint x: 461, startPoint y: 264, endPoint x: 398, endPoint y: 263, distance: 63.0
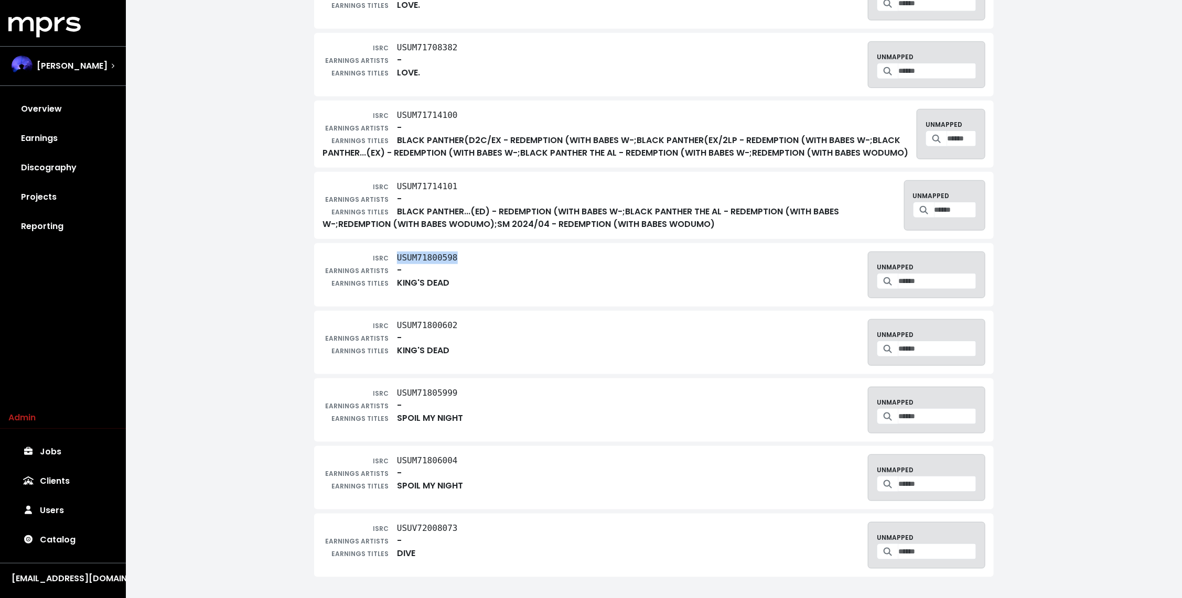
click at [398, 263] on div "ISRC USUM71800598 EARNINGS ARTISTS - EARNINGS TITLES KING'S DEAD UNMAPPED" at bounding box center [654, 275] width 663 height 47
copy tt "USUM71800598"
click at [240, 200] on div "Home Reporting Track Mapping Track Mapping Recompute Earnings Outstanding Manua…" at bounding box center [654, 32] width 1056 height 1134
click at [49, 199] on link "Projects" at bounding box center [62, 197] width 109 height 29
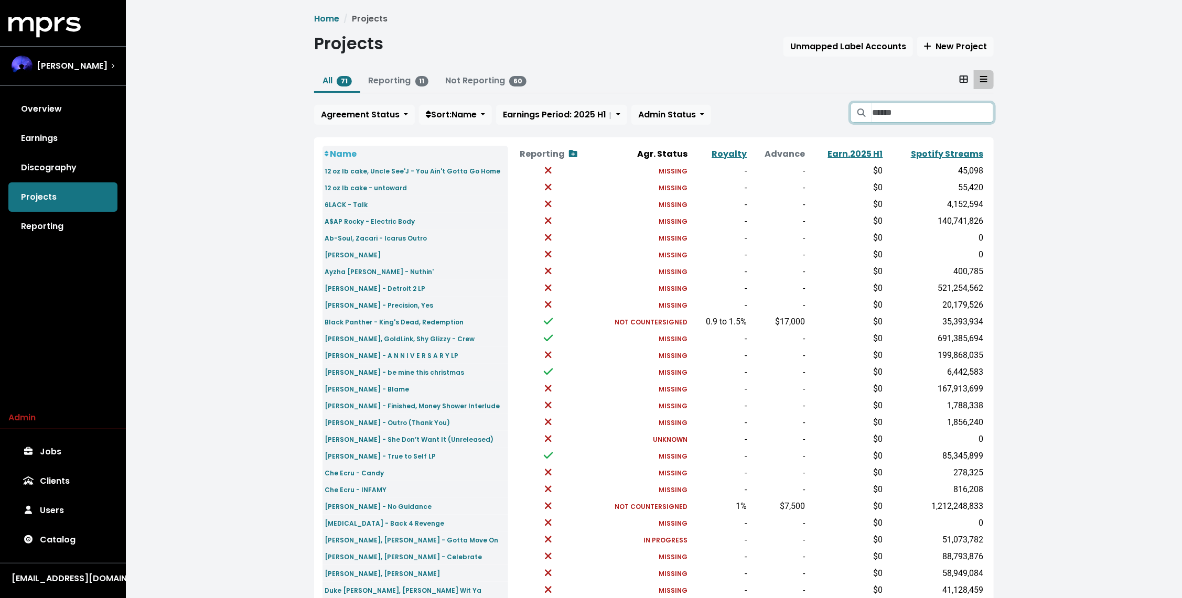
click at [925, 106] on input "Search projects" at bounding box center [933, 113] width 122 height 20
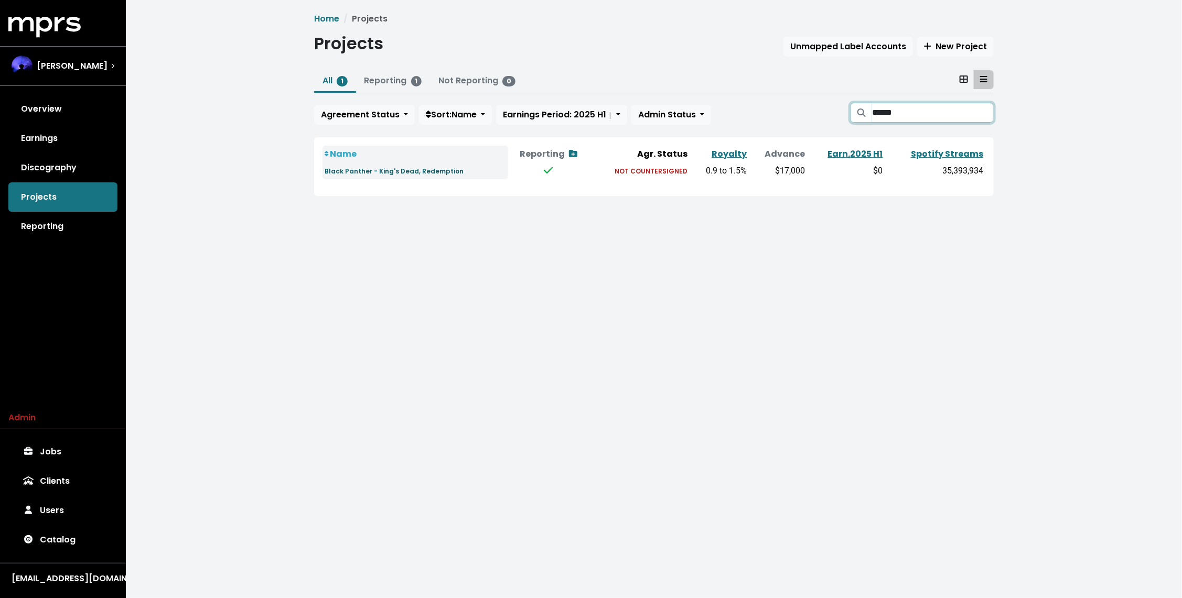
type input "******"
click at [415, 167] on small "Black Panther - King's Dead, Redemption" at bounding box center [394, 171] width 139 height 9
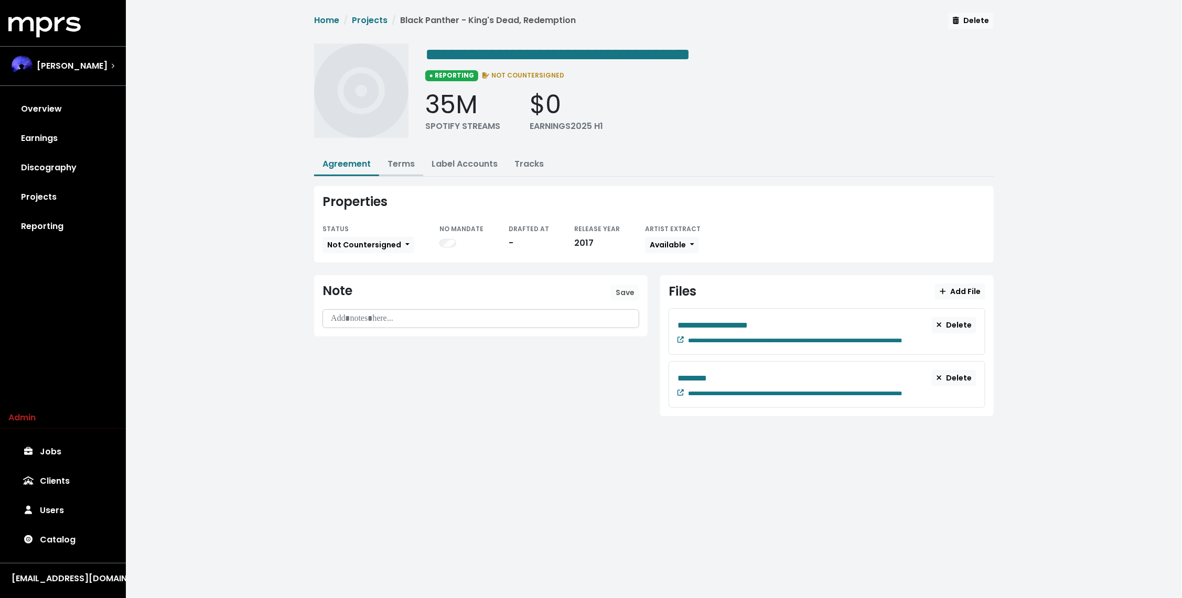
click at [407, 162] on link "Terms" at bounding box center [401, 164] width 27 height 12
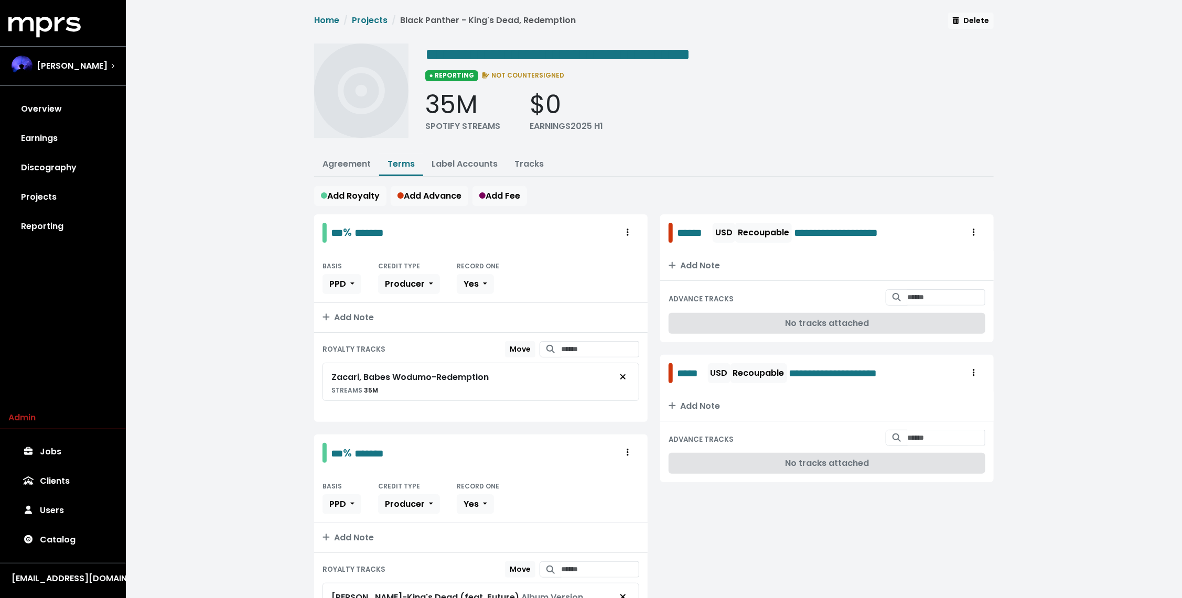
scroll to position [96, 0]
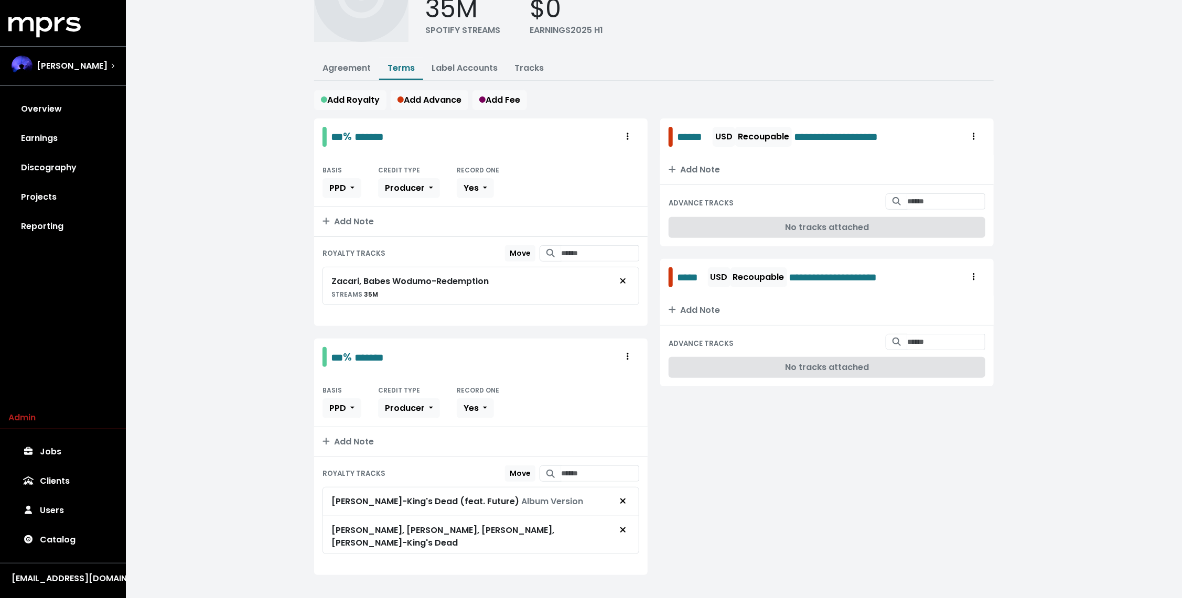
click at [281, 311] on div "**********" at bounding box center [654, 258] width 1056 height 709
click at [342, 427] on button "Add Note" at bounding box center [481, 441] width 334 height 29
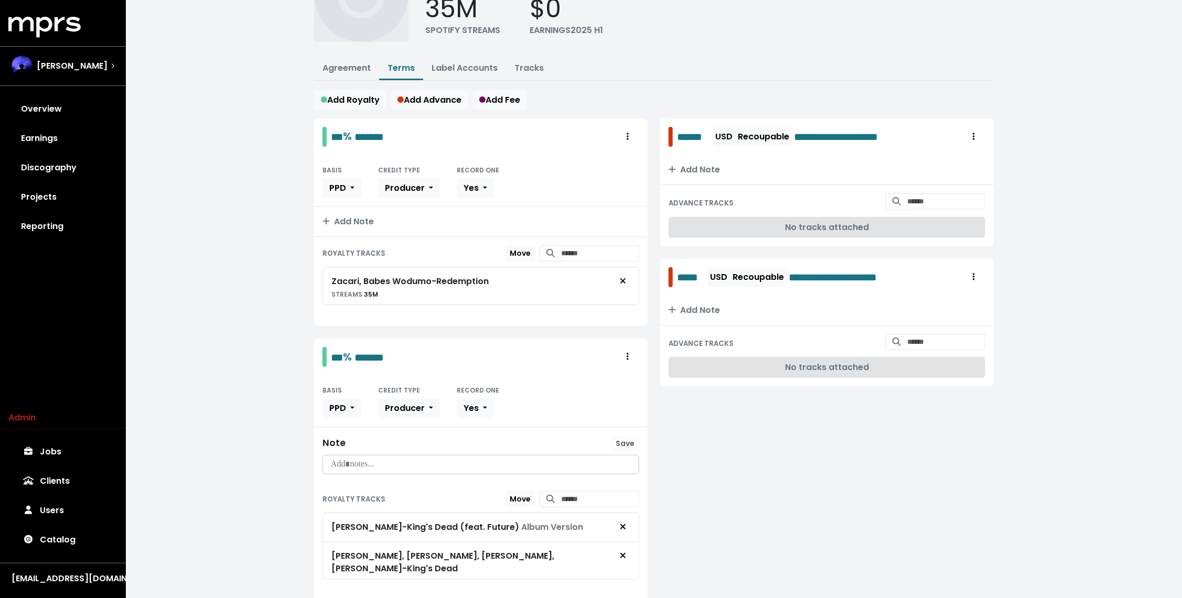
click at [353, 459] on p at bounding box center [480, 465] width 303 height 12
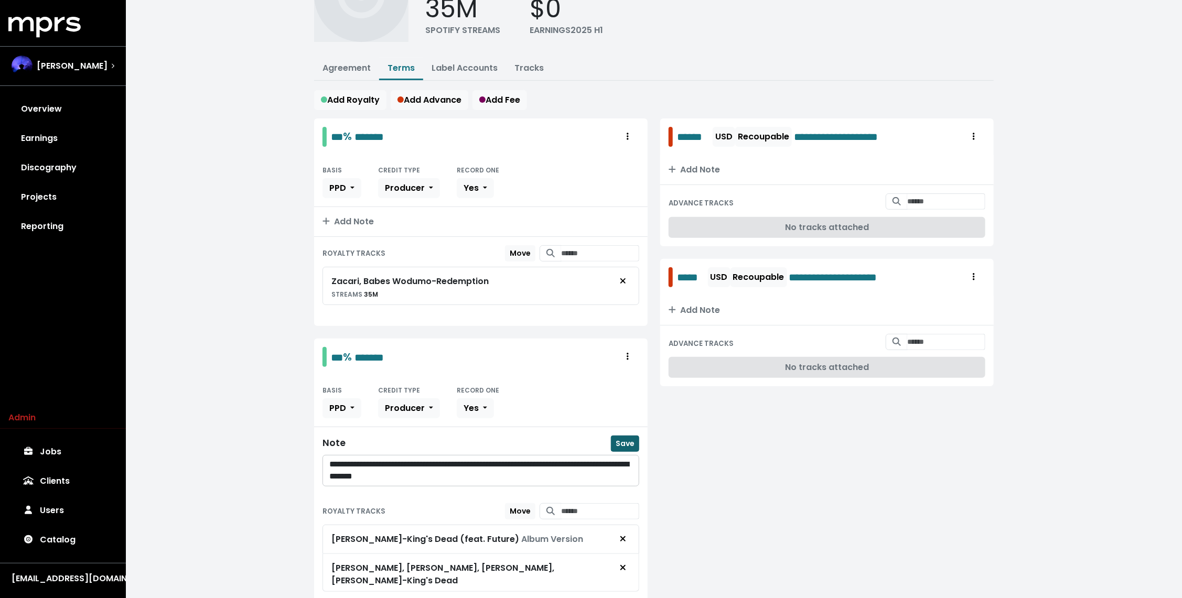
click at [624, 440] on span "Save" at bounding box center [625, 444] width 19 height 10
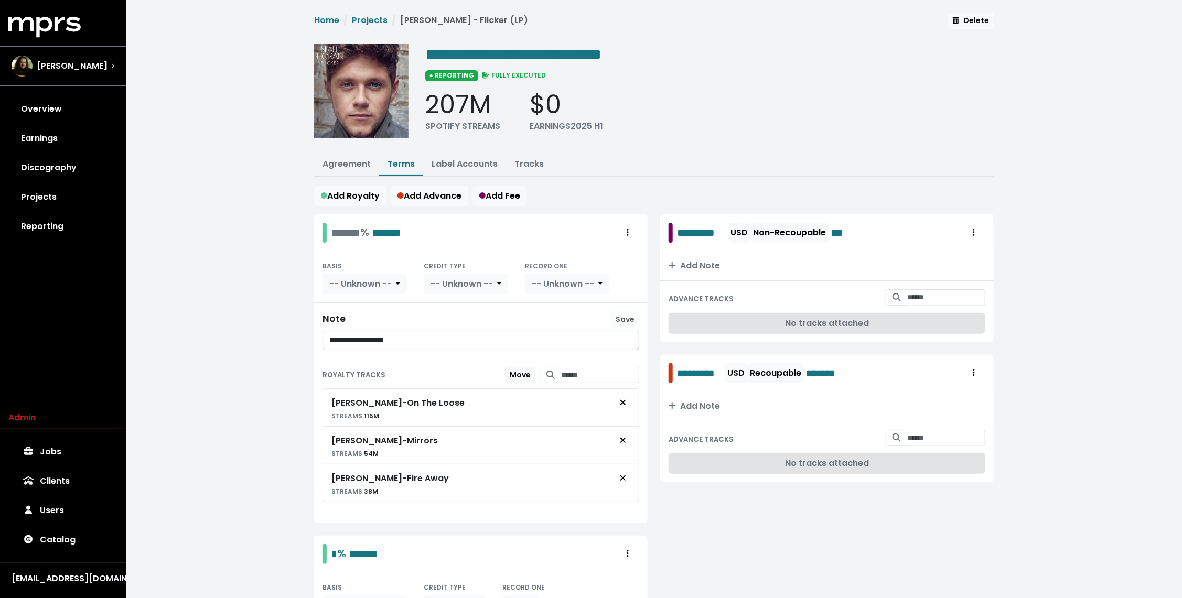
scroll to position [253, 0]
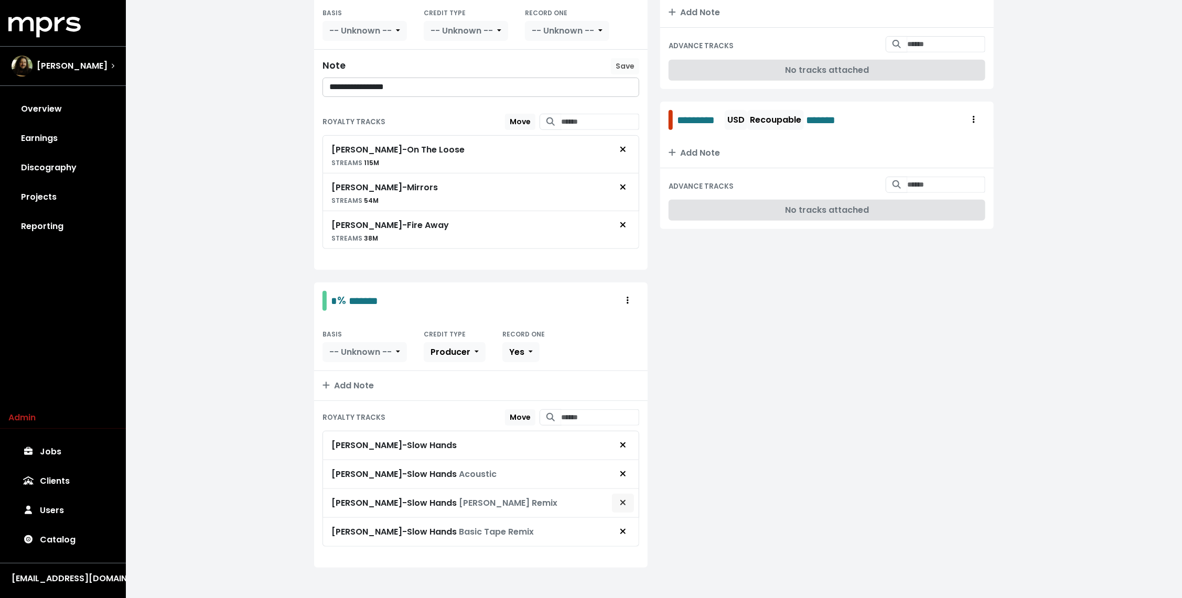
click at [618, 494] on button "Remove royalty target" at bounding box center [623, 504] width 23 height 20
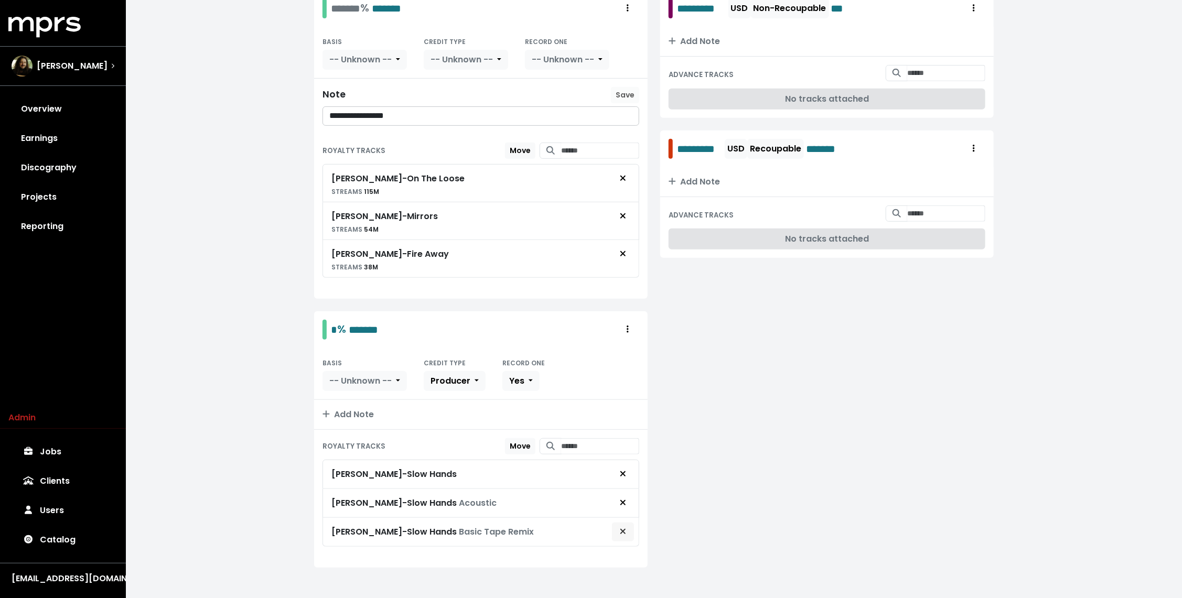
click at [618, 526] on span "Remove royalty target" at bounding box center [622, 532] width 9 height 13
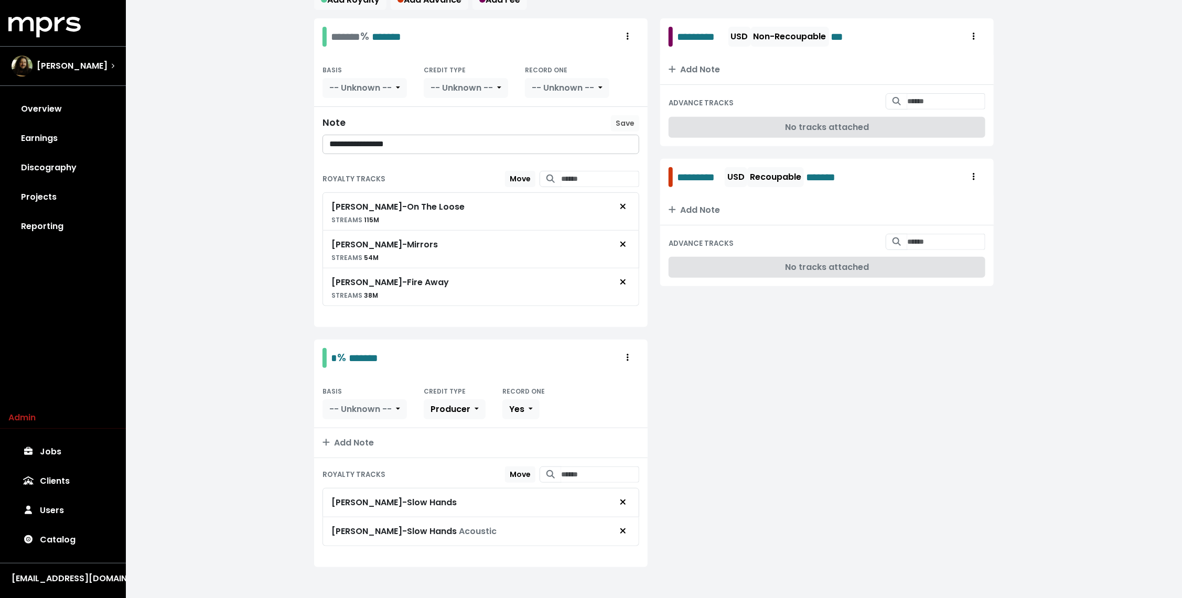
scroll to position [0, 0]
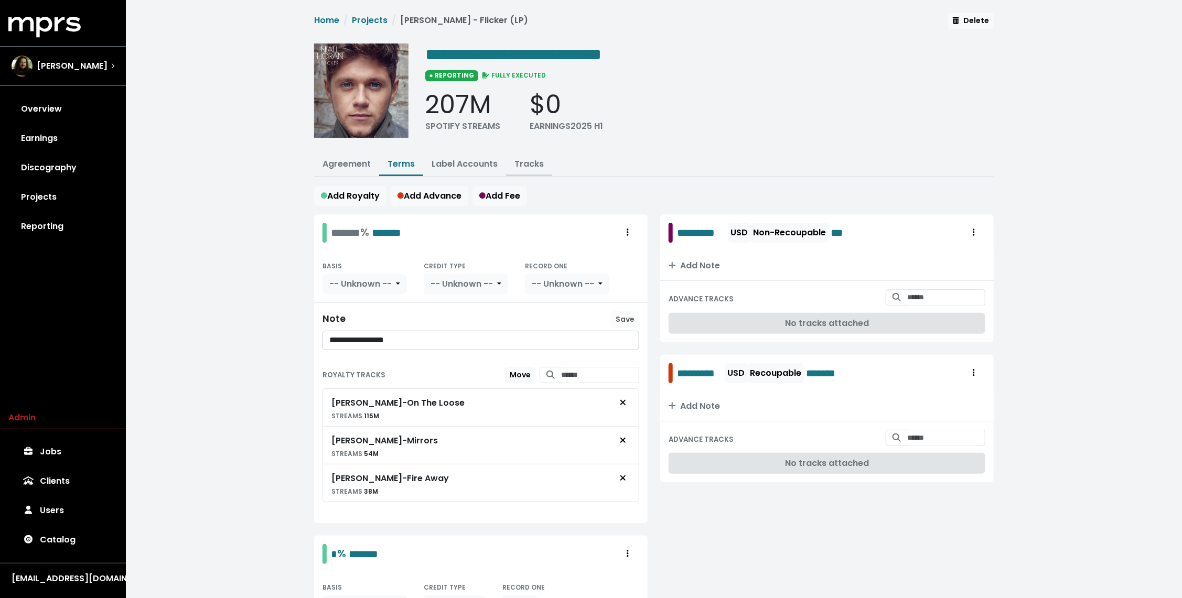
click at [541, 163] on link "Tracks" at bounding box center [529, 164] width 29 height 12
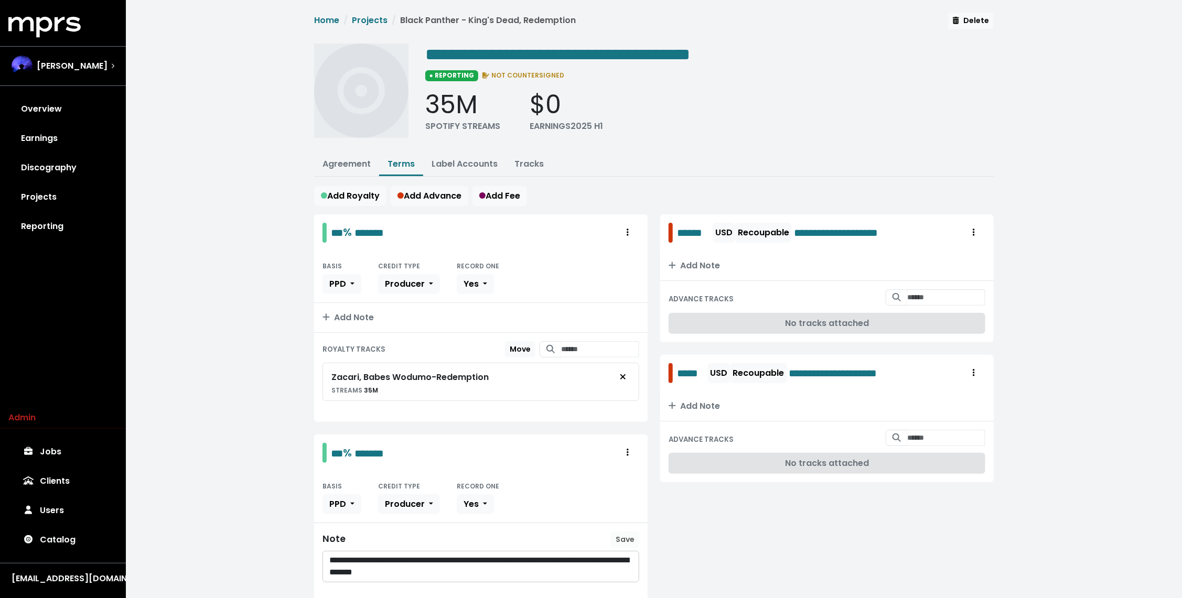
scroll to position [133, 0]
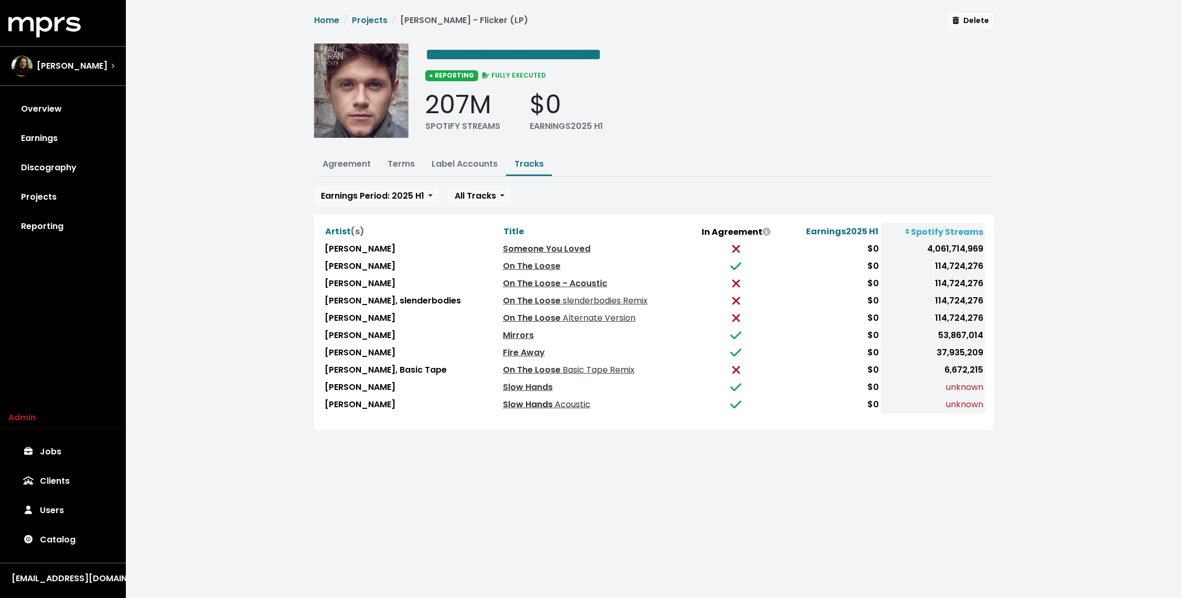
click at [514, 403] on link "Slow Hands Acoustic" at bounding box center [547, 405] width 88 height 12
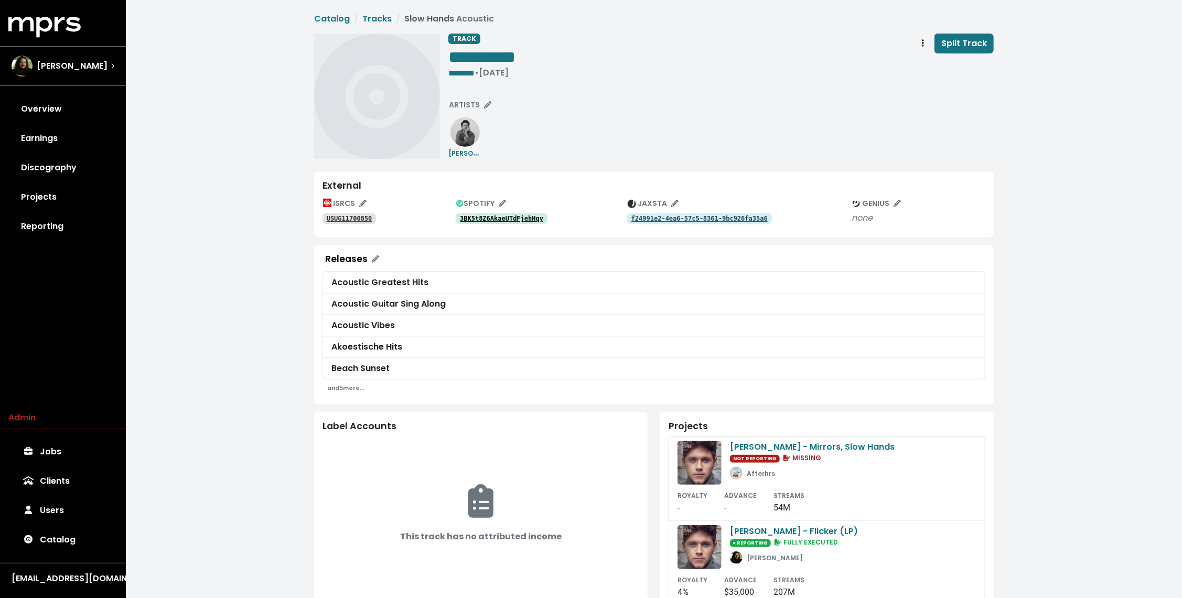
click at [512, 219] on tt "3BK5t8Z6AkaeUTdFjehHqy" at bounding box center [501, 218] width 83 height 7
click at [259, 315] on div "**********" at bounding box center [654, 419] width 1056 height 838
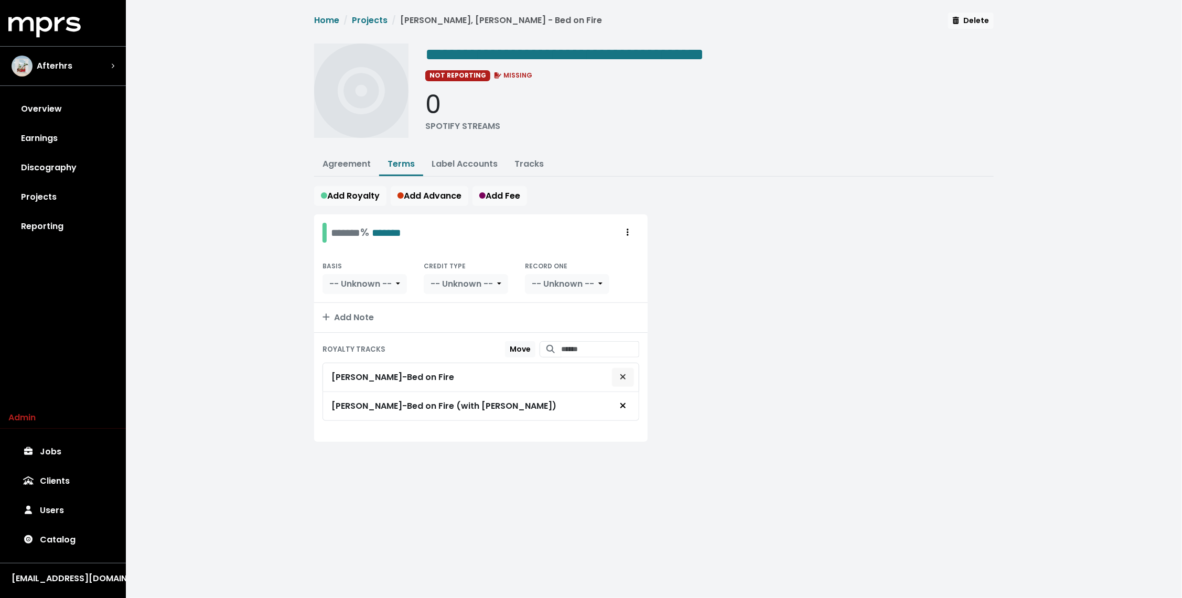
click at [623, 376] on icon "Remove royalty target" at bounding box center [623, 377] width 6 height 8
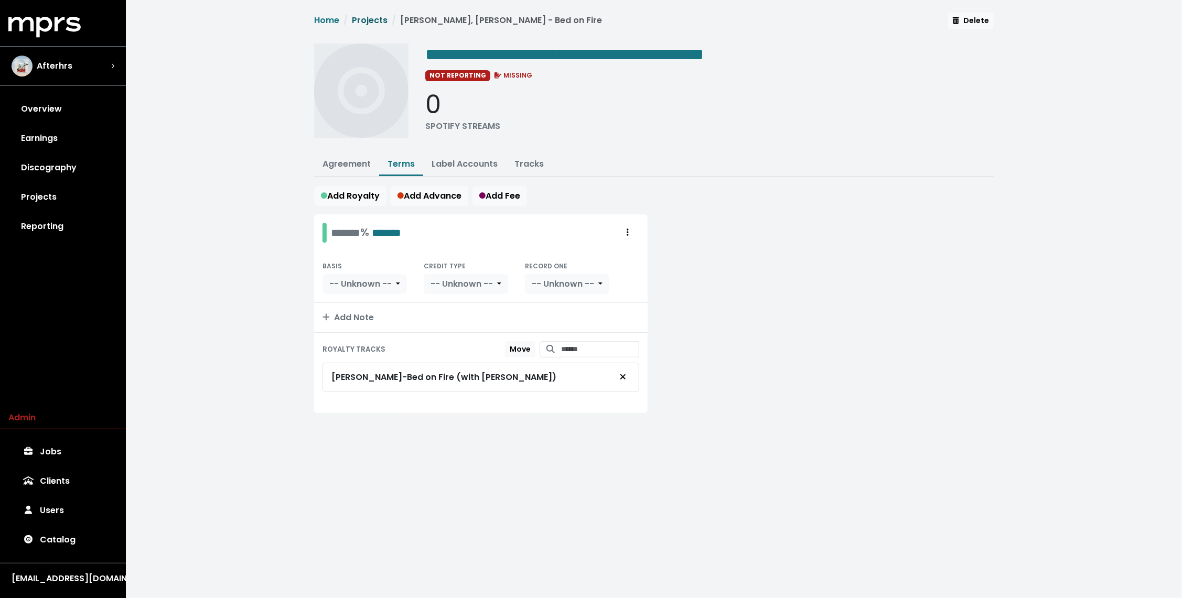
click at [371, 25] on link "Projects" at bounding box center [370, 20] width 36 height 12
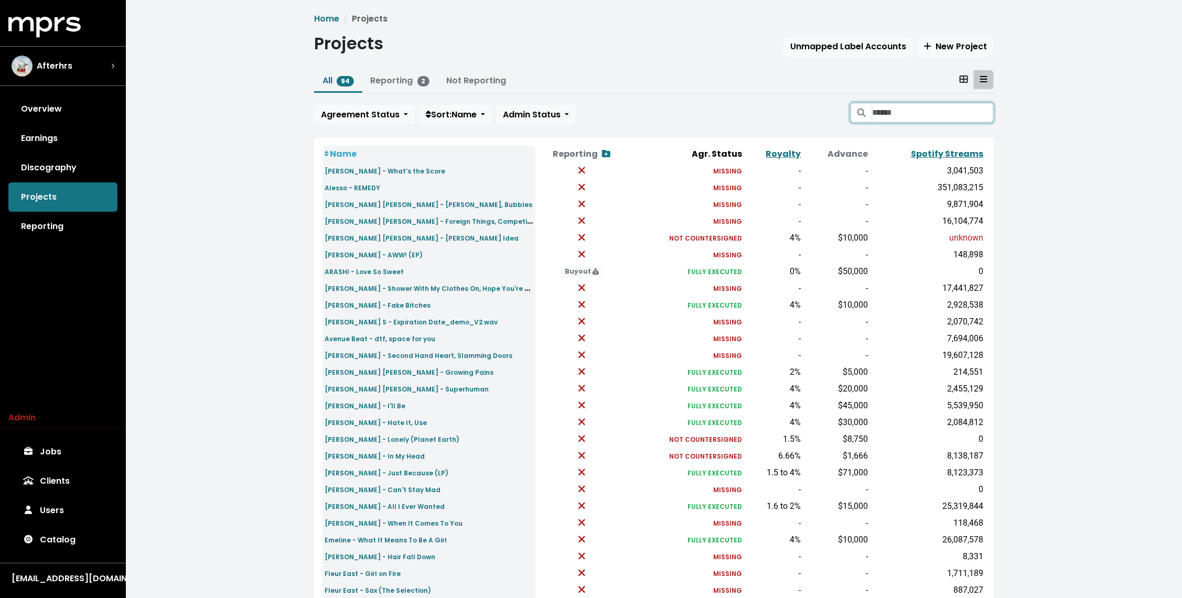
click at [922, 108] on input "Search projects" at bounding box center [933, 113] width 122 height 20
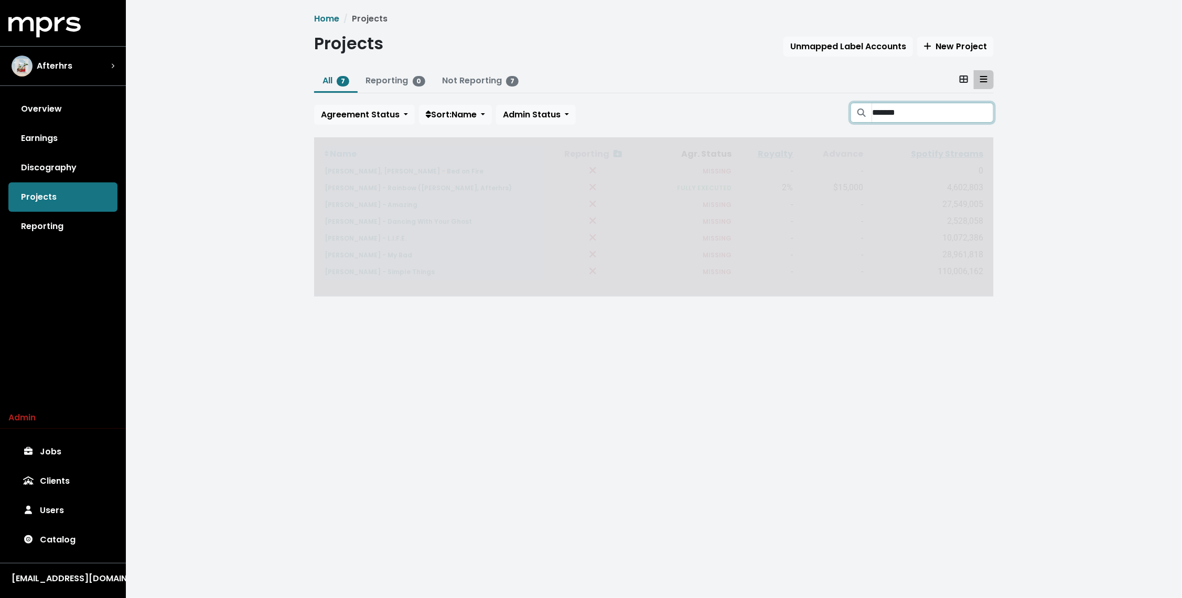
type input "*******"
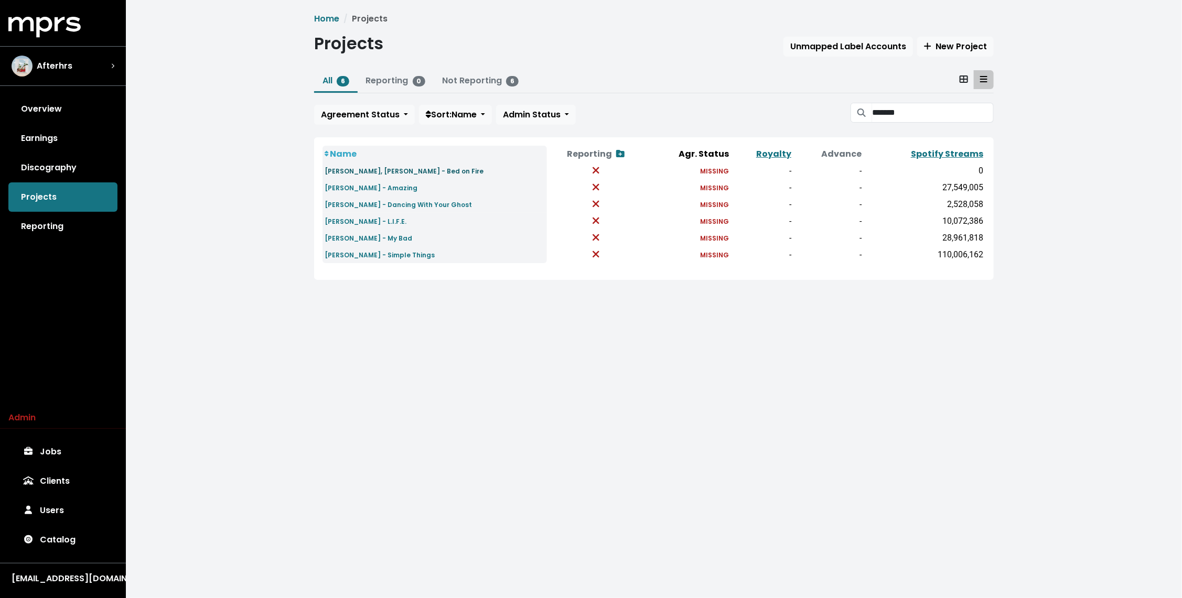
click at [408, 174] on small "Ingrid Andress, Teddy Swims - Bed on Fire" at bounding box center [404, 171] width 159 height 9
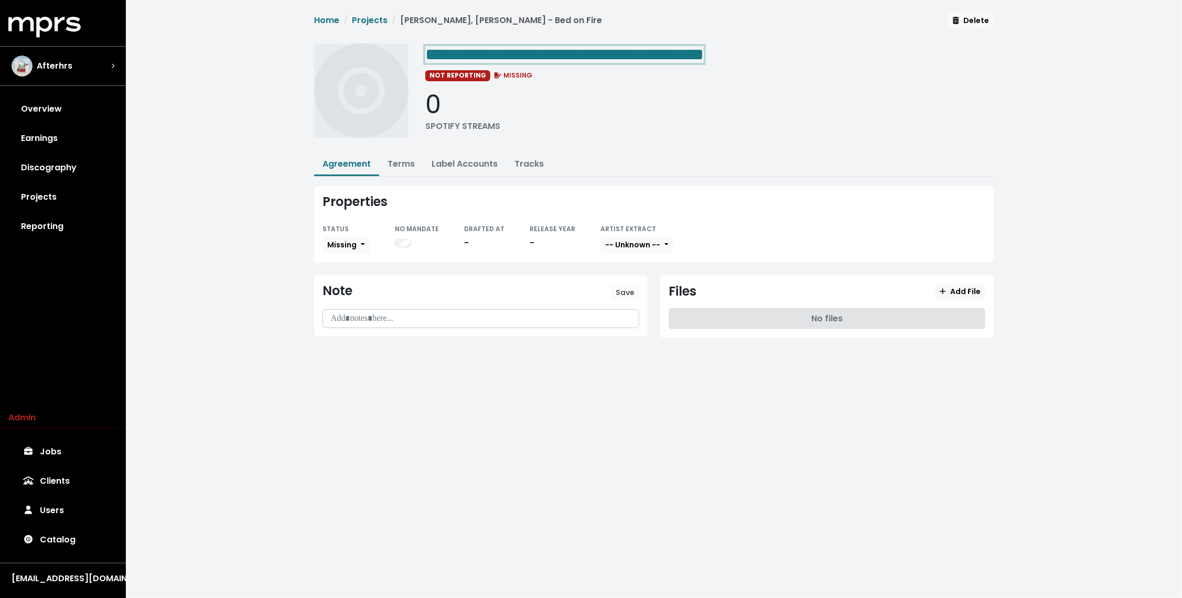
click at [585, 49] on span "**********" at bounding box center [564, 54] width 279 height 17
click at [552, 52] on span "**********" at bounding box center [564, 54] width 279 height 17
click at [403, 162] on link "Terms" at bounding box center [401, 164] width 27 height 12
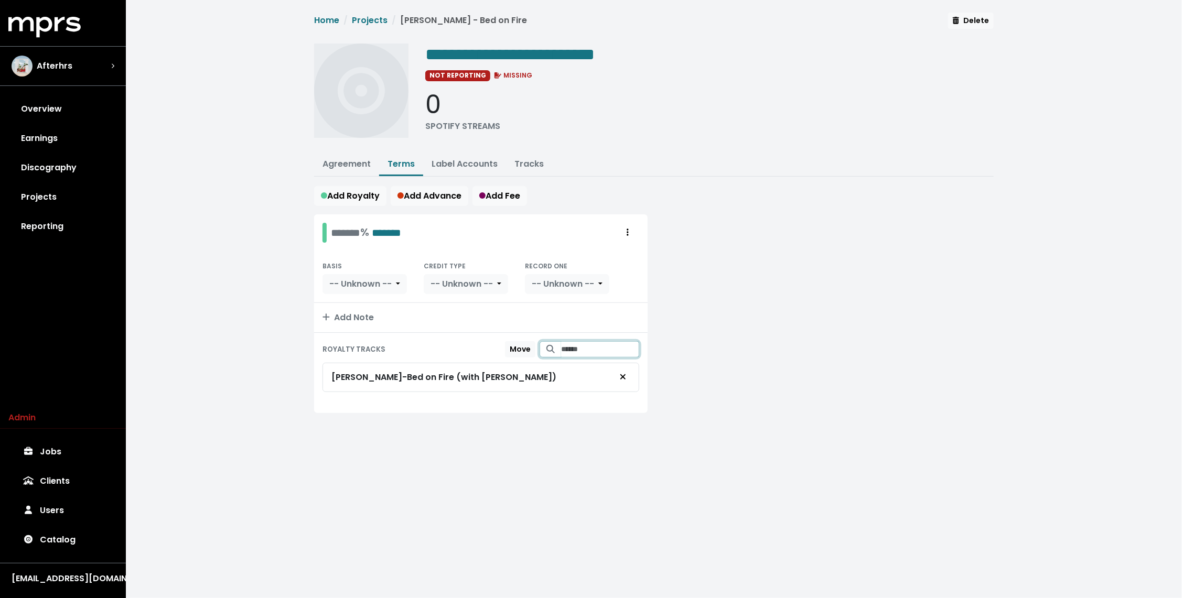
click at [583, 346] on input "Search for tracks by title and link them to this royalty" at bounding box center [600, 349] width 78 height 16
type input "**********"
click at [616, 369] on span "Teddy Swims - Bed on Fire" at bounding box center [582, 376] width 67 height 22
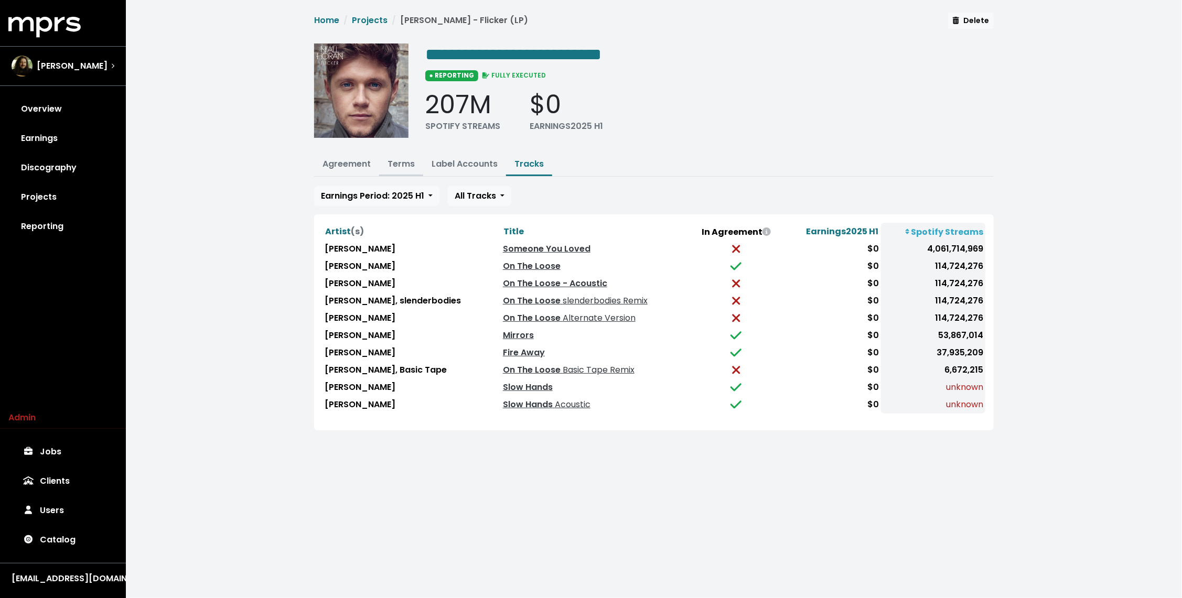
click at [409, 161] on link "Terms" at bounding box center [401, 164] width 27 height 12
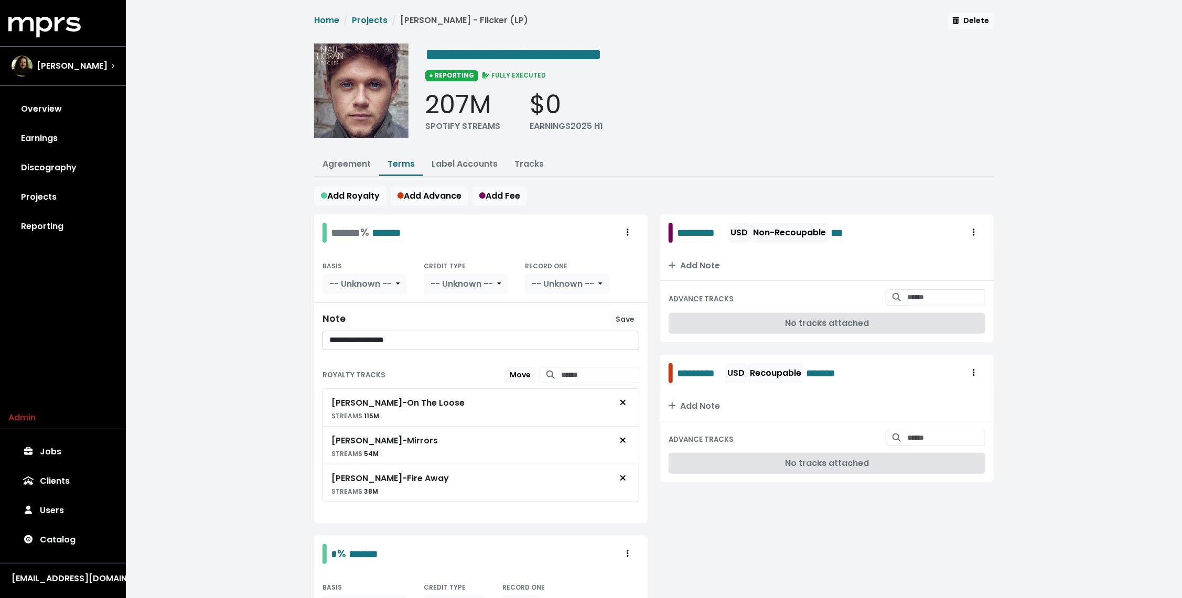
scroll to position [196, 0]
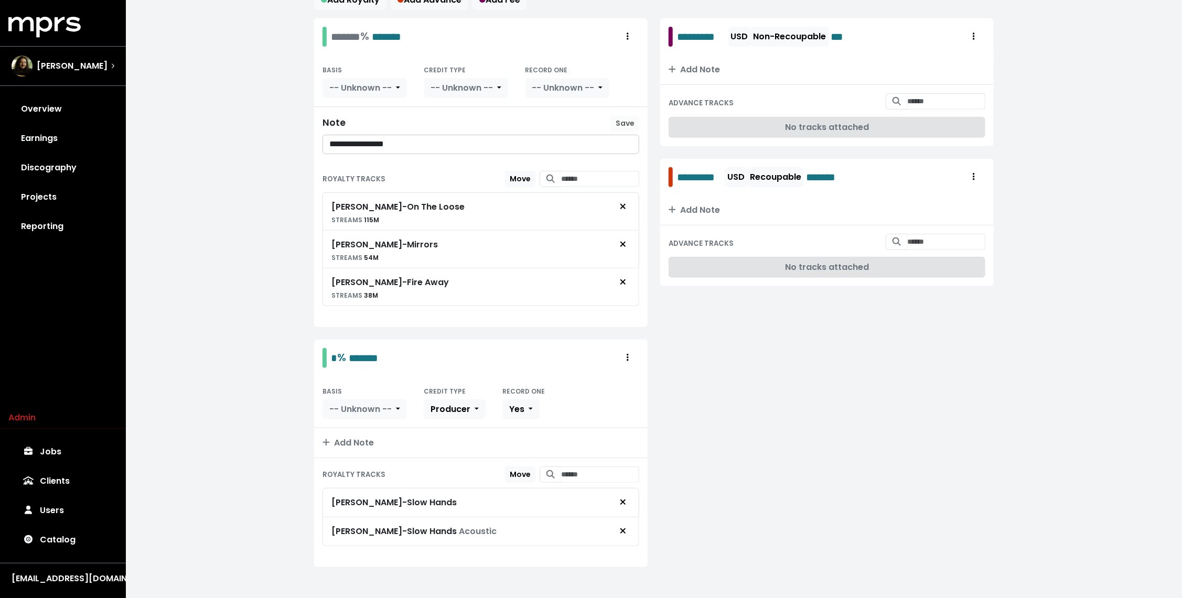
click at [266, 370] on div "**********" at bounding box center [654, 204] width 1056 height 801
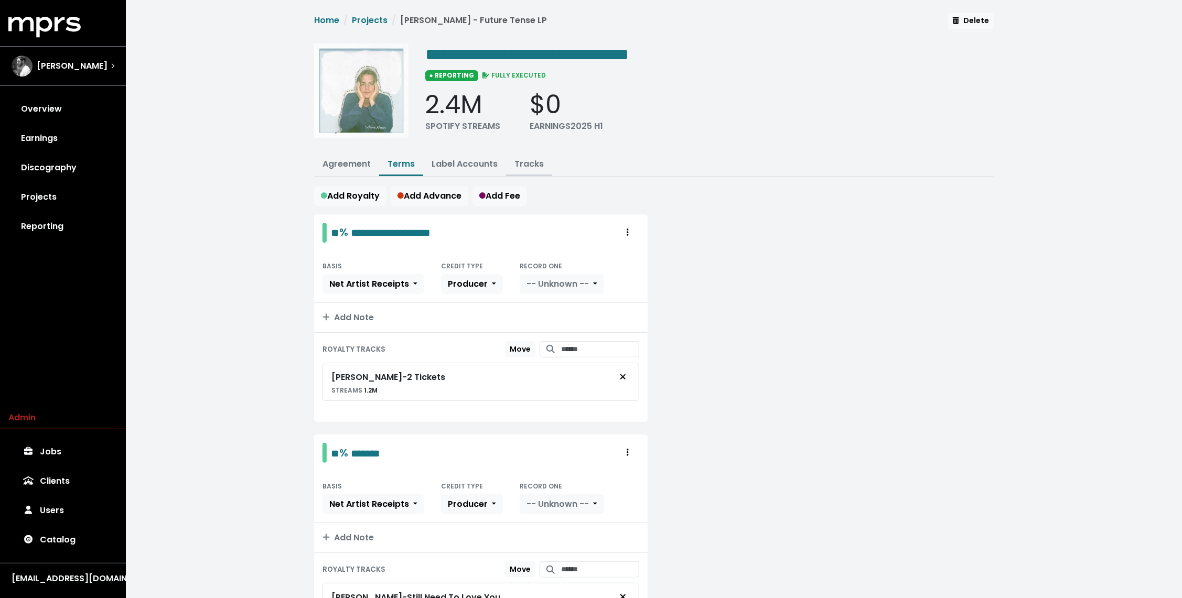
click at [525, 156] on button "Tracks" at bounding box center [529, 165] width 46 height 23
click at [526, 173] on button "Tracks" at bounding box center [529, 165] width 46 height 23
click at [526, 168] on link "Tracks" at bounding box center [529, 164] width 29 height 12
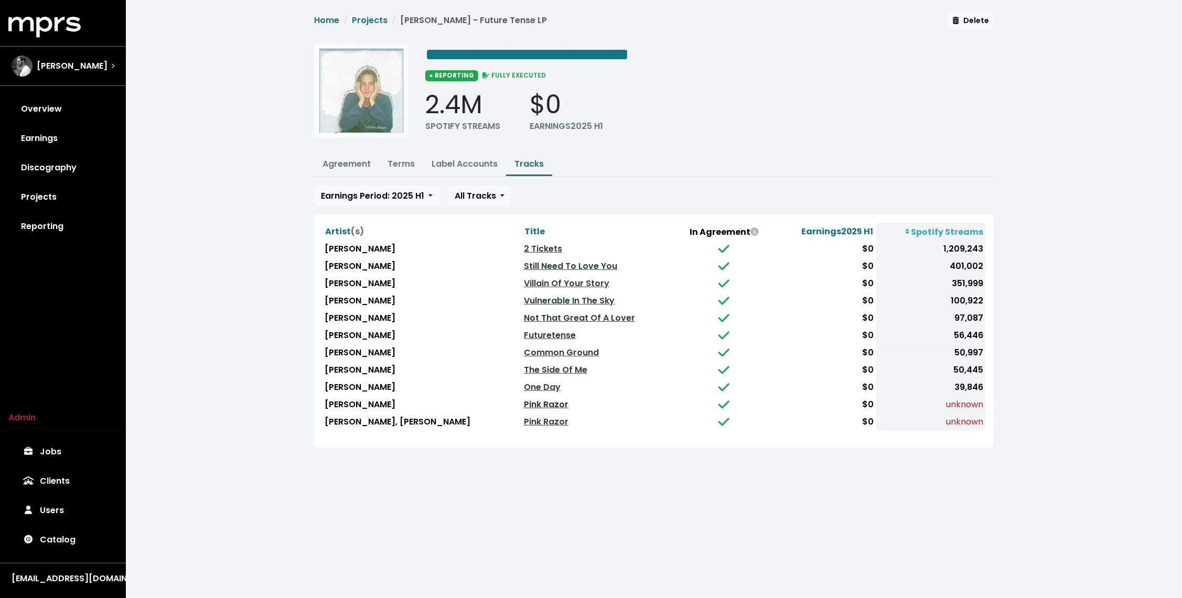
click at [524, 402] on link "Pink Razor" at bounding box center [546, 405] width 45 height 12
click at [524, 418] on link "Pink Razor" at bounding box center [546, 422] width 45 height 12
click at [350, 162] on link "Agreement" at bounding box center [347, 164] width 48 height 12
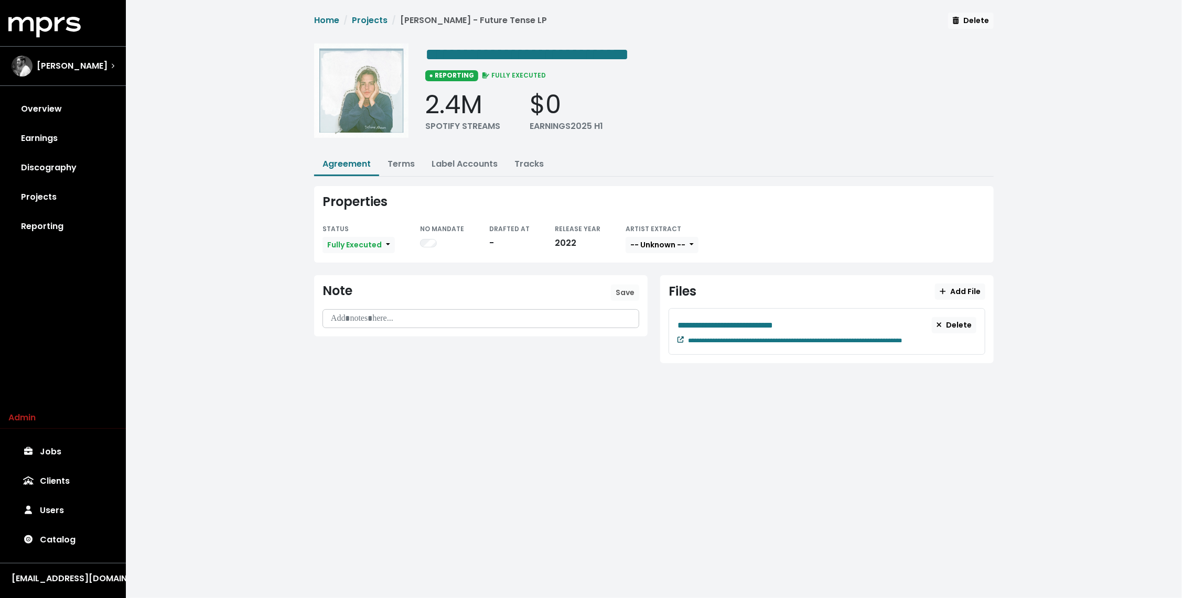
click at [681, 339] on icon at bounding box center [681, 340] width 6 height 6
click at [523, 163] on link "Tracks" at bounding box center [529, 164] width 29 height 12
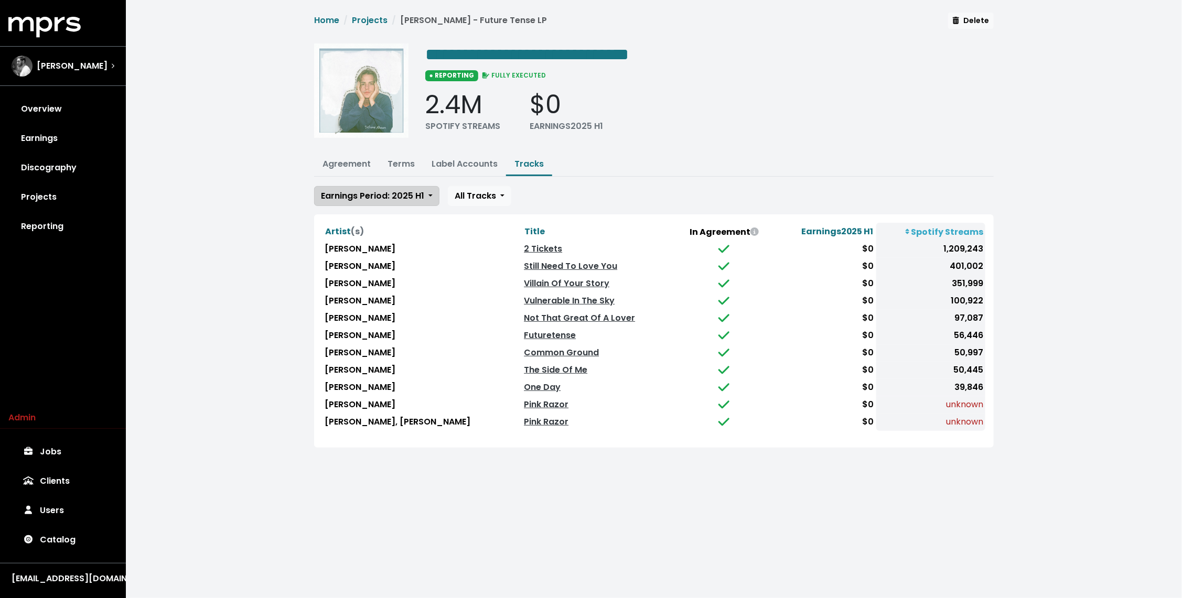
click at [366, 198] on span "Earnings Period: 2025 H1" at bounding box center [372, 196] width 103 height 12
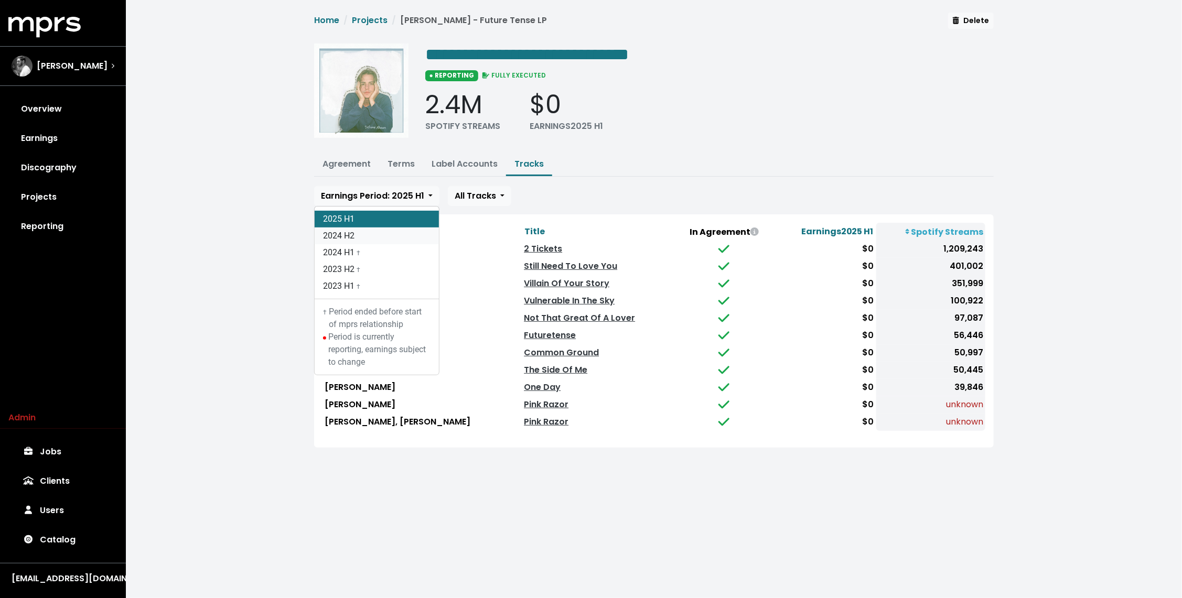
click at [358, 232] on link "2024 H2" at bounding box center [377, 236] width 124 height 17
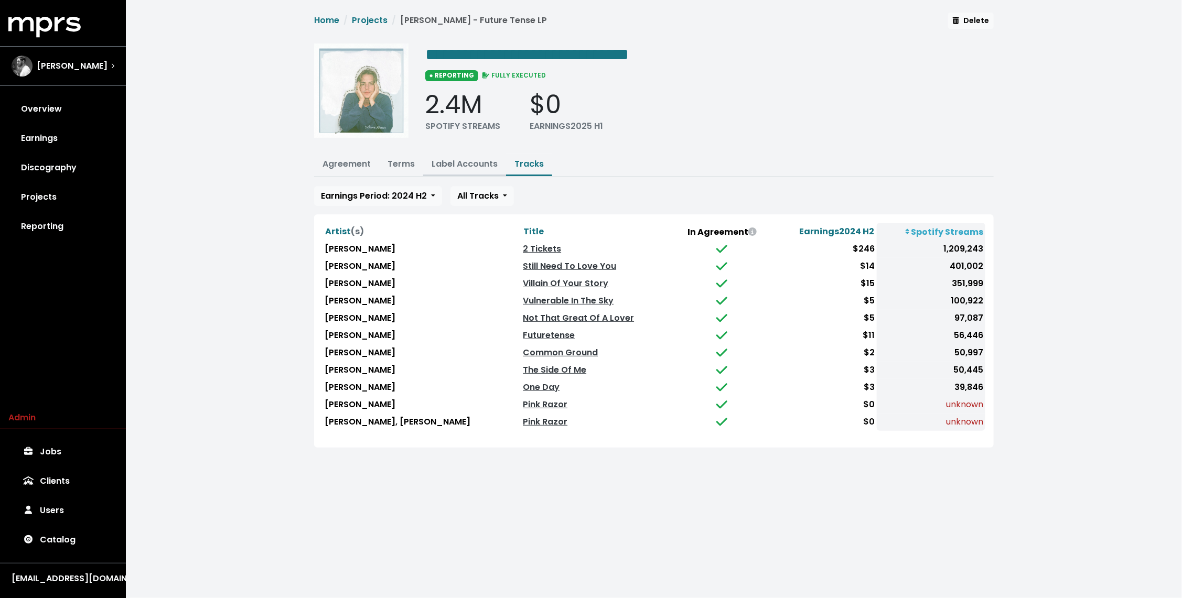
click at [487, 154] on button "Label Accounts" at bounding box center [464, 165] width 83 height 23
click at [466, 158] on link "Label Accounts" at bounding box center [465, 164] width 66 height 12
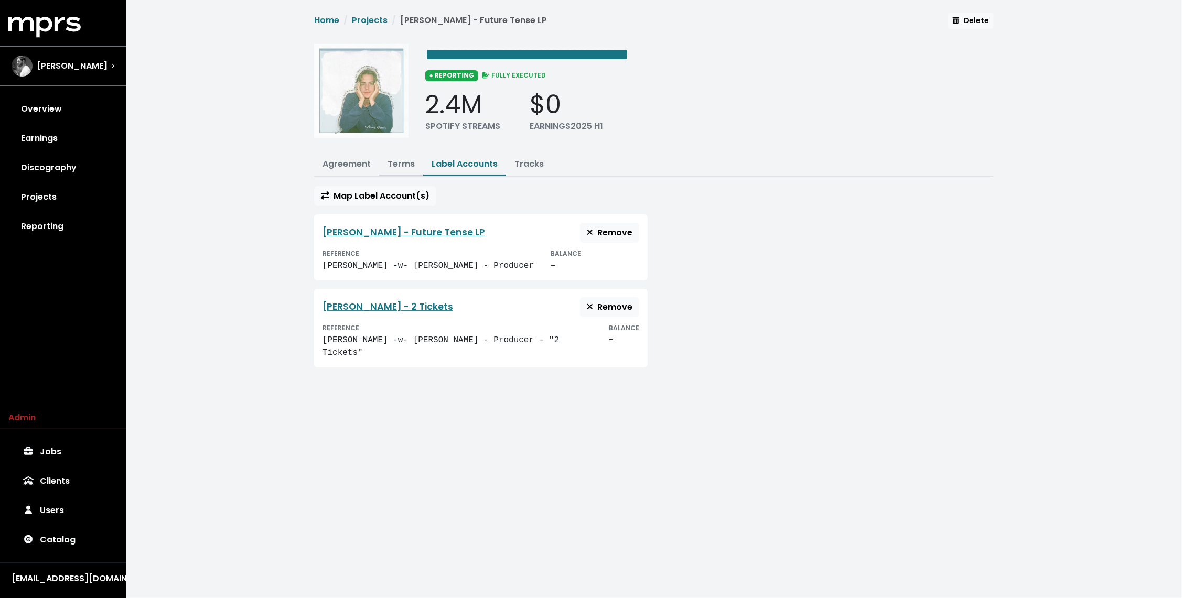
click at [389, 163] on link "Terms" at bounding box center [401, 164] width 27 height 12
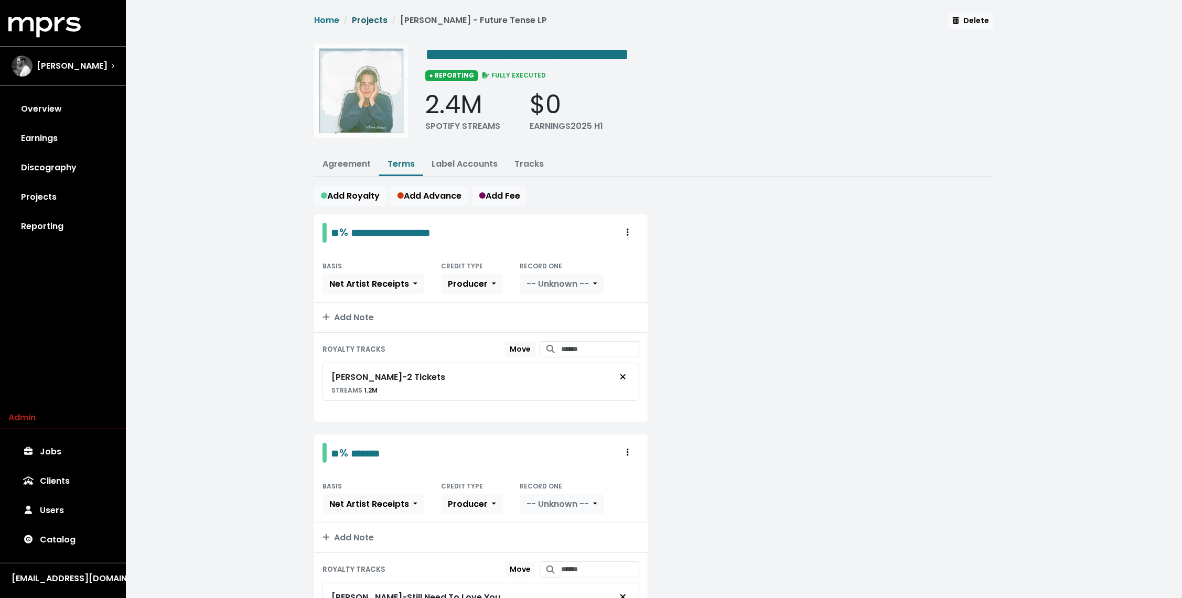
click at [374, 21] on link "Projects" at bounding box center [370, 20] width 36 height 12
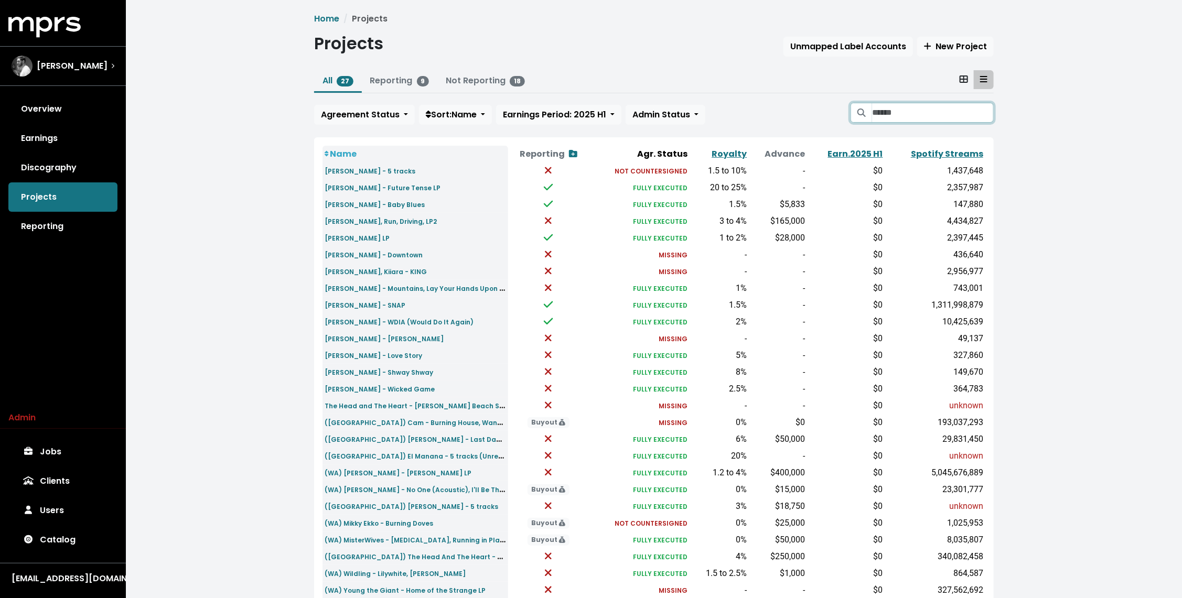
click at [906, 109] on input "Search projects" at bounding box center [933, 113] width 122 height 20
type input "******"
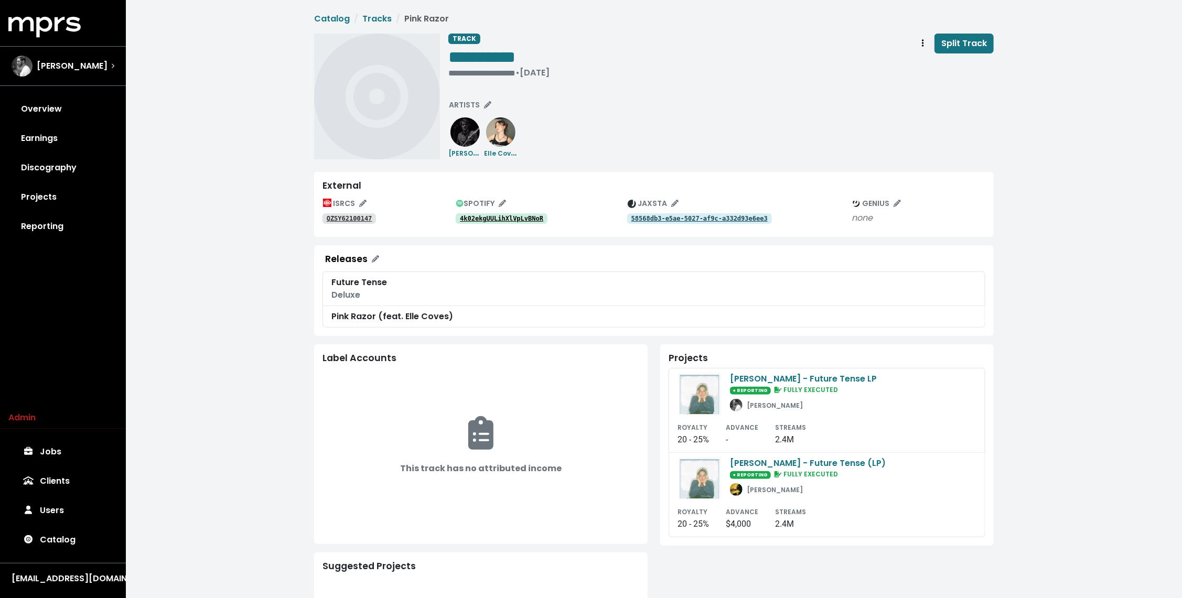
click at [507, 214] on link "4k02ekgUULihXlVpLvBNoR" at bounding box center [502, 218] width 92 height 10
click at [741, 224] on div "ISRCS QZSY62100147 SPOTIFY 4k02ekgUULihXlVpLvBNoR JAXSTA 58568db3-e5ae-5027-af9…" at bounding box center [654, 212] width 663 height 33
click at [741, 219] on tt "58568db3-e5ae-5027-af9c-a332d93e6ee3" at bounding box center [700, 218] width 136 height 7
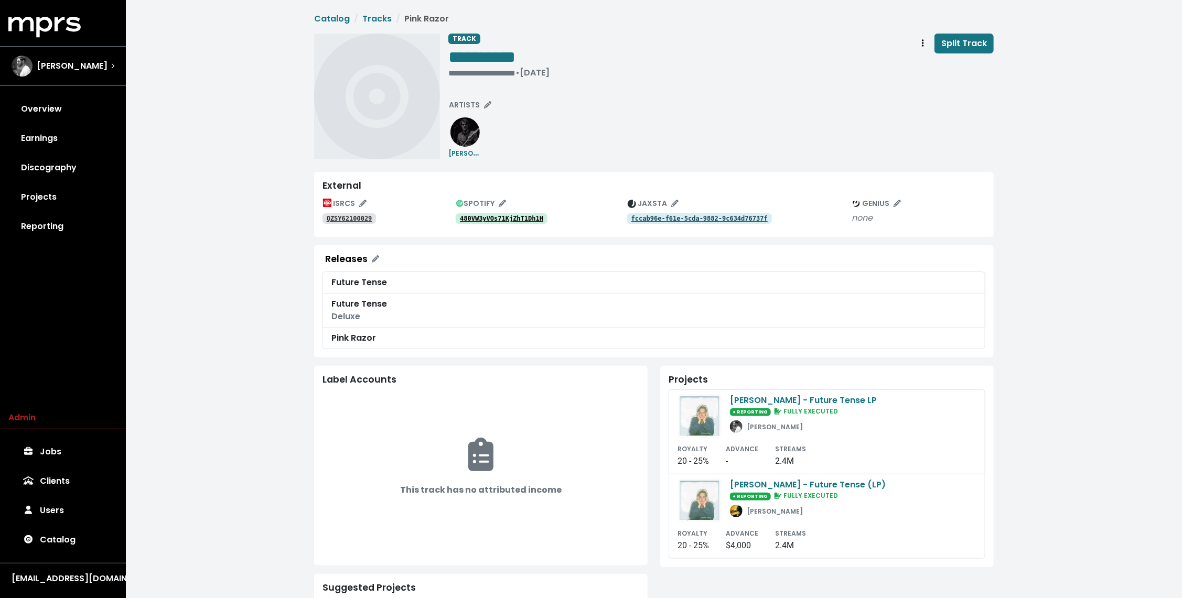
click at [506, 218] on tt "480VW3yVOs71KjZhT1Dh1H" at bounding box center [501, 218] width 83 height 7
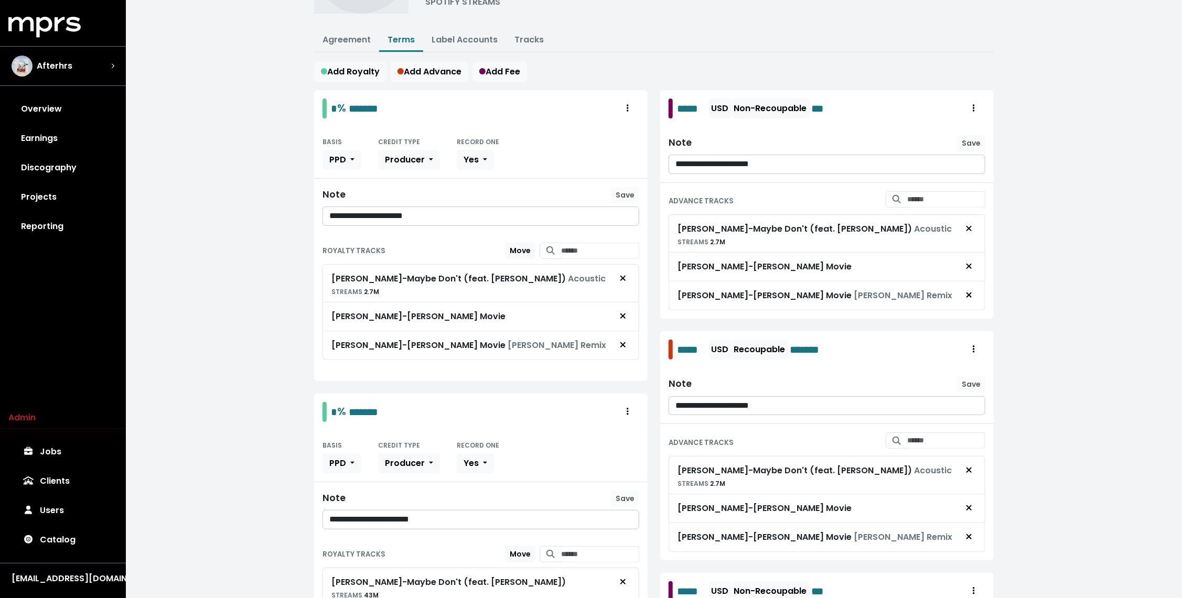
scroll to position [125, 0]
click at [525, 37] on link "Tracks" at bounding box center [529, 39] width 29 height 12
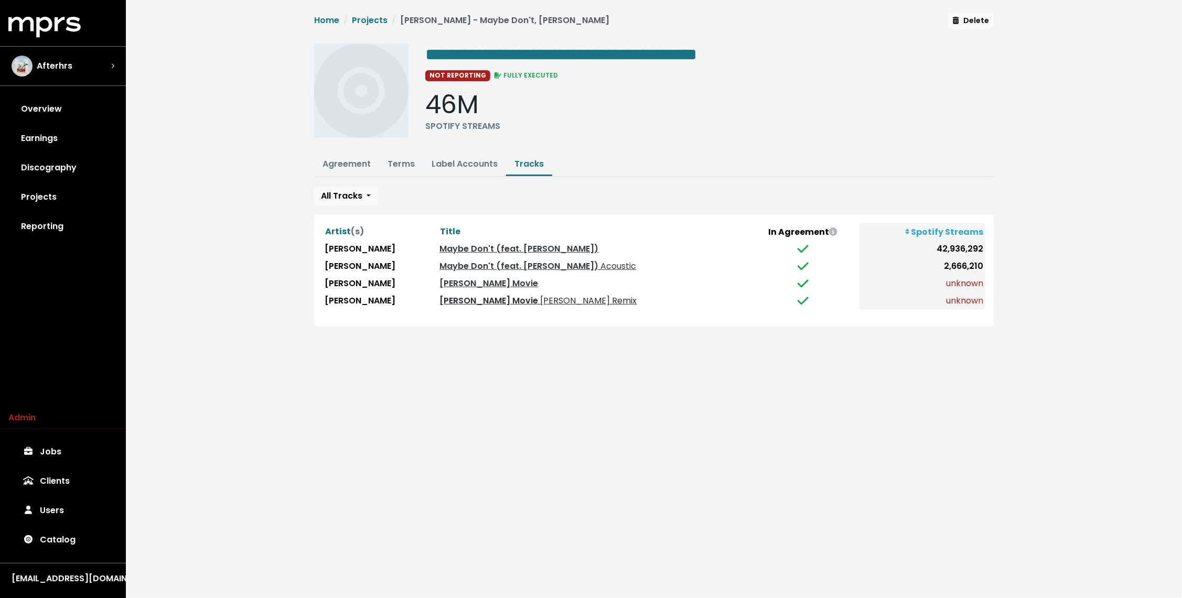
click at [538, 297] on span "[PERSON_NAME] Remix" at bounding box center [587, 301] width 99 height 12
click at [497, 282] on link "[PERSON_NAME] Movie" at bounding box center [489, 283] width 99 height 12
click at [394, 166] on link "Terms" at bounding box center [401, 164] width 27 height 12
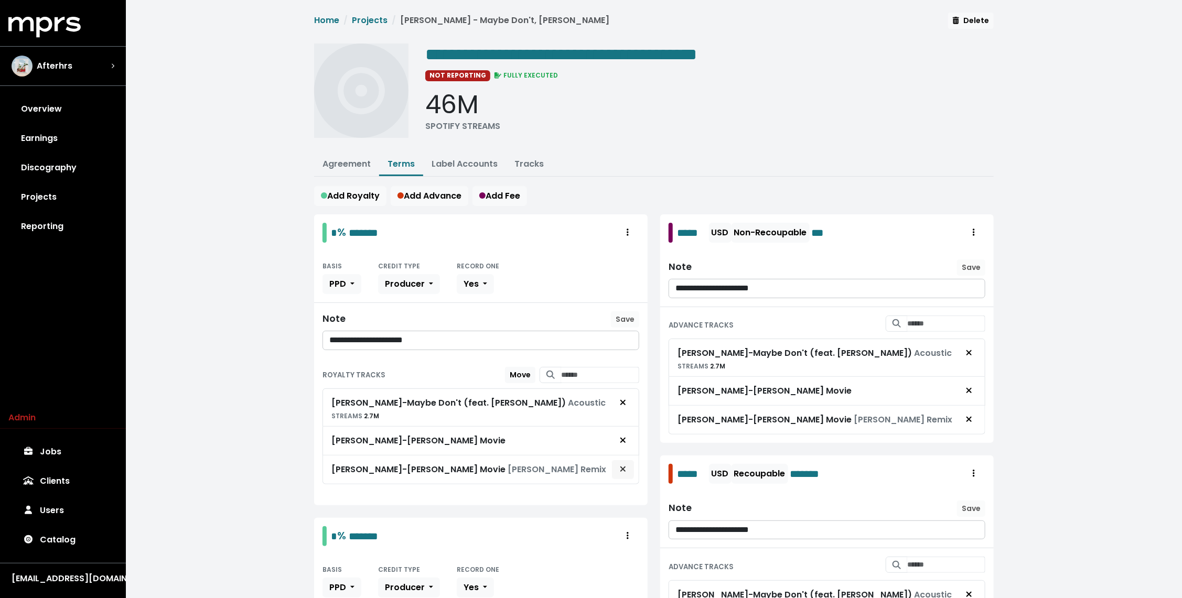
click at [629, 467] on button "Remove royalty target" at bounding box center [623, 470] width 23 height 20
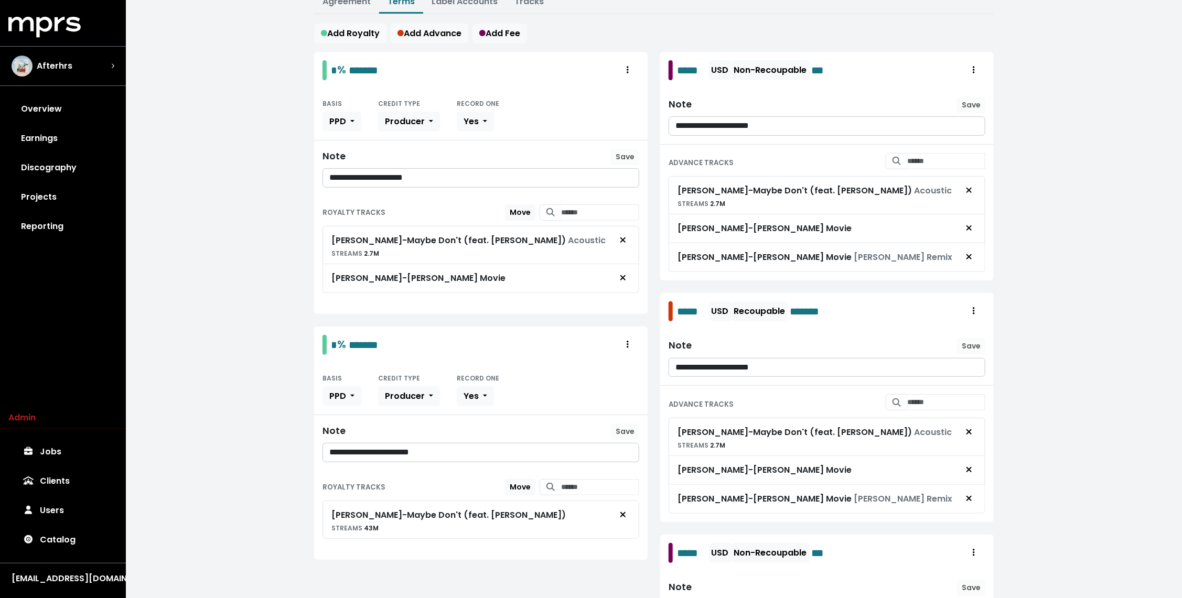
scroll to position [156, 0]
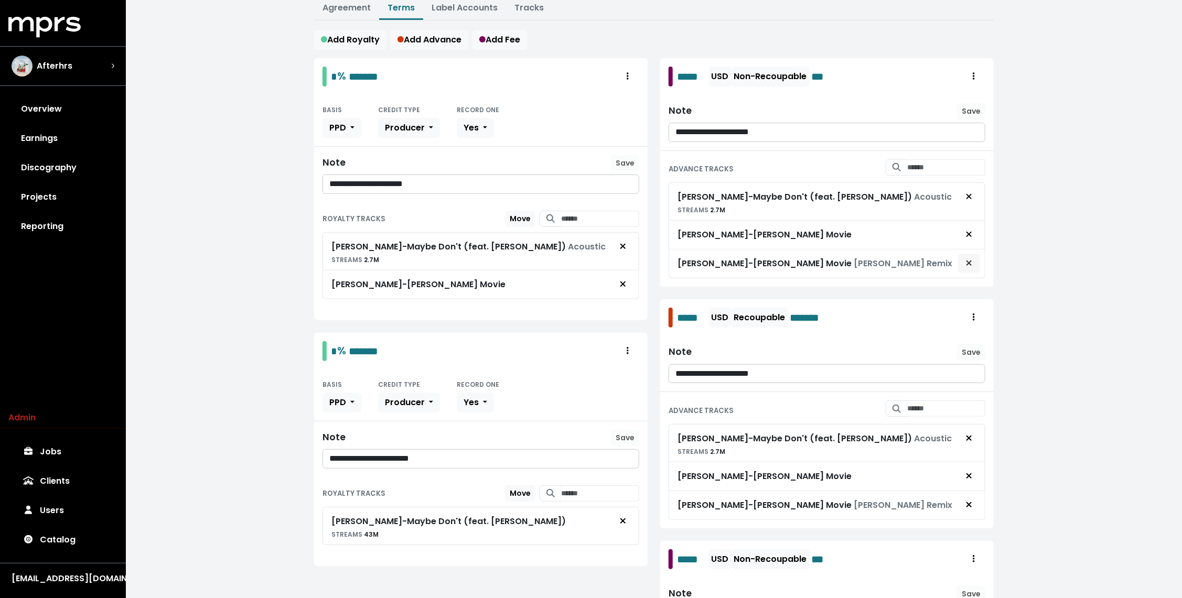
click at [971, 259] on icon "Remove advance target" at bounding box center [969, 263] width 6 height 8
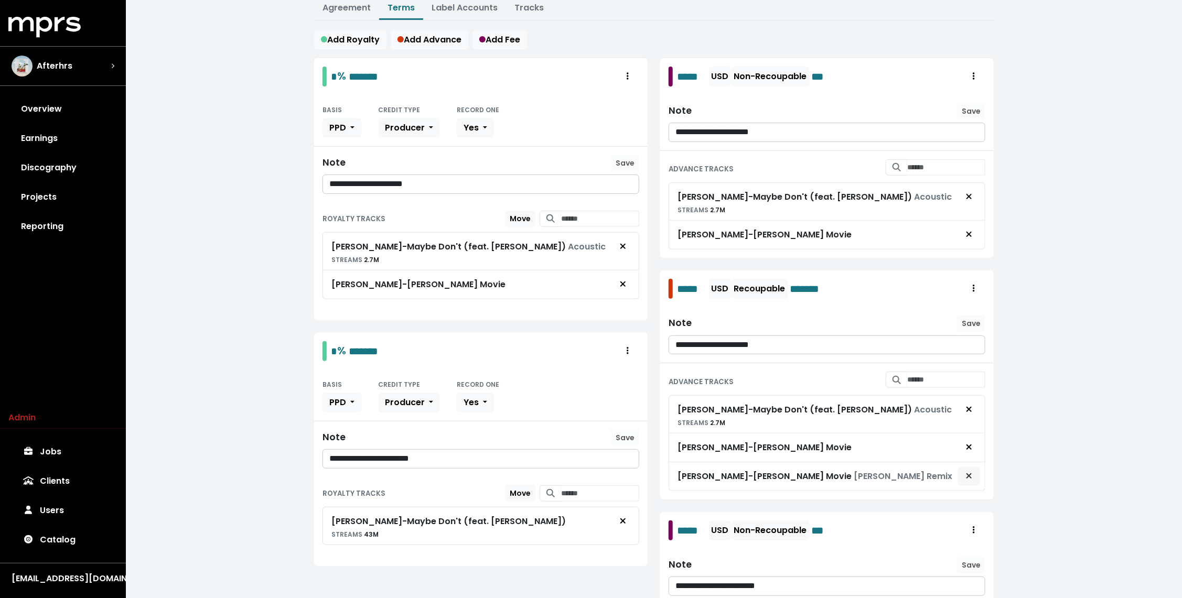
click at [968, 476] on span "Remove advance target" at bounding box center [969, 477] width 9 height 13
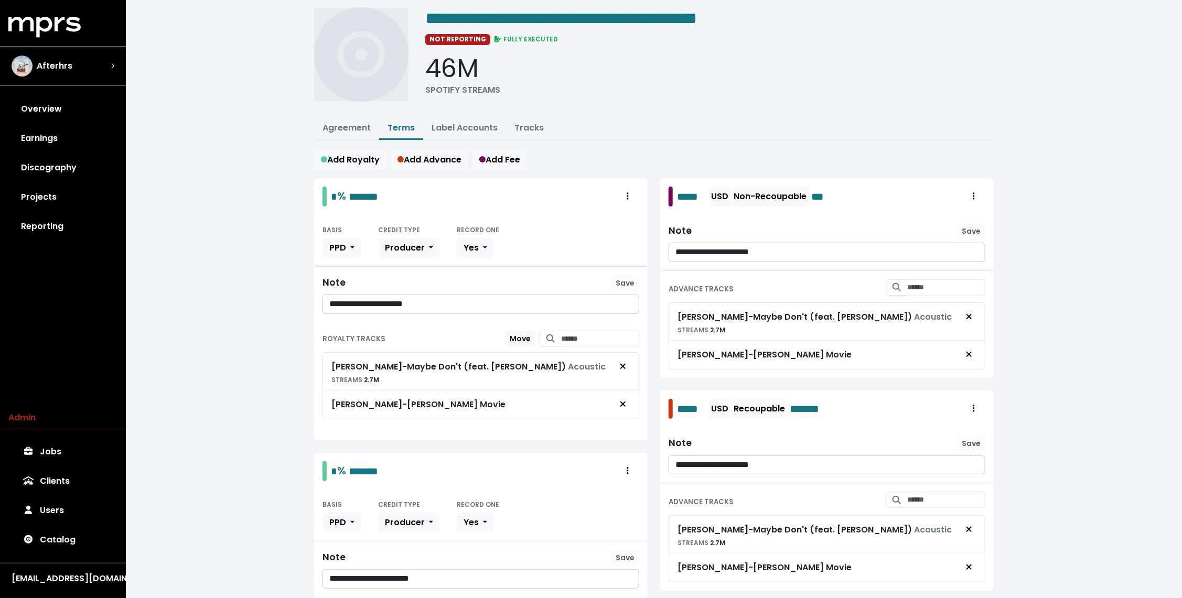
scroll to position [0, 0]
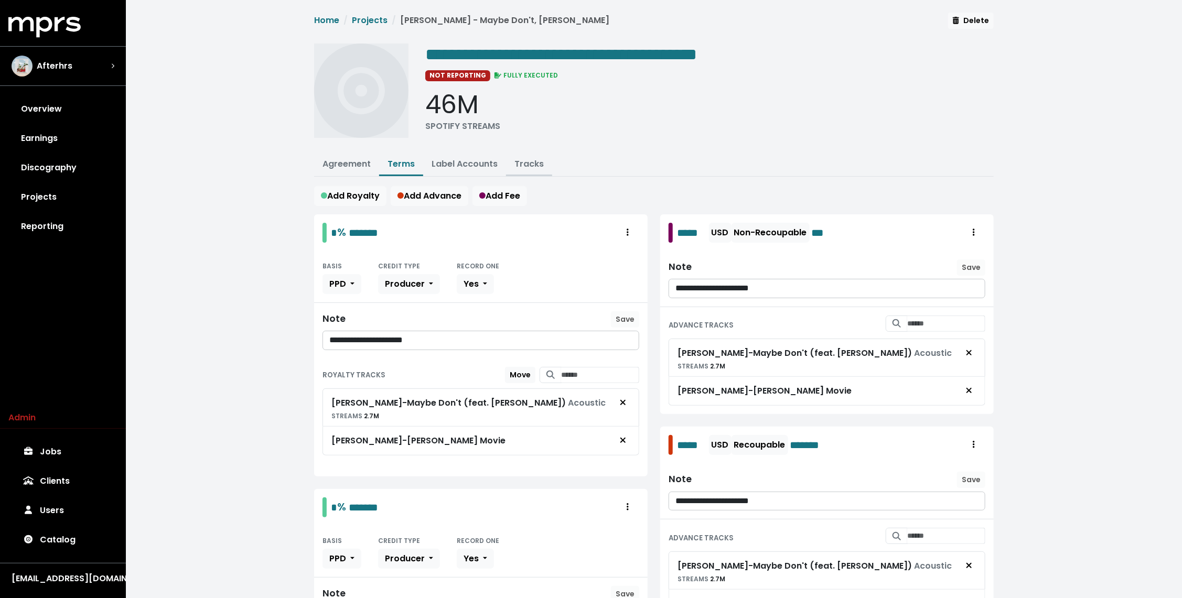
click at [521, 162] on link "Tracks" at bounding box center [529, 164] width 29 height 12
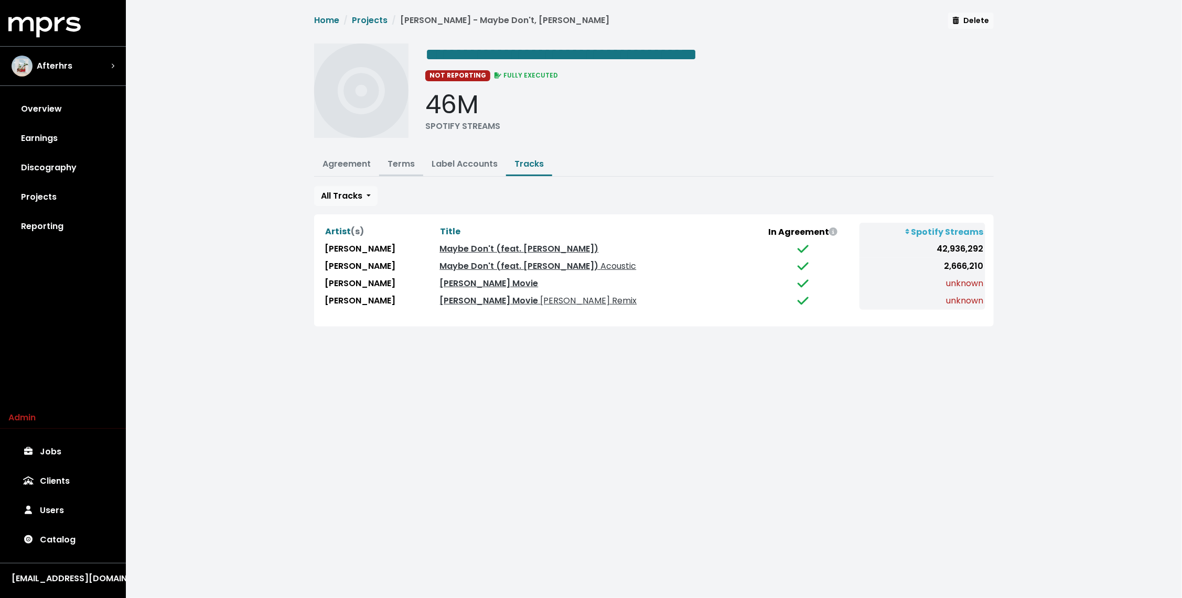
click at [403, 165] on link "Terms" at bounding box center [401, 164] width 27 height 12
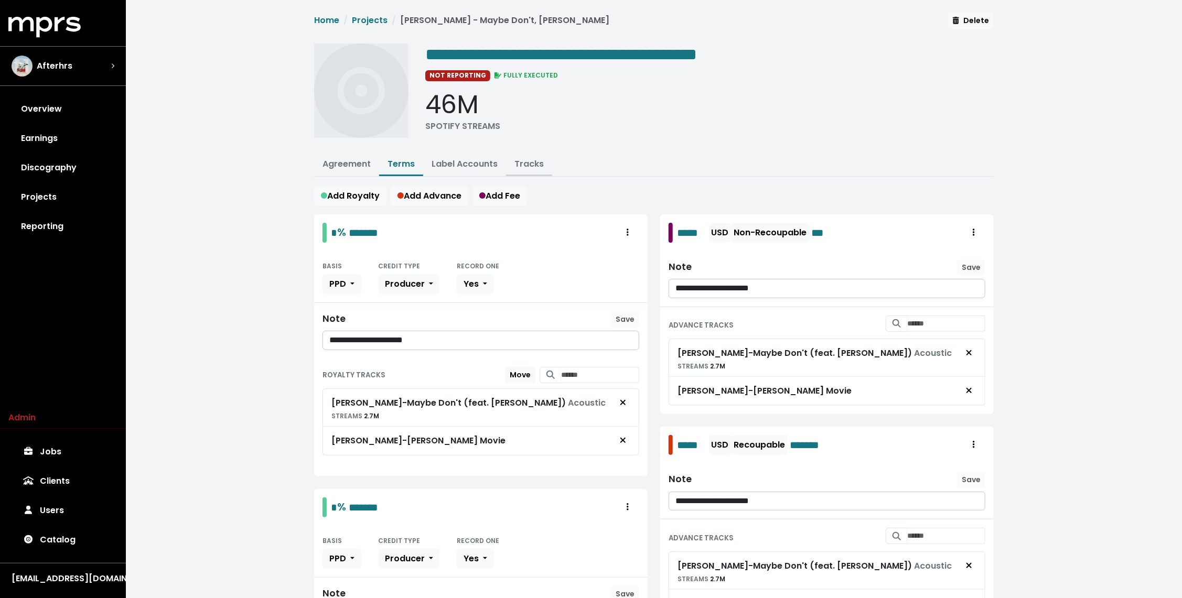
click at [522, 162] on link "Tracks" at bounding box center [529, 164] width 29 height 12
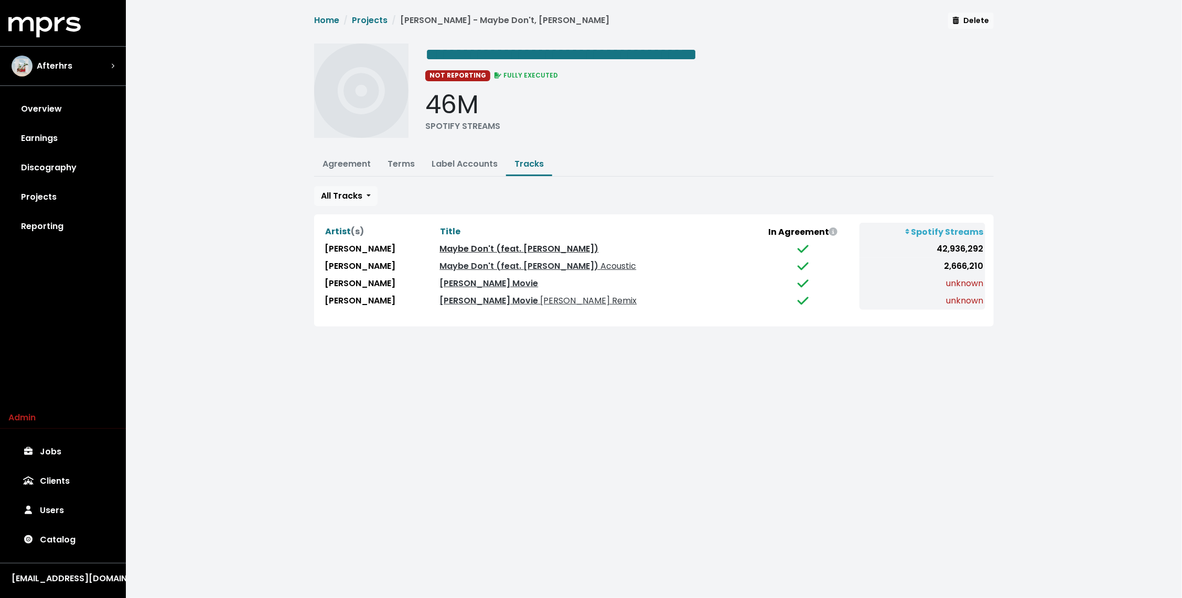
click at [499, 244] on link "Maybe Don't (feat. JP Saxe)" at bounding box center [519, 249] width 159 height 12
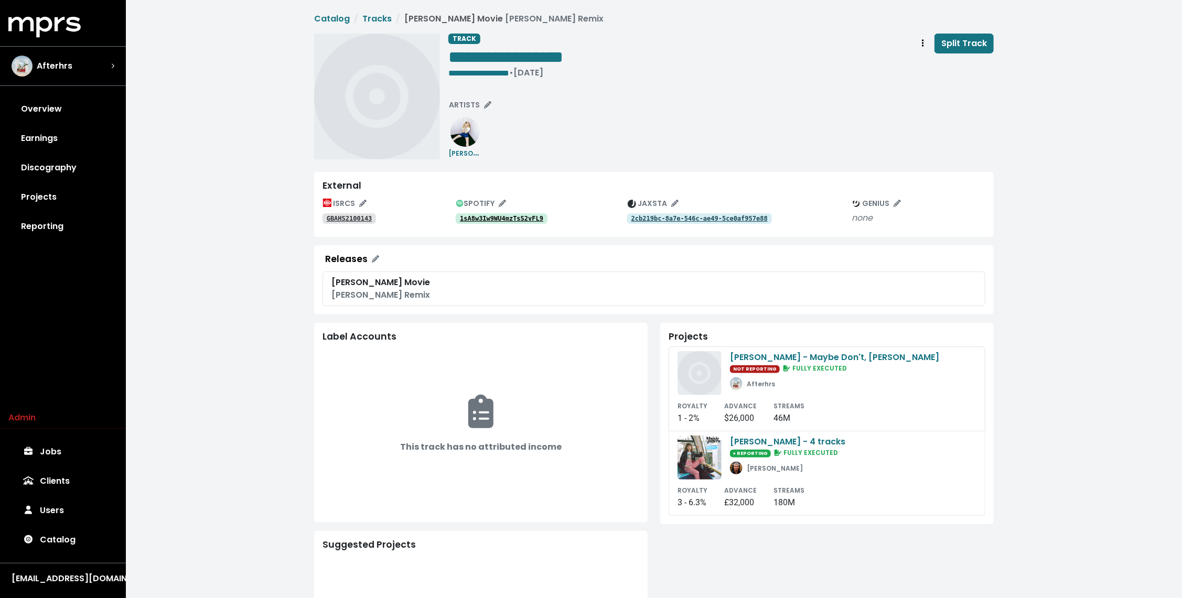
click at [506, 216] on tt "1sA8w3Iw9WU4mzTsS2vFL9" at bounding box center [501, 218] width 83 height 7
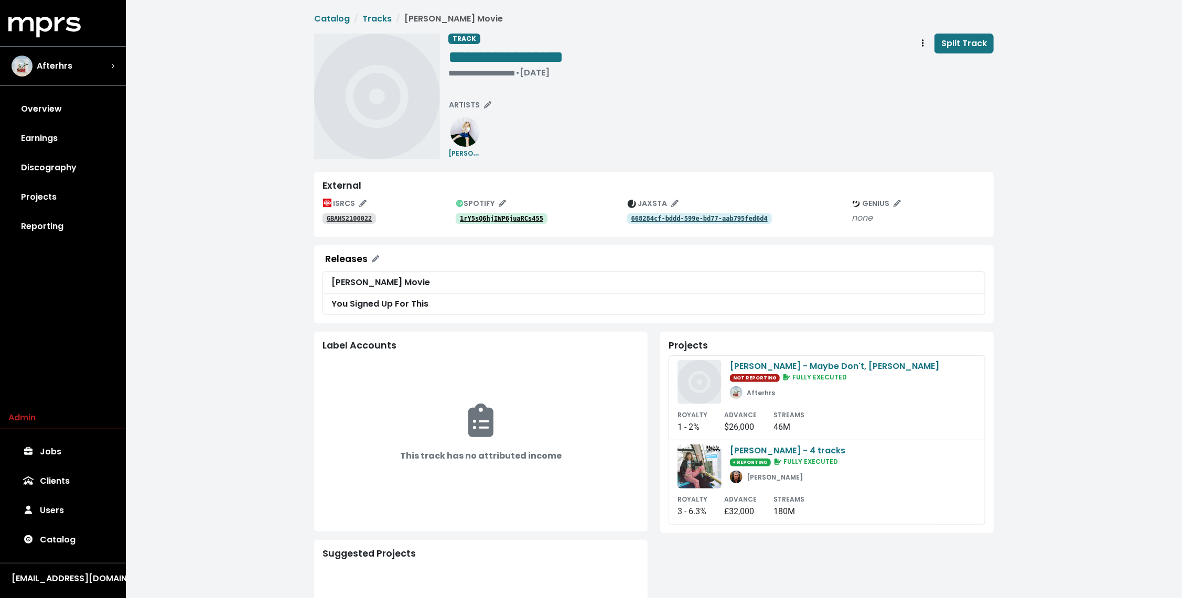
click at [491, 220] on tt "1rY5sQ6hjIWP6juaRCs455" at bounding box center [501, 218] width 83 height 7
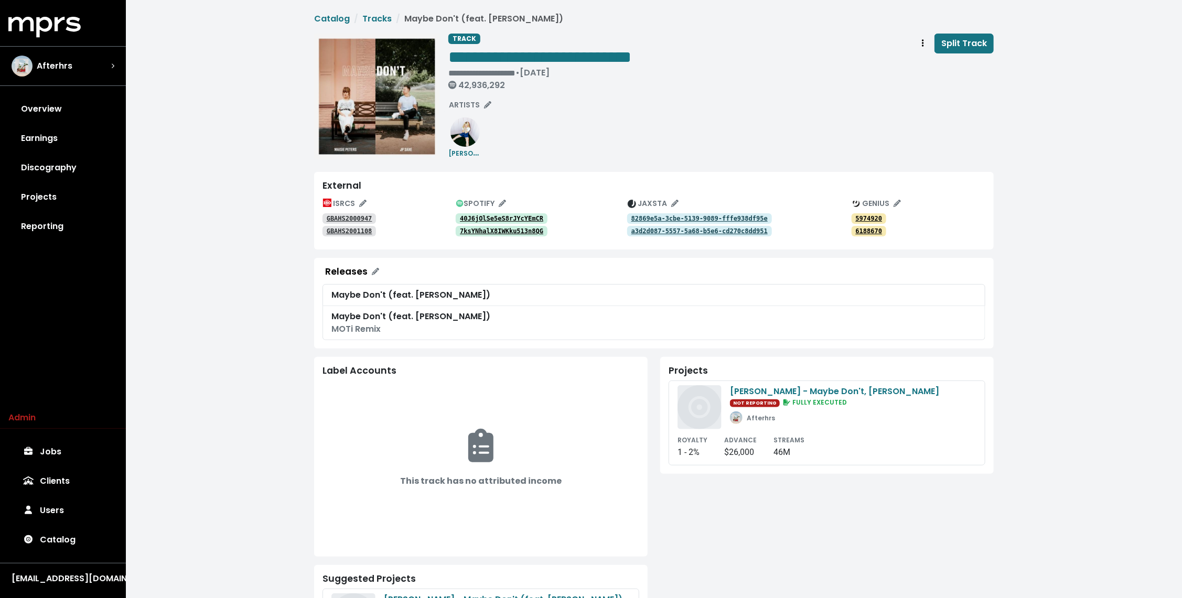
click at [367, 218] on tt "GBAHS2000947" at bounding box center [350, 218] width 46 height 7
click at [358, 230] on tt "GBAHS2001108" at bounding box center [350, 231] width 46 height 7
click at [504, 217] on tt "40J6jOlSe5eS8rJYcYEmCR" at bounding box center [501, 218] width 83 height 7
click at [492, 230] on tt "7ksYNhalX8IWKku513n8QG" at bounding box center [501, 231] width 83 height 7
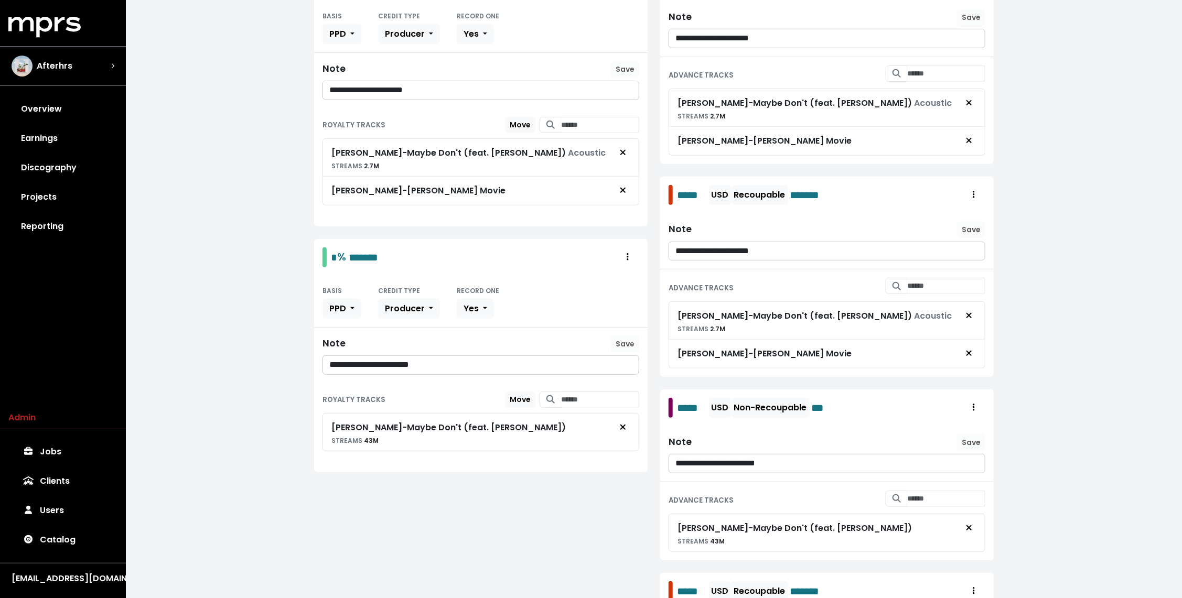
scroll to position [424, 0]
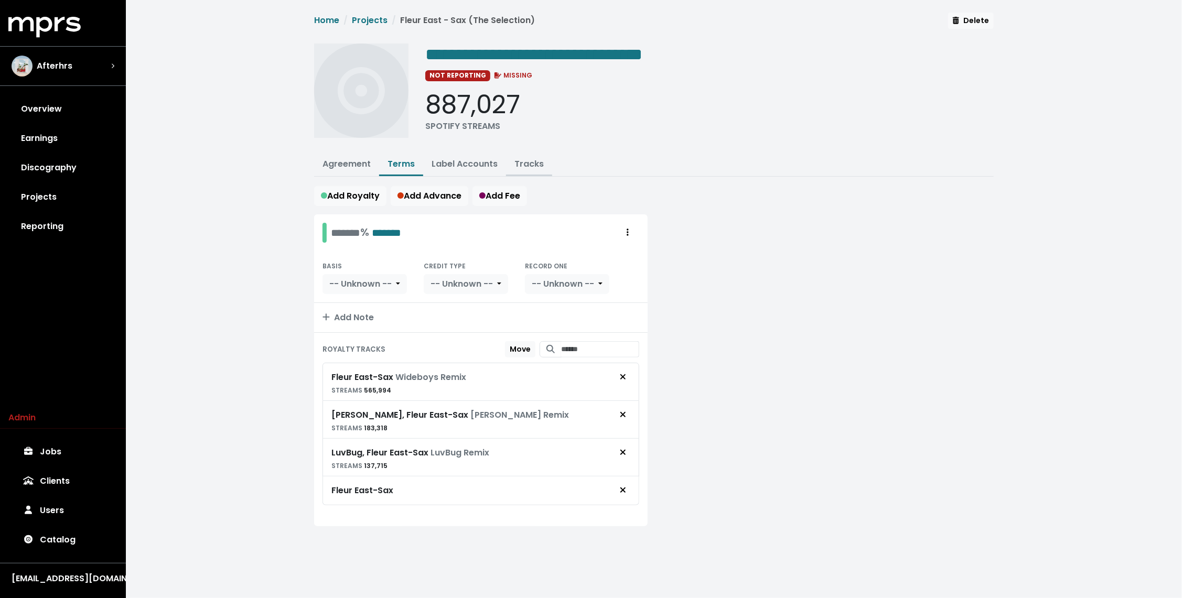
click at [531, 164] on link "Tracks" at bounding box center [529, 164] width 29 height 12
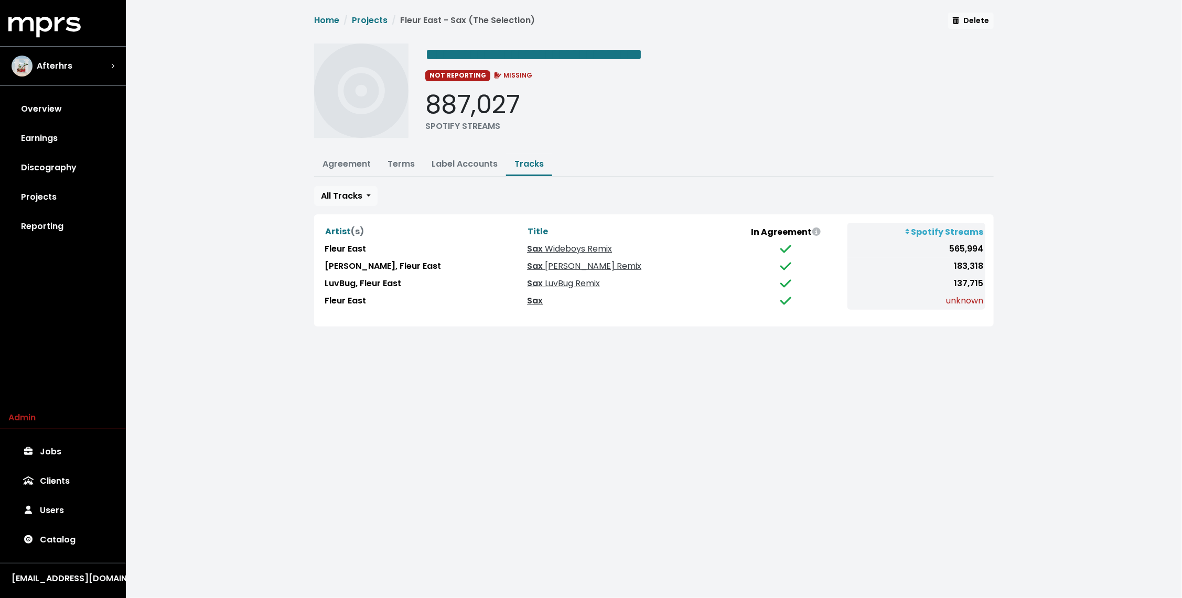
click at [527, 301] on link "Sax" at bounding box center [535, 301] width 16 height 12
click at [543, 244] on span "Wideboys Remix" at bounding box center [577, 249] width 69 height 12
click at [409, 163] on link "Terms" at bounding box center [401, 164] width 27 height 12
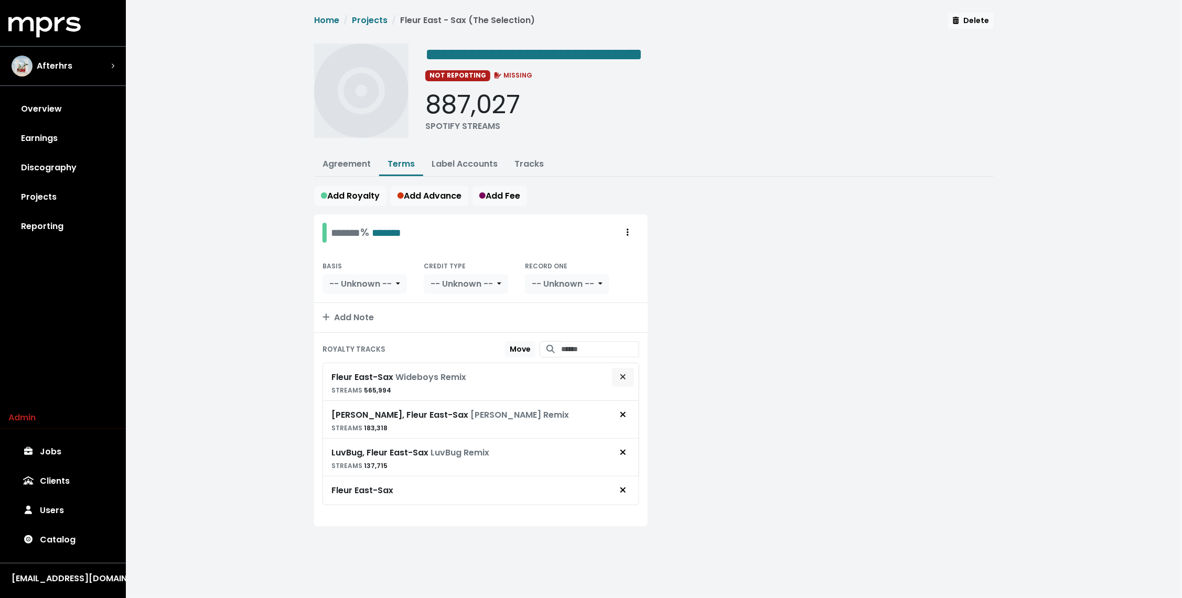
click at [631, 377] on button "Remove royalty target" at bounding box center [623, 378] width 23 height 20
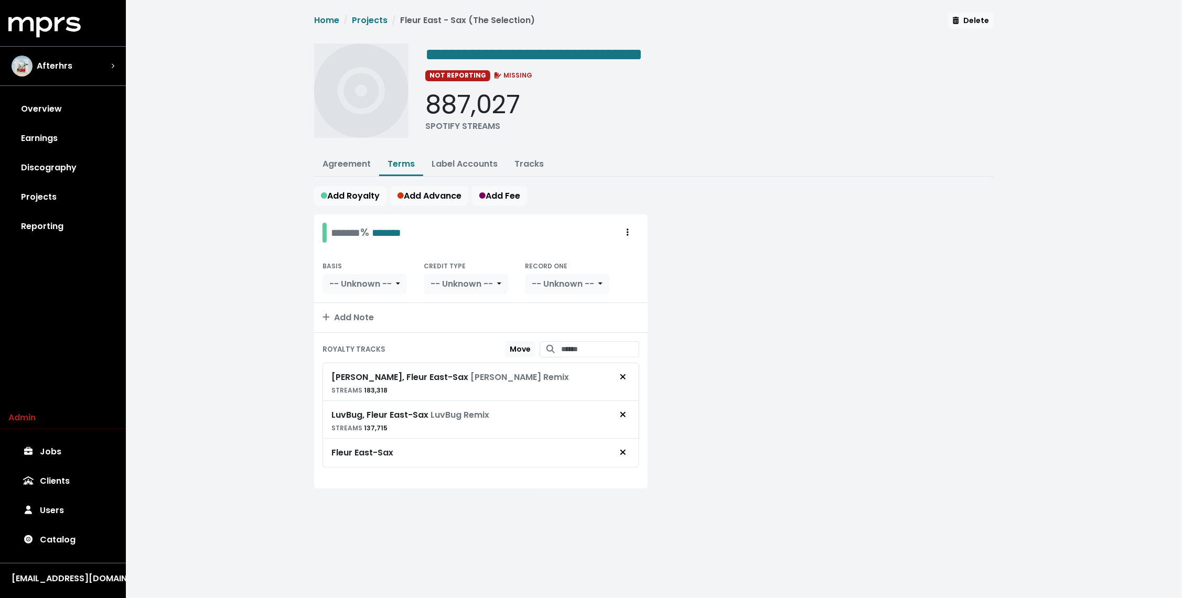
click at [631, 377] on button "Remove royalty target" at bounding box center [623, 378] width 23 height 20
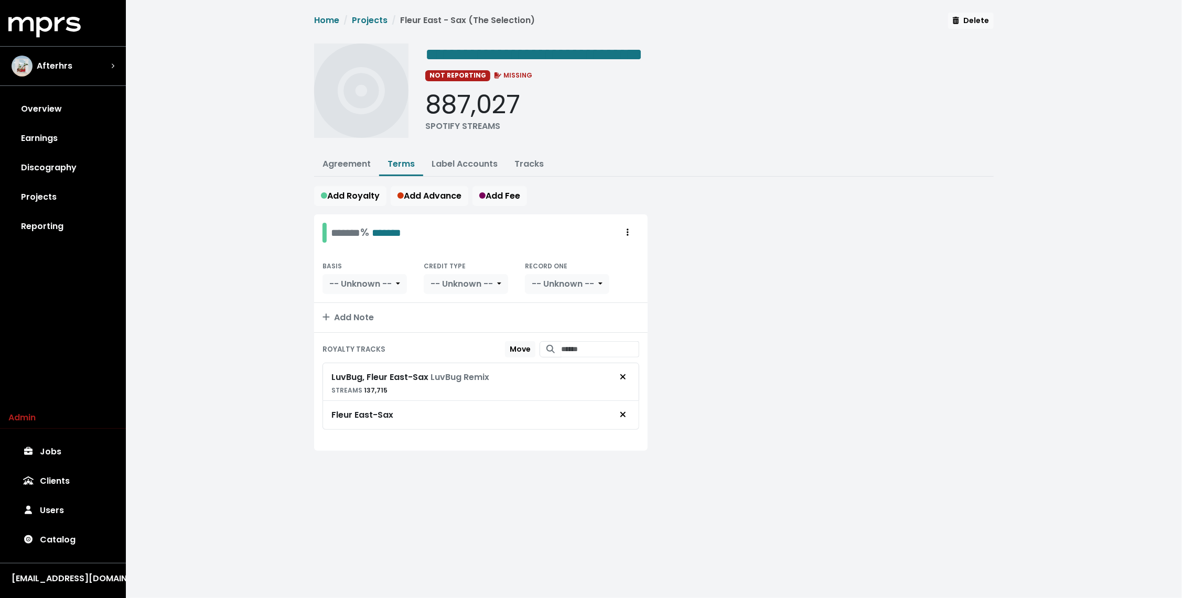
click at [631, 377] on button "Remove royalty target" at bounding box center [623, 378] width 23 height 20
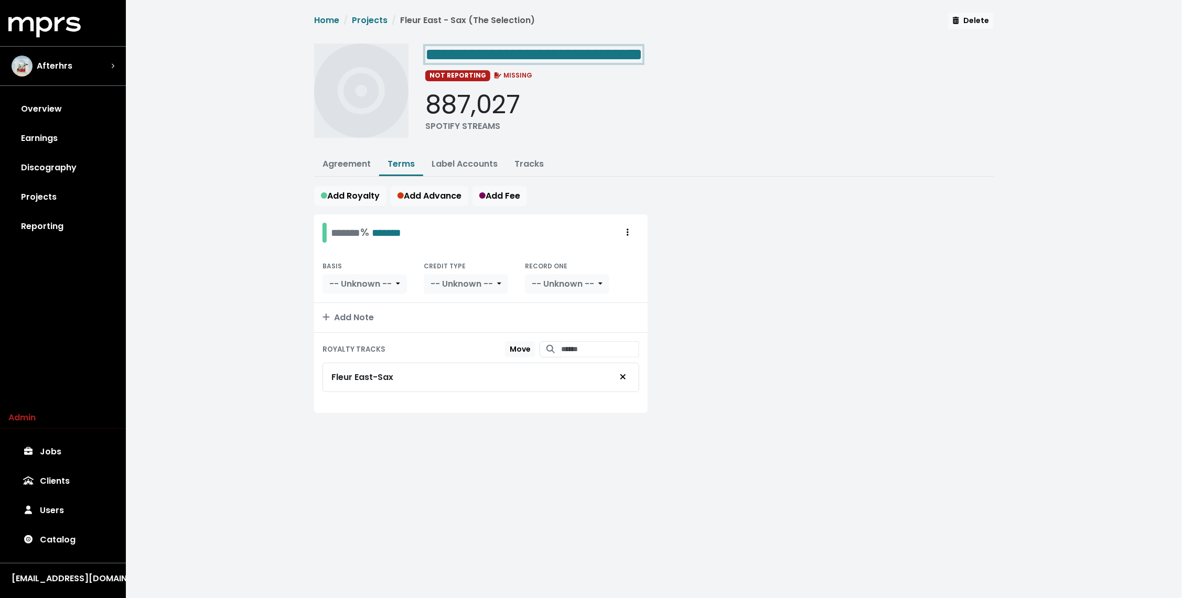
click at [576, 40] on span "**********" at bounding box center [654, 79] width 680 height 133
click at [562, 51] on span "**********" at bounding box center [533, 54] width 217 height 17
click at [236, 69] on div "**********" at bounding box center [654, 225] width 1056 height 451
click at [821, 146] on div "**********" at bounding box center [654, 224] width 692 height 422
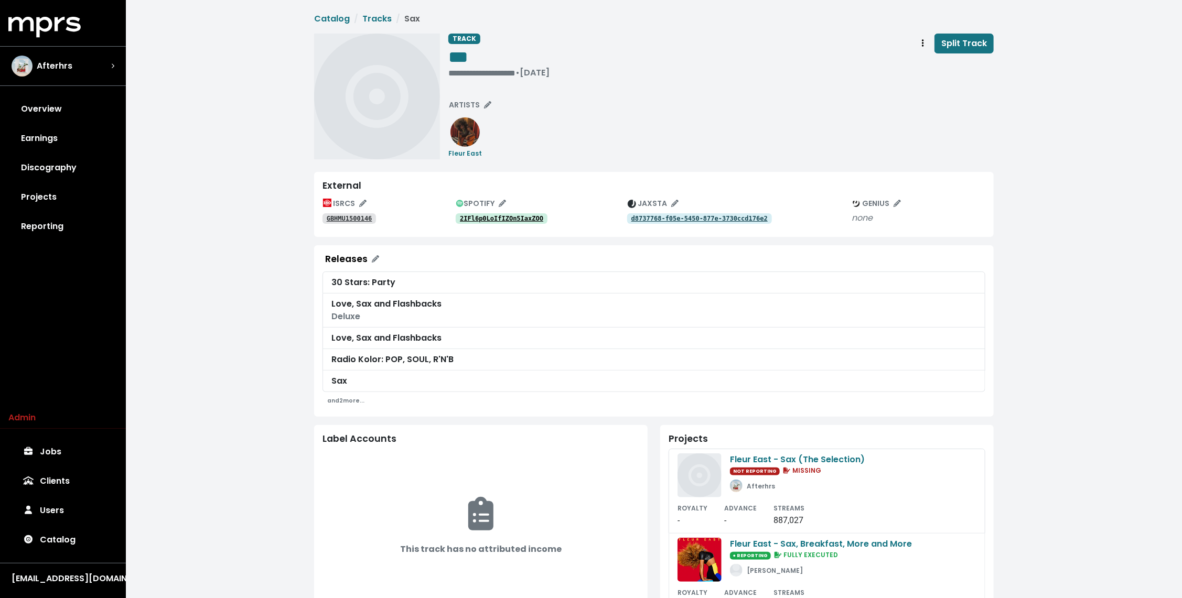
click at [521, 218] on tt "2IFl6p0LoIfIZOn5IaxZOO" at bounding box center [501, 218] width 83 height 7
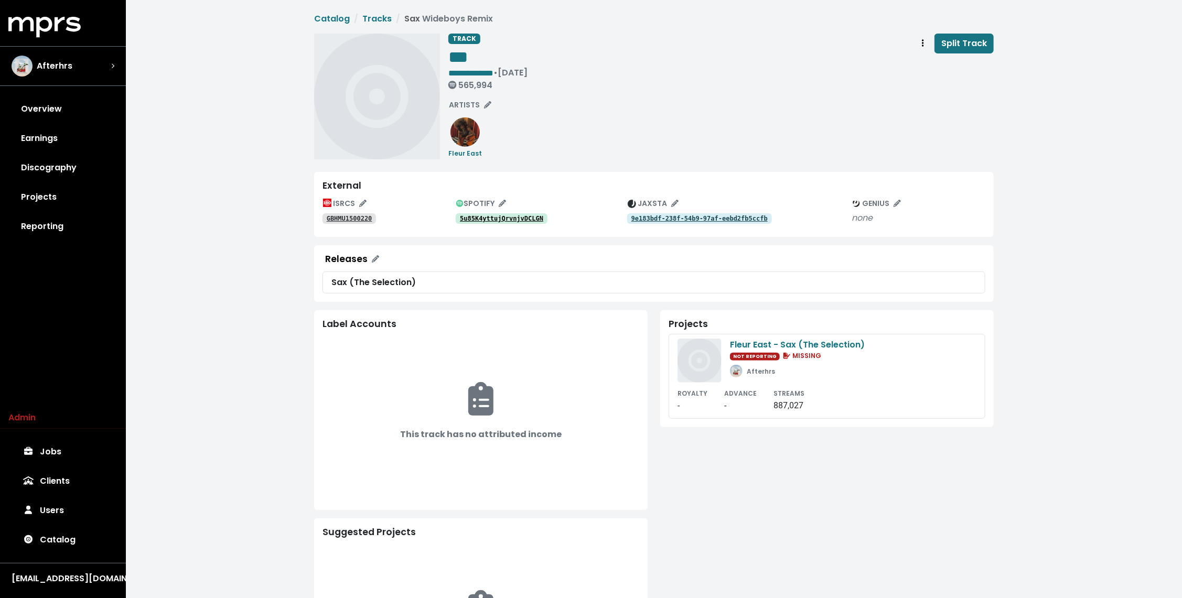
click at [512, 218] on tt "5u85K4yttujQrvnjvDCLGN" at bounding box center [501, 218] width 83 height 7
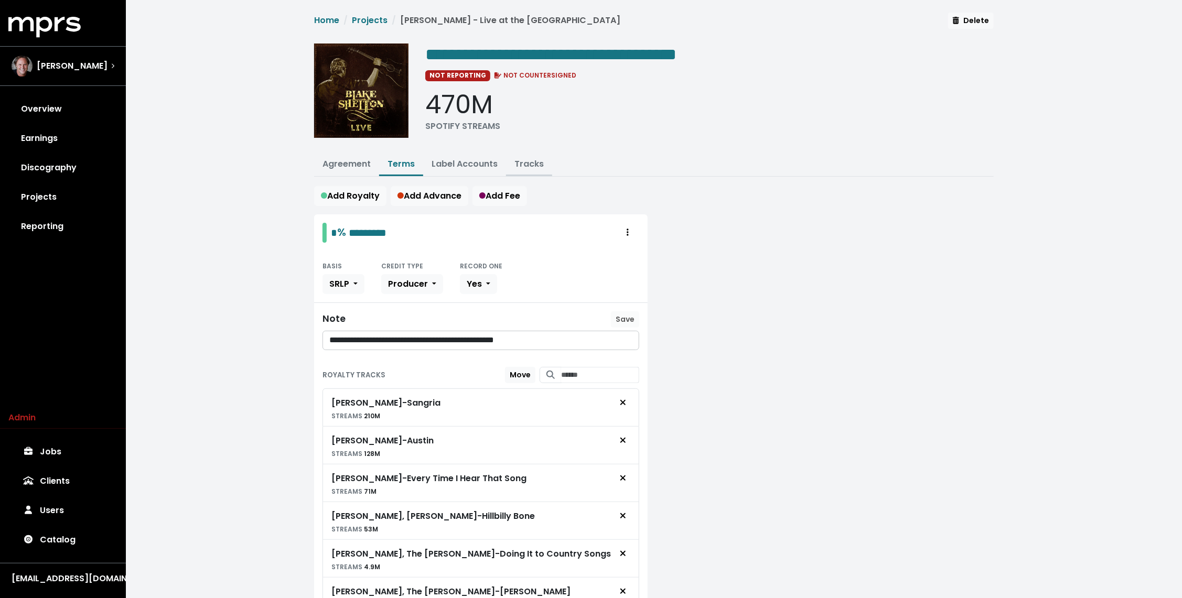
click at [524, 158] on link "Tracks" at bounding box center [529, 164] width 29 height 12
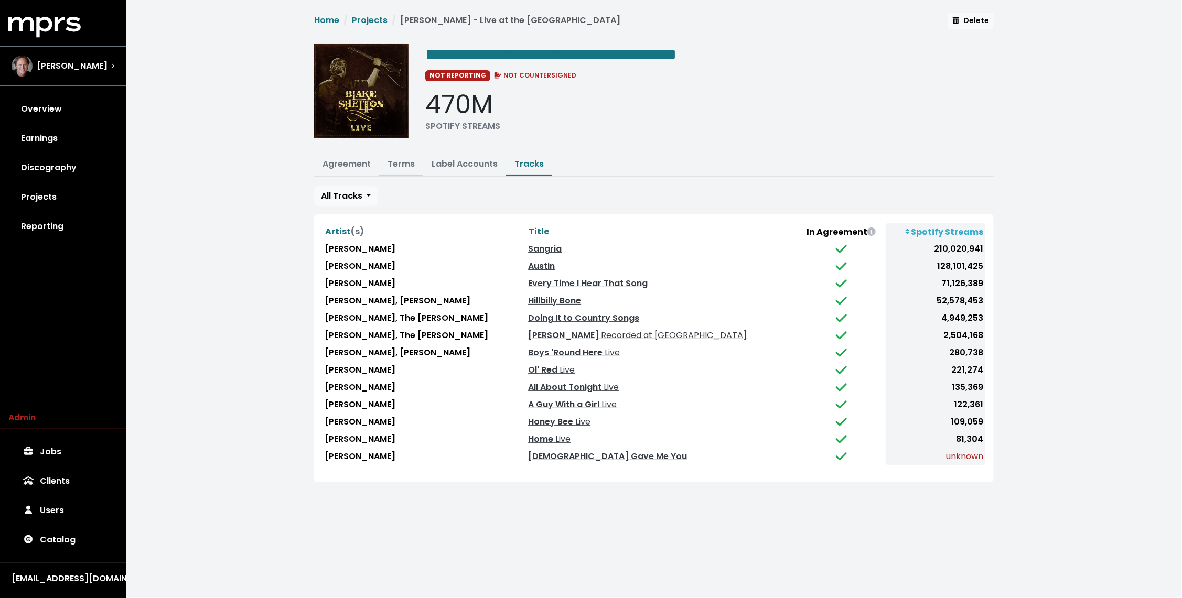
click at [402, 167] on link "Terms" at bounding box center [401, 164] width 27 height 12
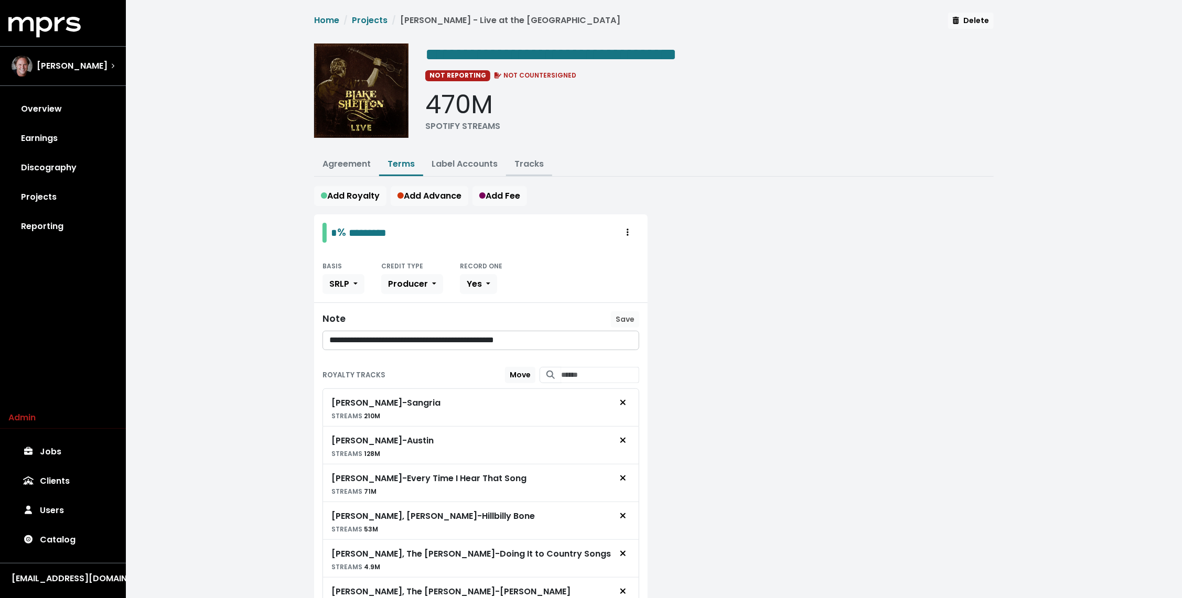
click at [522, 158] on link "Tracks" at bounding box center [529, 164] width 29 height 12
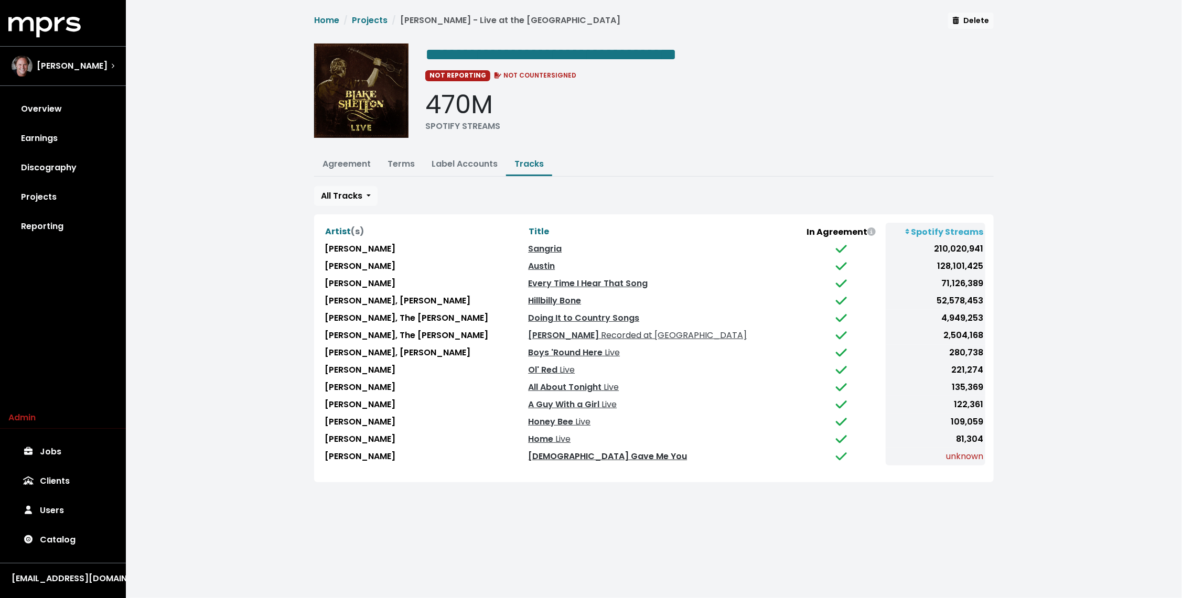
click at [563, 451] on link "[DEMOGRAPHIC_DATA] Gave Me You" at bounding box center [607, 457] width 159 height 12
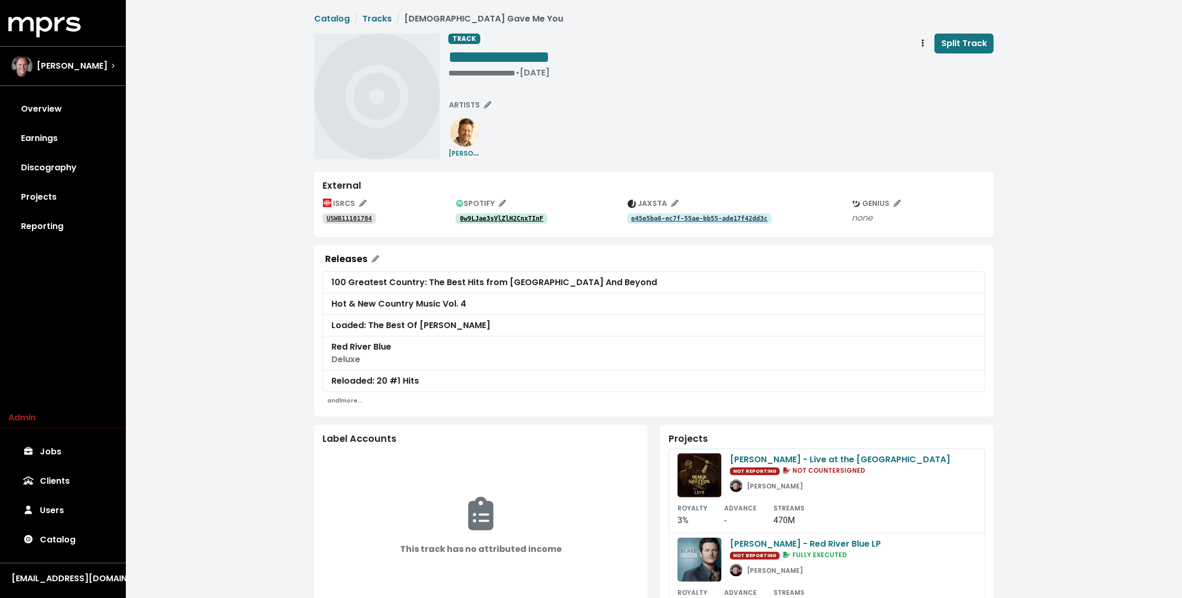
click at [518, 216] on tt "0w9LJae3sVlZlH2CnxTInF" at bounding box center [501, 218] width 83 height 7
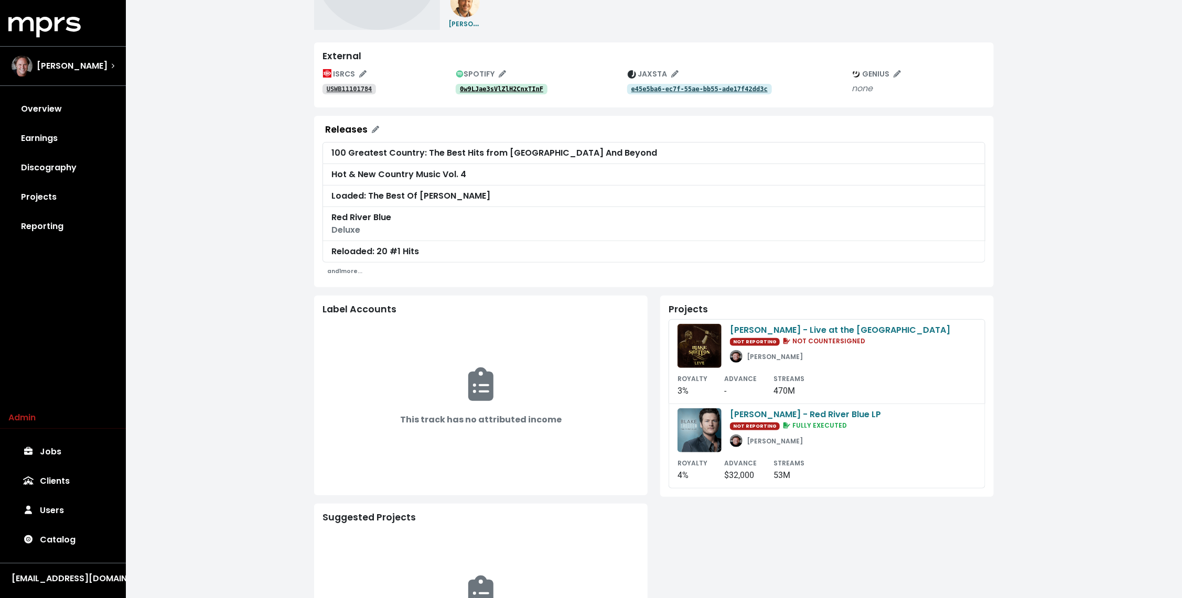
scroll to position [134, 0]
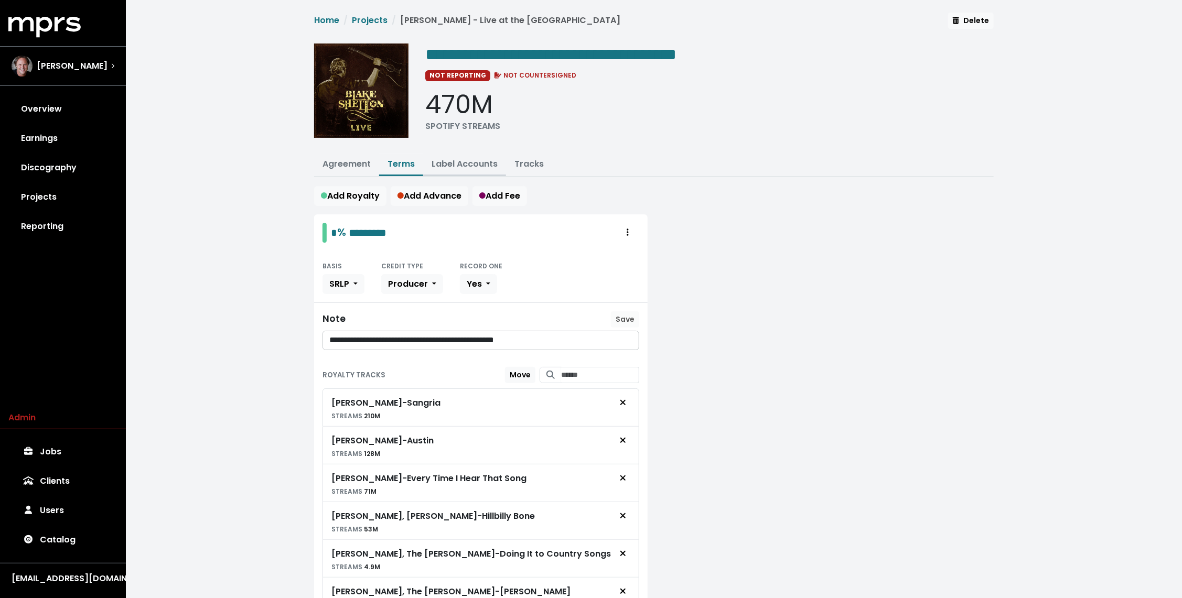
click at [476, 168] on button "Label Accounts" at bounding box center [464, 165] width 83 height 23
click at [476, 166] on link "Label Accounts" at bounding box center [465, 164] width 66 height 12
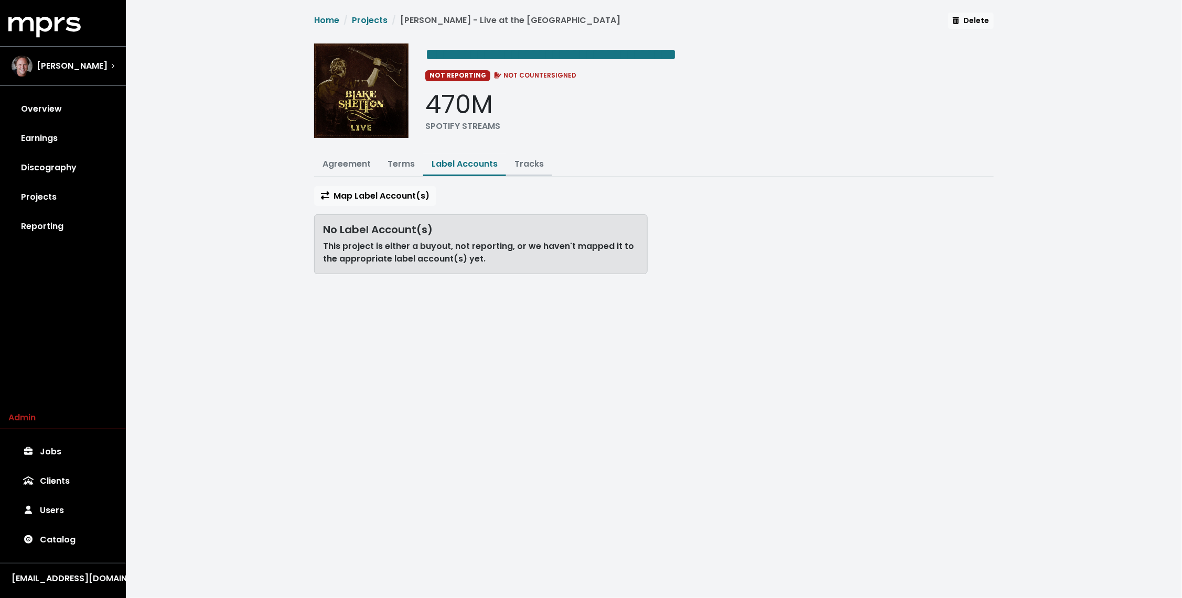
click at [529, 172] on button "Tracks" at bounding box center [529, 165] width 46 height 23
click at [527, 163] on link "Tracks" at bounding box center [529, 164] width 29 height 12
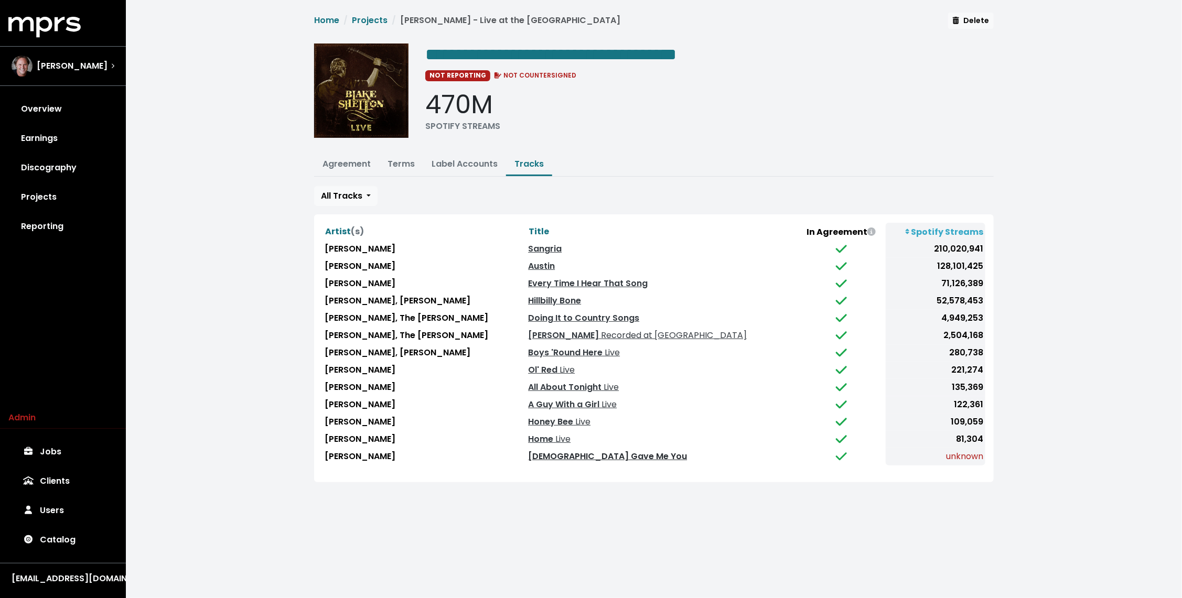
click at [555, 455] on link "[DEMOGRAPHIC_DATA] Gave Me You" at bounding box center [607, 457] width 159 height 12
click at [408, 168] on button "Terms" at bounding box center [401, 165] width 44 height 23
click at [400, 165] on link "Terms" at bounding box center [401, 164] width 27 height 12
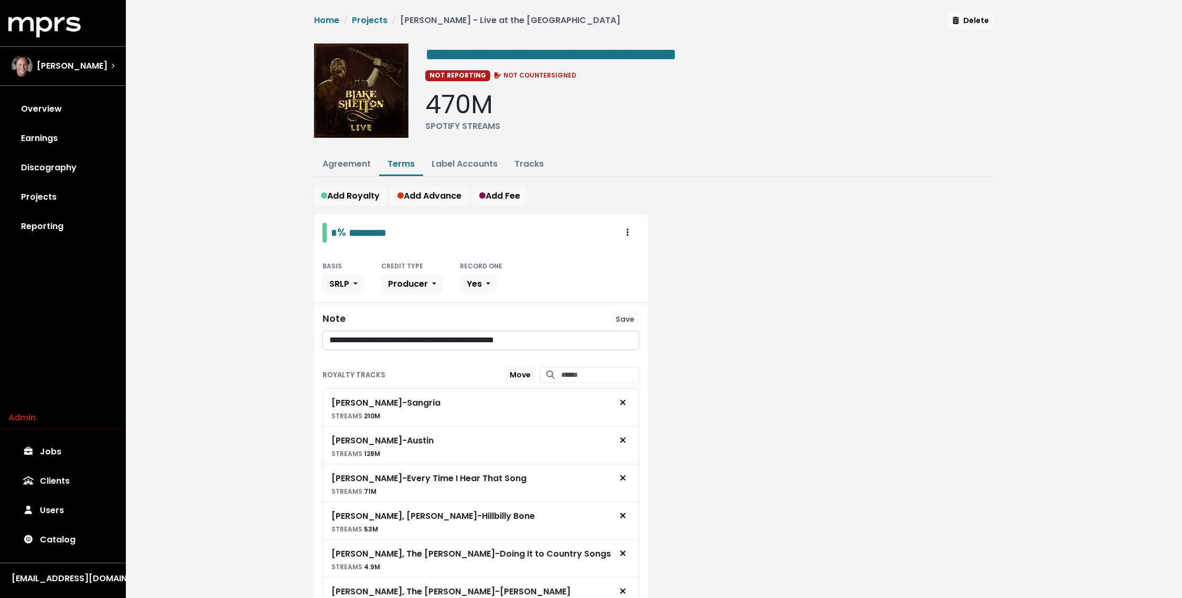
scroll to position [336, 0]
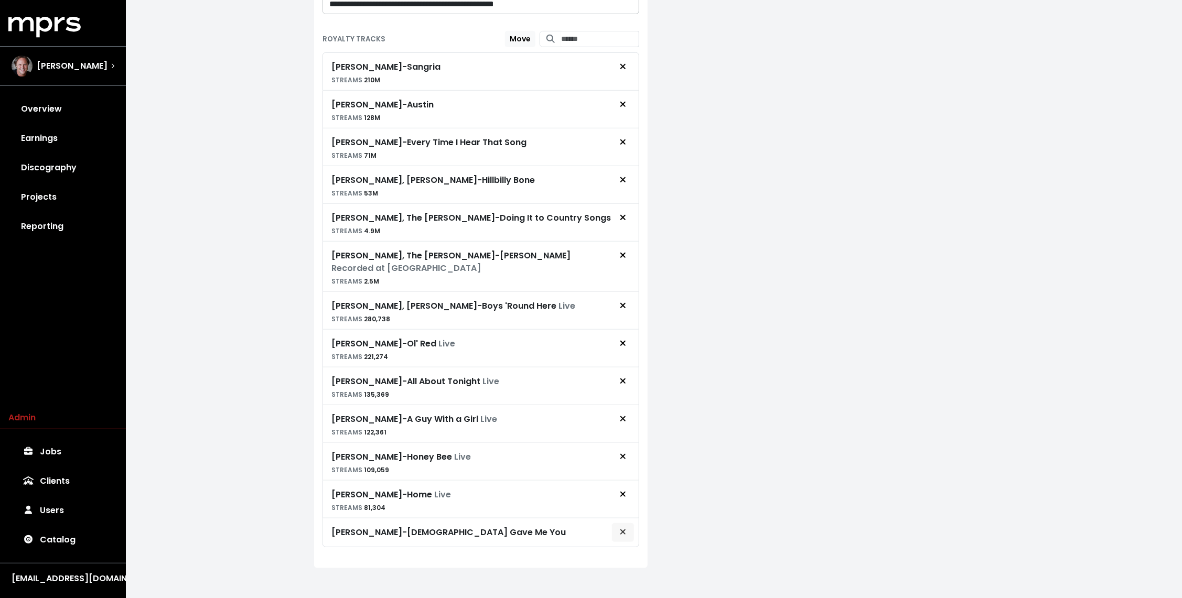
click at [623, 529] on icon "Remove royalty target" at bounding box center [623, 532] width 6 height 8
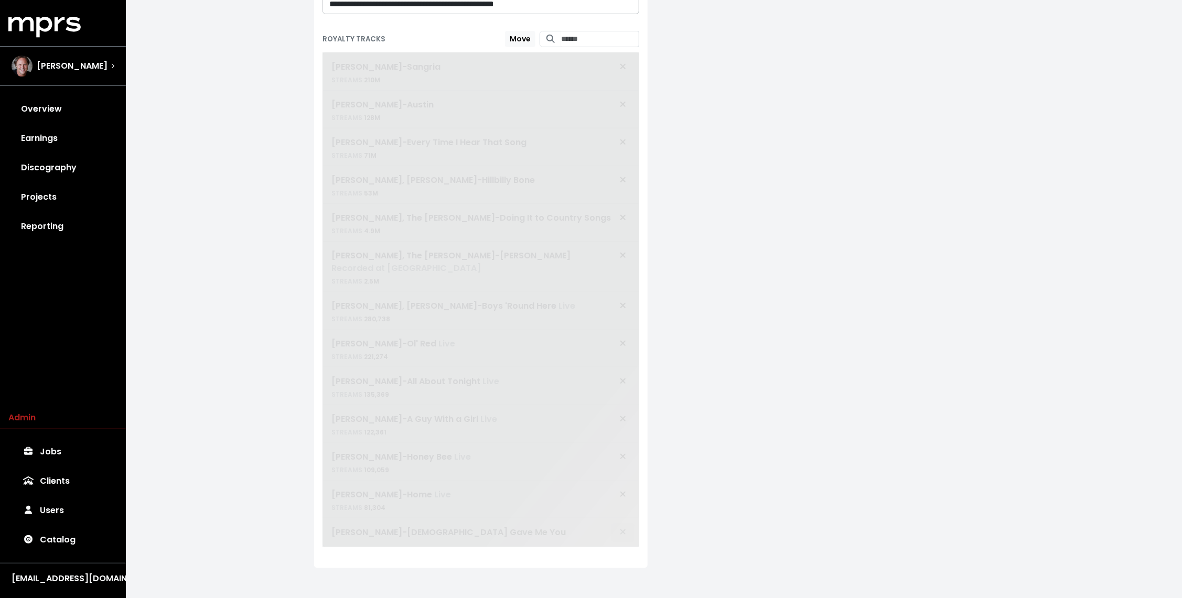
scroll to position [308, 0]
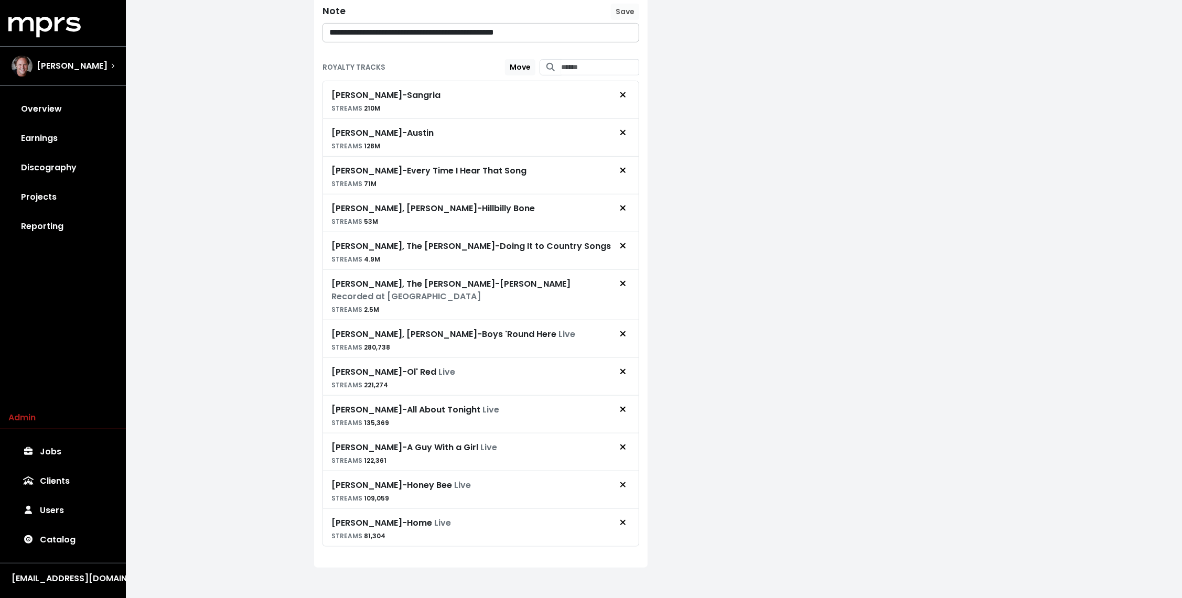
click at [220, 277] on div "**********" at bounding box center [654, 149] width 1056 height 914
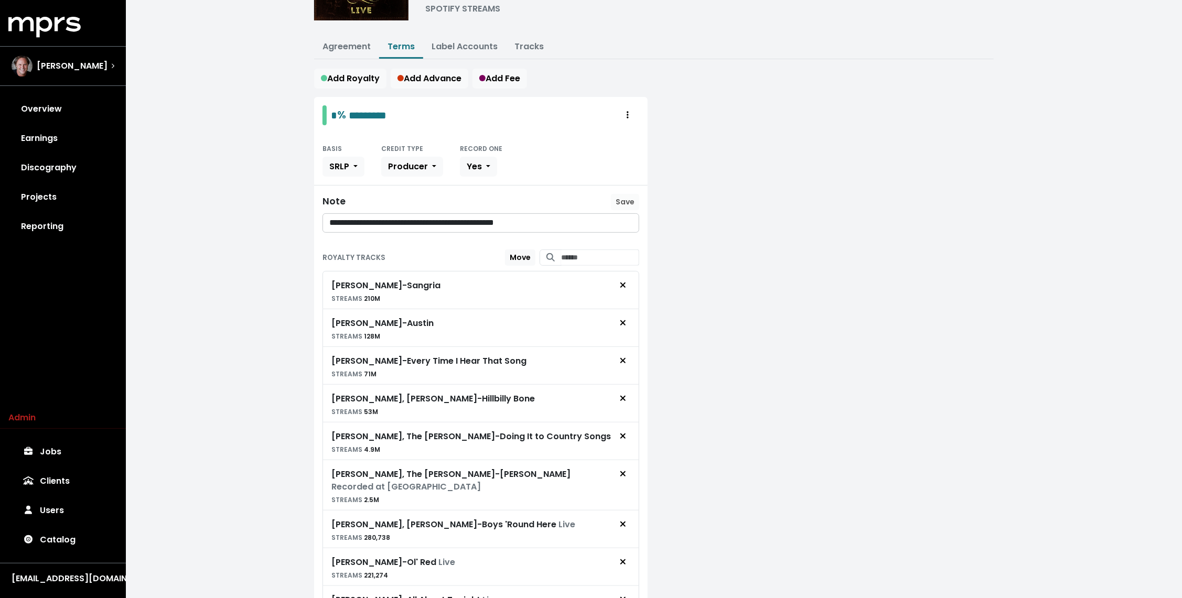
scroll to position [0, 0]
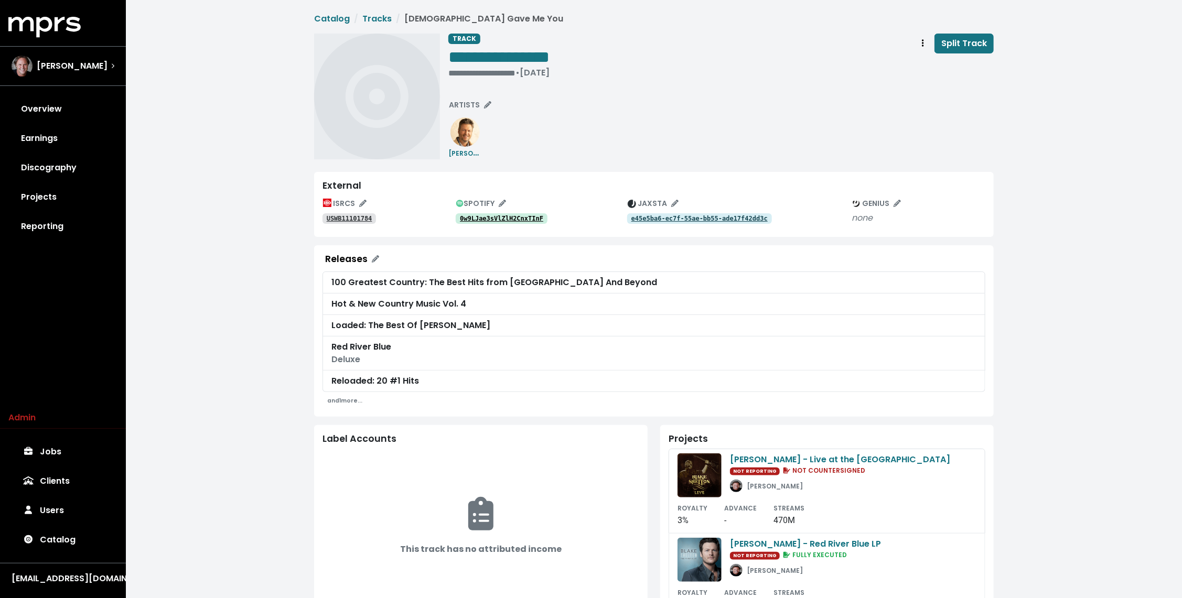
click at [524, 207] on div "SPOTIFY" at bounding box center [542, 204] width 172 height 16
click at [516, 212] on div "0w9LJae3sVlZlH2CnxTInF" at bounding box center [542, 218] width 172 height 13
click at [497, 221] on tt "0w9LJae3sVlZlH2CnxTInF" at bounding box center [501, 218] width 83 height 7
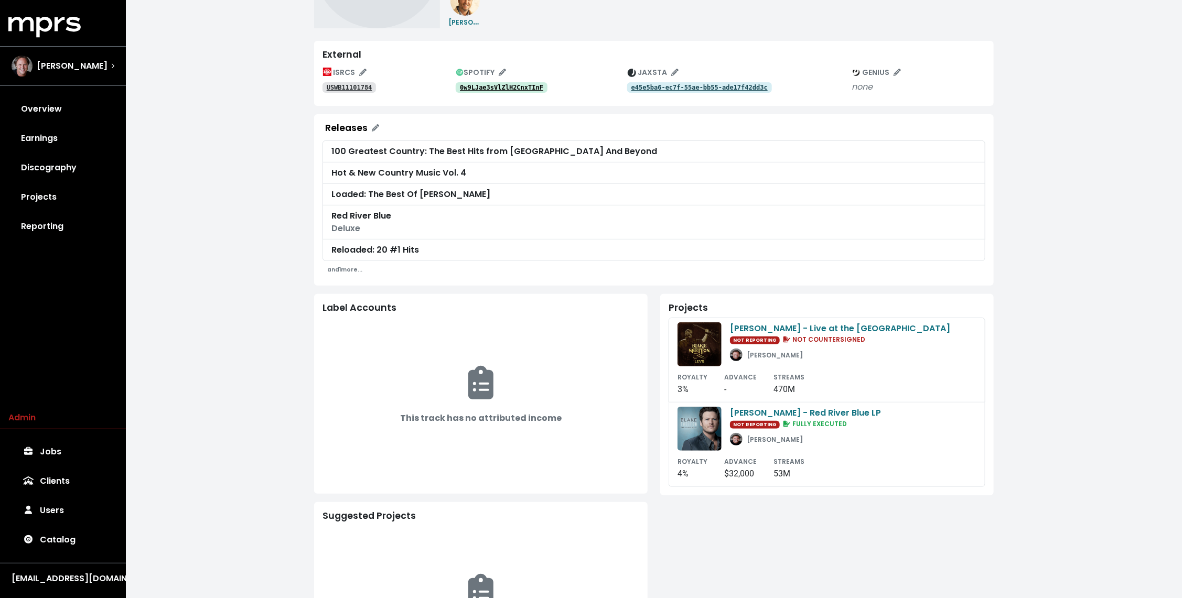
scroll to position [154, 0]
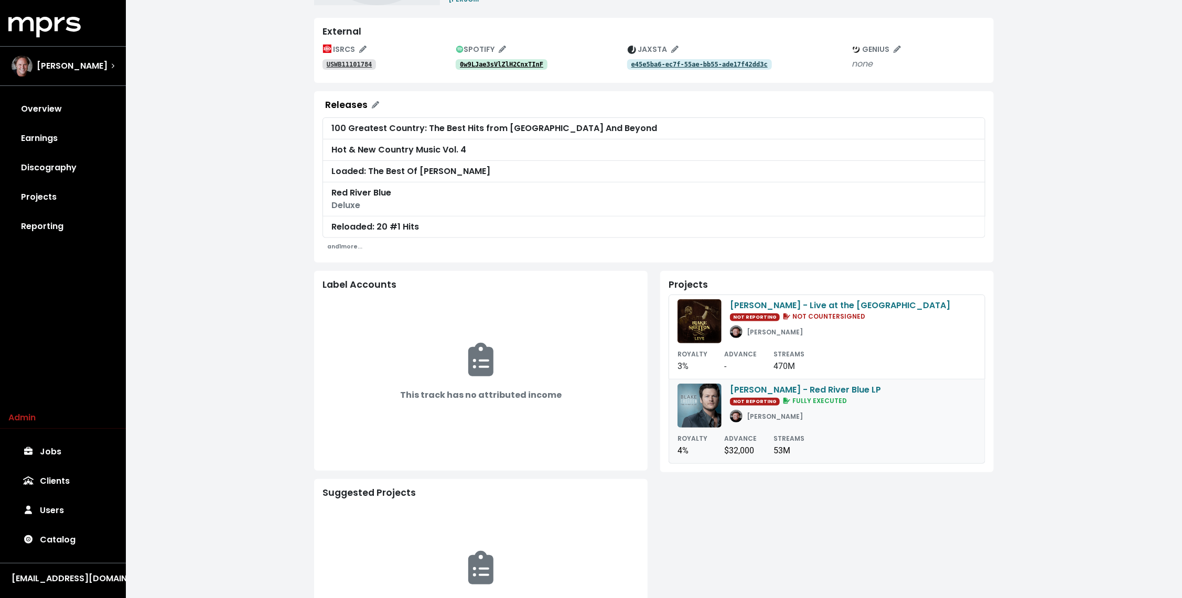
click at [763, 420] on div "[PERSON_NAME]" at bounding box center [775, 416] width 56 height 13
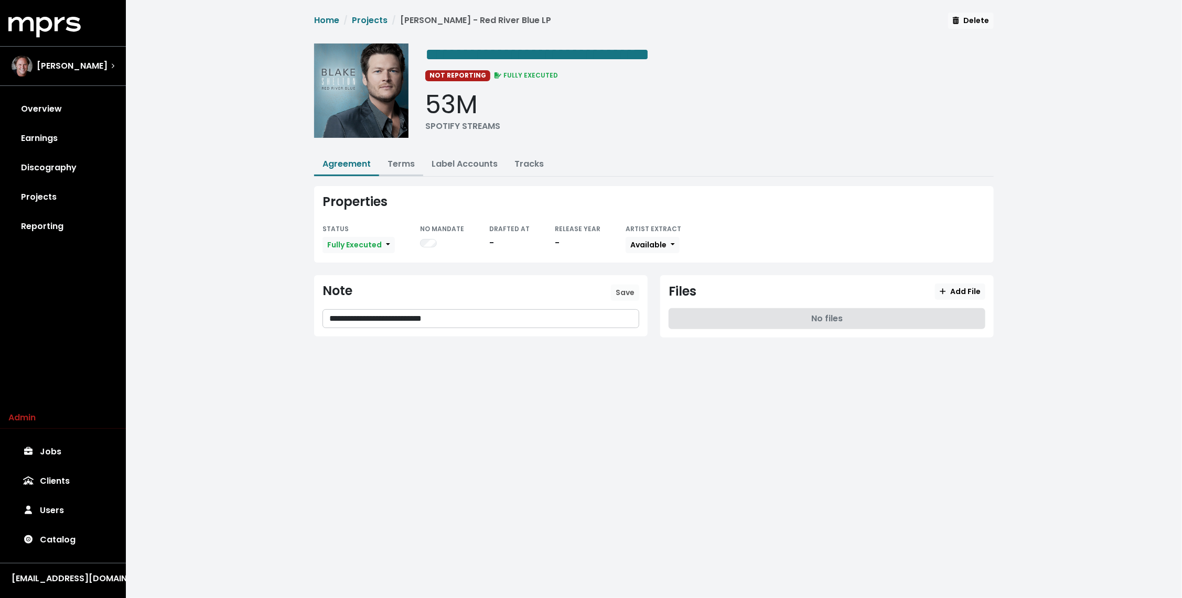
click at [413, 164] on link "Terms" at bounding box center [401, 164] width 27 height 12
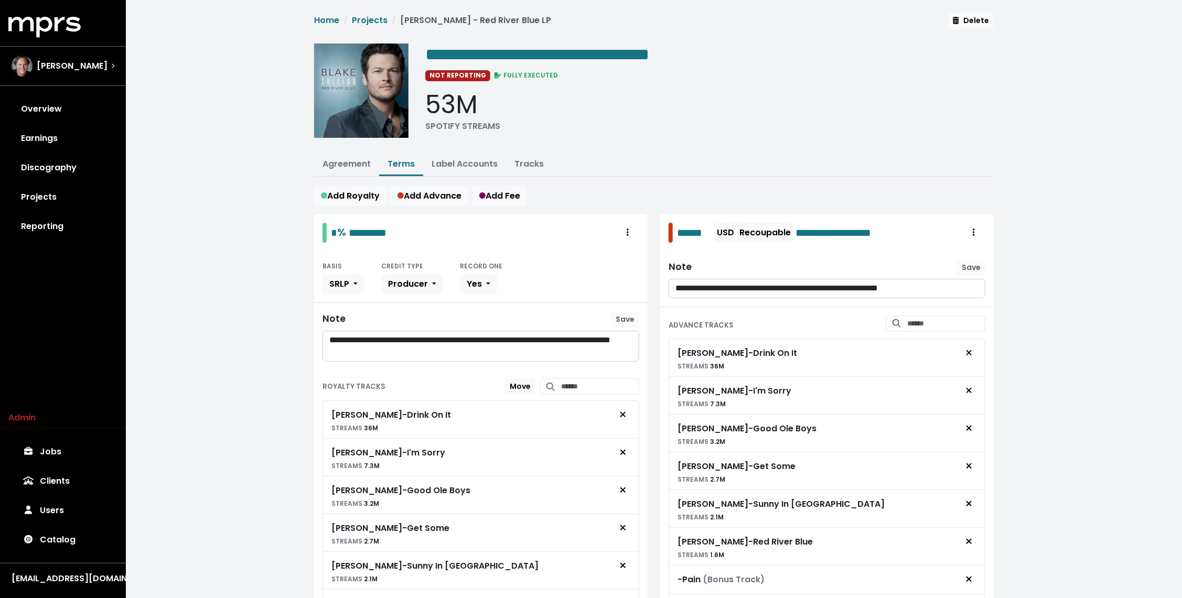
scroll to position [139, 0]
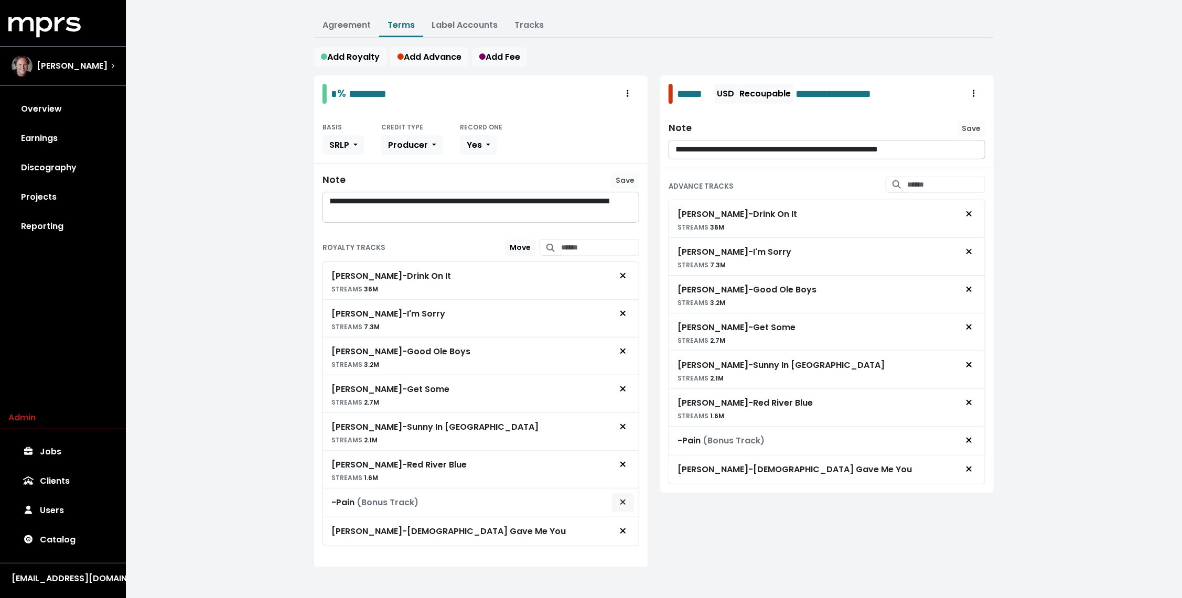
click at [619, 497] on span "Remove royalty target" at bounding box center [622, 503] width 9 height 13
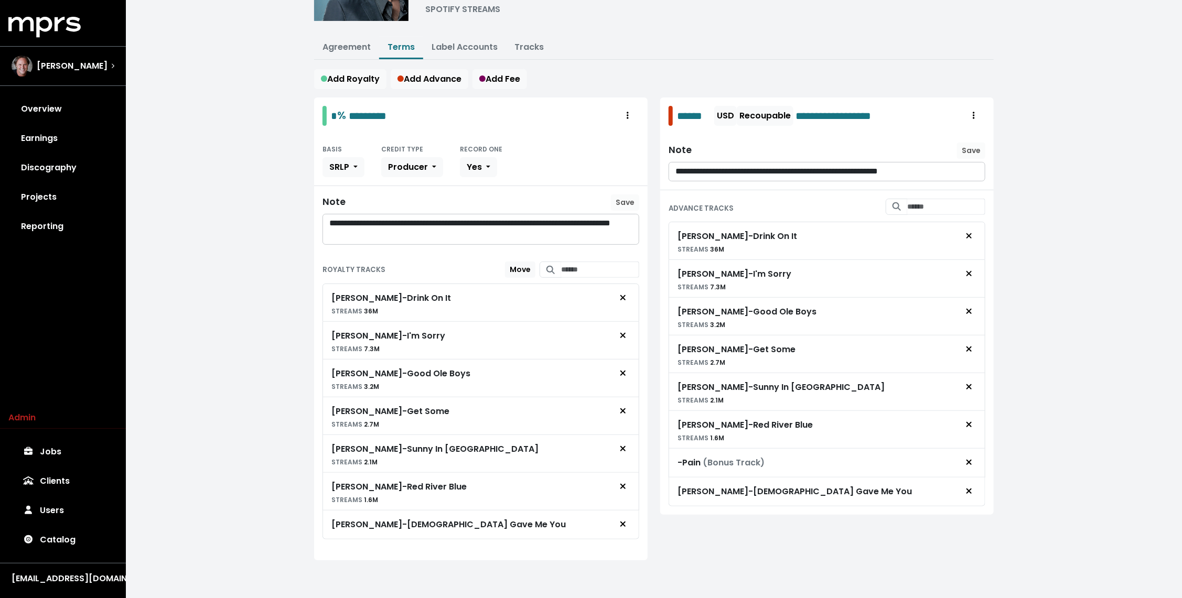
scroll to position [111, 0]
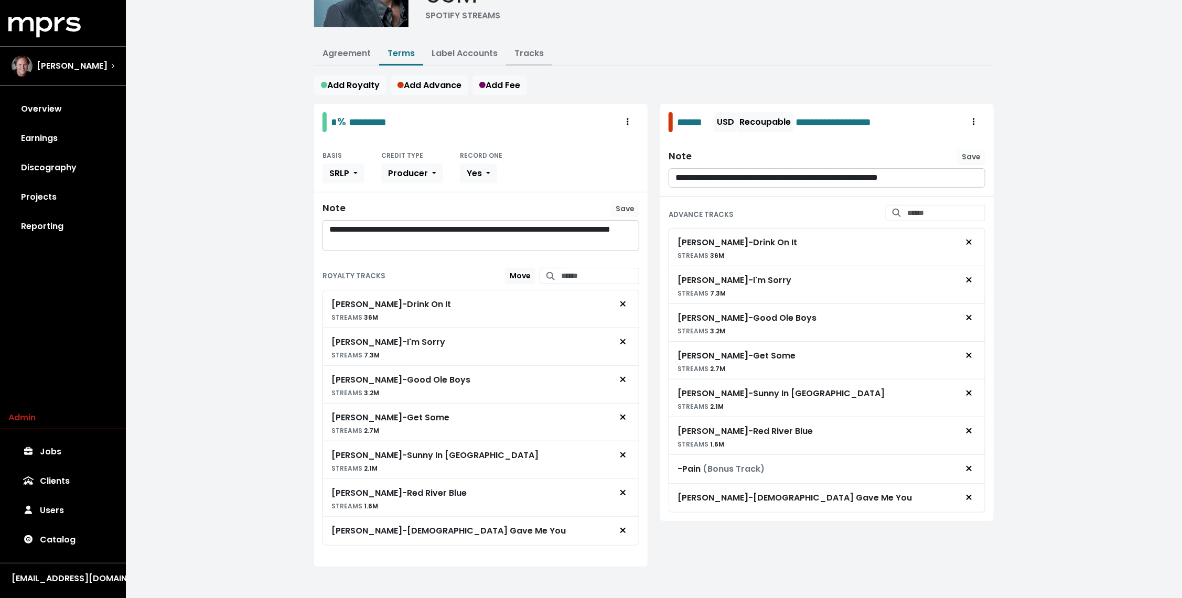
click at [523, 49] on link "Tracks" at bounding box center [529, 53] width 29 height 12
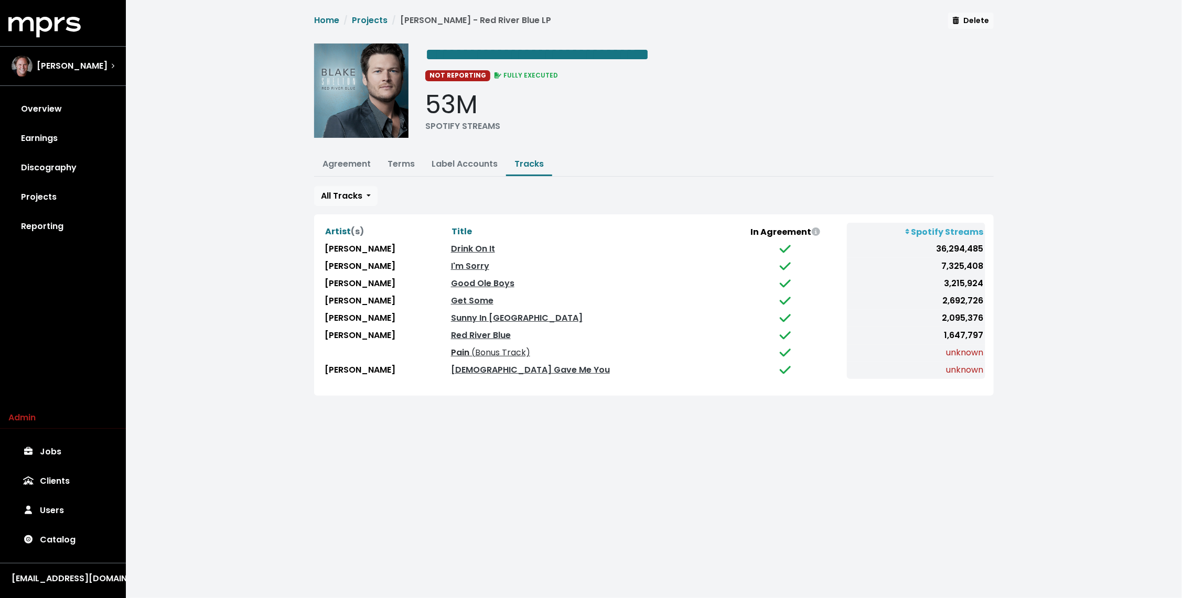
click at [524, 349] on span "(Bonus Track)" at bounding box center [499, 353] width 61 height 12
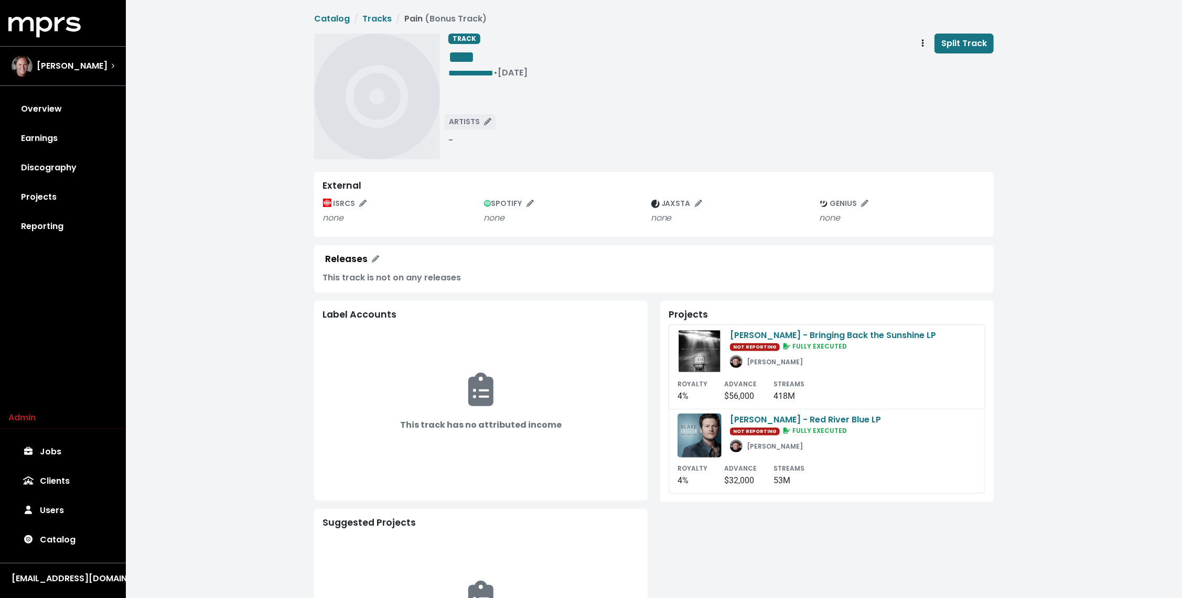
click at [458, 121] on span "ARTISTS" at bounding box center [470, 121] width 42 height 10
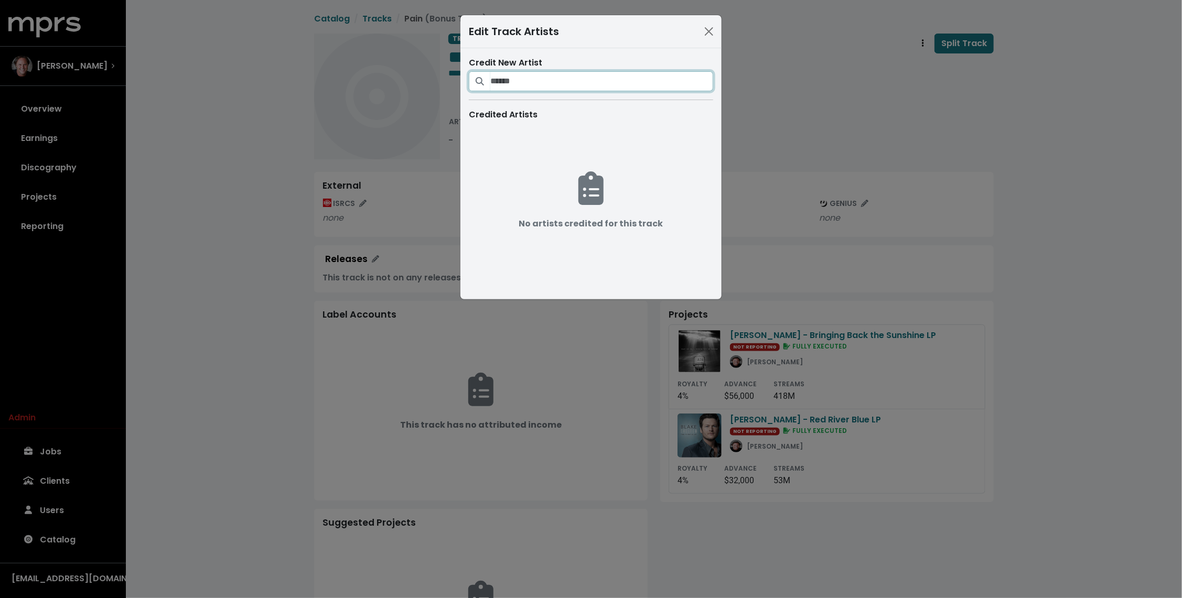
click at [511, 79] on input "Search for artists who should be credited on this track" at bounding box center [601, 81] width 223 height 20
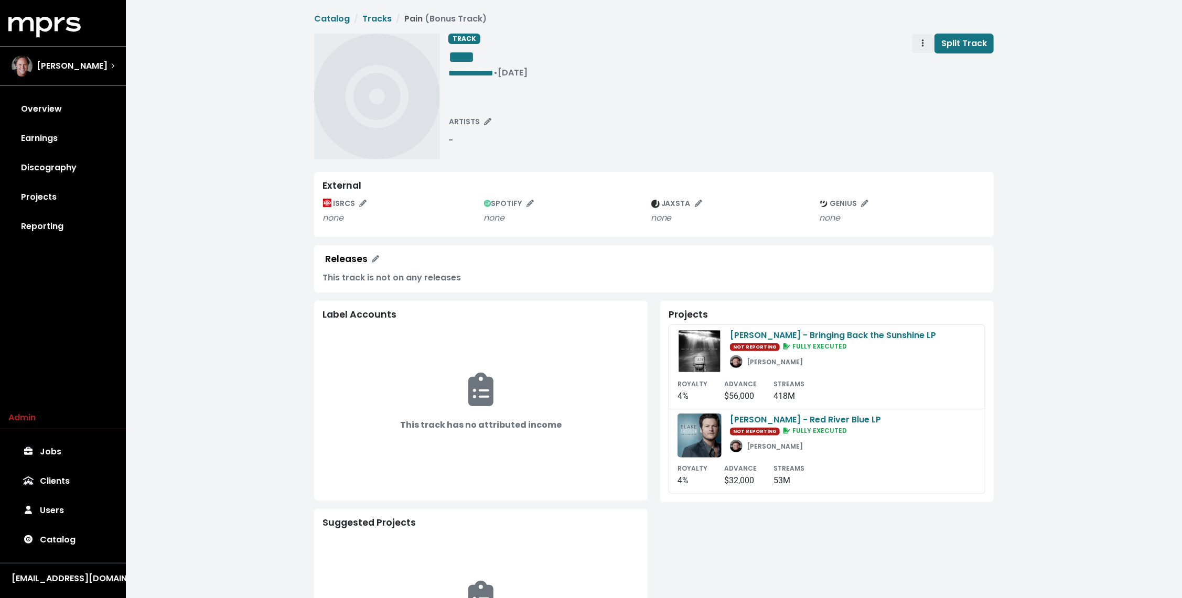
click at [926, 46] on span "Track actions" at bounding box center [922, 43] width 9 height 13
click at [929, 89] on link "Delete" at bounding box center [953, 83] width 83 height 17
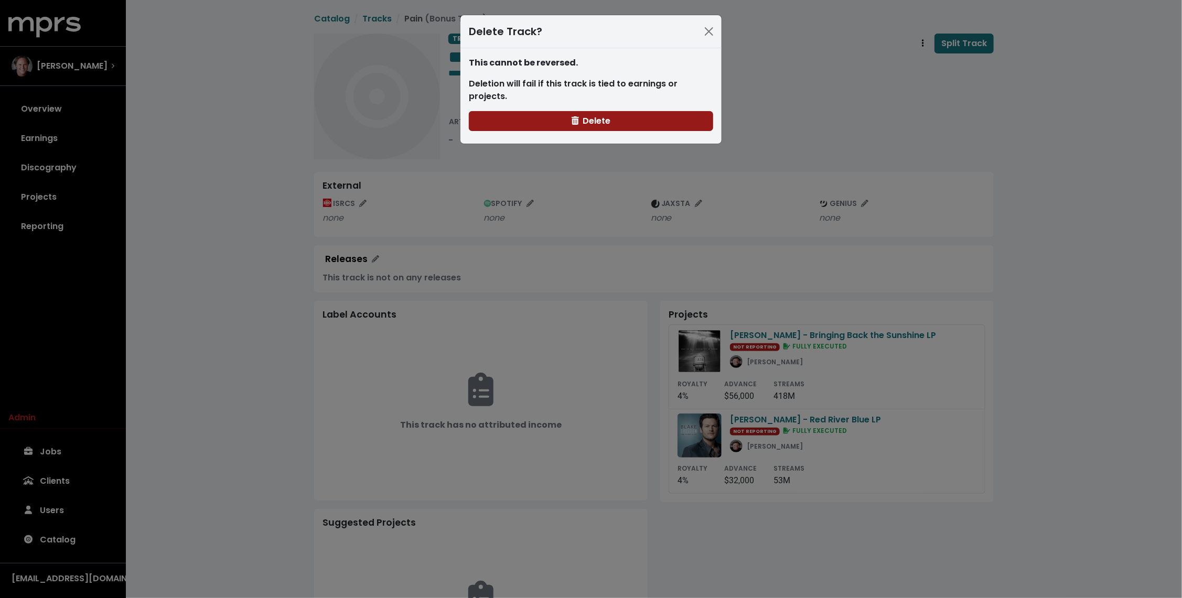
click at [615, 111] on button "Delete" at bounding box center [591, 121] width 244 height 20
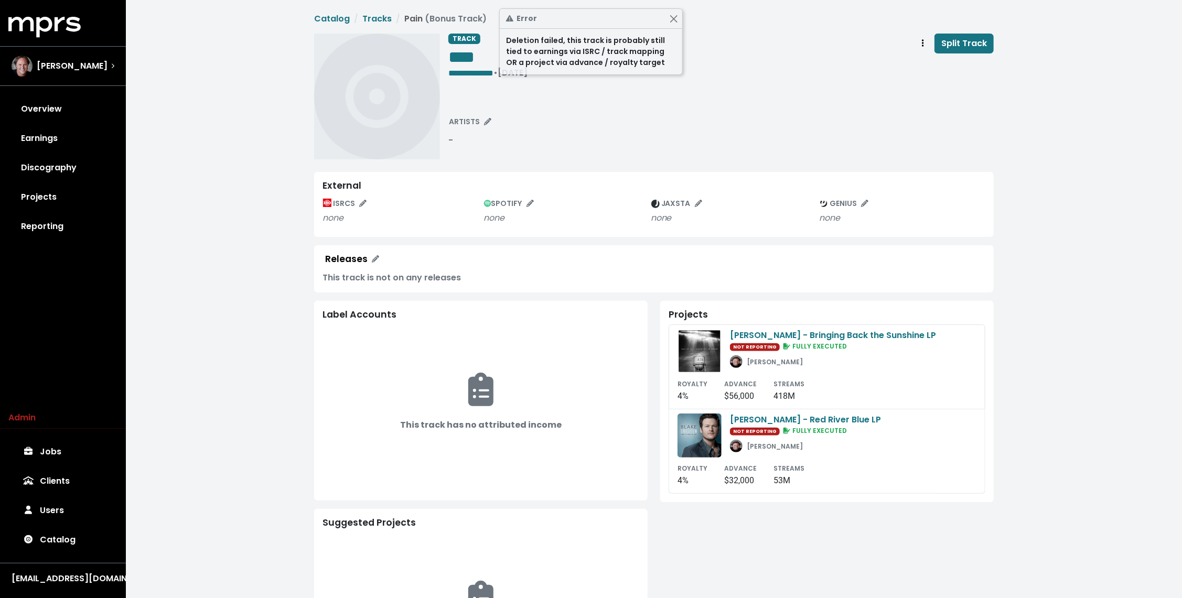
click at [615, 108] on div "**********" at bounding box center [721, 97] width 546 height 126
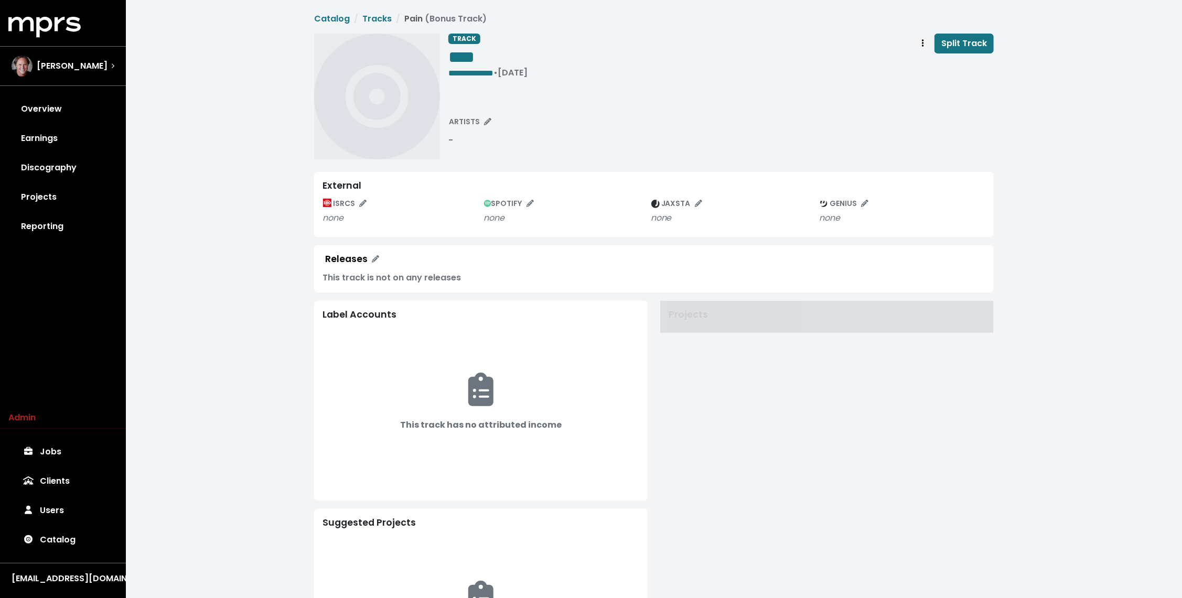
click at [615, 108] on div "**********" at bounding box center [721, 97] width 546 height 126
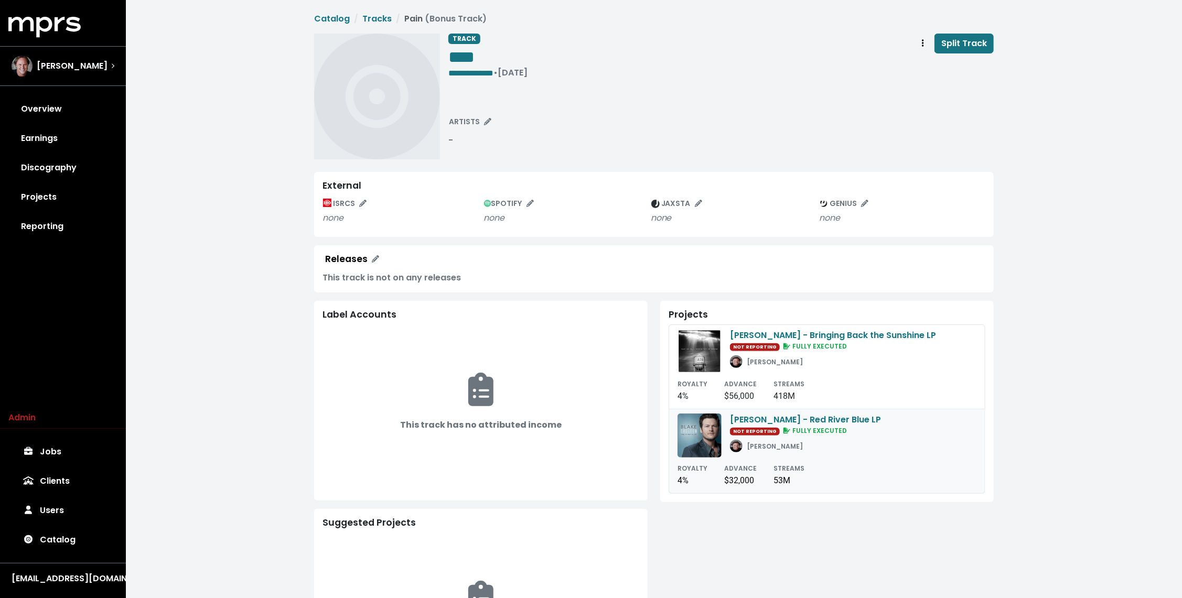
click at [785, 454] on div "Blake Shelton - Red River Blue LP NOT REPORTING FULLY EXECUTED Scott Hendricks" at bounding box center [805, 436] width 151 height 44
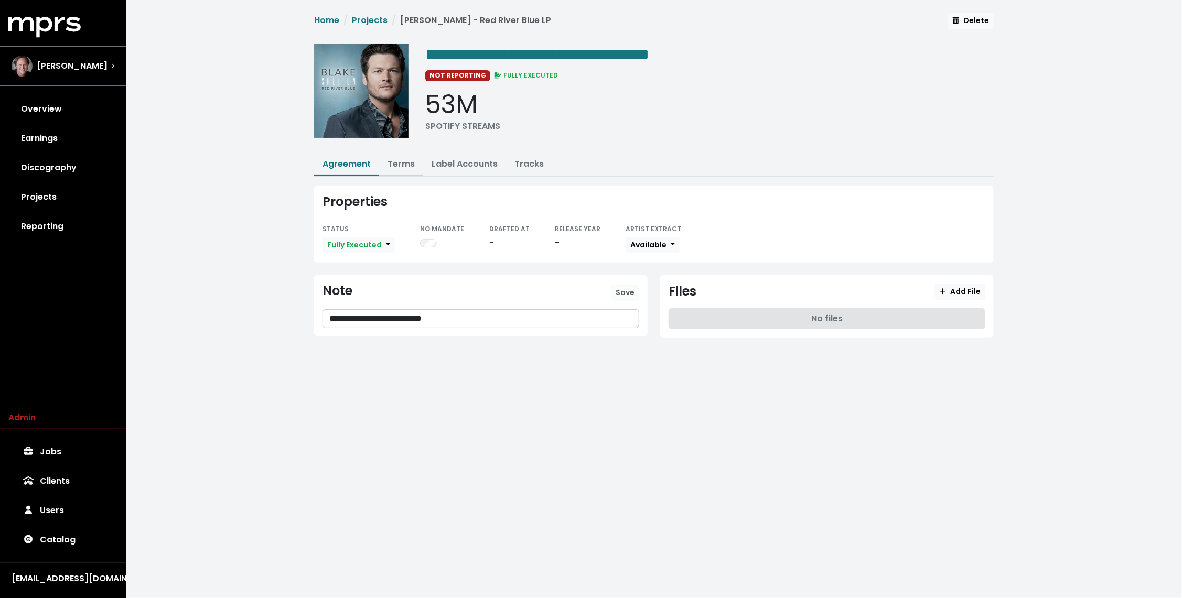
click at [400, 164] on link "Terms" at bounding box center [401, 164] width 27 height 12
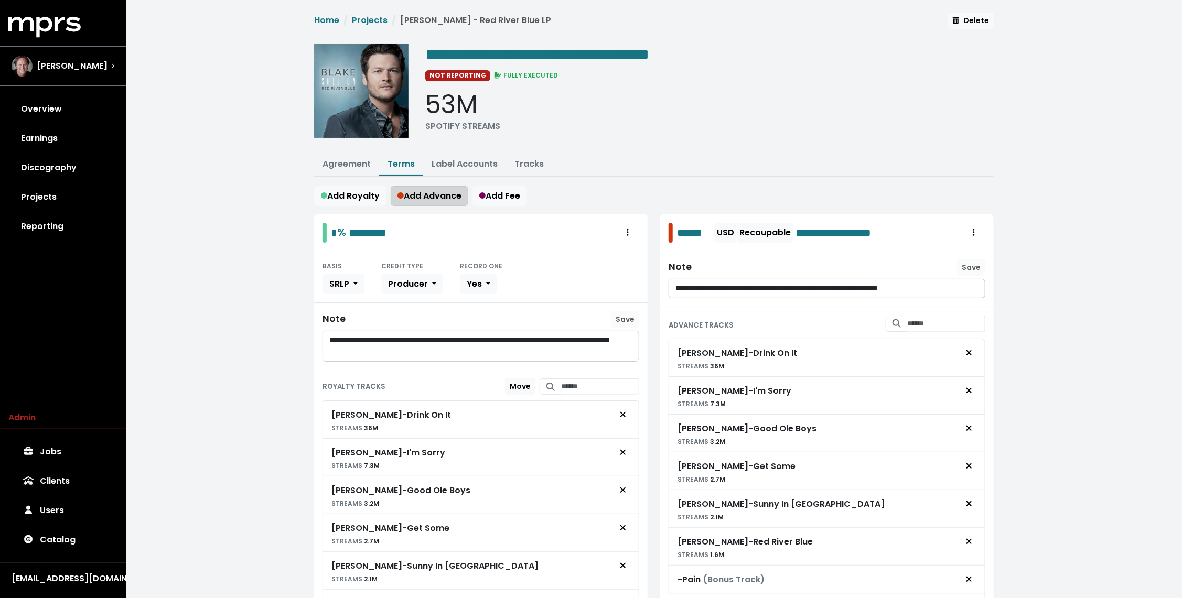
scroll to position [111, 0]
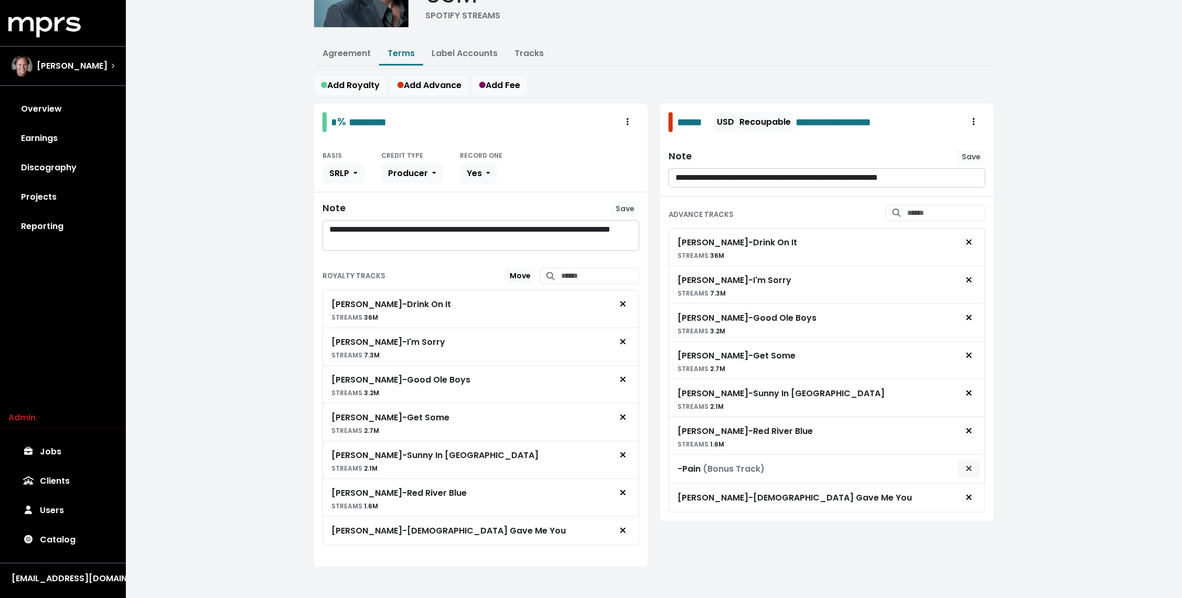
click at [968, 466] on icon "Remove advance target" at bounding box center [969, 468] width 5 height 5
click at [202, 262] on div "**********" at bounding box center [654, 246] width 1056 height 715
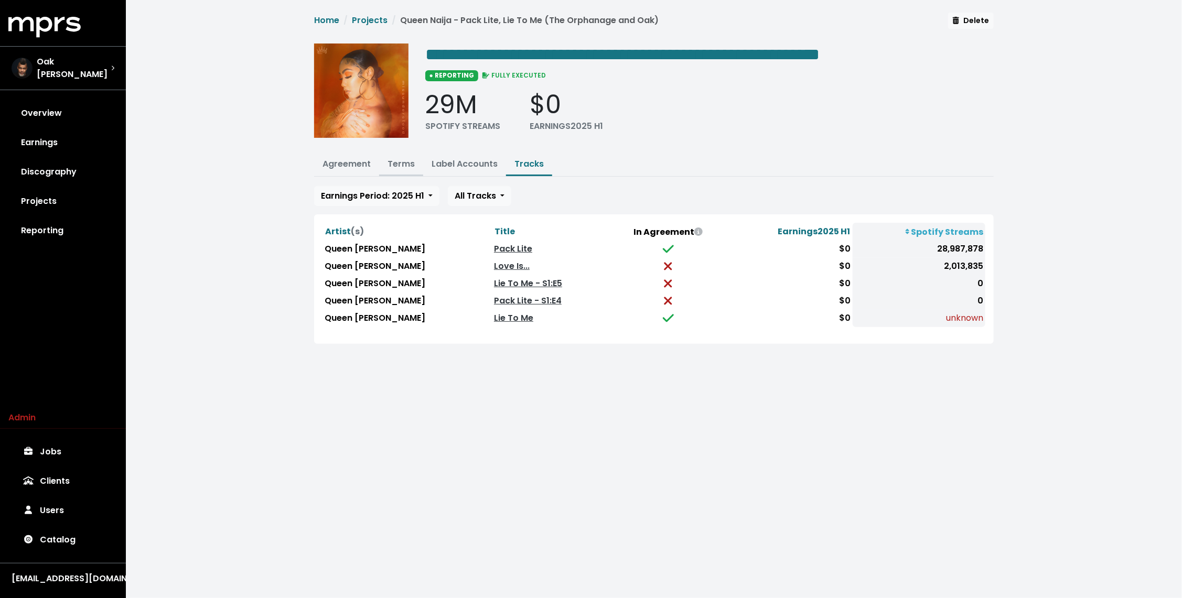
click at [394, 161] on link "Terms" at bounding box center [401, 164] width 27 height 12
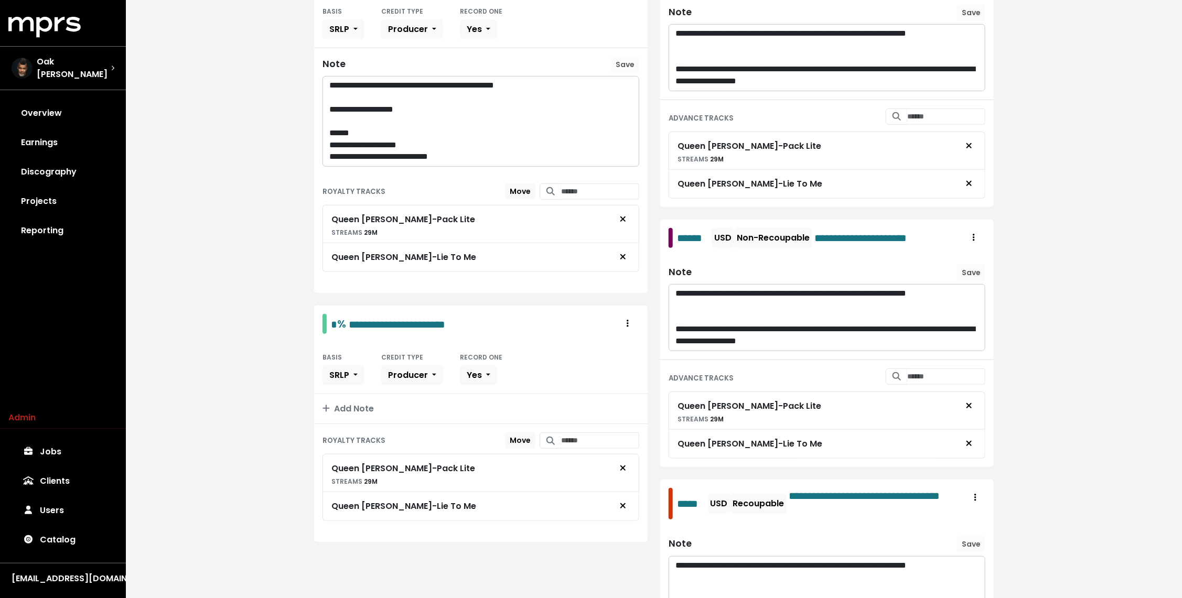
scroll to position [260, 0]
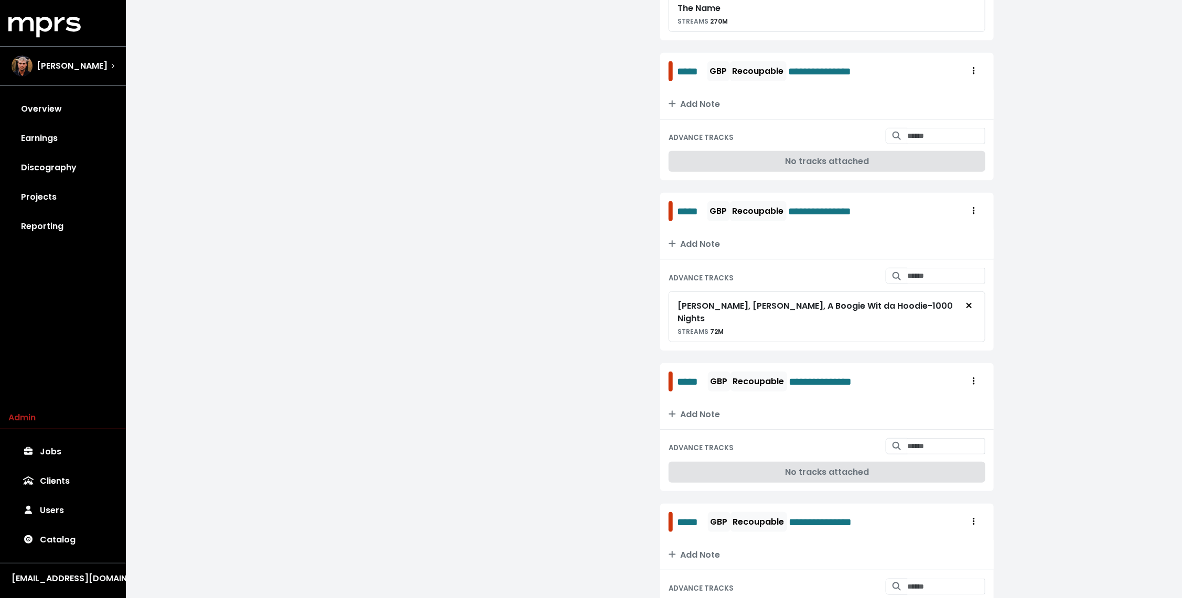
scroll to position [2738, 0]
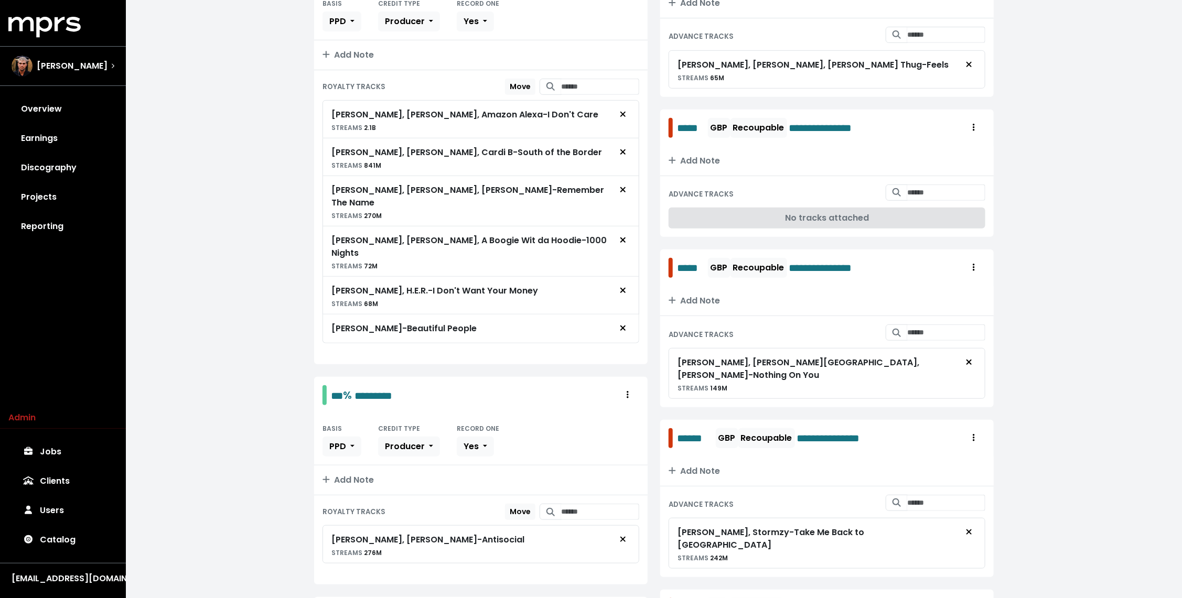
scroll to position [13, 0]
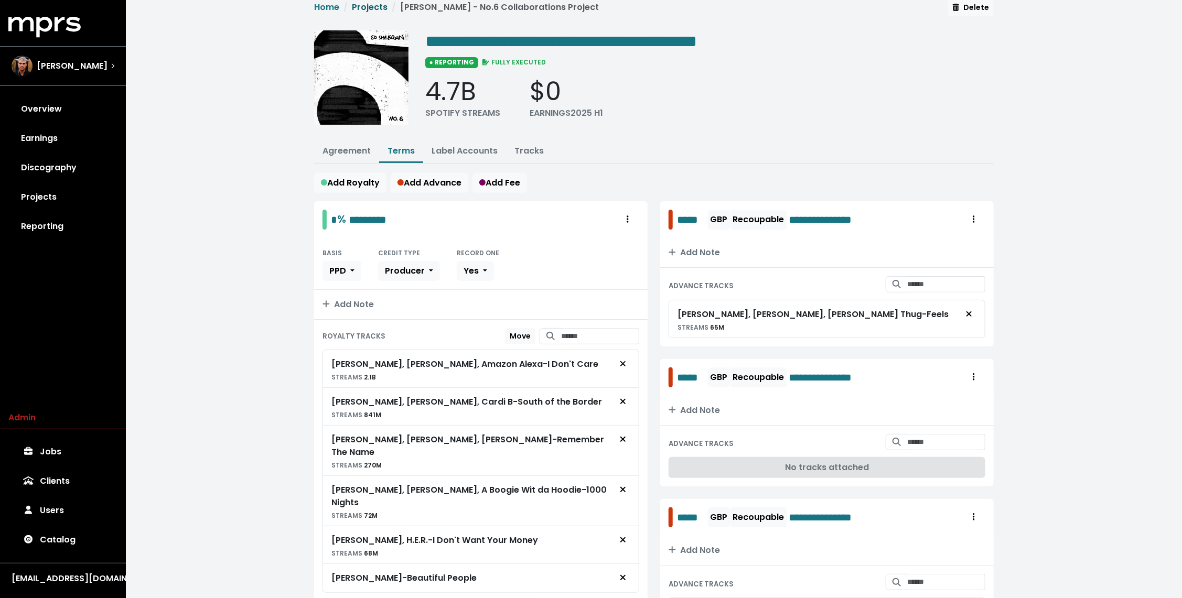
click at [383, 8] on link "Projects" at bounding box center [370, 7] width 36 height 12
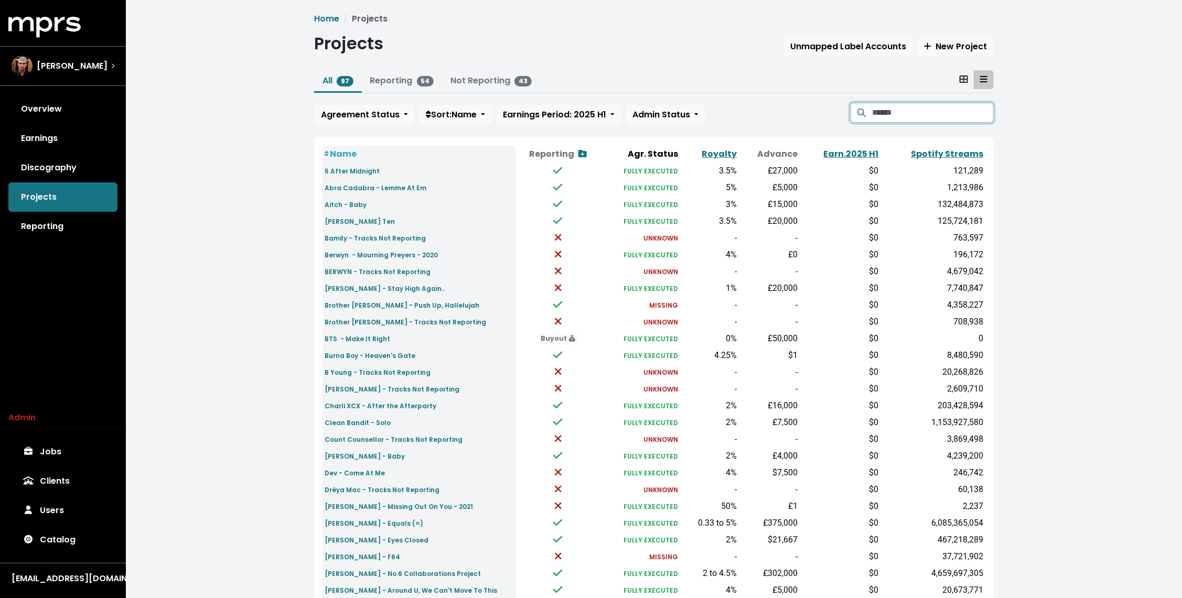
click at [921, 113] on input "Search projects" at bounding box center [933, 113] width 122 height 20
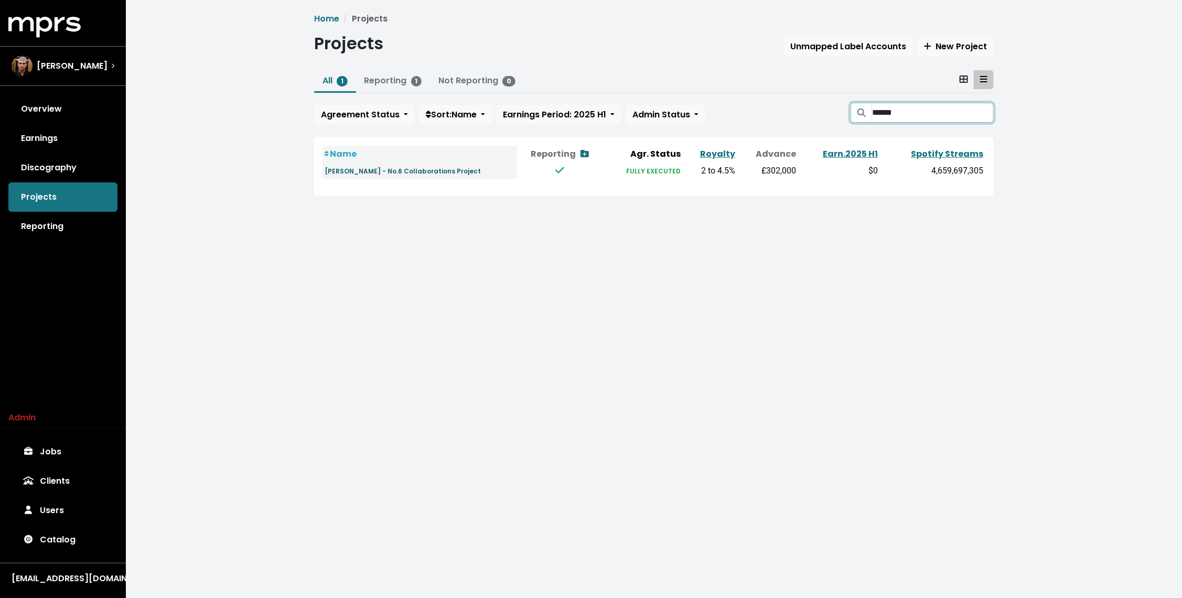
type input "******"
click at [437, 171] on small "Ed Sheeran - No.6 Collaborations Project" at bounding box center [403, 171] width 156 height 9
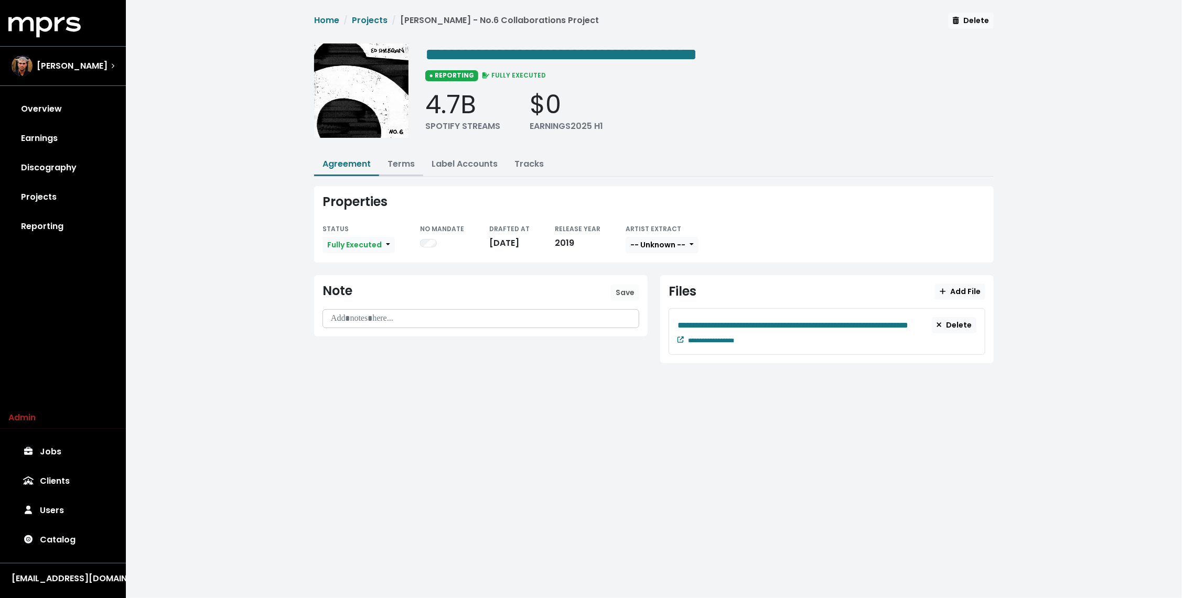
click at [397, 161] on link "Terms" at bounding box center [401, 164] width 27 height 12
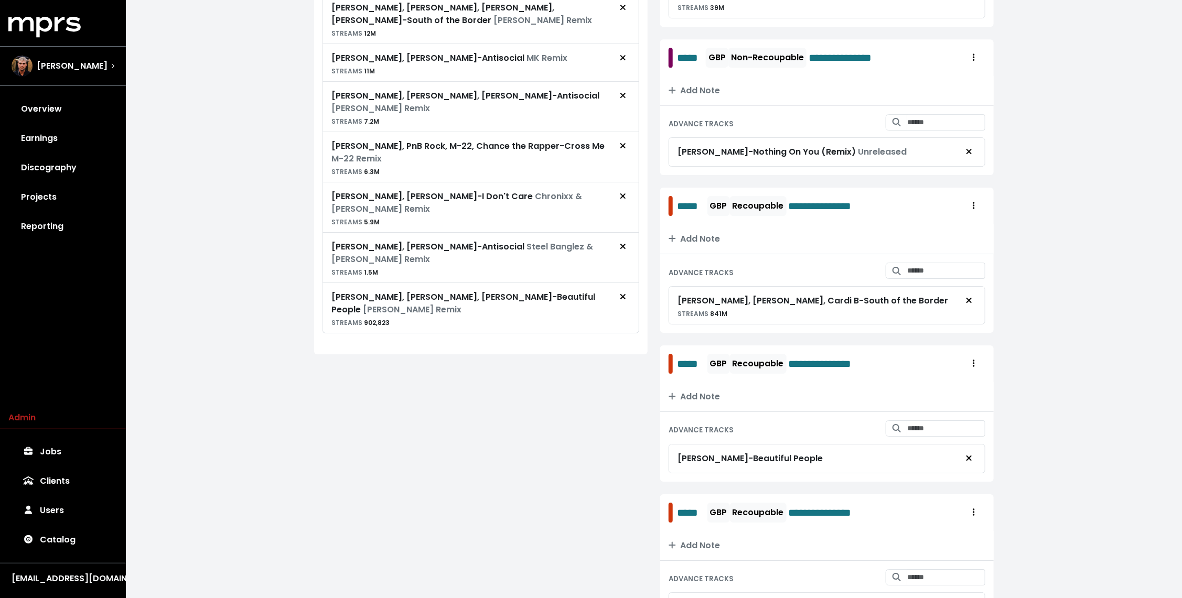
scroll to position [2760, 0]
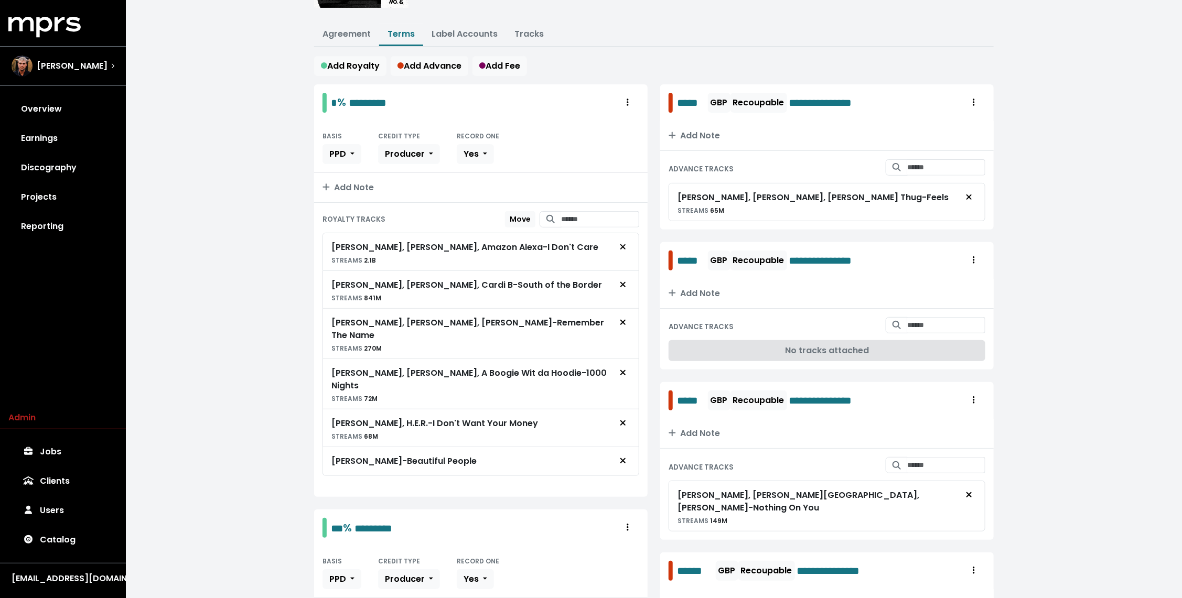
scroll to position [132, 0]
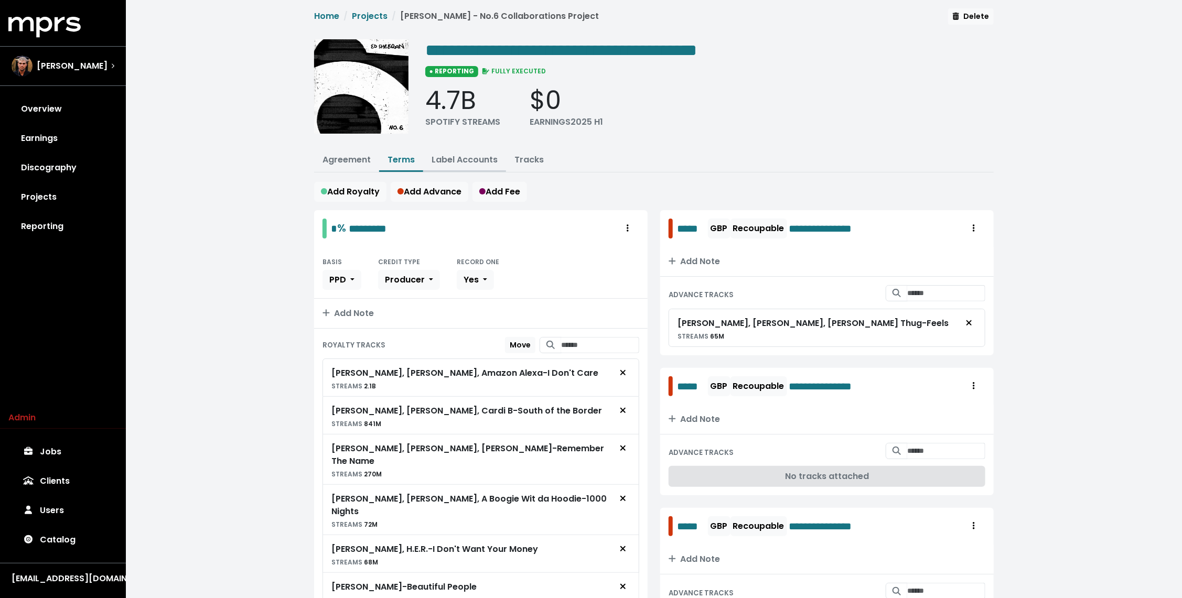
scroll to position [0, 0]
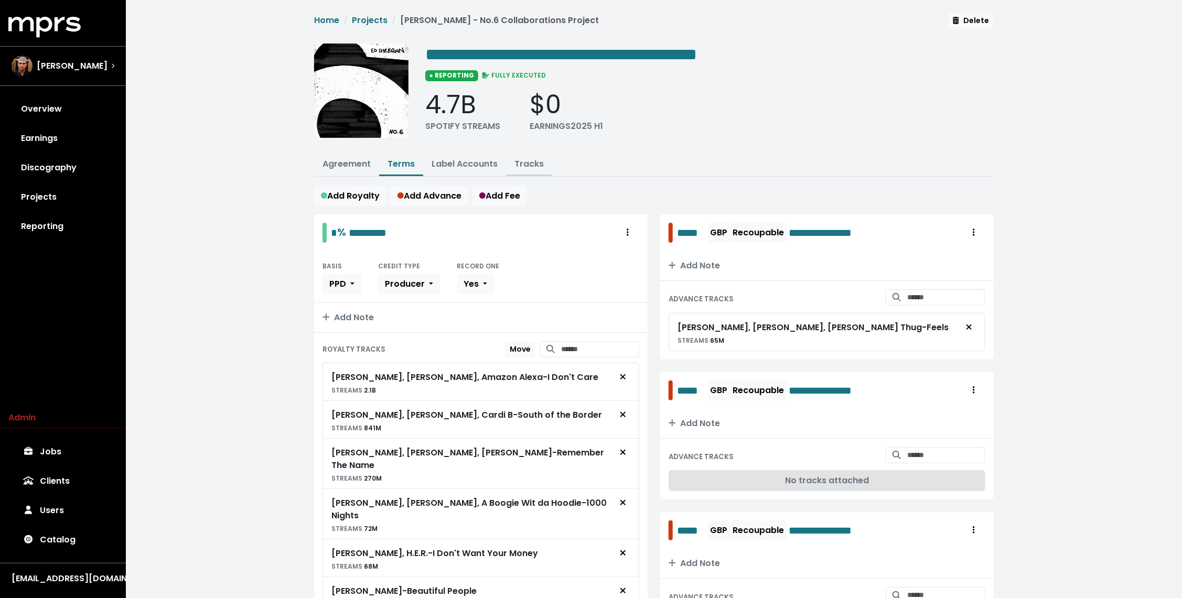
click at [538, 161] on link "Tracks" at bounding box center [529, 164] width 29 height 12
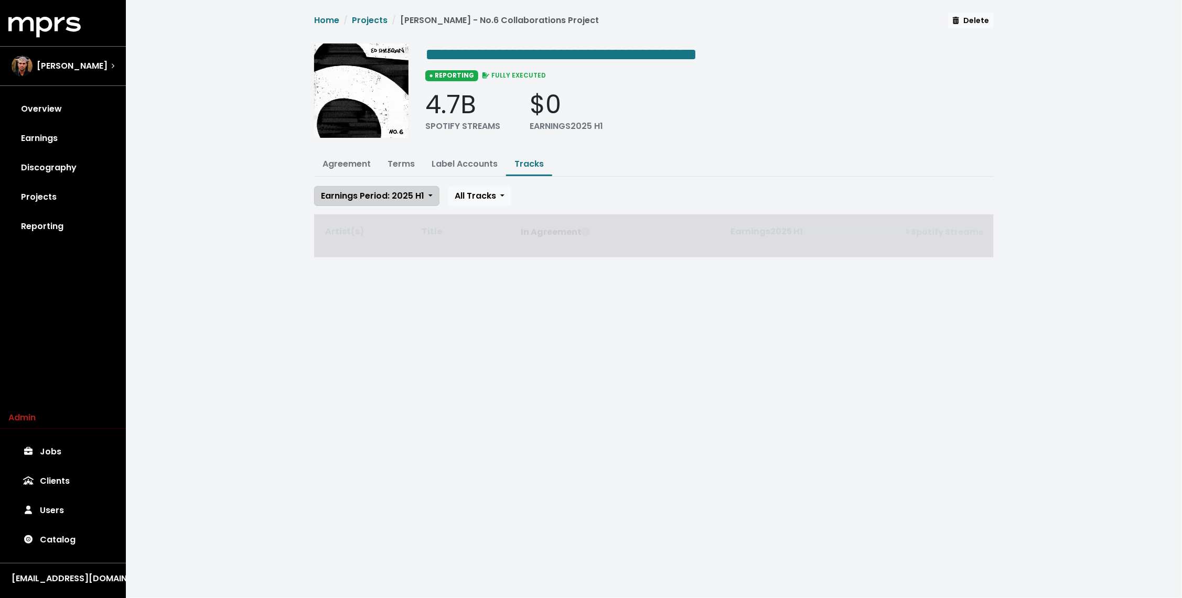
click at [404, 197] on span "Earnings Period: 2025 H1" at bounding box center [372, 196] width 103 height 12
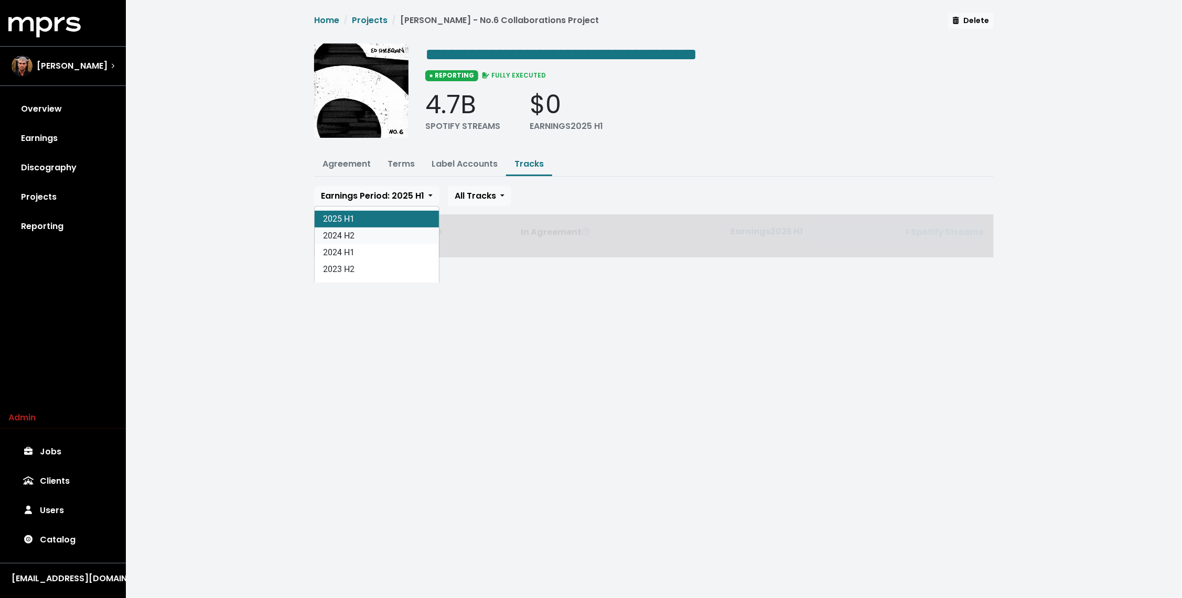
click at [385, 232] on link "2024 H2" at bounding box center [377, 236] width 124 height 17
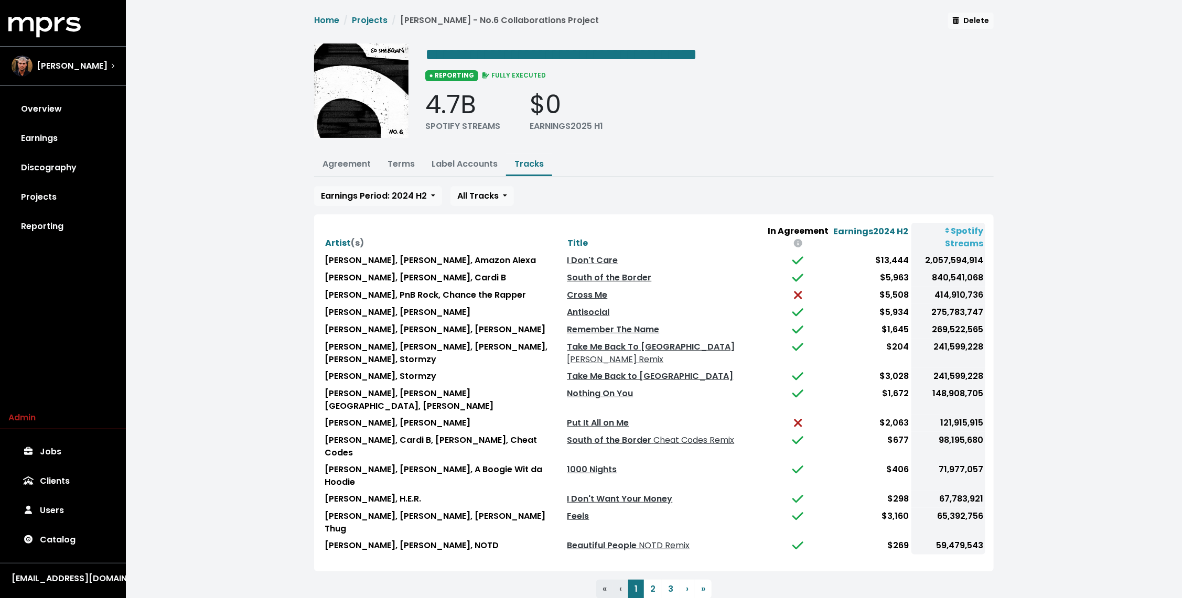
click at [241, 196] on div "**********" at bounding box center [654, 317] width 1056 height 635
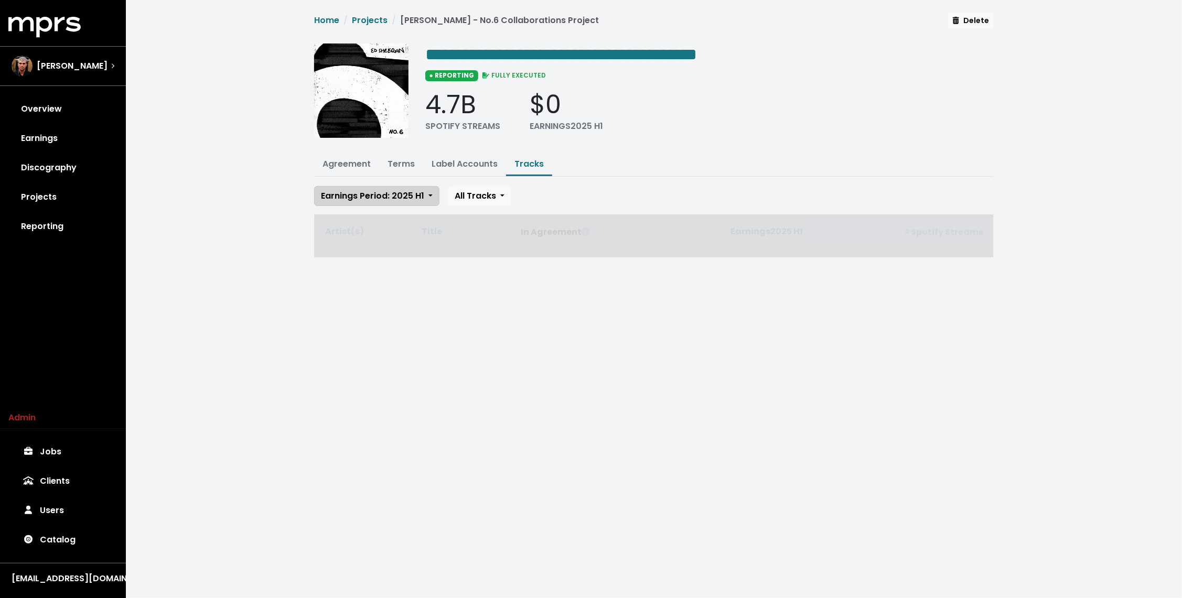
click at [354, 195] on span "Earnings Period: 2025 H1" at bounding box center [372, 196] width 103 height 12
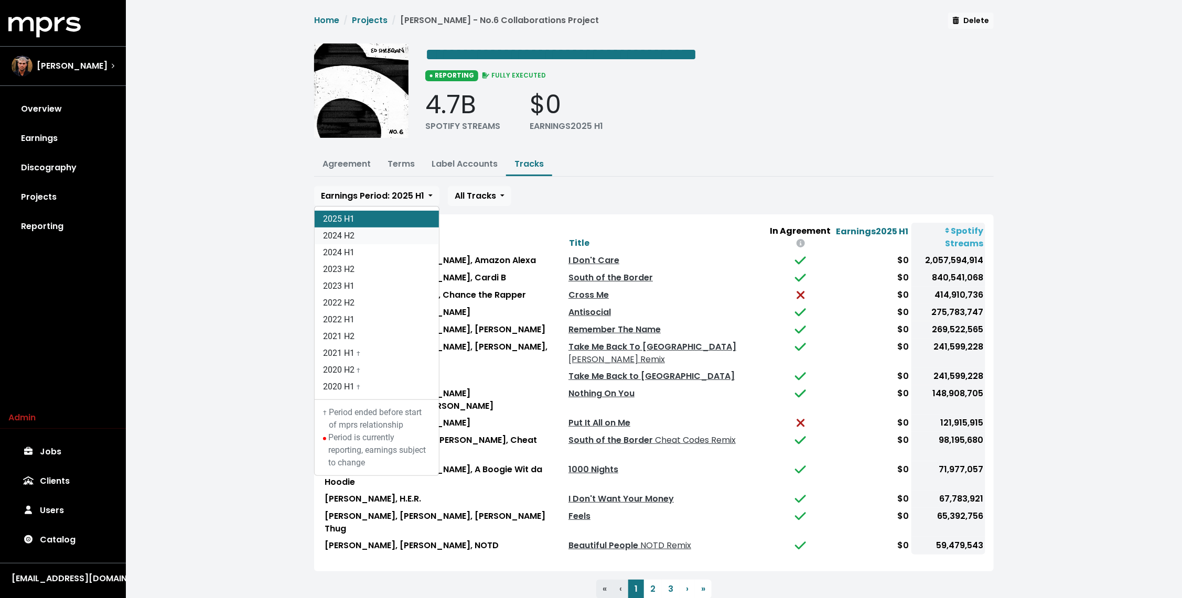
click at [354, 229] on link "2024 H2" at bounding box center [377, 236] width 124 height 17
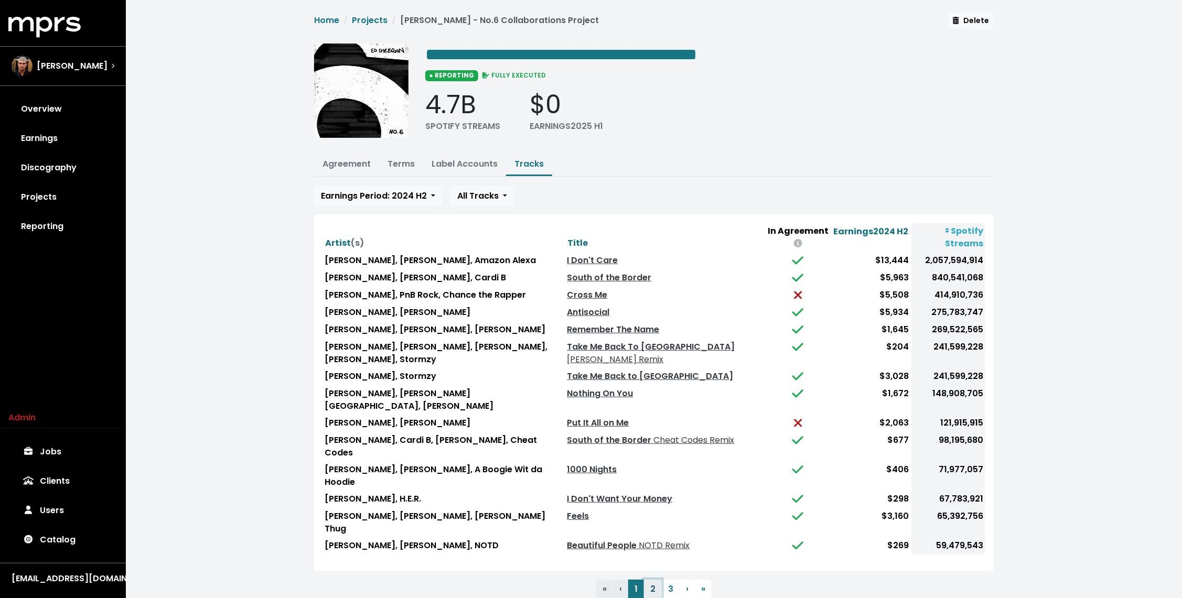
click at [654, 580] on button "2" at bounding box center [653, 589] width 18 height 19
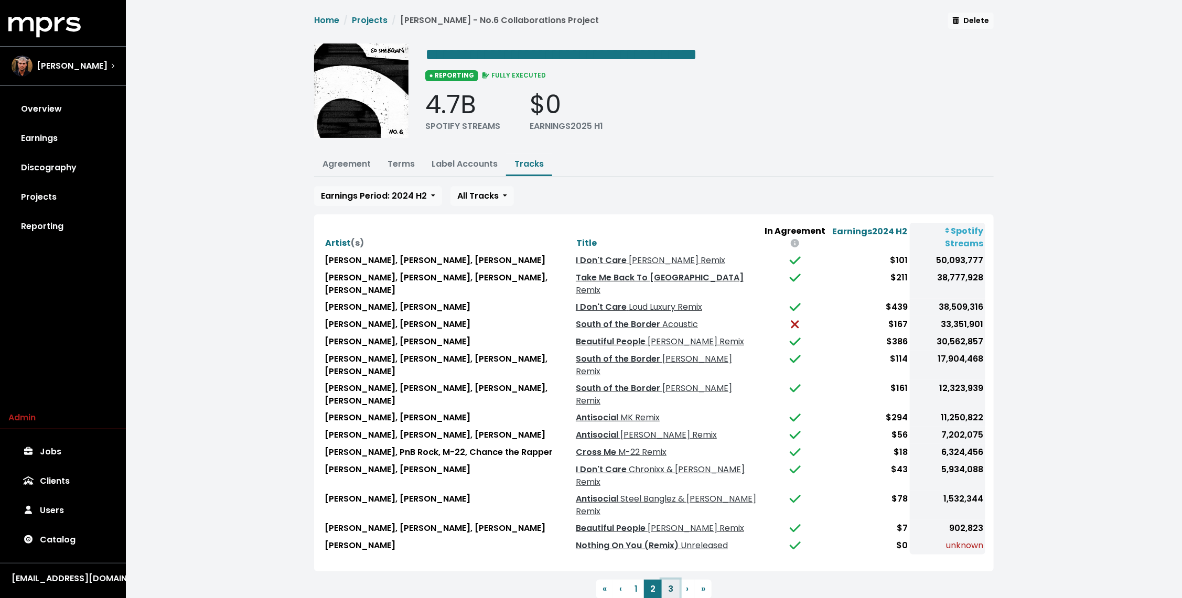
click at [670, 580] on button "3" at bounding box center [671, 589] width 18 height 19
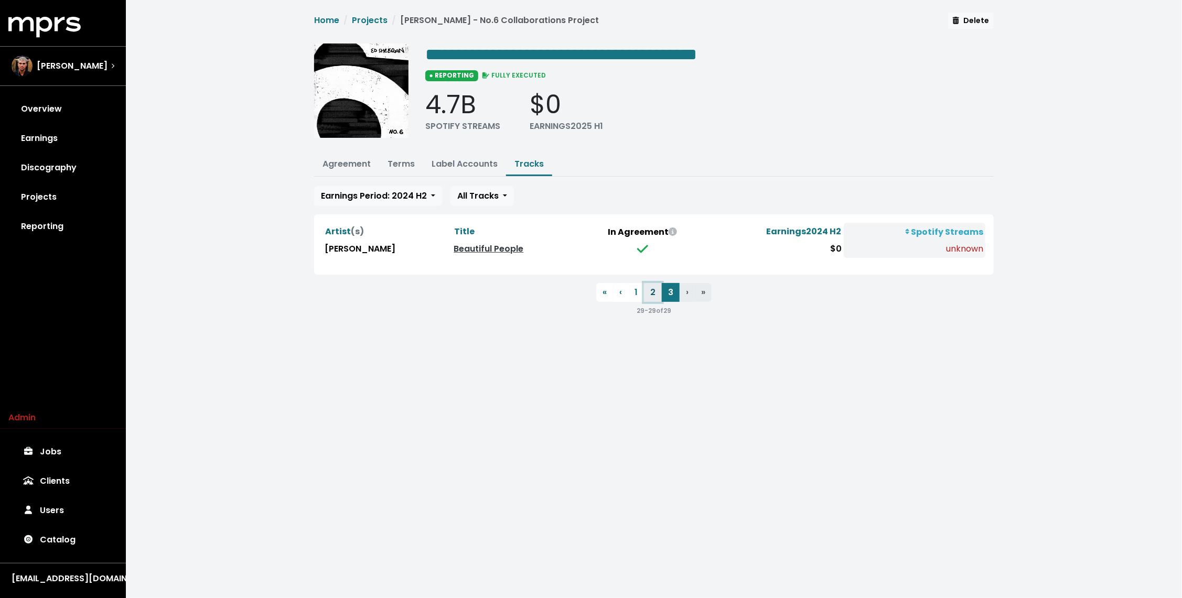
click at [654, 288] on button "2" at bounding box center [653, 292] width 18 height 19
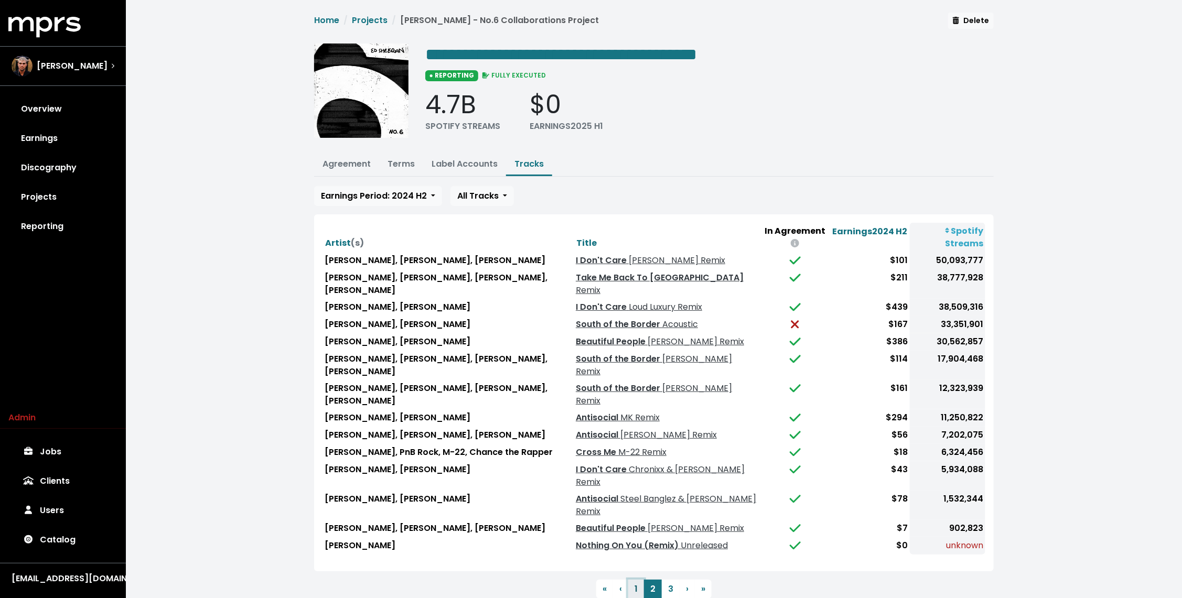
click at [637, 580] on button "1" at bounding box center [636, 589] width 16 height 19
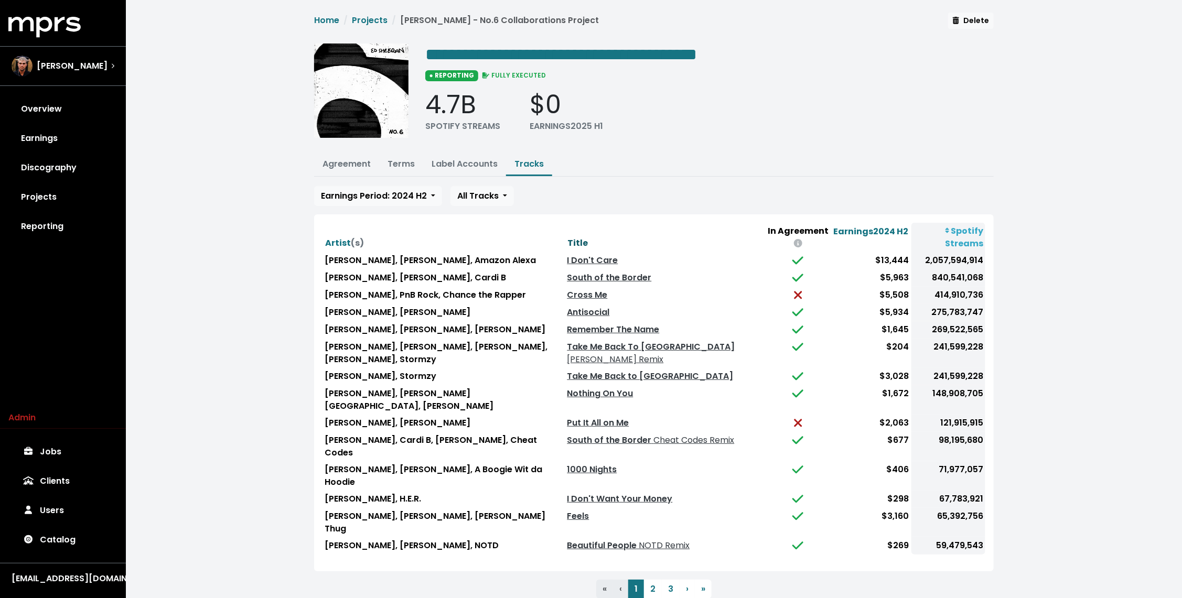
click at [571, 237] on span "Title" at bounding box center [578, 243] width 20 height 12
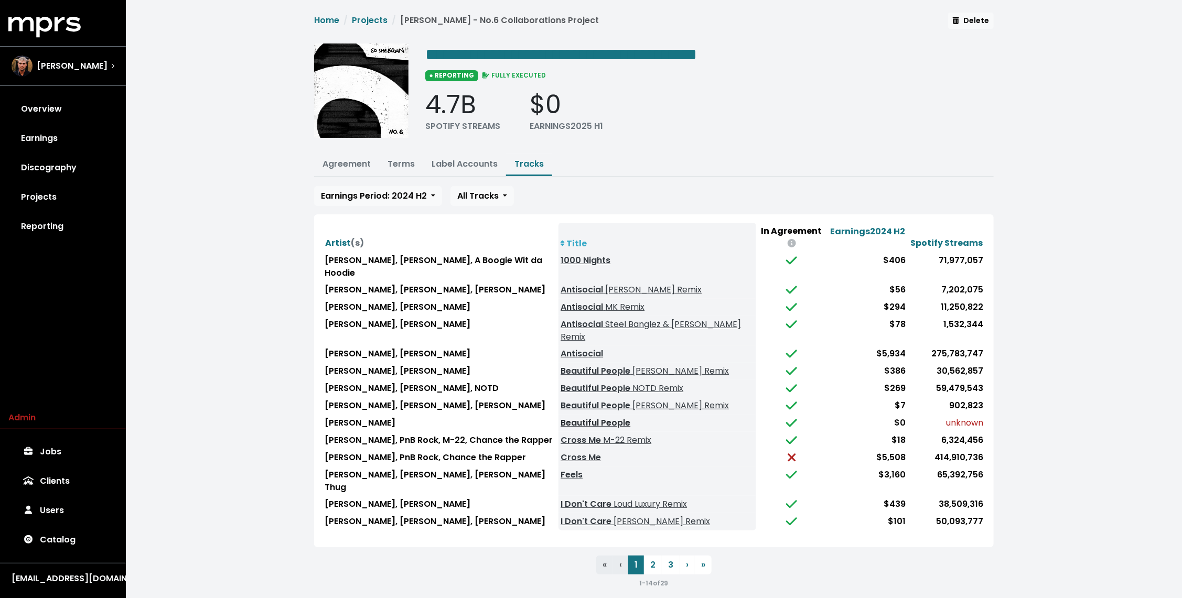
click at [569, 417] on link "Beautiful People" at bounding box center [596, 423] width 70 height 12
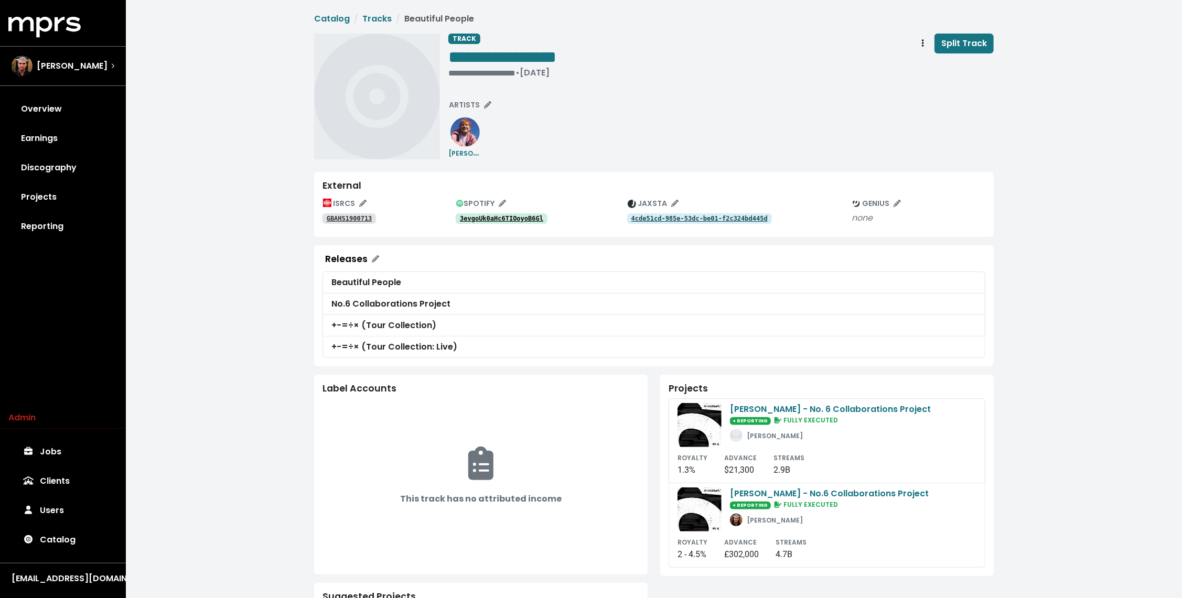
click at [513, 221] on tt "3evgoUk0aHc6TIOoyoB6Gl" at bounding box center [501, 218] width 83 height 7
click at [720, 212] on div "4cde51cd-985e-53dc-be01-f2c324bd445d" at bounding box center [739, 218] width 224 height 13
click at [714, 215] on tt "4cde51cd-985e-53dc-be01-f2c324bd445d" at bounding box center [700, 218] width 136 height 7
click at [292, 383] on div "**********" at bounding box center [654, 400] width 1056 height 800
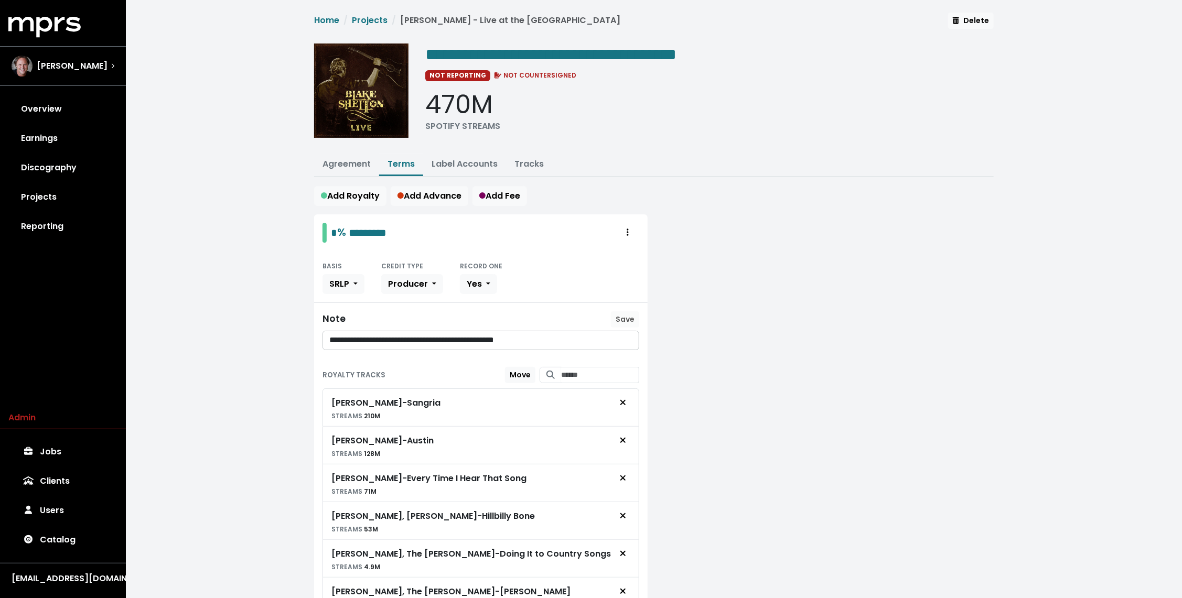
scroll to position [308, 0]
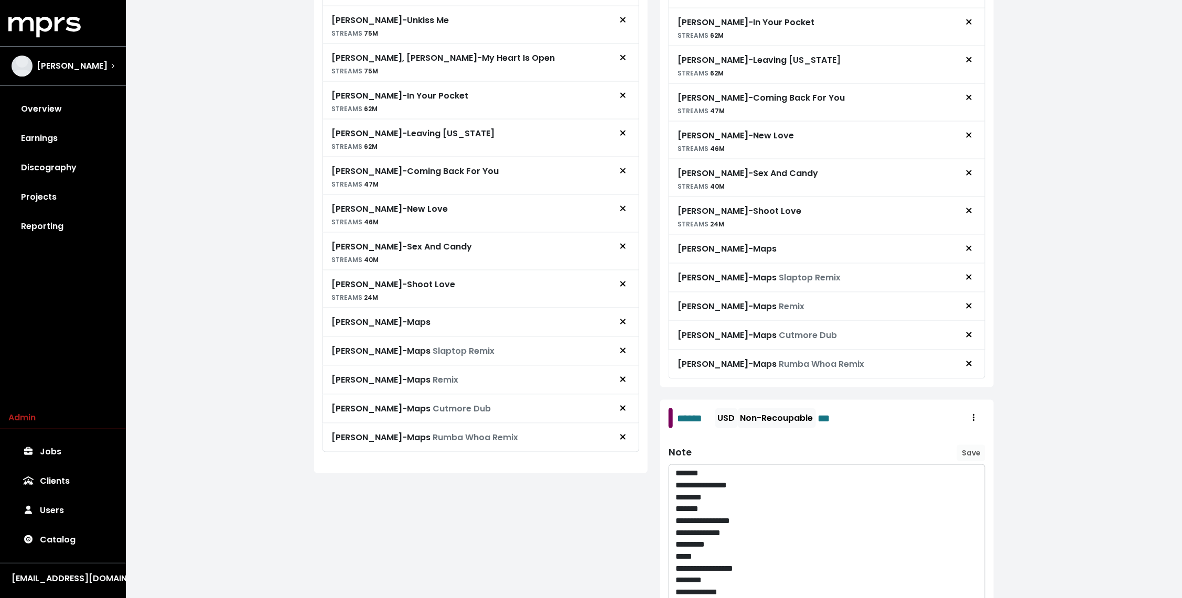
scroll to position [744, 0]
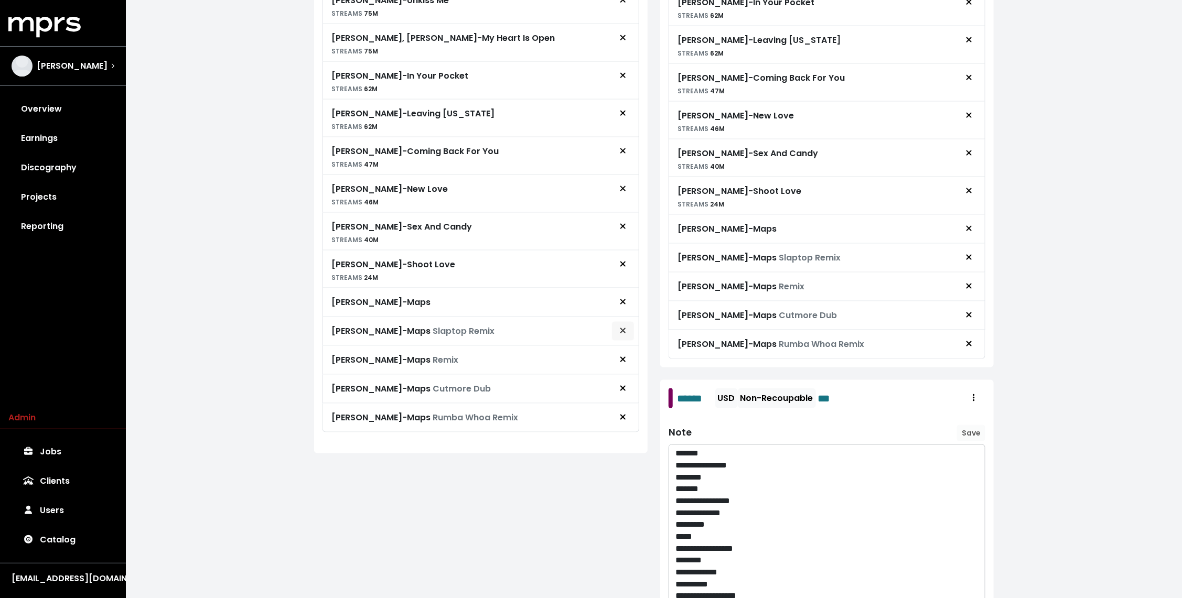
click at [629, 332] on button "Remove royalty target" at bounding box center [623, 332] width 23 height 20
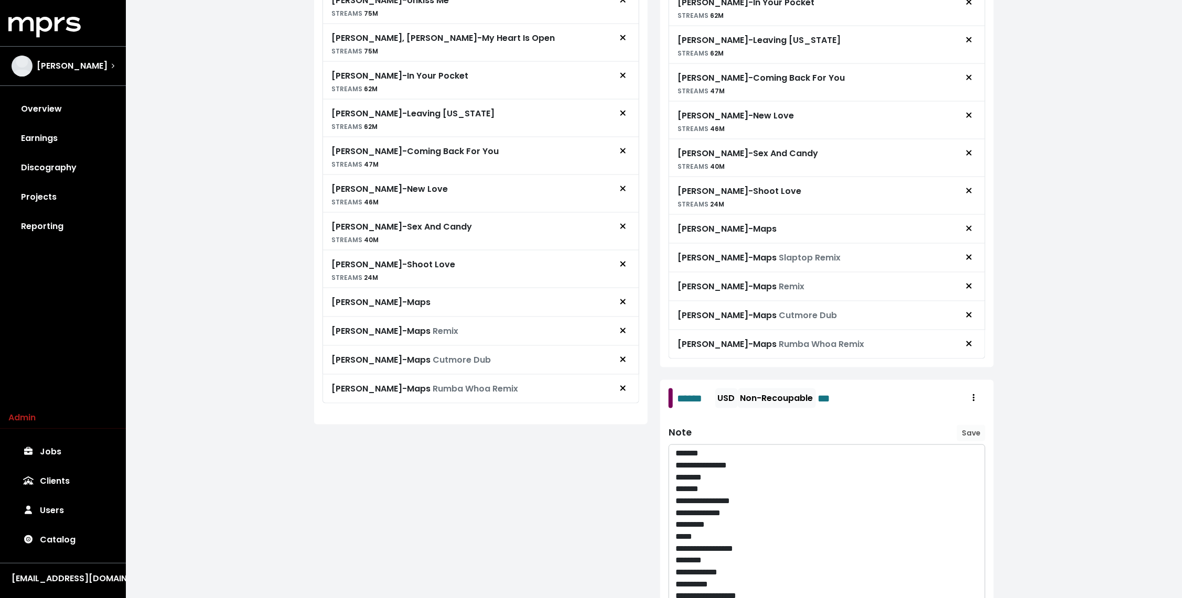
click at [622, 337] on div "[PERSON_NAME] - Maps Remix" at bounding box center [481, 331] width 317 height 29
click at [622, 333] on button "Remove royalty target" at bounding box center [623, 332] width 23 height 20
click at [627, 326] on span "Remove royalty target" at bounding box center [622, 331] width 9 height 13
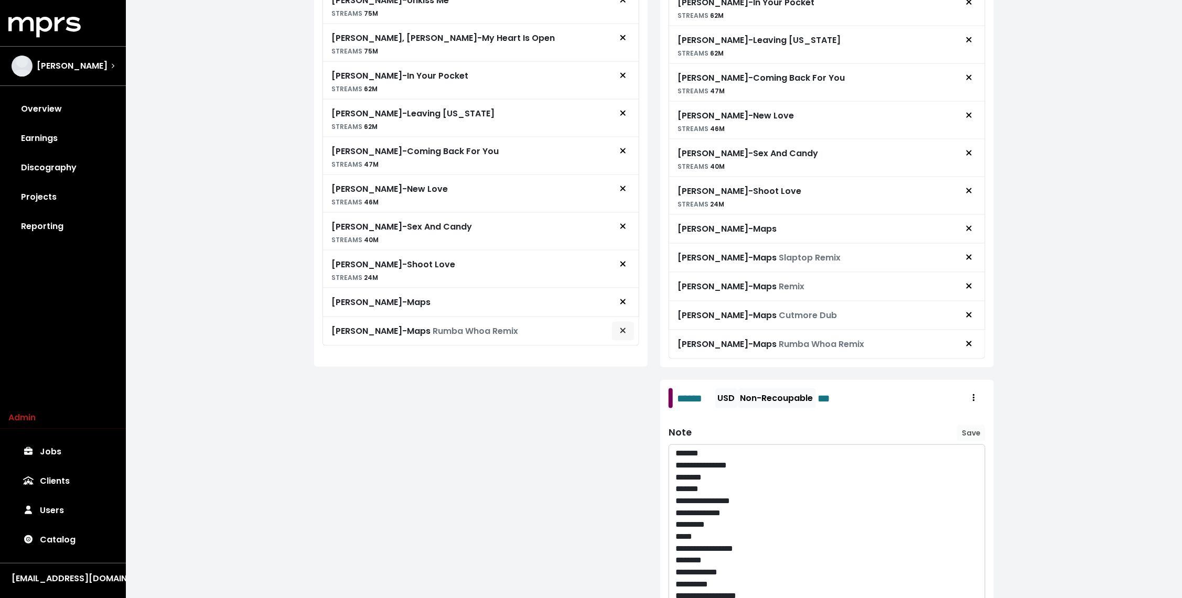
click at [626, 327] on icon "Remove royalty target" at bounding box center [623, 331] width 6 height 8
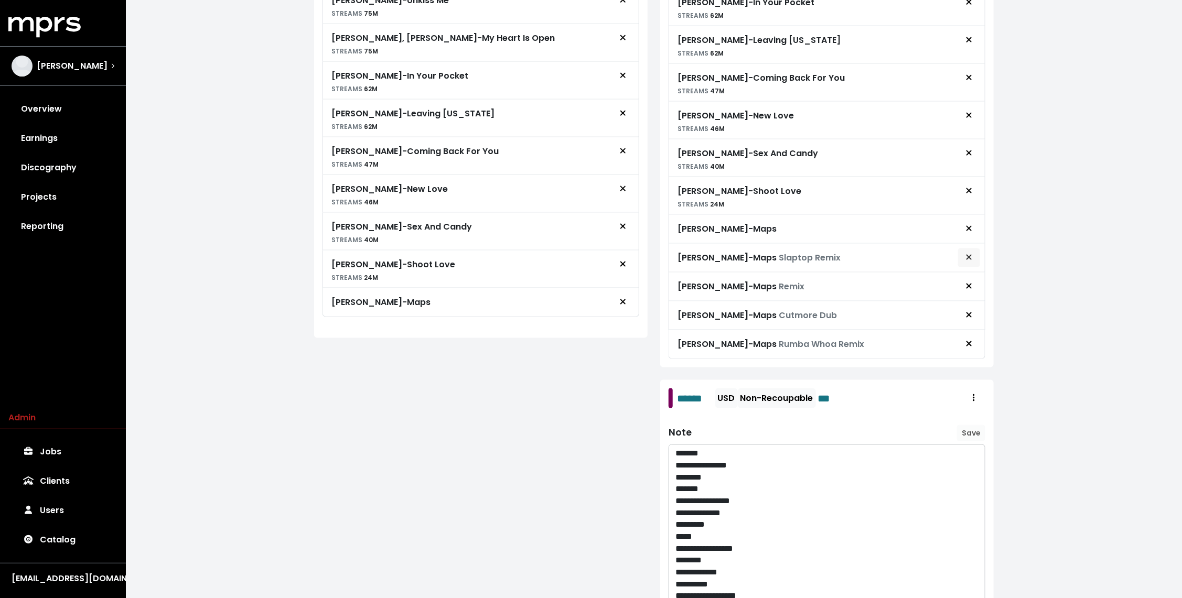
click at [975, 259] on button "Remove advance target" at bounding box center [969, 258] width 23 height 20
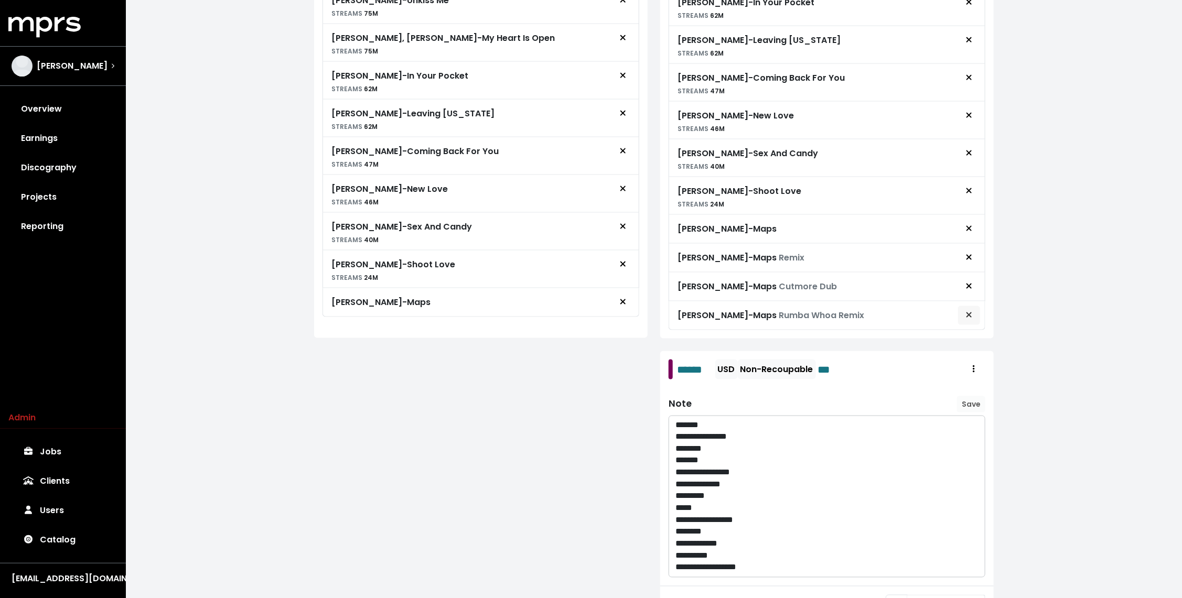
click at [972, 311] on icon "Remove advance target" at bounding box center [969, 315] width 6 height 8
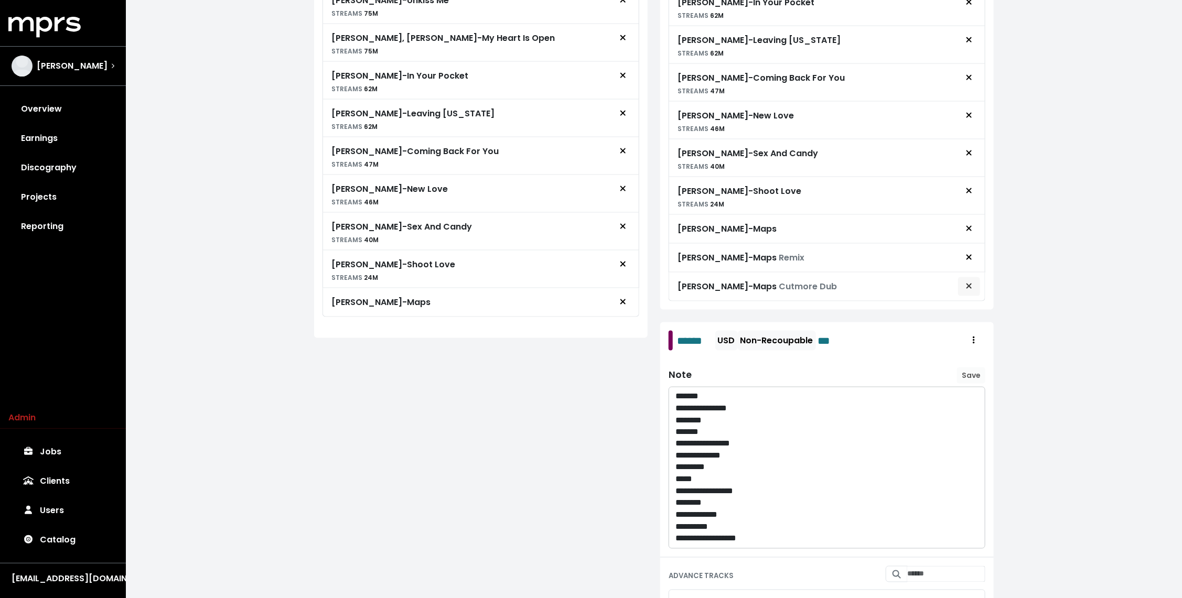
click at [970, 282] on icon "Remove advance target" at bounding box center [969, 286] width 6 height 8
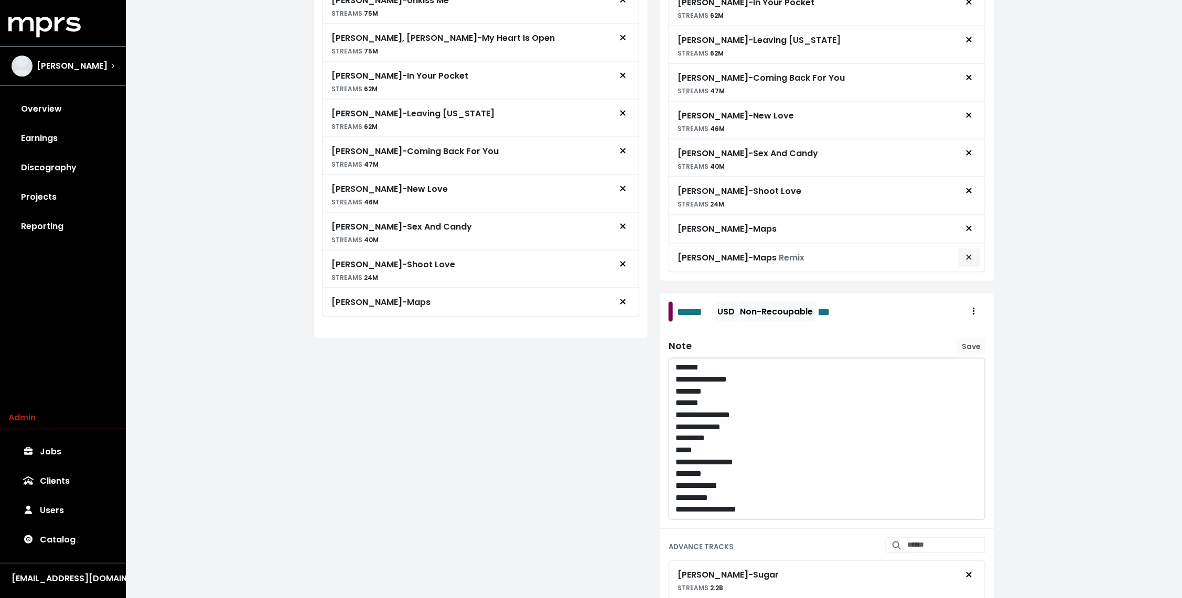
click at [970, 254] on icon "Remove advance target" at bounding box center [969, 257] width 6 height 8
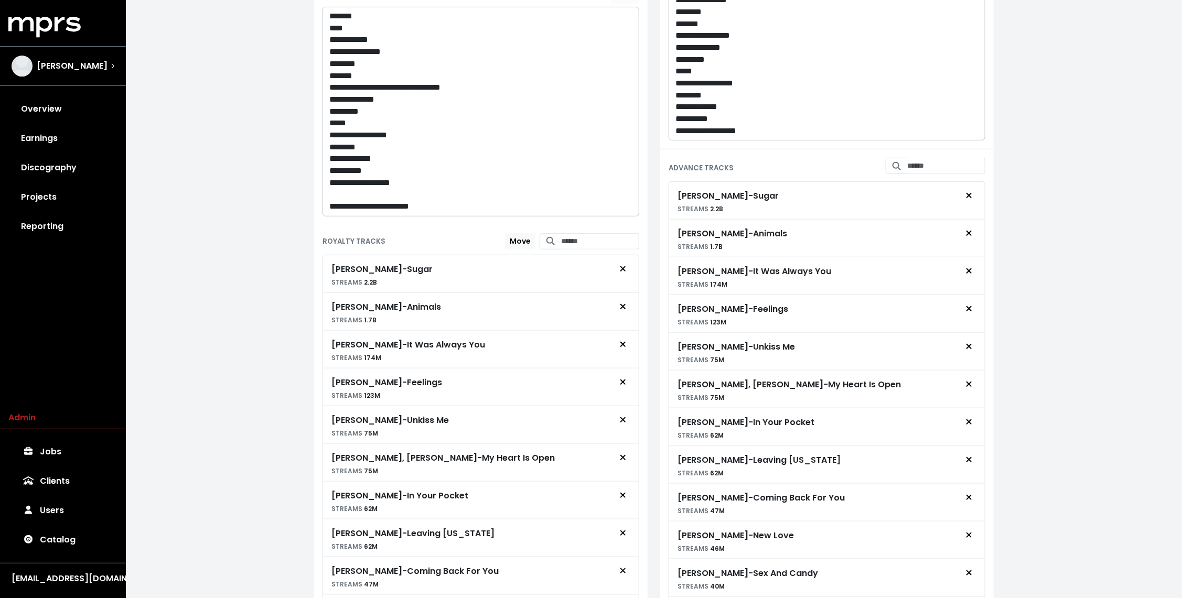
scroll to position [307, 0]
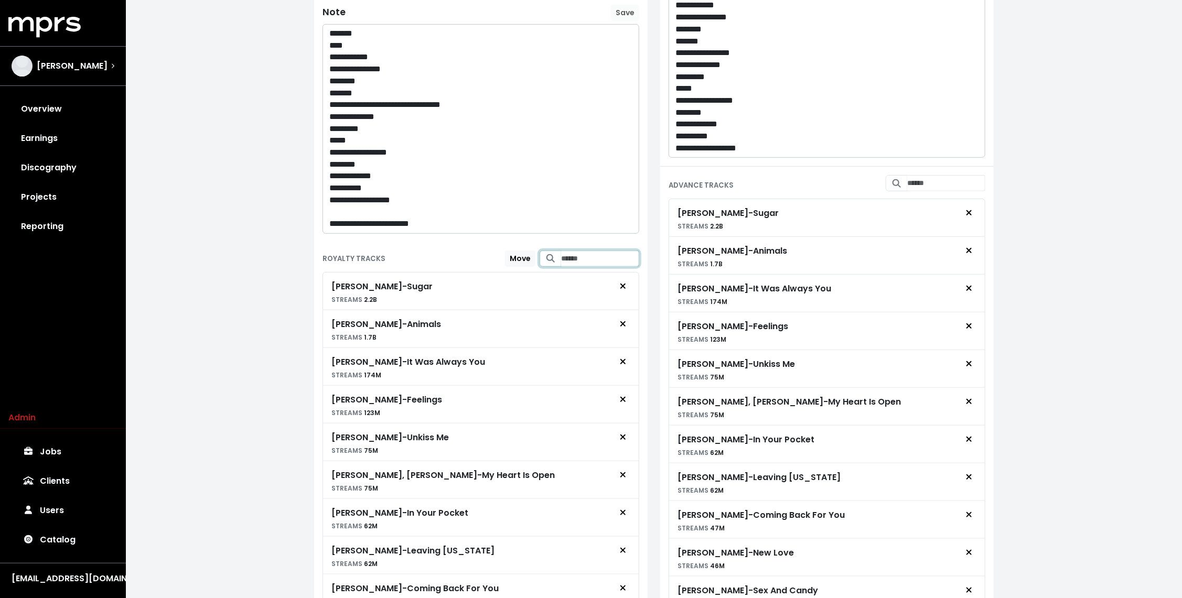
click at [562, 256] on input "Search for tracks by title and link them to this royalty" at bounding box center [600, 259] width 78 height 16
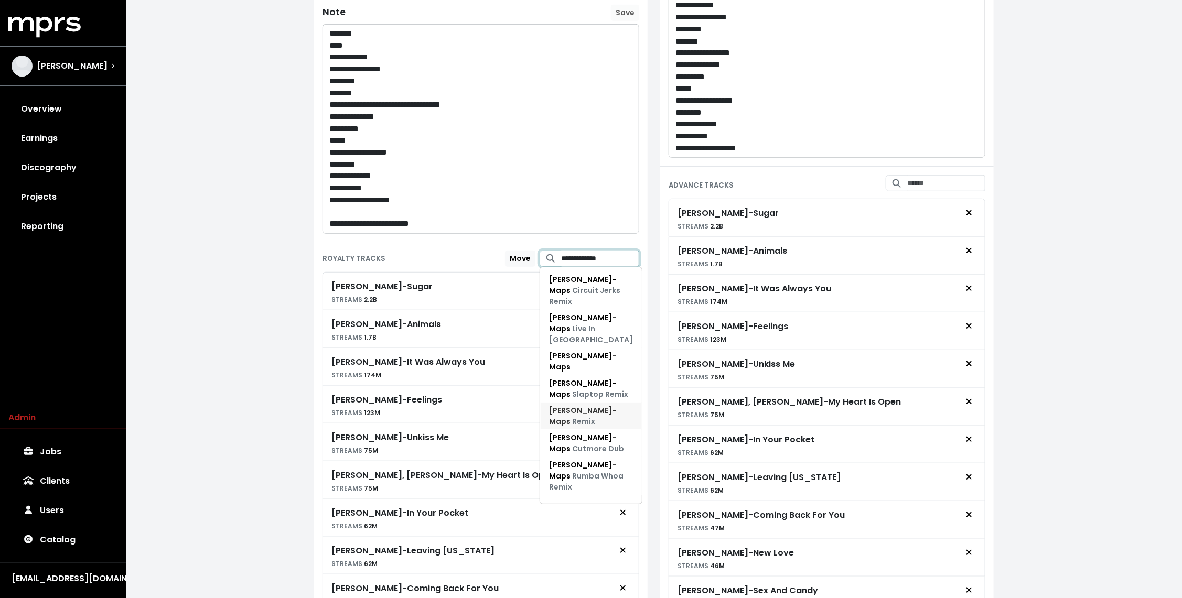
type input "**********"
click at [595, 416] on span "Remix" at bounding box center [583, 421] width 23 height 10
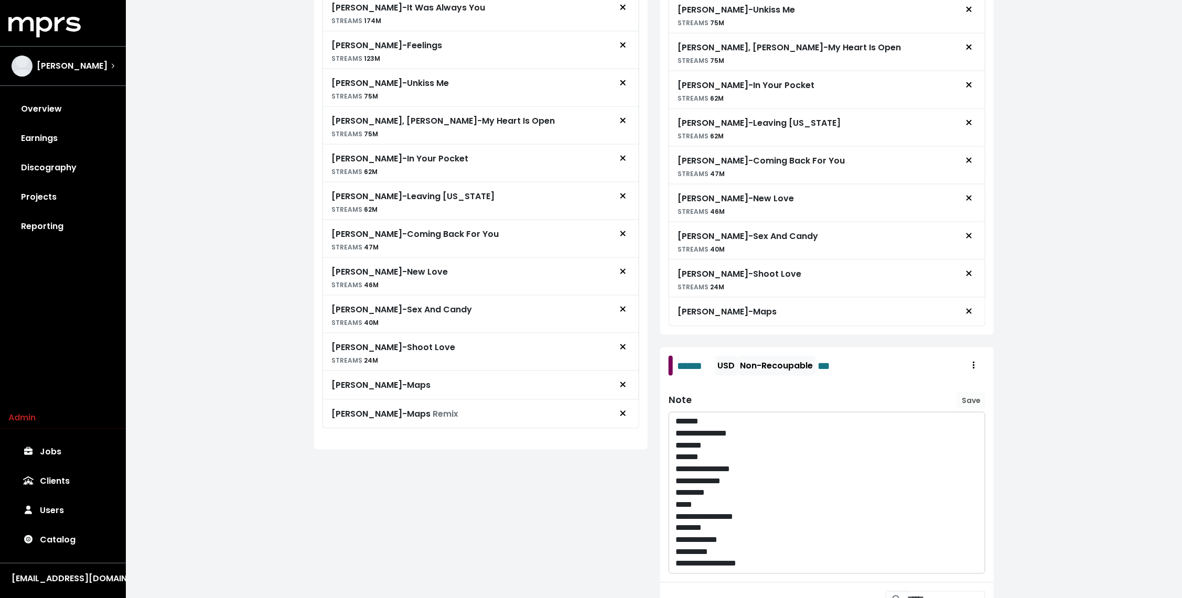
scroll to position [0, 0]
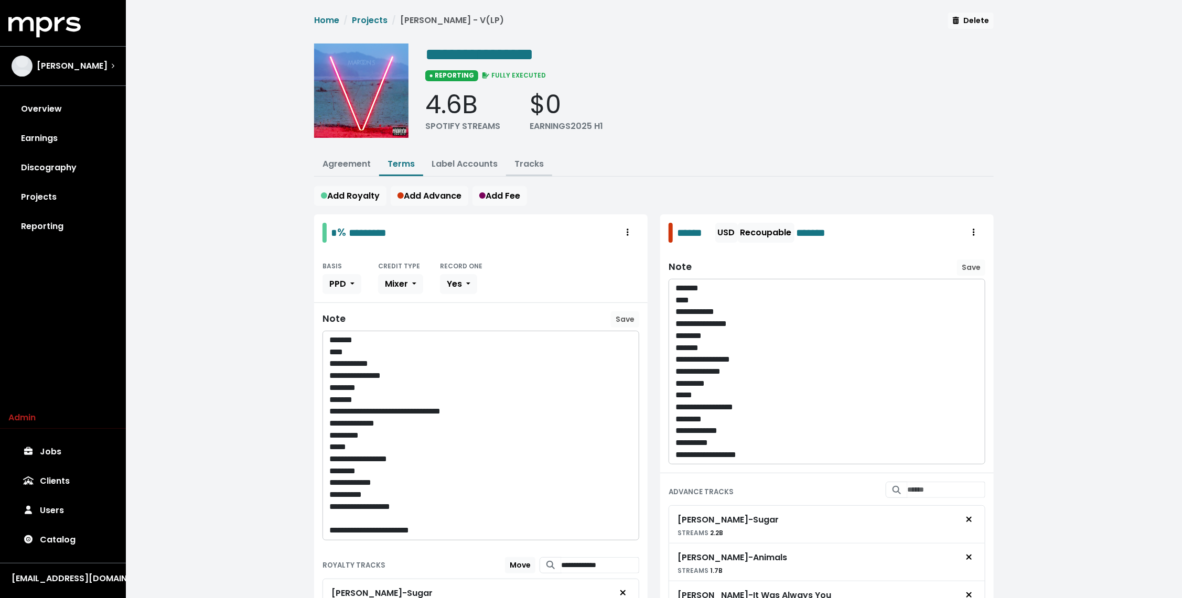
click at [532, 161] on link "Tracks" at bounding box center [529, 164] width 29 height 12
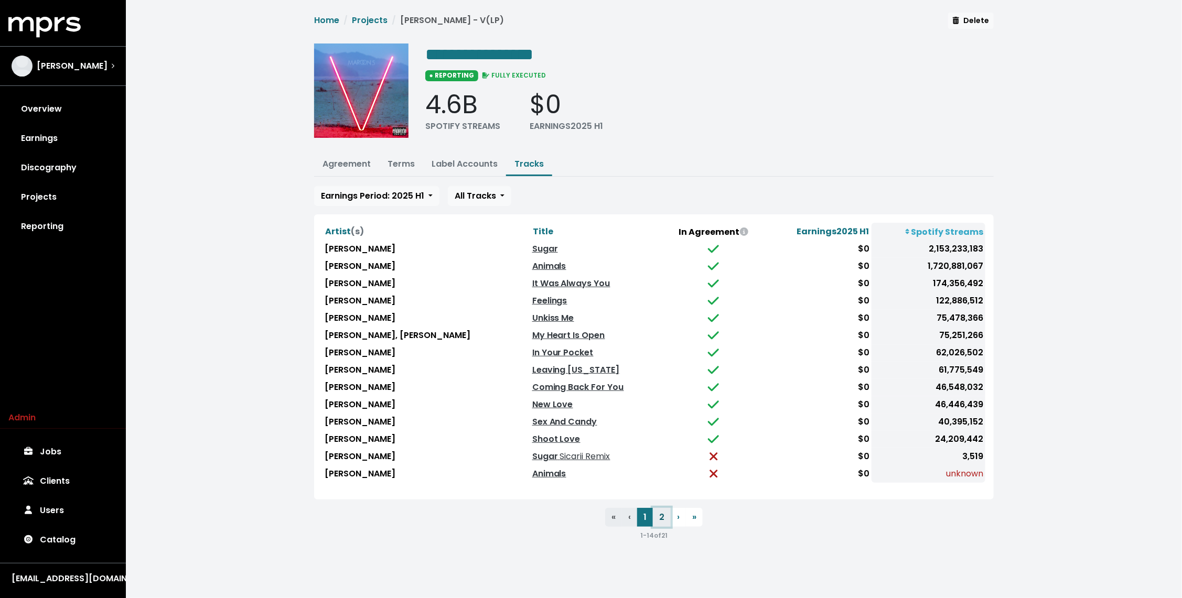
click at [661, 508] on button "2" at bounding box center [662, 517] width 18 height 19
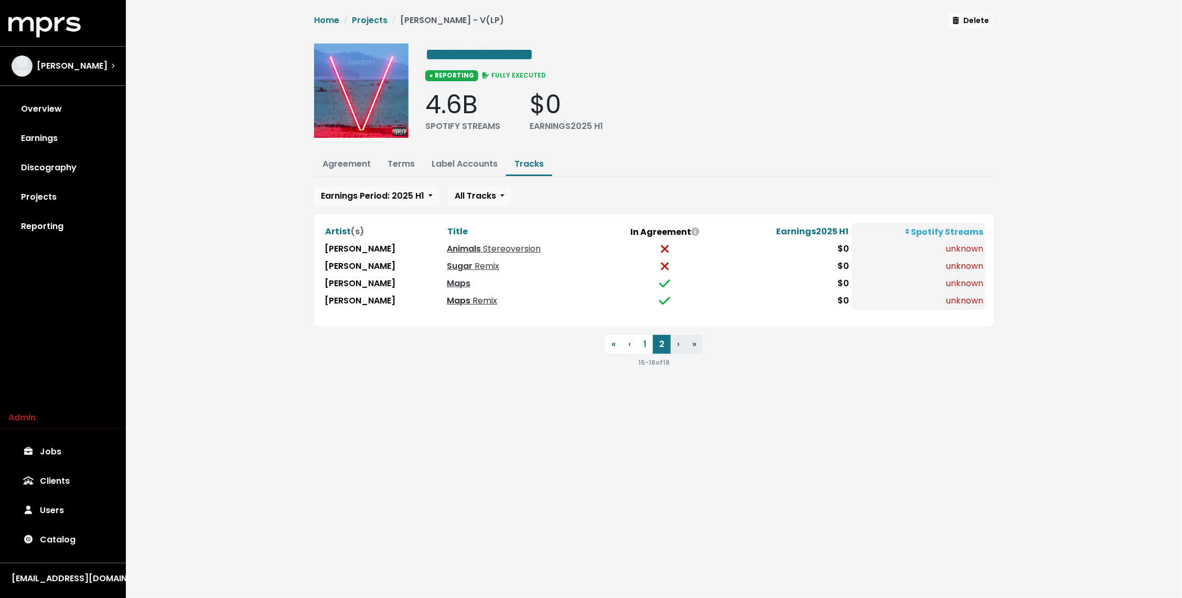
click at [447, 303] on link "Maps Remix" at bounding box center [472, 301] width 50 height 12
click at [402, 161] on link "Terms" at bounding box center [401, 164] width 27 height 12
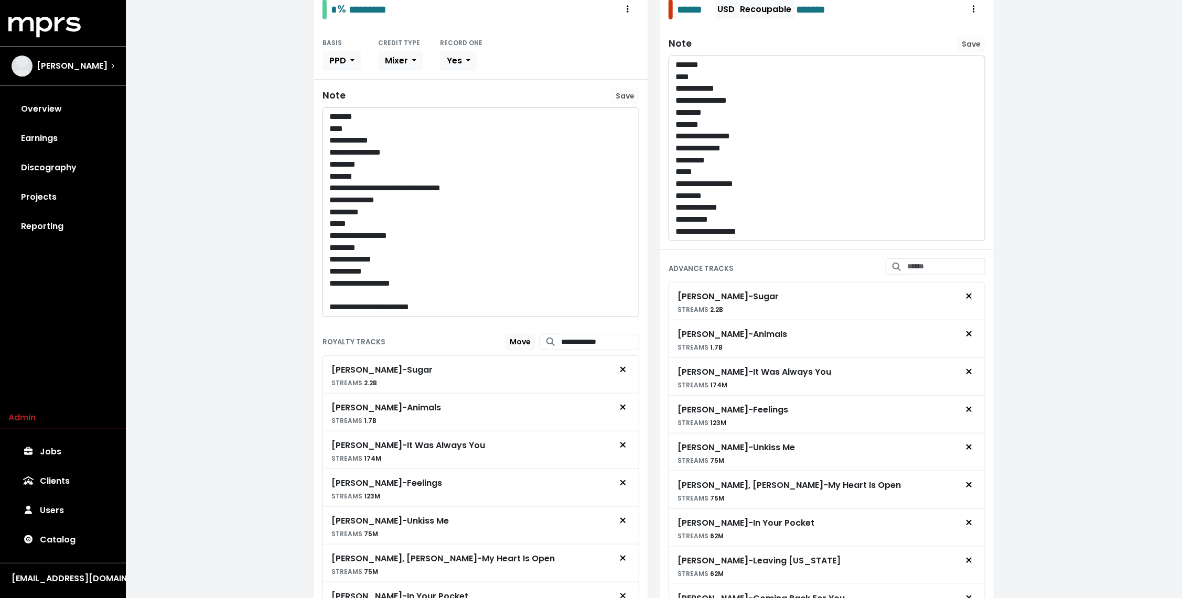
scroll to position [224, 0]
click at [914, 261] on input "Search for tracks by title and link them to this advance" at bounding box center [946, 266] width 78 height 16
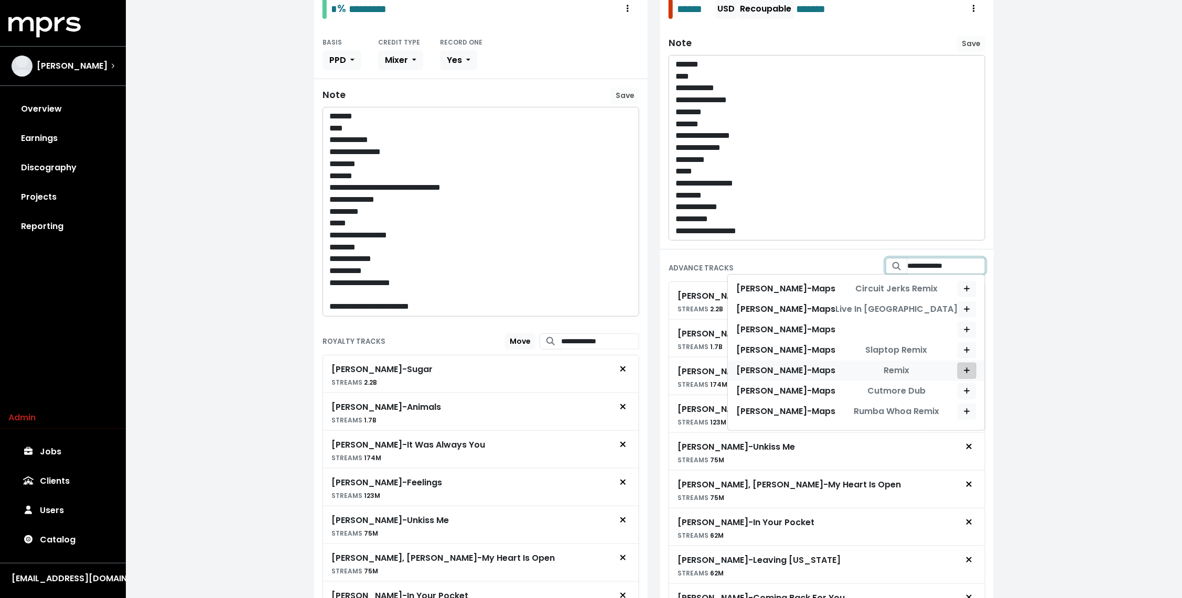
type input "**********"
click at [969, 367] on icon "Add advance target" at bounding box center [967, 370] width 6 height 7
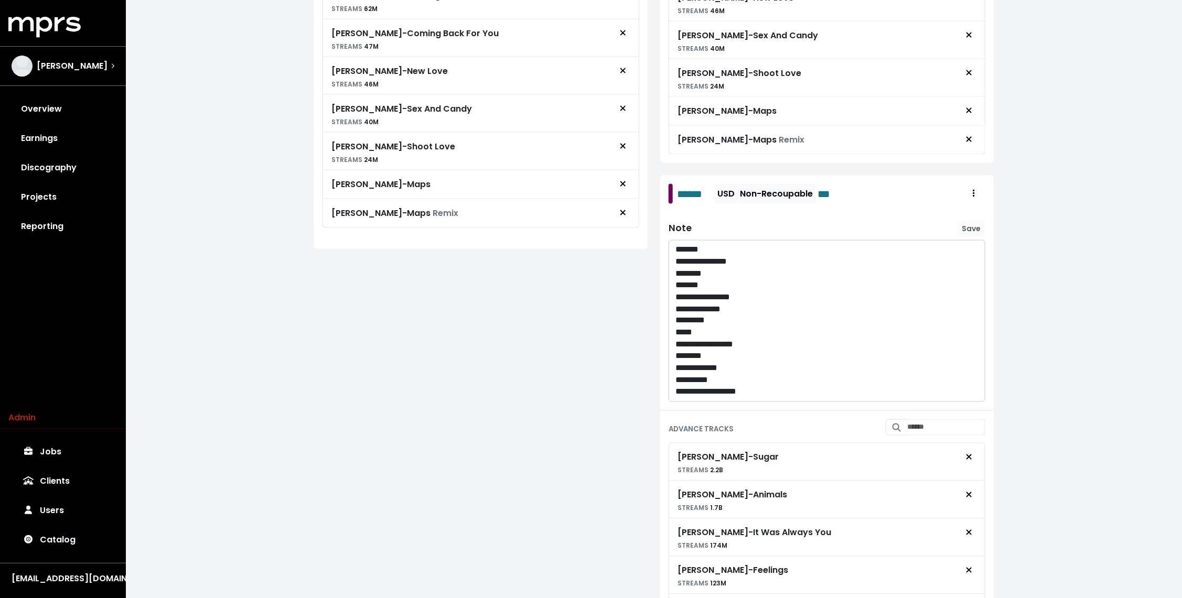
scroll to position [1194, 0]
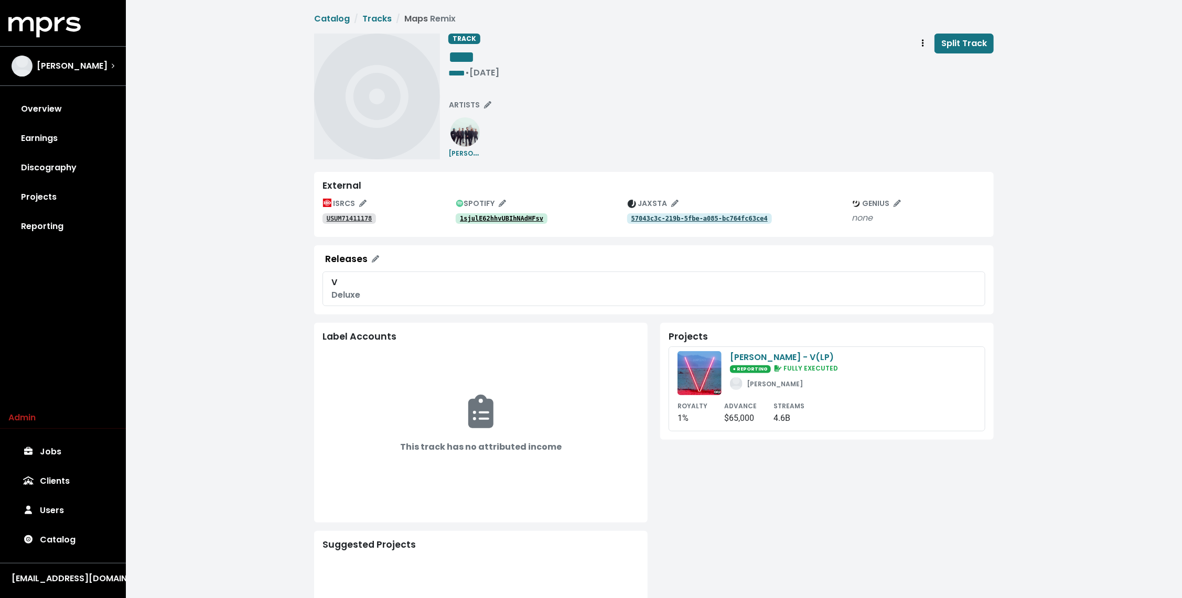
click at [493, 219] on tt "1sjulE62hhvUBIhNAdHFsv" at bounding box center [501, 218] width 83 height 7
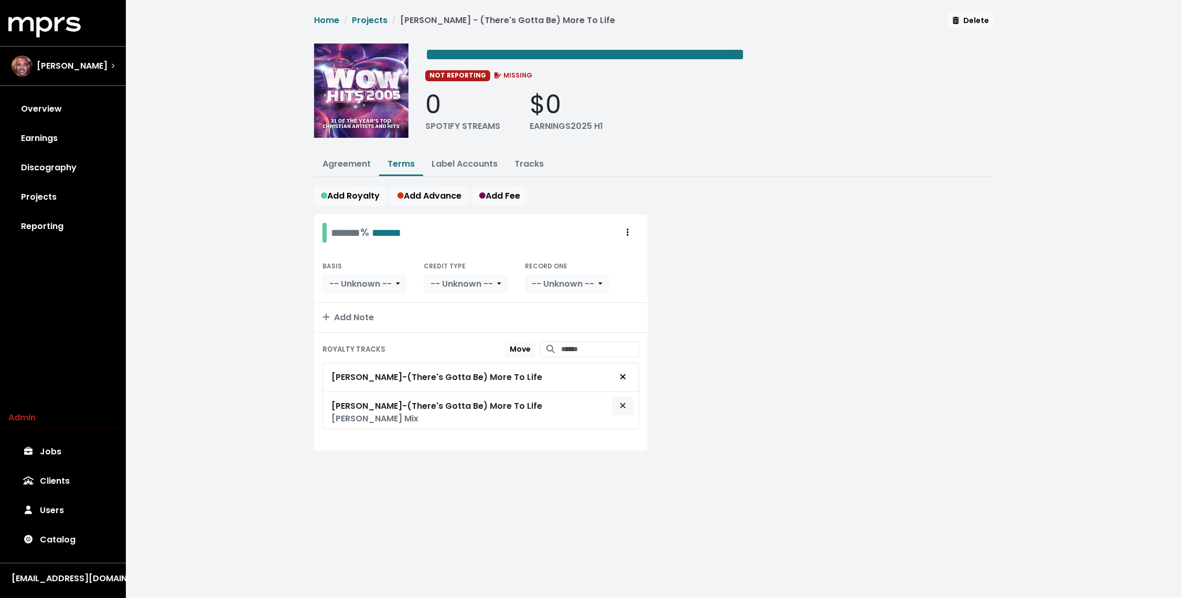
click at [619, 403] on span "Remove royalty target" at bounding box center [622, 406] width 9 height 13
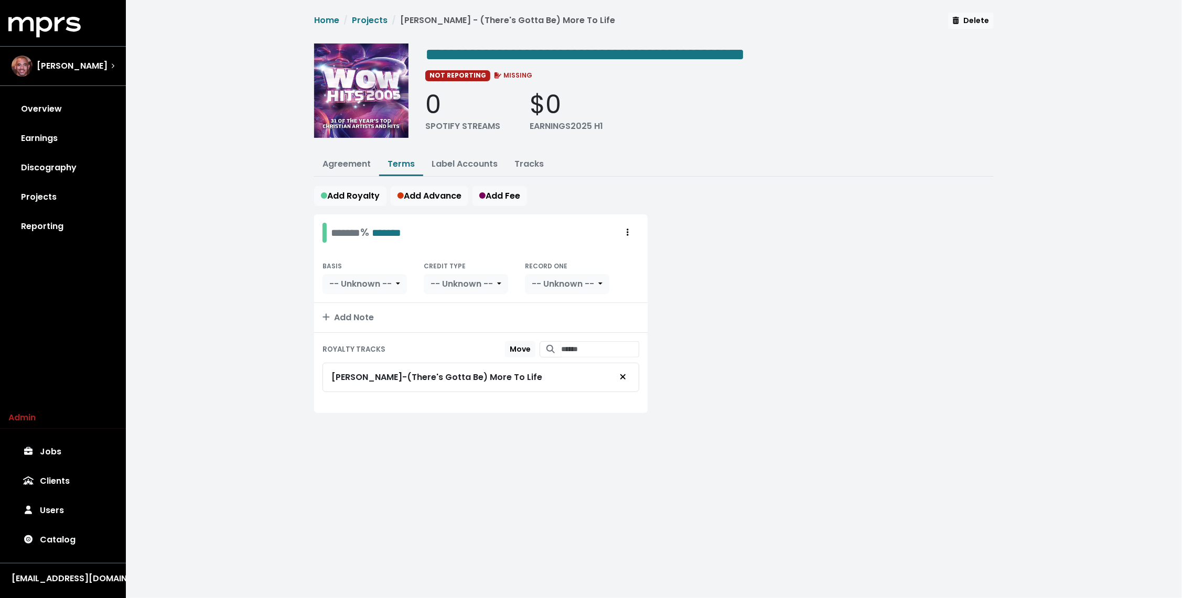
click at [735, 305] on div at bounding box center [827, 320] width 346 height 211
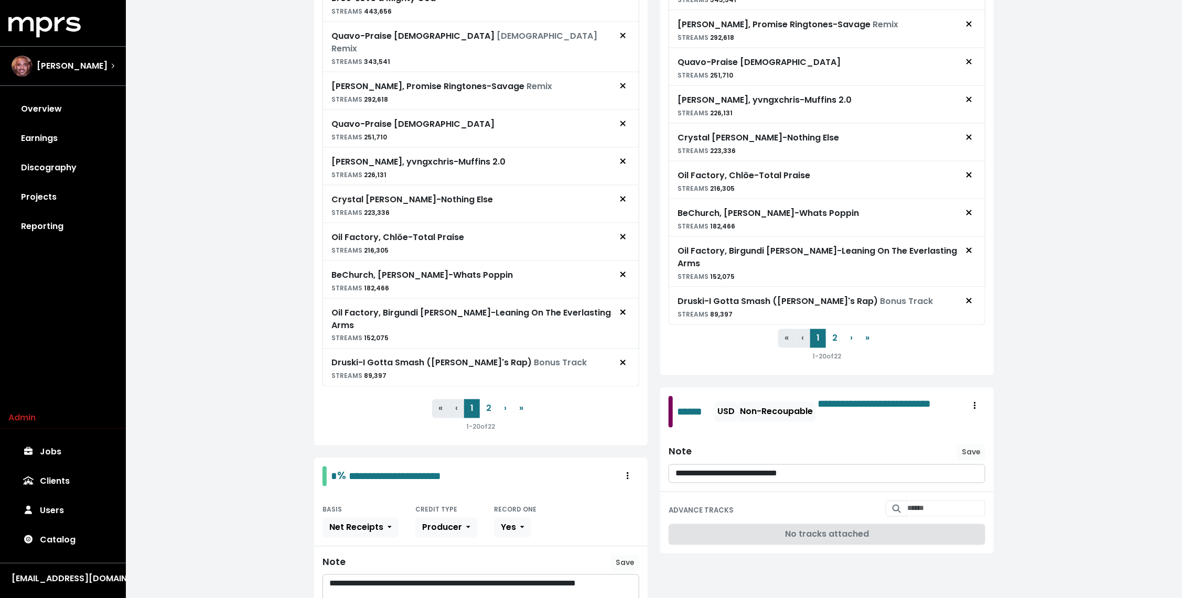
scroll to position [839, 0]
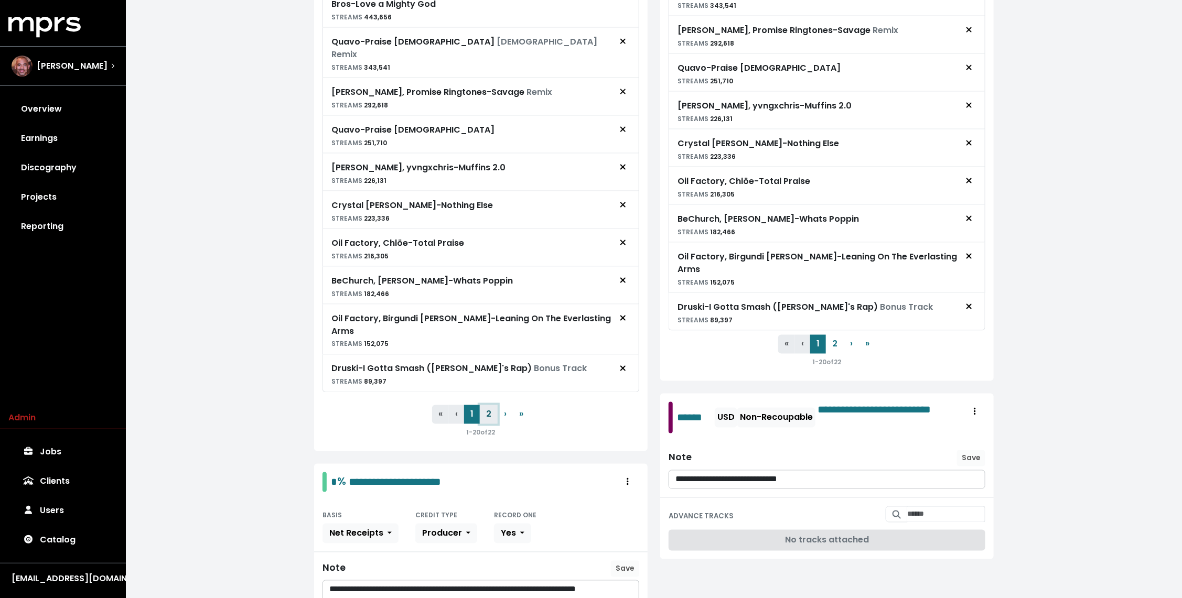
click at [485, 405] on button "2" at bounding box center [489, 414] width 18 height 19
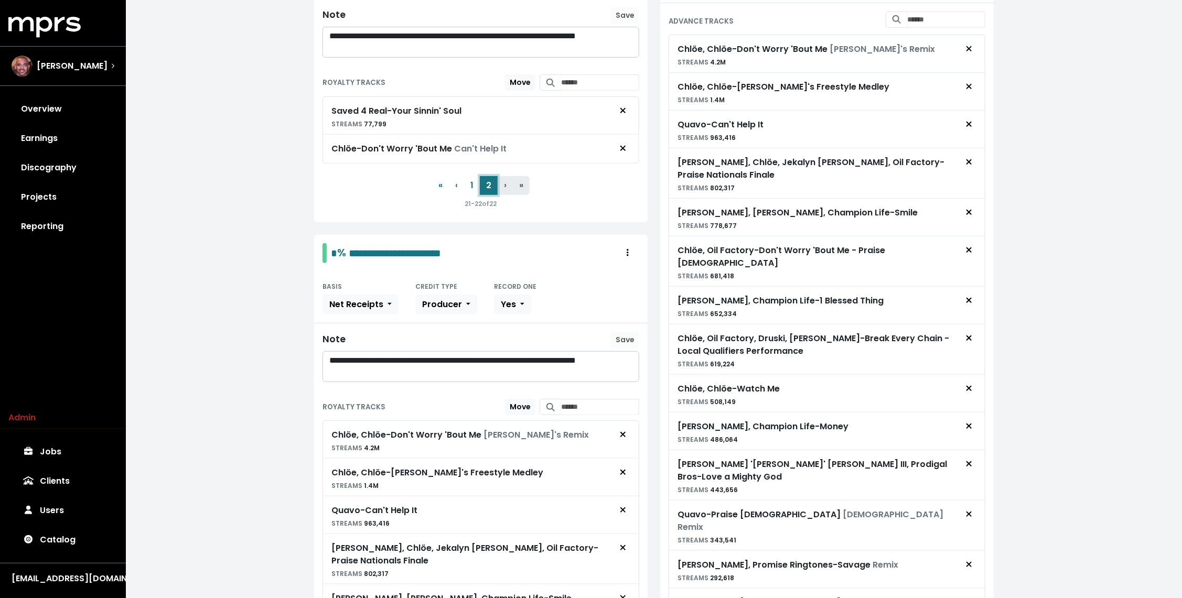
scroll to position [46, 0]
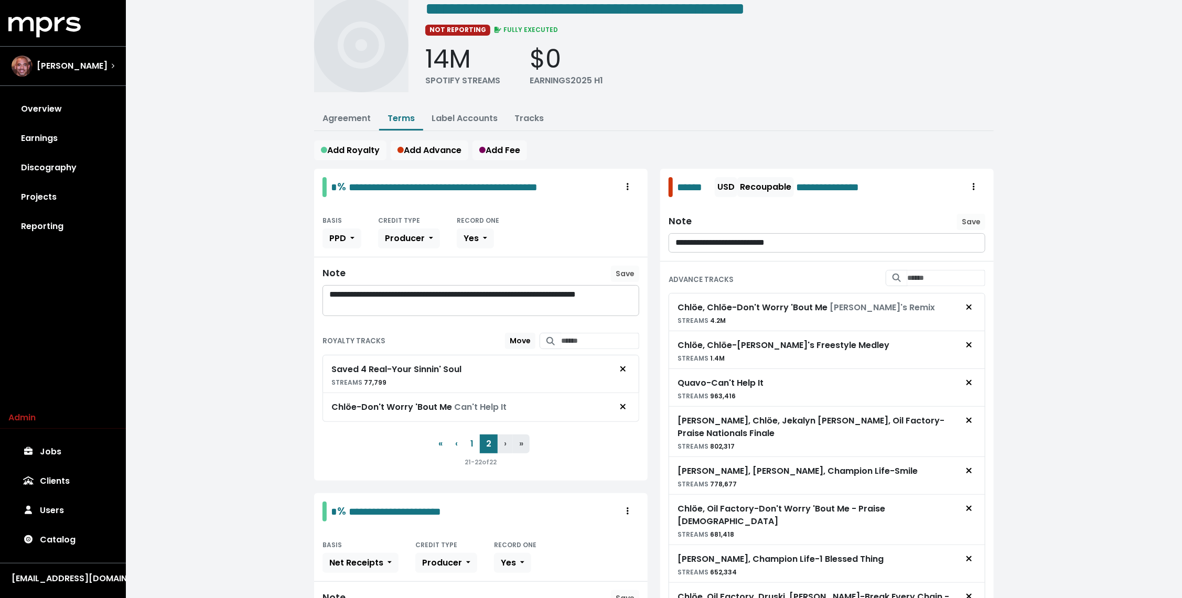
click at [522, 114] on link "Tracks" at bounding box center [529, 118] width 29 height 12
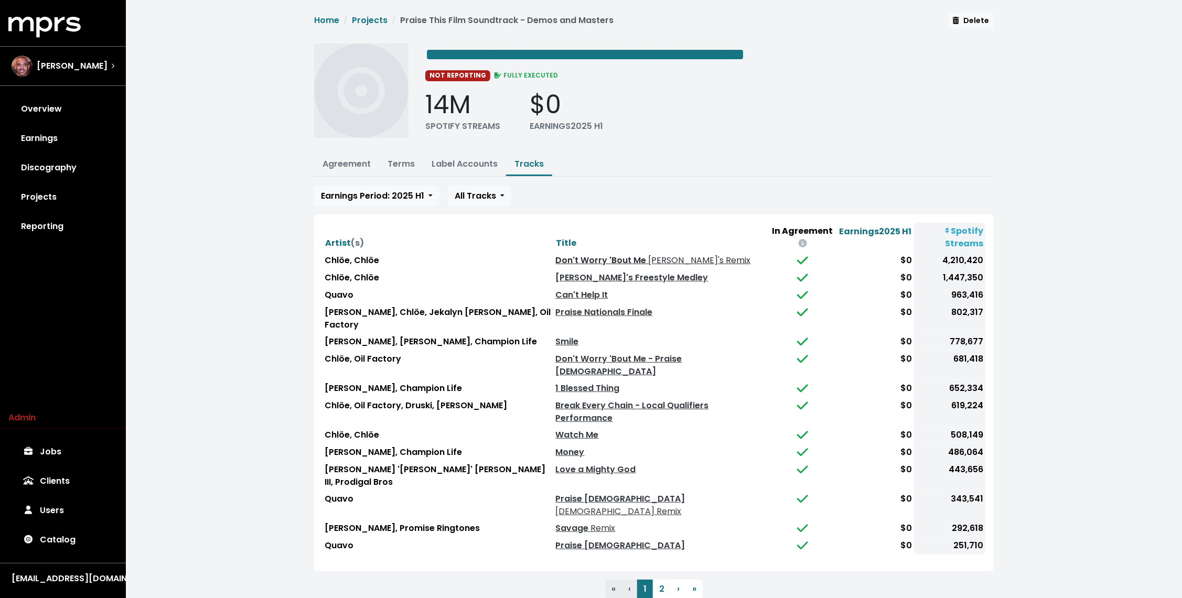
click at [577, 254] on link "Don't Worry 'Bout Me Sam's Remix" at bounding box center [653, 260] width 195 height 12
click at [658, 580] on button "2" at bounding box center [662, 589] width 18 height 19
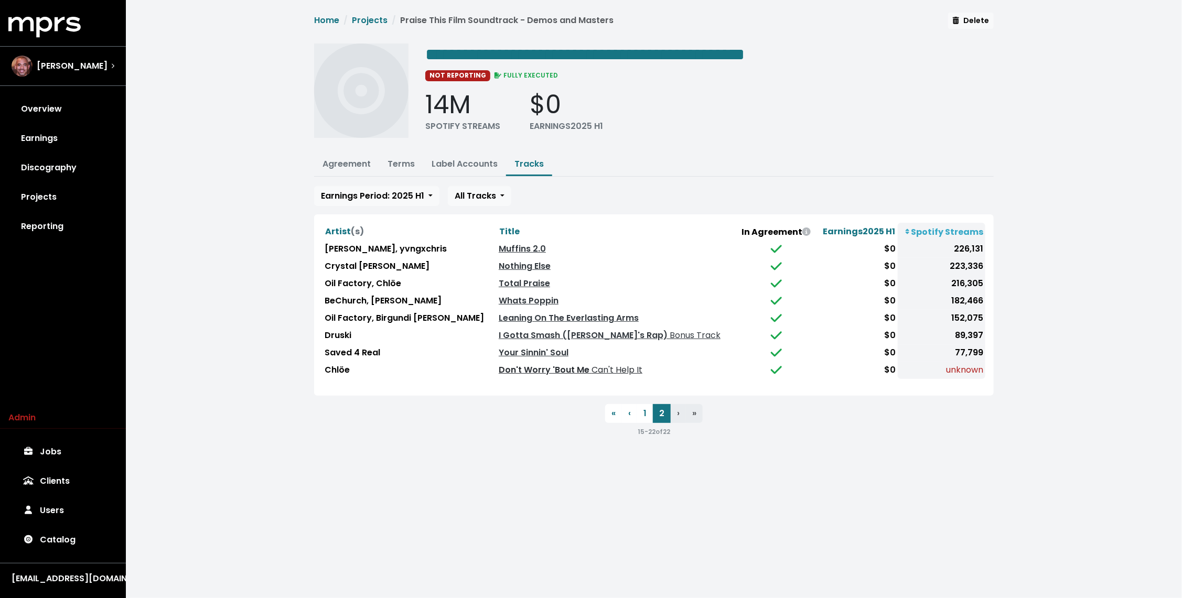
click at [533, 365] on link "Don't Worry 'Bout Me Can't Help It" at bounding box center [571, 370] width 144 height 12
click at [409, 161] on link "Terms" at bounding box center [401, 164] width 27 height 12
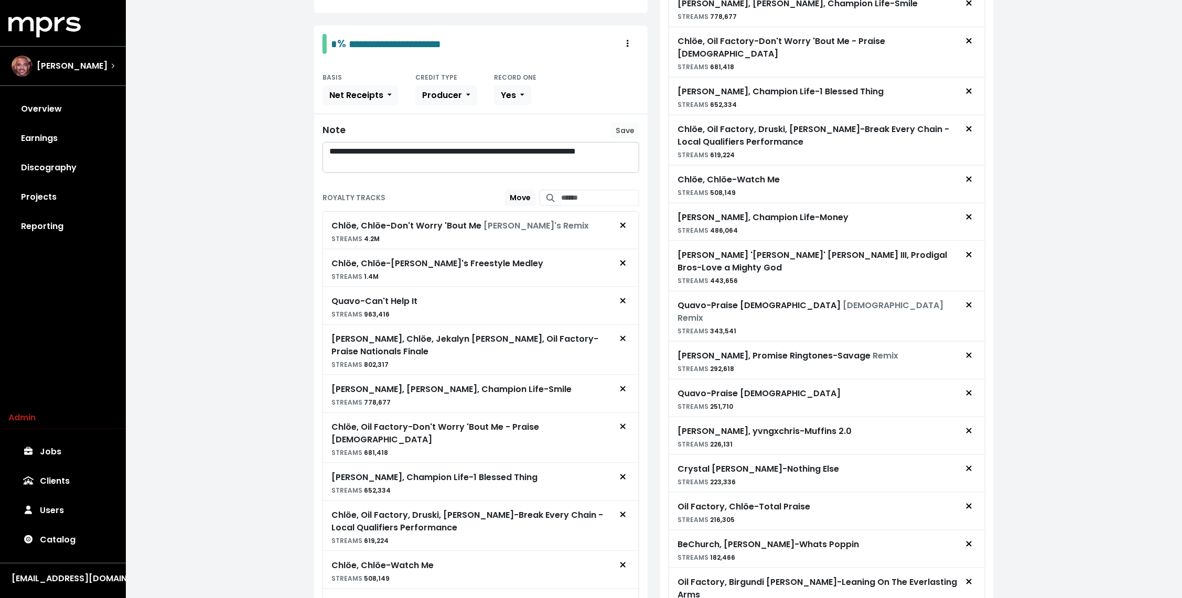
scroll to position [992, 0]
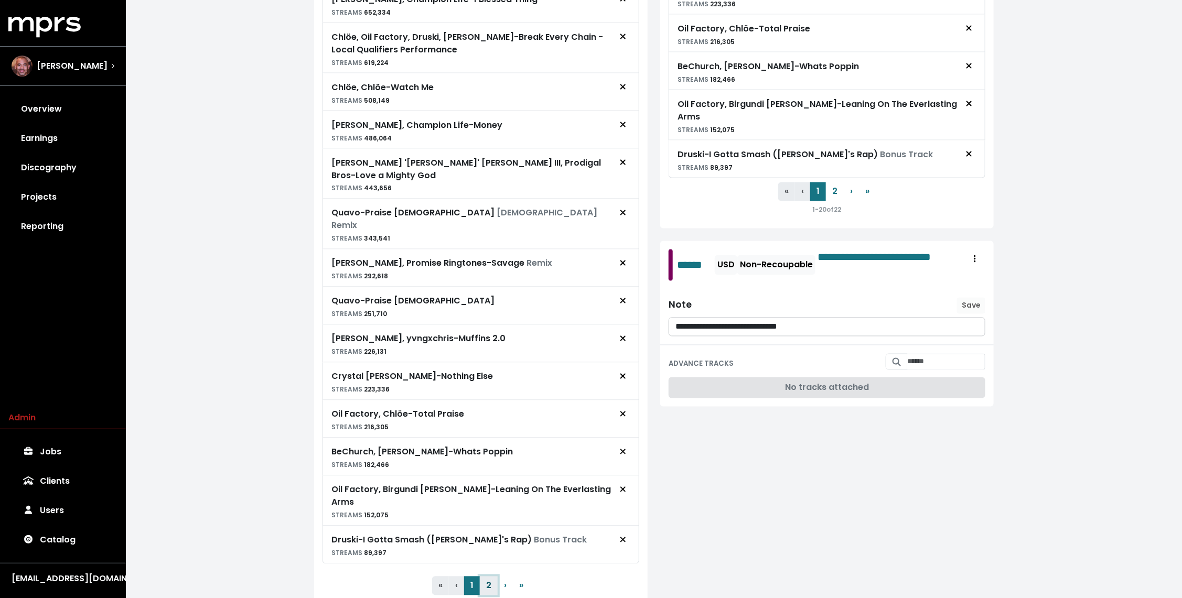
click at [489, 577] on button "2" at bounding box center [489, 586] width 18 height 19
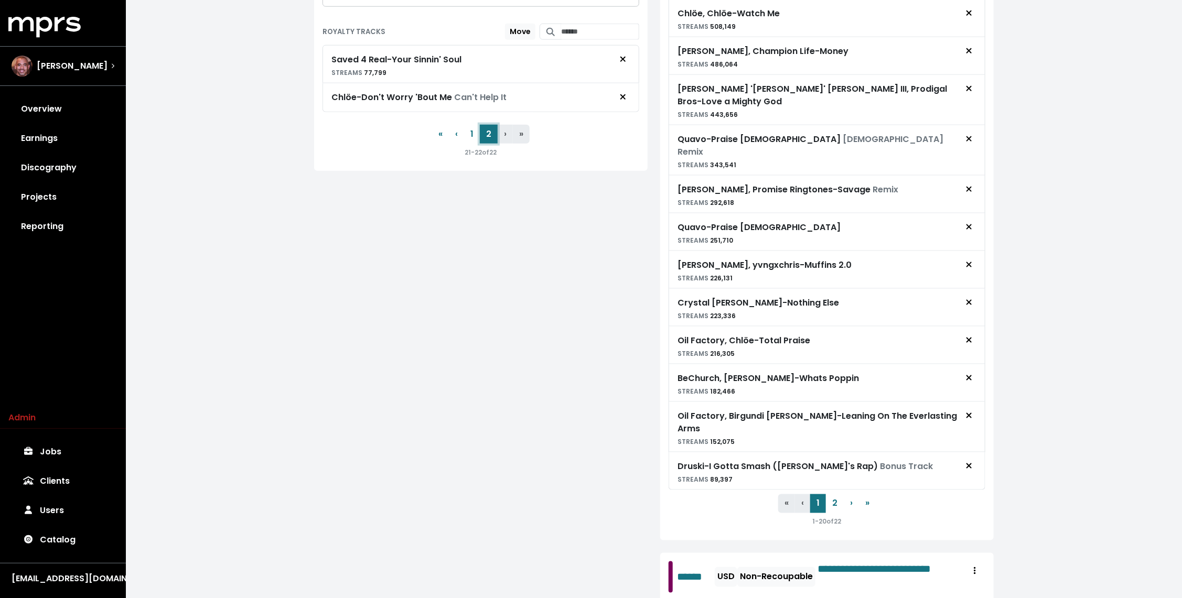
scroll to position [777, 0]
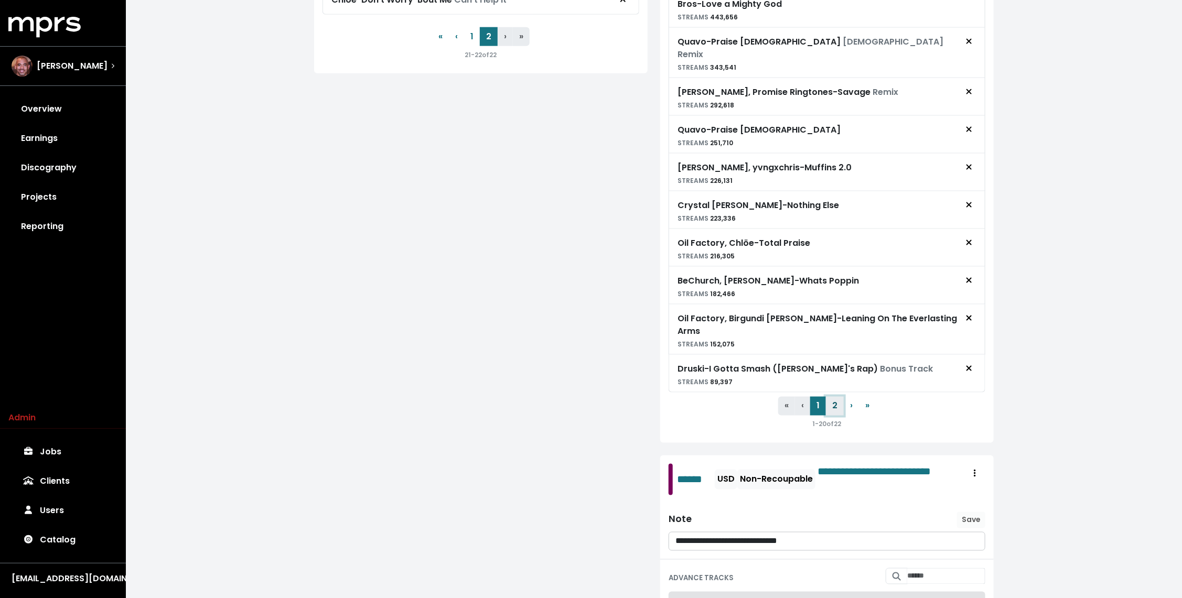
click at [832, 397] on button "2" at bounding box center [835, 406] width 18 height 19
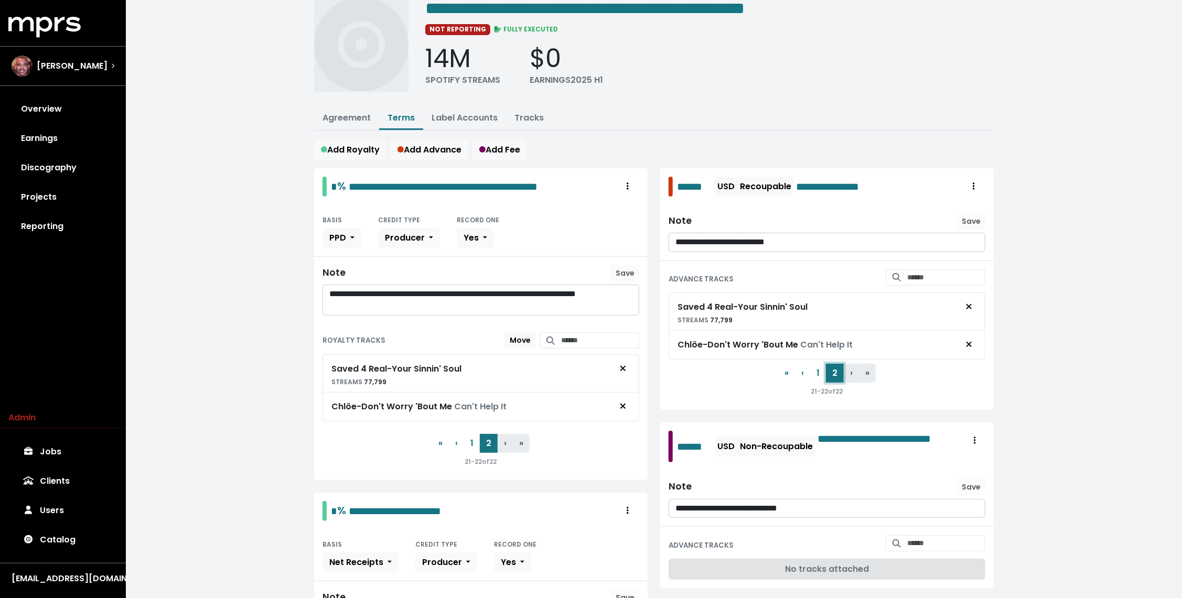
scroll to position [41, 0]
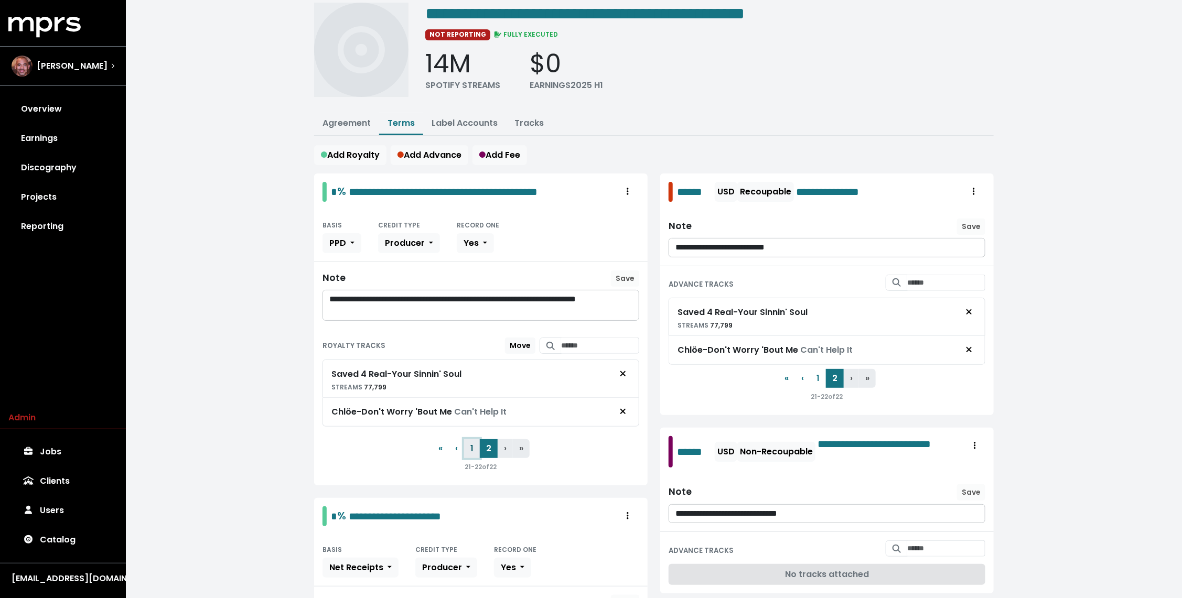
click at [477, 447] on button "1" at bounding box center [472, 449] width 16 height 19
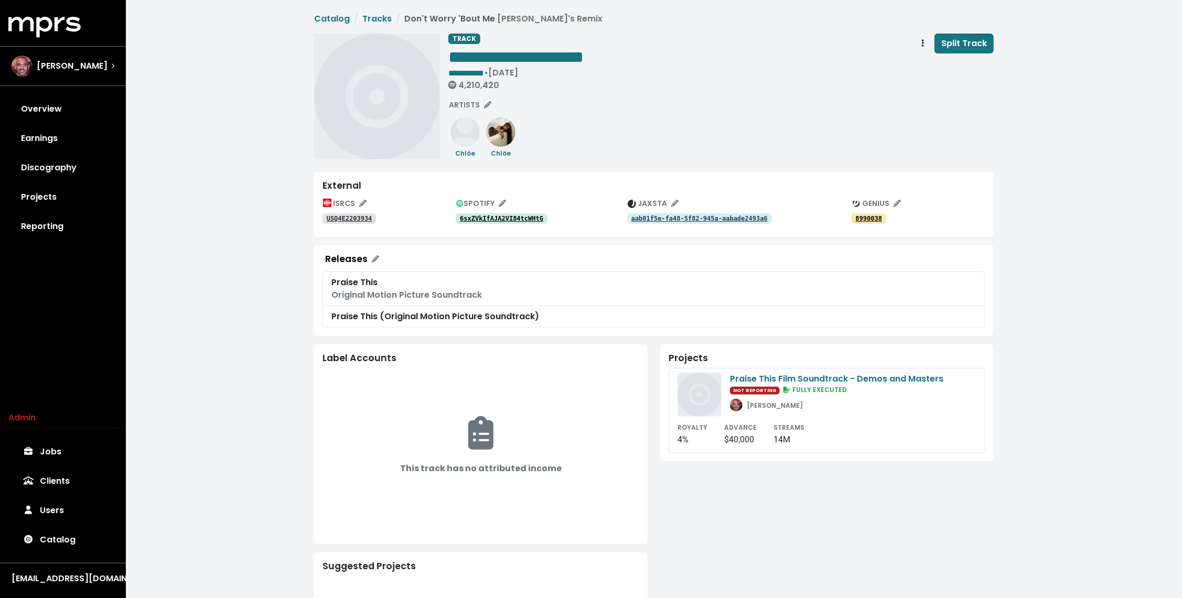
click at [515, 220] on tt "6sxZVkIfAJA2VI84tcWHtG" at bounding box center [501, 218] width 83 height 7
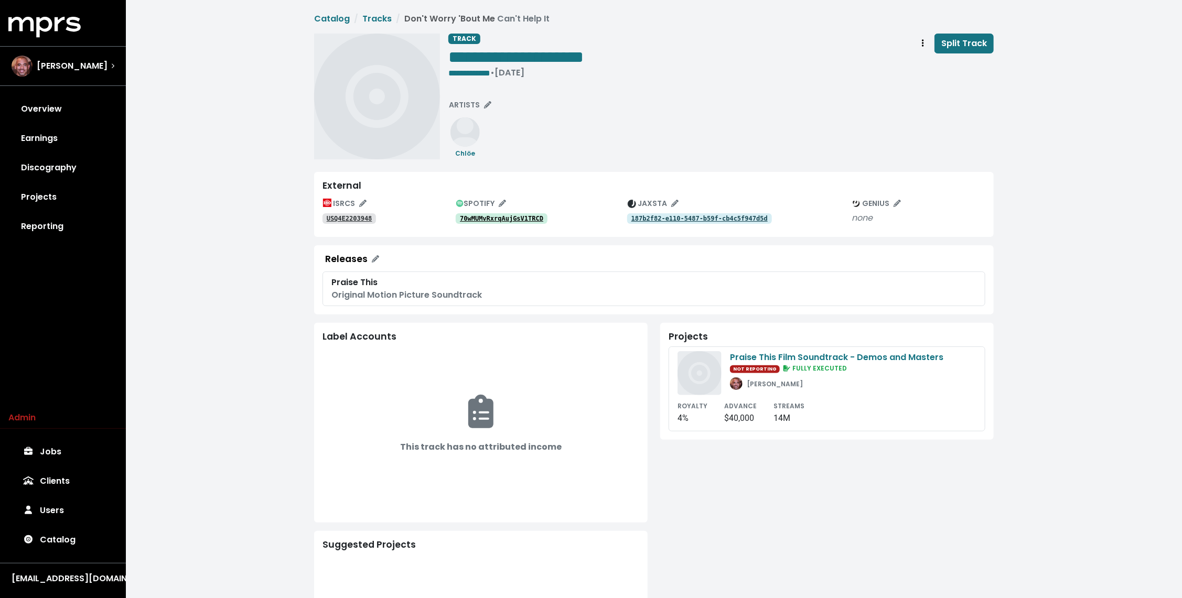
click at [516, 221] on tt "70wMUMvRxrqAujGsV1TRCD" at bounding box center [501, 218] width 83 height 7
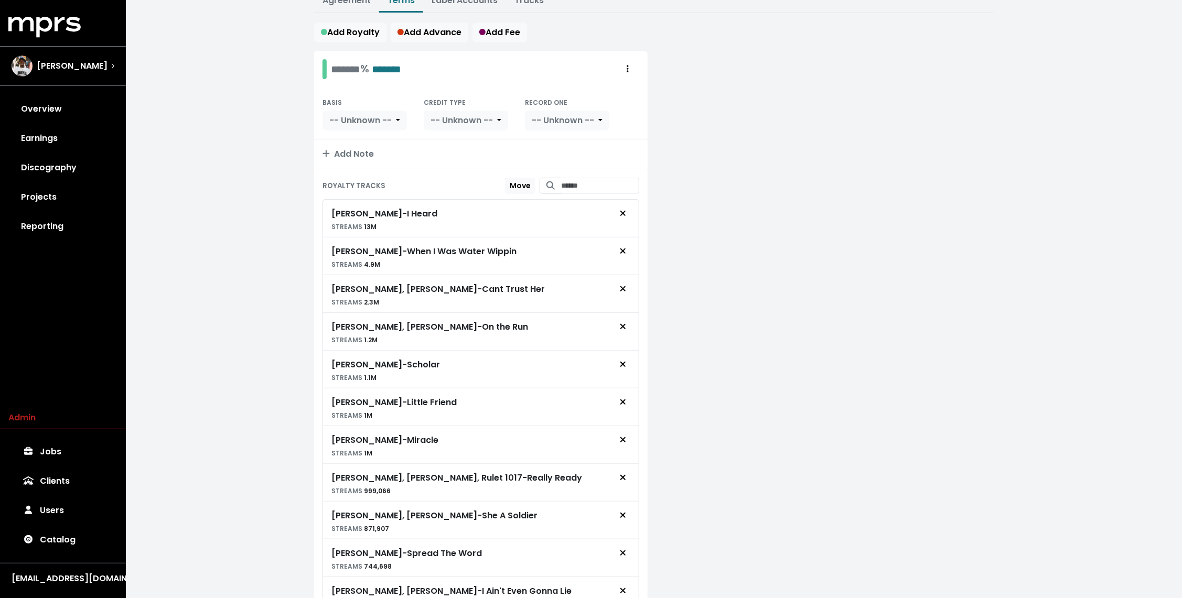
scroll to position [607, 0]
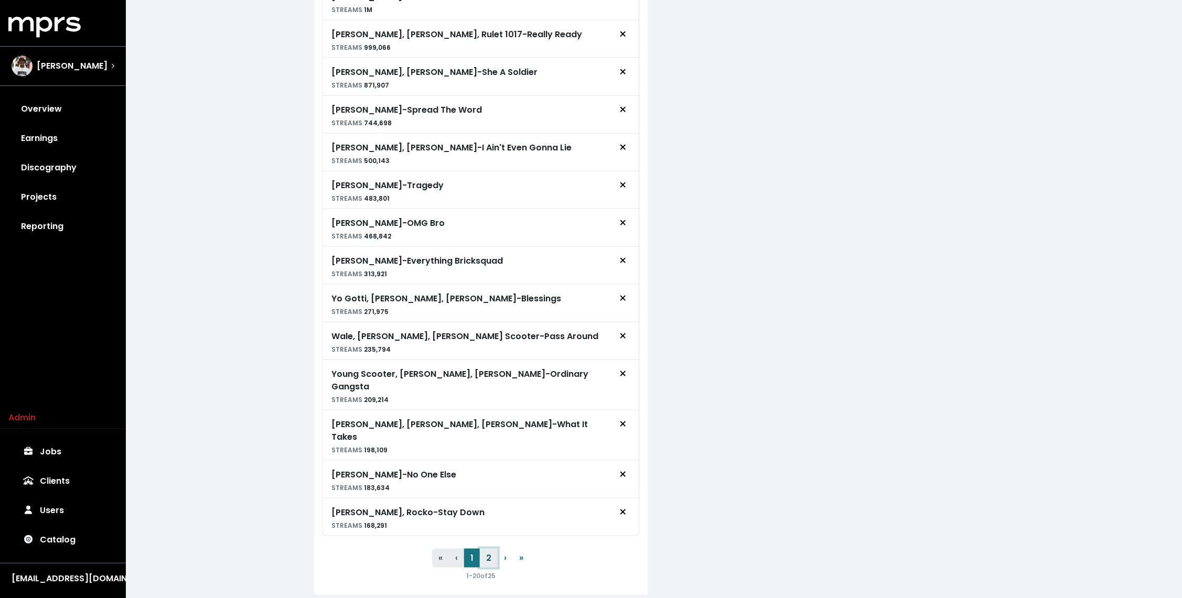
click at [489, 549] on button "2" at bounding box center [489, 558] width 18 height 19
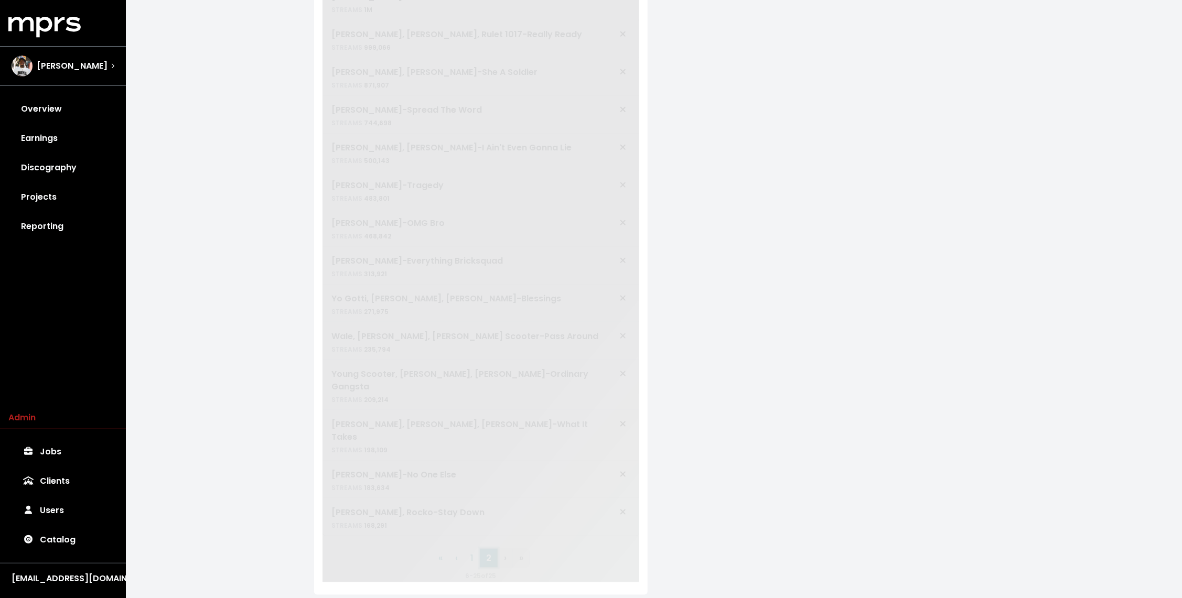
scroll to position [49, 0]
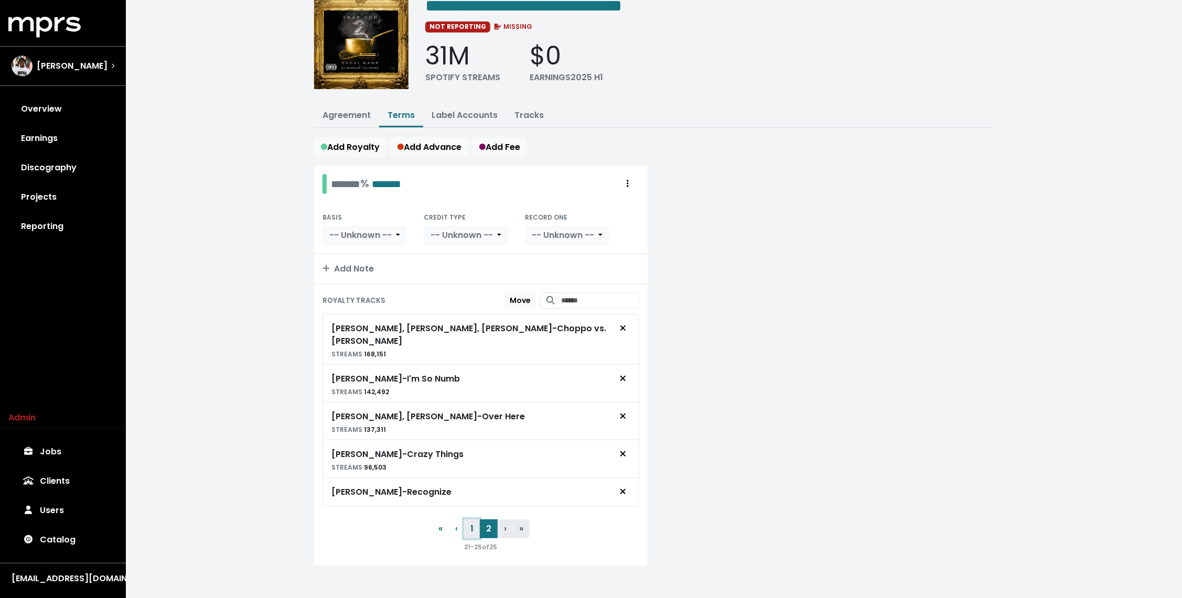
click at [472, 526] on button "1" at bounding box center [472, 529] width 16 height 19
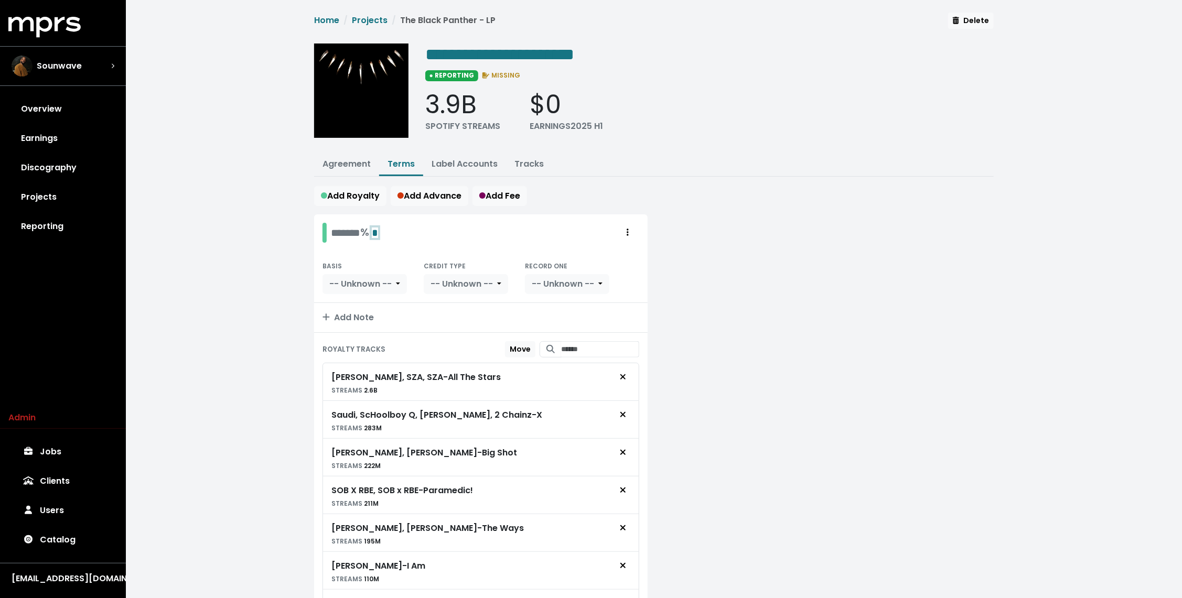
click at [378, 232] on span "*" at bounding box center [375, 233] width 6 height 10
click at [519, 166] on link "Tracks" at bounding box center [529, 164] width 29 height 12
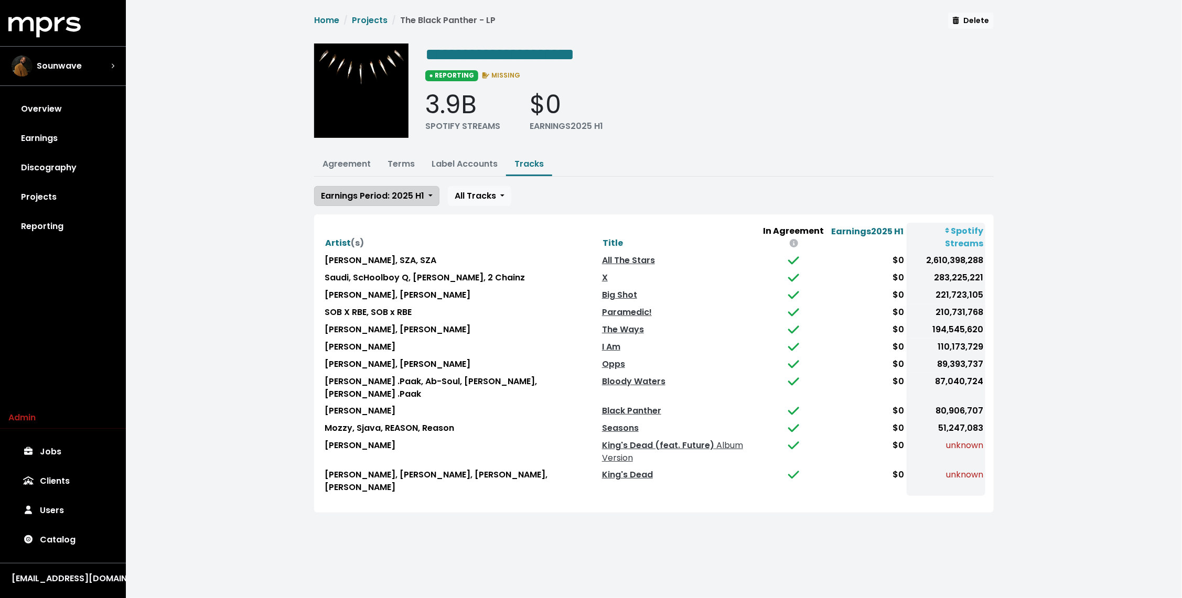
click at [389, 200] on span "Earnings Period: 2025 H1" at bounding box center [372, 196] width 103 height 12
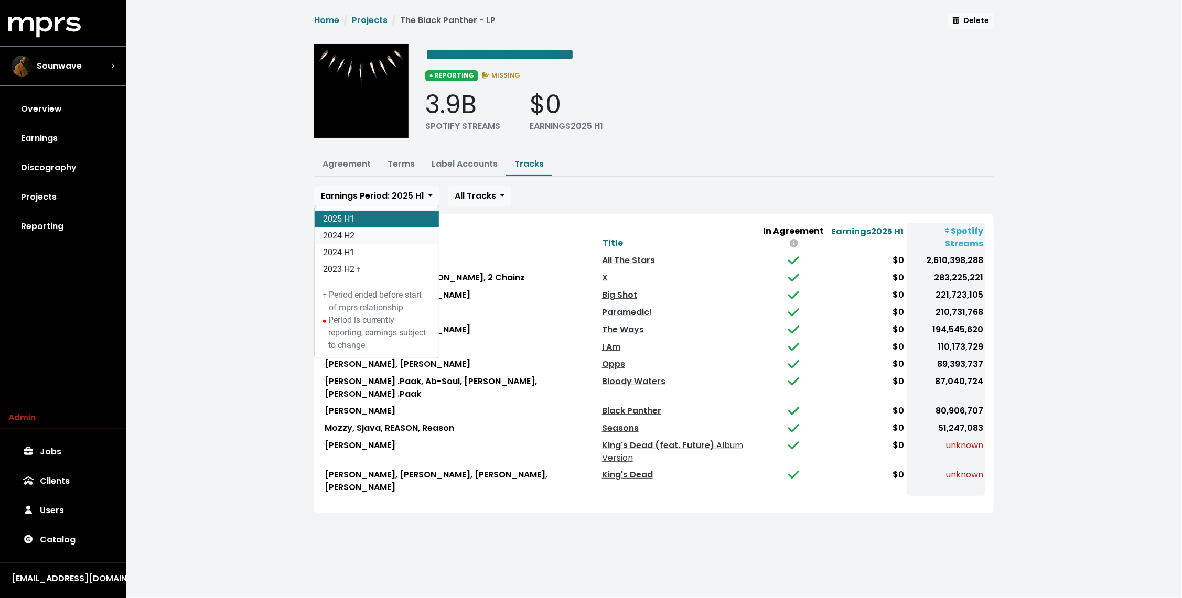
click at [368, 233] on link "2024 H2" at bounding box center [377, 236] width 124 height 17
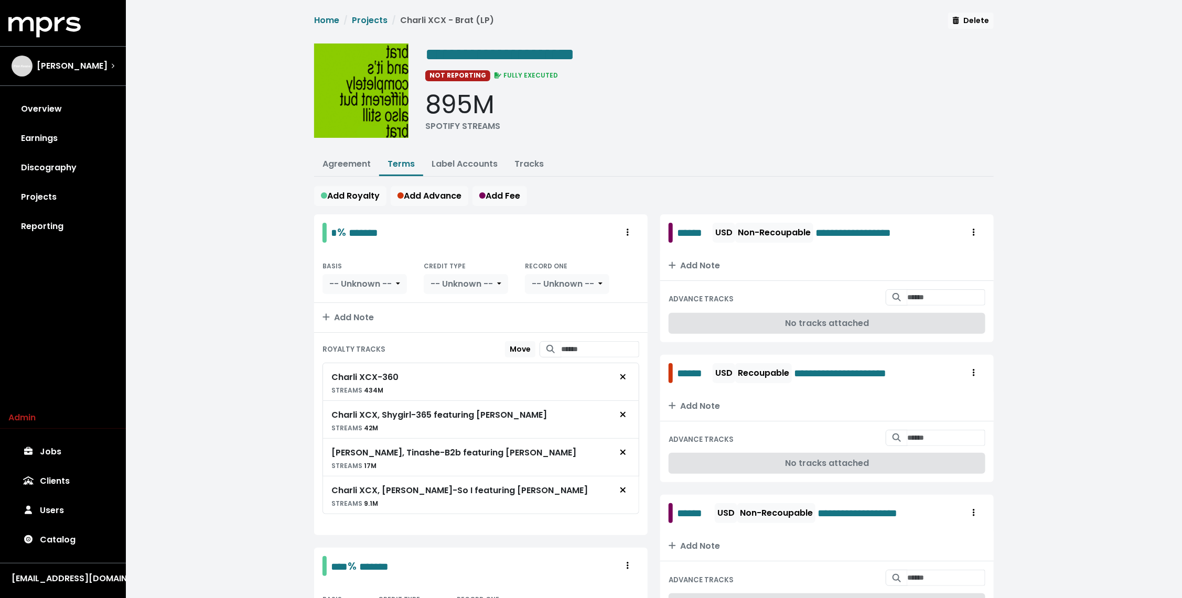
click at [517, 165] on link "Tracks" at bounding box center [529, 164] width 29 height 12
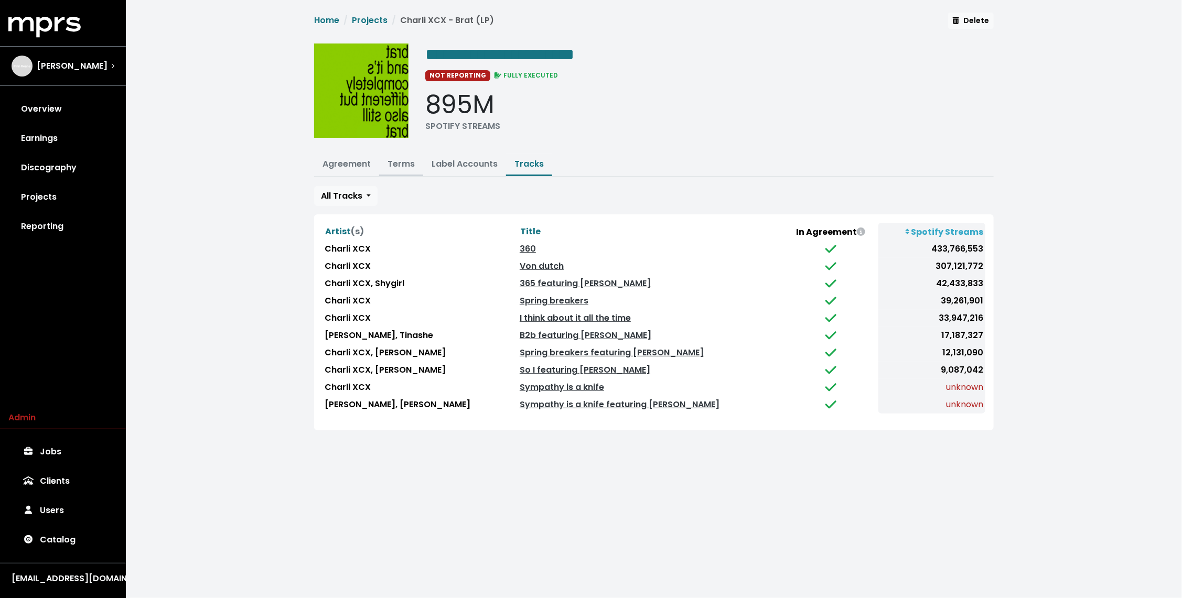
click at [395, 165] on link "Terms" at bounding box center [401, 164] width 27 height 12
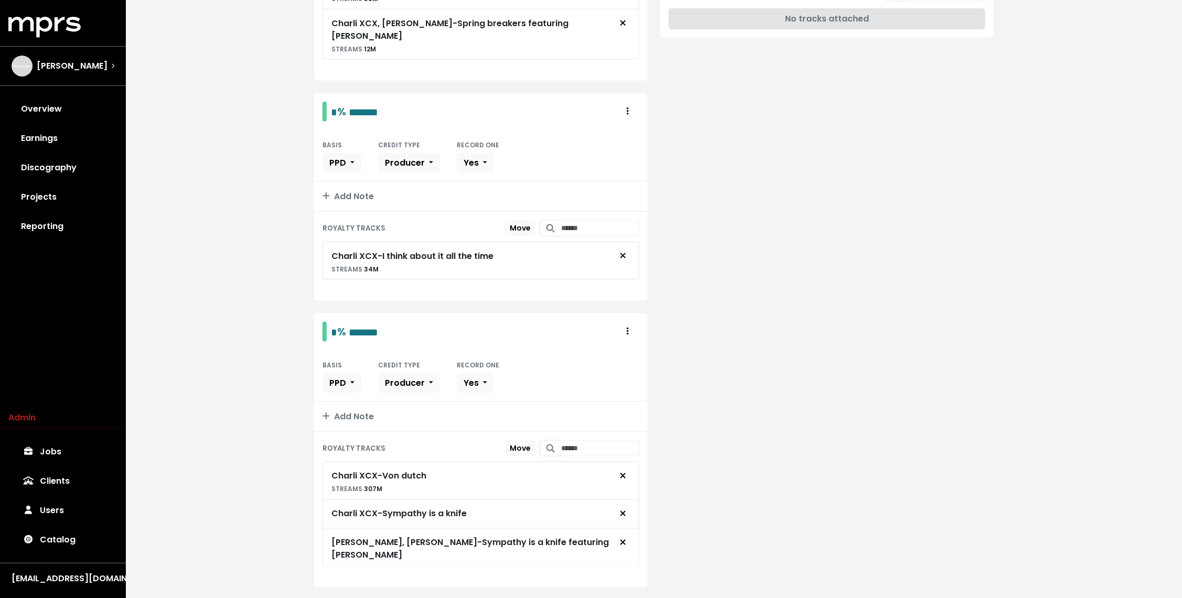
scroll to position [730, 0]
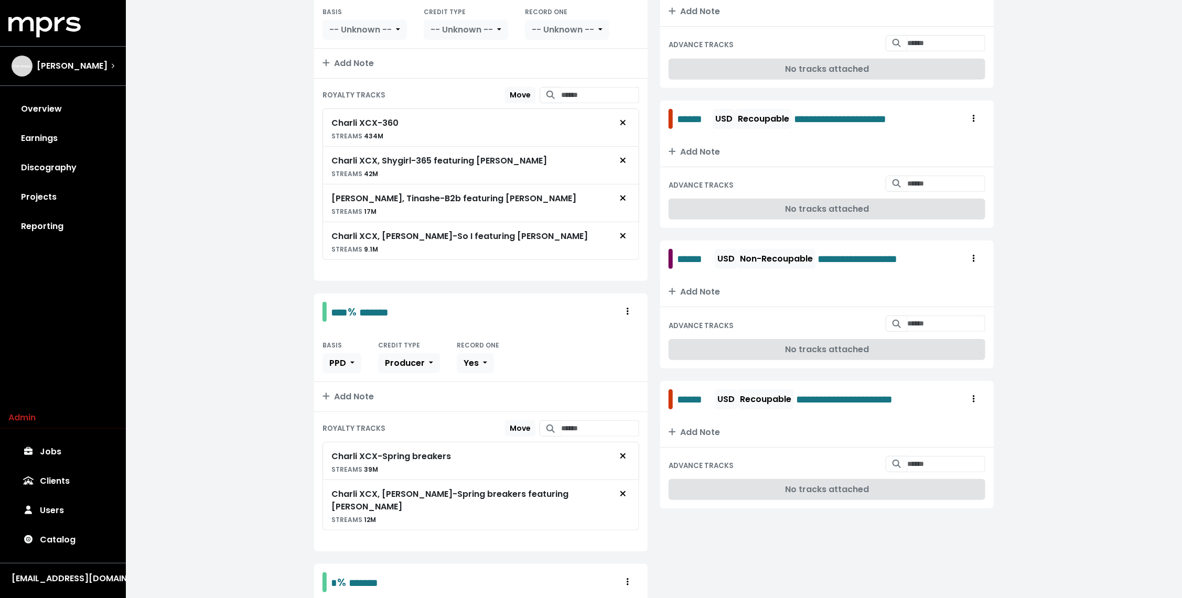
scroll to position [0, 0]
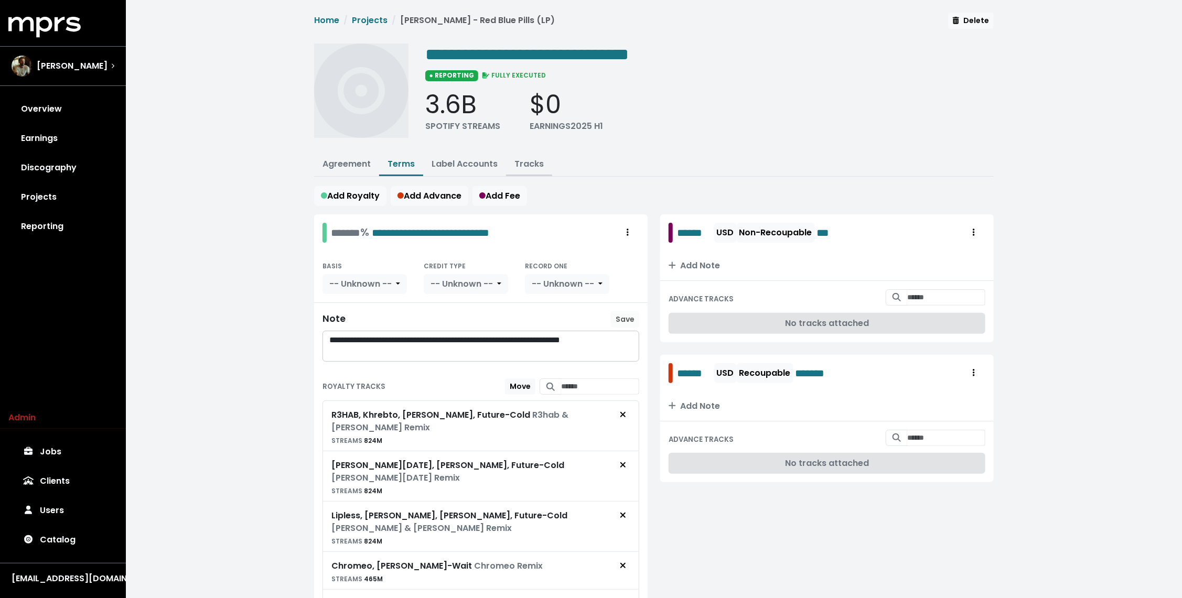
click at [521, 162] on link "Tracks" at bounding box center [529, 164] width 29 height 12
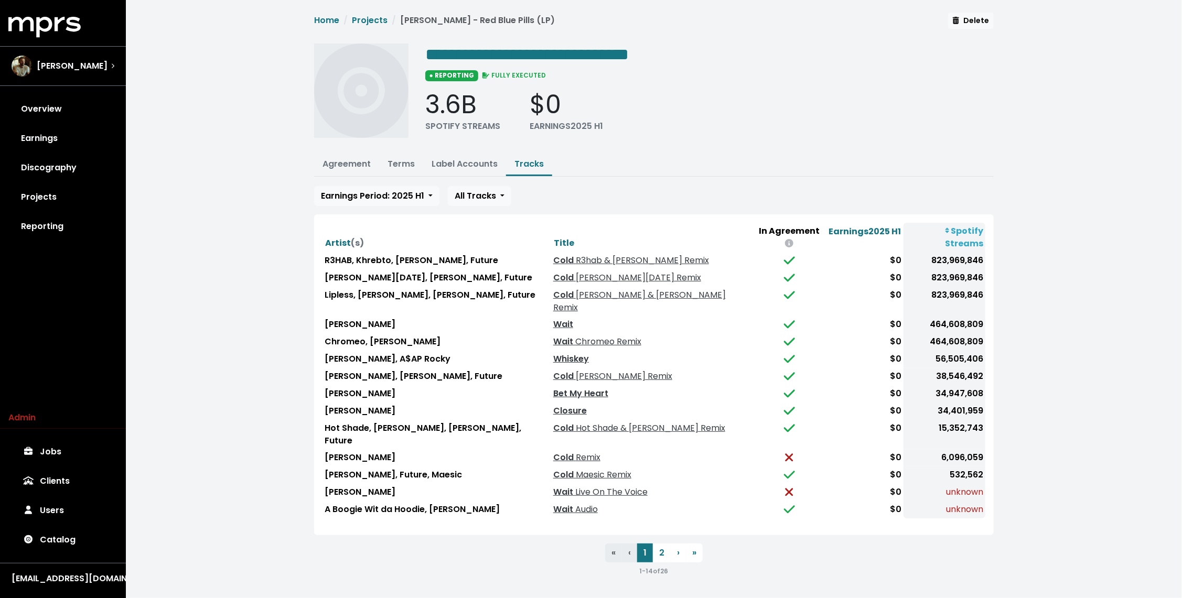
click at [318, 131] on img at bounding box center [361, 91] width 94 height 94
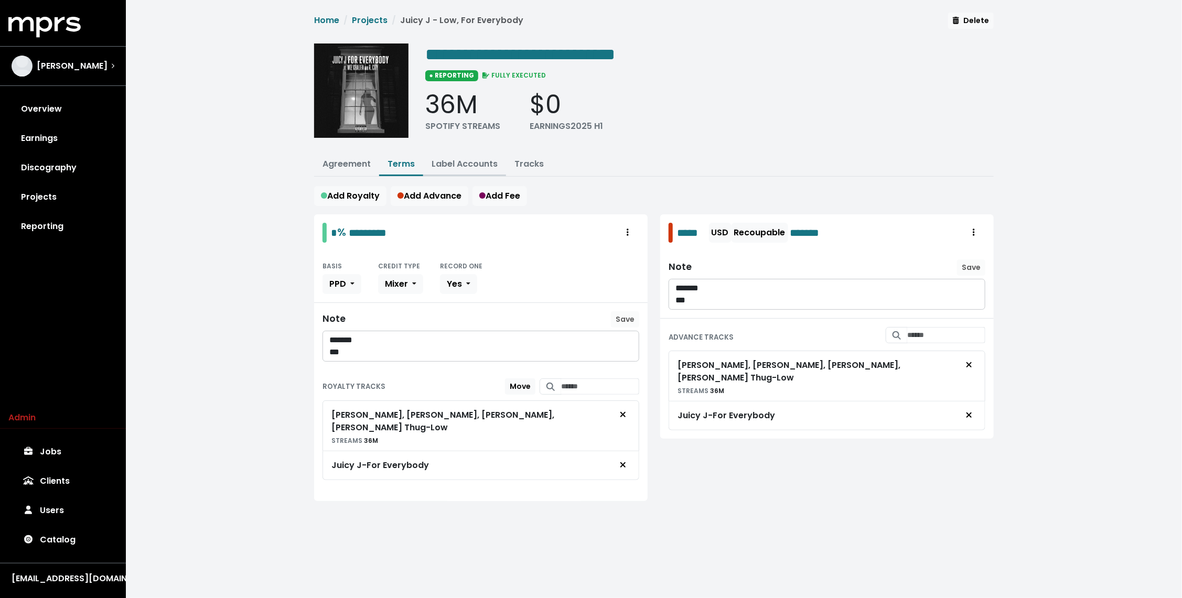
click at [450, 161] on link "Label Accounts" at bounding box center [465, 164] width 66 height 12
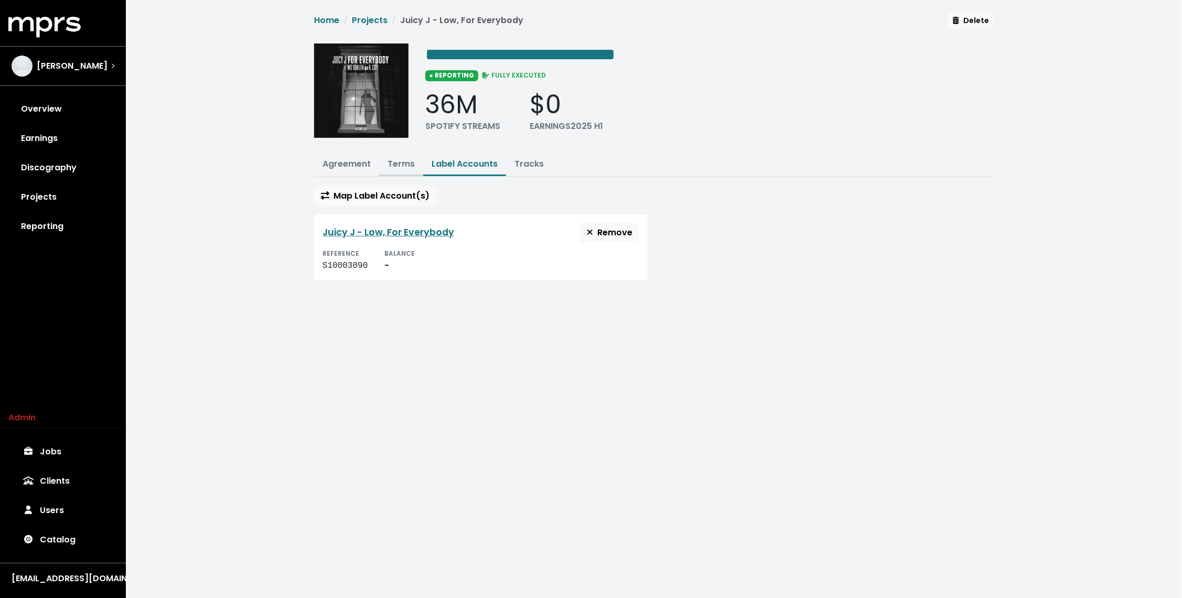
click at [411, 160] on link "Terms" at bounding box center [401, 164] width 27 height 12
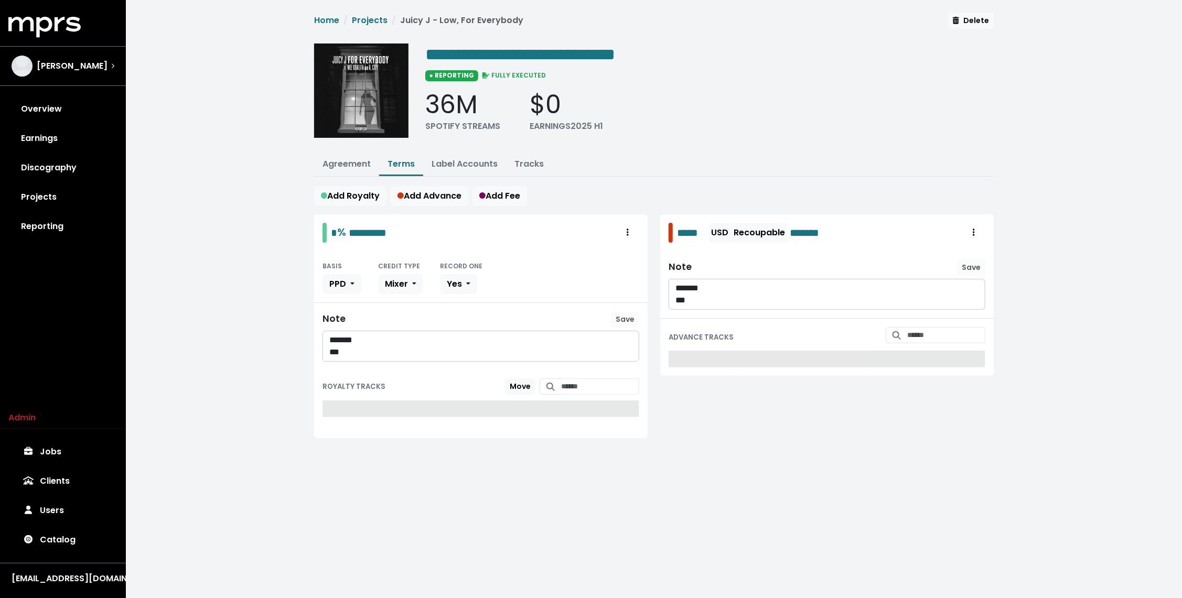
click at [269, 246] on div "**********" at bounding box center [654, 238] width 1056 height 476
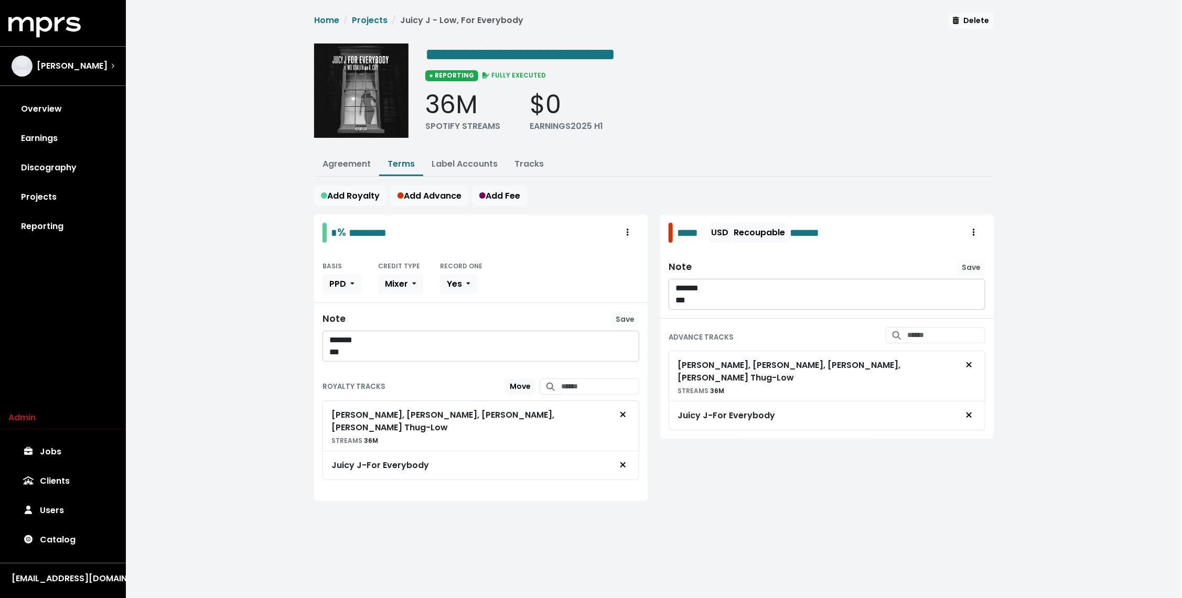
click at [399, 349] on p "***" at bounding box center [481, 353] width 304 height 12
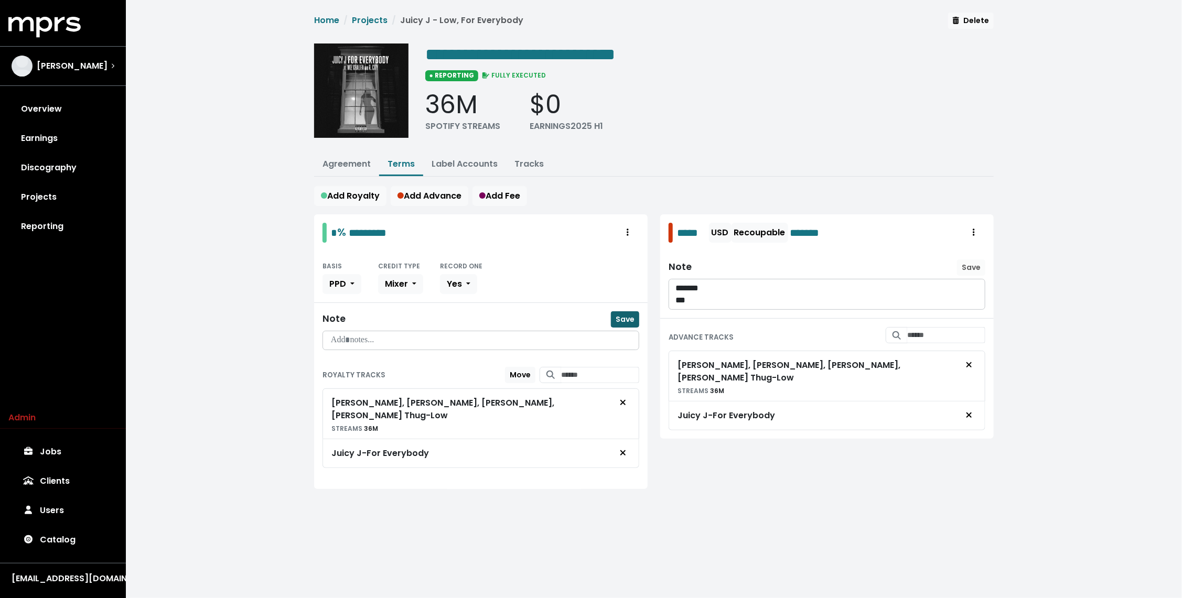
click at [629, 314] on span "Save" at bounding box center [625, 319] width 19 height 10
click at [531, 164] on link "Tracks" at bounding box center [529, 164] width 29 height 12
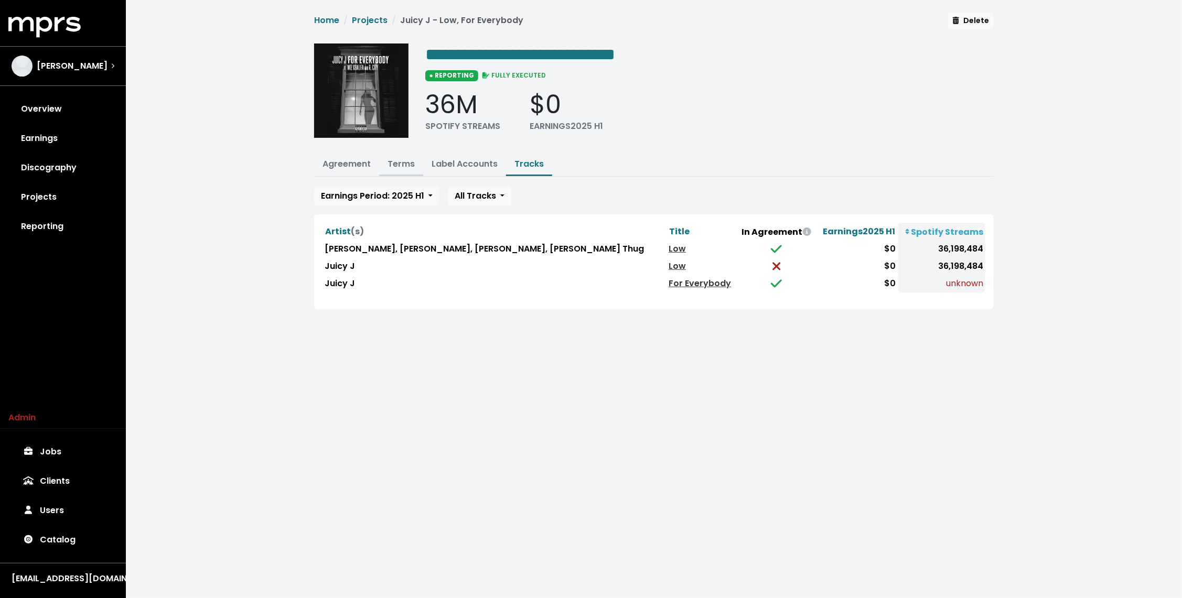
click at [401, 162] on link "Terms" at bounding box center [401, 164] width 27 height 12
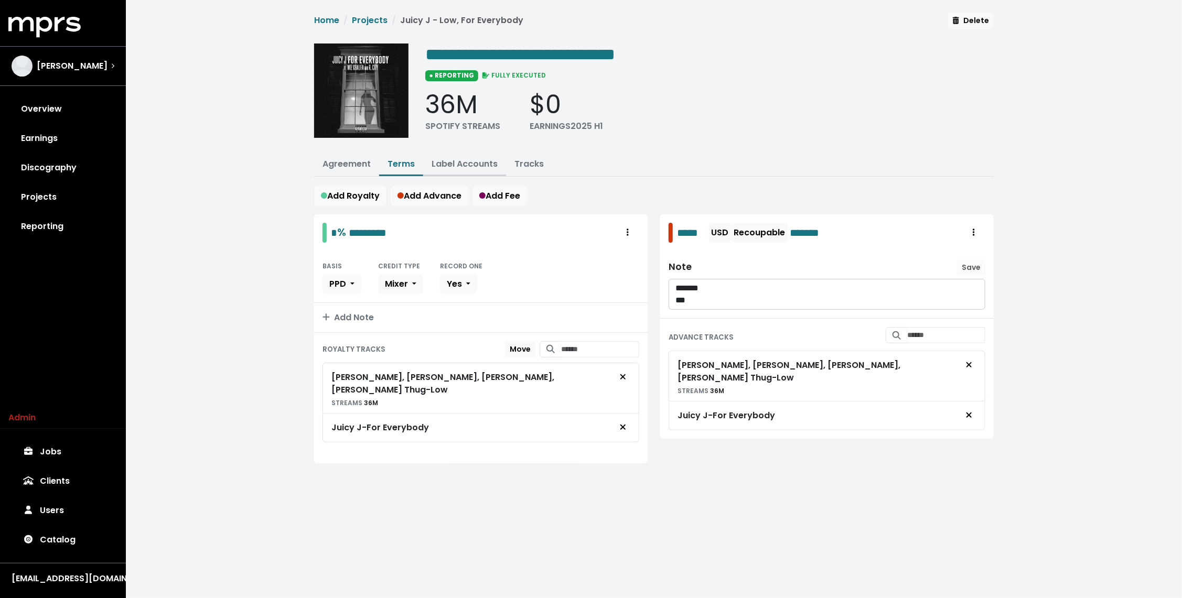
click at [443, 162] on link "Label Accounts" at bounding box center [465, 164] width 66 height 12
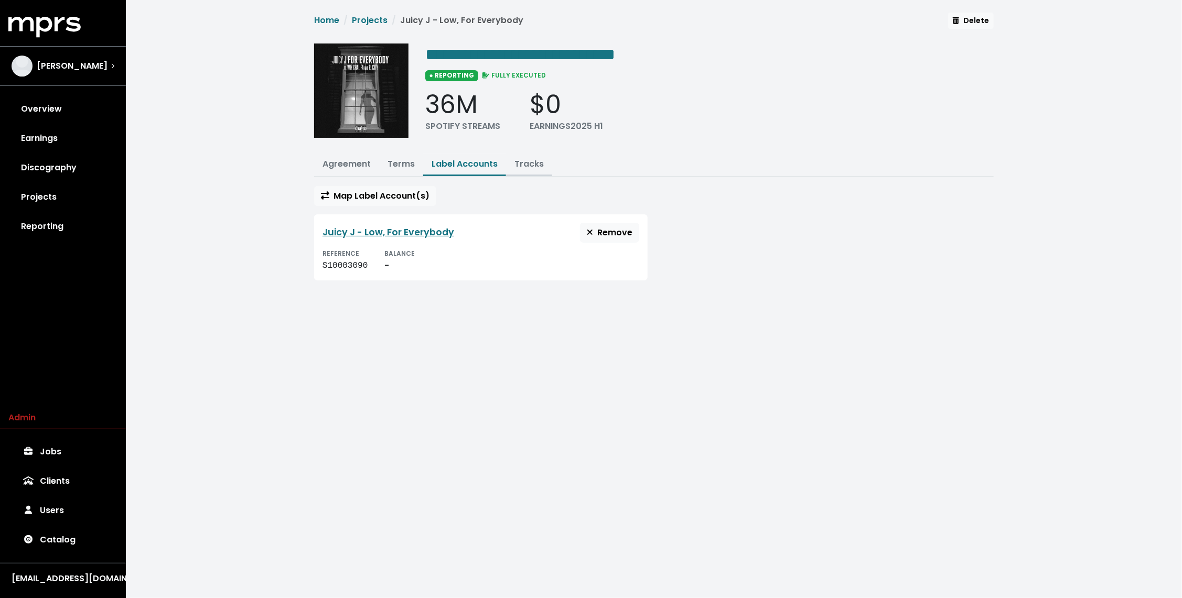
click at [539, 170] on button "Tracks" at bounding box center [529, 165] width 46 height 23
click at [535, 166] on link "Tracks" at bounding box center [529, 164] width 29 height 12
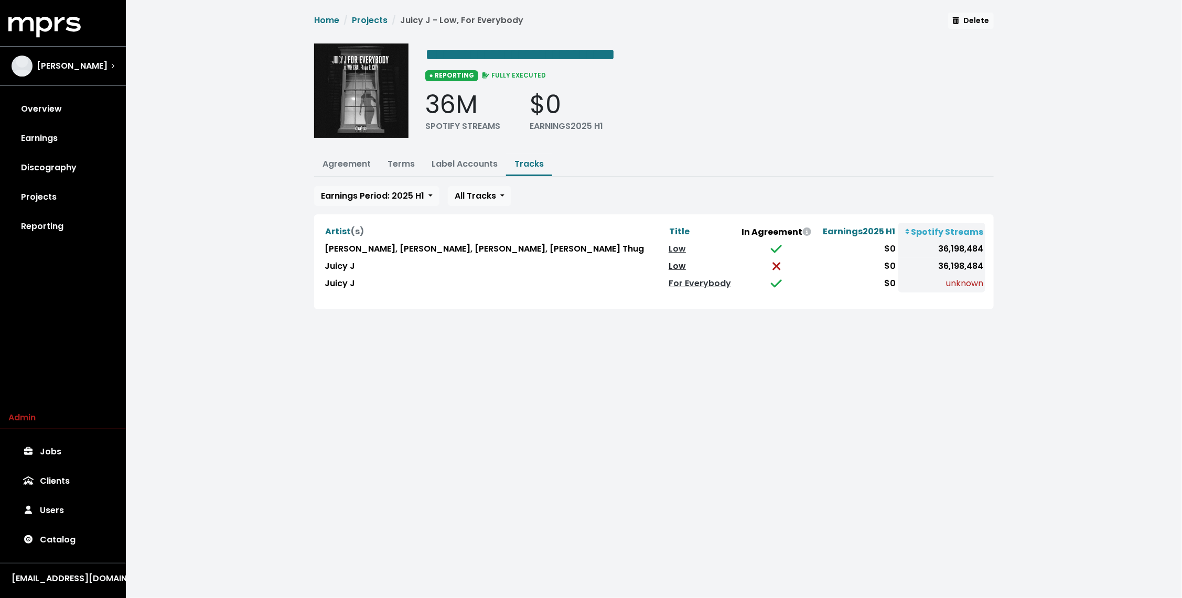
click at [669, 262] on link "Low" at bounding box center [677, 266] width 17 height 12
click at [669, 249] on link "Low" at bounding box center [677, 249] width 17 height 12
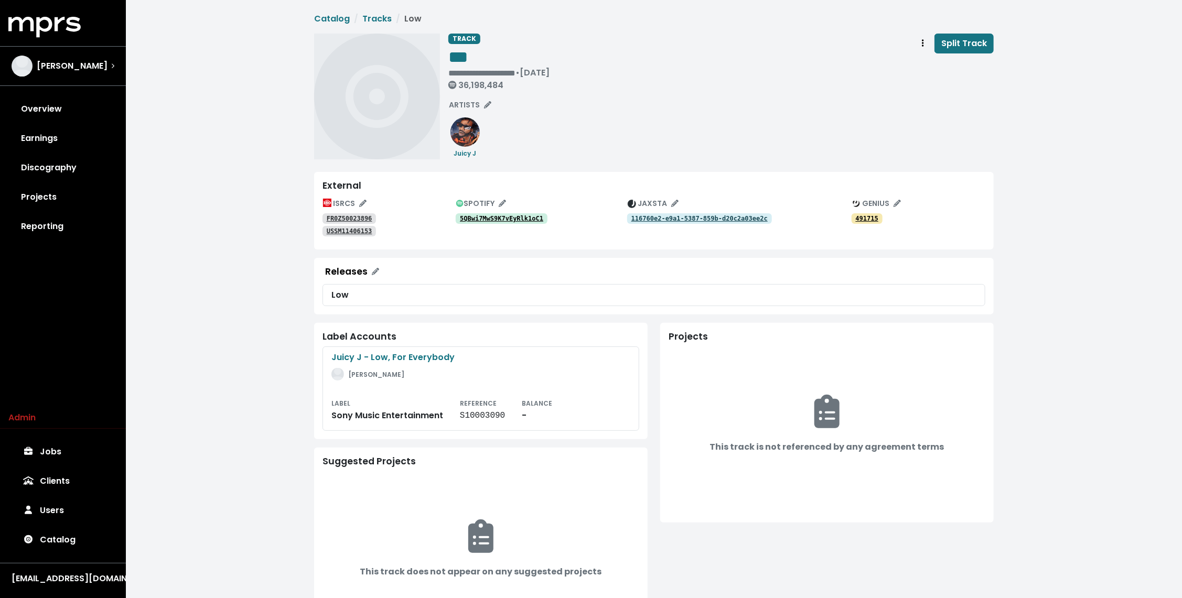
click at [511, 220] on tt "5QBwi7MwS9K7vEyRlk1oC1" at bounding box center [501, 218] width 83 height 7
click at [657, 216] on tt "116760e2-e9a1-5387-859b-d20c2a03ee2c" at bounding box center [700, 218] width 136 height 7
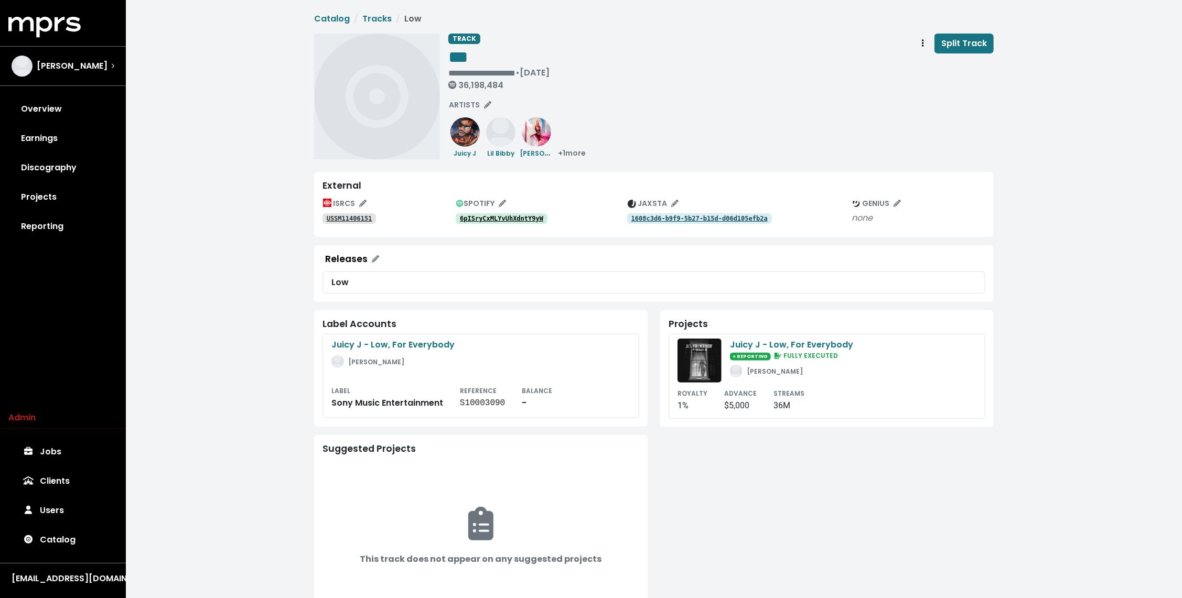
click at [511, 220] on tt "6pISryCxMLYvUhXdntY9yW" at bounding box center [501, 218] width 83 height 7
click at [657, 216] on tt "1608c3d6-b9f9-5b27-b15d-d06d105efb2a" at bounding box center [700, 218] width 136 height 7
click at [926, 45] on span "Track actions" at bounding box center [922, 43] width 9 height 13
click at [926, 72] on link "Merge" at bounding box center [953, 66] width 83 height 17
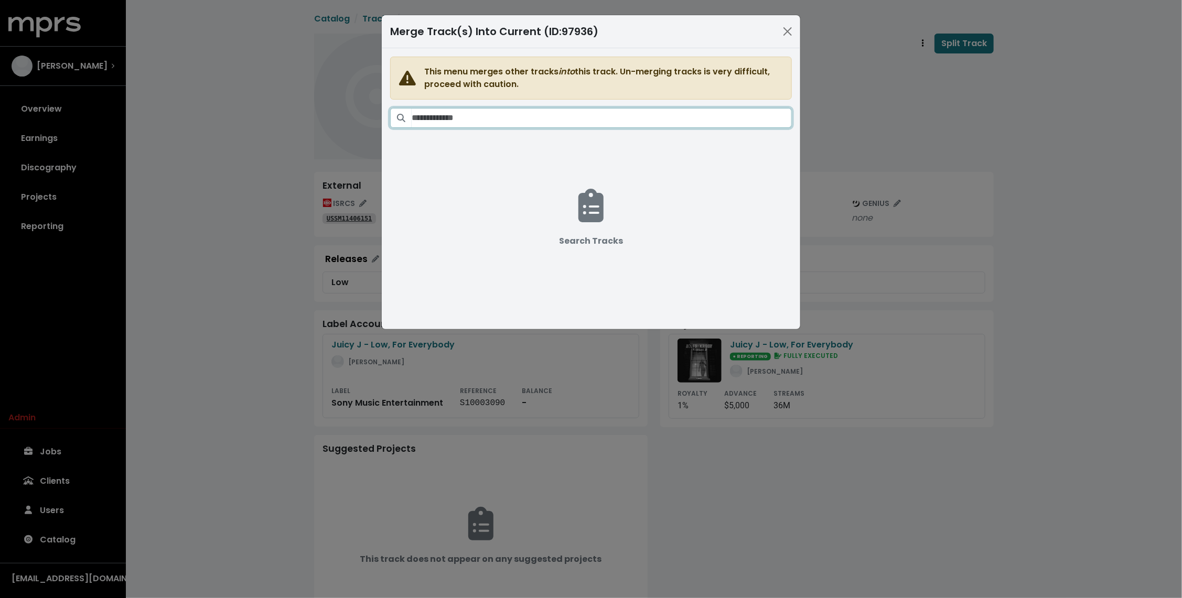
click at [595, 114] on input "Search tracks" at bounding box center [602, 118] width 380 height 20
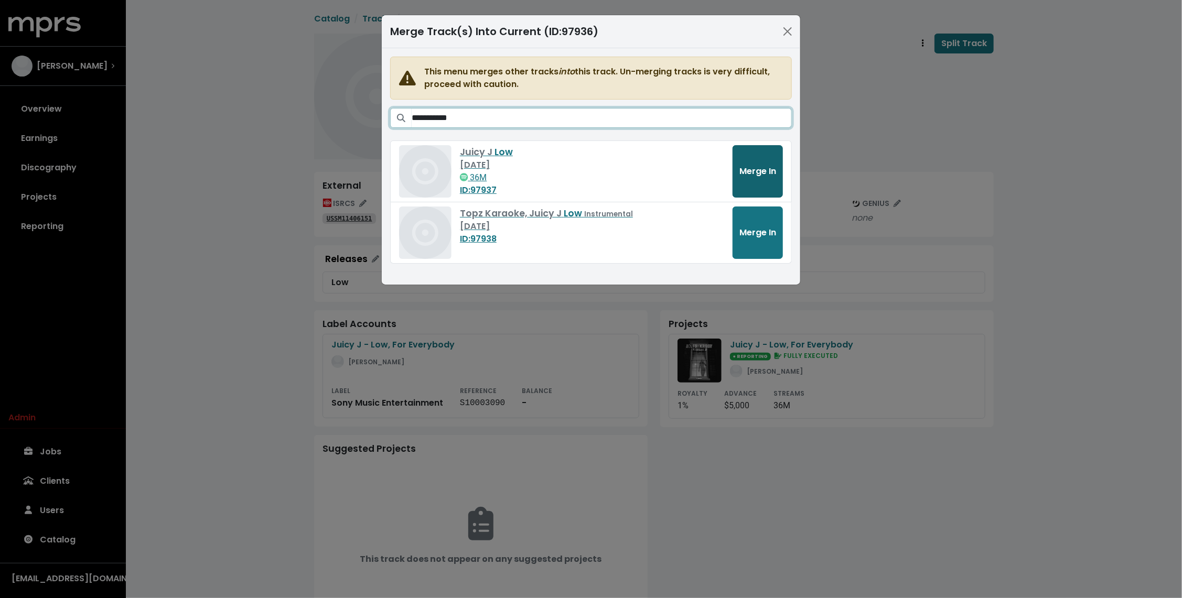
type input "**********"
click at [763, 167] on span "Merge In" at bounding box center [758, 171] width 37 height 12
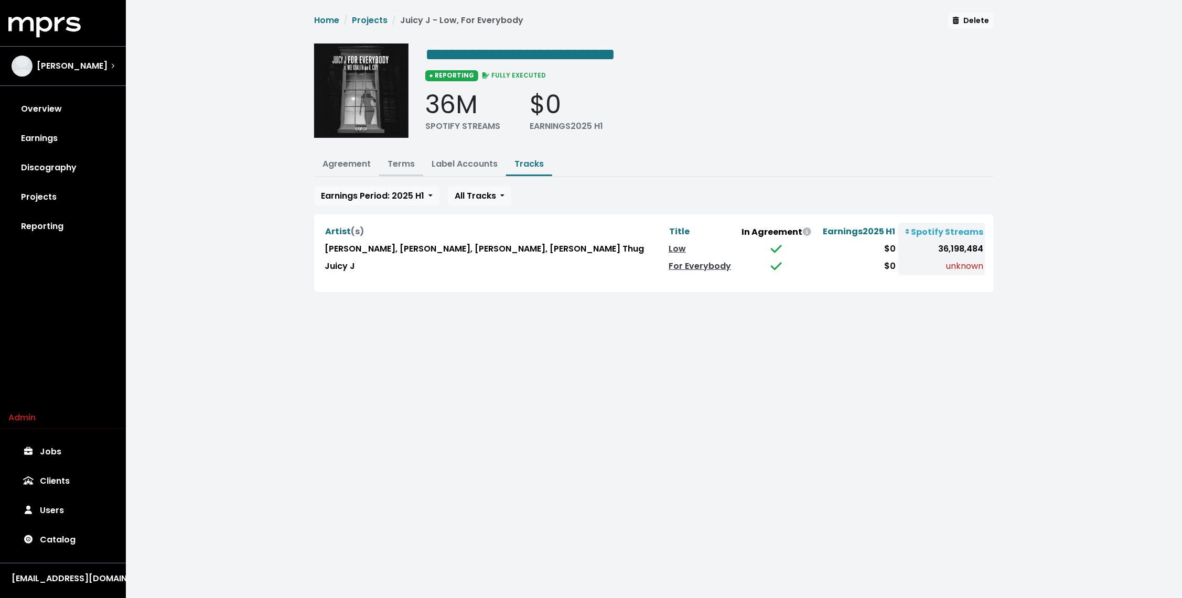
click at [400, 171] on button "Terms" at bounding box center [401, 165] width 44 height 23
click at [399, 167] on link "Terms" at bounding box center [401, 164] width 27 height 12
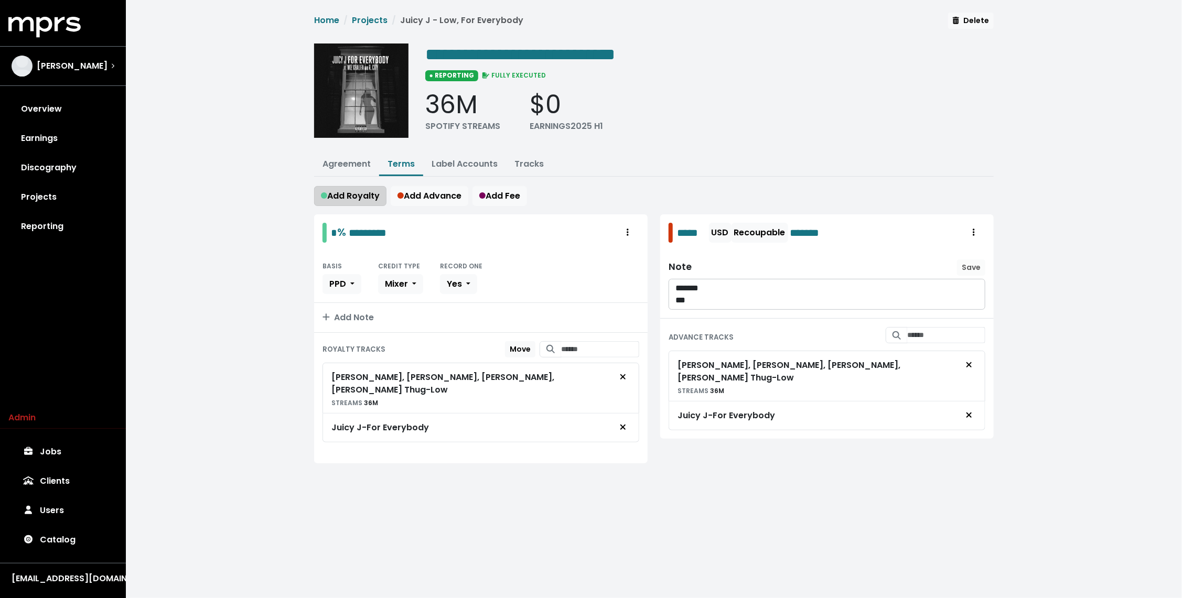
click at [315, 189] on button "Add Royalty" at bounding box center [350, 196] width 72 height 20
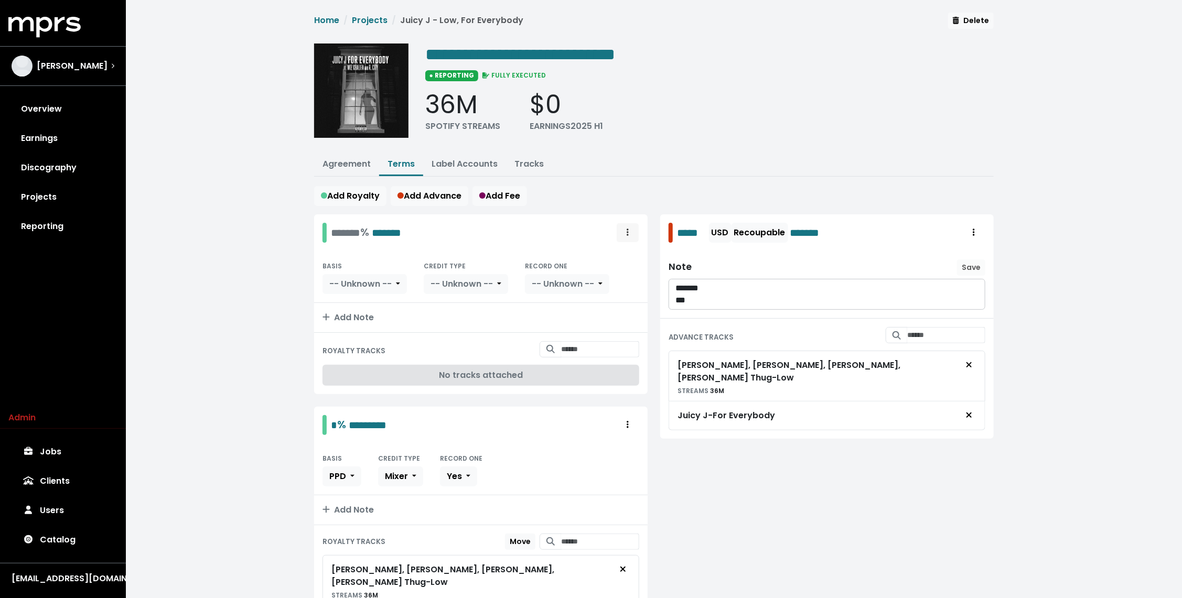
click at [634, 234] on button "Royalty administration options" at bounding box center [627, 233] width 23 height 20
click at [617, 264] on link "Delete" at bounding box center [597, 272] width 83 height 17
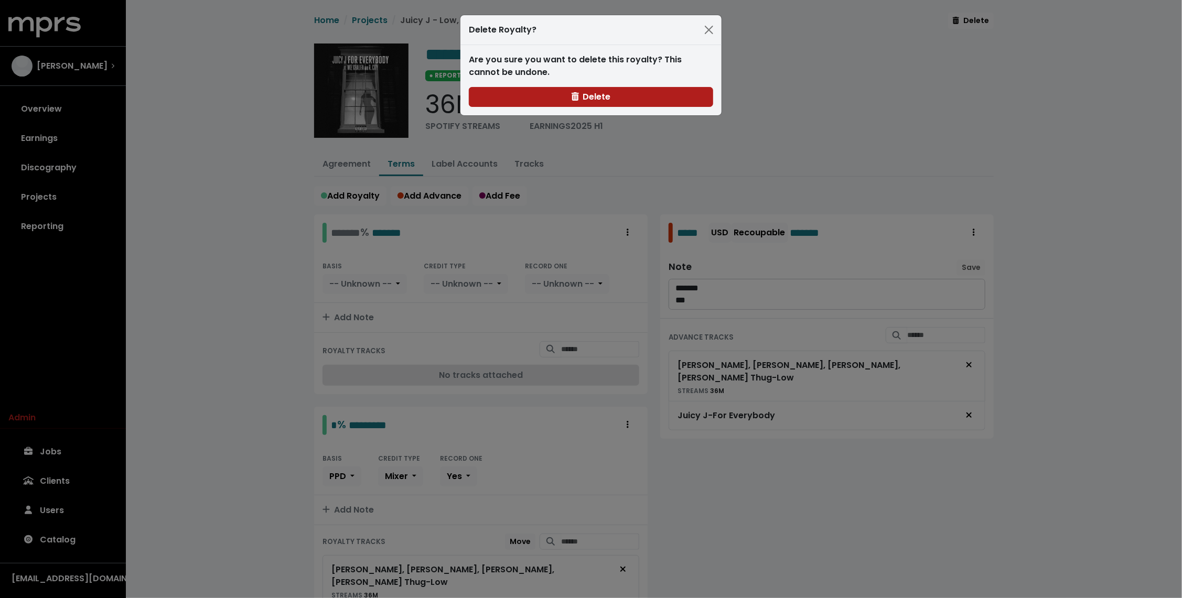
click at [572, 108] on div "Are you sure you want to delete this royalty? This cannot be undone. Delete" at bounding box center [591, 80] width 261 height 70
click at [571, 104] on button "Delete" at bounding box center [591, 97] width 244 height 20
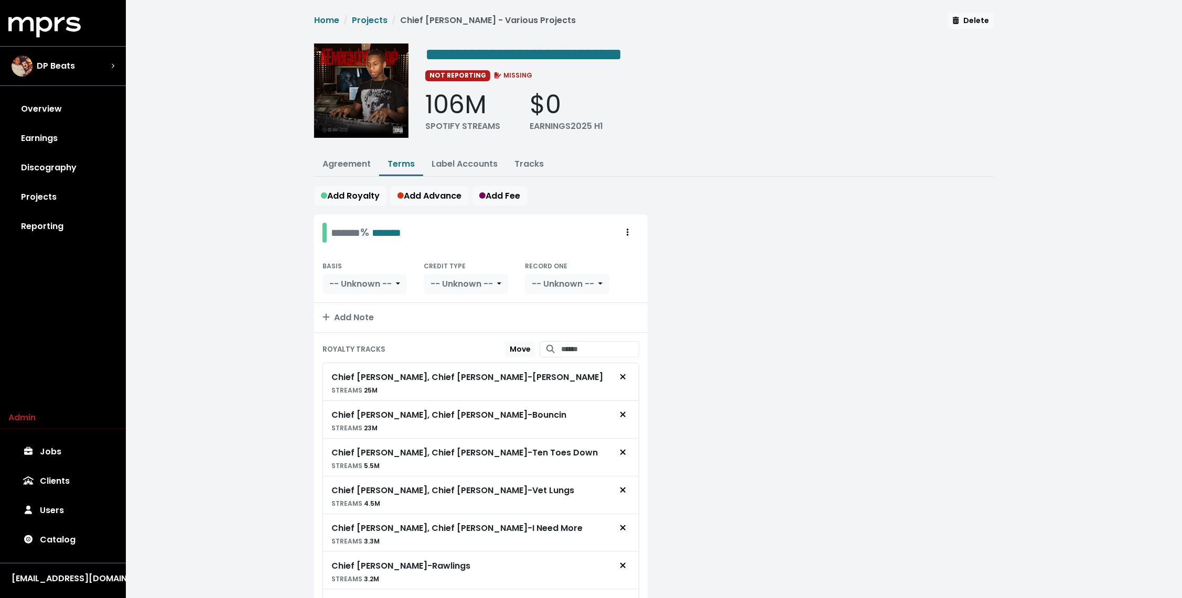
scroll to position [607, 0]
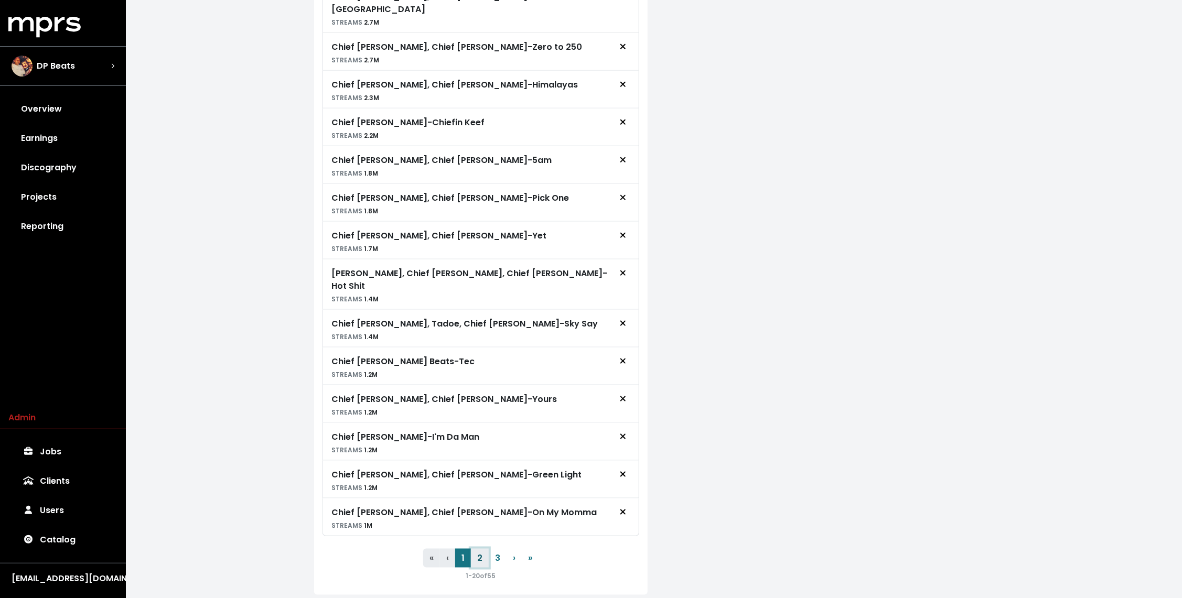
click at [484, 549] on button "2" at bounding box center [480, 558] width 18 height 19
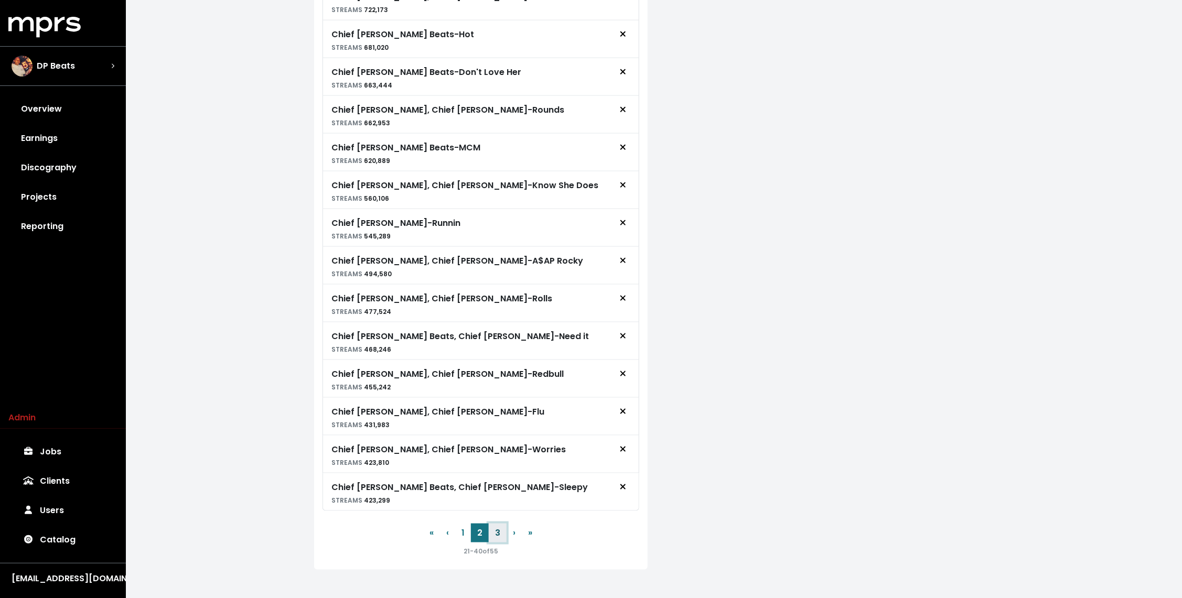
click at [497, 529] on button "3" at bounding box center [498, 533] width 18 height 19
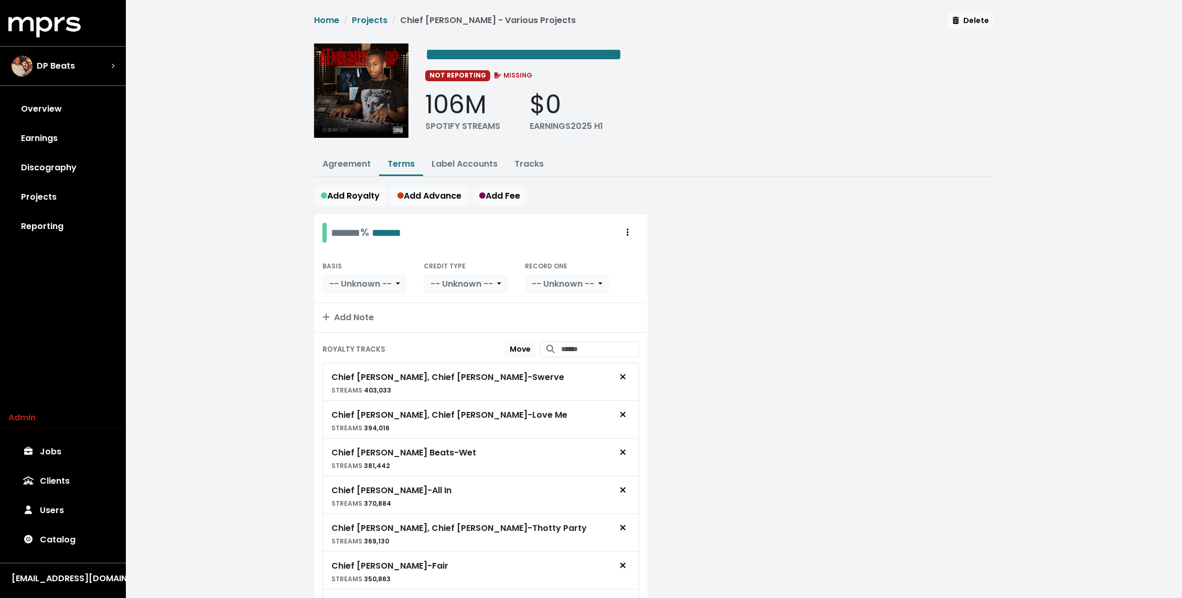
scroll to position [420, 0]
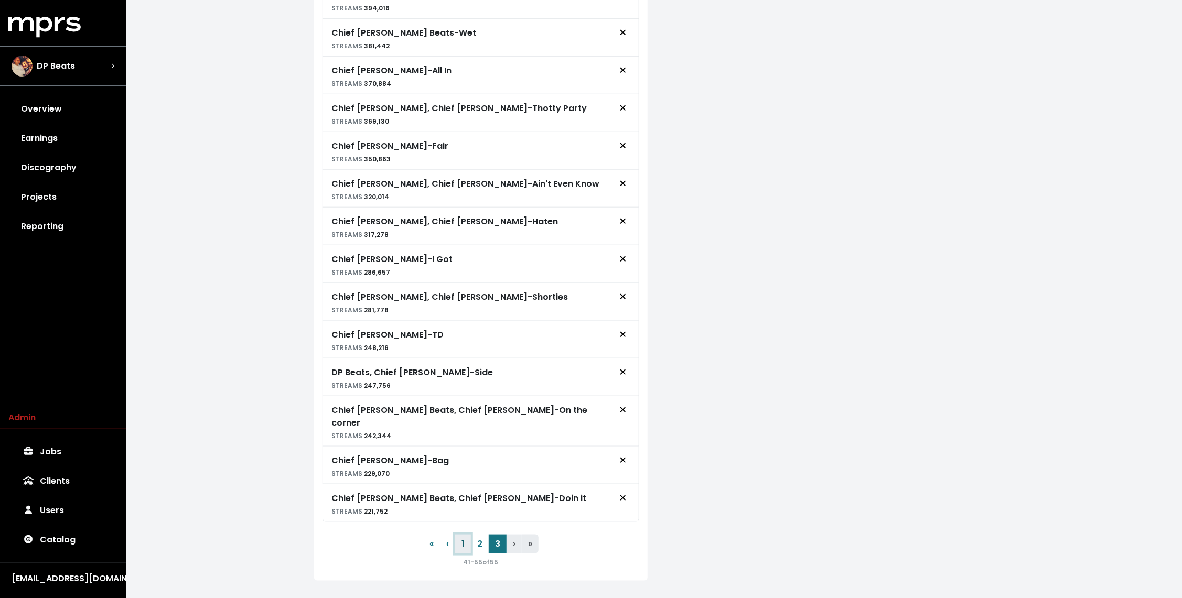
click at [462, 535] on button "1" at bounding box center [463, 544] width 16 height 19
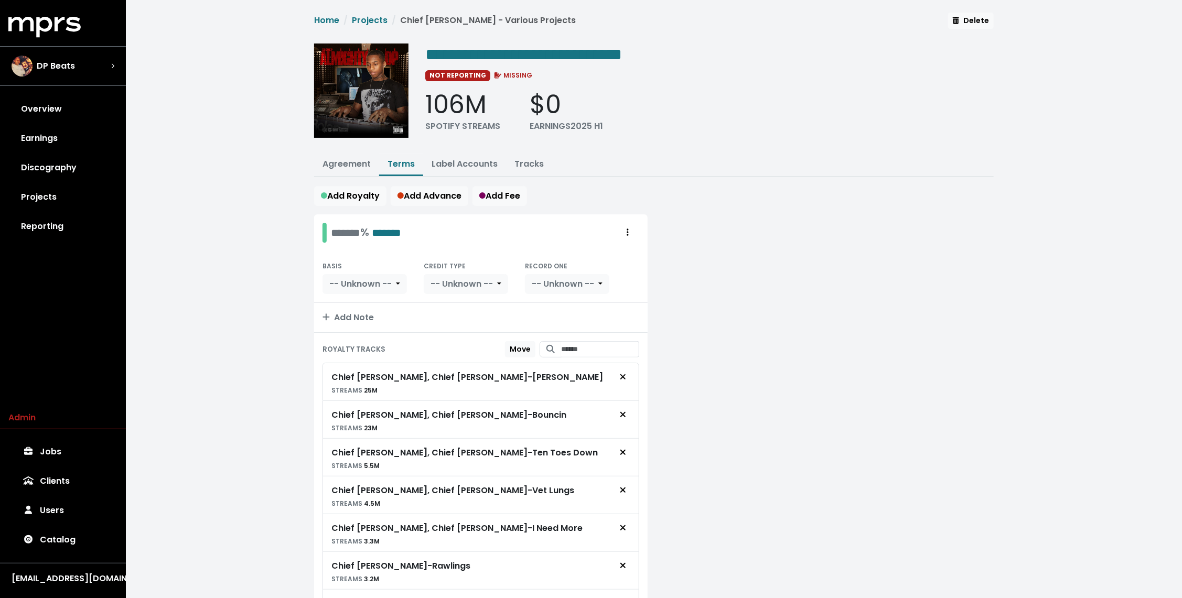
scroll to position [607, 0]
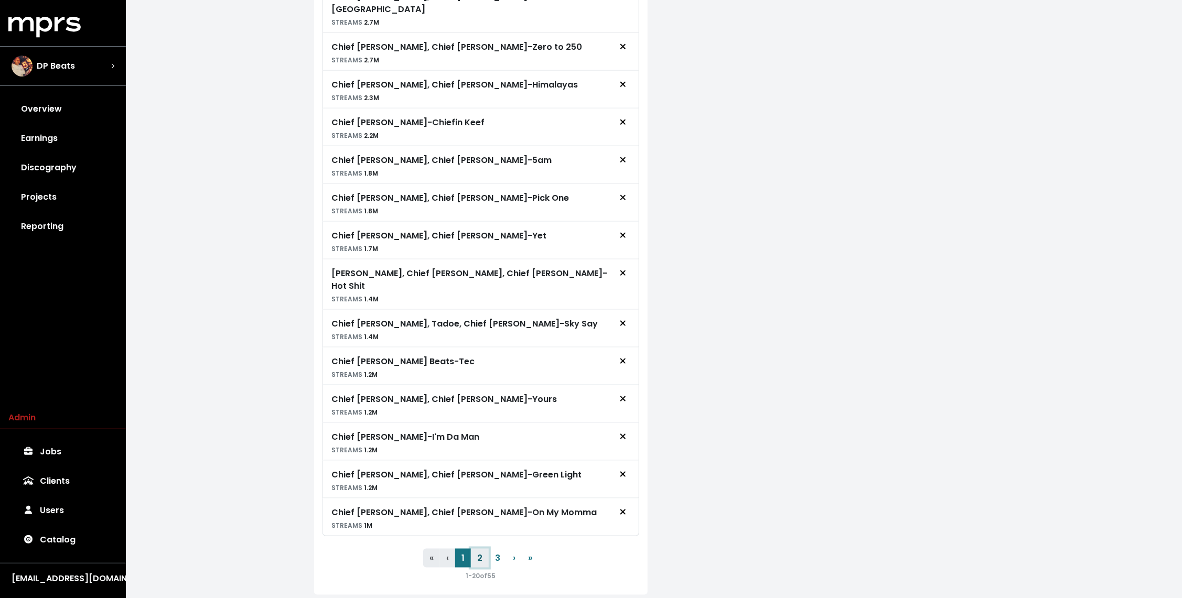
click at [478, 549] on button "2" at bounding box center [480, 558] width 18 height 19
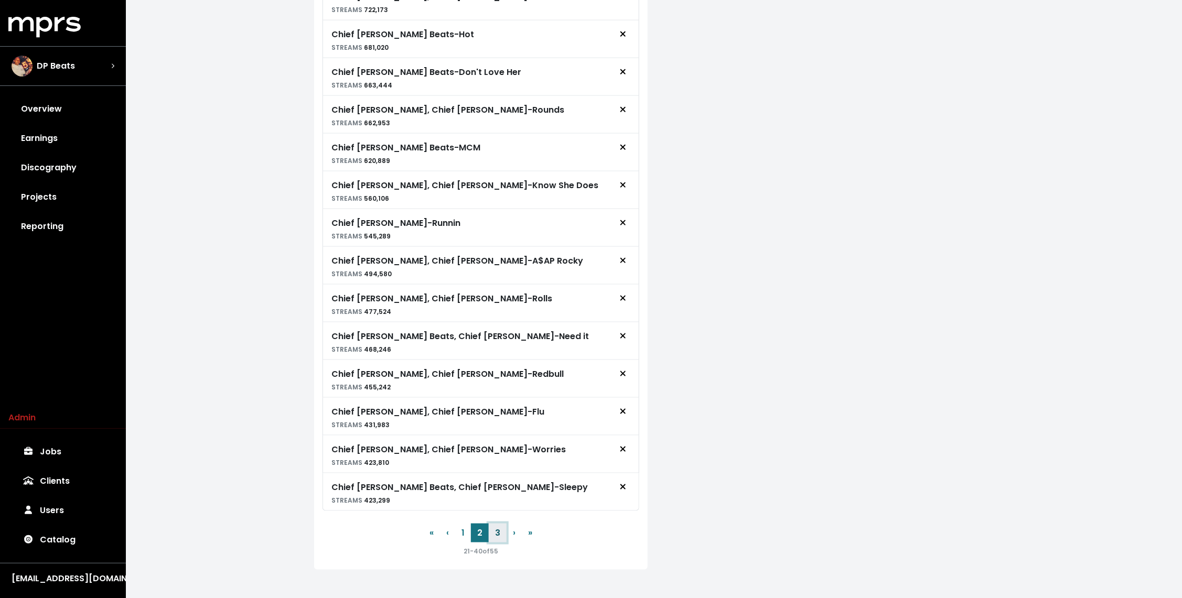
click at [500, 524] on button "3" at bounding box center [498, 533] width 18 height 19
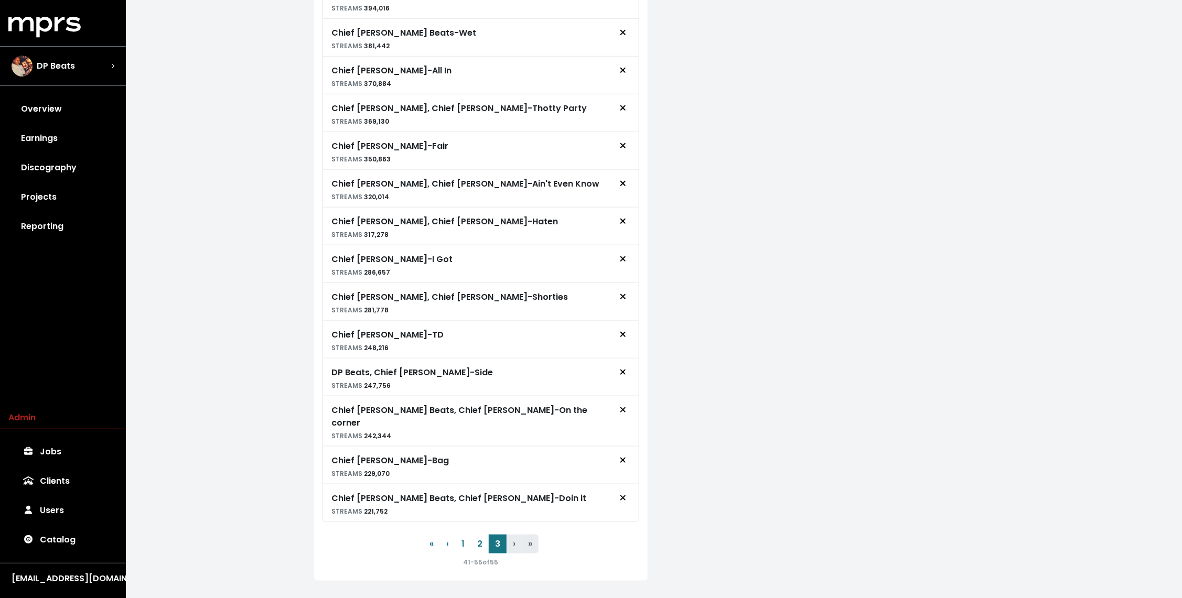
scroll to position [0, 0]
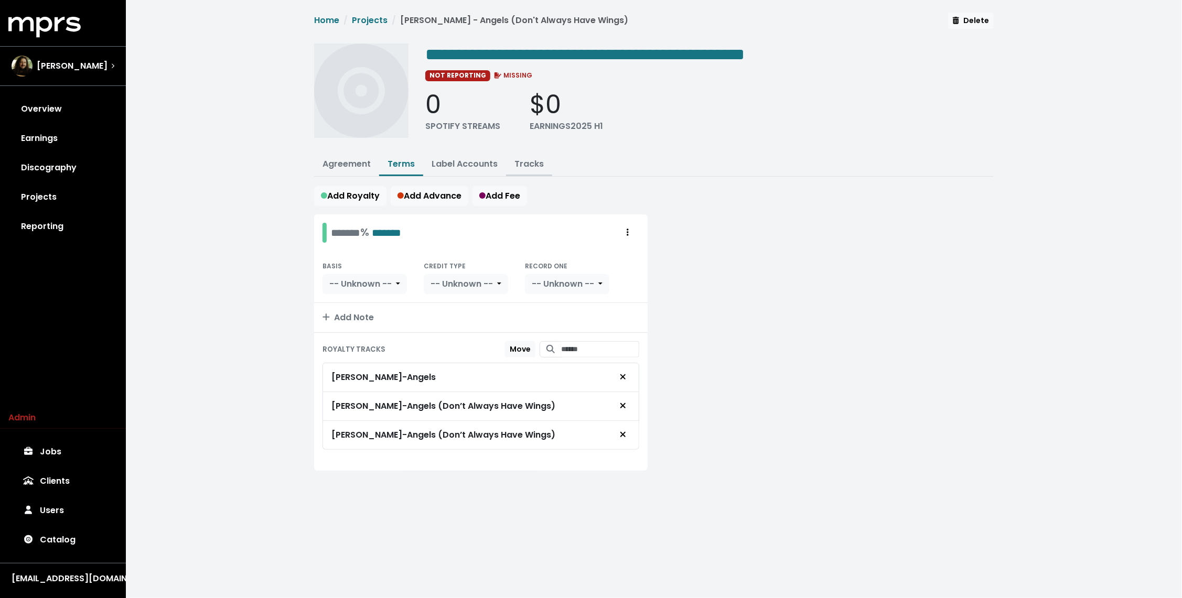
click at [526, 166] on link "Tracks" at bounding box center [529, 164] width 29 height 12
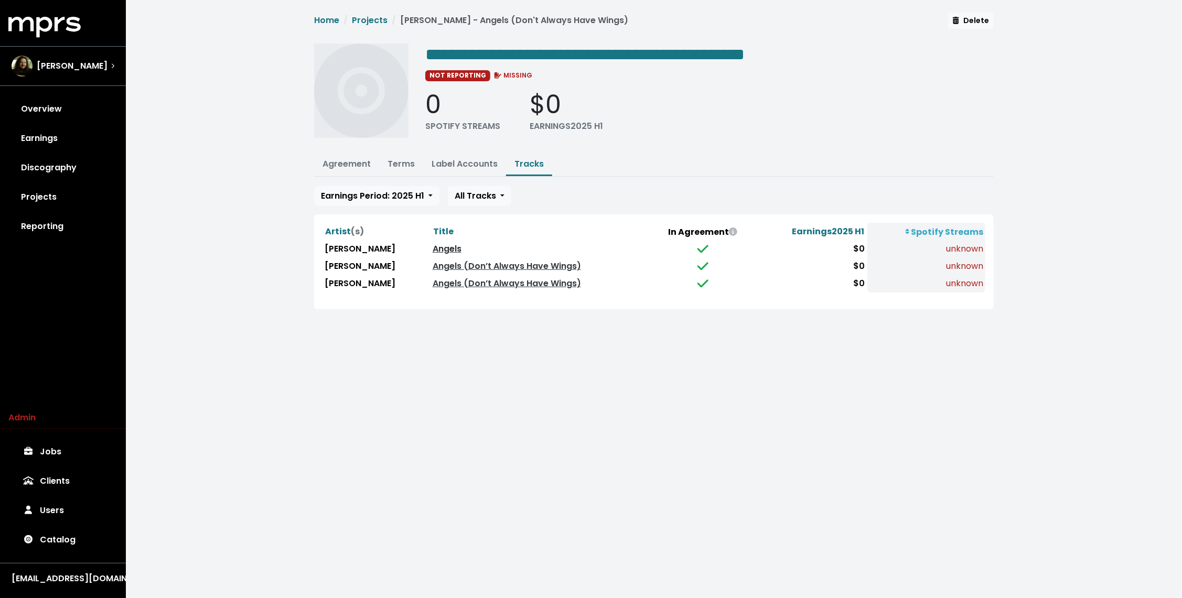
click at [433, 248] on link "Angels" at bounding box center [447, 249] width 29 height 12
click at [433, 264] on link "Angels (Don’t Always Have Wings)" at bounding box center [507, 266] width 148 height 12
click at [433, 280] on link "Angels (Don’t Always Have Wings)" at bounding box center [507, 283] width 148 height 12
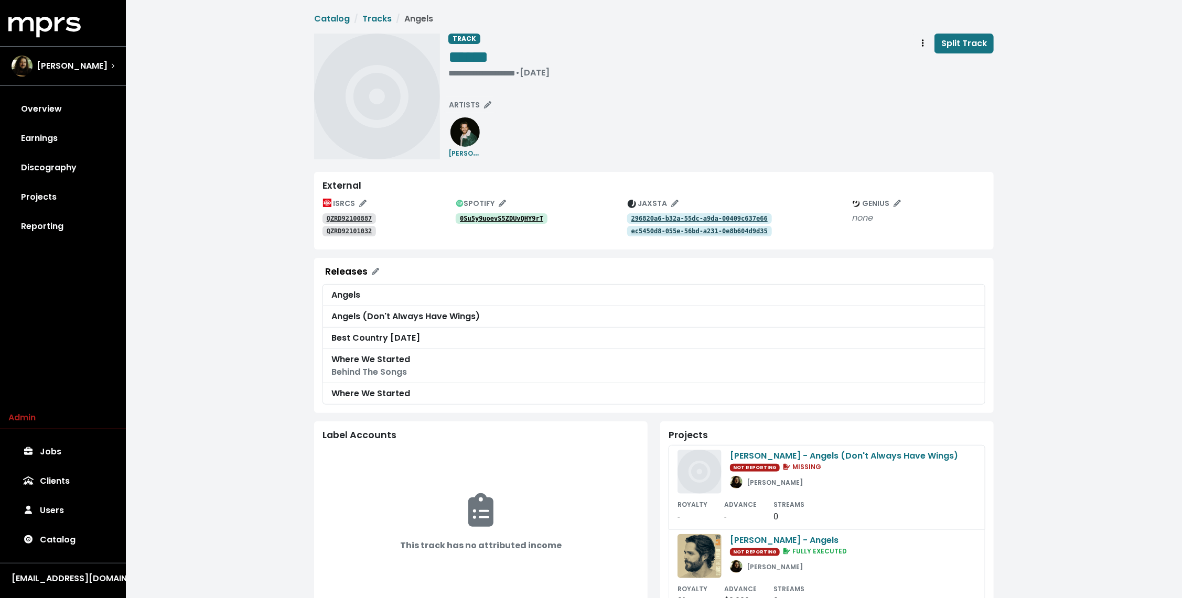
click at [489, 219] on tt "0Su5y9uoevS5ZDUvQHY9rT" at bounding box center [501, 218] width 83 height 7
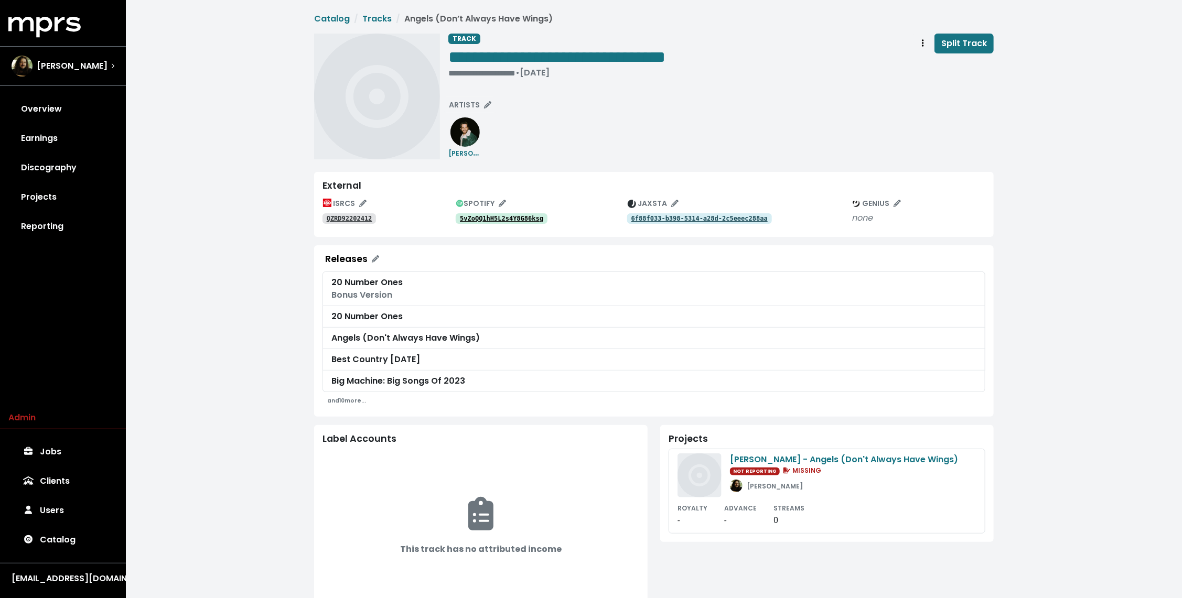
click at [489, 219] on tt "5vZoQQ1hH5L2s4Y8G86ksg" at bounding box center [501, 218] width 83 height 7
click at [639, 221] on tt "6f88f033-b398-5314-a28d-2c5eeec288aa" at bounding box center [700, 218] width 136 height 7
click at [923, 44] on span "Track actions" at bounding box center [922, 43] width 9 height 13
click at [921, 71] on link "Merge" at bounding box center [953, 66] width 83 height 17
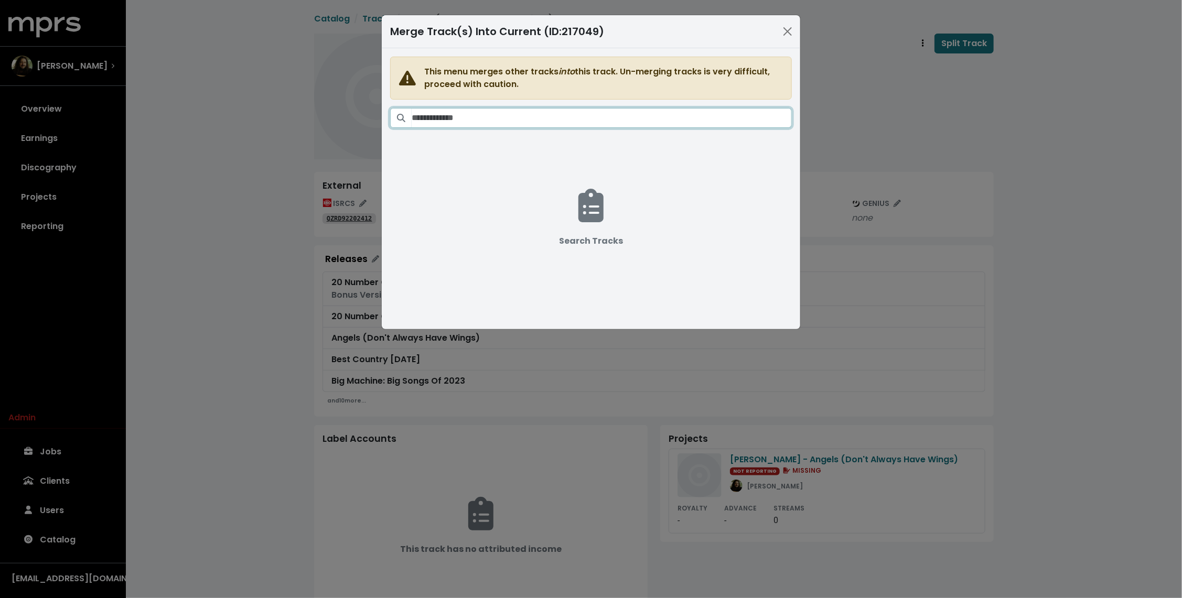
click at [595, 126] on input "Search tracks" at bounding box center [602, 118] width 380 height 20
drag, startPoint x: 435, startPoint y: 119, endPoint x: 276, endPoint y: 103, distance: 159.7
click at [304, 105] on div "**********" at bounding box center [591, 299] width 1182 height 598
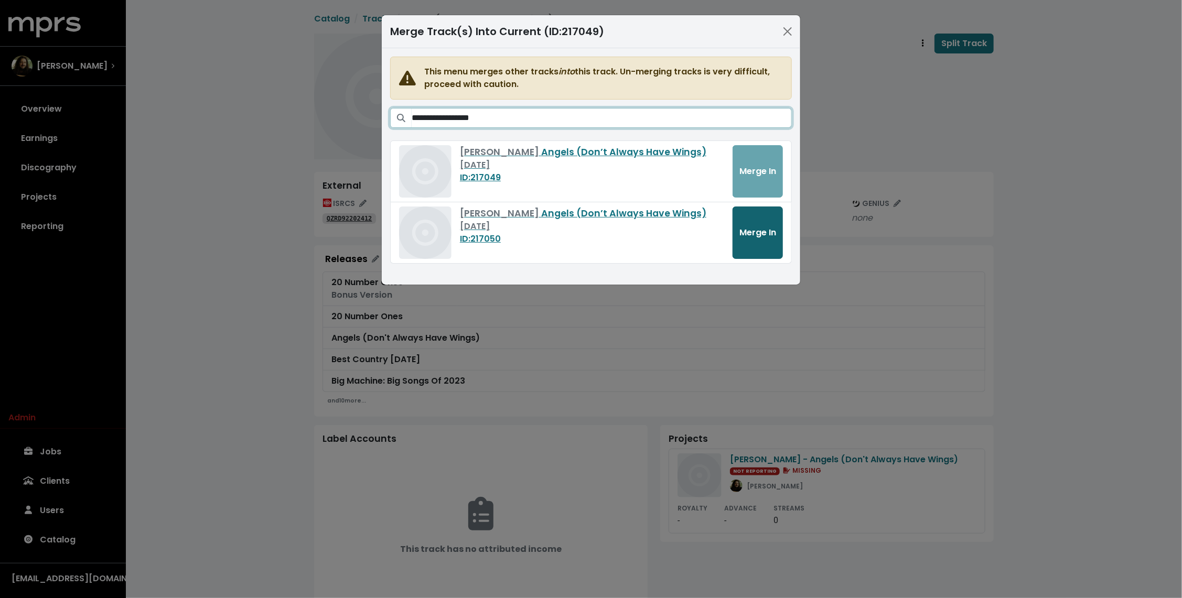
type input "**********"
click at [757, 236] on span "Merge In" at bounding box center [758, 233] width 37 height 12
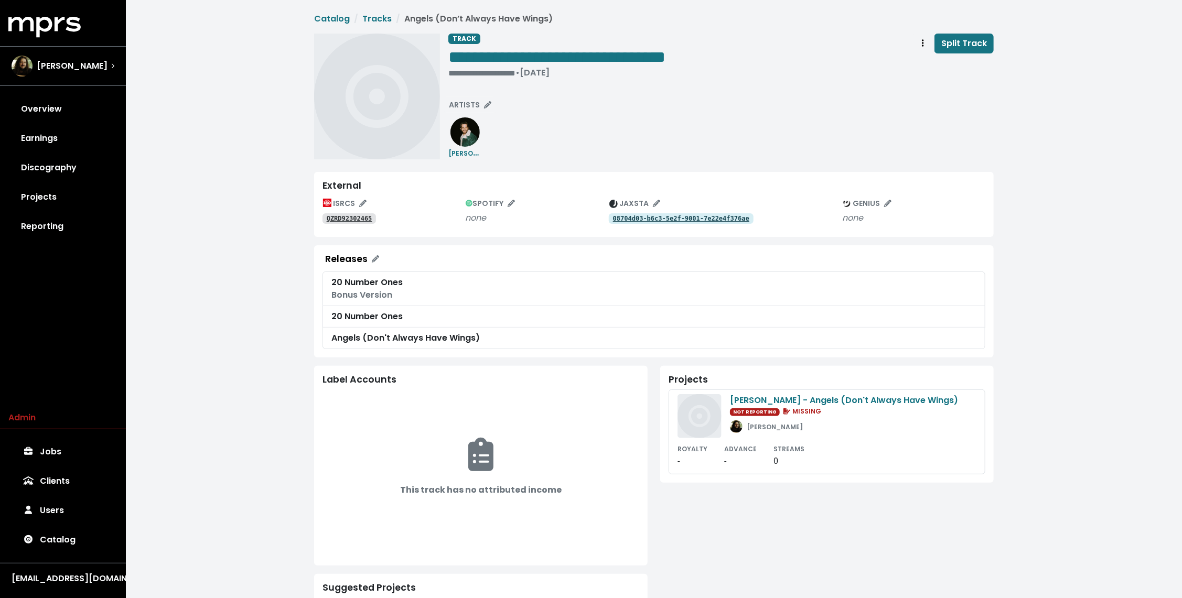
click at [632, 221] on tt "08704d03-b6c3-5e2f-9001-7e22e4f376ae" at bounding box center [681, 218] width 136 height 7
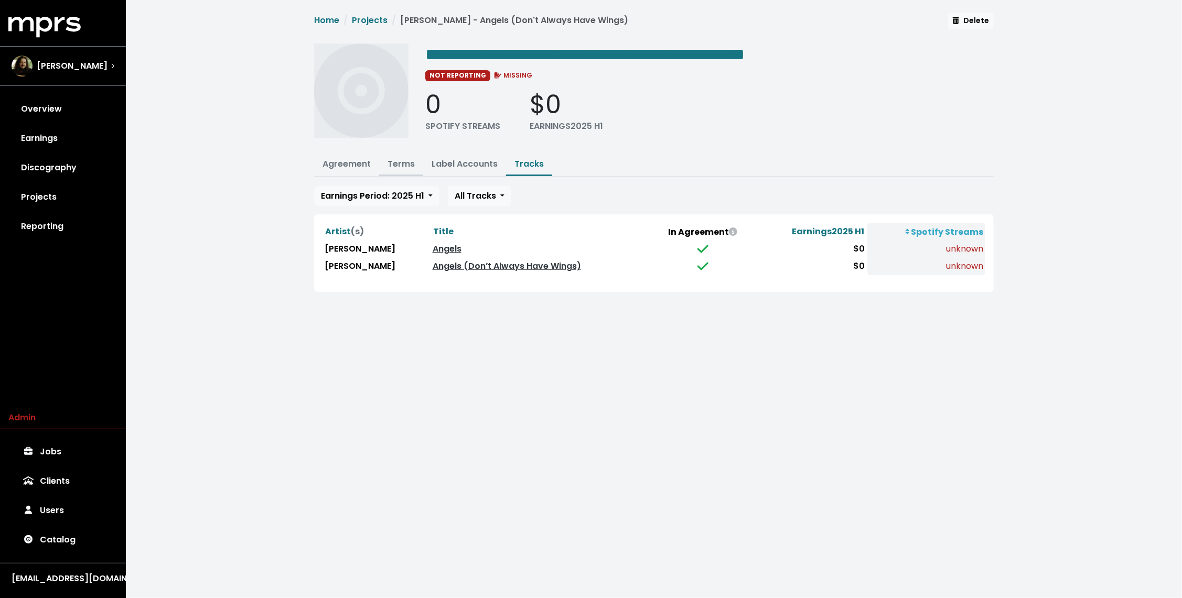
click at [398, 161] on link "Terms" at bounding box center [401, 164] width 27 height 12
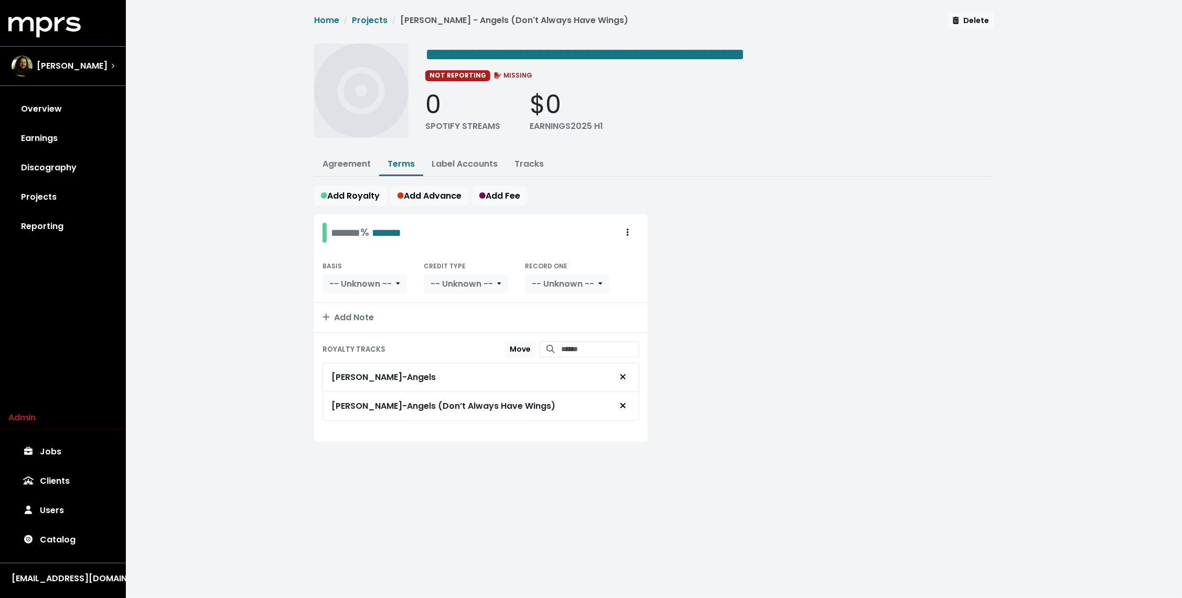
click at [229, 193] on div "**********" at bounding box center [654, 240] width 1056 height 480
click at [393, 159] on link "Terms" at bounding box center [401, 164] width 27 height 12
click at [251, 228] on div "**********" at bounding box center [654, 240] width 1056 height 480
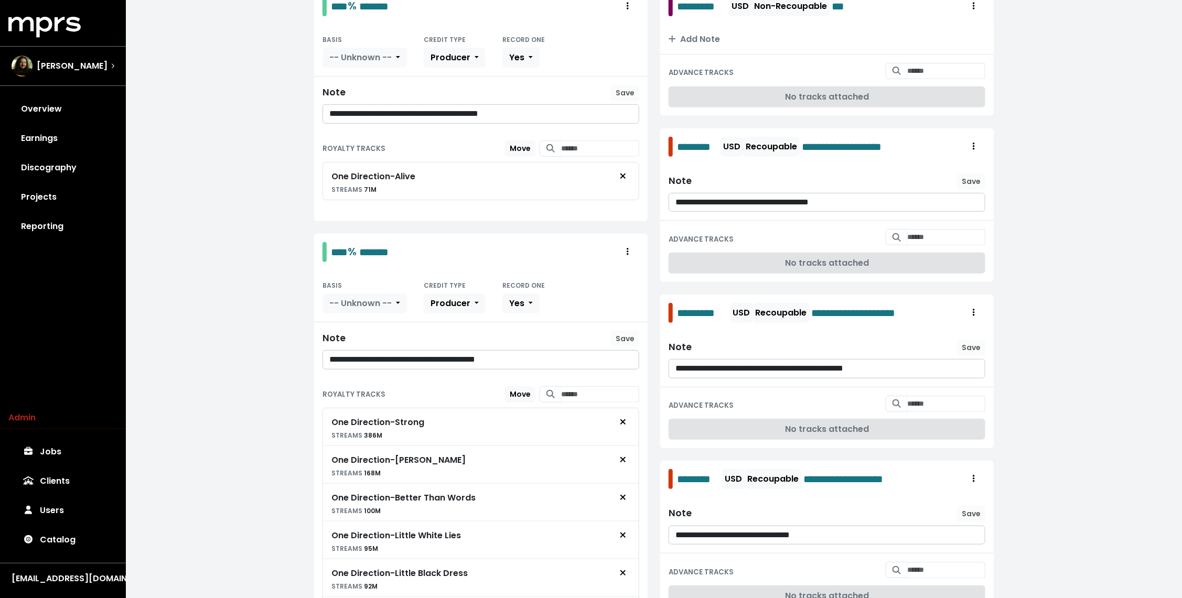
scroll to position [663, 0]
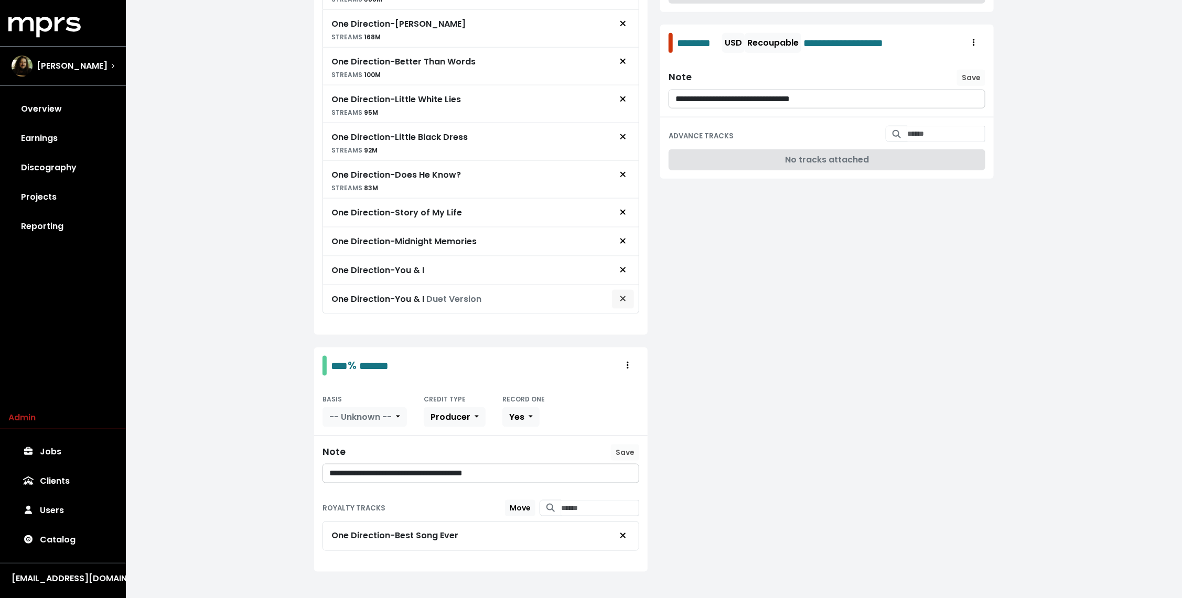
click at [621, 296] on span "Remove royalty target" at bounding box center [623, 299] width 6 height 12
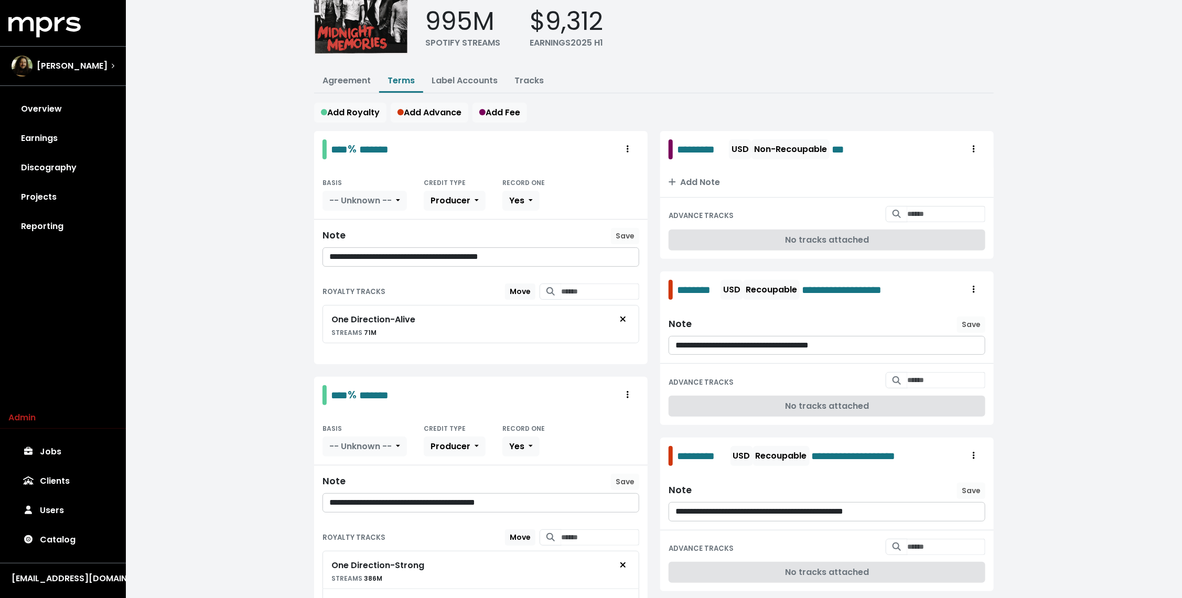
scroll to position [0, 0]
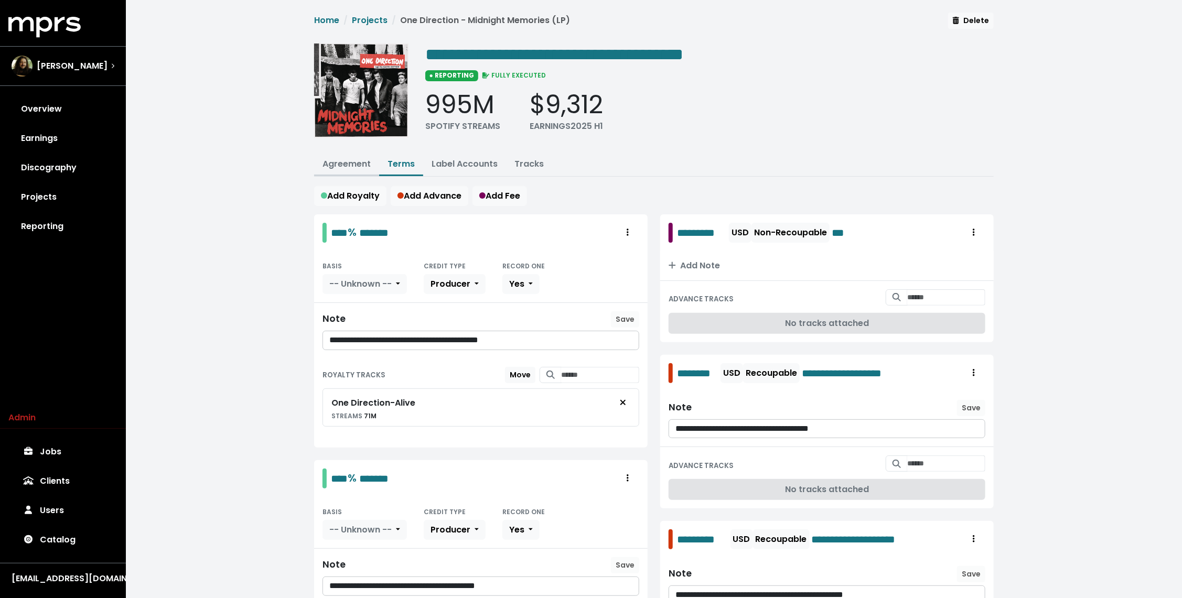
click at [351, 164] on link "Agreement" at bounding box center [347, 164] width 48 height 12
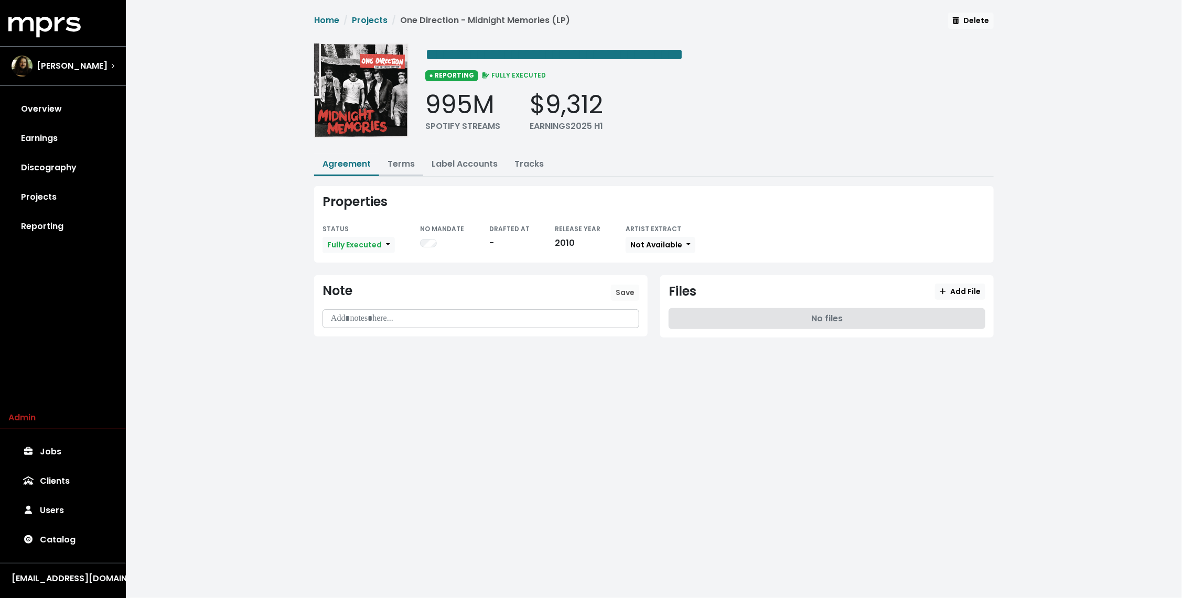
click at [405, 159] on link "Terms" at bounding box center [401, 164] width 27 height 12
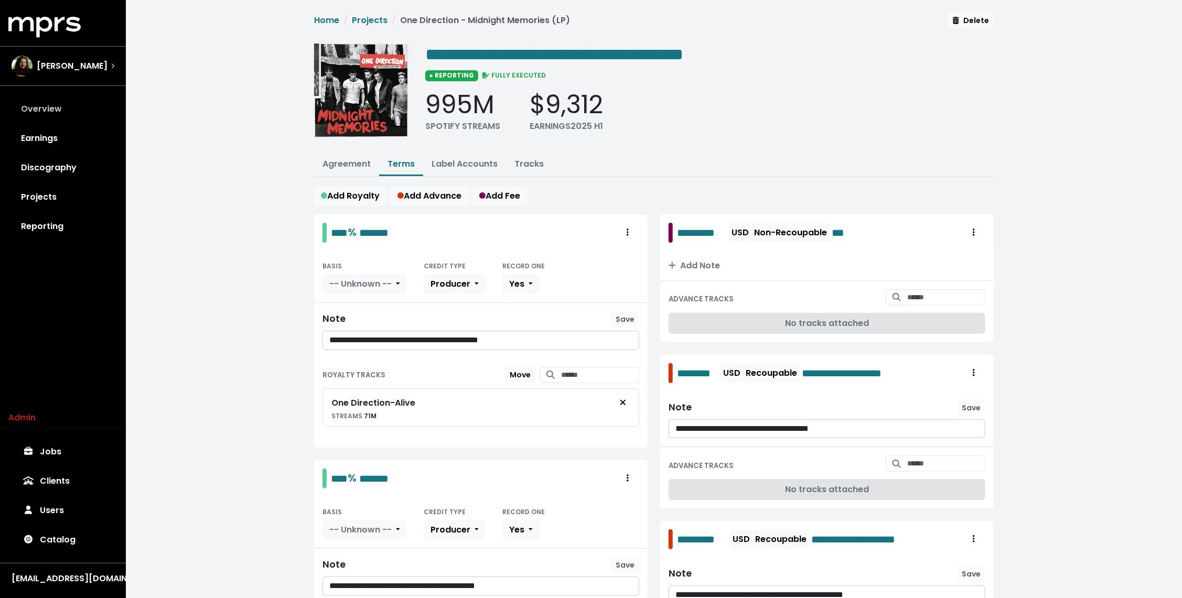
click at [57, 115] on link "Overview" at bounding box center [62, 108] width 109 height 29
click at [61, 61] on span "[PERSON_NAME]" at bounding box center [72, 66] width 71 height 13
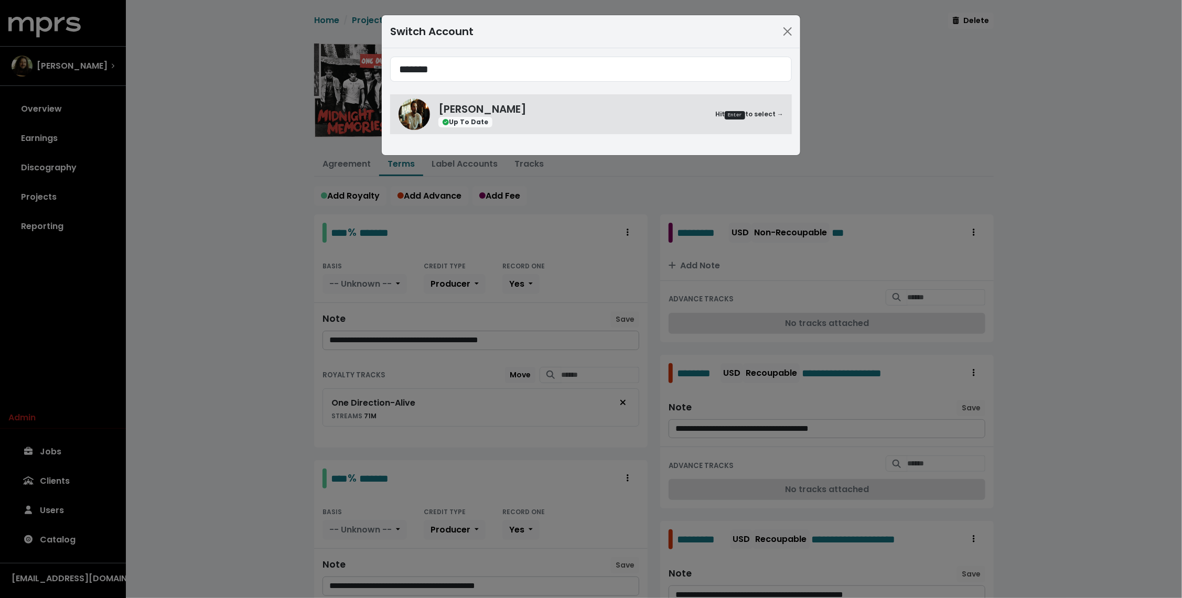
type input "*******"
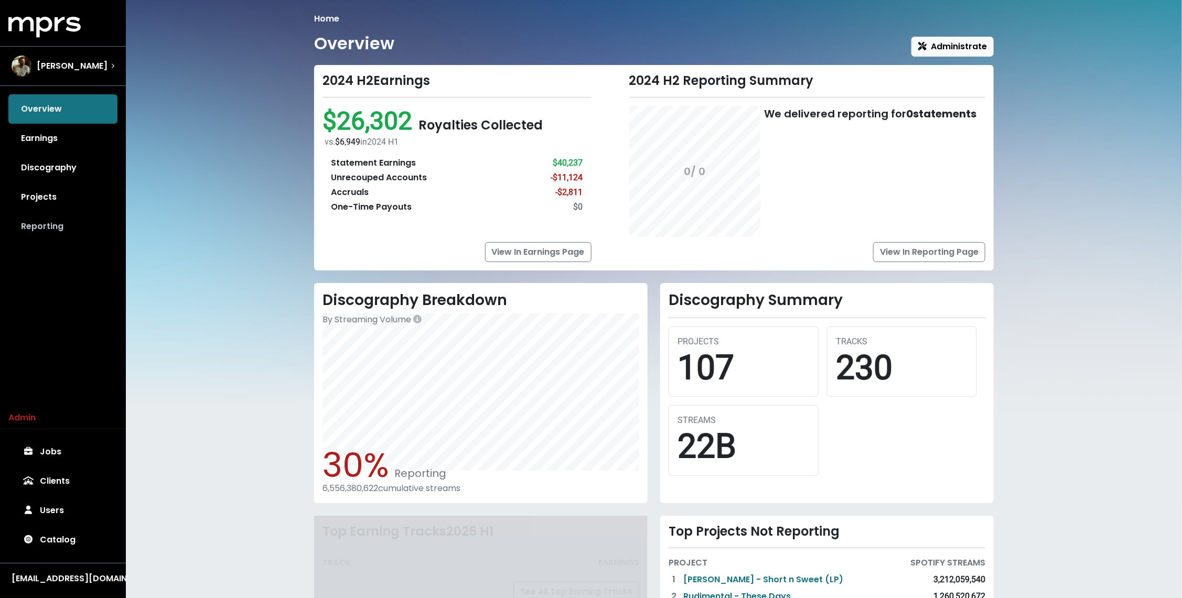
click at [62, 212] on link "Reporting" at bounding box center [62, 226] width 109 height 29
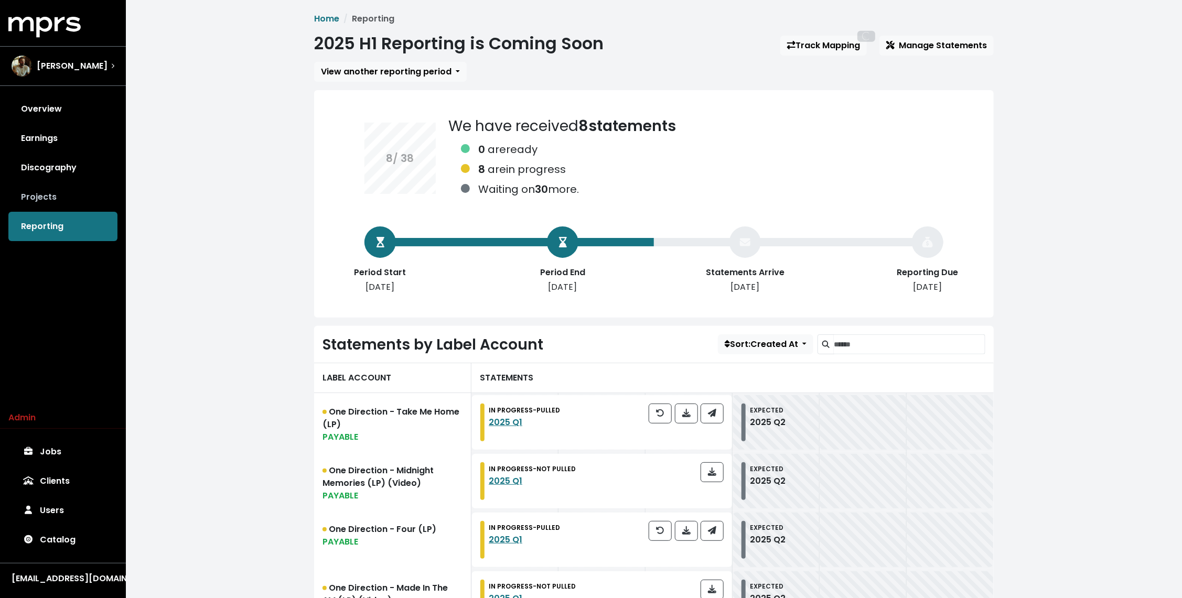
click at [62, 194] on link "Projects" at bounding box center [62, 197] width 109 height 29
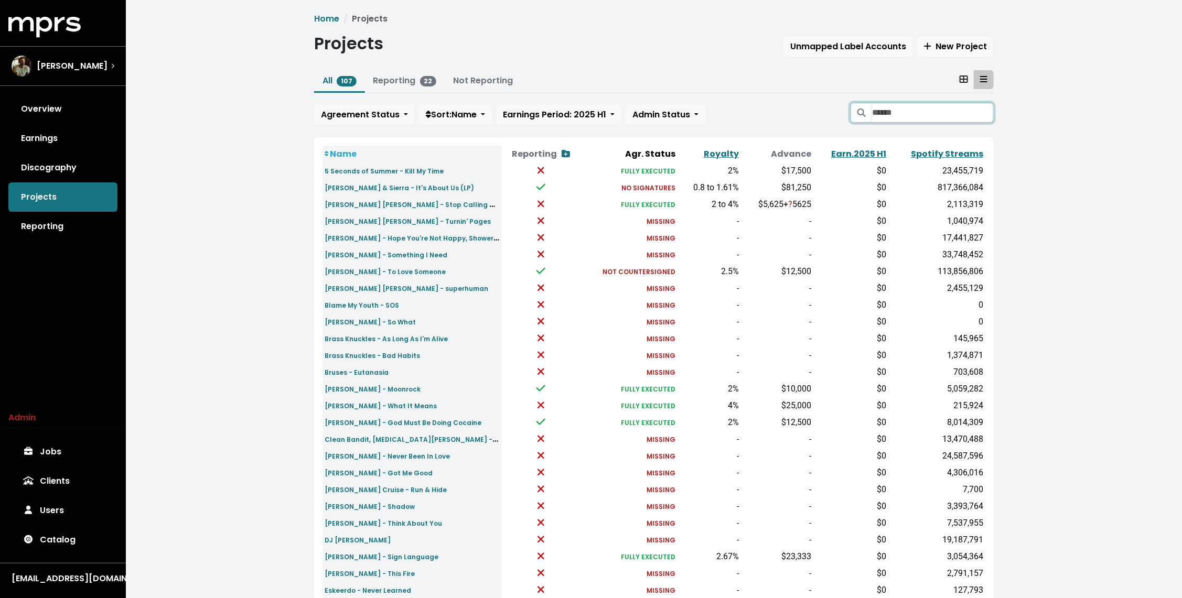
click at [930, 117] on input "Search projects" at bounding box center [933, 113] width 122 height 20
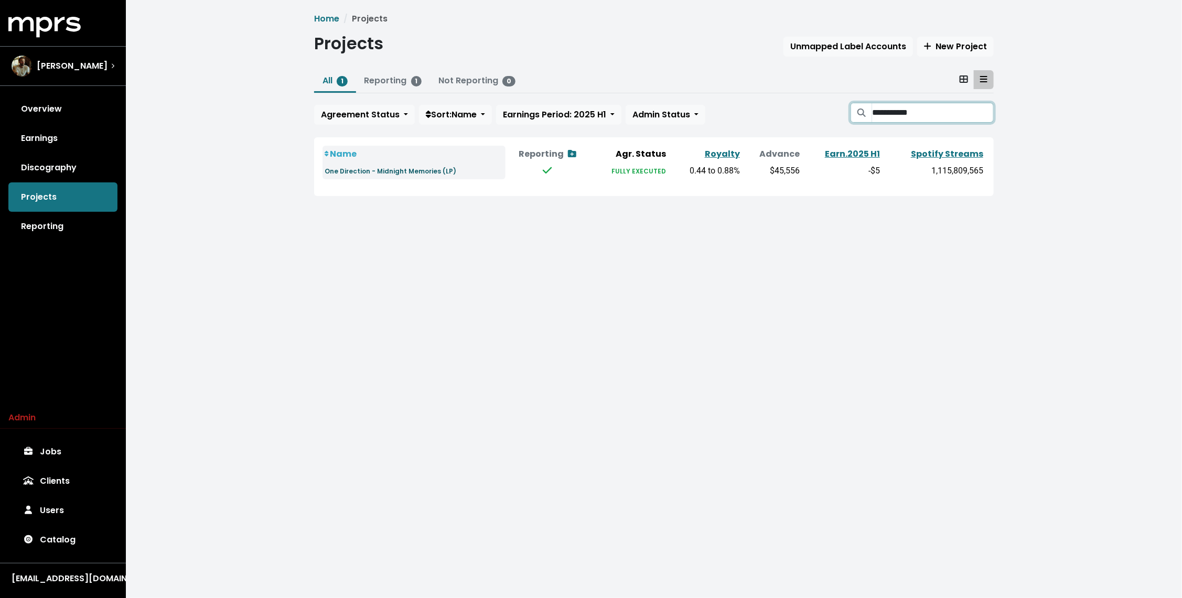
type input "**********"
click at [440, 172] on small "One Direction - Midnight Memories (LP)" at bounding box center [391, 171] width 132 height 9
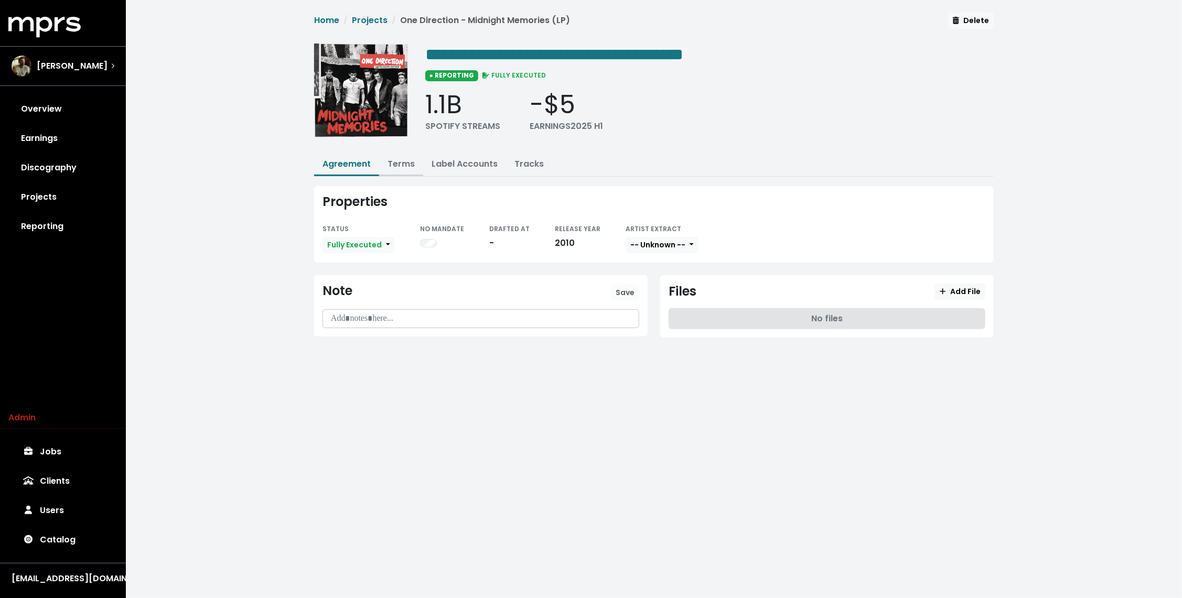
click at [401, 162] on link "Terms" at bounding box center [401, 164] width 27 height 12
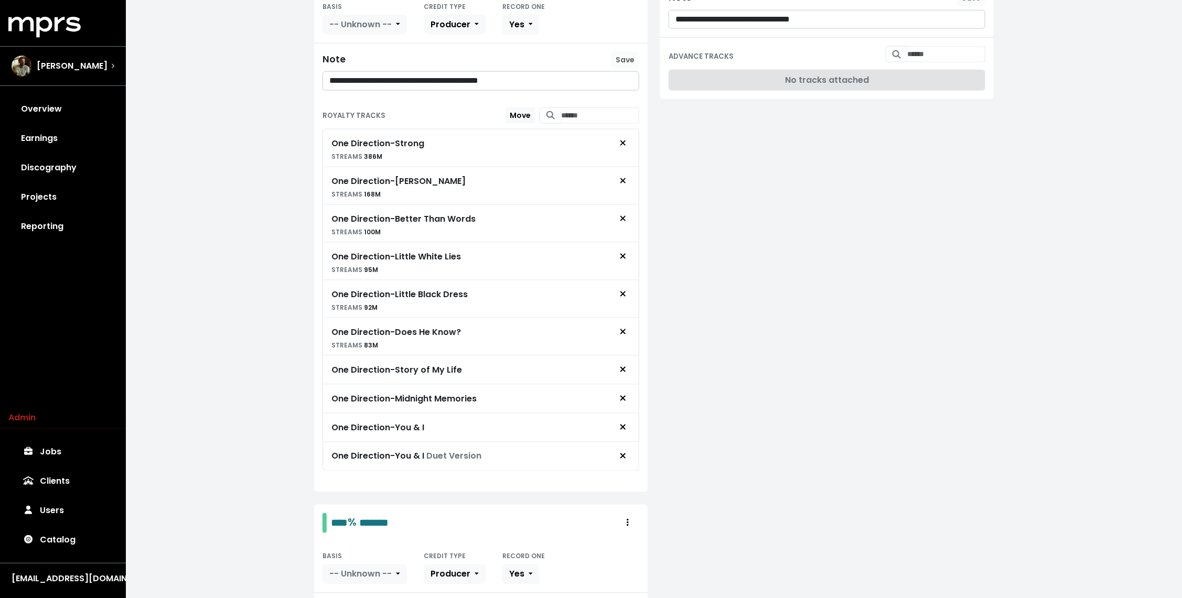
scroll to position [746, 0]
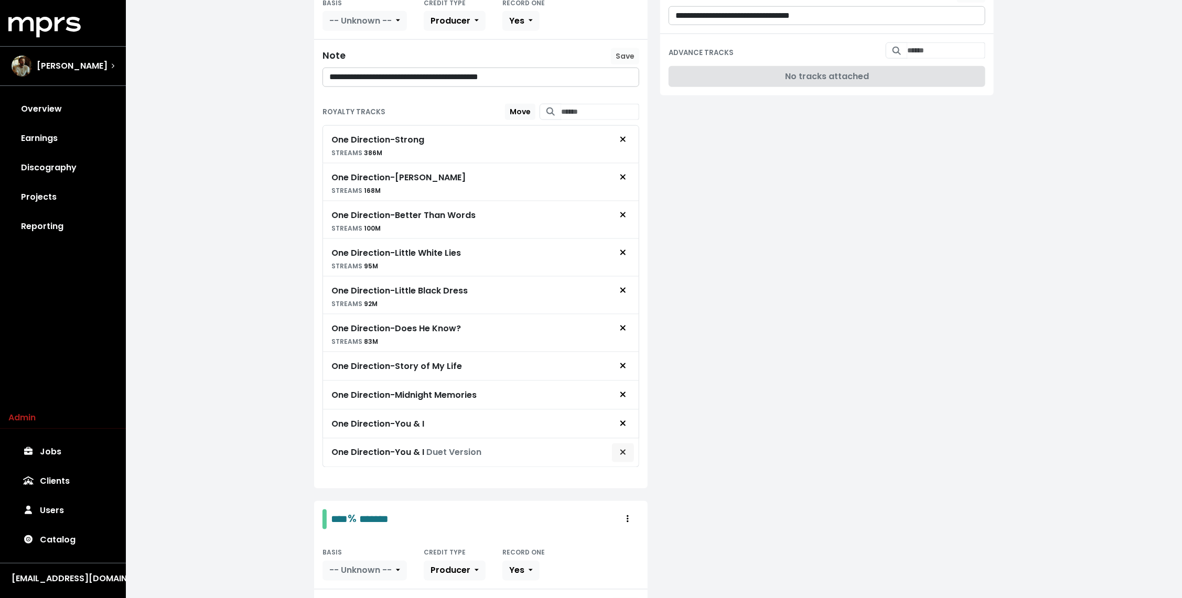
click at [626, 448] on span "Remove royalty target" at bounding box center [622, 453] width 9 height 13
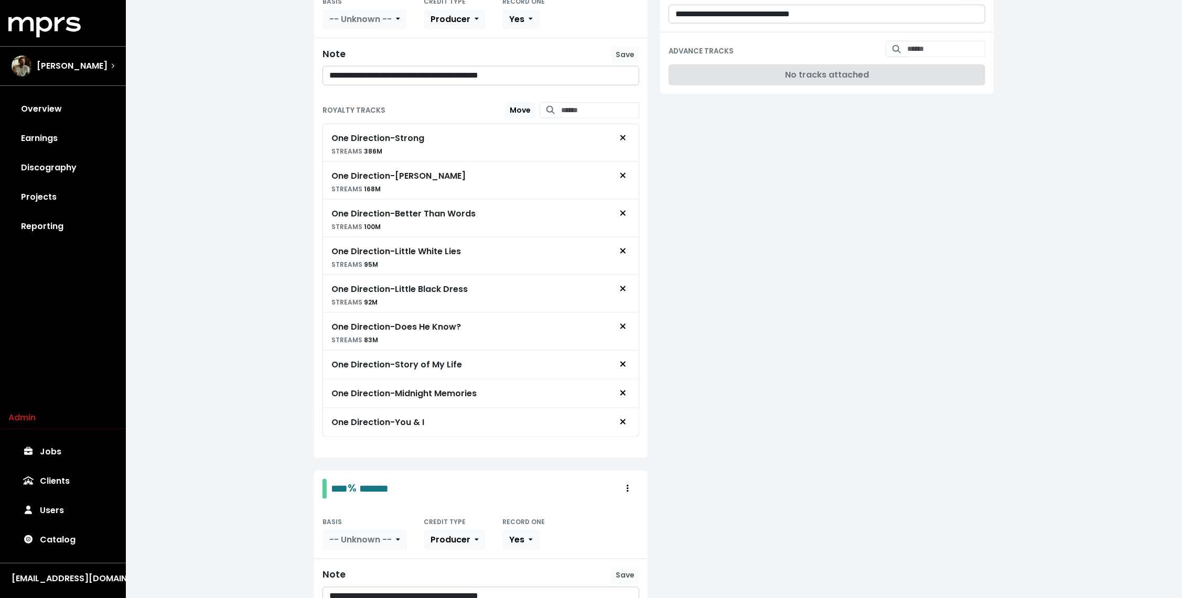
scroll to position [746, 0]
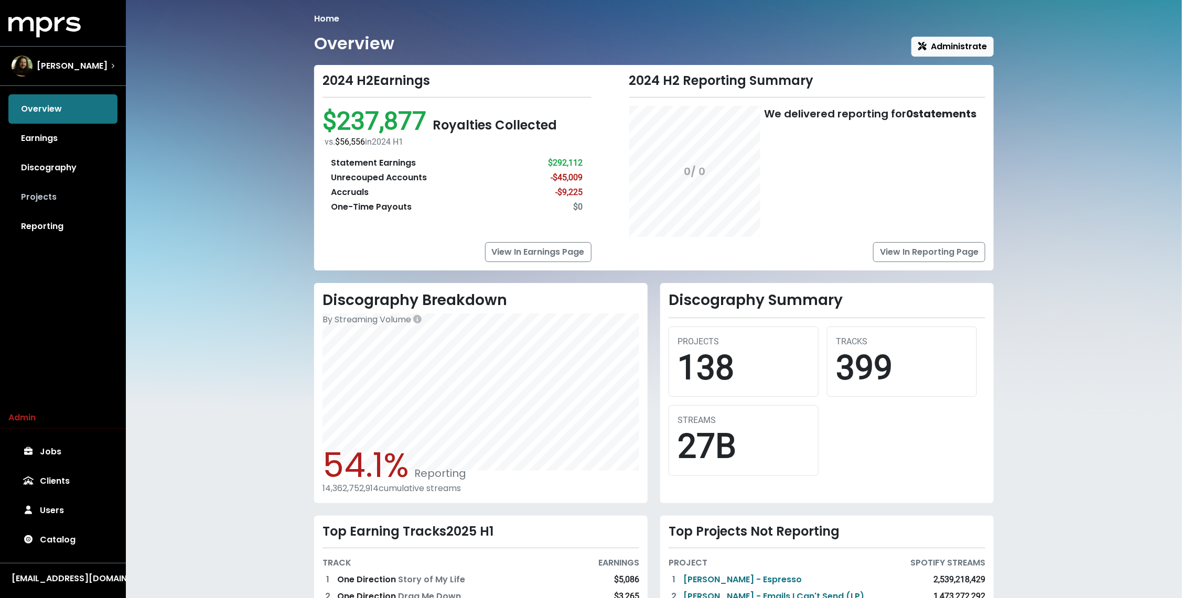
click at [67, 196] on link "Projects" at bounding box center [62, 197] width 109 height 29
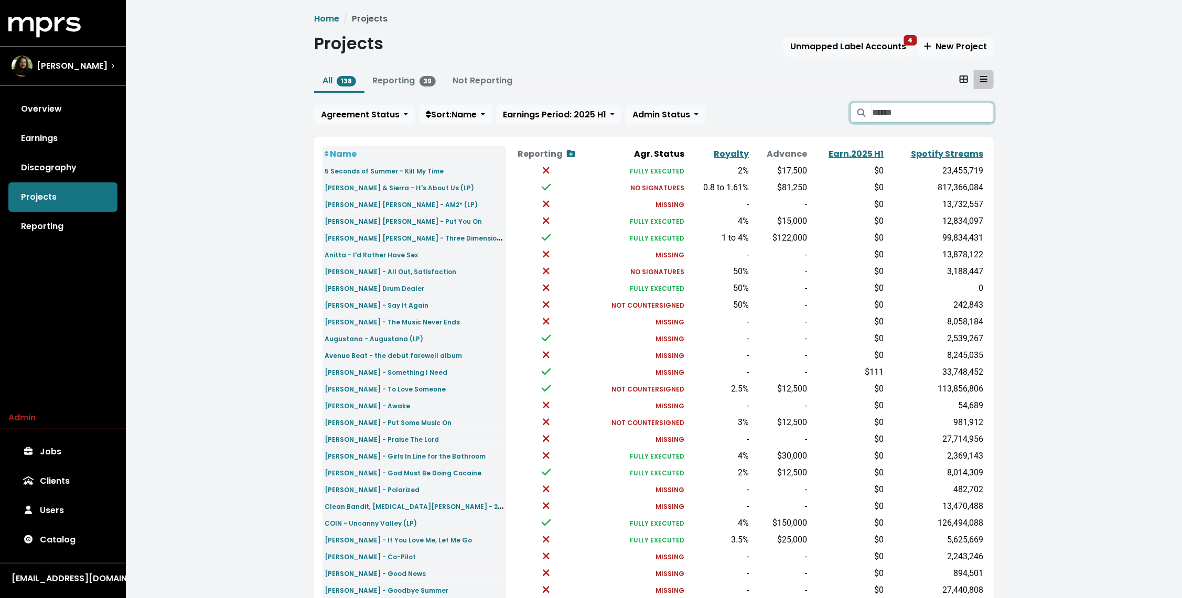
click at [922, 115] on input "Search projects" at bounding box center [933, 113] width 122 height 20
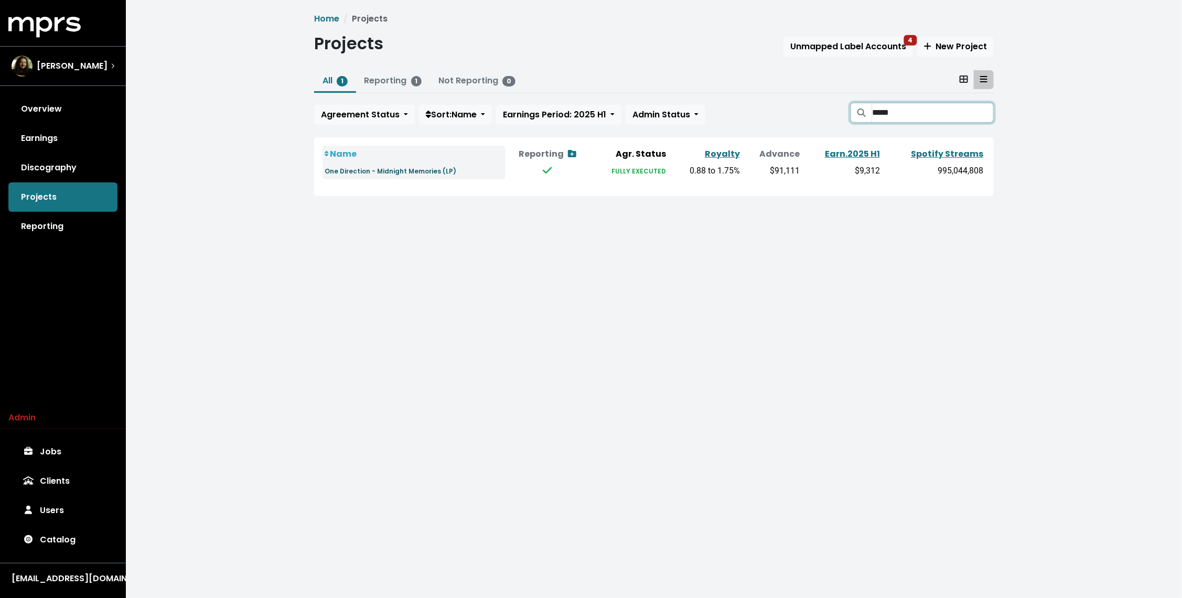
type input "*****"
click at [395, 172] on small "One Direction - Midnight Memories (LP)" at bounding box center [391, 171] width 132 height 9
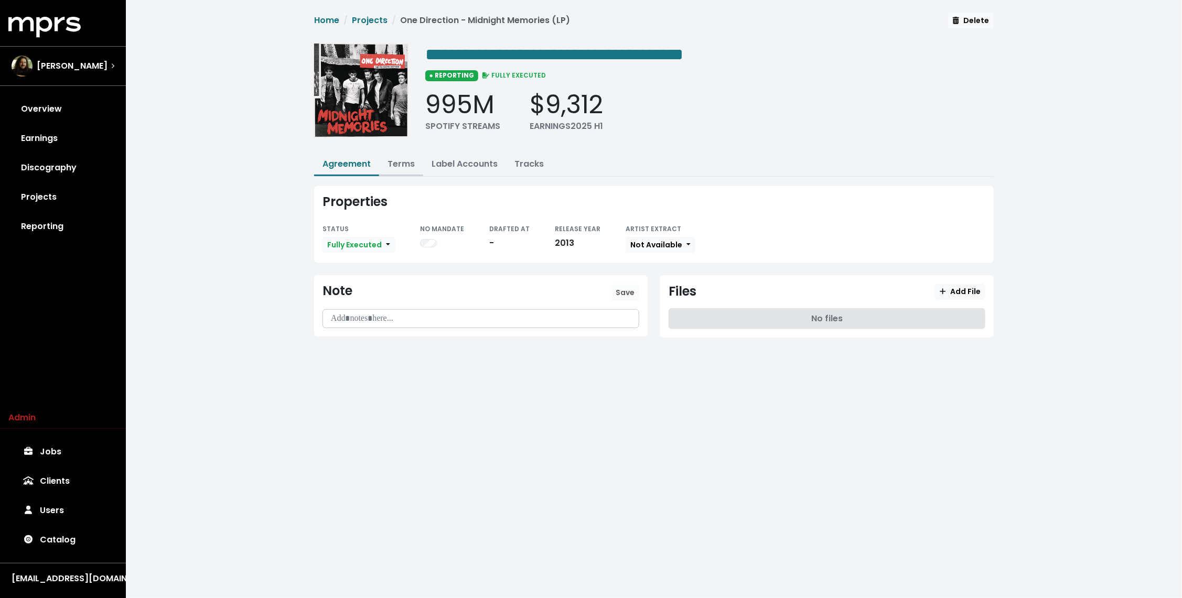
click at [402, 158] on link "Terms" at bounding box center [401, 164] width 27 height 12
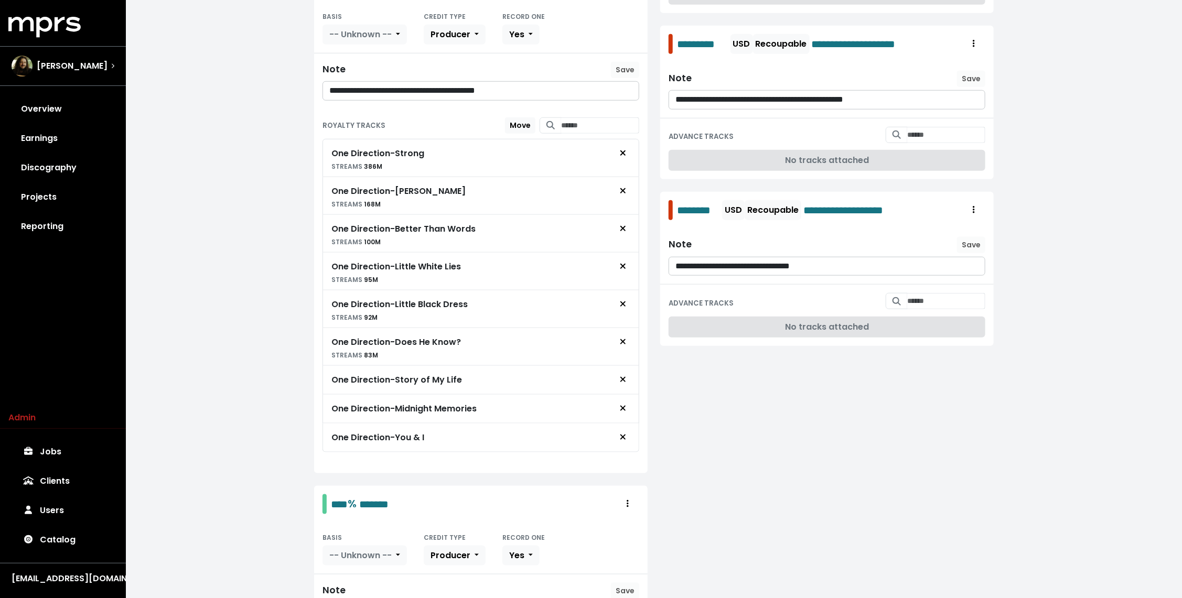
scroll to position [493, 0]
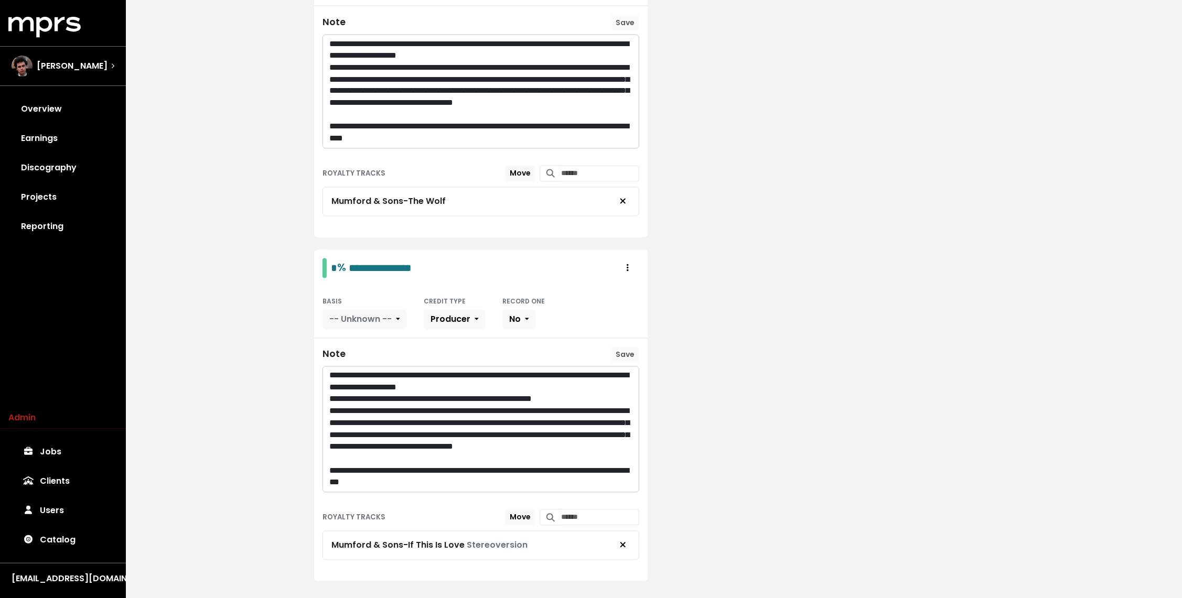
scroll to position [1100, 0]
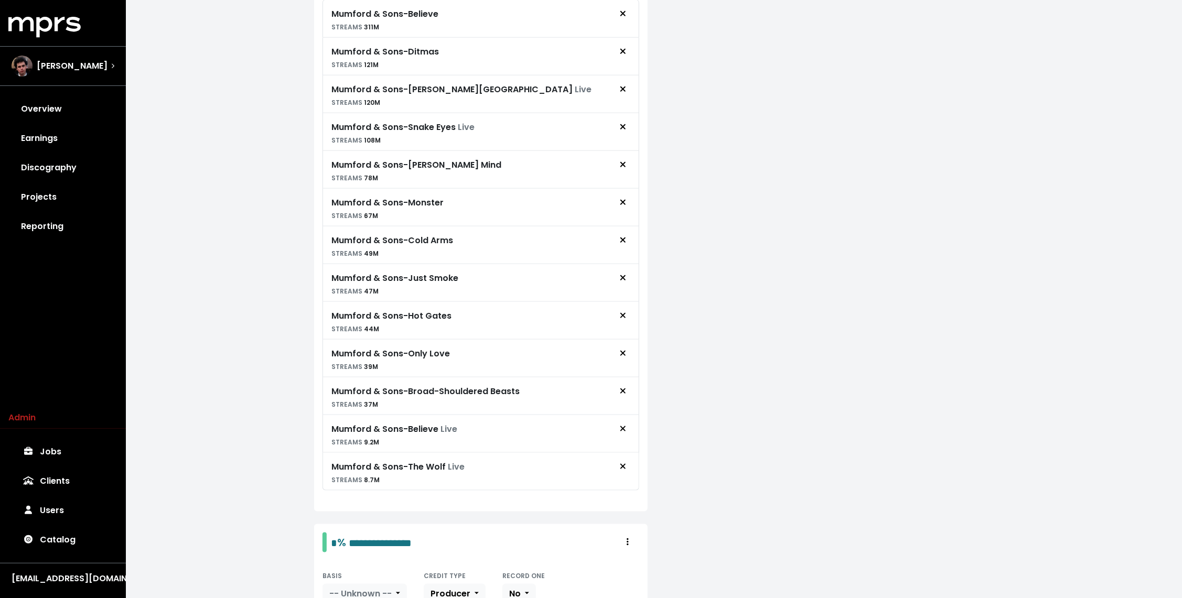
scroll to position [500, 0]
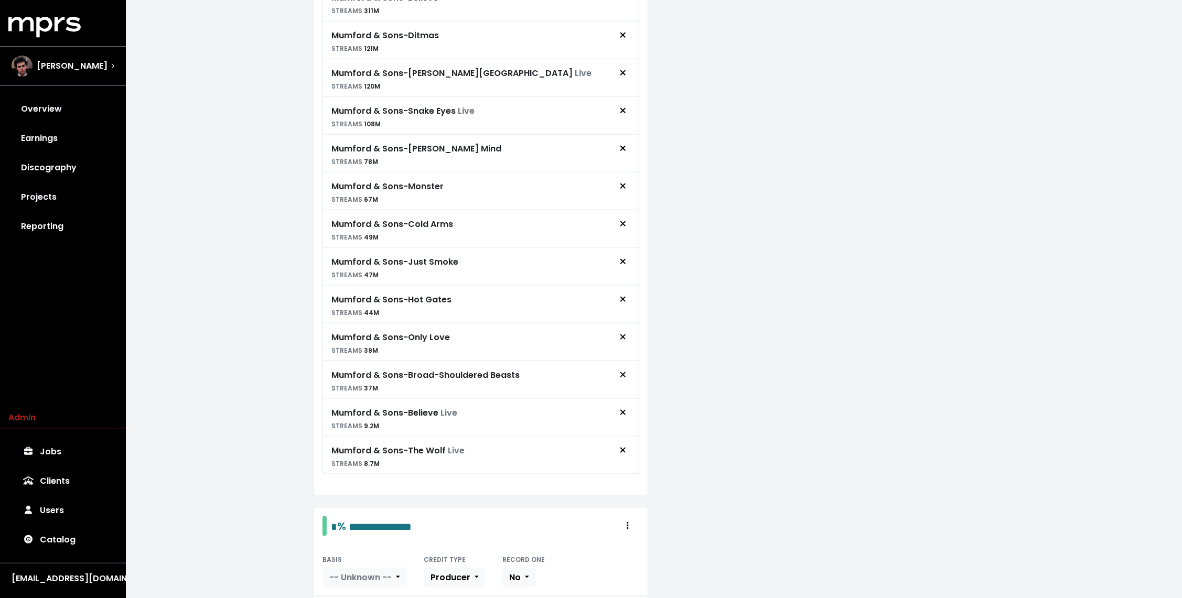
click at [266, 339] on div "**********" at bounding box center [654, 355] width 1056 height 1711
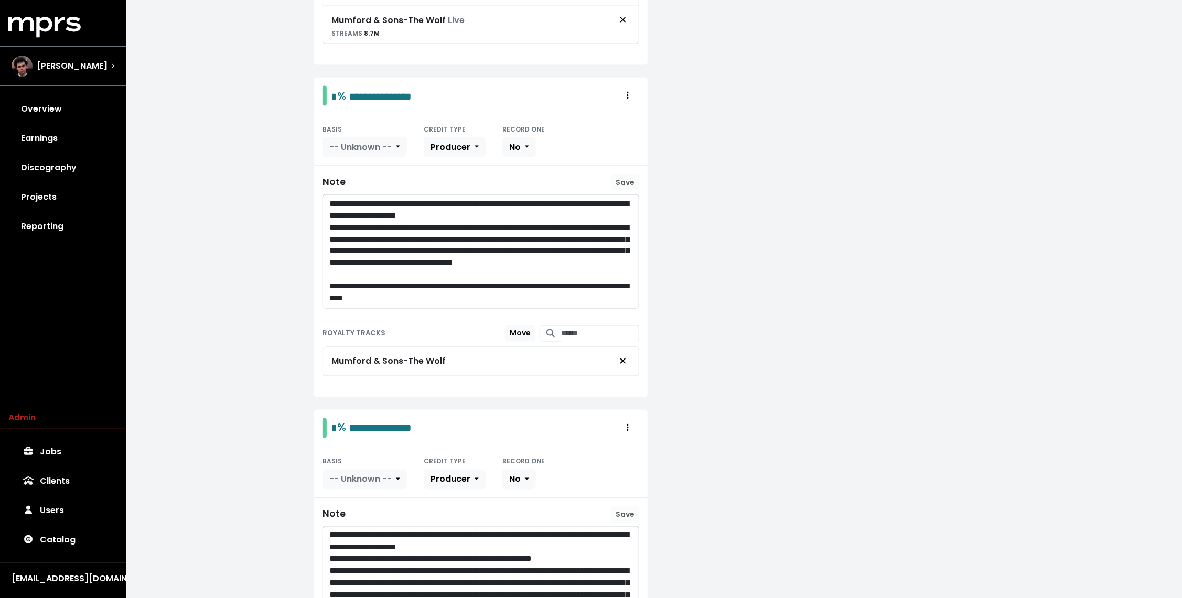
scroll to position [1100, 0]
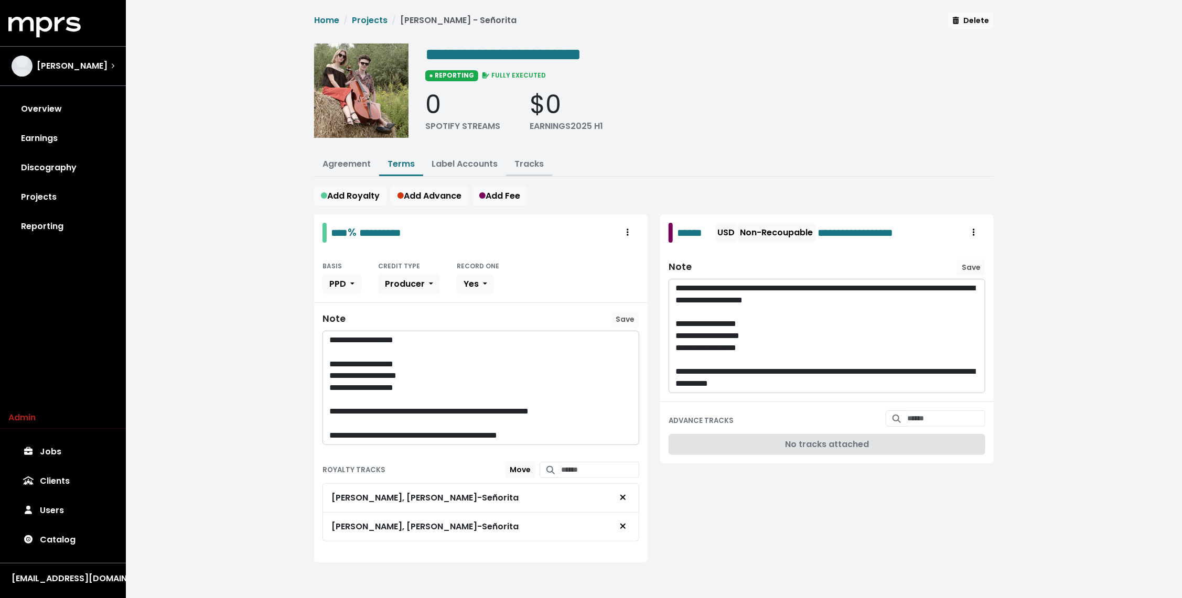
click at [527, 167] on link "Tracks" at bounding box center [529, 164] width 29 height 12
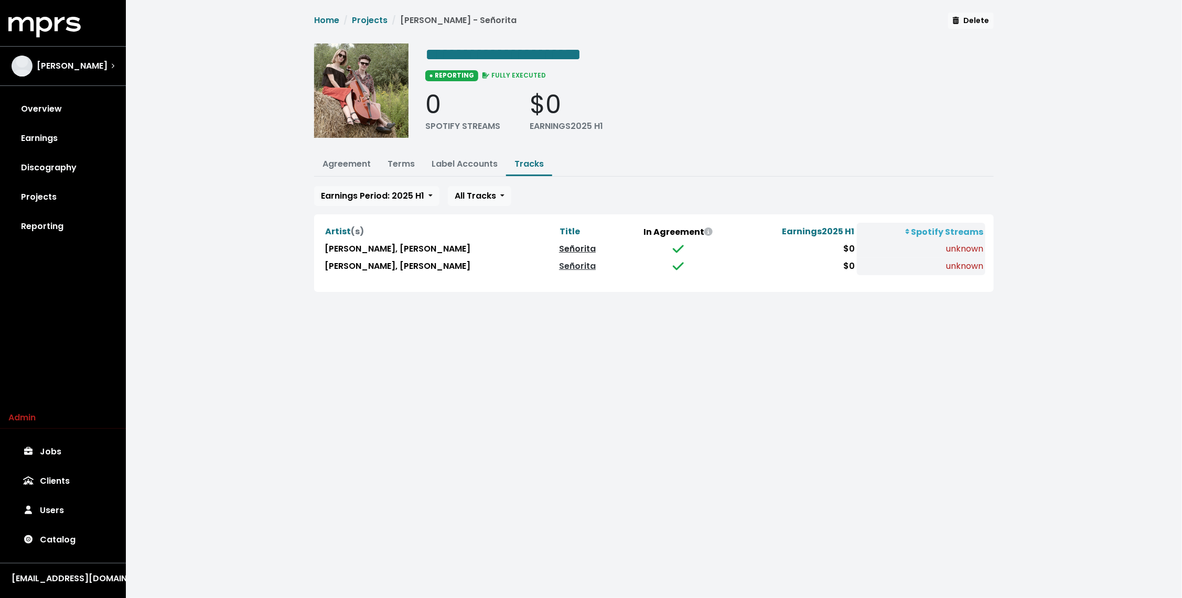
click at [574, 243] on link "Señorita" at bounding box center [577, 249] width 37 height 12
click at [560, 260] on link "Señorita" at bounding box center [577, 266] width 37 height 12
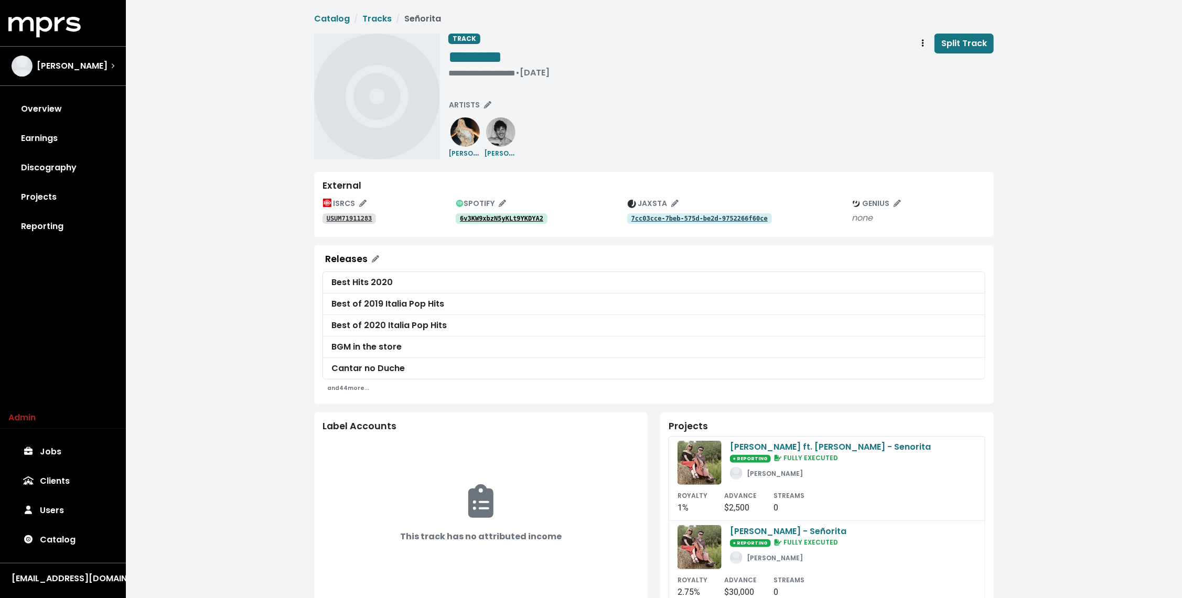
click at [514, 215] on tt "6v3KW9xbzN5yKLt9YKDYA2" at bounding box center [501, 218] width 83 height 7
click at [658, 215] on tt "7cc03cce-7beb-575d-be2d-9752266f60ce" at bounding box center [700, 218] width 136 height 7
click at [497, 49] on span "********" at bounding box center [475, 57] width 54 height 17
click at [929, 38] on button "Track actions" at bounding box center [923, 44] width 23 height 20
click at [931, 61] on link "Merge" at bounding box center [953, 66] width 83 height 17
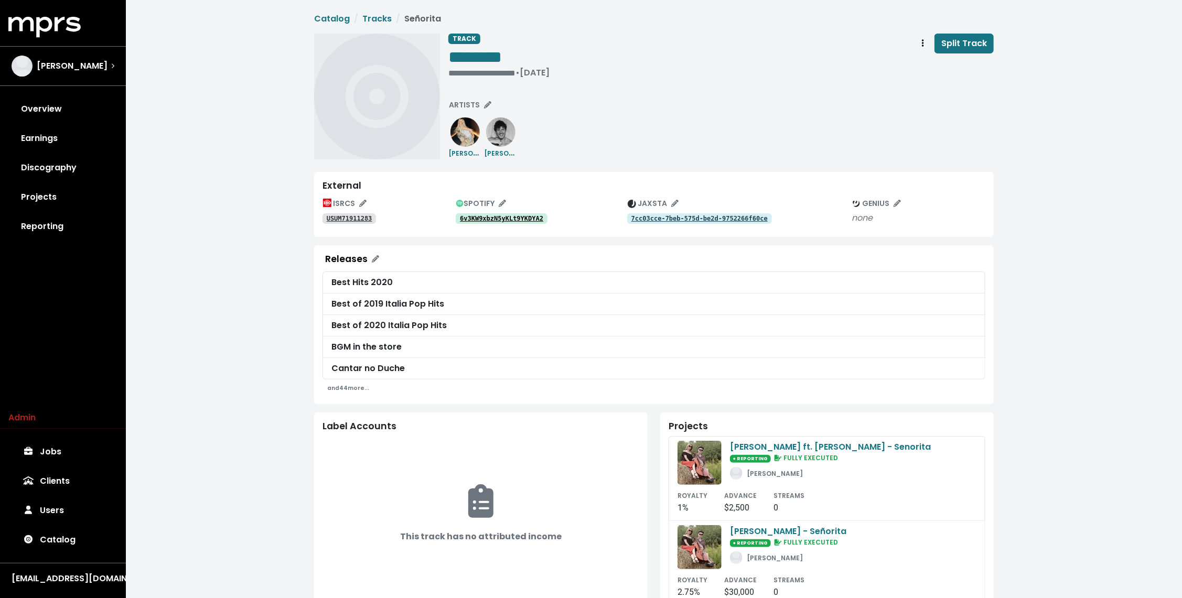
click at [352, 218] on tt "USUM71911283" at bounding box center [350, 218] width 46 height 7
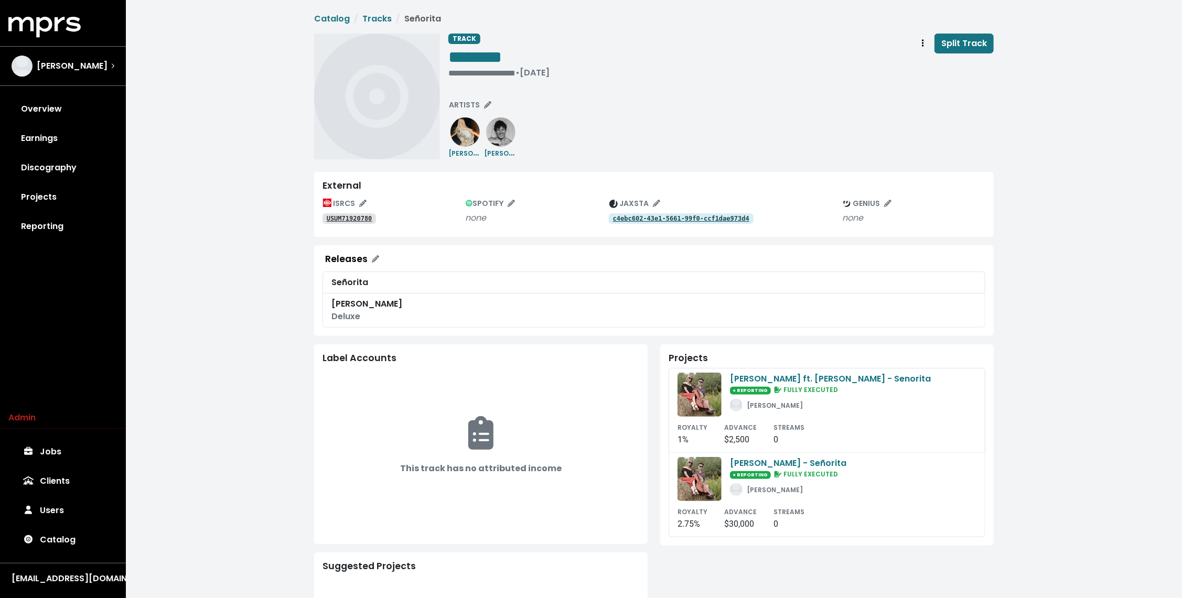
click at [658, 215] on tt "c4ebc602-43e1-5661-99f0-ccf1dae973d4" at bounding box center [681, 218] width 136 height 7
click at [329, 219] on tt "USUM71920780" at bounding box center [350, 218] width 46 height 7
click at [922, 44] on span "Track actions" at bounding box center [922, 43] width 9 height 13
click at [931, 65] on link "Merge" at bounding box center [953, 66] width 83 height 17
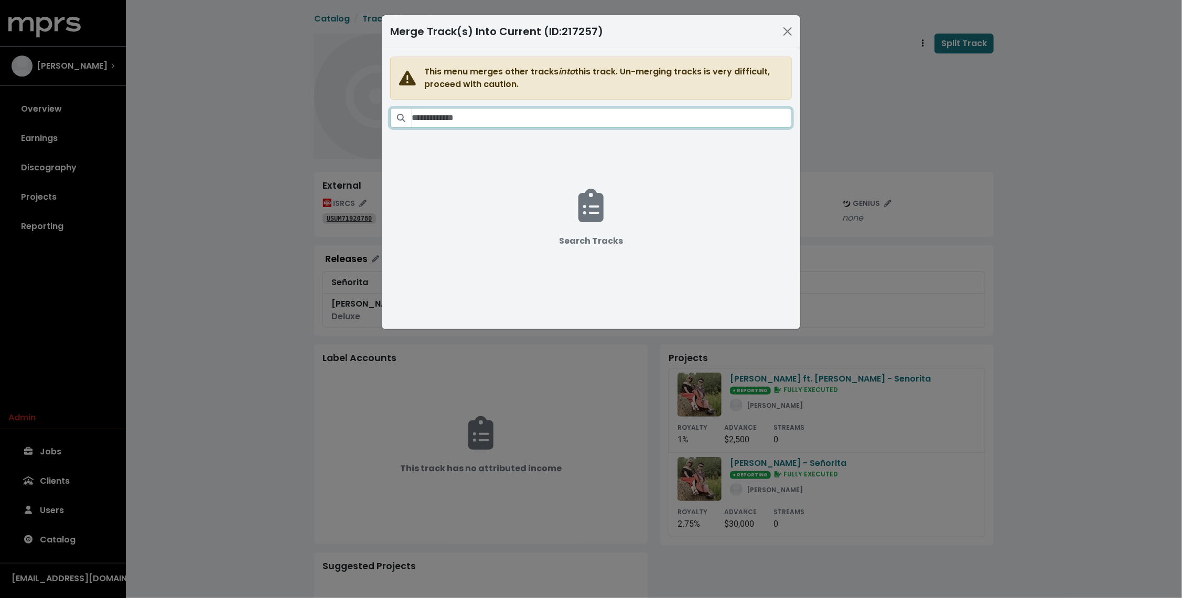
click at [666, 126] on input "Search tracks" at bounding box center [602, 118] width 380 height 20
paste input "********"
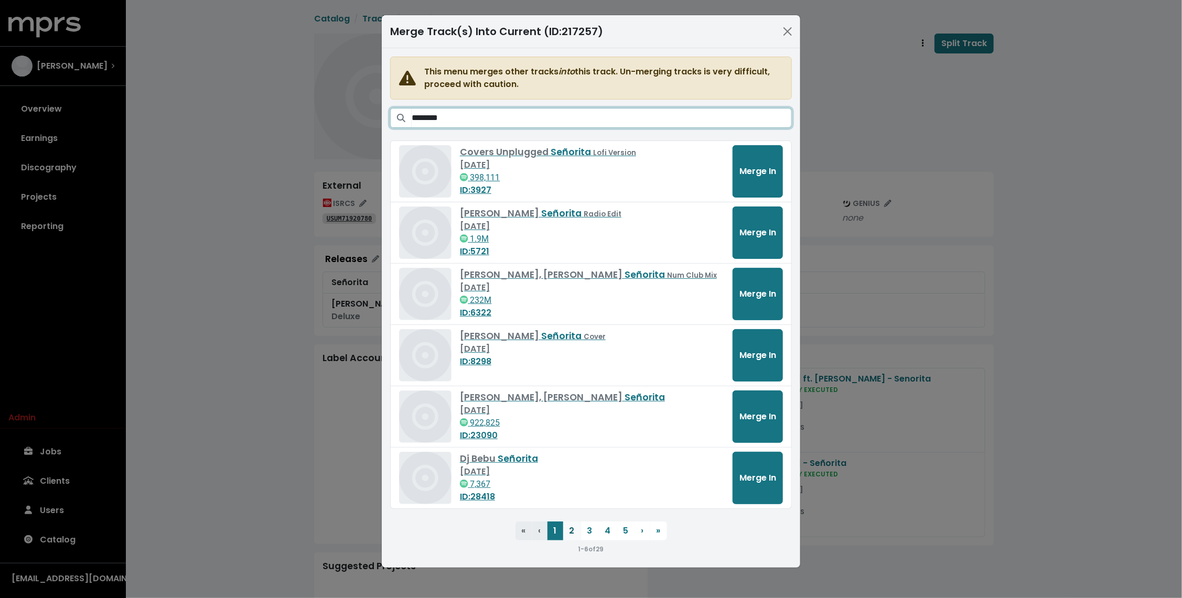
type input "********"
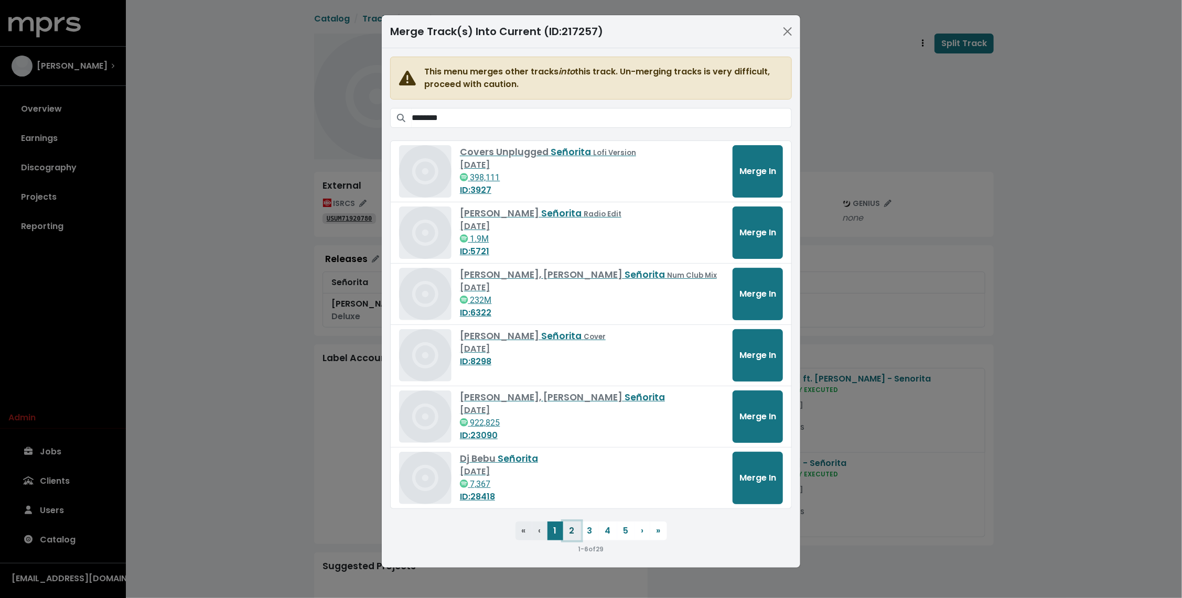
click at [572, 528] on button "2" at bounding box center [572, 531] width 18 height 19
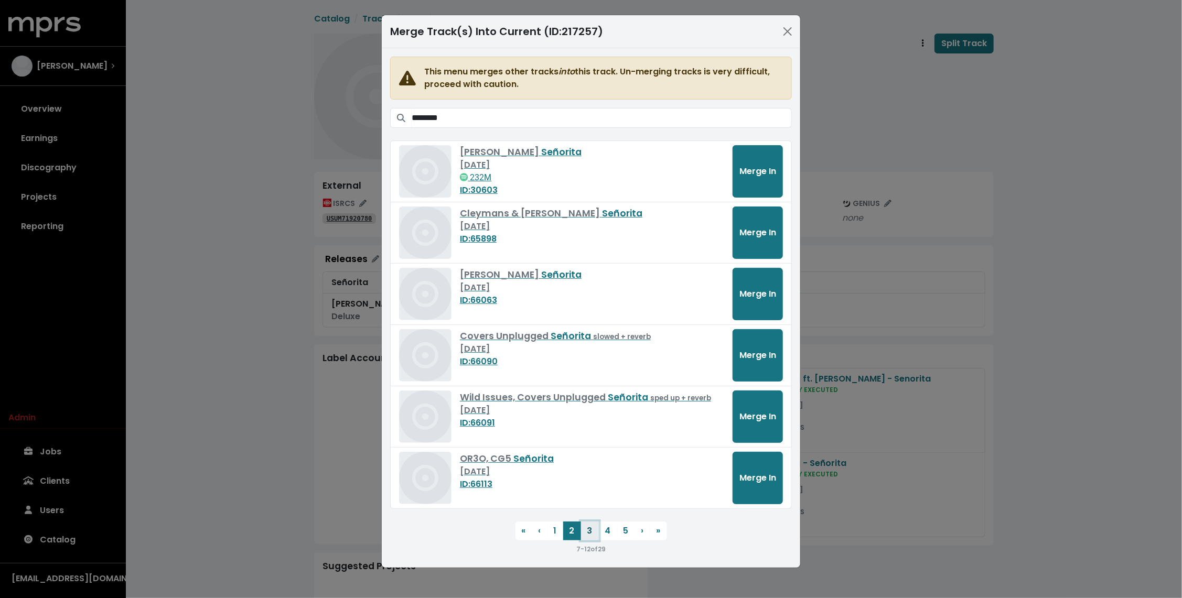
click at [591, 524] on button "3" at bounding box center [590, 531] width 18 height 19
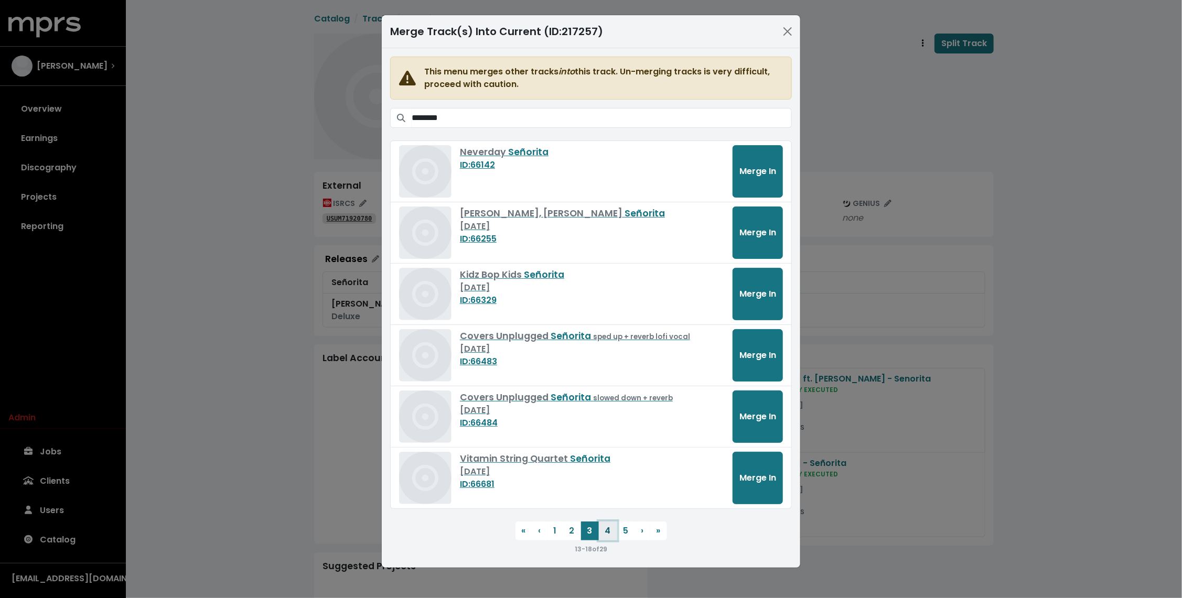
click at [615, 529] on button "4" at bounding box center [608, 531] width 18 height 19
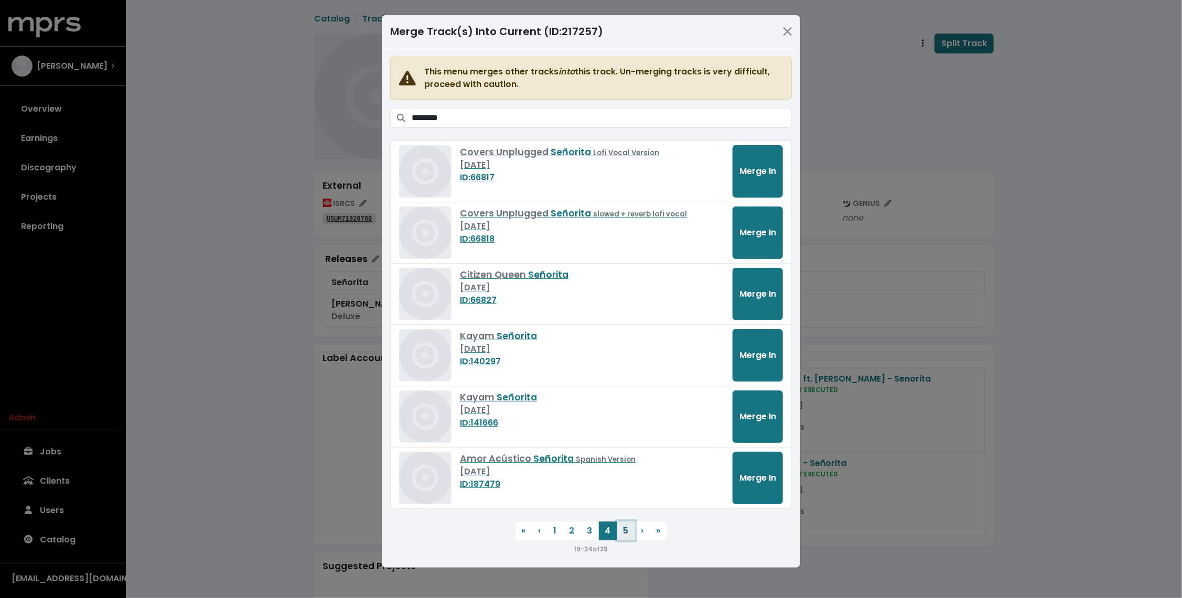
click at [625, 527] on button "5" at bounding box center [626, 531] width 18 height 19
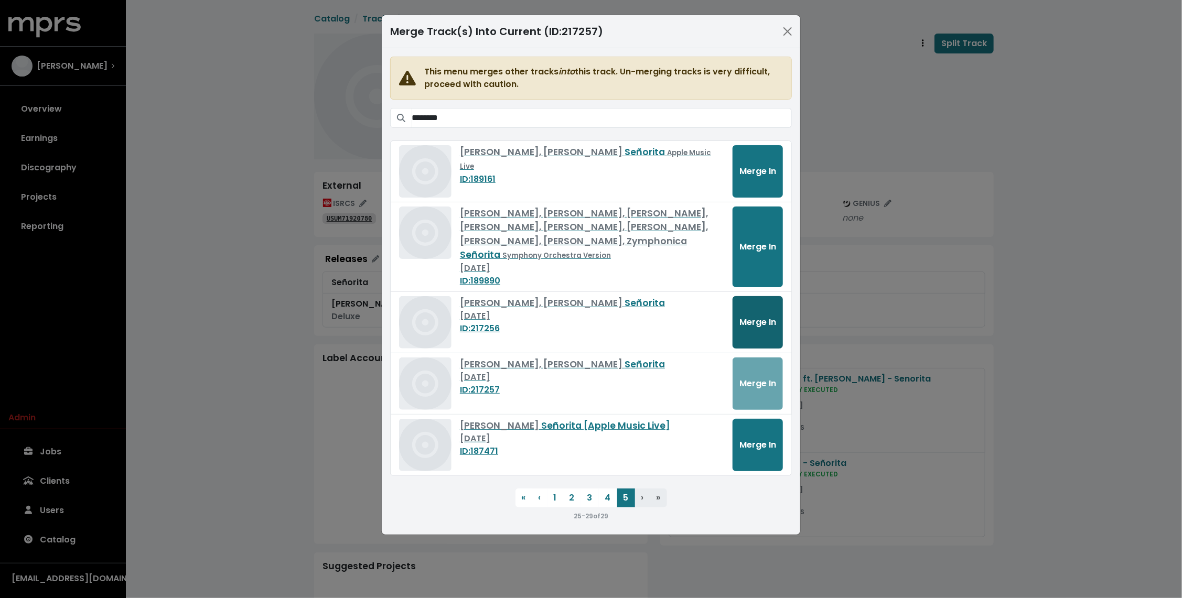
click at [755, 322] on span "Merge In" at bounding box center [758, 322] width 37 height 12
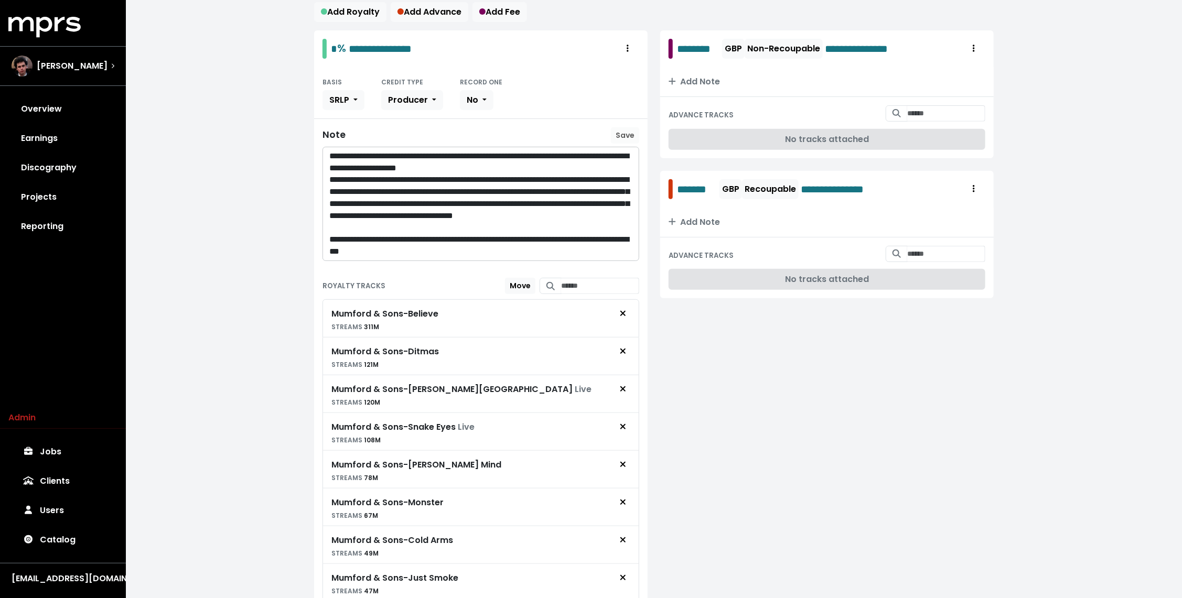
scroll to position [5, 0]
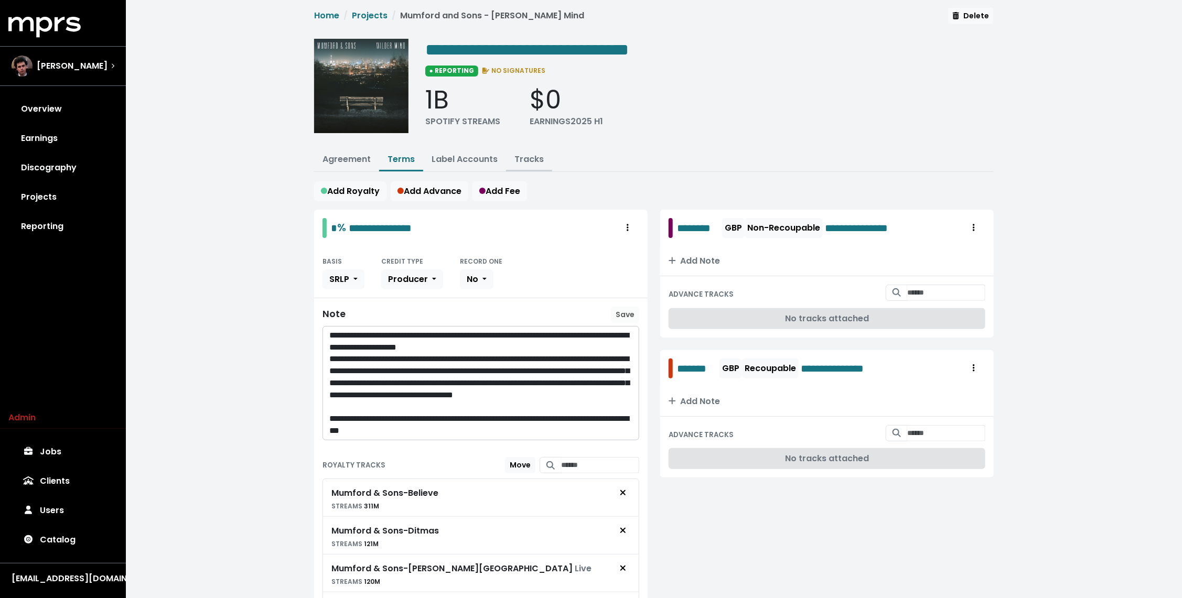
click at [521, 164] on button "Tracks" at bounding box center [529, 160] width 46 height 23
click at [517, 158] on link "Tracks" at bounding box center [529, 159] width 29 height 12
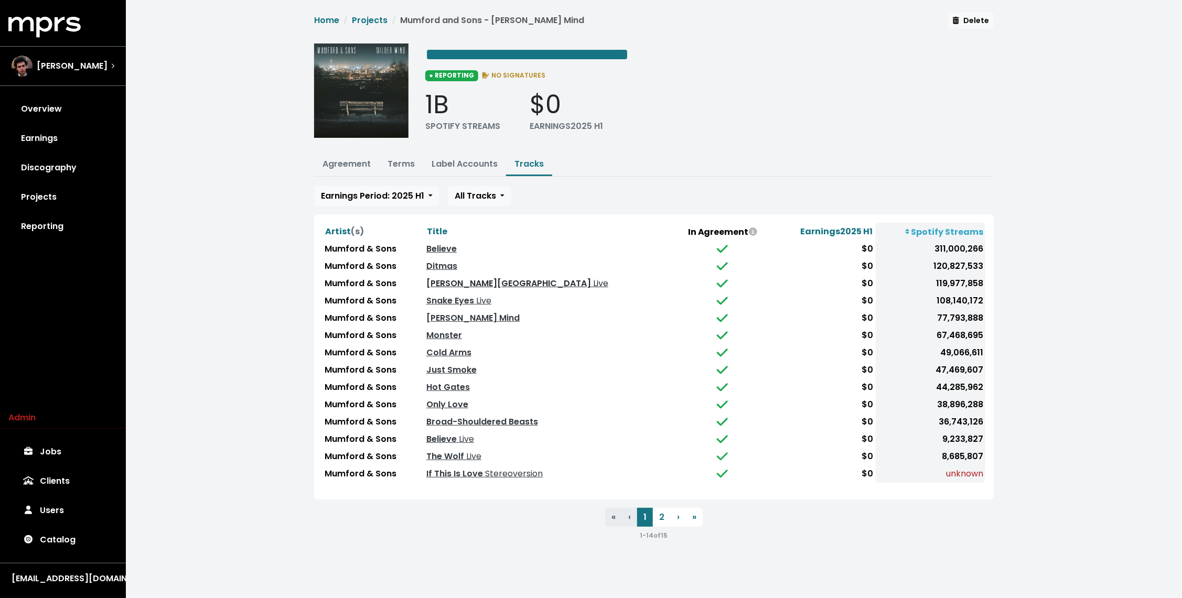
click at [496, 281] on link "Tompkins Square Park Live" at bounding box center [517, 283] width 182 height 12
click at [395, 158] on link "Terms" at bounding box center [401, 164] width 27 height 12
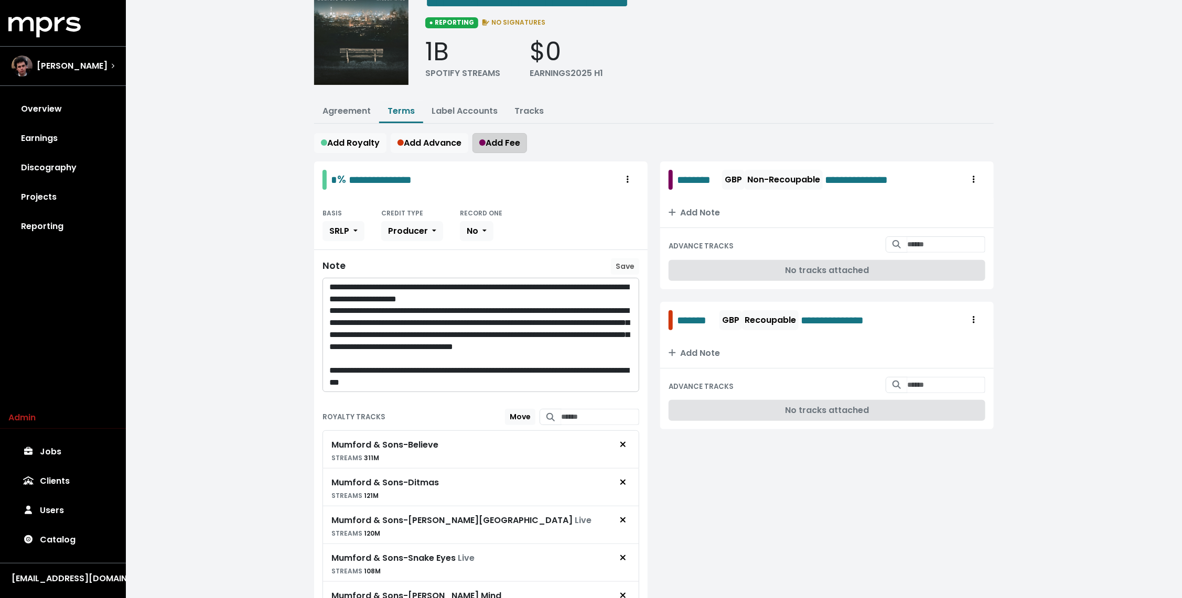
scroll to position [22, 0]
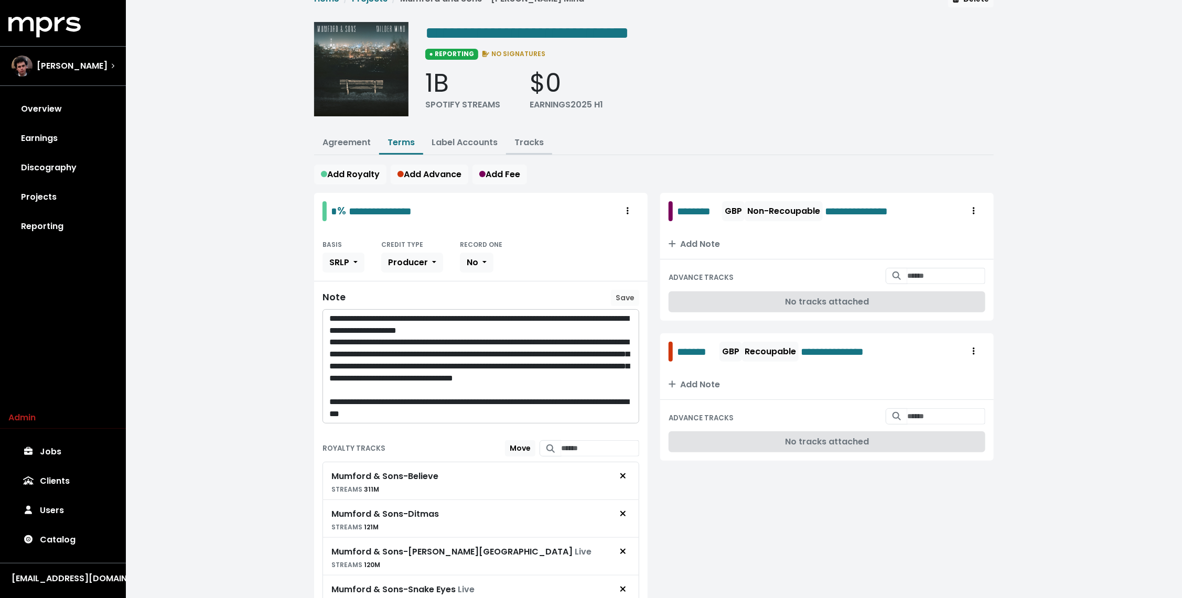
click at [538, 151] on button "Tracks" at bounding box center [529, 143] width 46 height 23
click at [533, 144] on link "Tracks" at bounding box center [529, 142] width 29 height 12
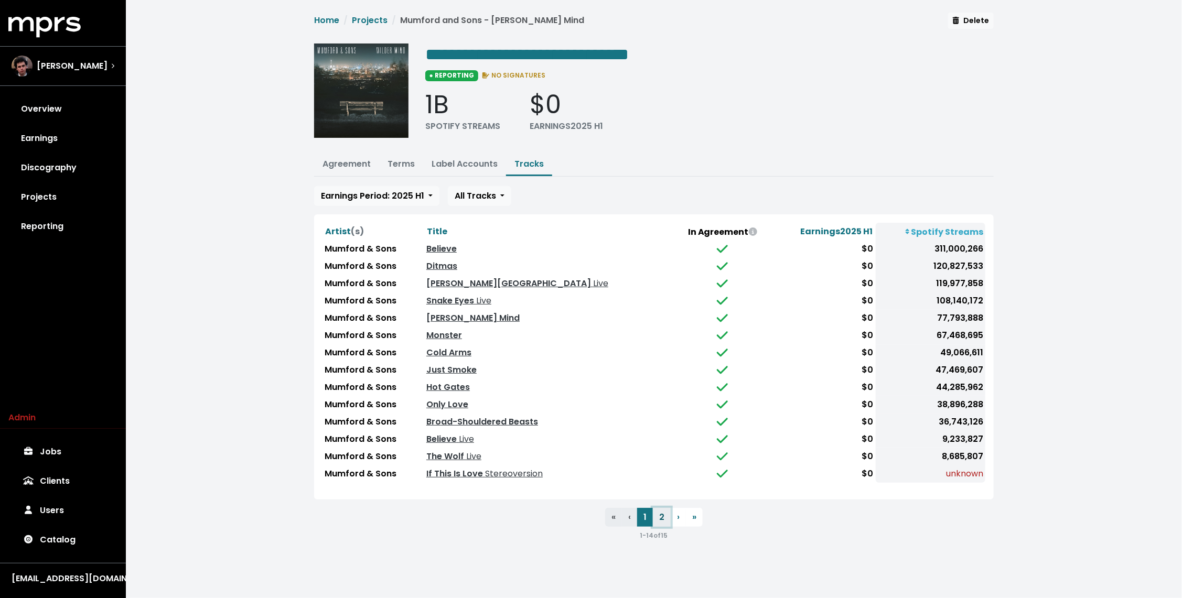
click at [660, 515] on button "2" at bounding box center [662, 517] width 18 height 19
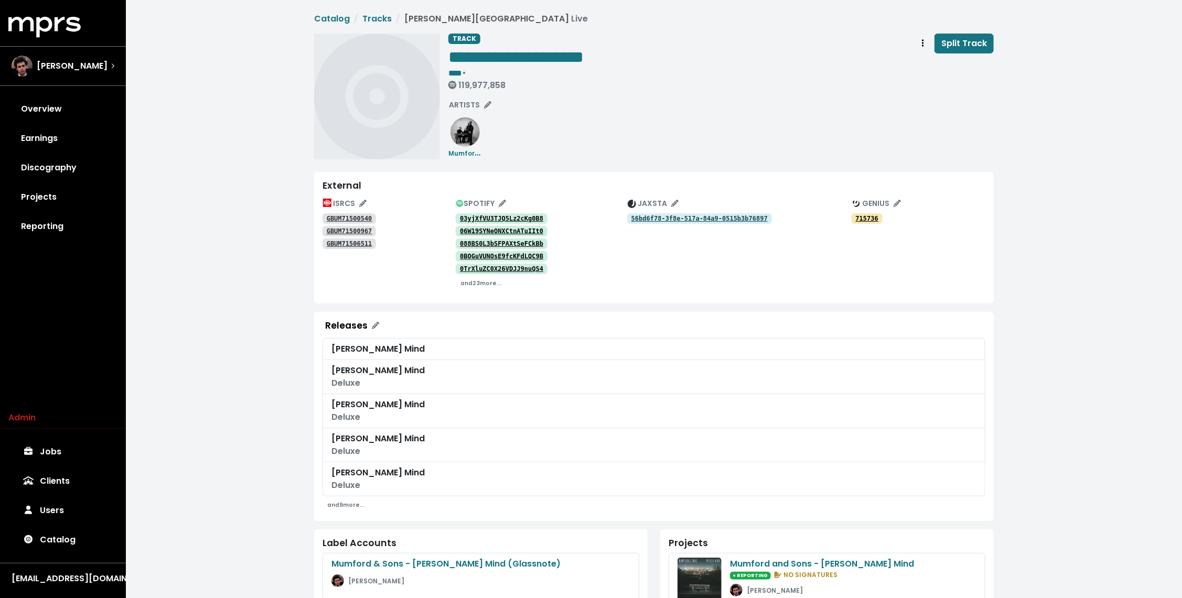
click at [363, 216] on tt "GBUM71500540" at bounding box center [350, 218] width 46 height 7
click at [348, 234] on tt "GBUM71500967" at bounding box center [350, 231] width 46 height 7
click at [339, 246] on tt "GBUM71506511" at bounding box center [350, 243] width 46 height 7
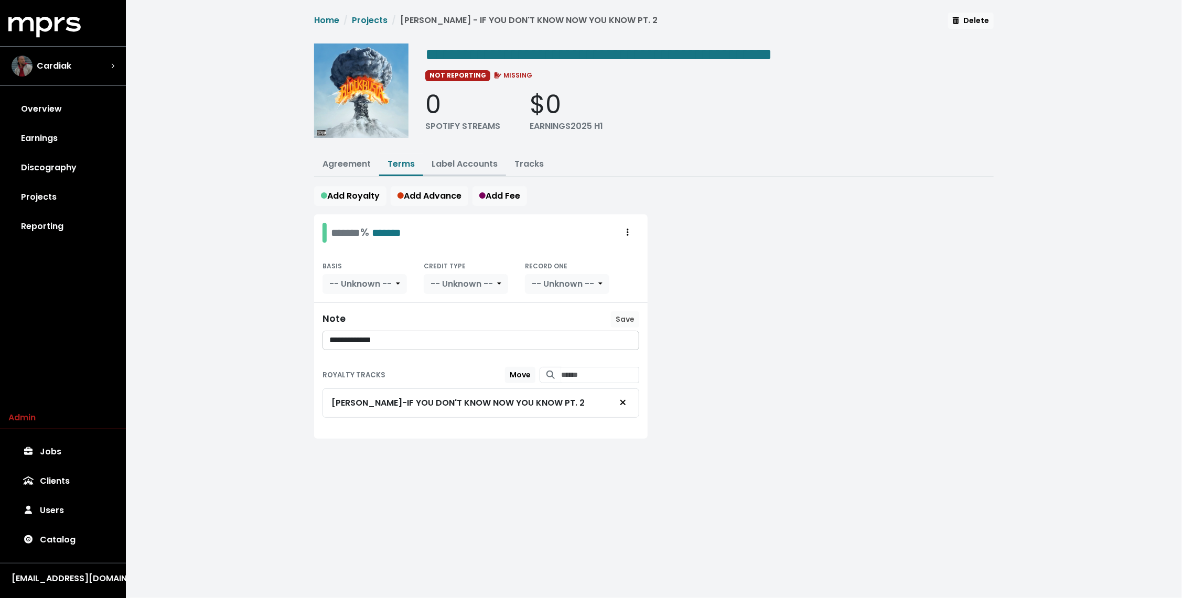
click at [455, 163] on link "Label Accounts" at bounding box center [465, 164] width 66 height 12
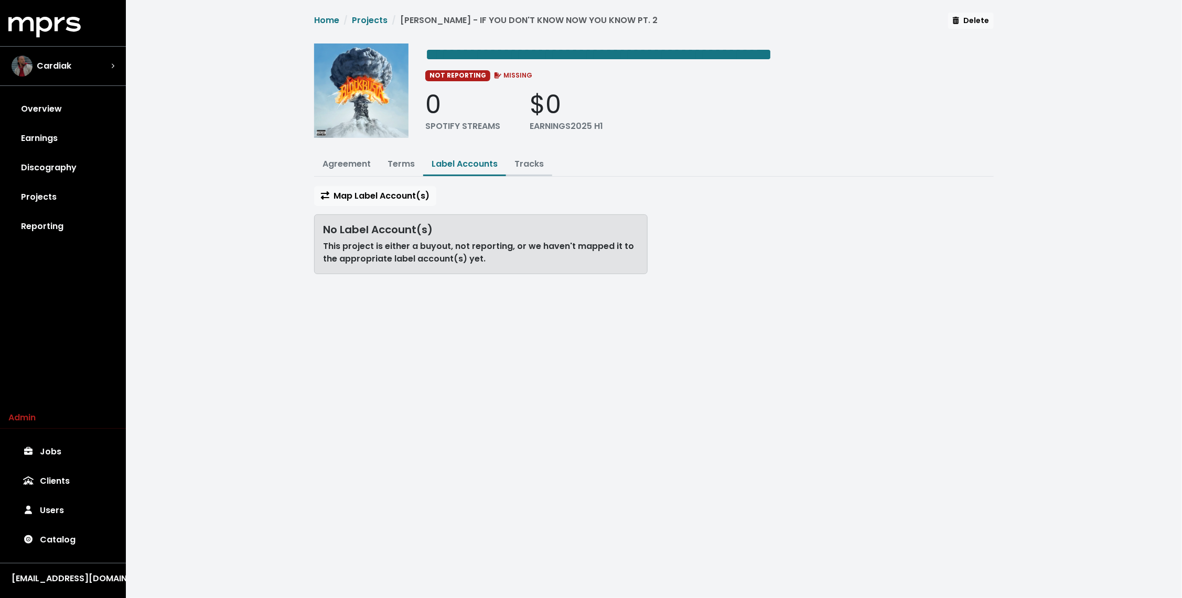
click at [535, 164] on link "Tracks" at bounding box center [529, 164] width 29 height 12
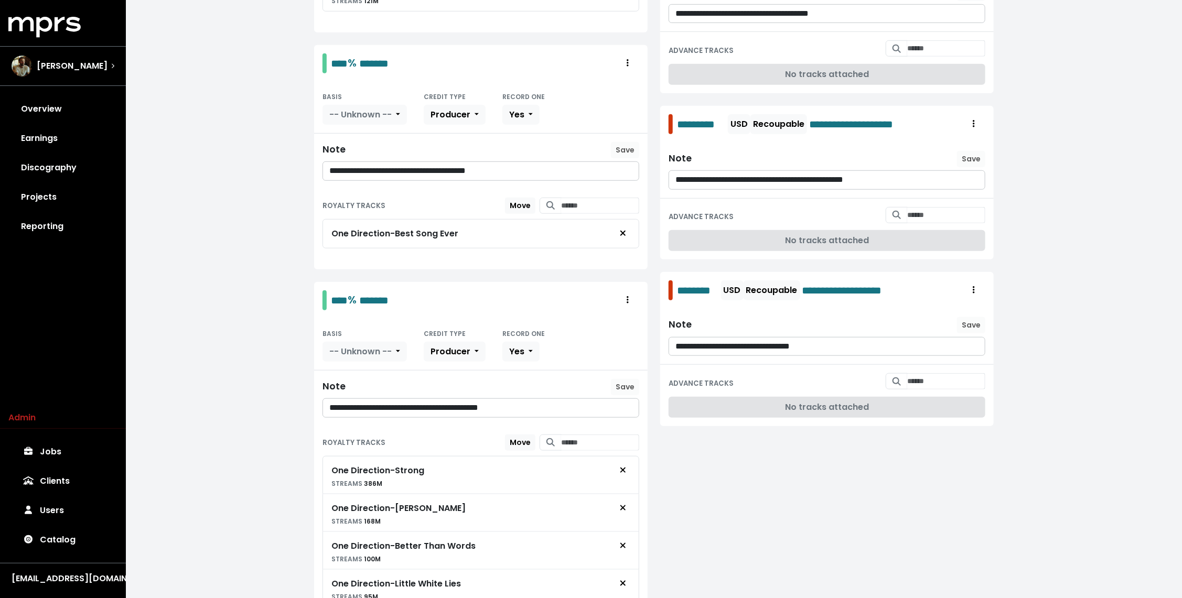
scroll to position [754, 0]
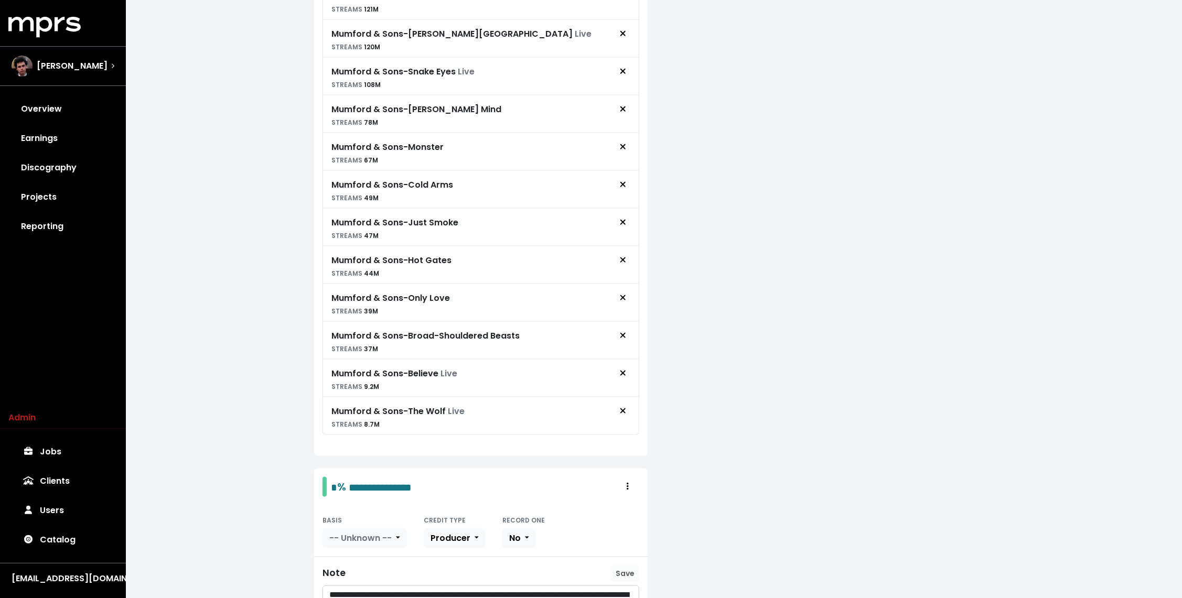
scroll to position [397, 0]
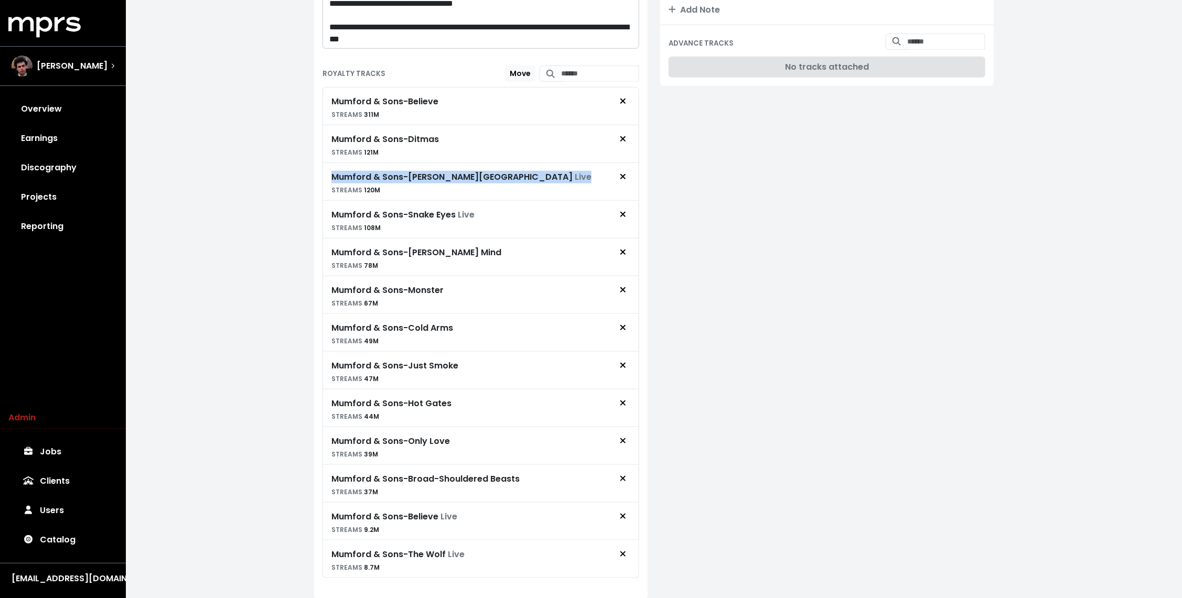
drag, startPoint x: 537, startPoint y: 174, endPoint x: 431, endPoint y: 155, distance: 107.2
click at [431, 155] on div "Mumford & Sons - Believe STREAMS 311M Mumford & Sons - Ditmas STREAMS 121M Mumf…" at bounding box center [481, 332] width 317 height 491
click at [403, 171] on div "Mumford & Sons - Tompkins Square Park Live" at bounding box center [462, 177] width 260 height 13
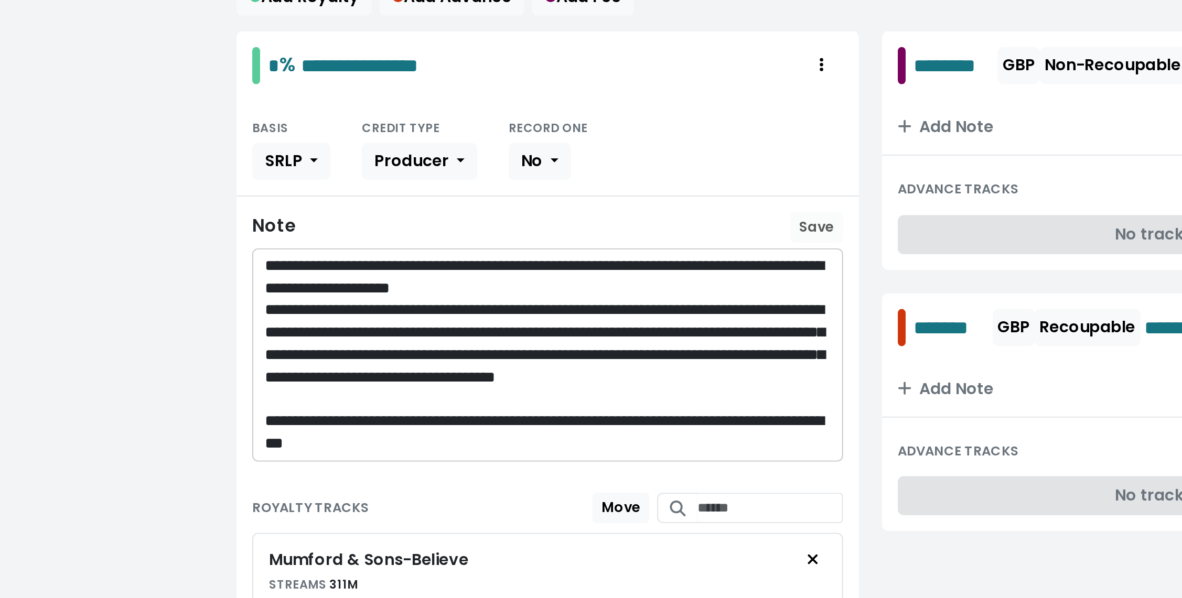
scroll to position [70, 0]
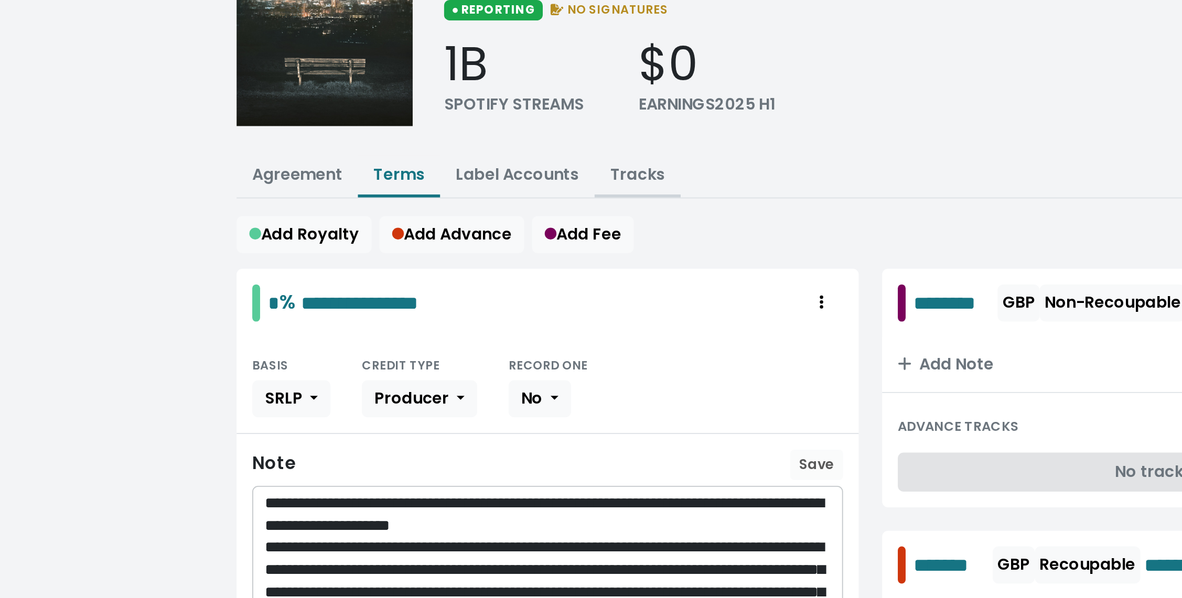
click at [530, 95] on link "Tracks" at bounding box center [529, 94] width 29 height 12
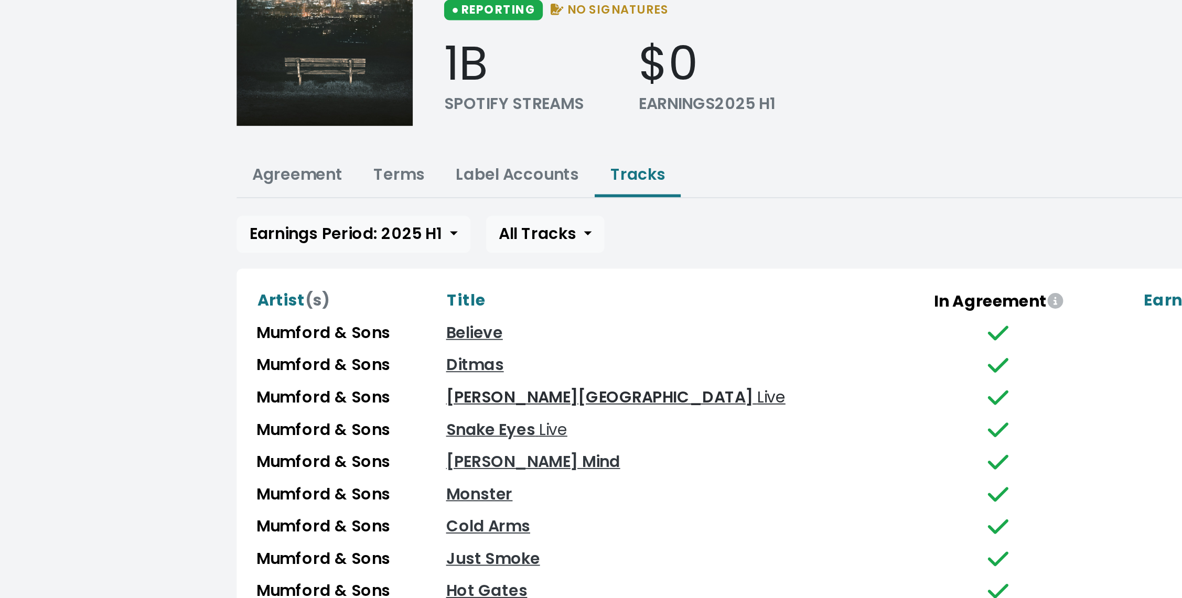
click at [484, 280] on link "Tompkins Square Park Live" at bounding box center [517, 283] width 182 height 12
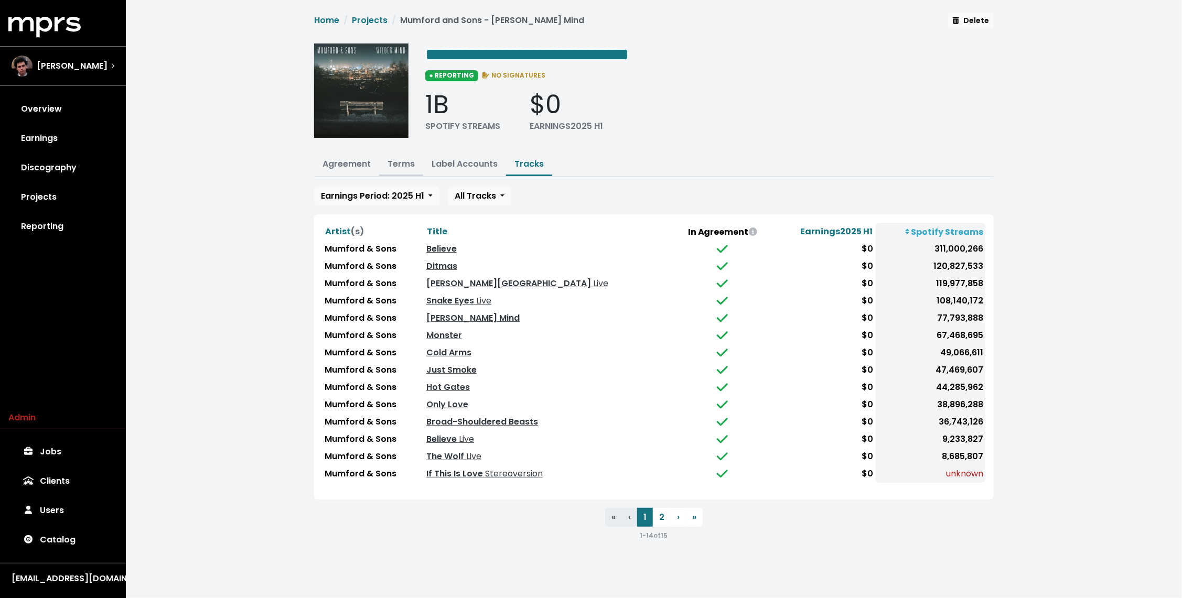
click at [402, 164] on link "Terms" at bounding box center [401, 164] width 27 height 12
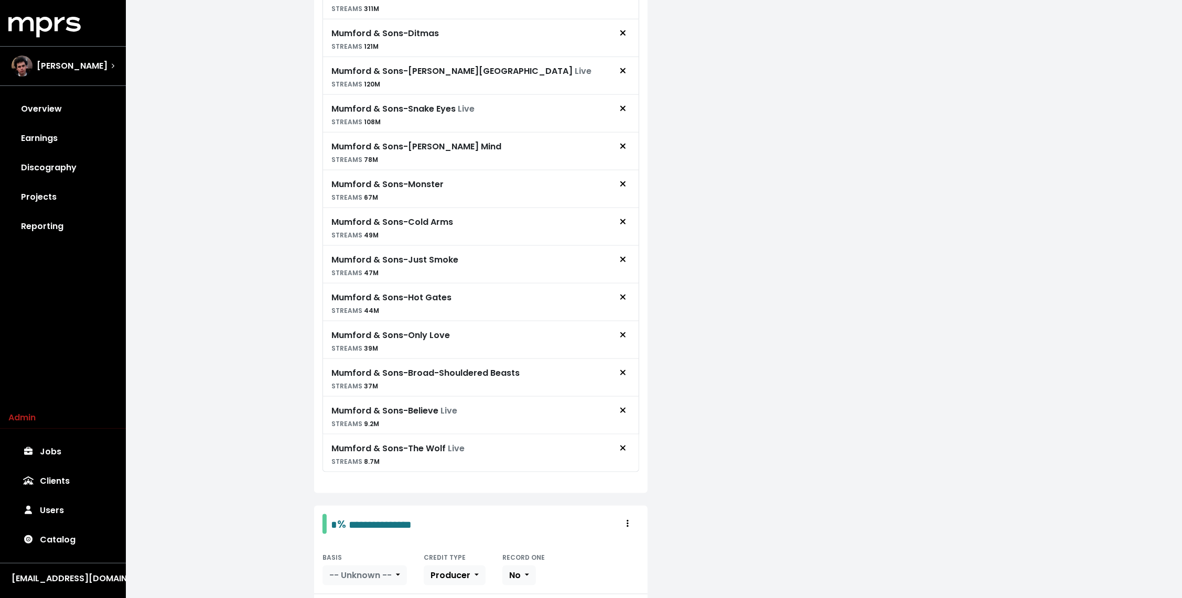
scroll to position [408, 0]
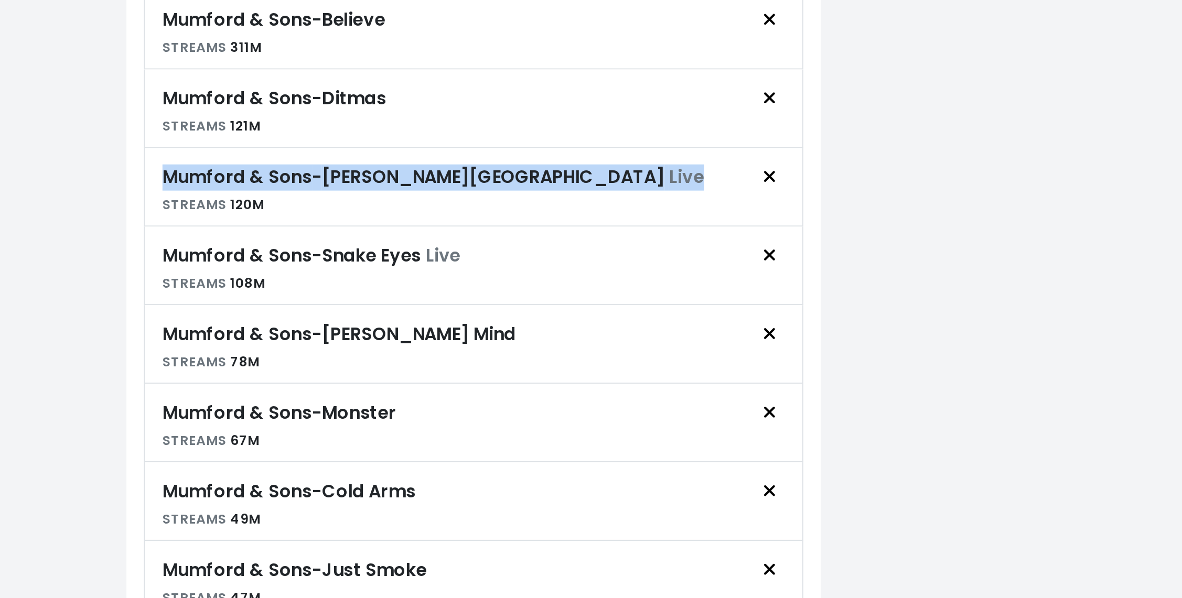
drag, startPoint x: 529, startPoint y: 164, endPoint x: 327, endPoint y: 162, distance: 202.0
click at [327, 162] on div "Mumford & Sons - Tompkins Square Park Live STREAMS 120M" at bounding box center [481, 171] width 317 height 38
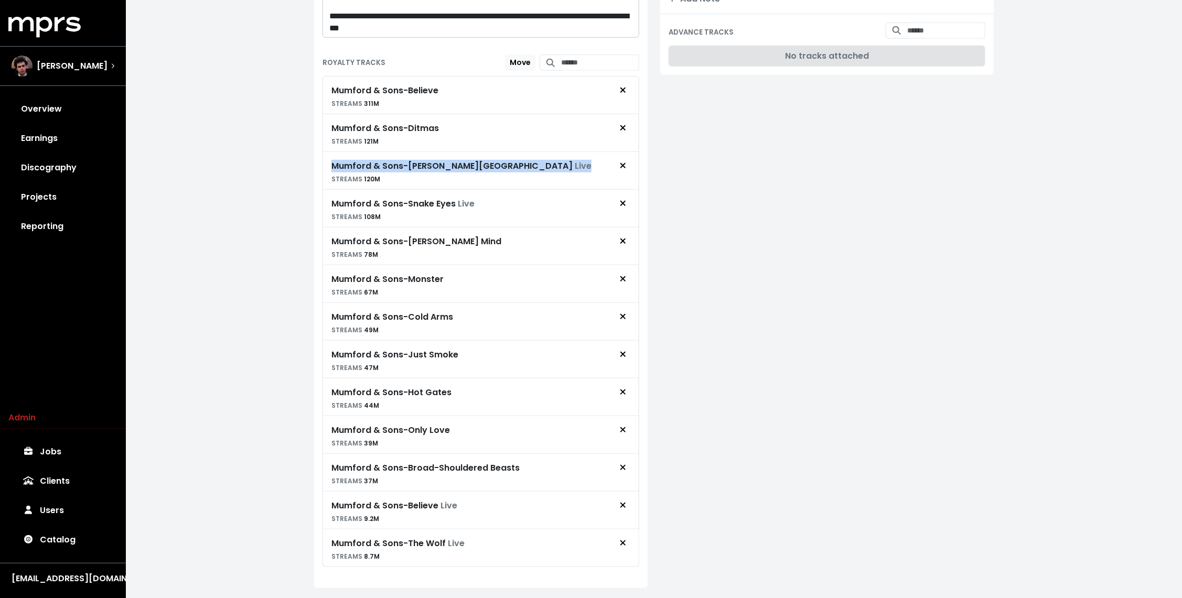
click at [365, 167] on div "Mumford & Sons - Tompkins Square Park Live" at bounding box center [462, 166] width 260 height 13
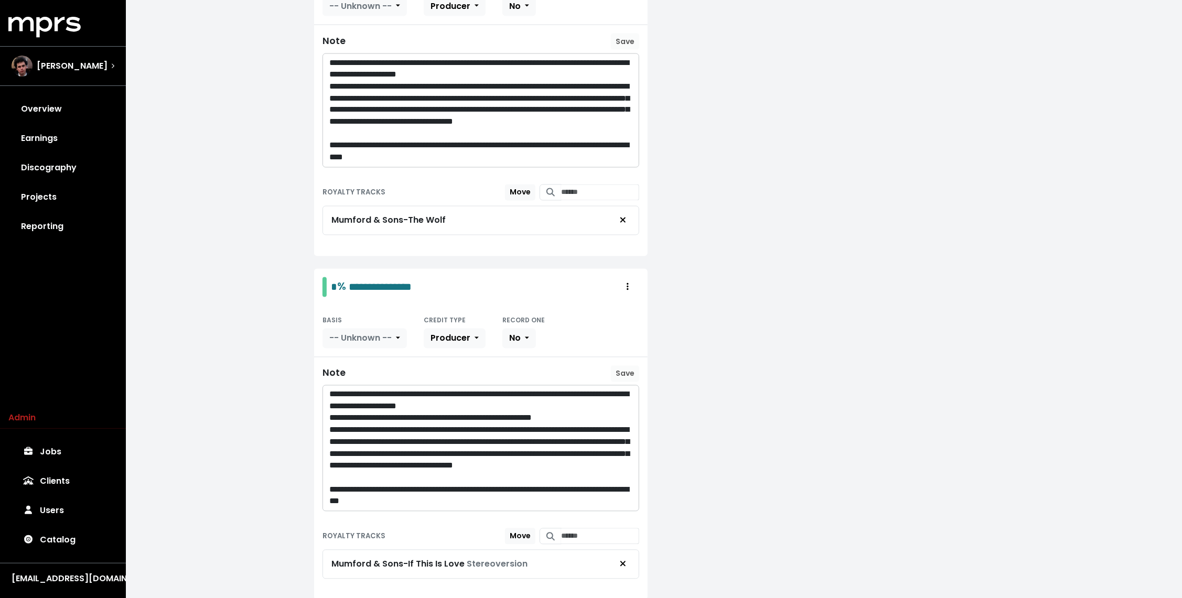
scroll to position [1100, 0]
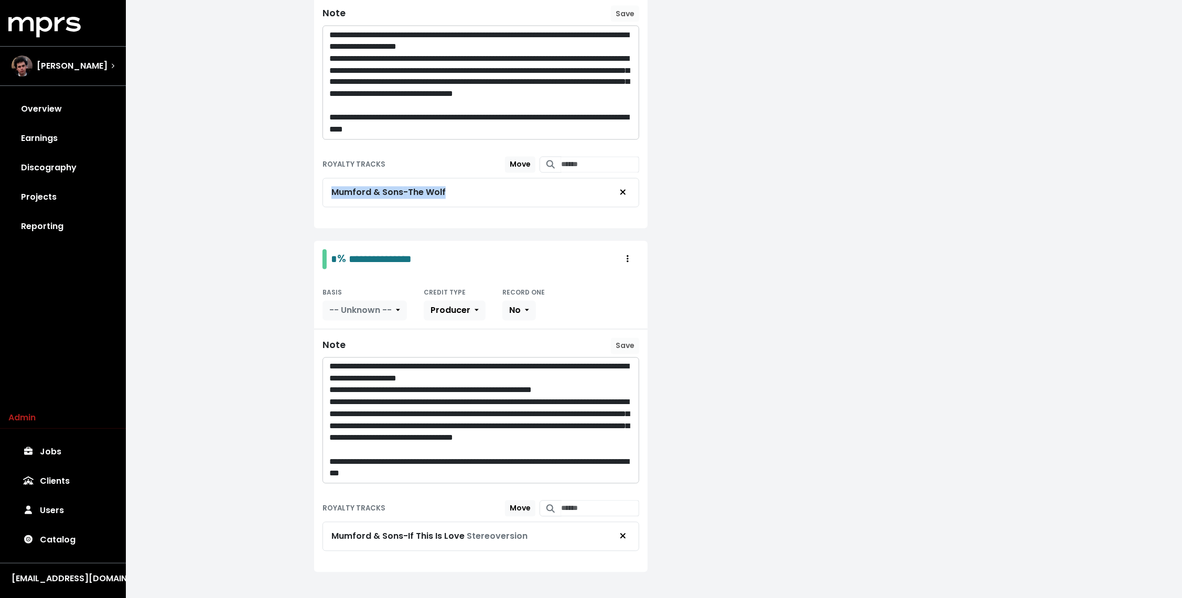
drag, startPoint x: 451, startPoint y: 188, endPoint x: 305, endPoint y: 180, distance: 146.1
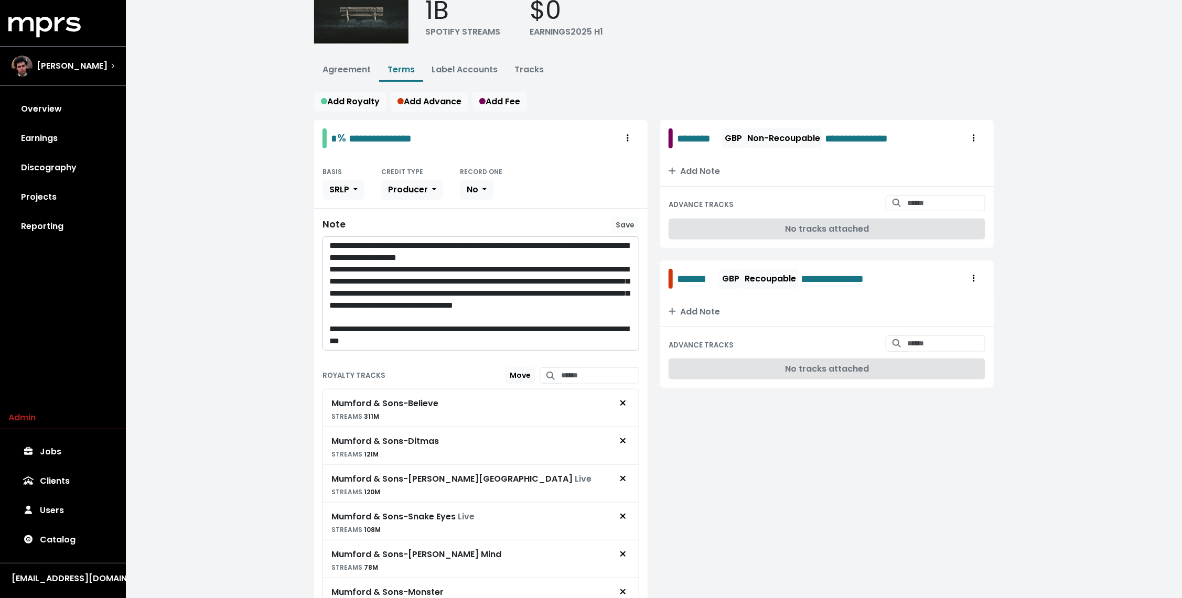
scroll to position [0, 0]
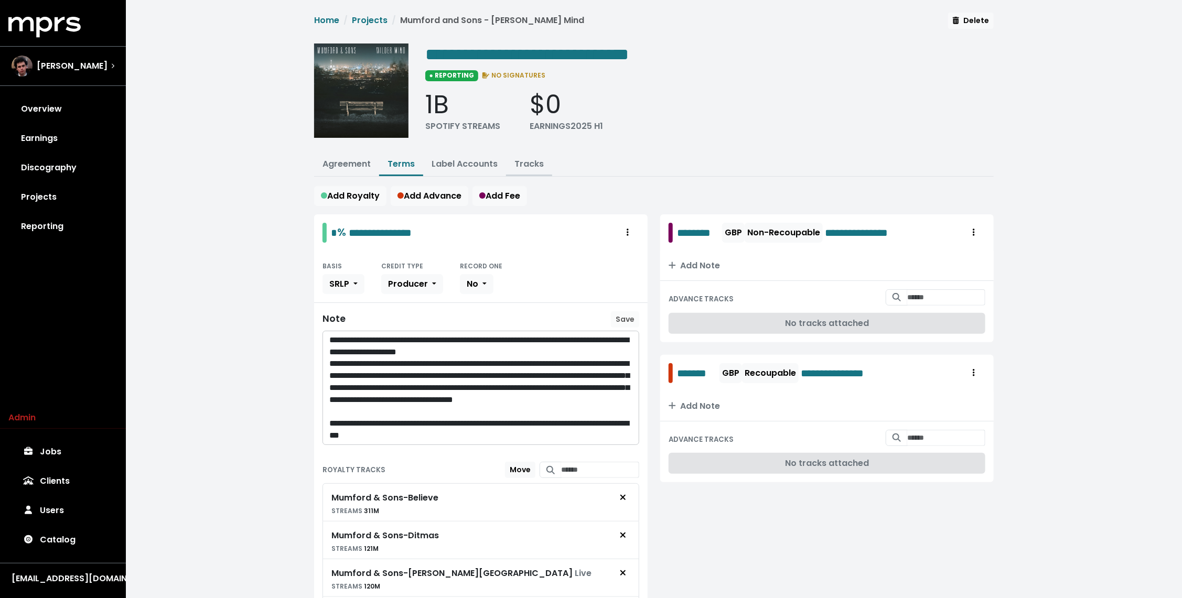
click at [544, 164] on button "Tracks" at bounding box center [529, 165] width 46 height 23
click at [525, 163] on link "Tracks" at bounding box center [529, 164] width 29 height 12
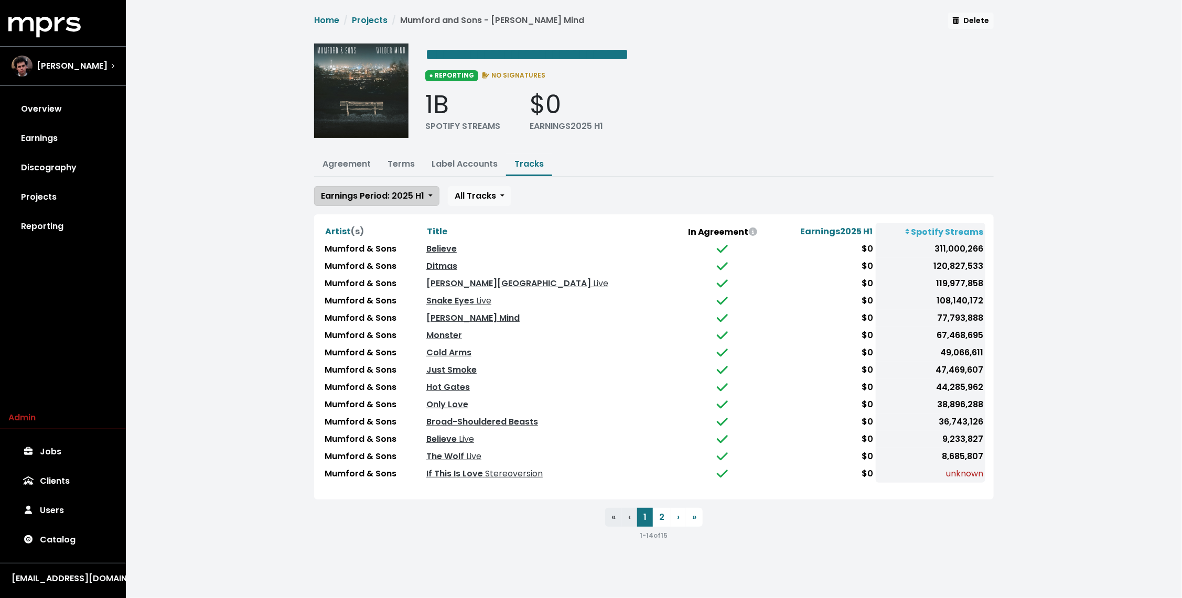
click at [392, 190] on span "Earnings Period: 2025 H1" at bounding box center [372, 196] width 103 height 12
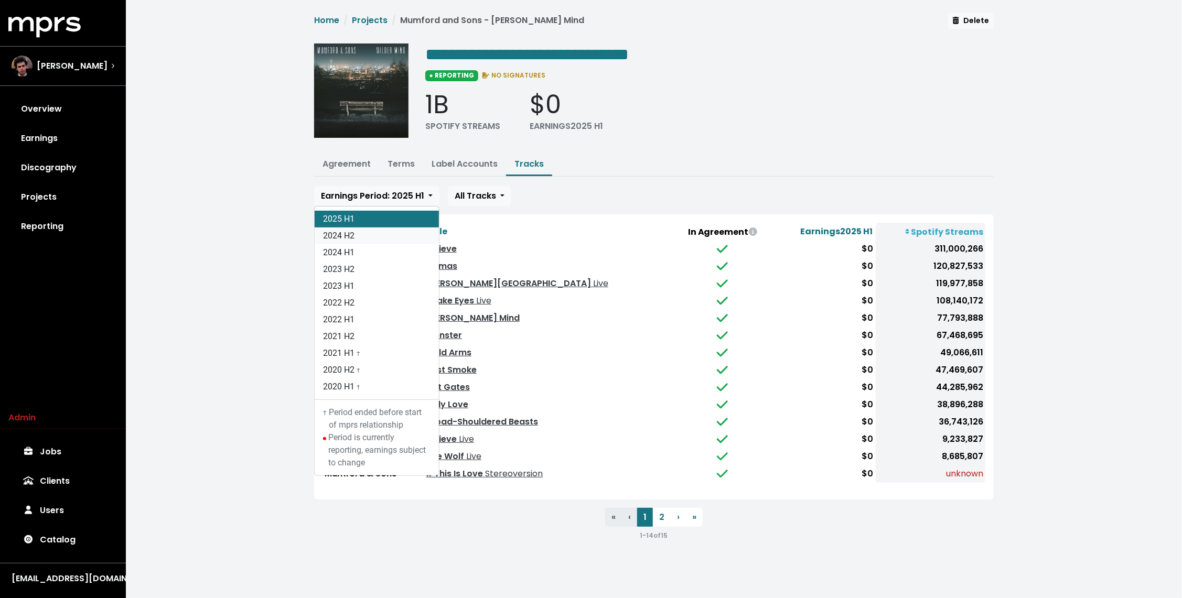
click at [375, 233] on link "2024 H2" at bounding box center [377, 236] width 124 height 17
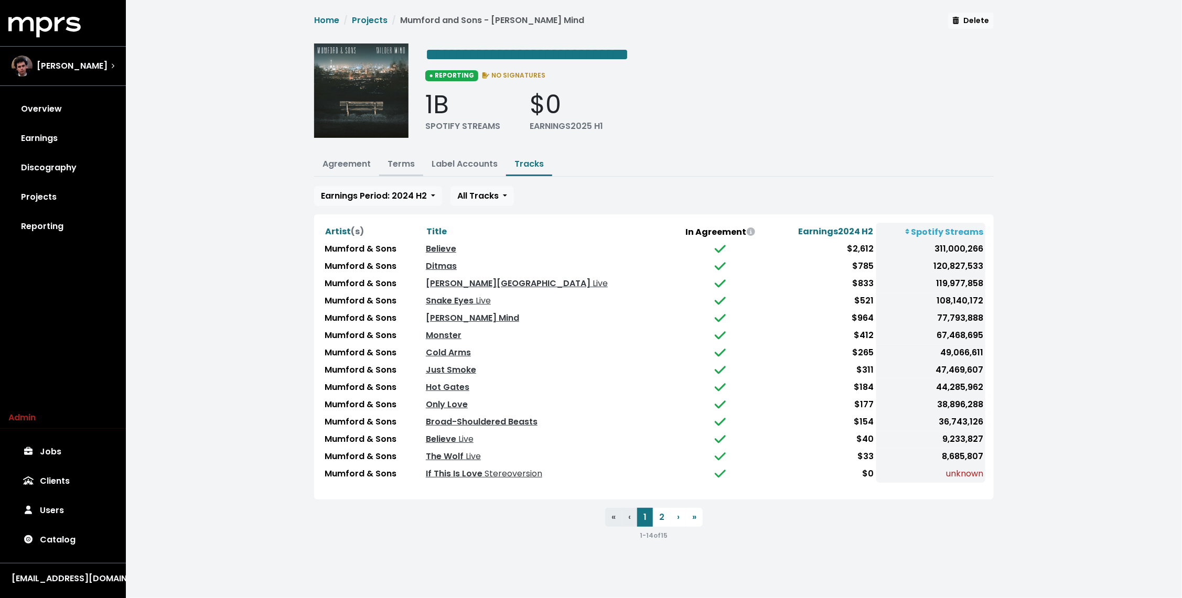
click at [400, 158] on link "Terms" at bounding box center [401, 164] width 27 height 12
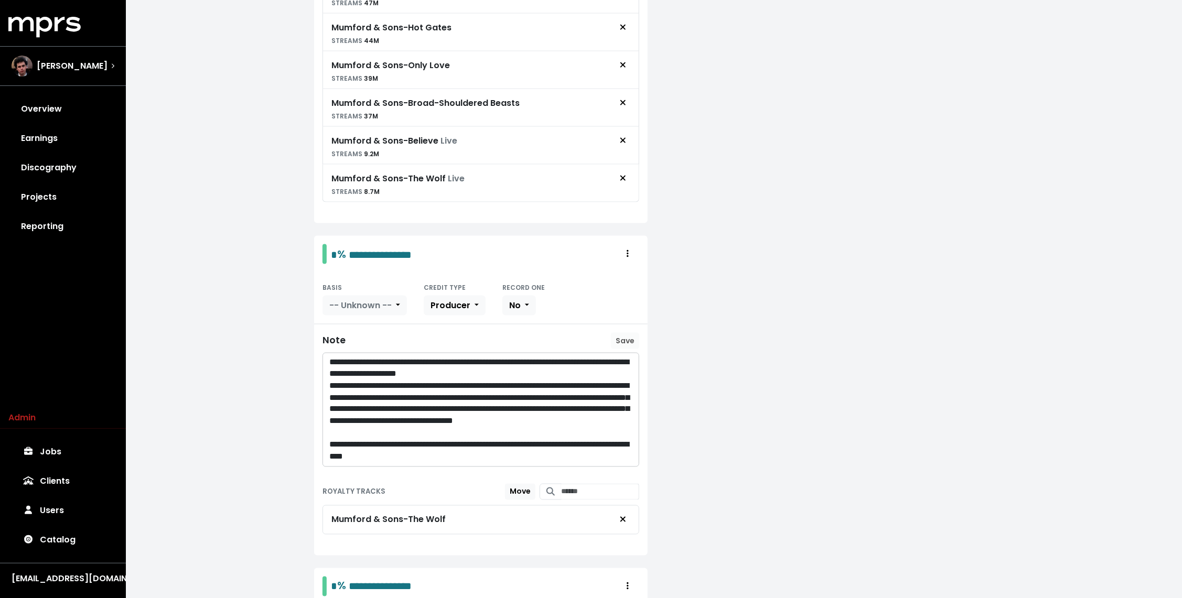
scroll to position [788, 0]
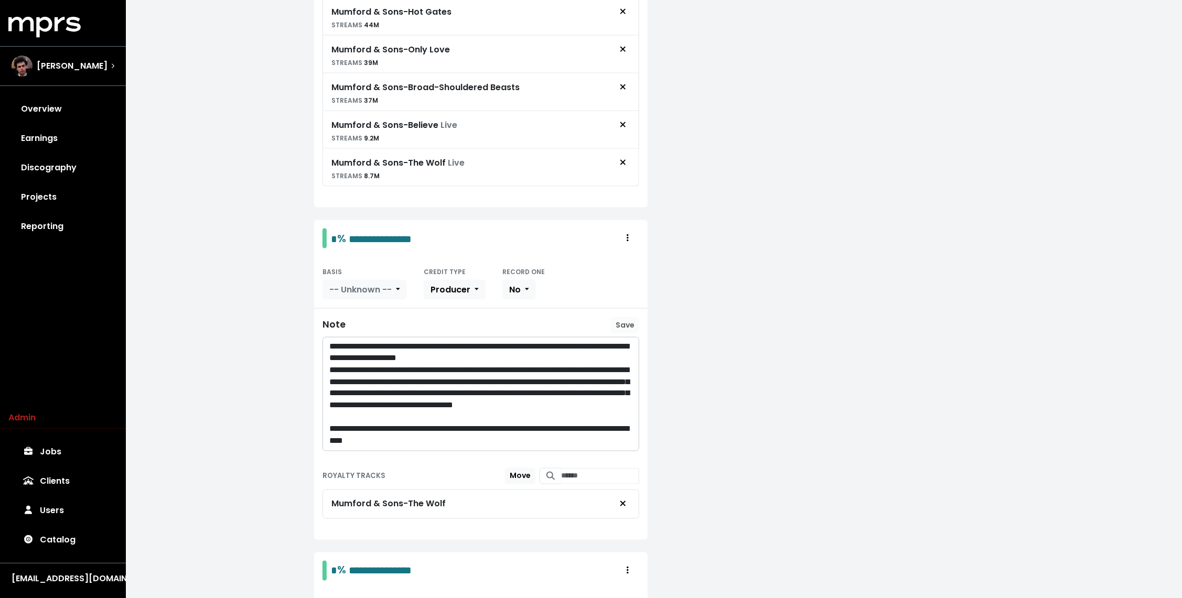
click at [437, 401] on p "**********" at bounding box center [481, 395] width 304 height 60
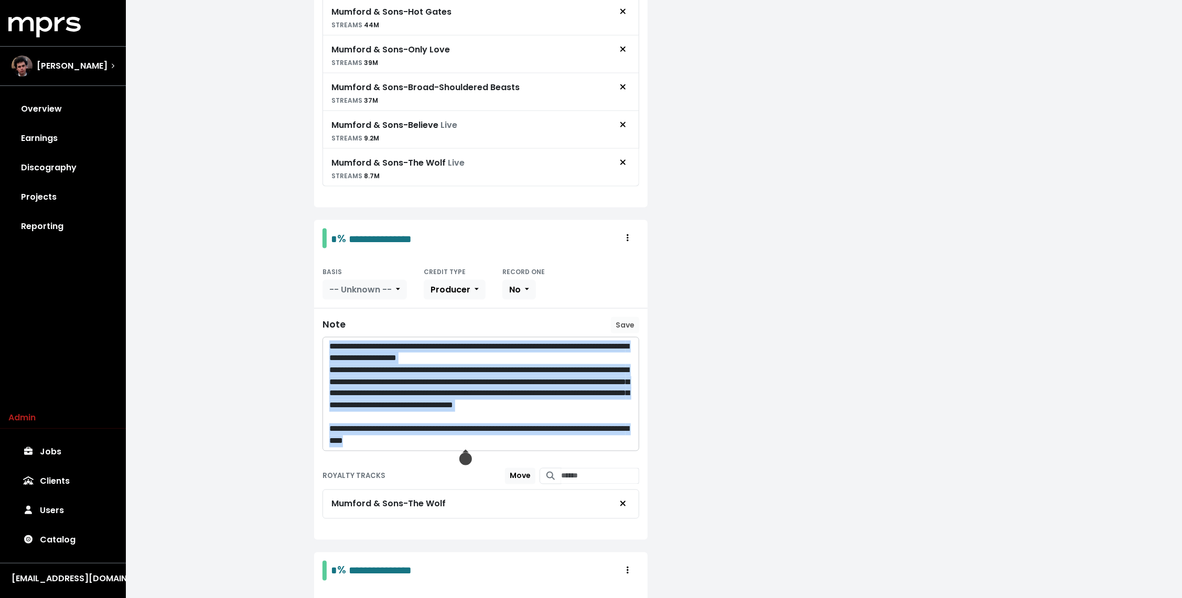
copy div "**********"
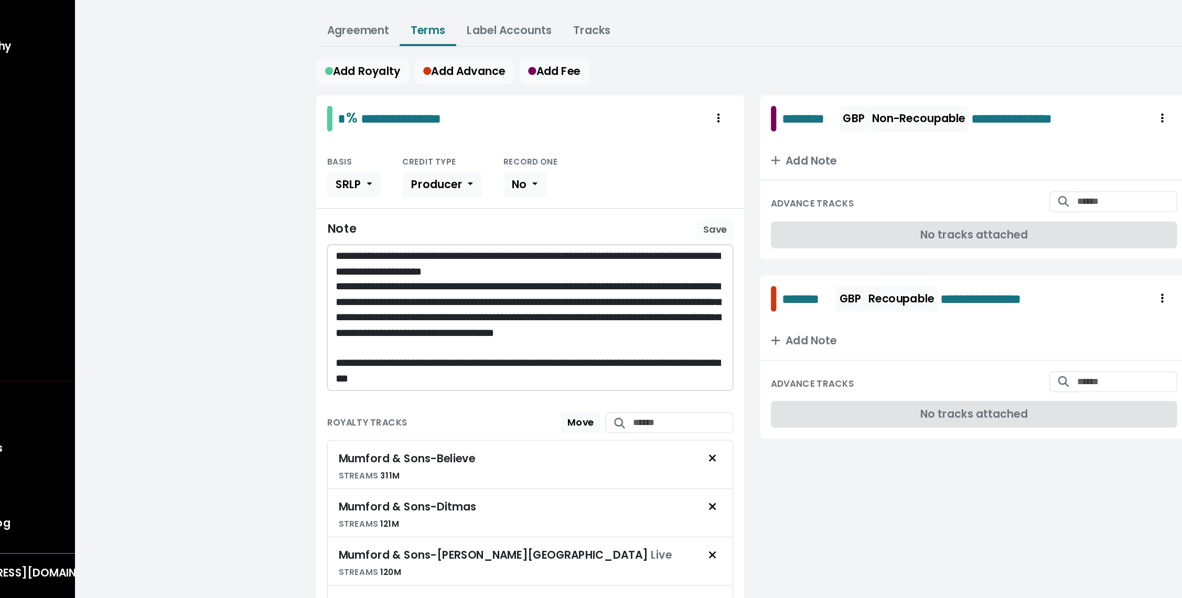
scroll to position [11, 0]
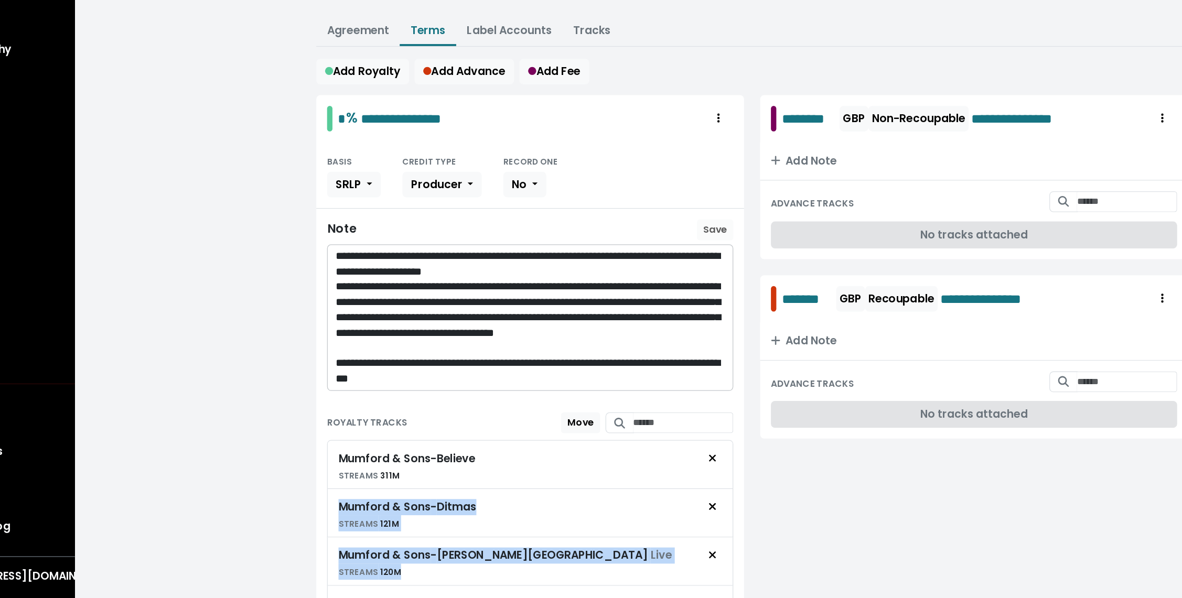
drag, startPoint x: 515, startPoint y: 568, endPoint x: 359, endPoint y: 509, distance: 166.3
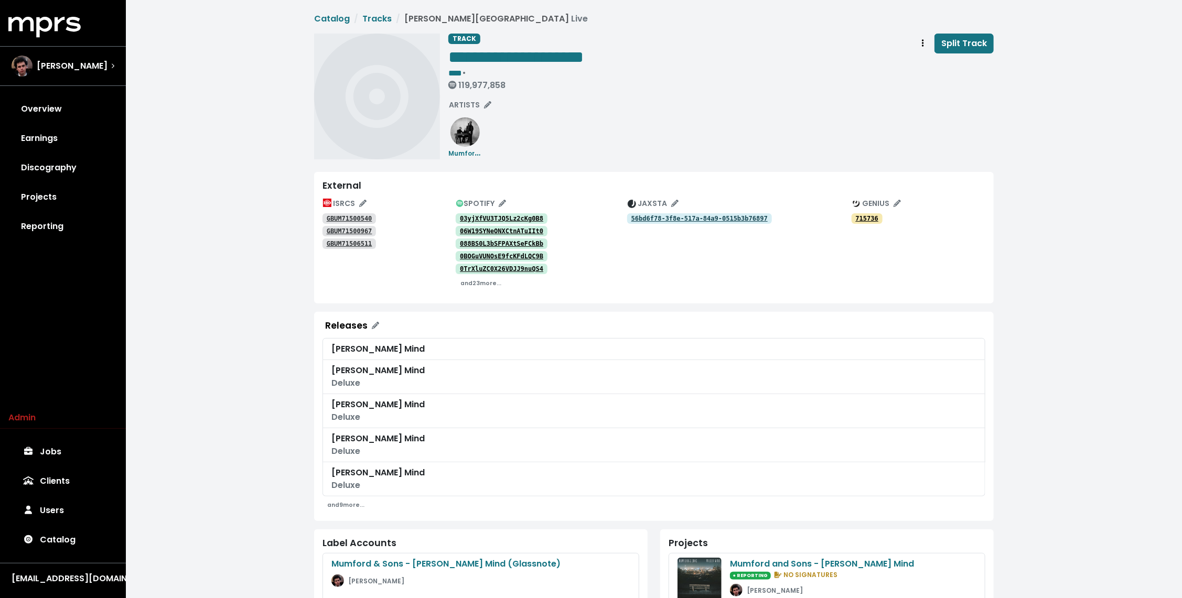
click at [343, 216] on tt "GBUM71500540" at bounding box center [350, 218] width 46 height 7
click at [340, 228] on tt "GBUM71500967" at bounding box center [350, 231] width 46 height 7
click at [336, 239] on link "GBUM71506511" at bounding box center [350, 244] width 54 height 10
click at [477, 51] on span "**********" at bounding box center [515, 57] width 135 height 17
paste span "Edit value"
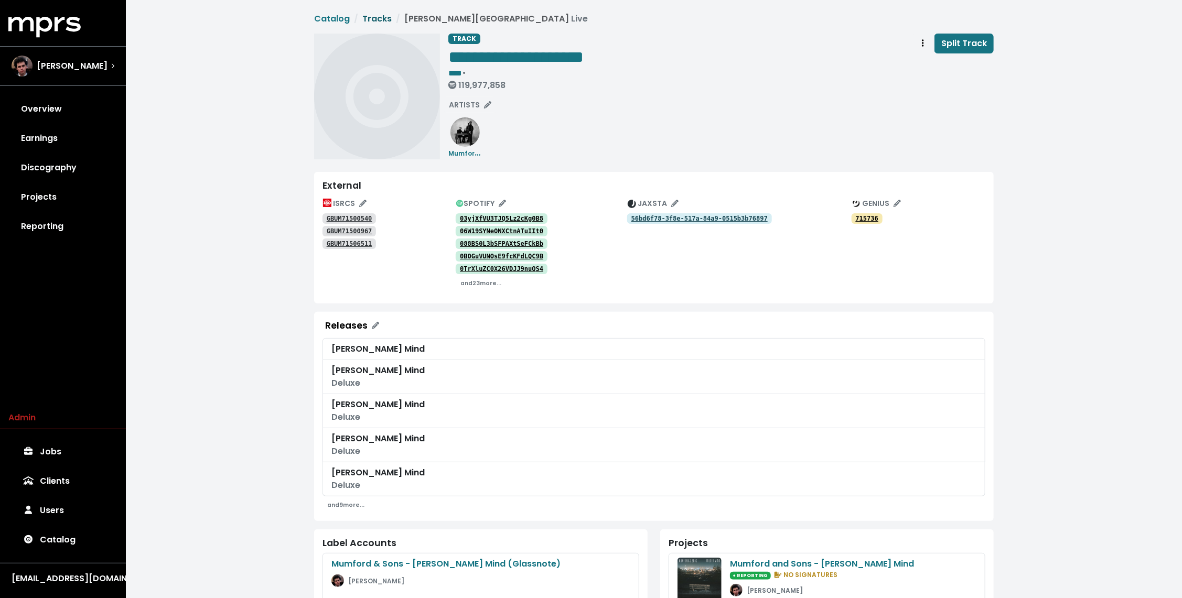
click at [378, 18] on link "Tracks" at bounding box center [376, 19] width 29 height 12
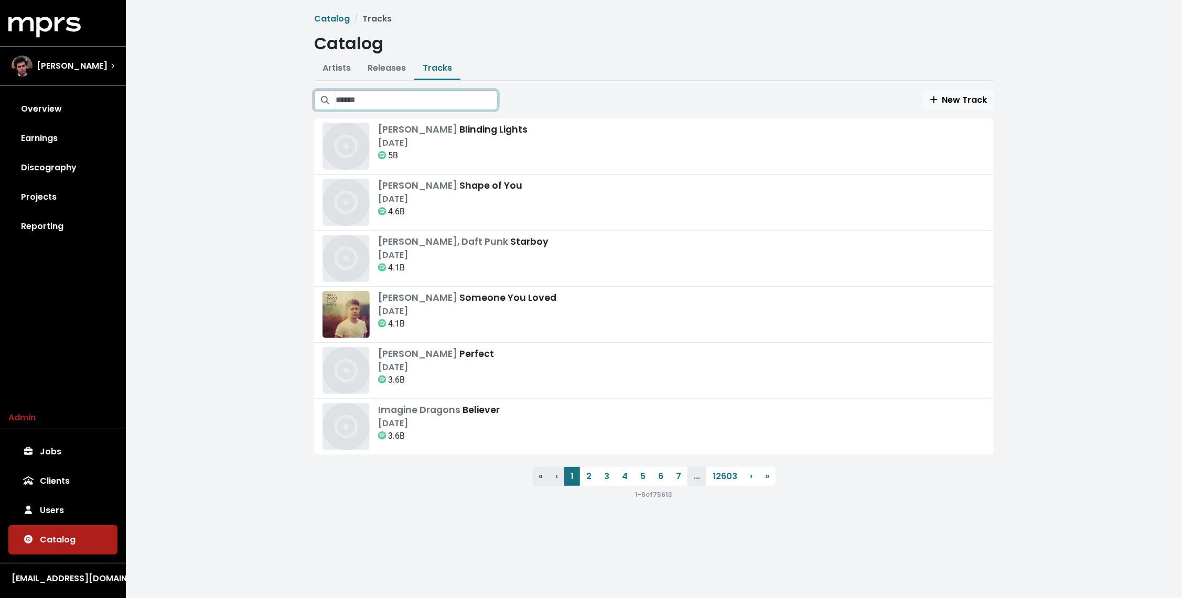
click at [454, 106] on input "Search tracks" at bounding box center [417, 100] width 162 height 20
paste input "**********"
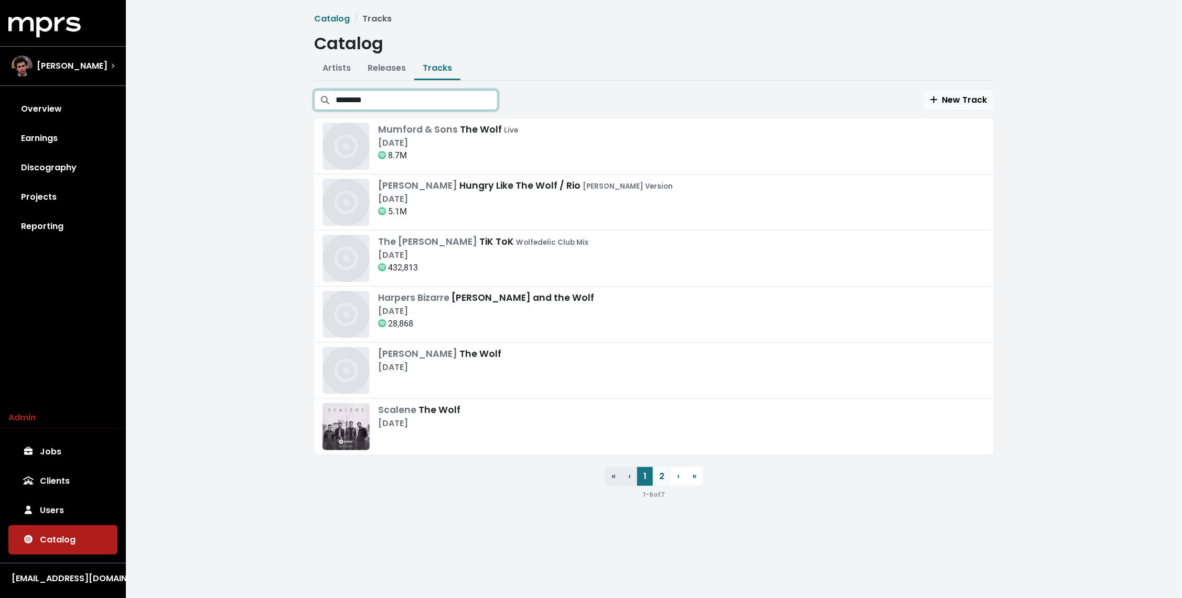
type input "********"
click at [660, 479] on link "2" at bounding box center [662, 476] width 18 height 19
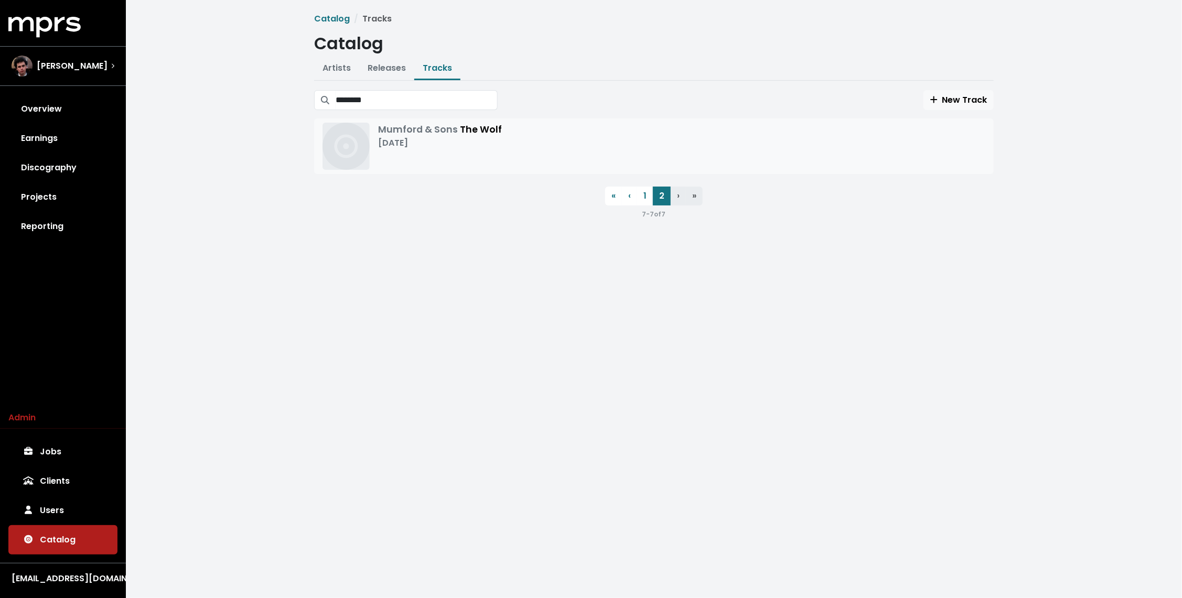
click at [577, 134] on div "Mumford & Sons The Wolf Apr 11th, 2015" at bounding box center [654, 146] width 663 height 47
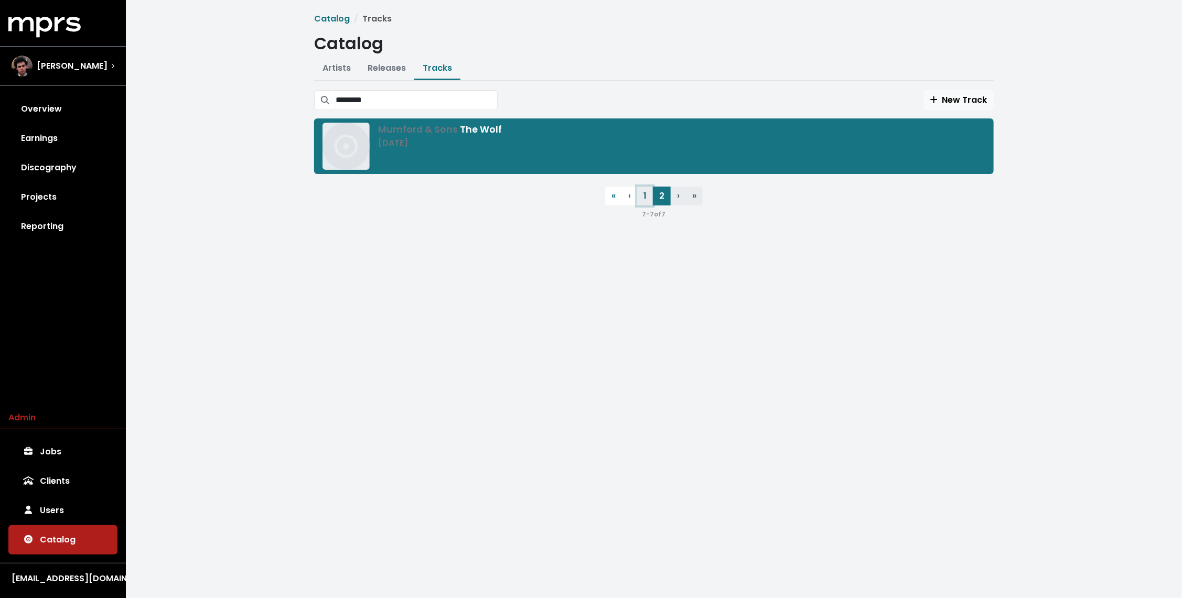
click at [647, 195] on link "1" at bounding box center [645, 196] width 16 height 19
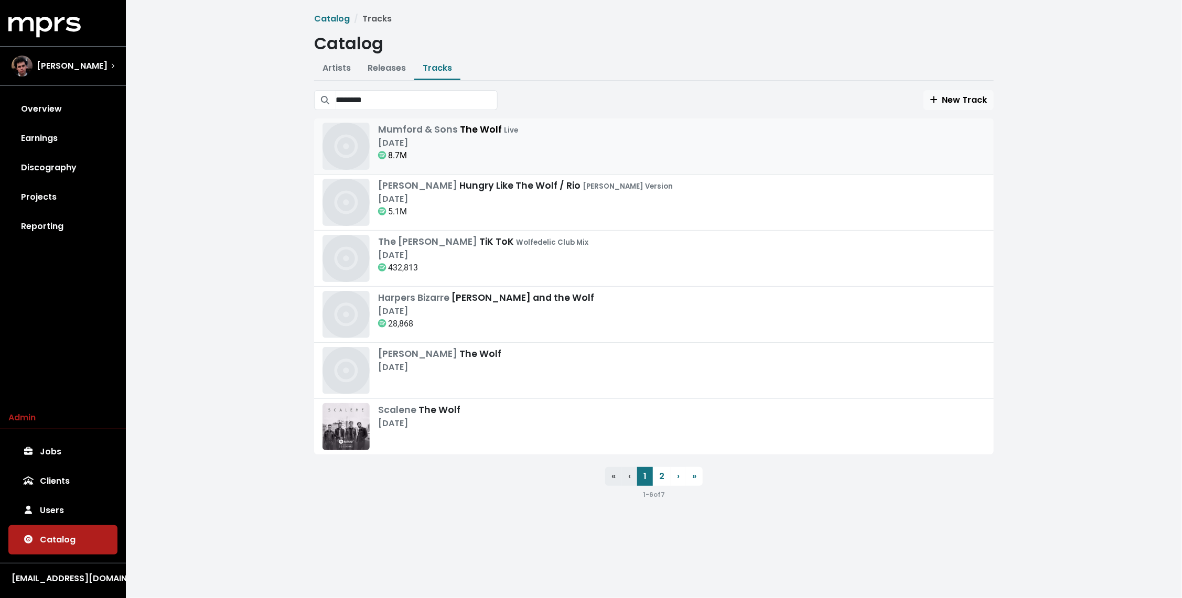
click at [526, 142] on div "Mumford & Sons The Wolf Live May 1st, 2015 8.7M" at bounding box center [654, 146] width 663 height 47
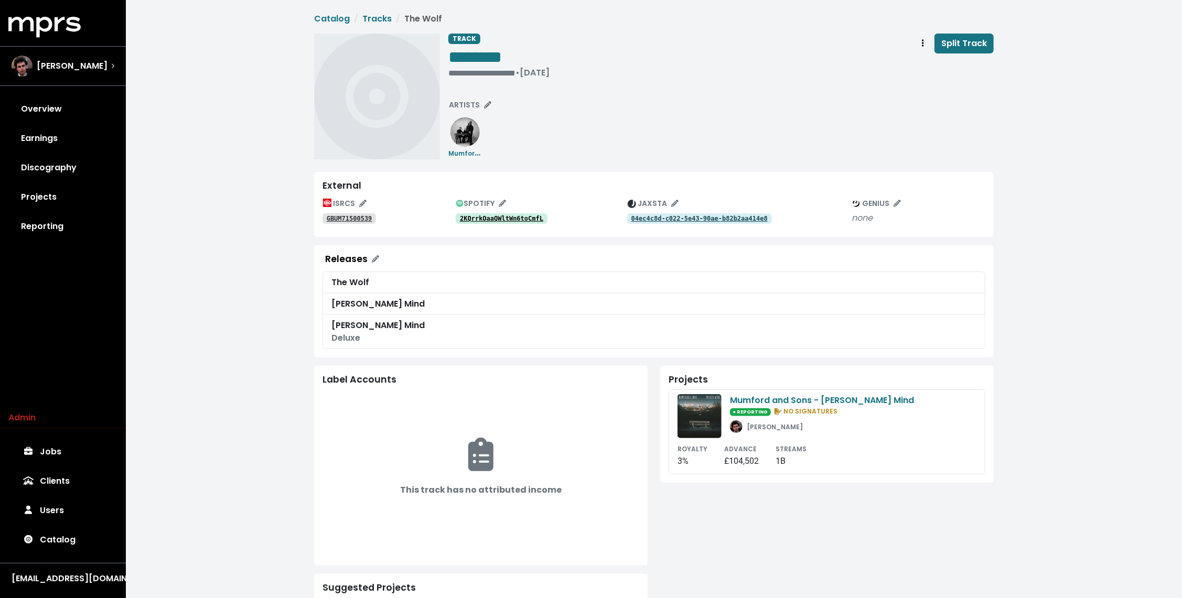
click at [487, 217] on tt "2KQrrkOaaQWltWn6toCmfL" at bounding box center [501, 218] width 83 height 7
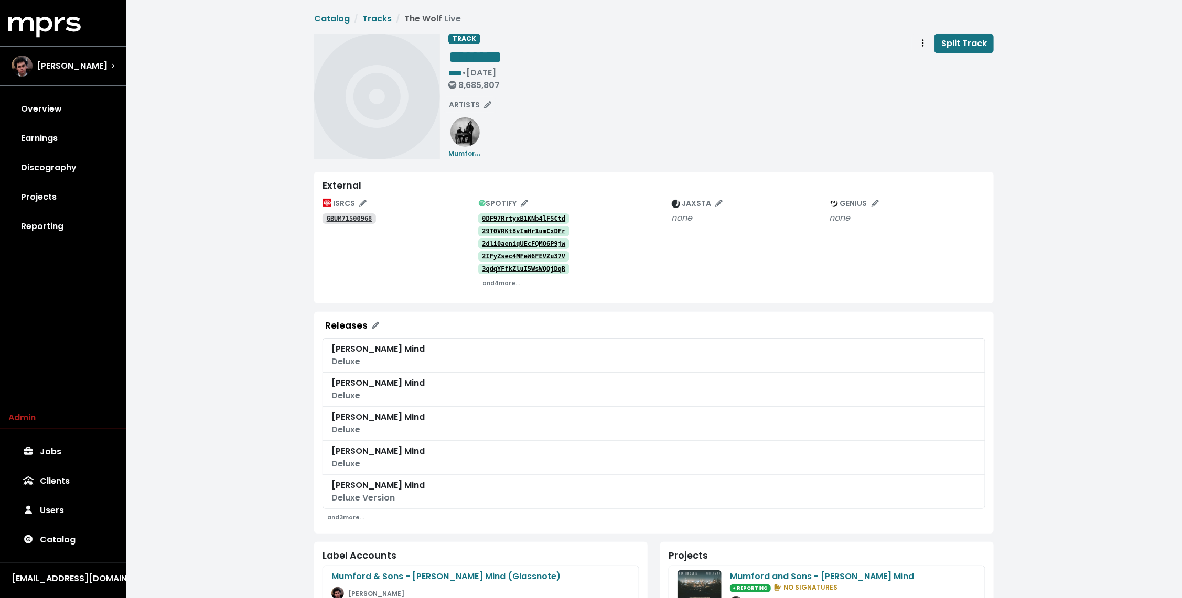
click at [495, 216] on tt "0DF97RrtyxB1KNb4lF5Ctd" at bounding box center [523, 218] width 83 height 7
click at [352, 217] on tt "GBUM71500968" at bounding box center [350, 218] width 46 height 7
click at [280, 212] on div "Catalog Tracks The Wolf Live TRACK ******** **** • [DATE] 8,685,807 Split Track…" at bounding box center [654, 448] width 1056 height 896
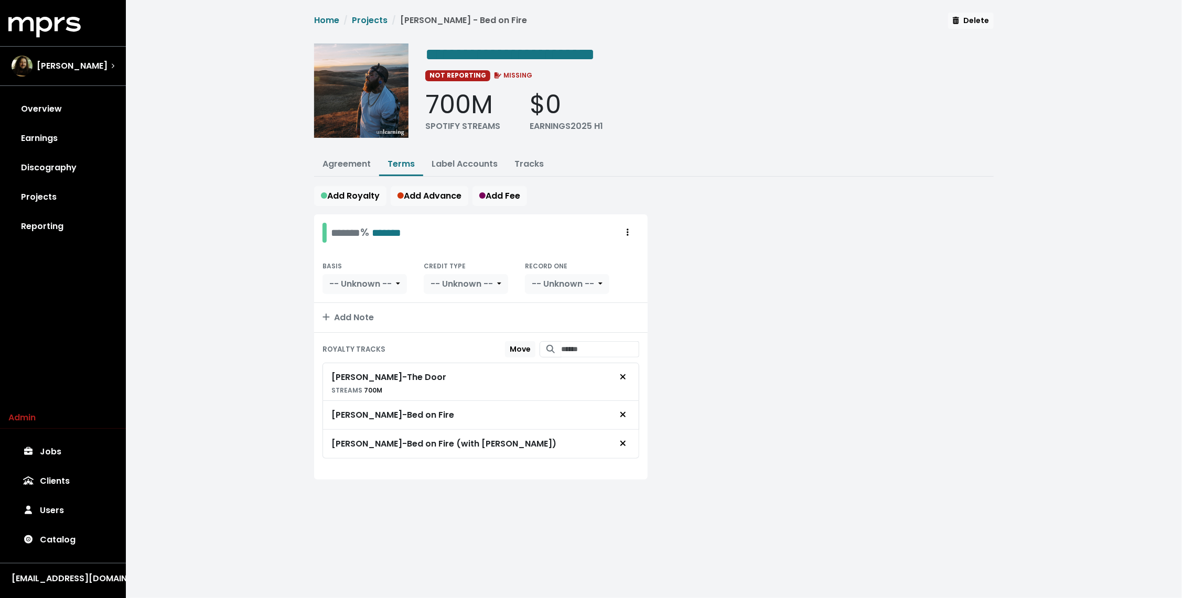
click at [242, 356] on div "**********" at bounding box center [654, 259] width 1056 height 518
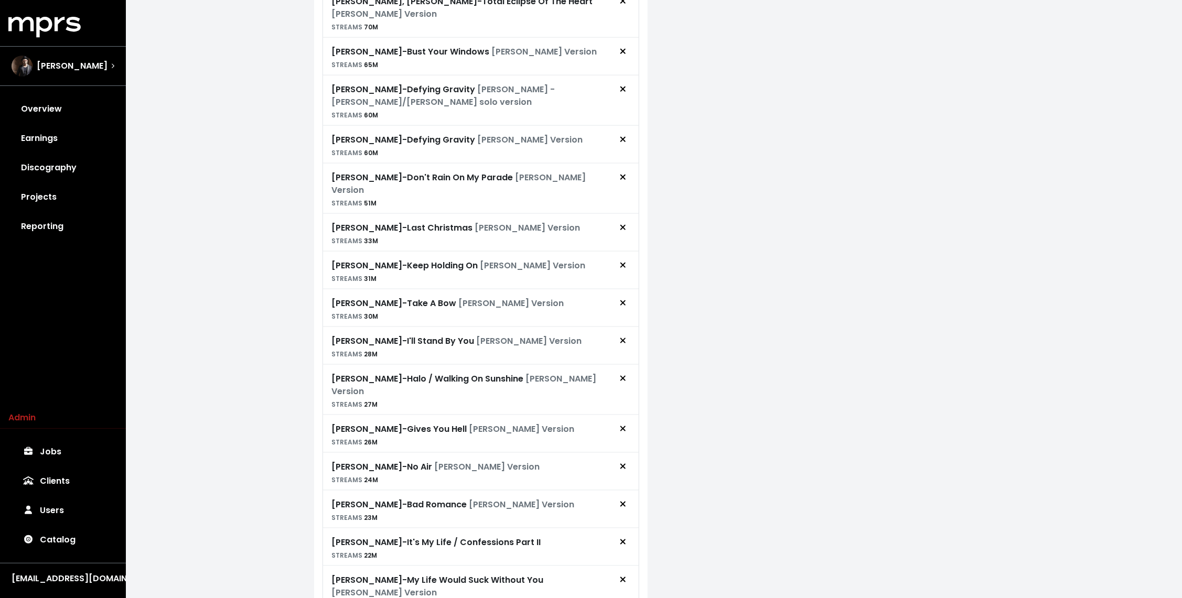
scroll to position [790, 0]
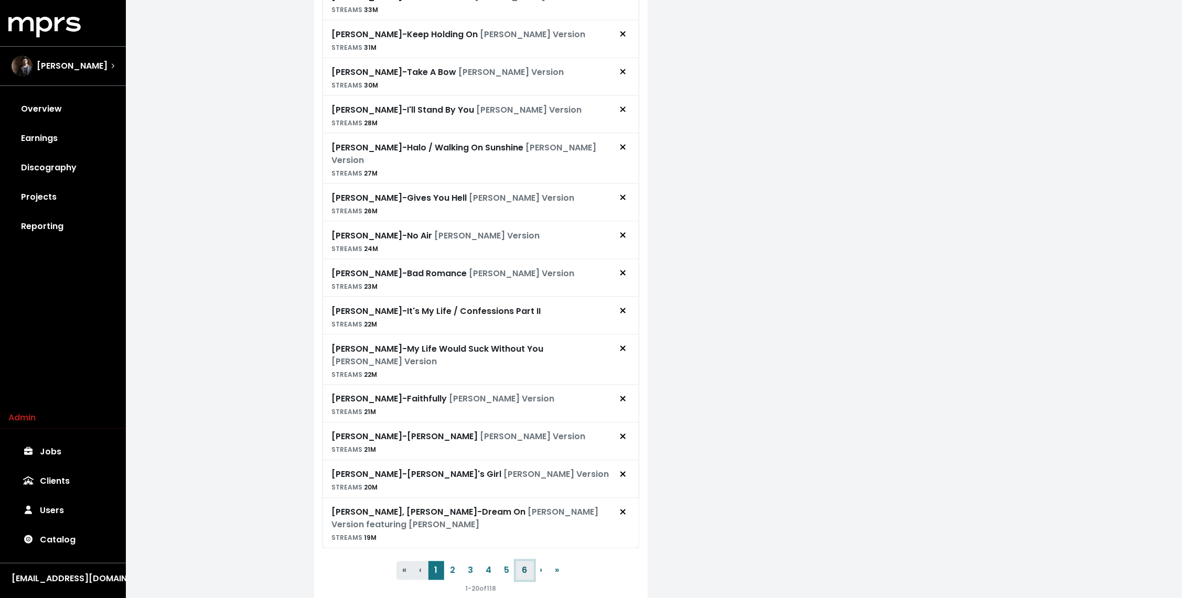
click at [524, 562] on button "6" at bounding box center [525, 571] width 18 height 19
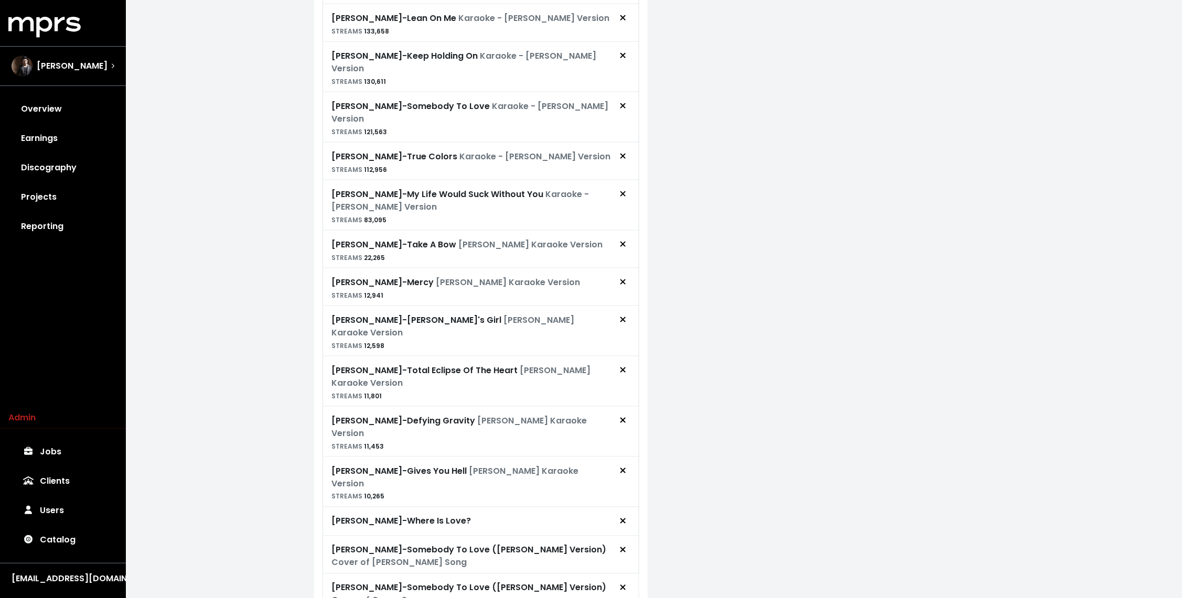
scroll to position [0, 0]
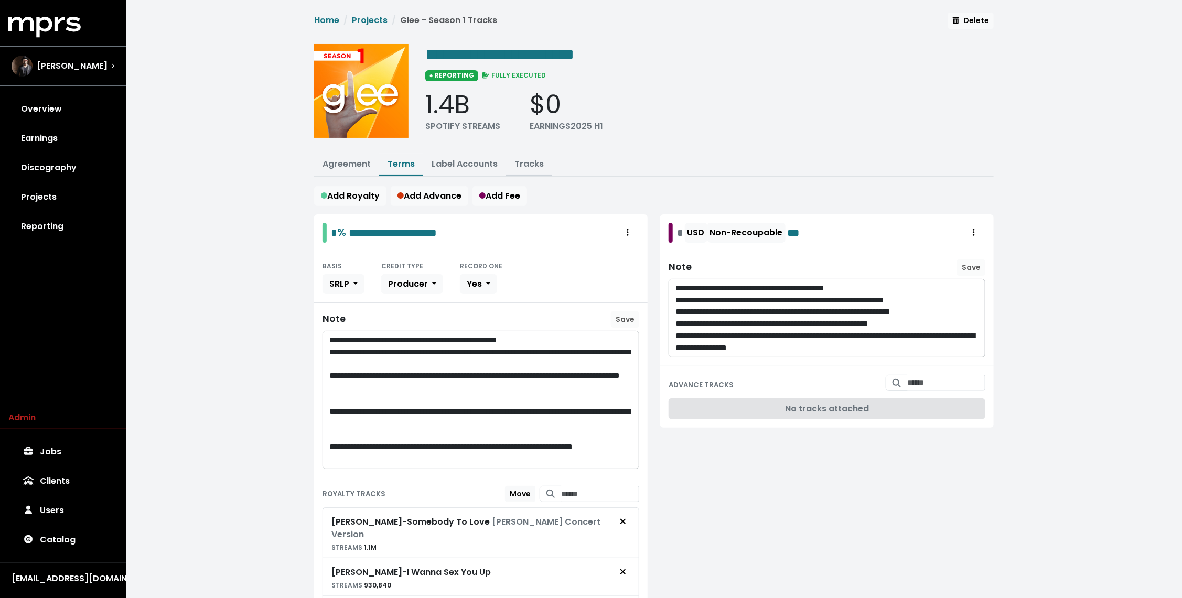
click at [527, 159] on link "Tracks" at bounding box center [529, 164] width 29 height 12
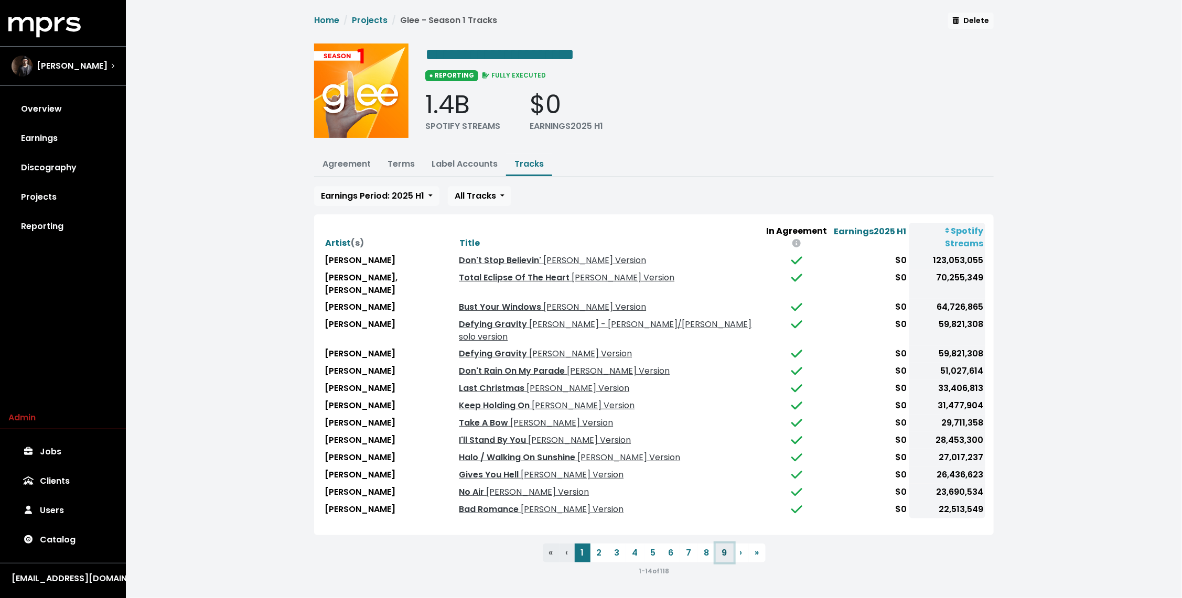
click at [722, 544] on button "9" at bounding box center [725, 553] width 18 height 19
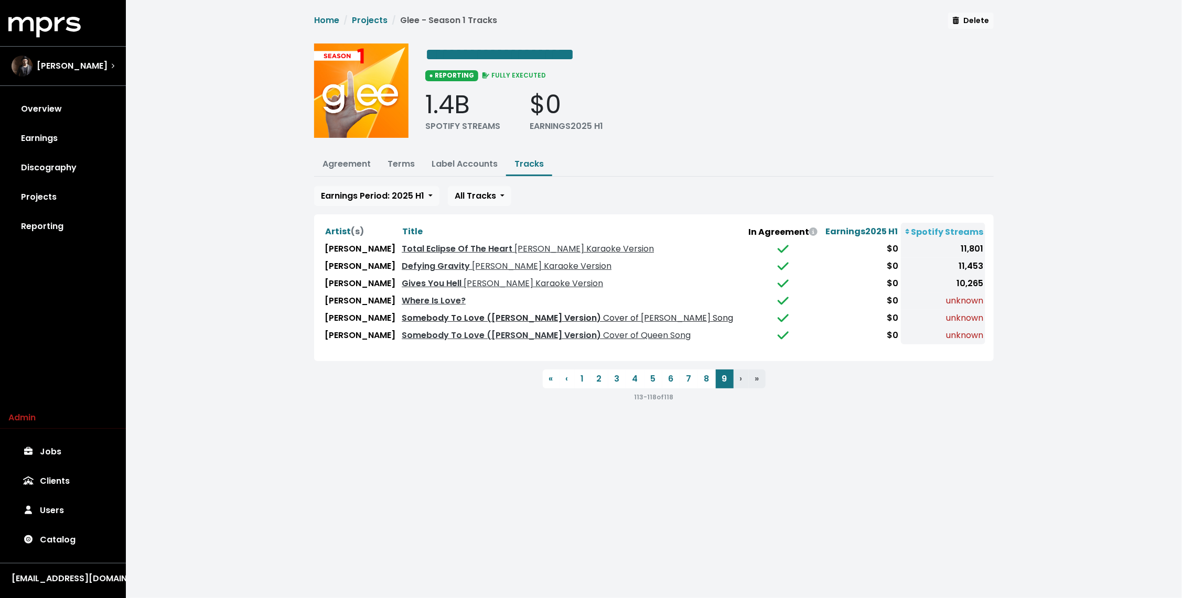
click at [415, 314] on link "Somebody To Love (Glee Cast Version) Cover of Justin Bieber Song" at bounding box center [568, 318] width 332 height 12
click at [402, 329] on link "Somebody To Love (Glee Cast Version) Cover of Queen Song" at bounding box center [546, 335] width 289 height 12
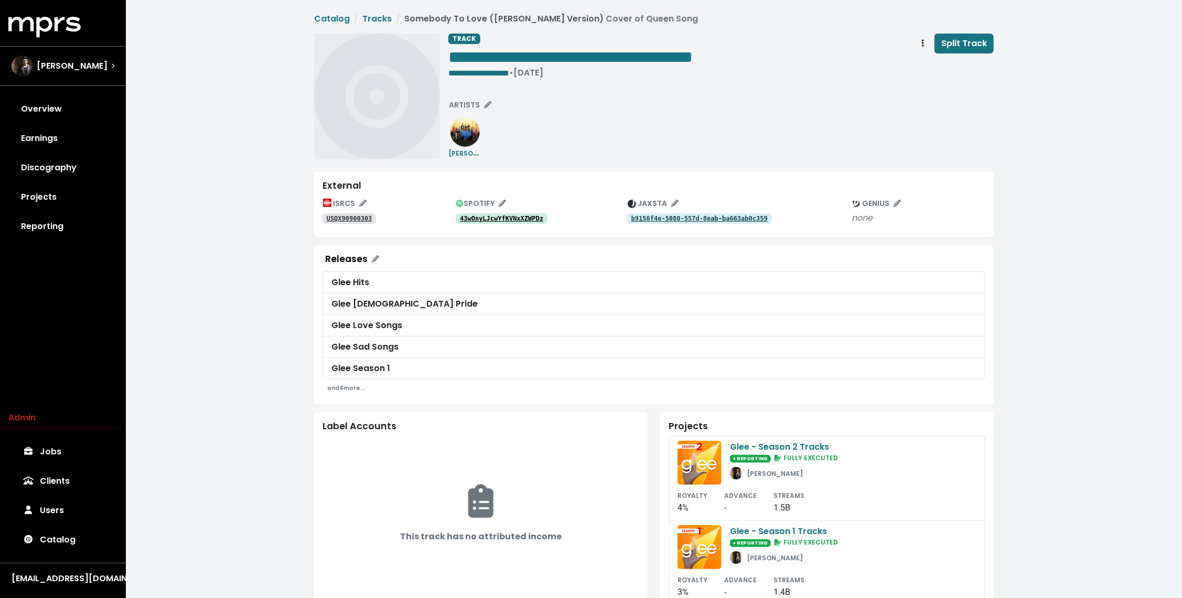
click at [304, 241] on div "**********" at bounding box center [654, 419] width 1056 height 838
click at [492, 216] on tt "43wOnyLJcwYfKVNxXZWPDz" at bounding box center [501, 218] width 83 height 7
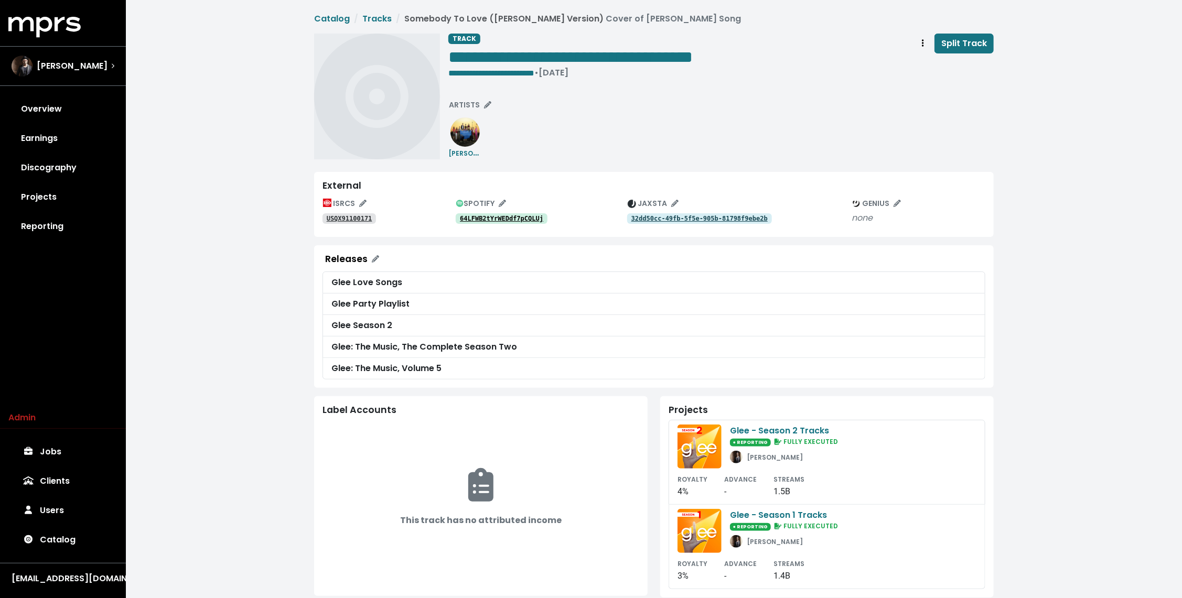
click at [492, 216] on tt "64LFWB2tYrWEDdf7pCQLUj" at bounding box center [501, 218] width 83 height 7
click at [478, 69] on span "**********" at bounding box center [491, 73] width 86 height 8
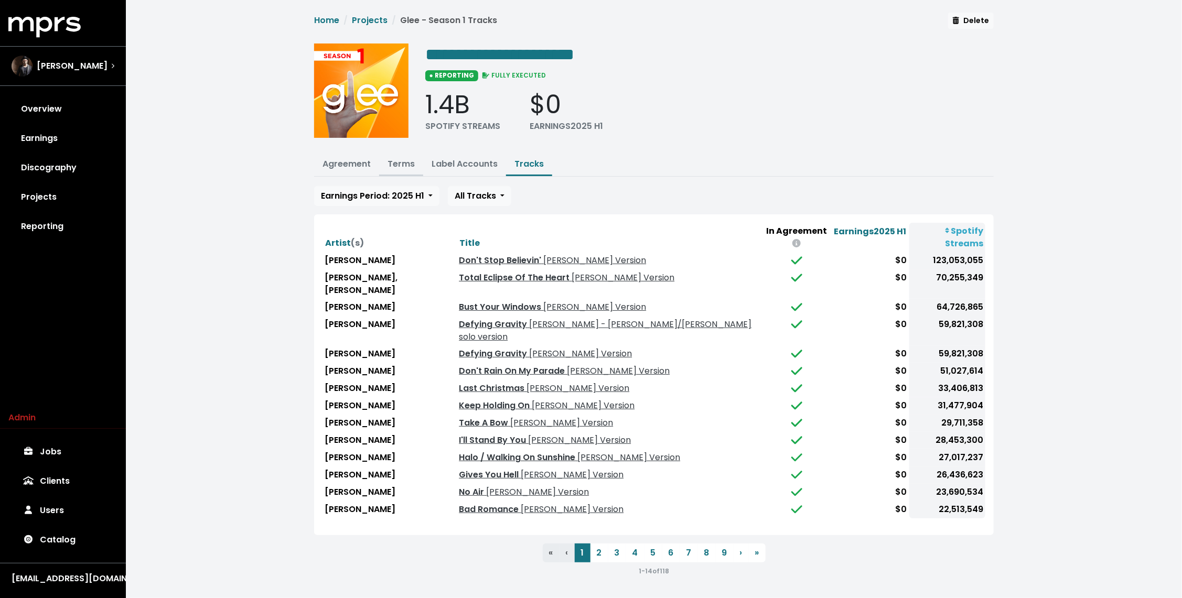
click at [400, 167] on link "Terms" at bounding box center [401, 164] width 27 height 12
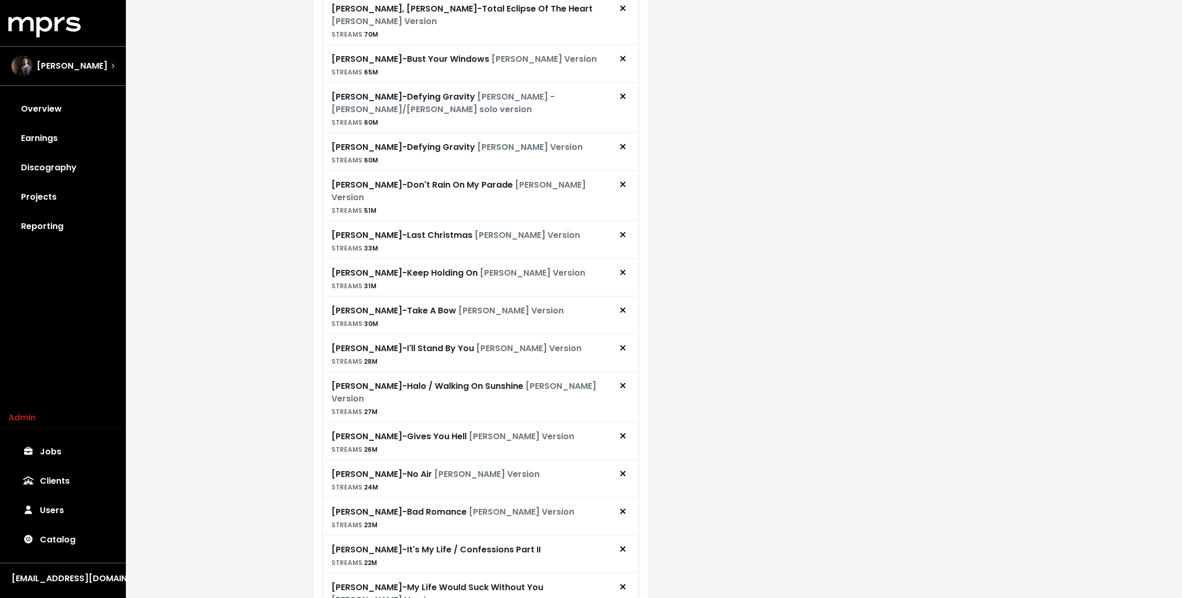
scroll to position [790, 0]
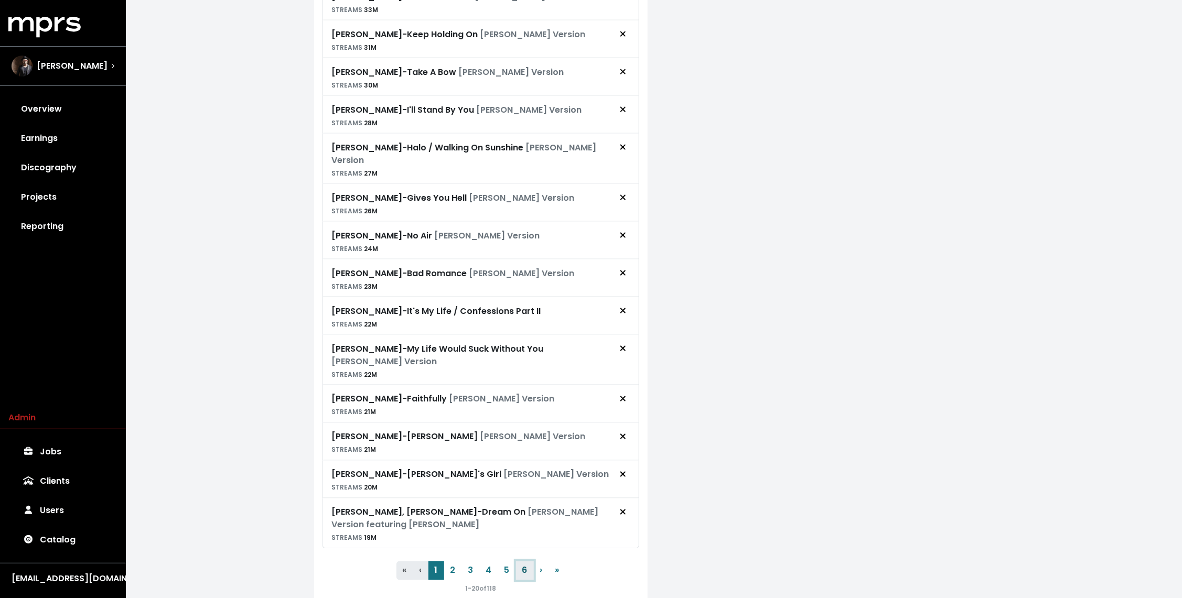
click at [520, 562] on button "6" at bounding box center [525, 571] width 18 height 19
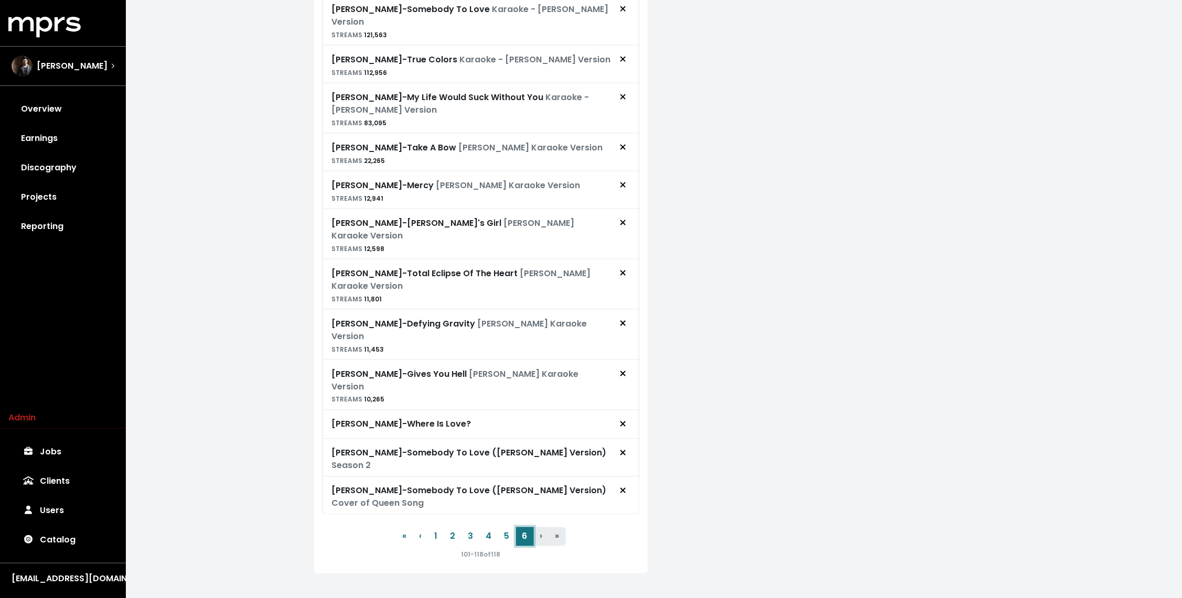
scroll to position [684, 0]
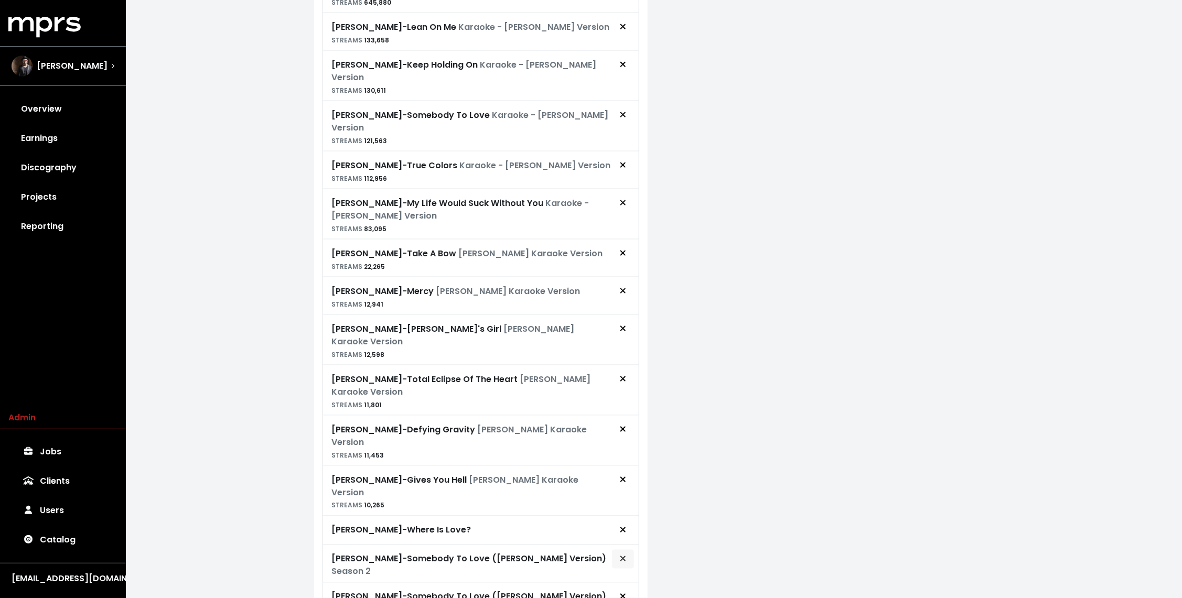
click at [625, 555] on icon "Remove royalty target" at bounding box center [623, 559] width 6 height 8
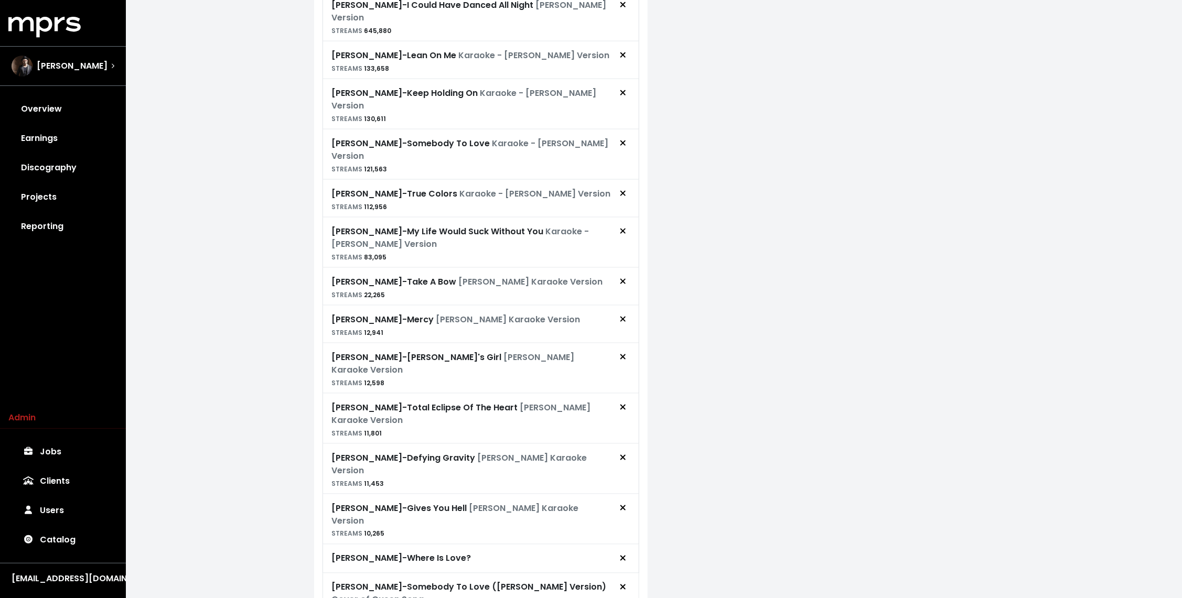
scroll to position [0, 0]
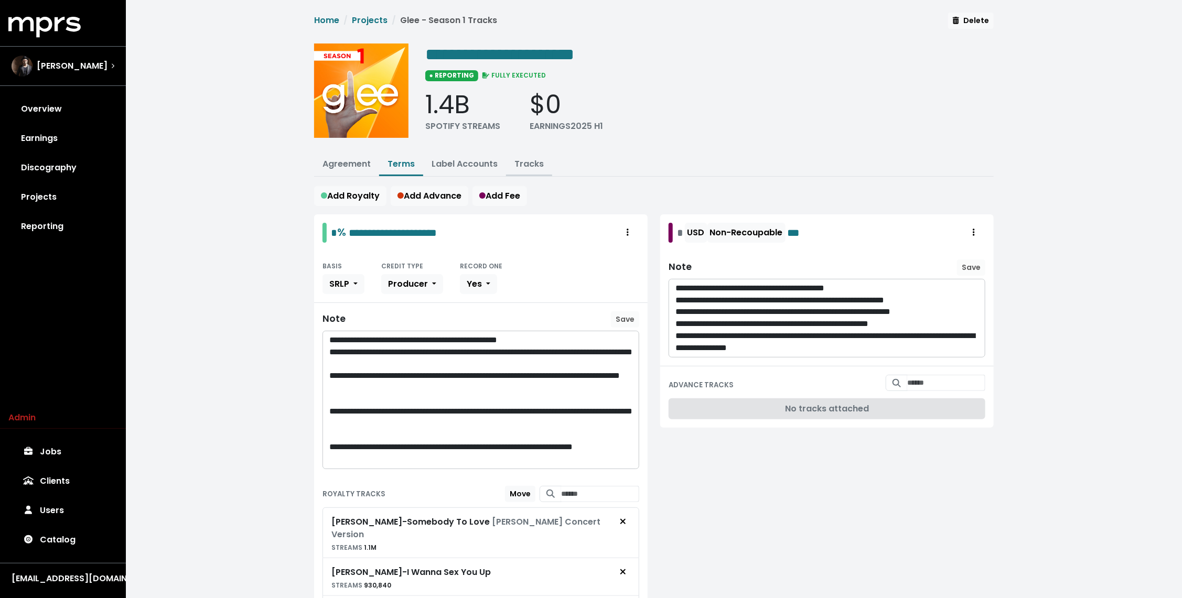
click at [526, 154] on button "Tracks" at bounding box center [529, 165] width 46 height 23
click at [526, 166] on link "Tracks" at bounding box center [529, 164] width 29 height 12
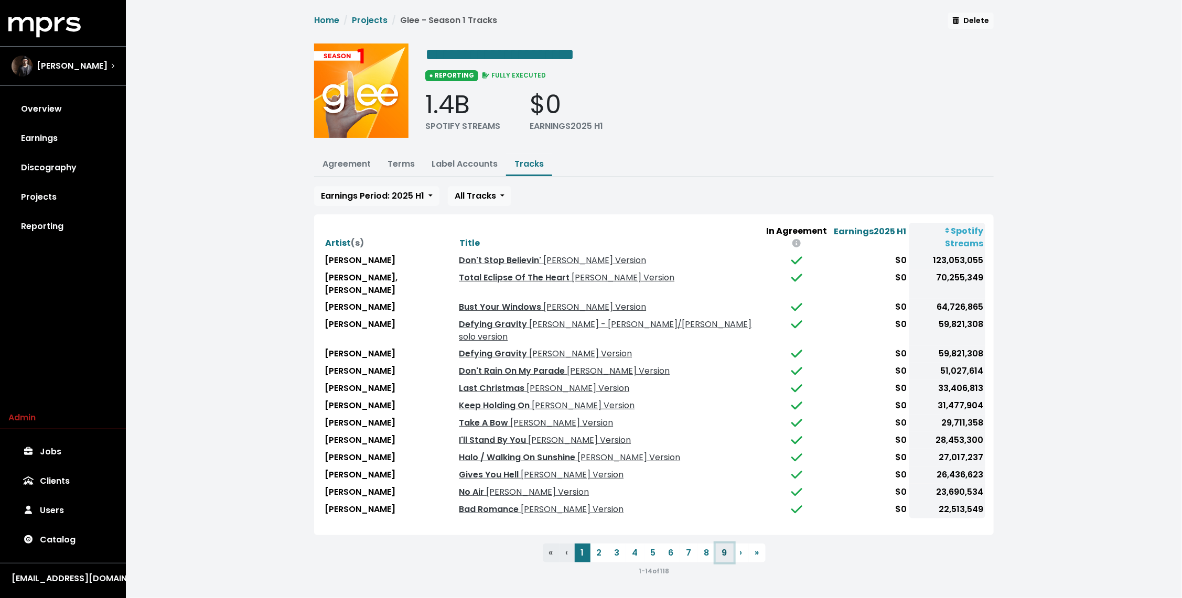
click at [720, 544] on button "9" at bounding box center [725, 553] width 18 height 19
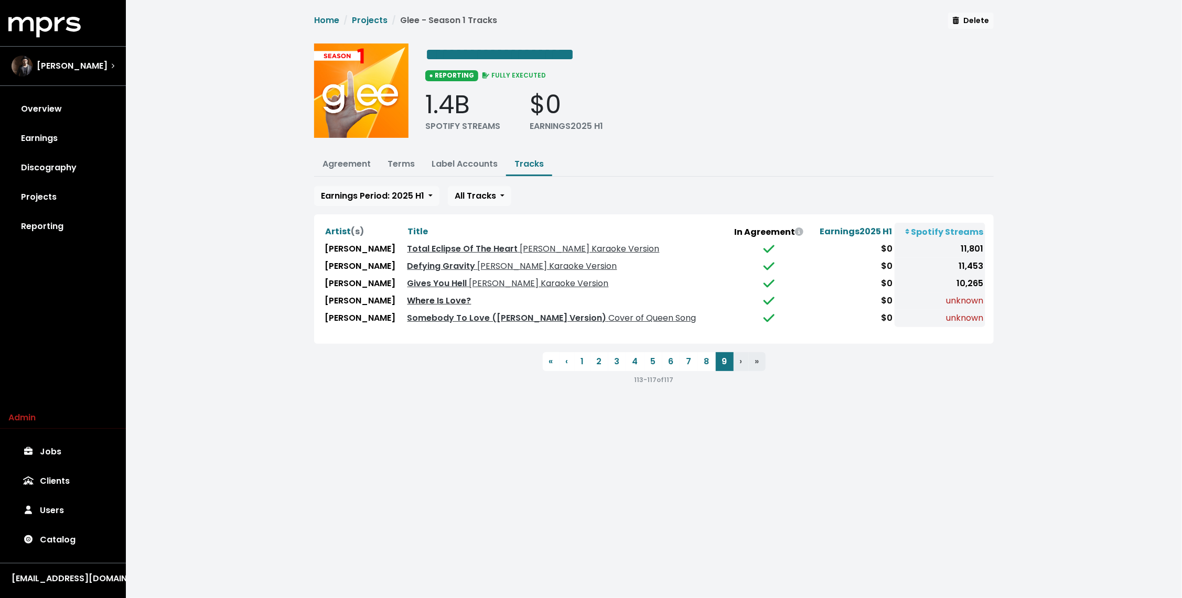
click at [408, 297] on link "Where Is Love?" at bounding box center [440, 301] width 64 height 12
click at [713, 355] on button "8" at bounding box center [707, 361] width 18 height 19
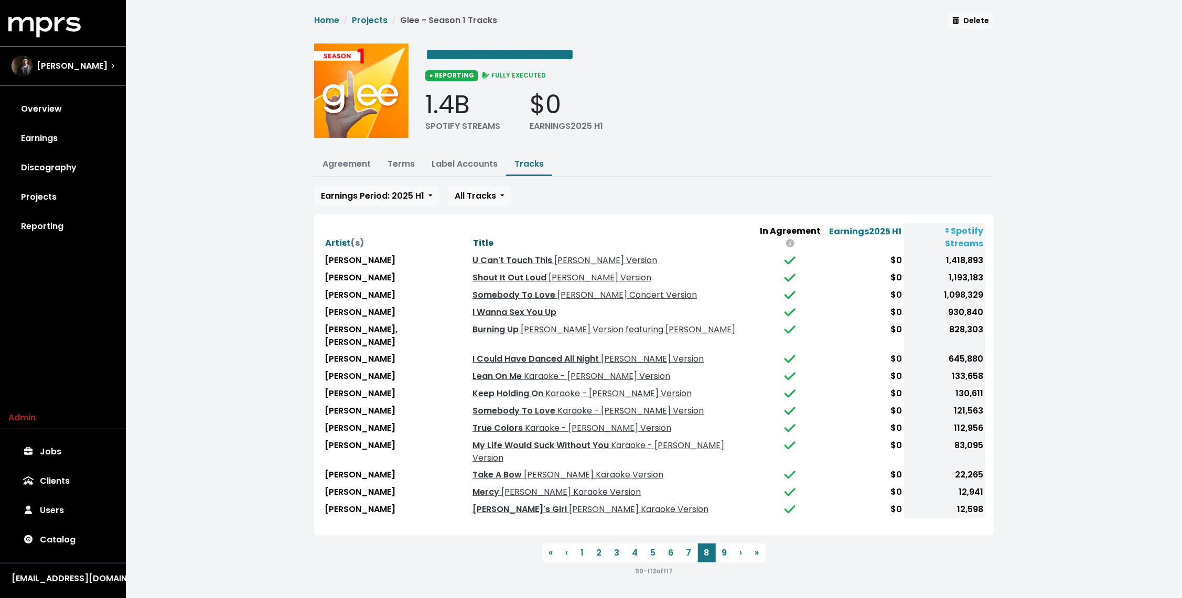
click at [473, 237] on span "Title" at bounding box center [483, 243] width 20 height 12
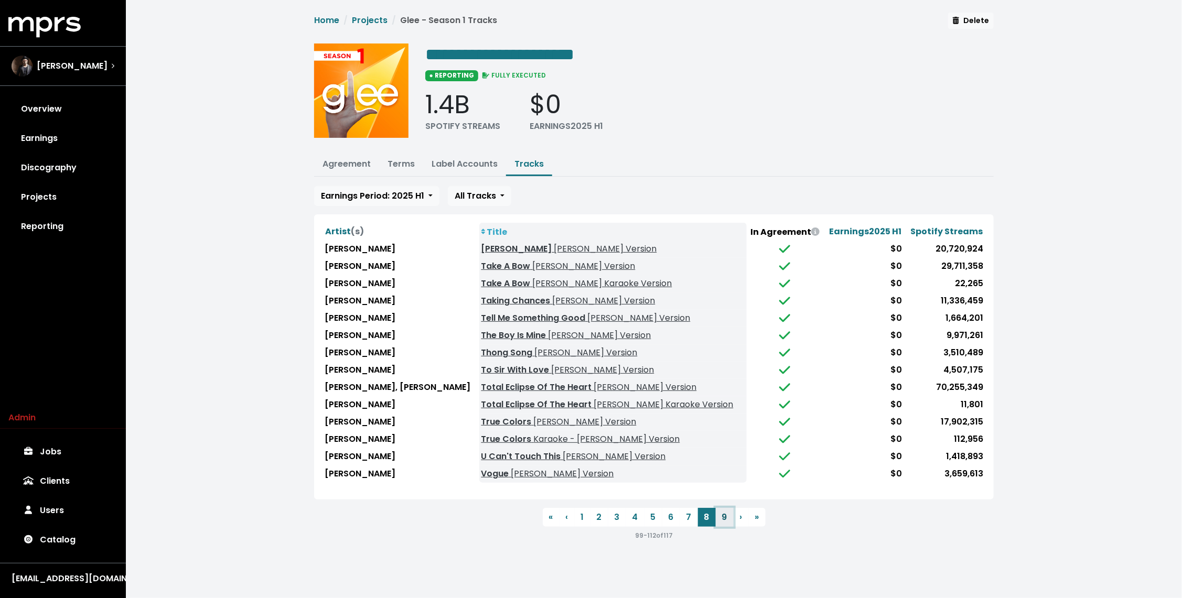
click at [724, 516] on button "9" at bounding box center [725, 517] width 18 height 19
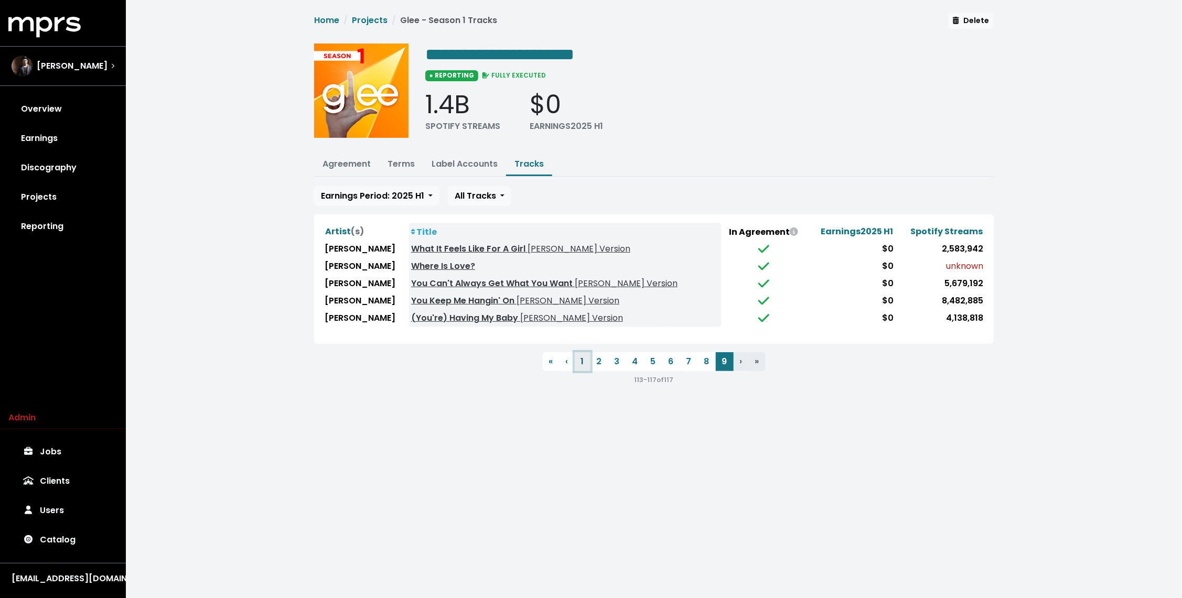
click at [587, 362] on button "1" at bounding box center [583, 361] width 16 height 19
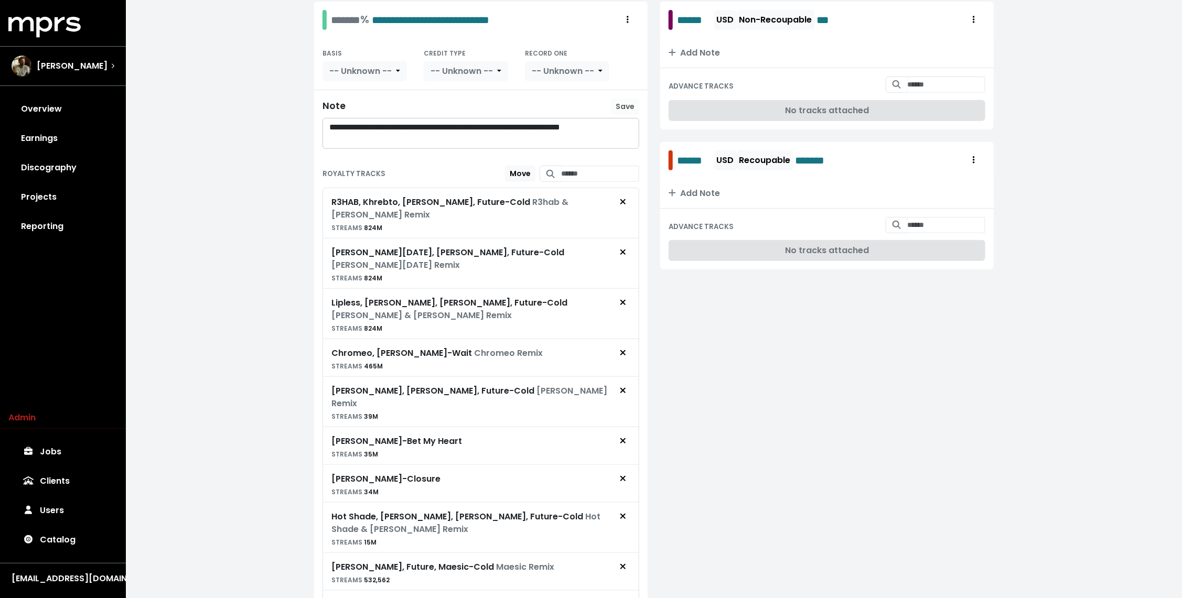
scroll to position [216, 0]
